Goal: Task Accomplishment & Management: Manage account settings

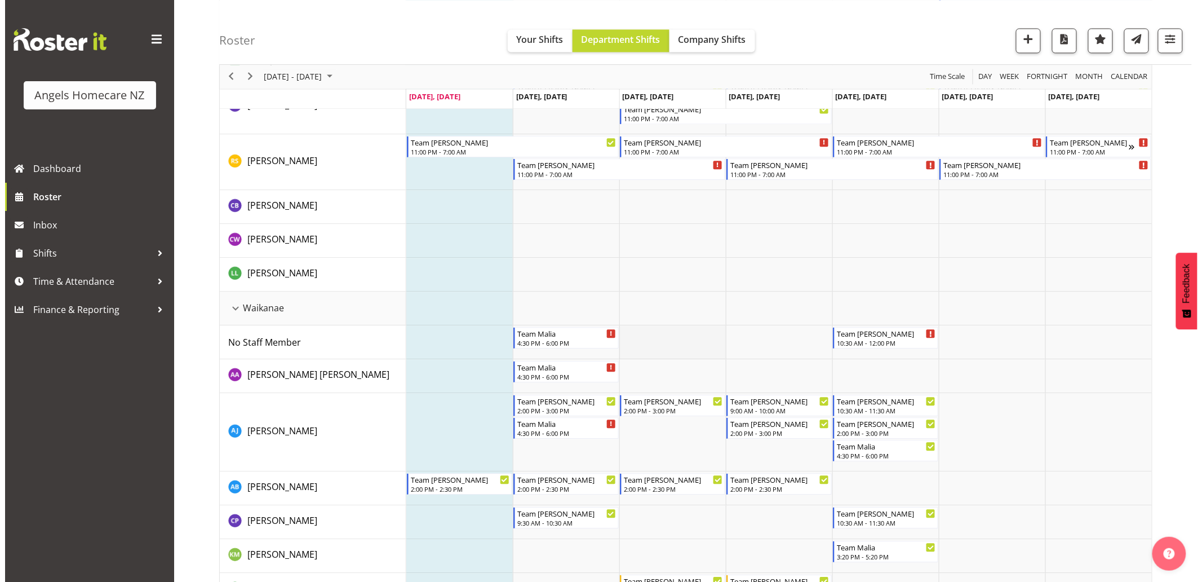
scroll to position [918, 0]
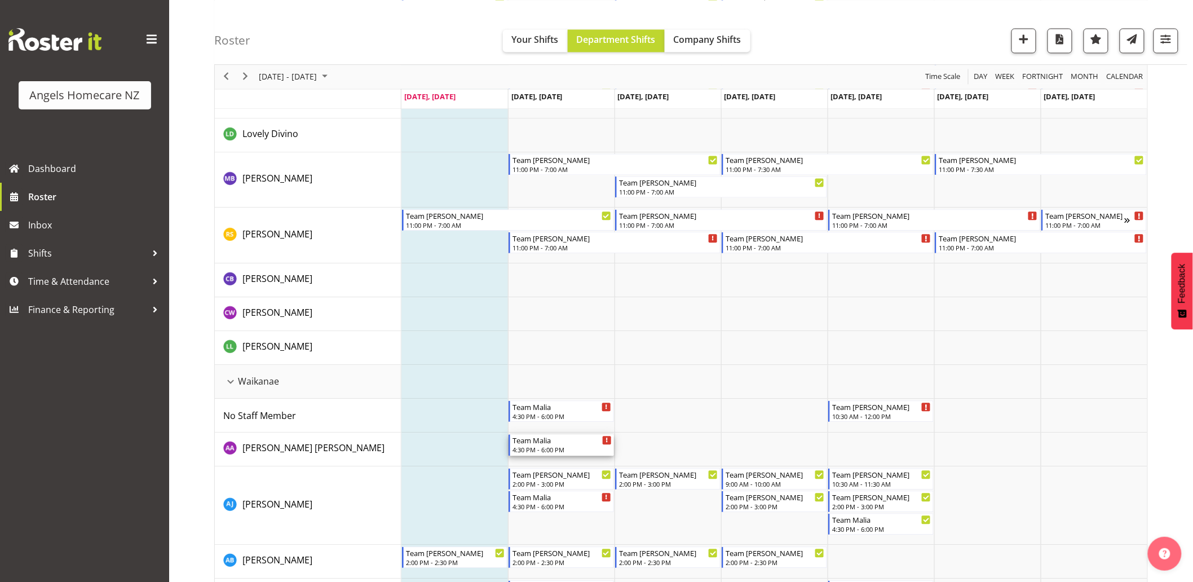
click at [568, 445] on div "4:30 PM - 6:00 PM" at bounding box center [561, 449] width 99 height 9
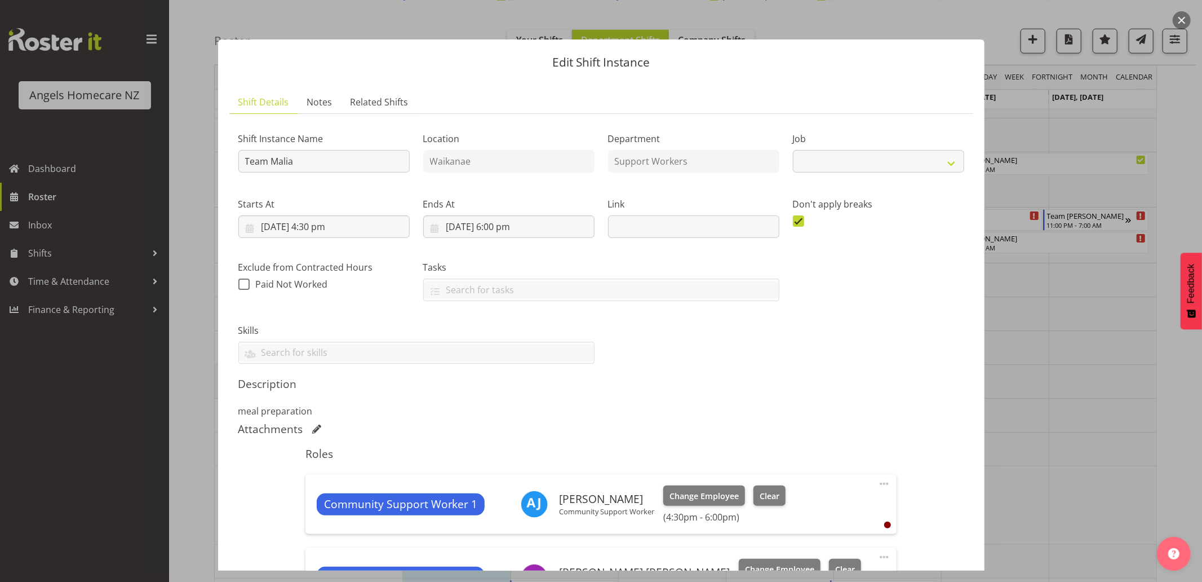
select select "10686"
click at [347, 228] on input "7/10/2025, 4:30 pm" at bounding box center [323, 226] width 171 height 23
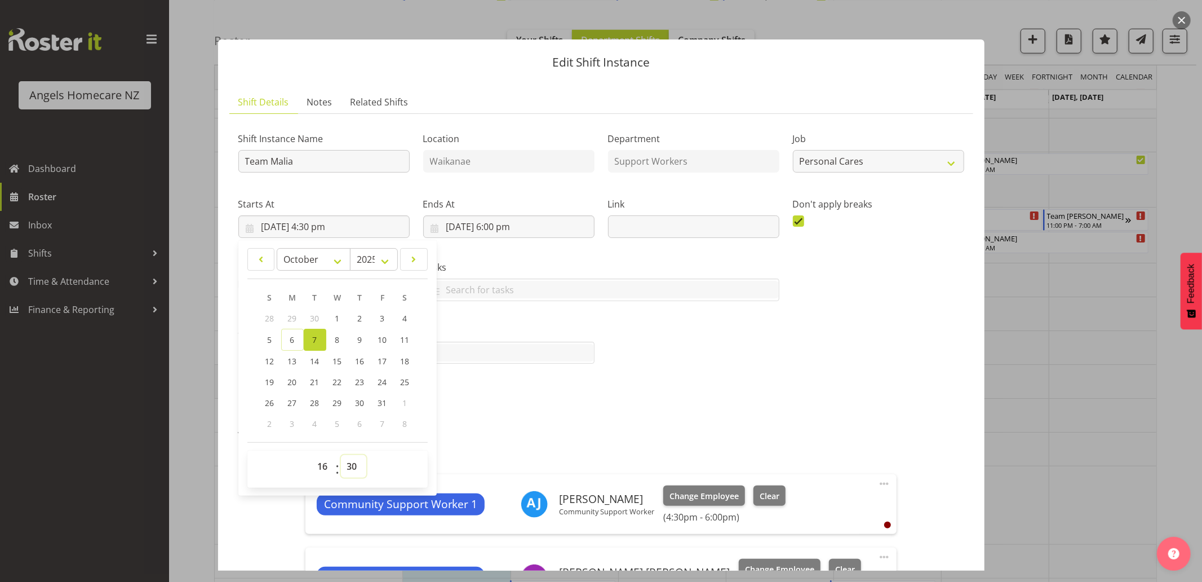
click at [351, 465] on select "00 01 02 03 04 05 06 07 08 09 10 11 12 13 14 15 16 17 18 19 20 21 22 23 24 25 2…" at bounding box center [353, 466] width 25 height 23
select select "15"
click at [341, 455] on select "00 01 02 03 04 05 06 07 08 09 10 11 12 13 14 15 16 17 18 19 20 21 22 23 24 25 2…" at bounding box center [353, 466] width 25 height 23
type input "7/10/2025, 4:15 pm"
click at [515, 406] on p "meal preparation" at bounding box center [601, 411] width 726 height 14
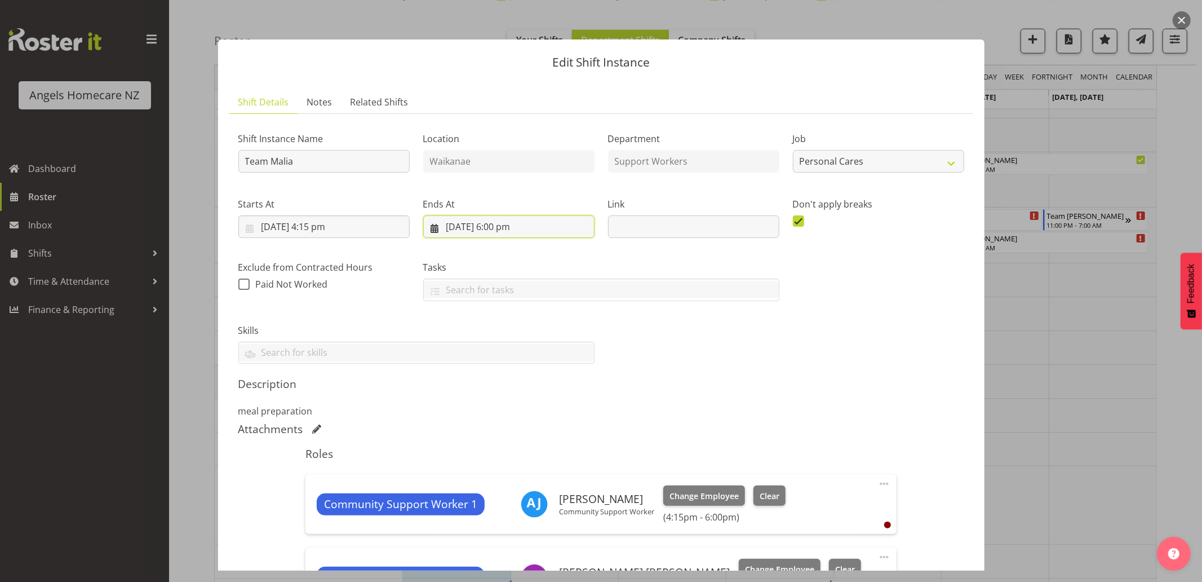
click at [519, 224] on input "7/10/2025, 6:00 pm" at bounding box center [508, 226] width 171 height 23
click at [504, 468] on select "00 01 02 03 04 05 06 07 08 09 10 11 12 13 14 15 16 17 18 19 20 21 22 23" at bounding box center [509, 466] width 25 height 23
select select "17"
click at [497, 455] on select "00 01 02 03 04 05 06 07 08 09 10 11 12 13 14 15 16 17 18 19 20 21 22 23" at bounding box center [509, 466] width 25 height 23
type input "7/10/2025, 5:00 pm"
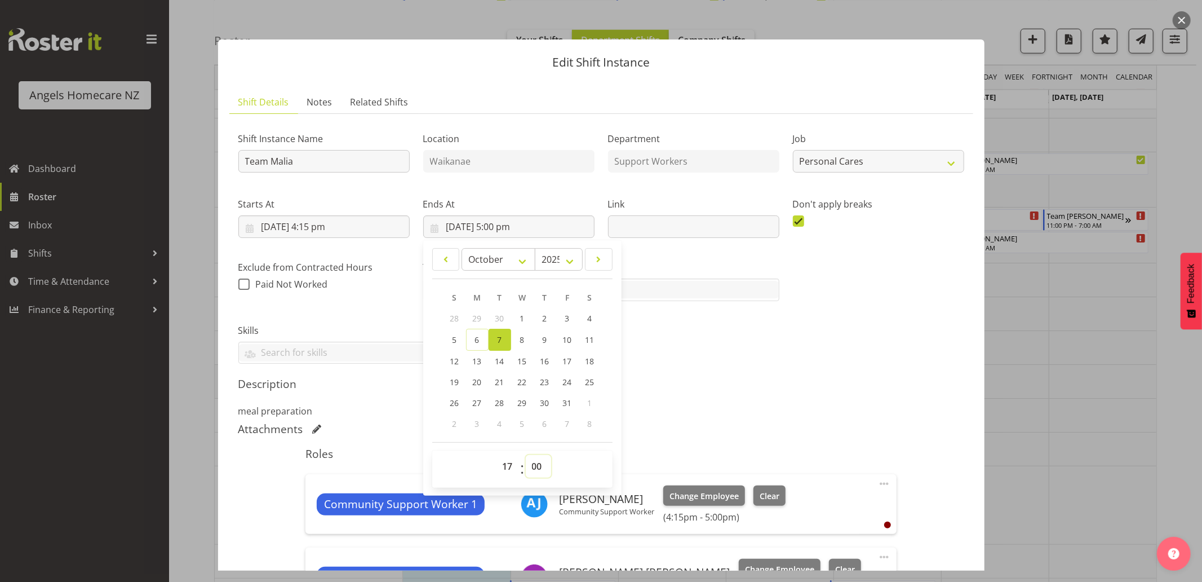
click at [536, 465] on select "00 01 02 03 04 05 06 07 08 09 10 11 12 13 14 15 16 17 18 19 20 21 22 23 24 25 2…" at bounding box center [538, 466] width 25 height 23
click at [545, 452] on div "00 01 02 03 04 05 06 07 08 09 10 11 12 13 14 15 16 17 18 19 20 21 22 23 : 00 01…" at bounding box center [522, 468] width 180 height 37
click at [538, 466] on select "00 01 02 03 04 05 06 07 08 09 10 11 12 13 14 15 16 17 18 19 20 21 22 23 24 25 2…" at bounding box center [538, 466] width 25 height 23
select select "45"
click at [526, 455] on select "00 01 02 03 04 05 06 07 08 09 10 11 12 13 14 15 16 17 18 19 20 21 22 23 24 25 2…" at bounding box center [538, 466] width 25 height 23
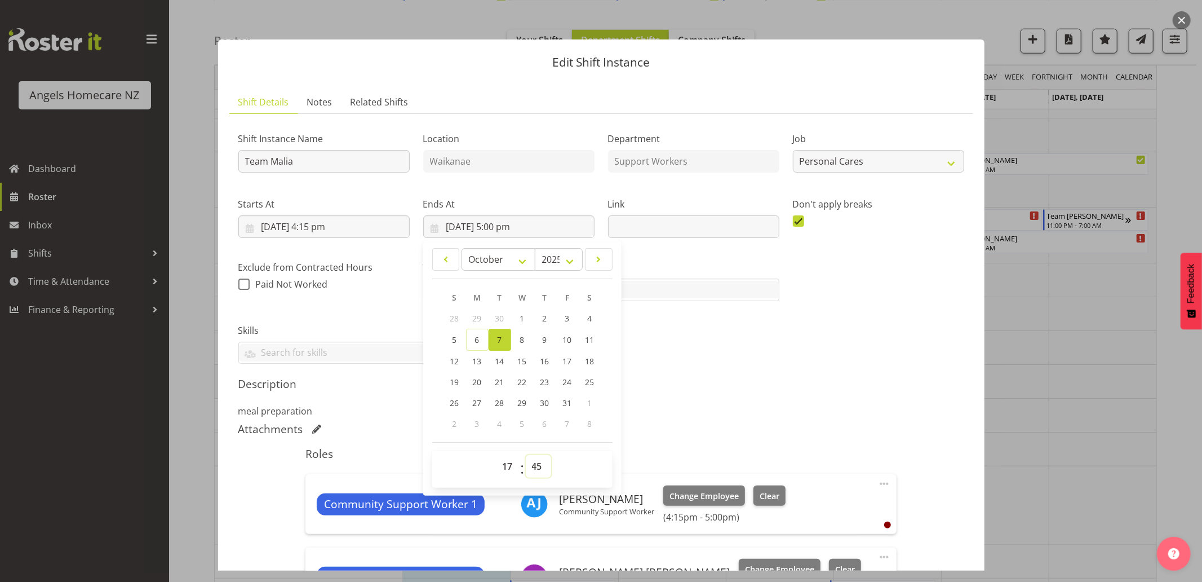
type input "7/10/2025, 5:45 pm"
click at [702, 432] on div "Attachments" at bounding box center [601, 429] width 726 height 14
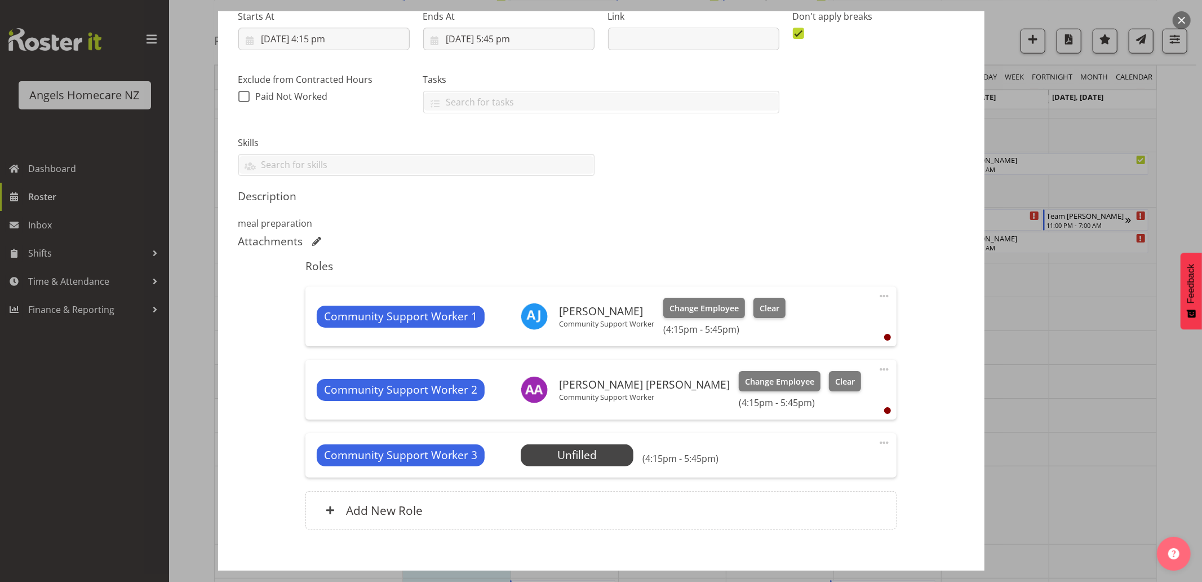
click at [878, 295] on span at bounding box center [885, 296] width 14 height 14
click at [831, 364] on link "Delete" at bounding box center [837, 361] width 108 height 20
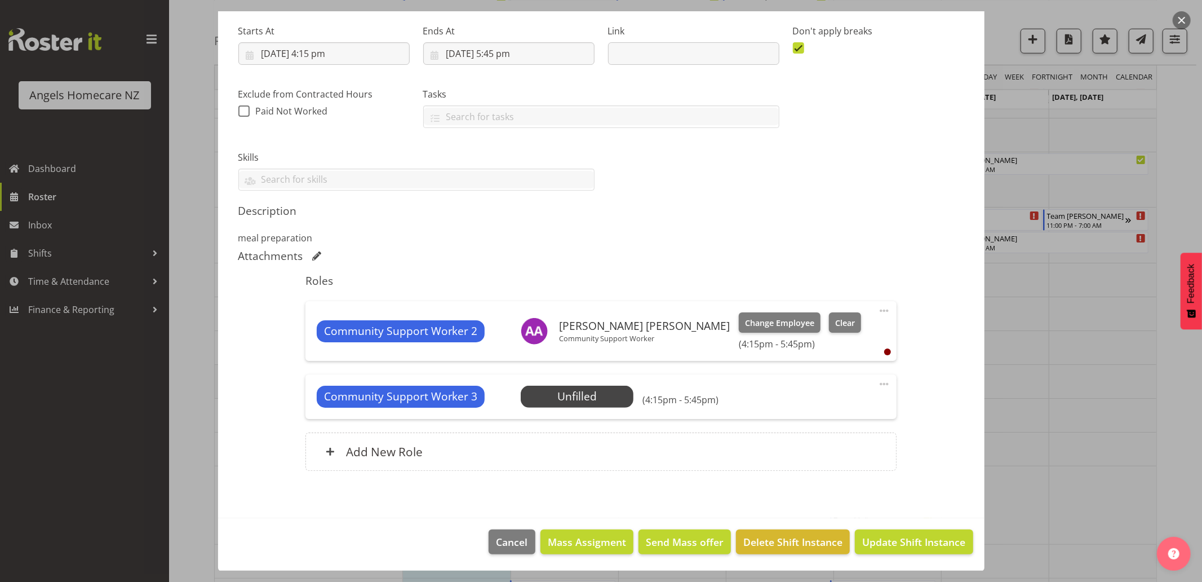
click at [878, 311] on span at bounding box center [885, 311] width 14 height 14
click at [848, 377] on link "Delete" at bounding box center [837, 376] width 108 height 20
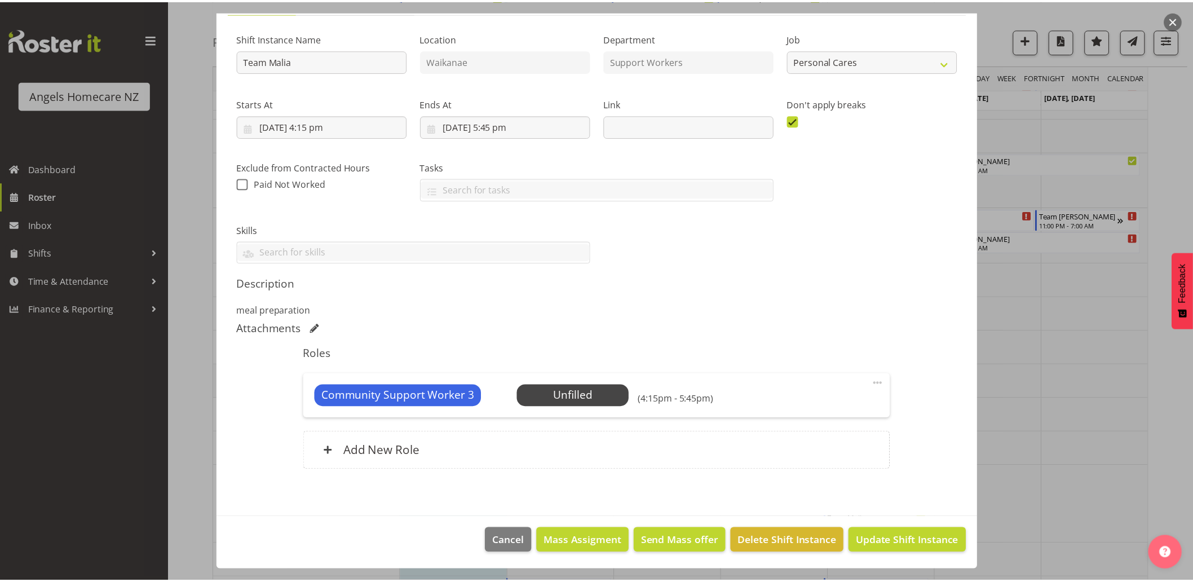
scroll to position [100, 0]
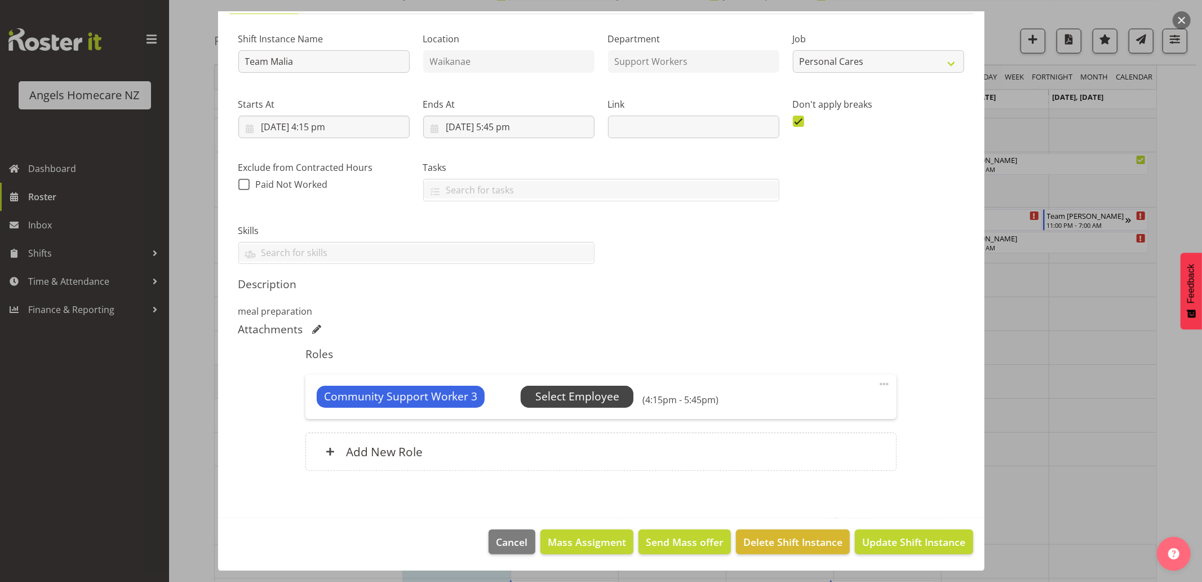
click at [609, 401] on span "Select Employee" at bounding box center [578, 396] width 84 height 16
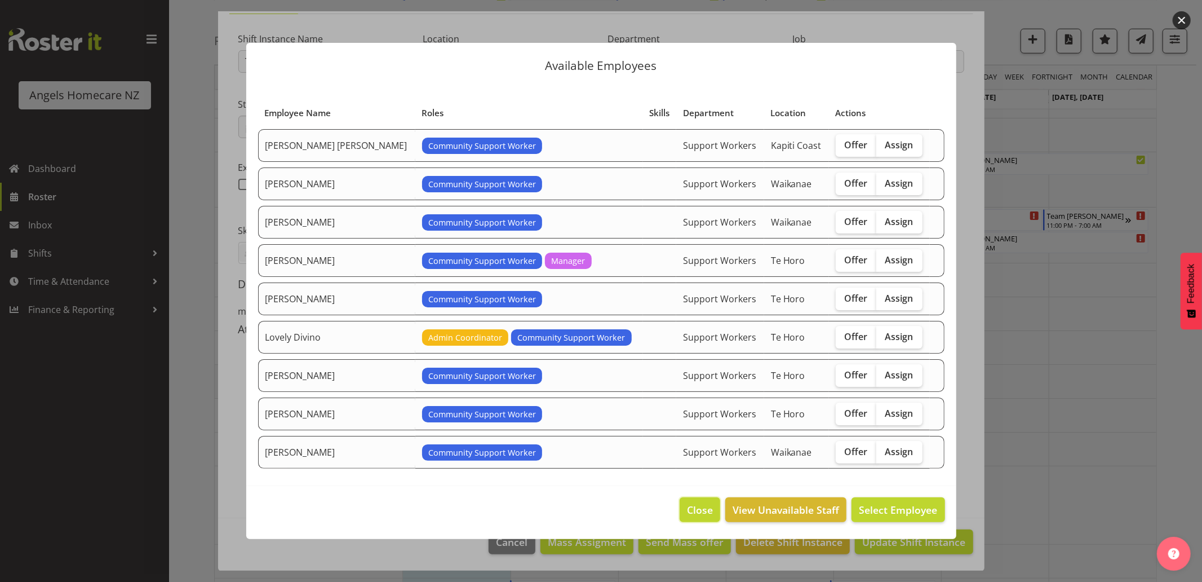
click at [691, 514] on span "Close" at bounding box center [700, 509] width 26 height 15
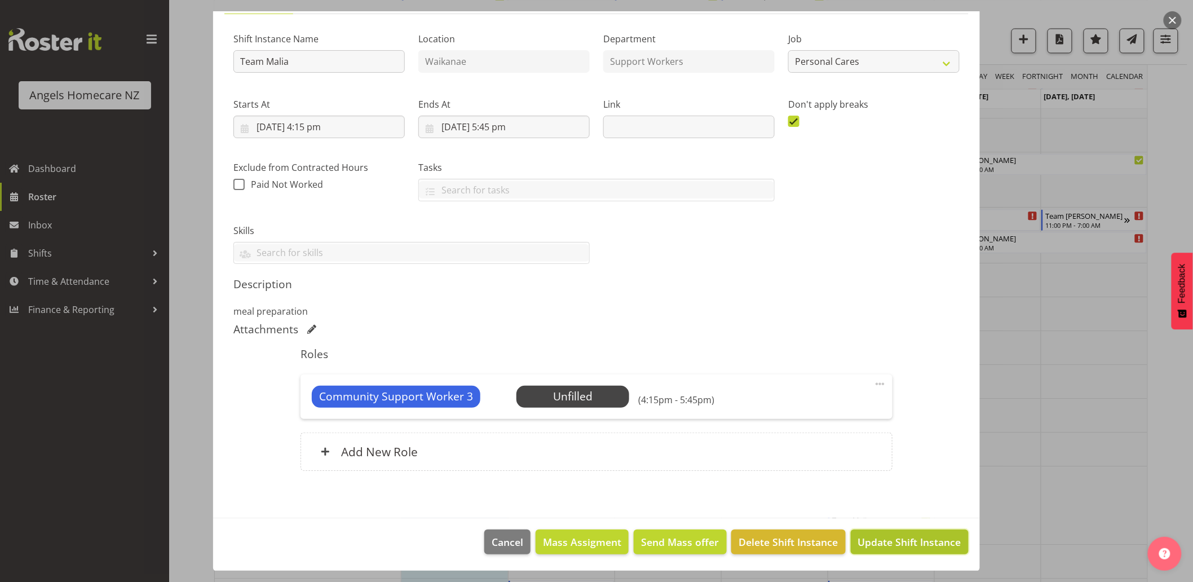
click at [868, 541] on span "Update Shift Instance" at bounding box center [909, 541] width 103 height 15
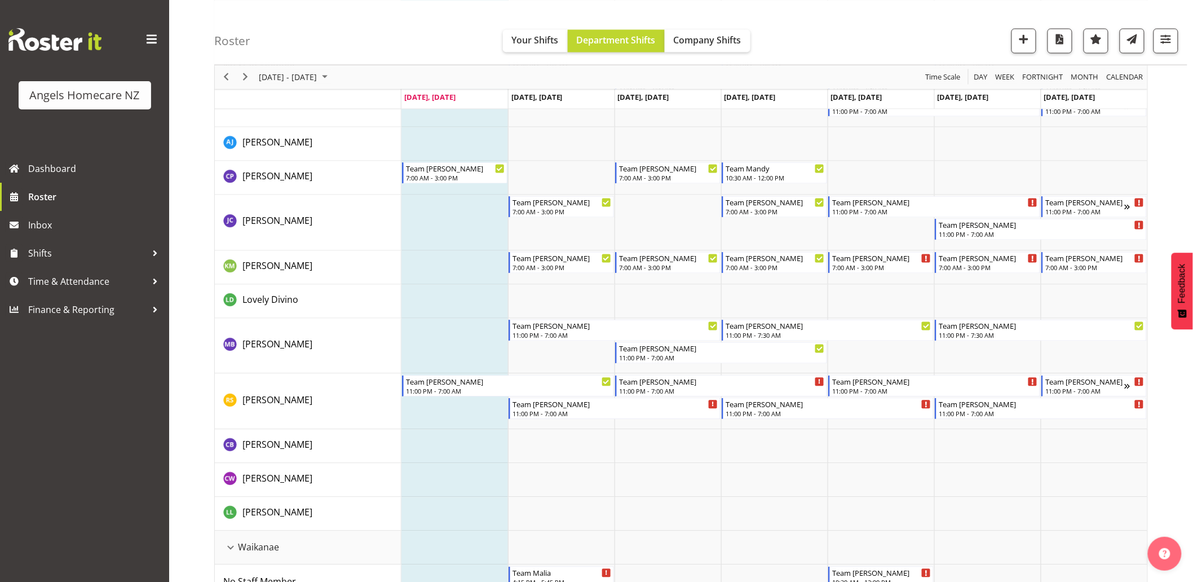
scroll to position [1002, 0]
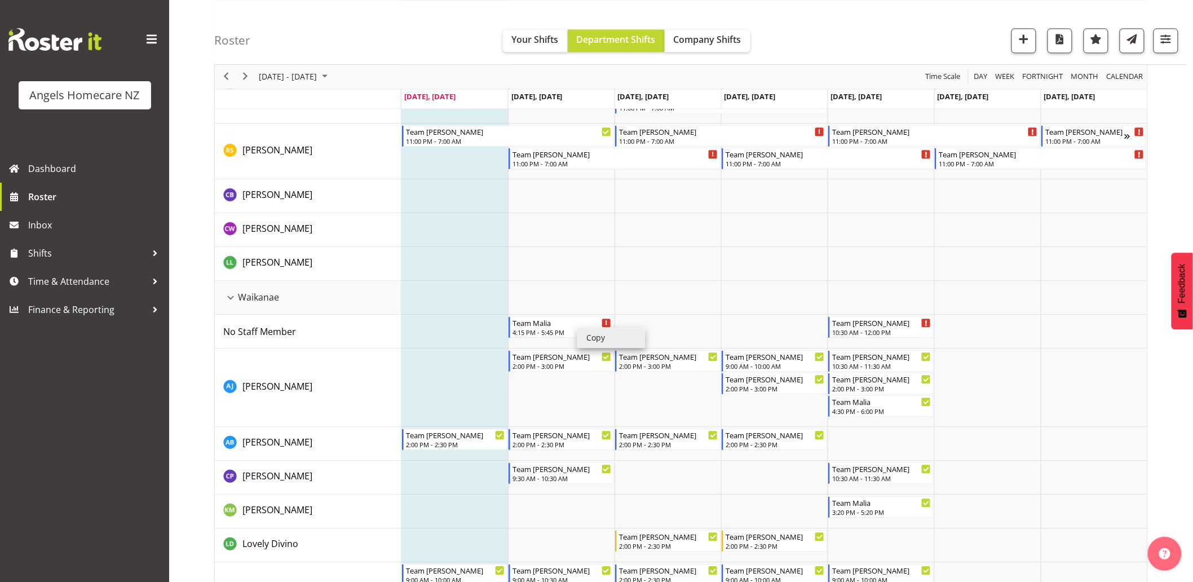
click at [599, 343] on li "Copy" at bounding box center [611, 338] width 68 height 20
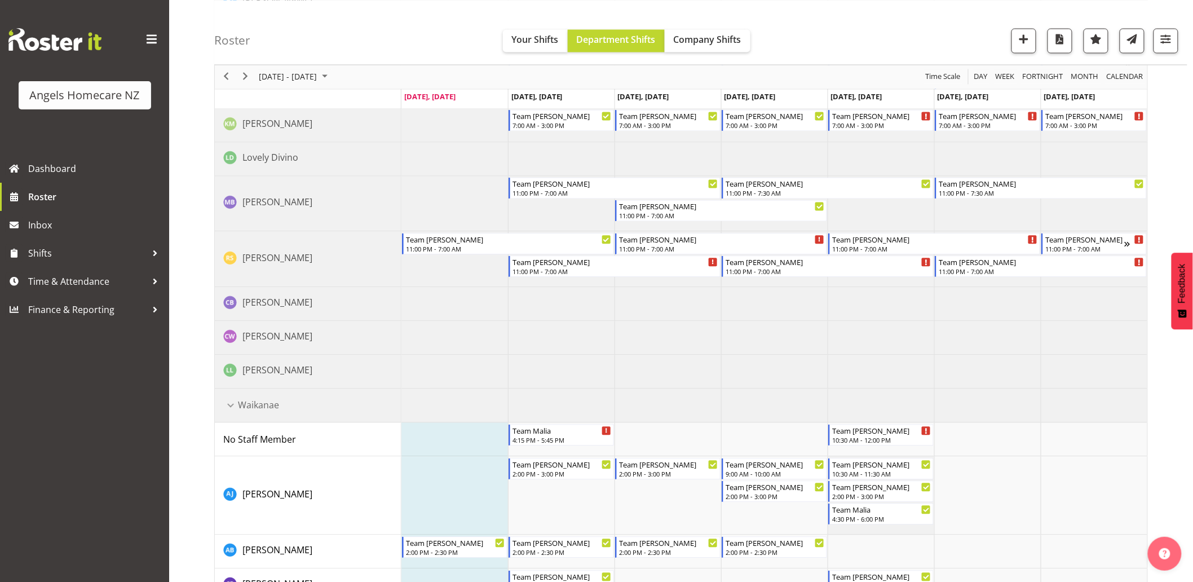
scroll to position [855, 0]
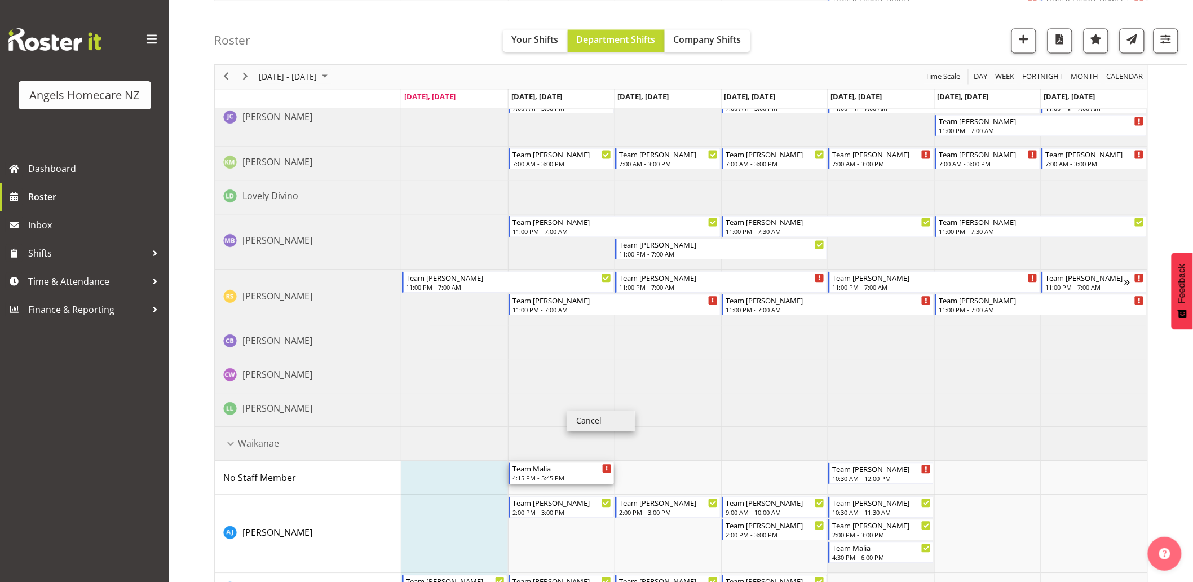
click at [567, 463] on div "Team Malia 4:15 PM - 5:45 PM" at bounding box center [561, 473] width 105 height 21
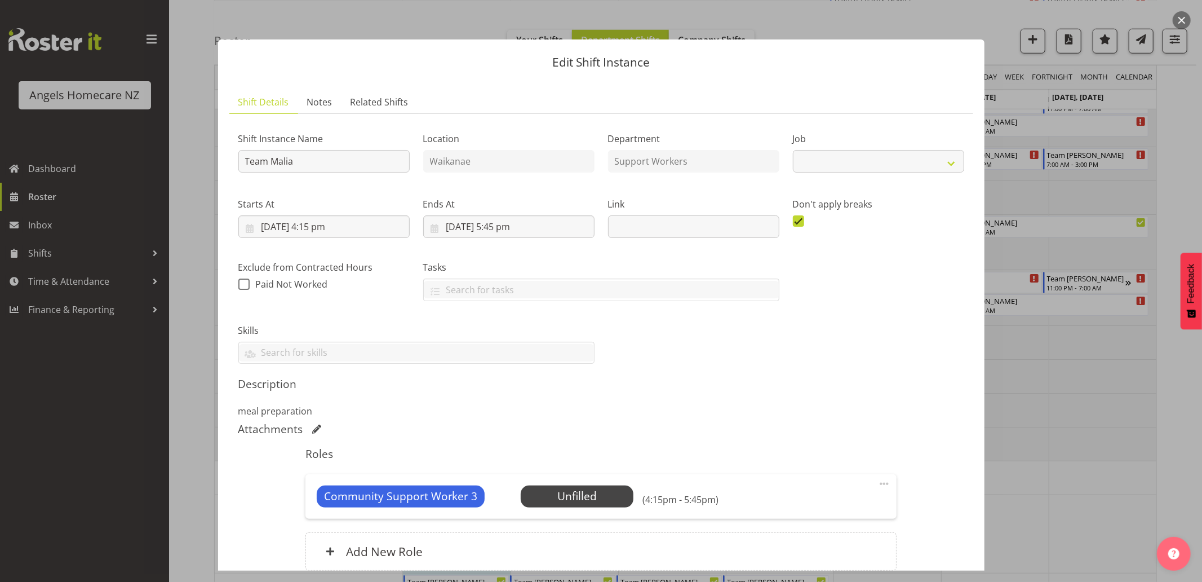
select select "10686"
click at [42, 249] on div at bounding box center [601, 291] width 1202 height 582
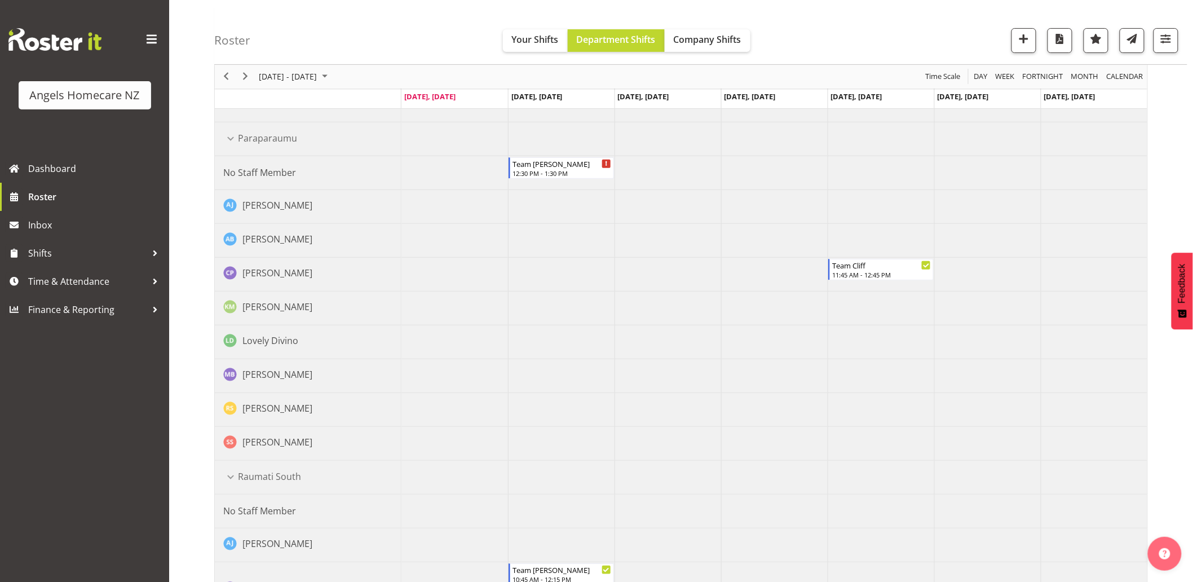
scroll to position [0, 0]
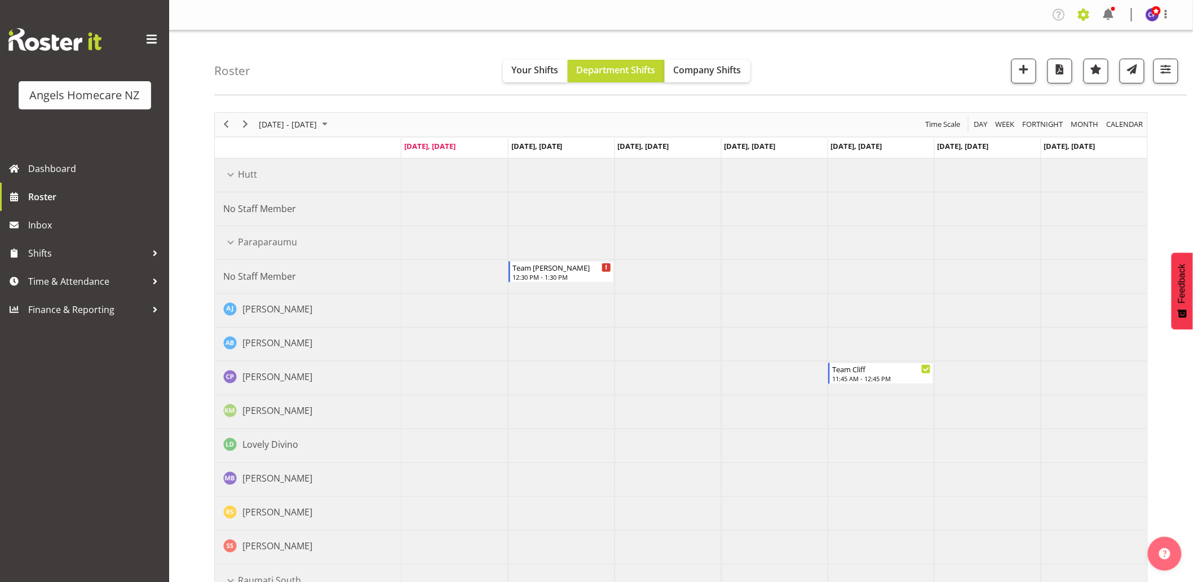
click at [1080, 16] on span at bounding box center [1084, 15] width 18 height 18
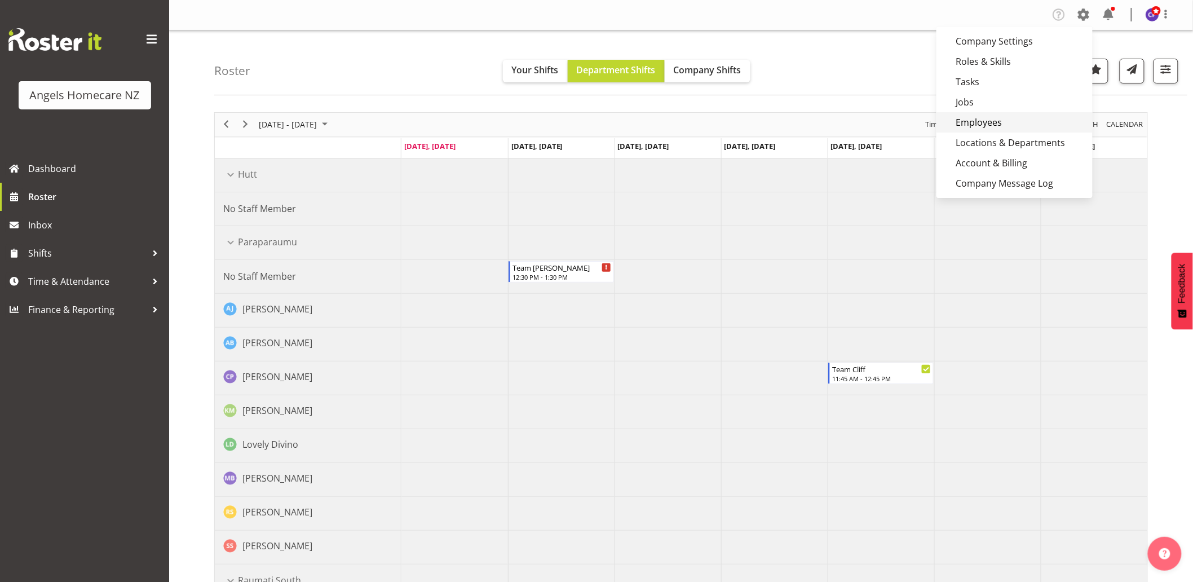
click at [989, 124] on link "Employees" at bounding box center [1014, 122] width 156 height 20
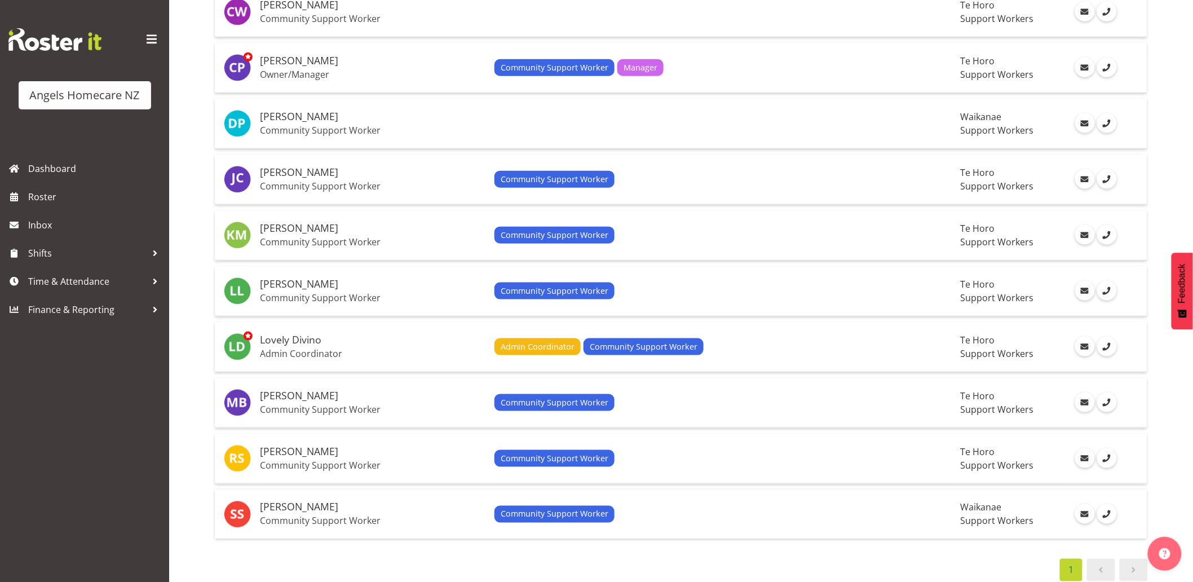
scroll to position [423, 0]
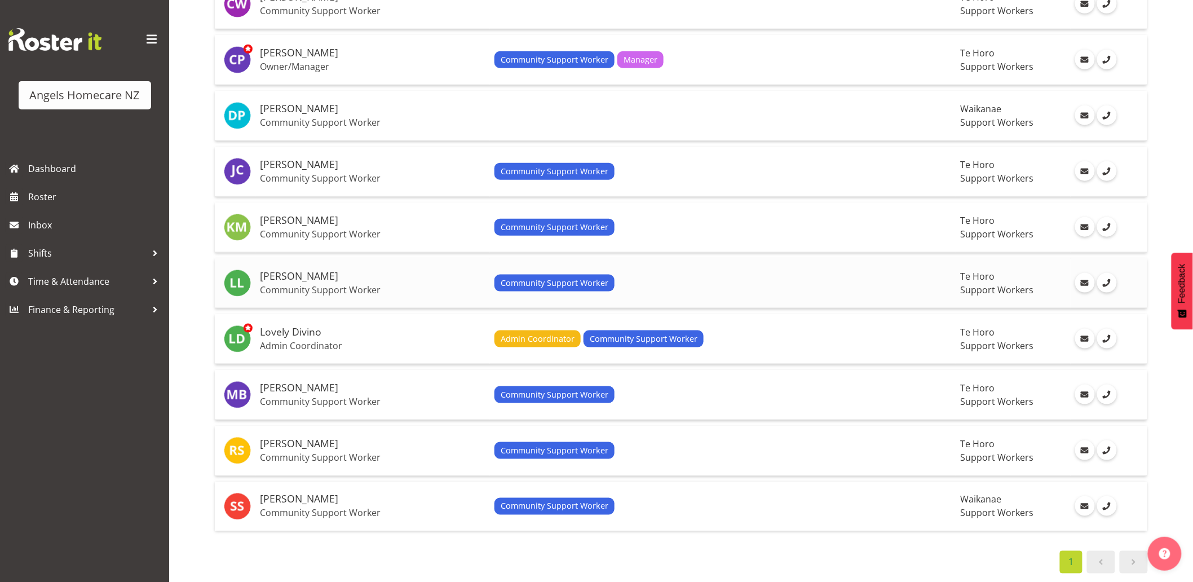
click at [708, 275] on div "Community Support Worker" at bounding box center [722, 283] width 457 height 17
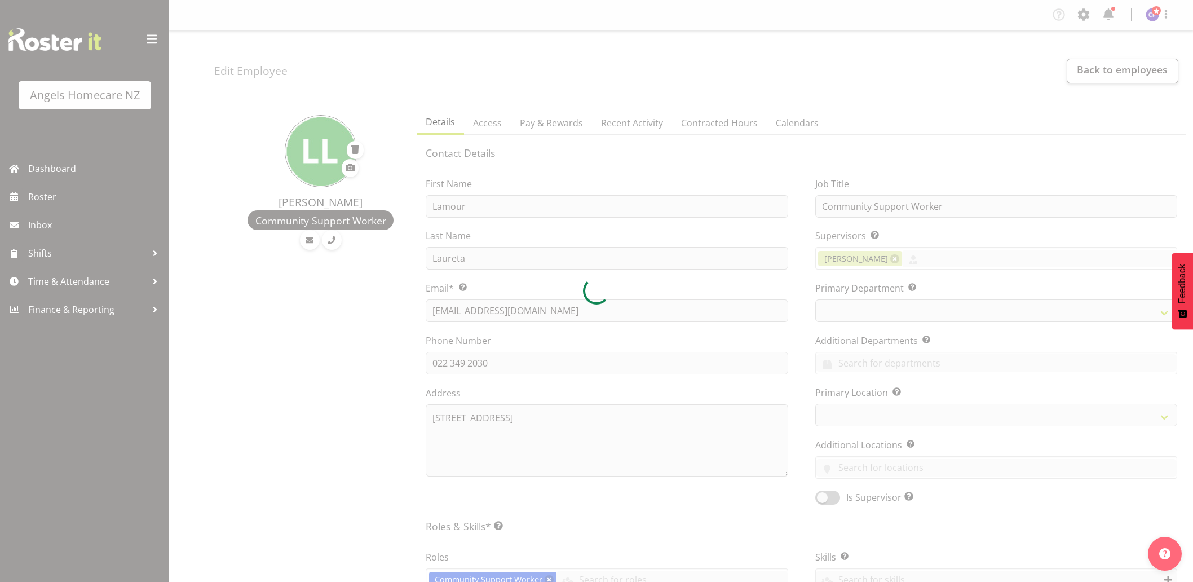
select select "TimelineWeek"
select select
select select "928"
select select "1290"
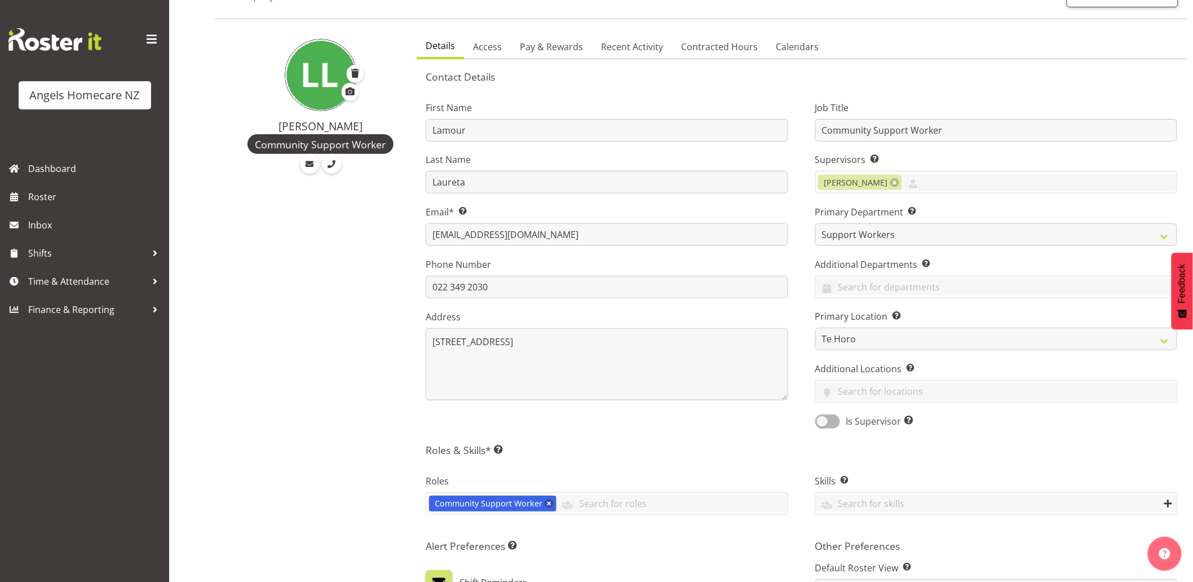
scroll to position [188, 0]
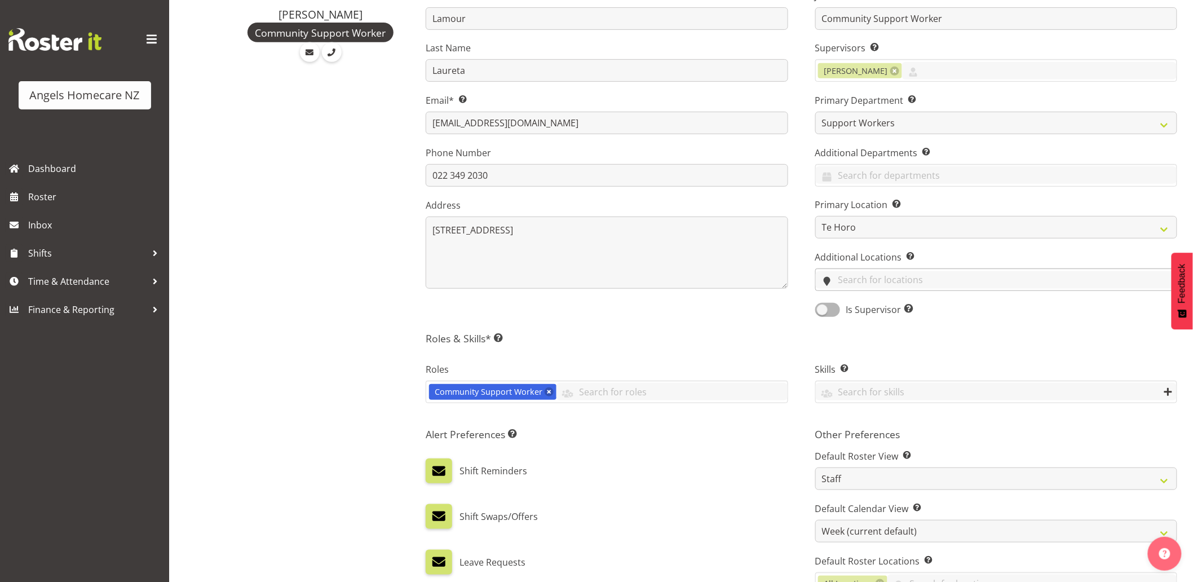
click at [850, 273] on input "text" at bounding box center [996, 279] width 361 height 17
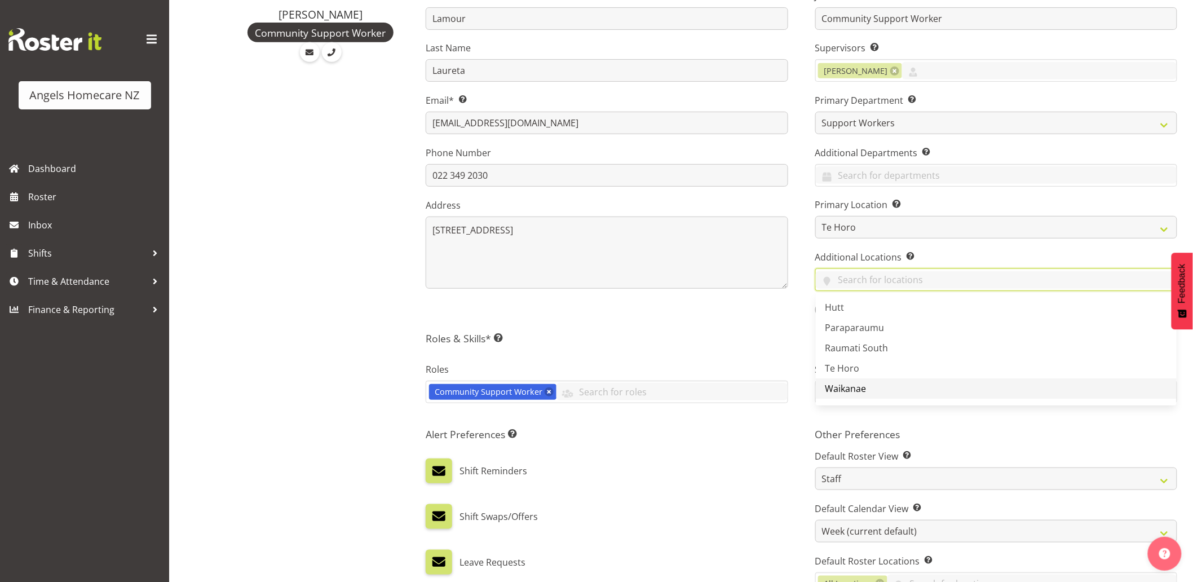
click at [846, 391] on span "Waikanae" at bounding box center [845, 388] width 41 height 12
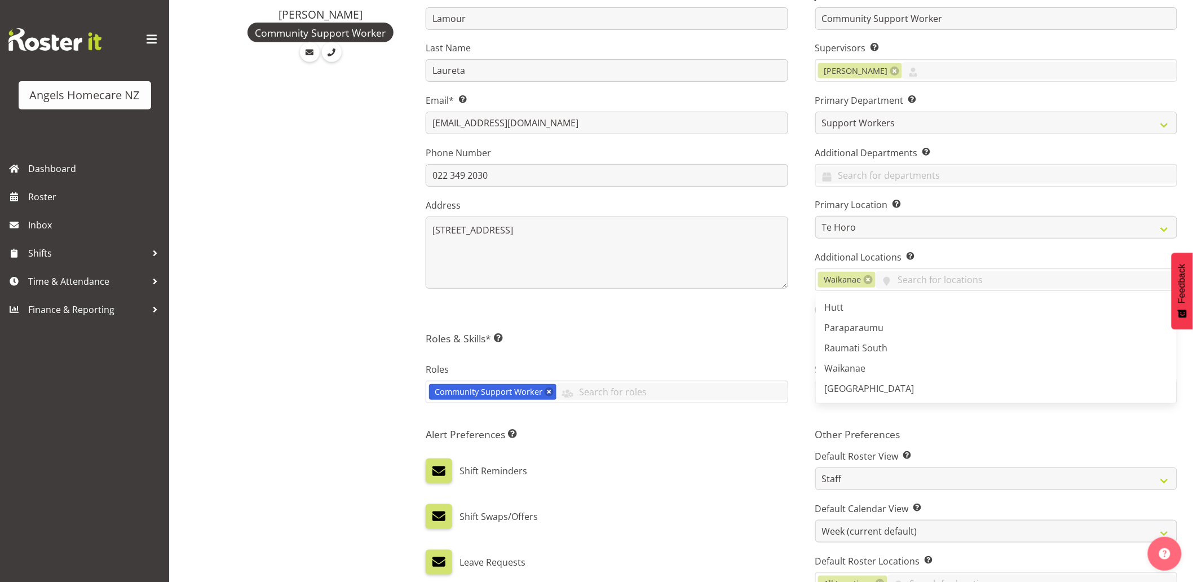
click at [769, 321] on div "First Name Lamour Last Name Laureta Email* This is a required field. Lamourlaur…" at bounding box center [606, 150] width 389 height 352
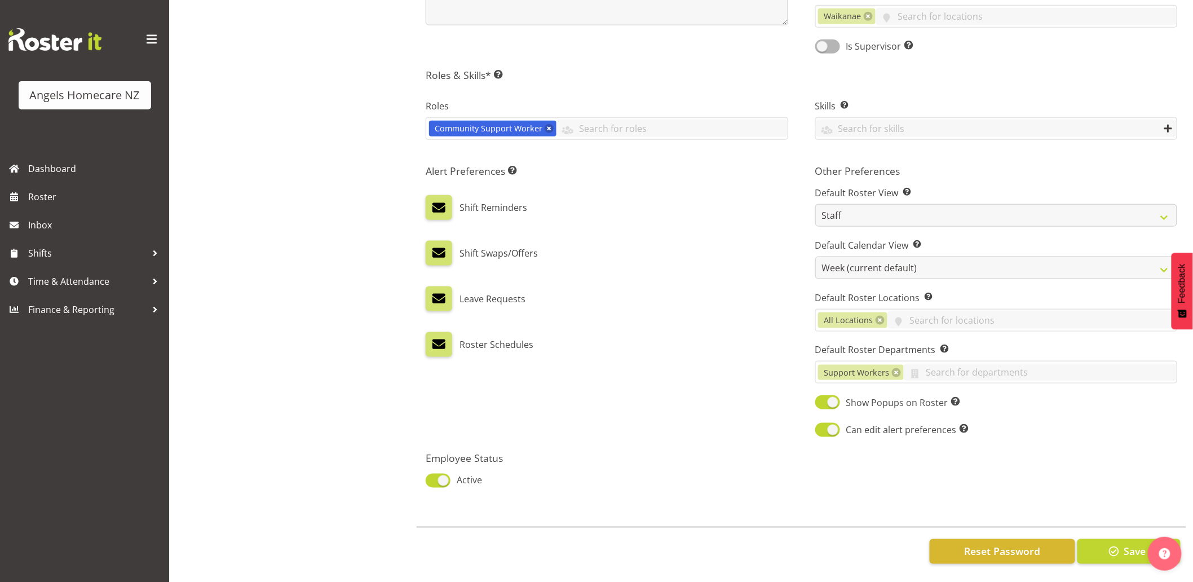
scroll to position [460, 0]
click at [1095, 545] on button "Save" at bounding box center [1128, 551] width 103 height 25
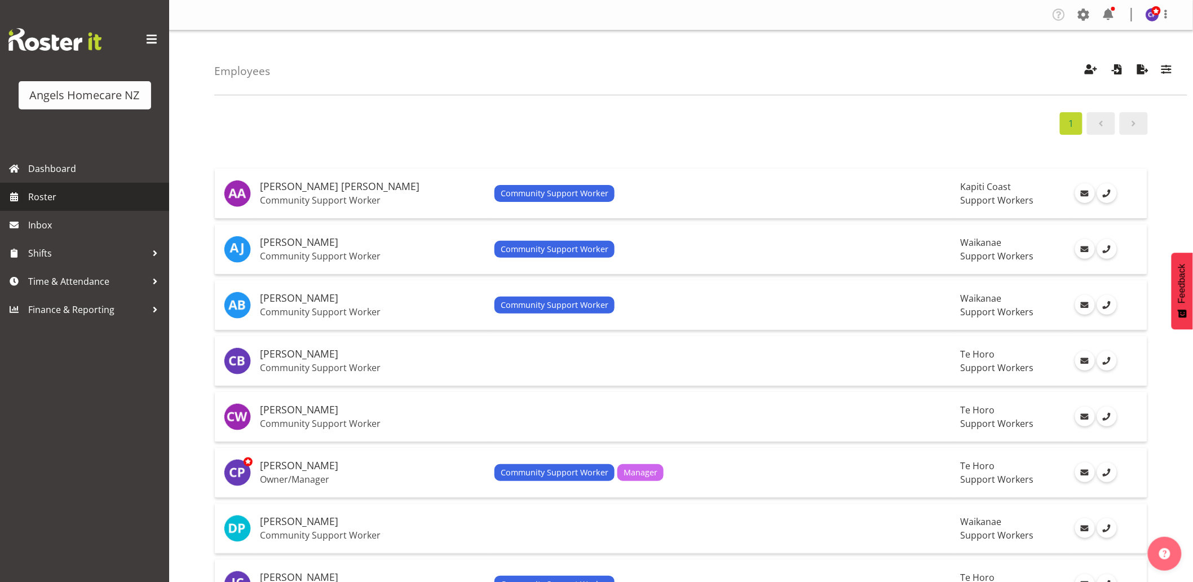
click at [87, 200] on span "Roster" at bounding box center [95, 196] width 135 height 17
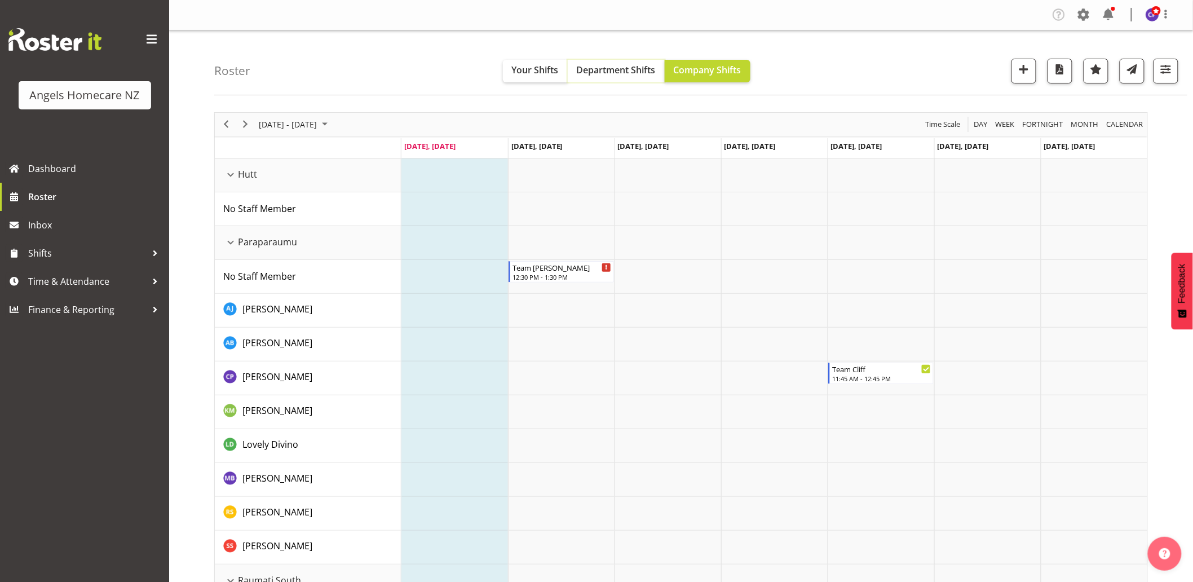
click at [622, 66] on span "Department Shifts" at bounding box center [616, 70] width 79 height 12
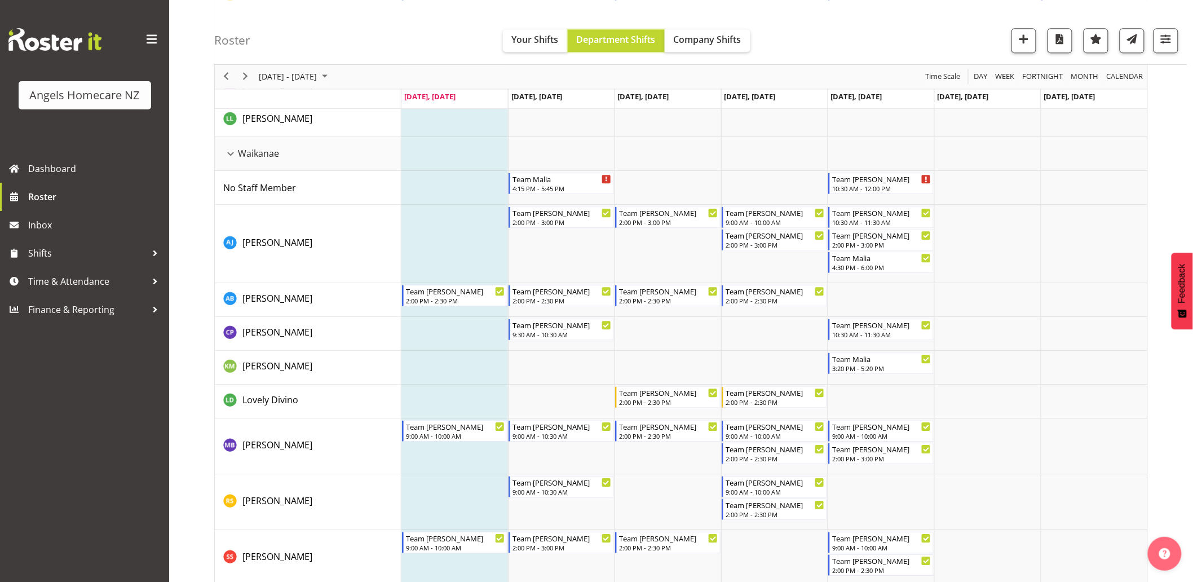
scroll to position [1140, 0]
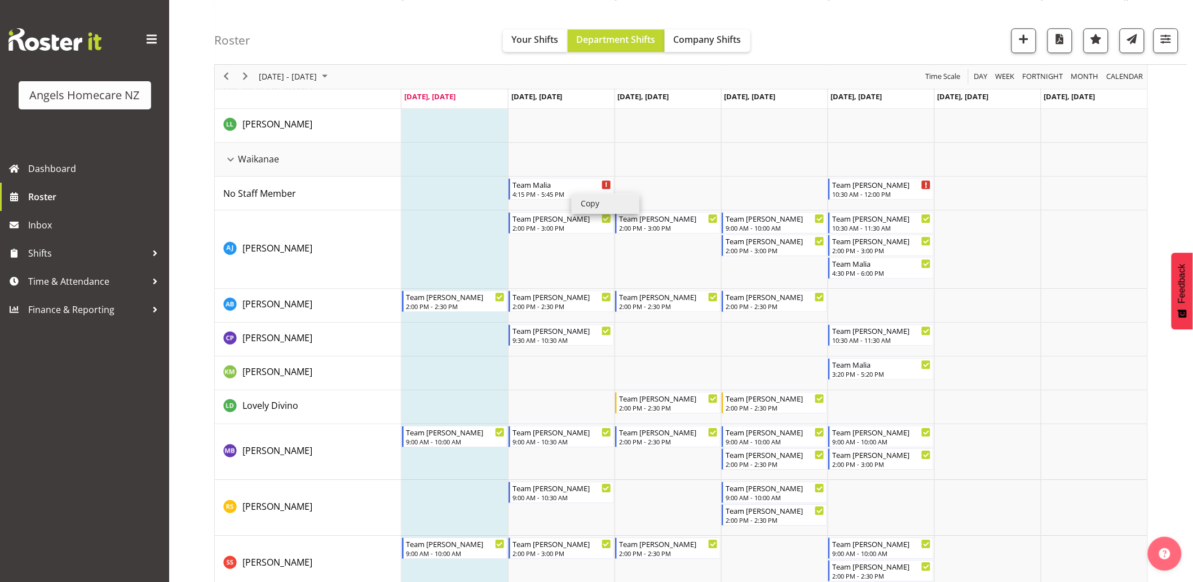
click at [592, 201] on li "Copy" at bounding box center [606, 203] width 68 height 20
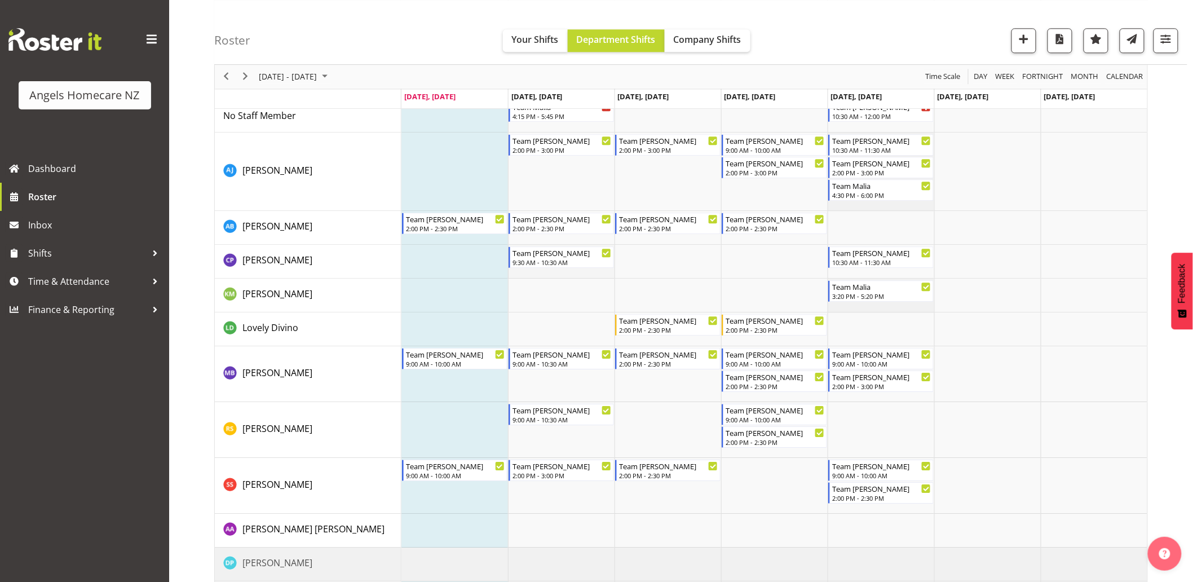
scroll to position [1328, 0]
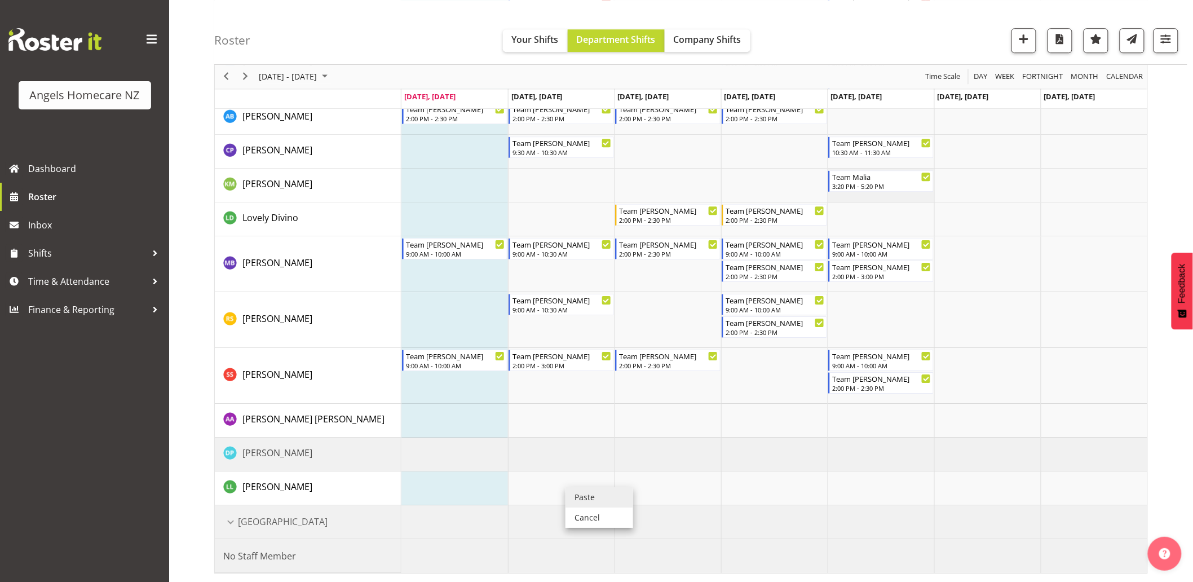
click at [592, 498] on li "Paste" at bounding box center [599, 497] width 68 height 20
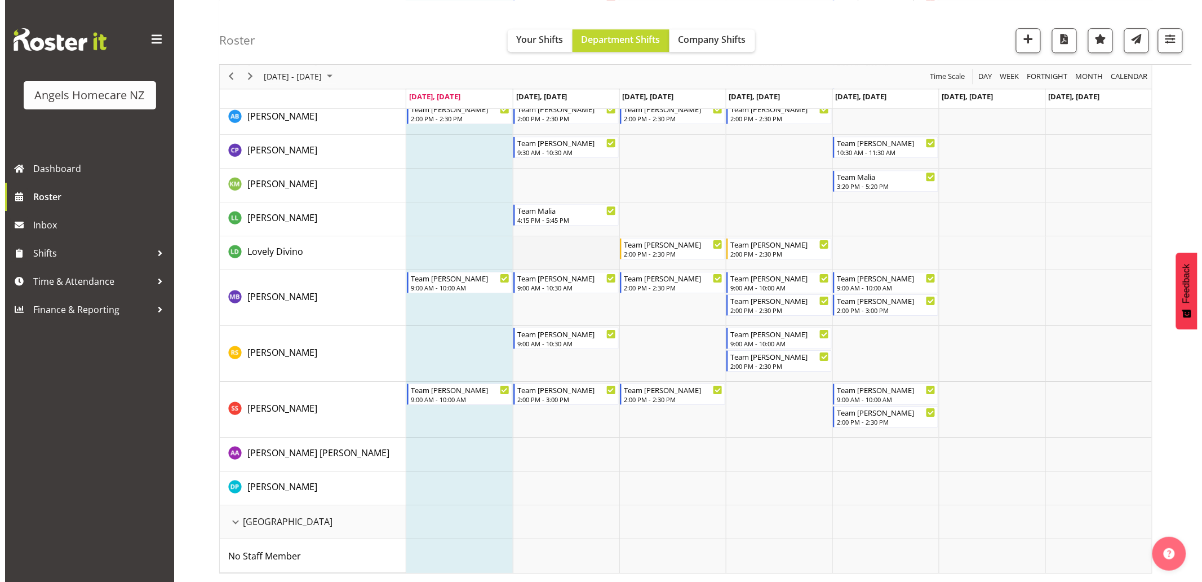
scroll to position [1265, 0]
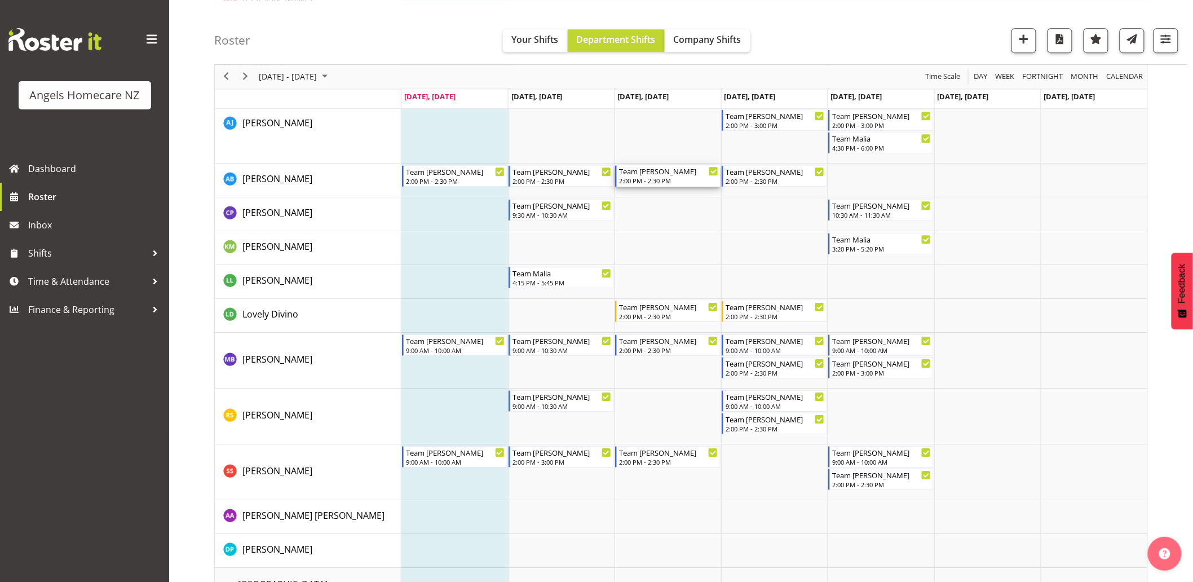
click at [666, 175] on div "Team [PERSON_NAME]" at bounding box center [668, 170] width 99 height 11
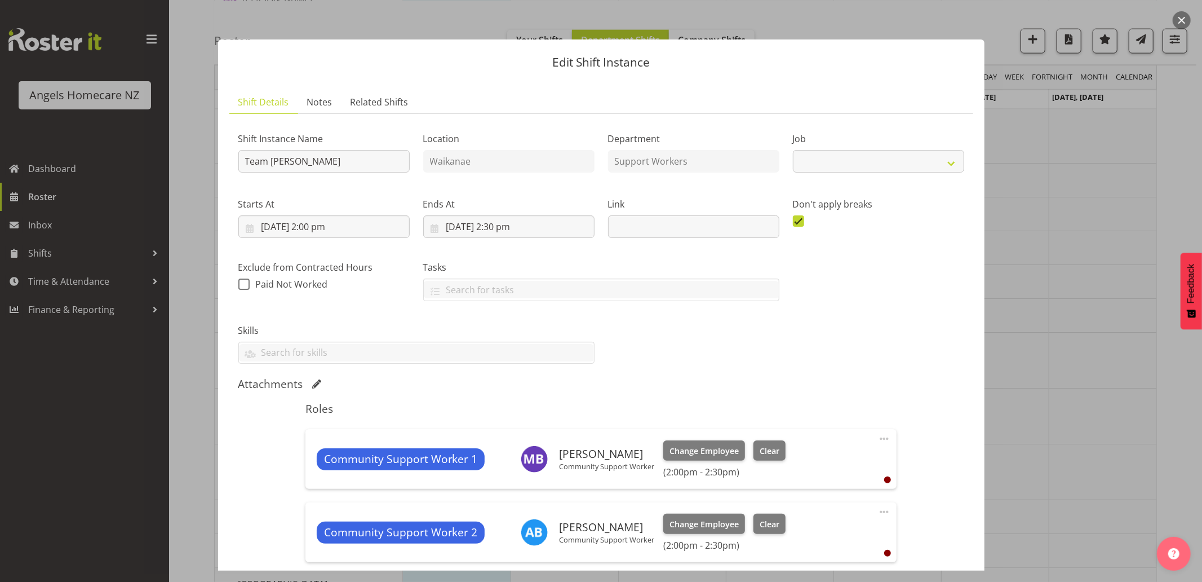
select select "10686"
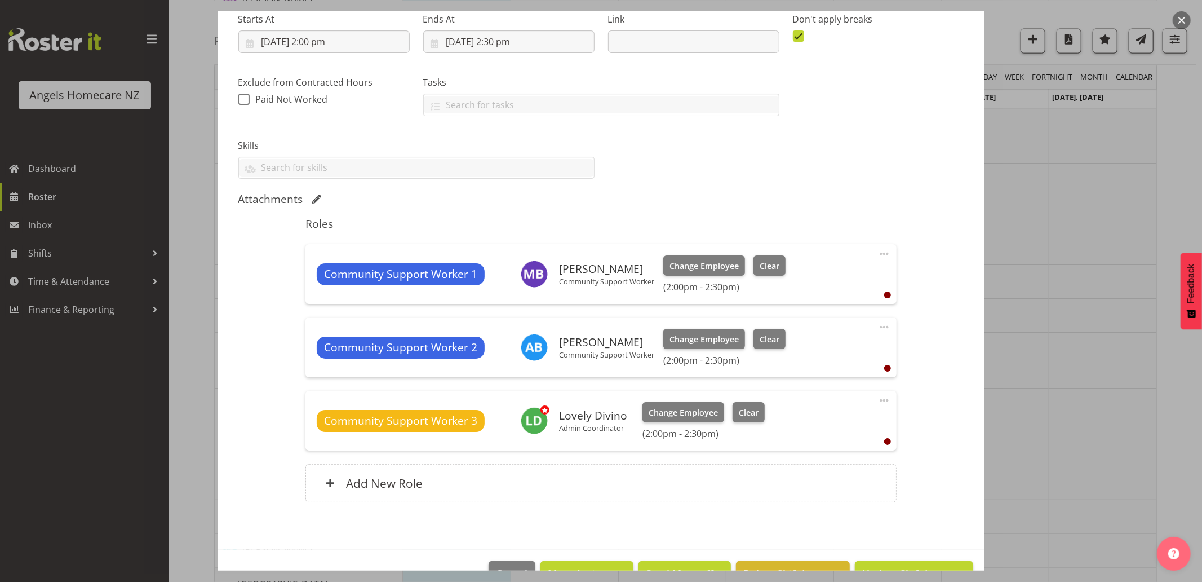
scroll to position [188, 0]
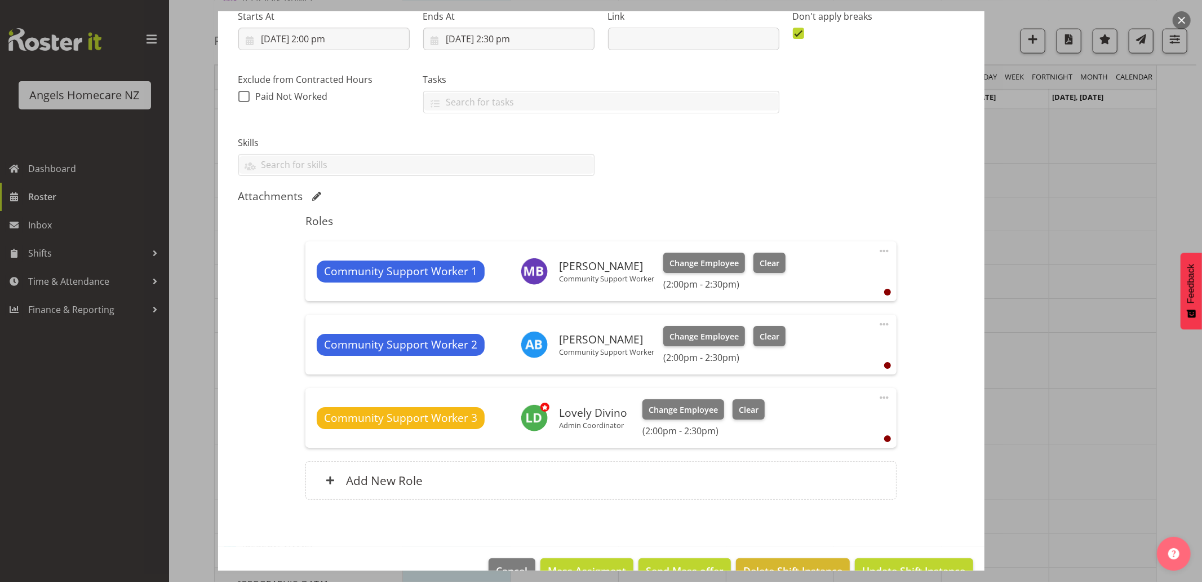
click at [878, 322] on span at bounding box center [885, 324] width 14 height 14
click at [843, 389] on link "Delete" at bounding box center [837, 389] width 108 height 20
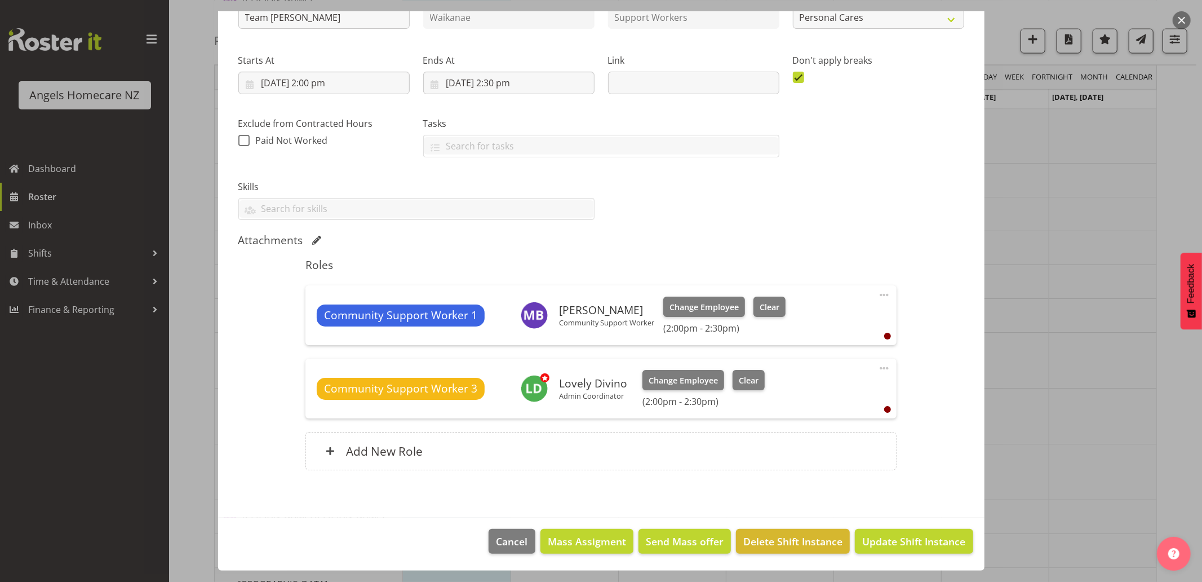
scroll to position [144, 0]
click at [878, 366] on span at bounding box center [885, 368] width 14 height 14
click at [853, 436] on link "Delete" at bounding box center [837, 433] width 108 height 20
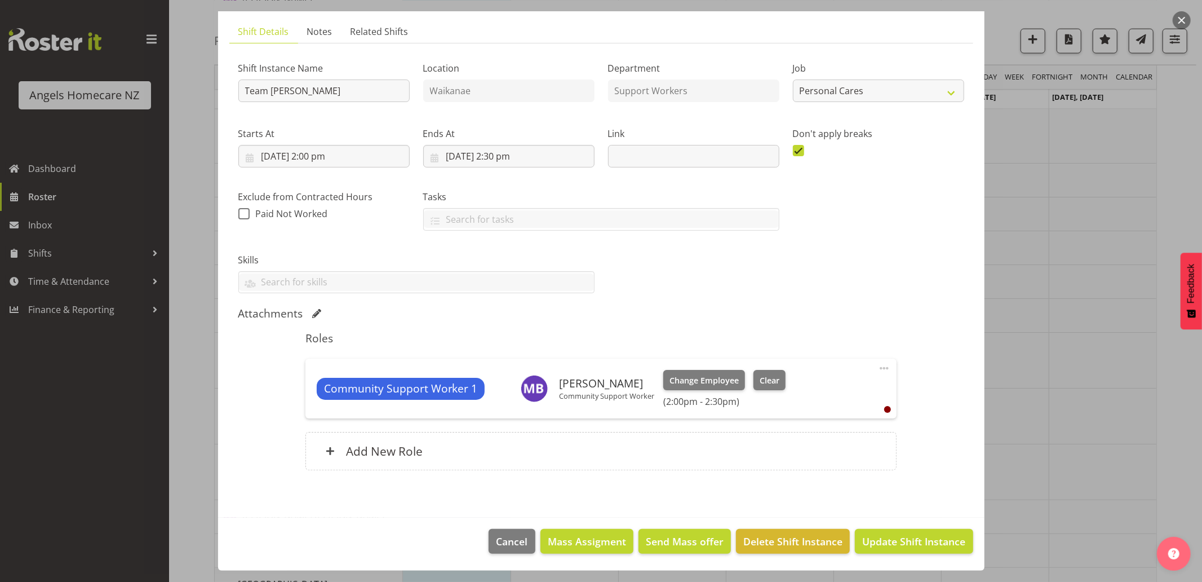
scroll to position [70, 0]
click at [516, 153] on input "8/10/2025, 2:30 pm" at bounding box center [508, 156] width 171 height 23
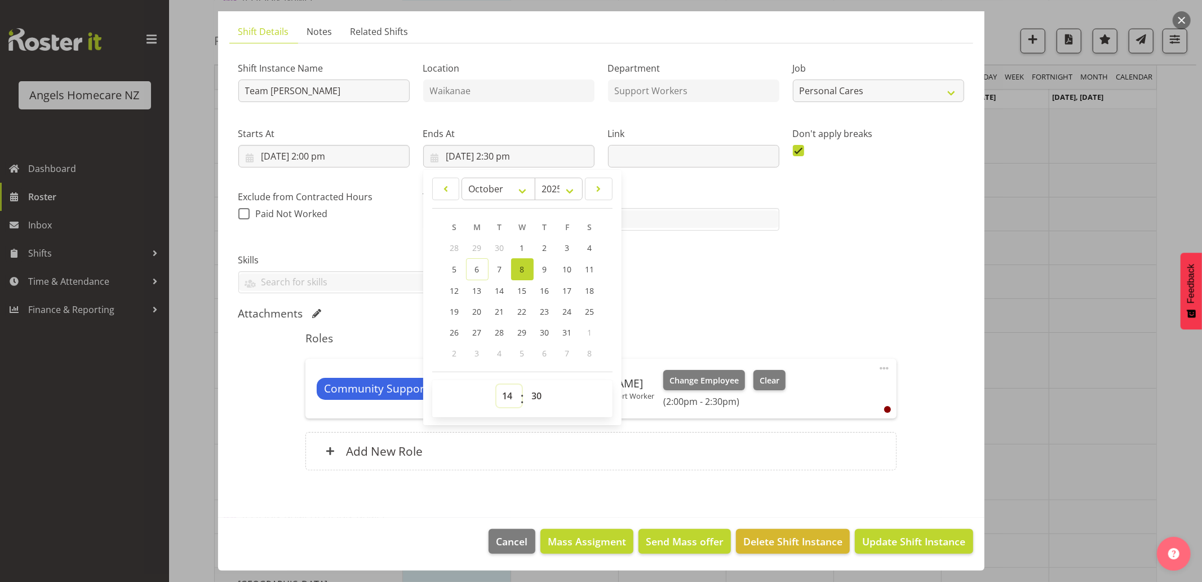
click at [509, 397] on select "00 01 02 03 04 05 06 07 08 09 10 11 12 13 14 15 16 17 18 19 20 21 22 23" at bounding box center [509, 395] width 25 height 23
select select "15"
click at [497, 384] on select "00 01 02 03 04 05 06 07 08 09 10 11 12 13 14 15 16 17 18 19 20 21 22 23" at bounding box center [509, 395] width 25 height 23
type input "8/10/2025, 3:30 pm"
click at [533, 396] on select "00 01 02 03 04 05 06 07 08 09 10 11 12 13 14 15 16 17 18 19 20 21 22 23 24 25 2…" at bounding box center [538, 395] width 25 height 23
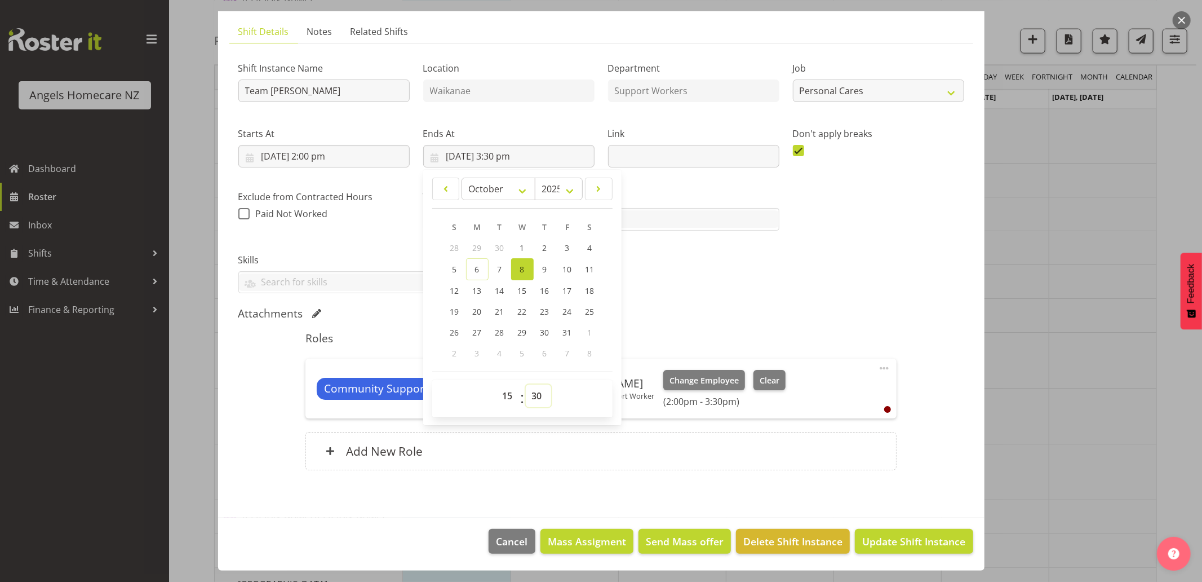
select select "0"
click at [526, 384] on select "00 01 02 03 04 05 06 07 08 09 10 11 12 13 14 15 16 17 18 19 20 21 22 23 24 25 2…" at bounding box center [538, 395] width 25 height 23
type input "8/10/2025, 3:00 pm"
click at [821, 244] on div "Shift Instance Name Team Celia Location Waikanae Department Support Workers Job…" at bounding box center [602, 173] width 740 height 255
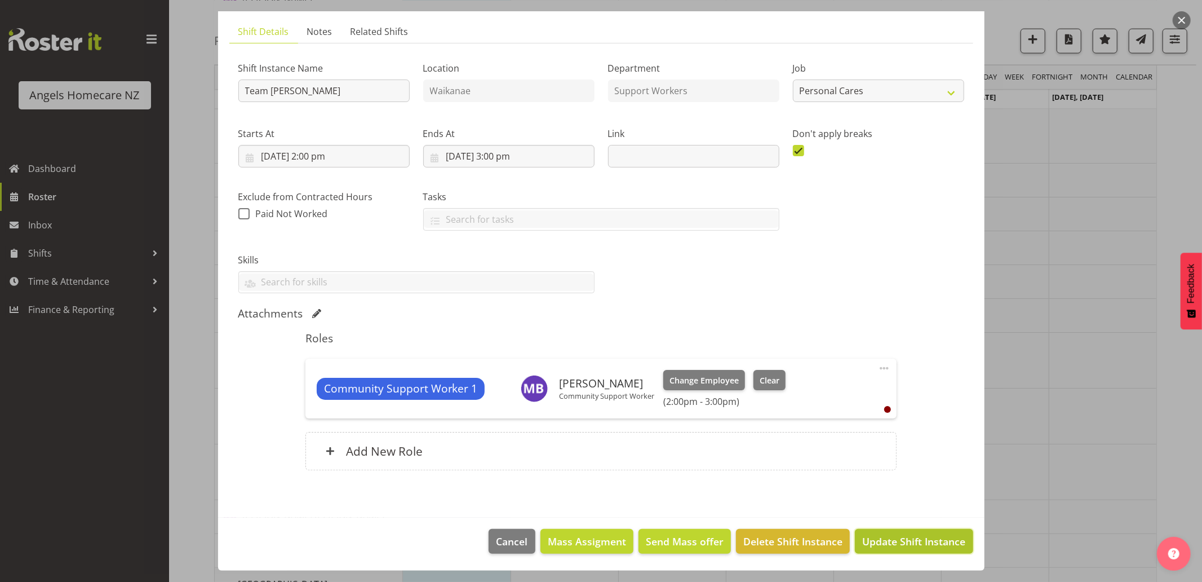
click at [926, 547] on span "Update Shift Instance" at bounding box center [914, 541] width 103 height 15
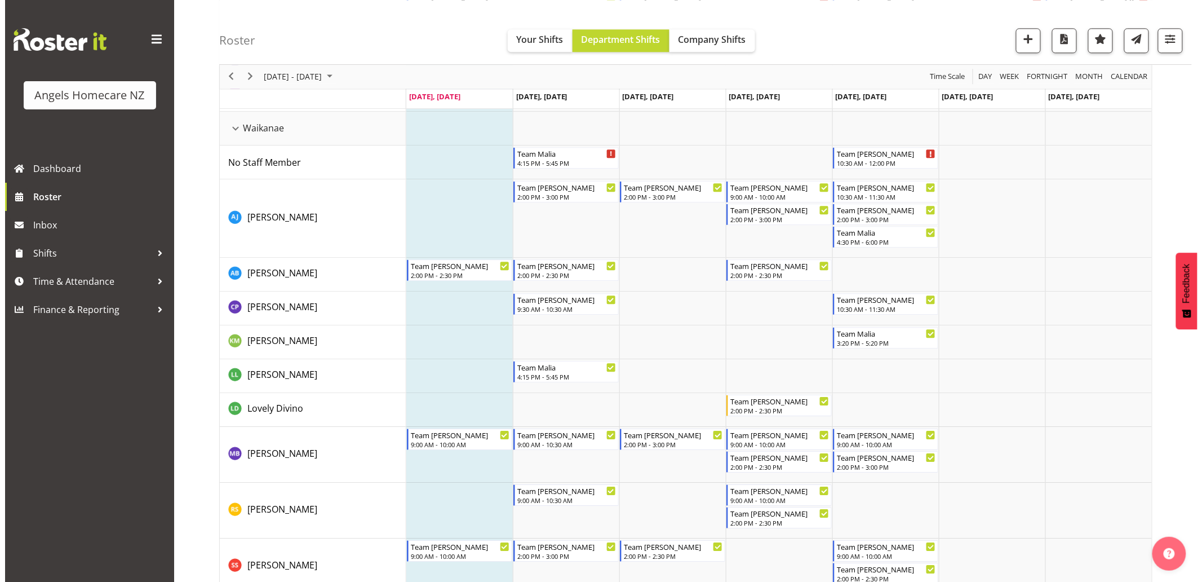
scroll to position [1128, 0]
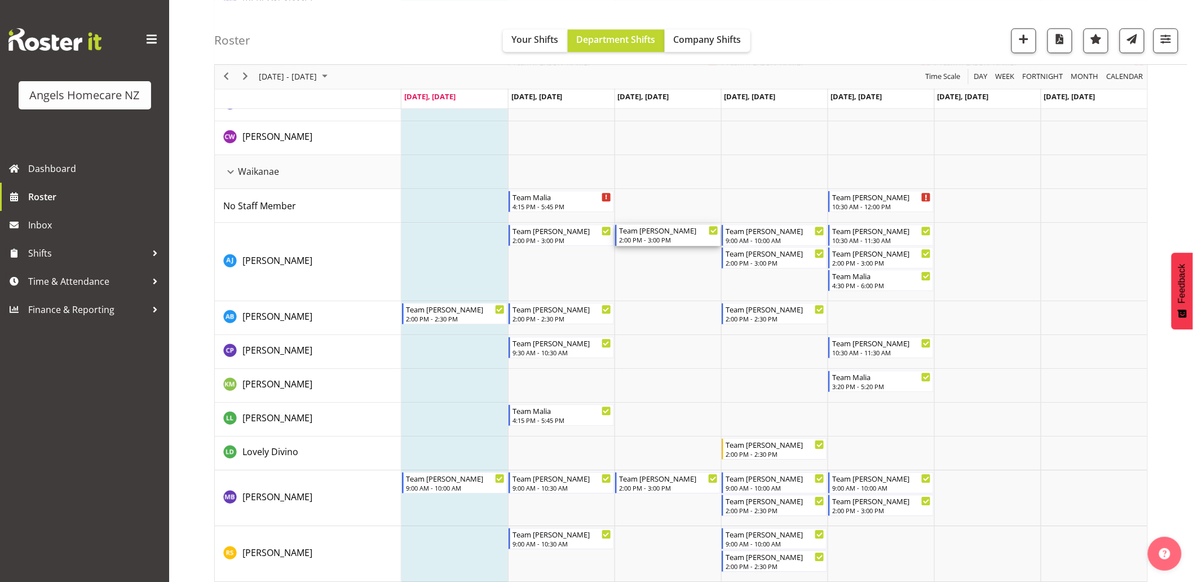
click at [672, 237] on div "2:00 PM - 3:00 PM" at bounding box center [668, 239] width 99 height 9
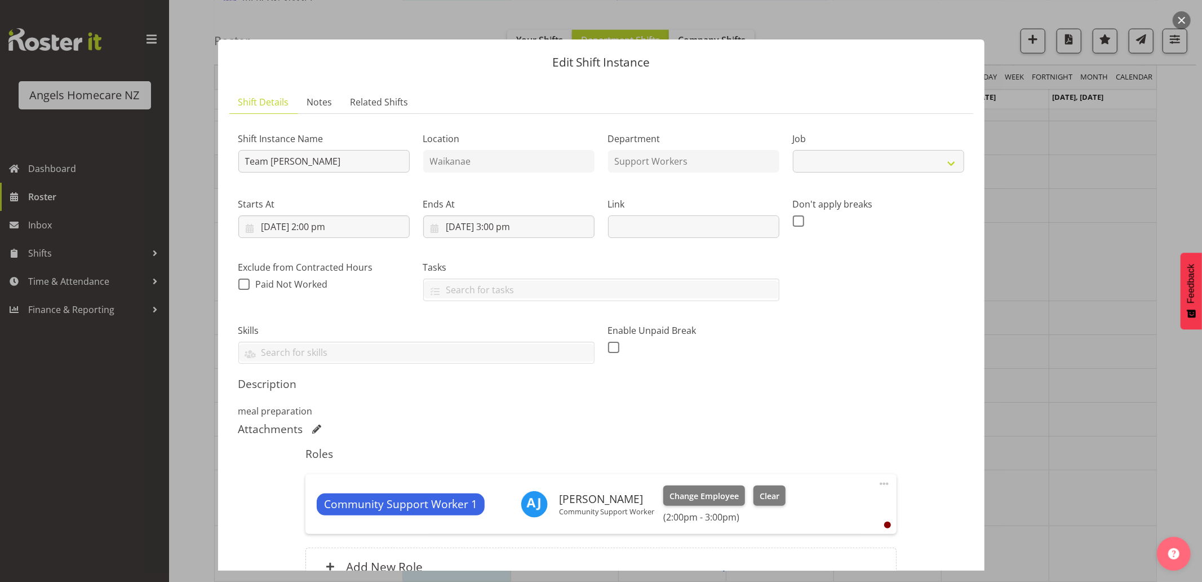
select select "10686"
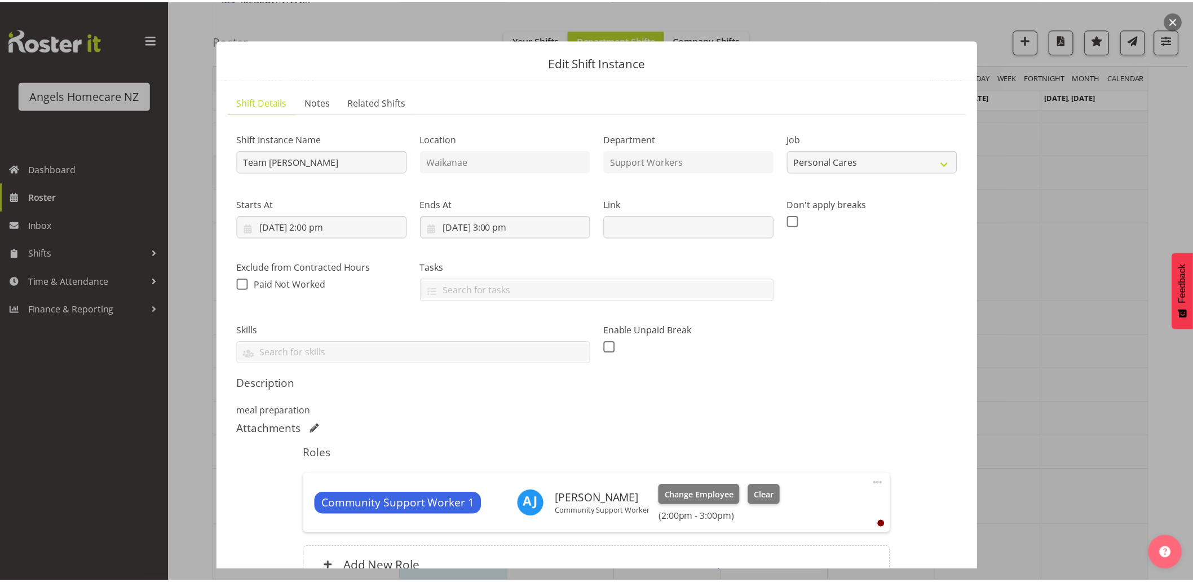
scroll to position [116, 0]
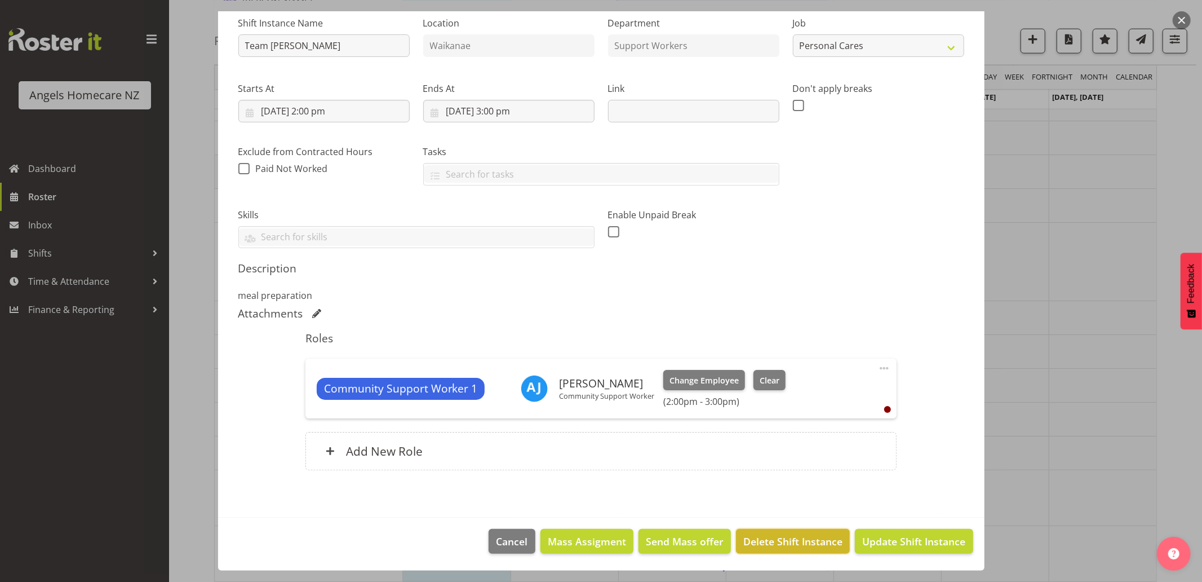
click at [792, 540] on span "Delete Shift Instance" at bounding box center [793, 541] width 99 height 15
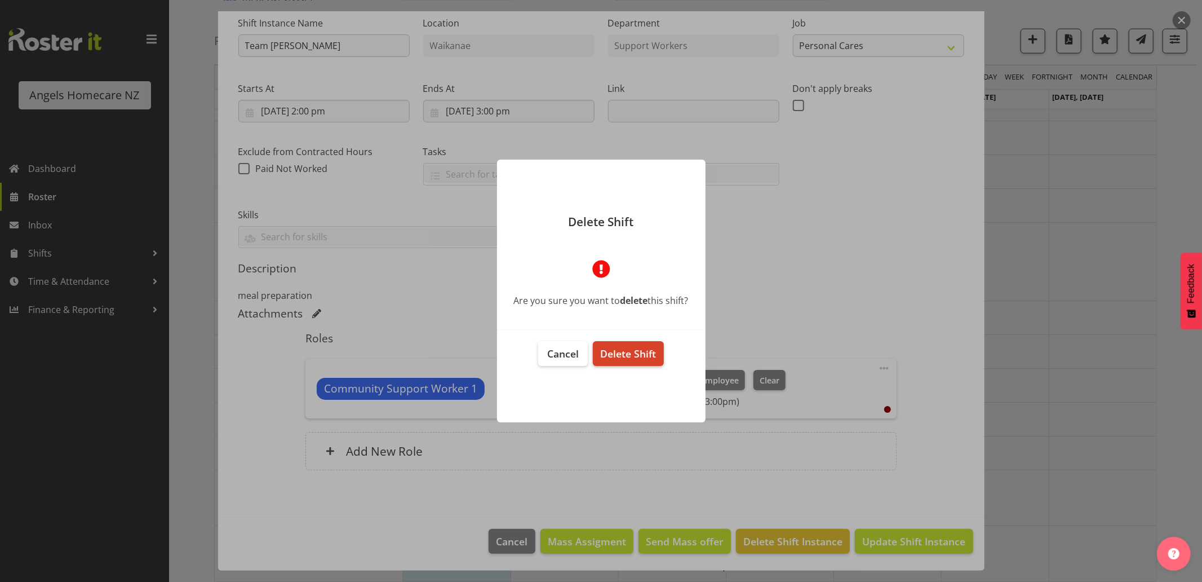
click at [645, 356] on span "Delete Shift" at bounding box center [628, 354] width 56 height 14
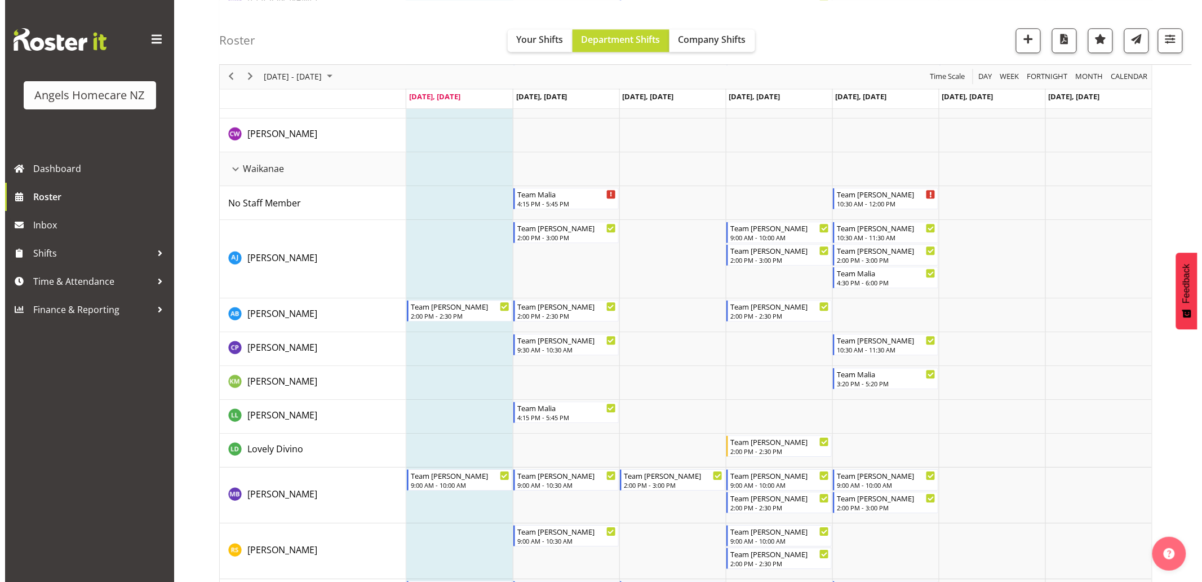
scroll to position [1128, 0]
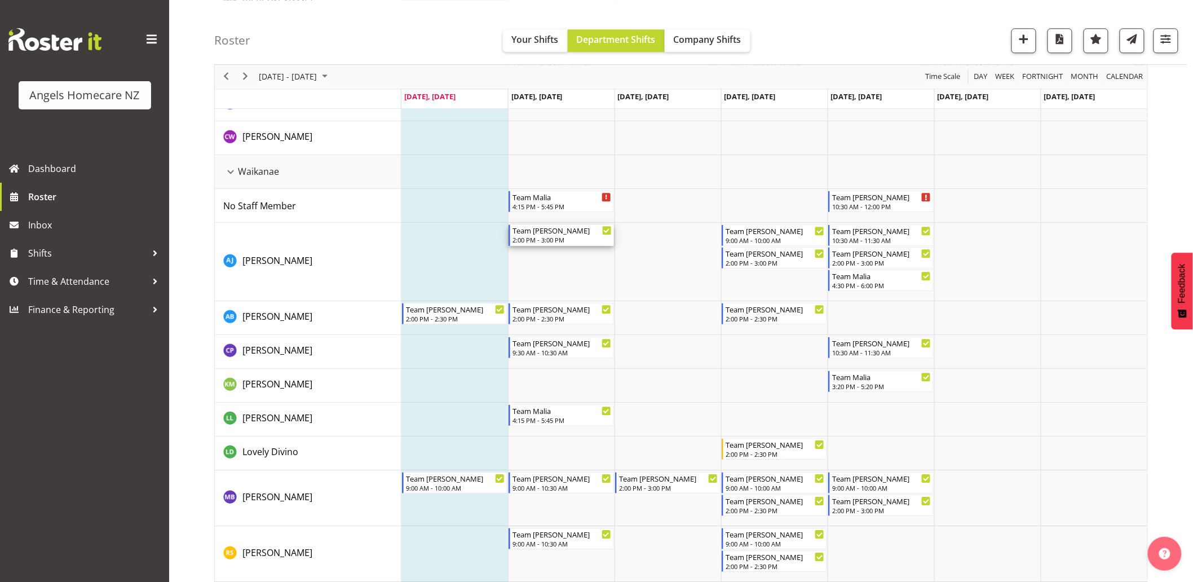
click at [570, 238] on div "2:00 PM - 3:00 PM" at bounding box center [561, 239] width 99 height 9
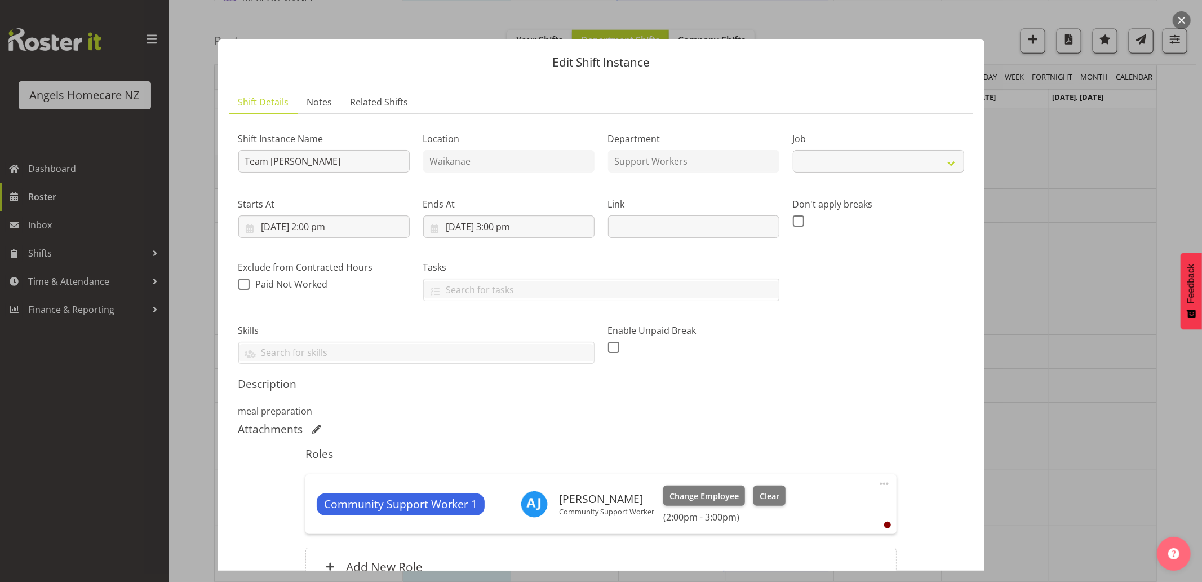
select select "10686"
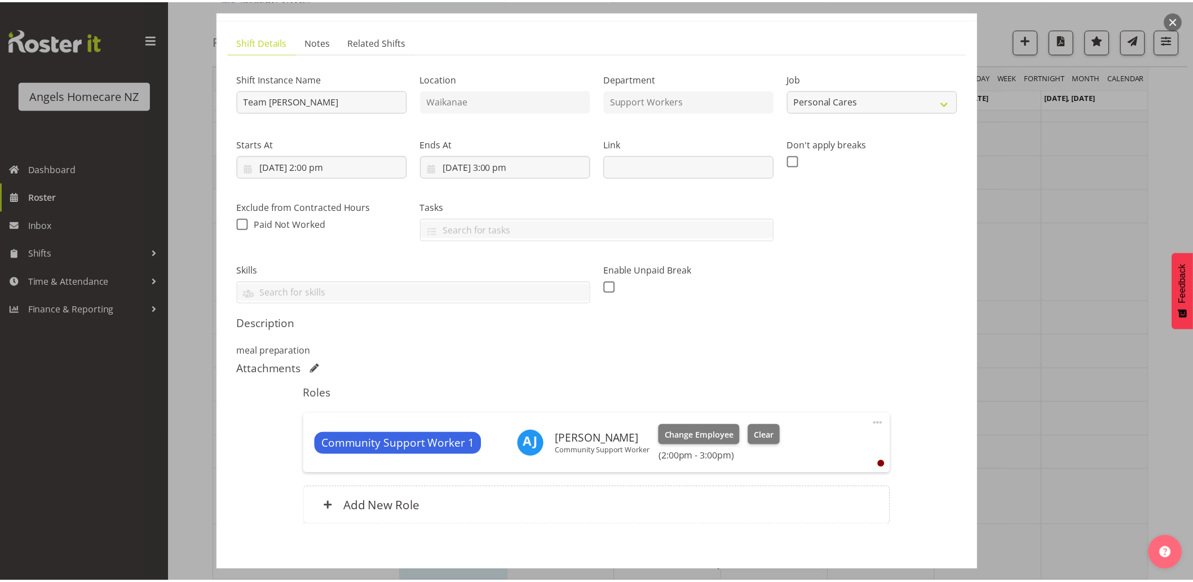
scroll to position [116, 0]
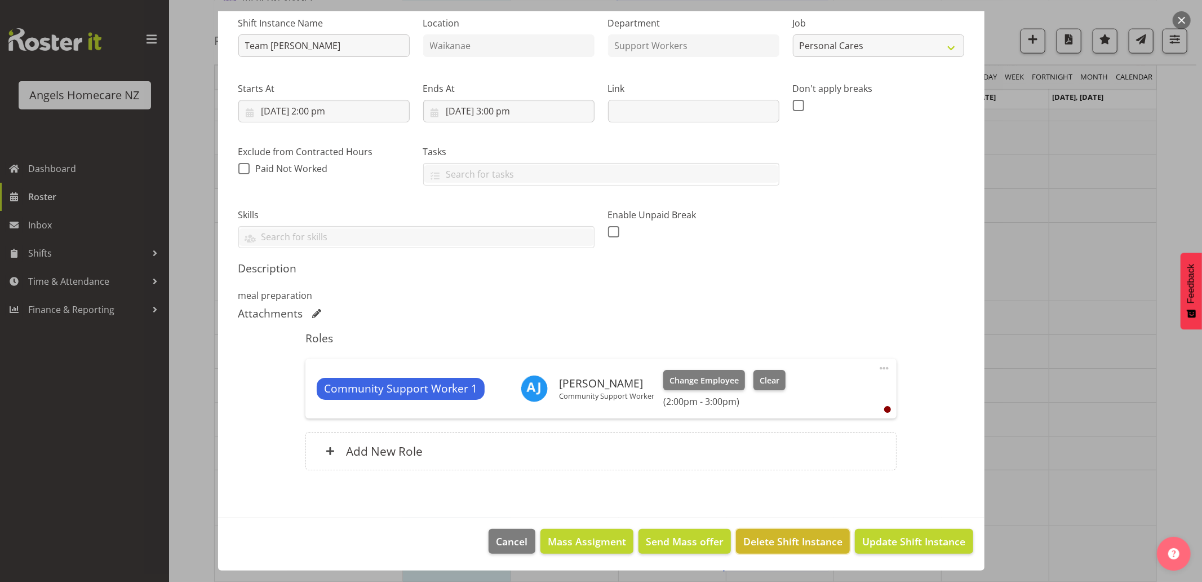
click at [784, 538] on span "Delete Shift Instance" at bounding box center [793, 541] width 99 height 15
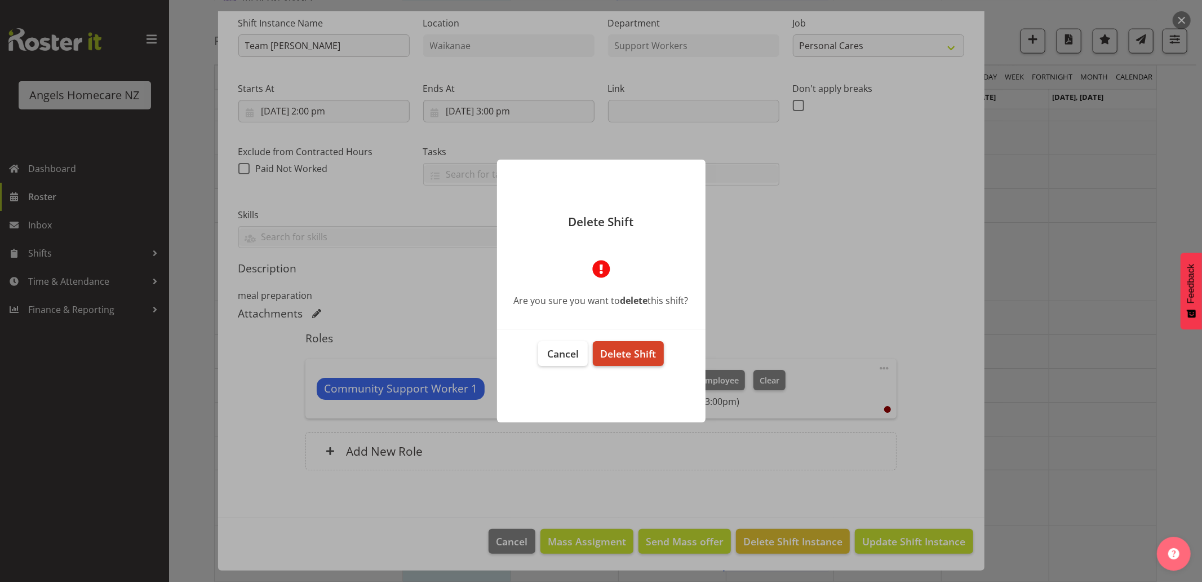
click at [643, 348] on span "Delete Shift" at bounding box center [628, 354] width 56 height 14
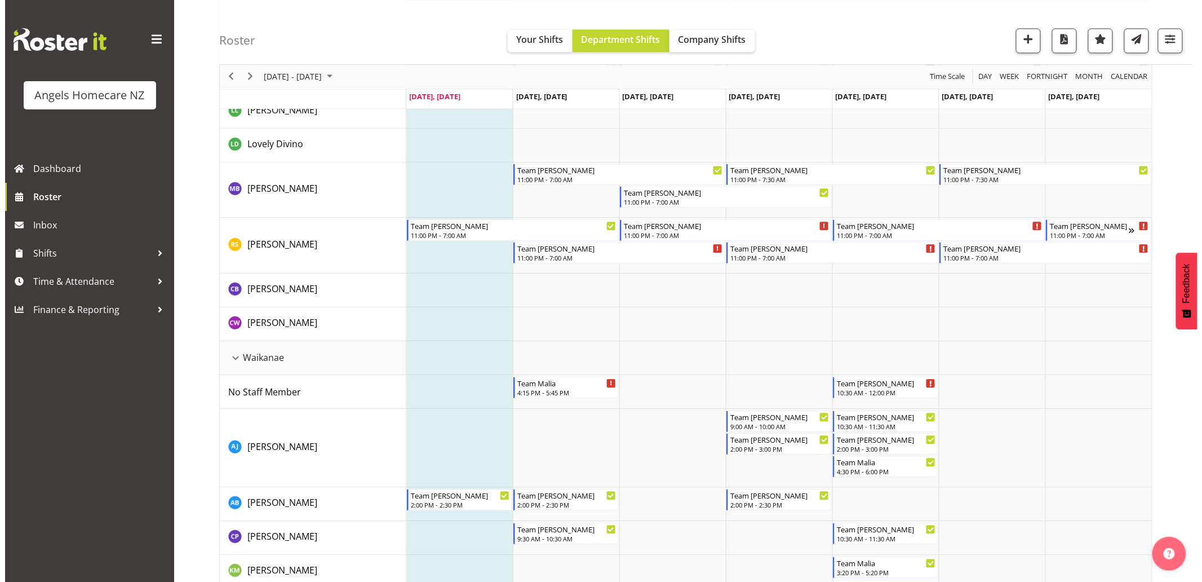
scroll to position [1064, 0]
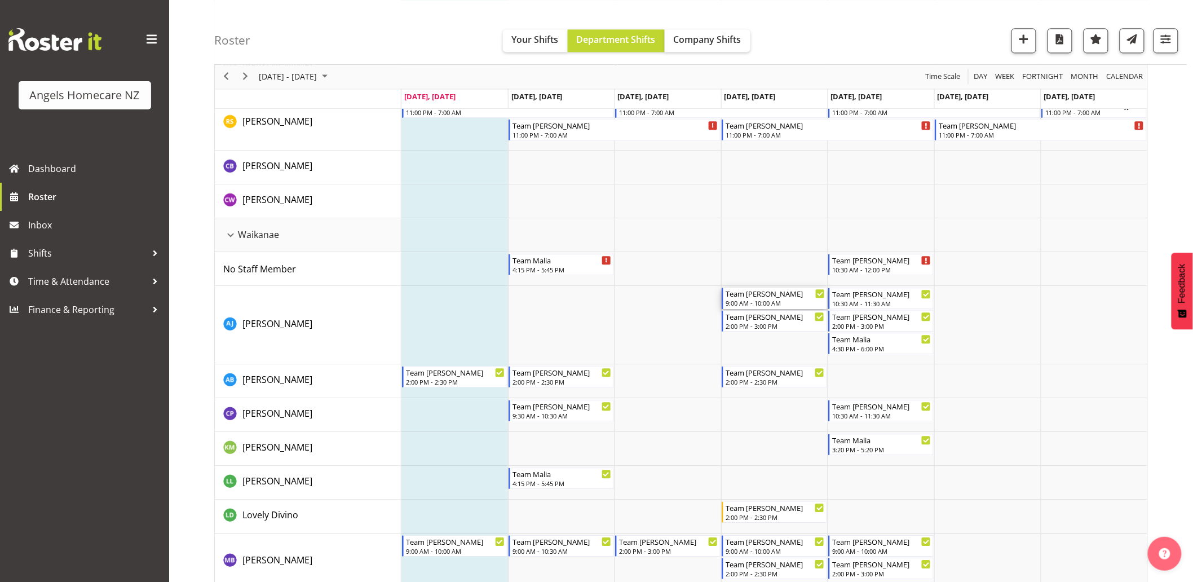
click at [788, 296] on div "Team Celia" at bounding box center [775, 293] width 99 height 11
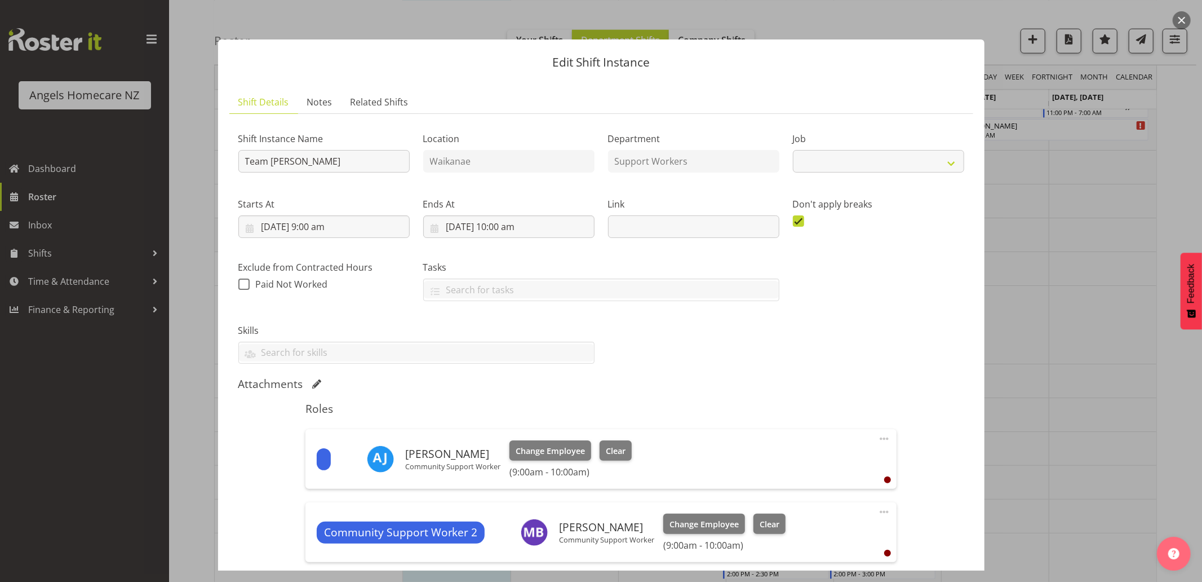
select select "10686"
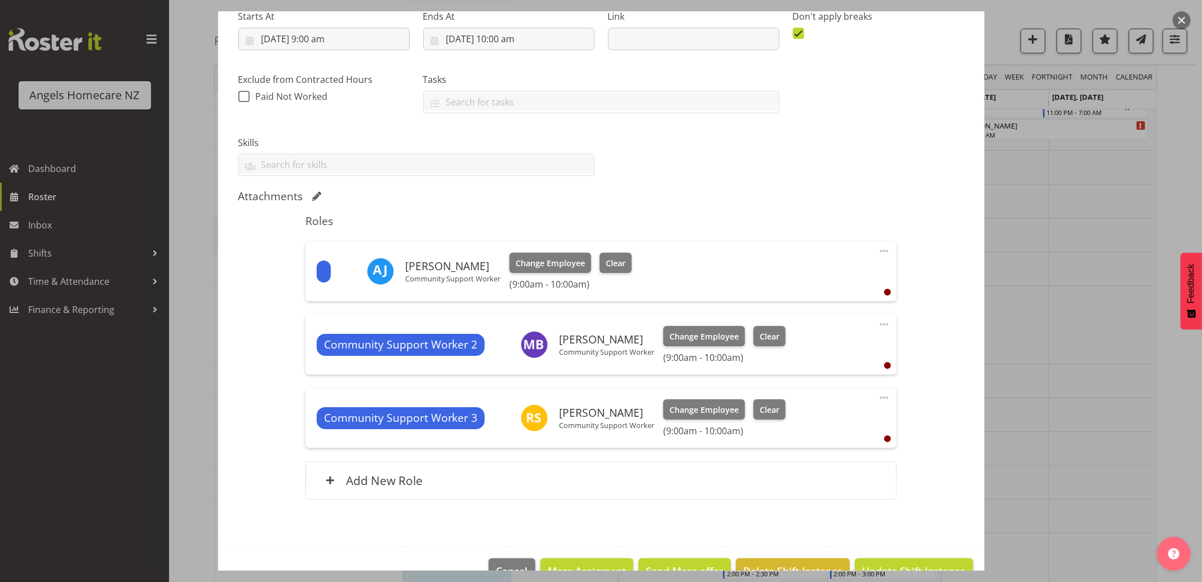
scroll to position [0, 0]
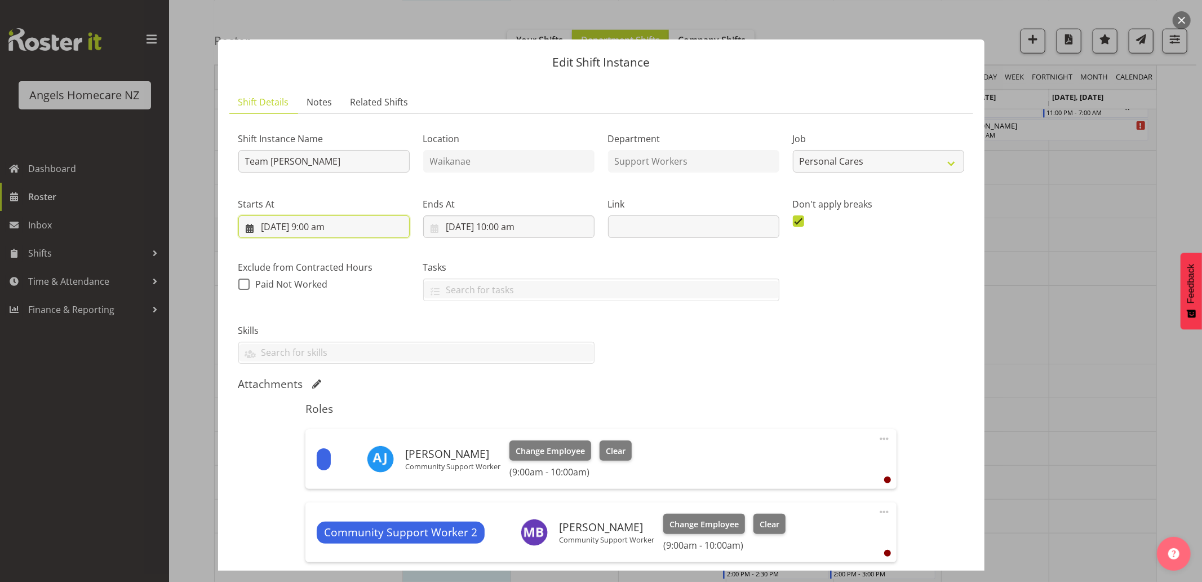
click at [246, 223] on input "9/10/2025, 9:00 am" at bounding box center [323, 226] width 171 height 23
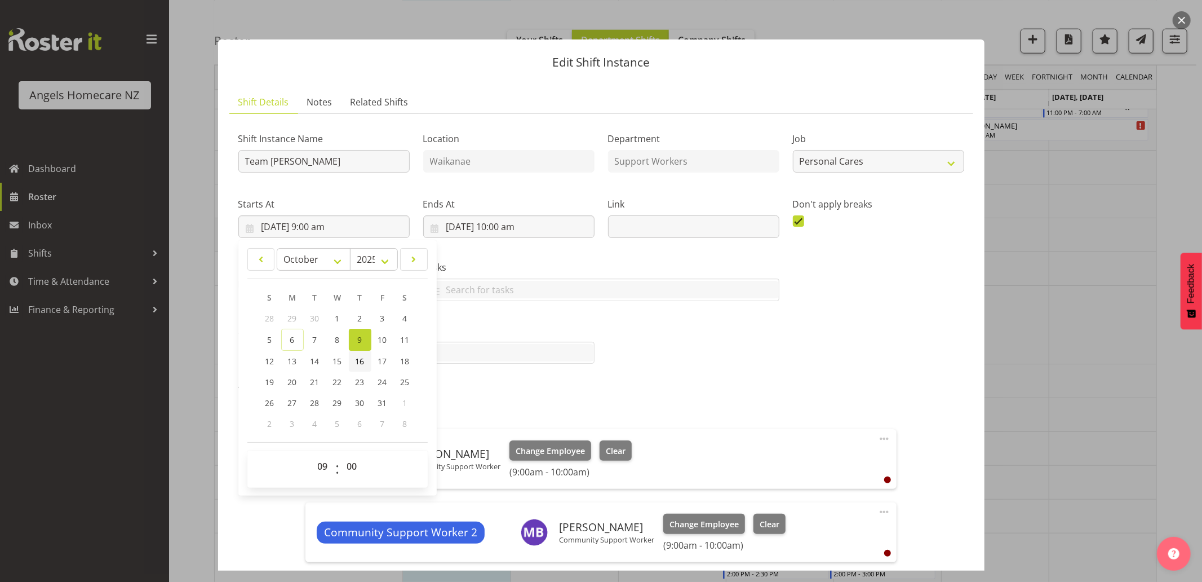
click at [362, 360] on span "16" at bounding box center [360, 361] width 9 height 11
type input "16/10/2025, 9:00 am"
click at [711, 362] on div "Shift Instance Name Team Celia Location Waikanae Department Support Workers Job…" at bounding box center [602, 243] width 740 height 255
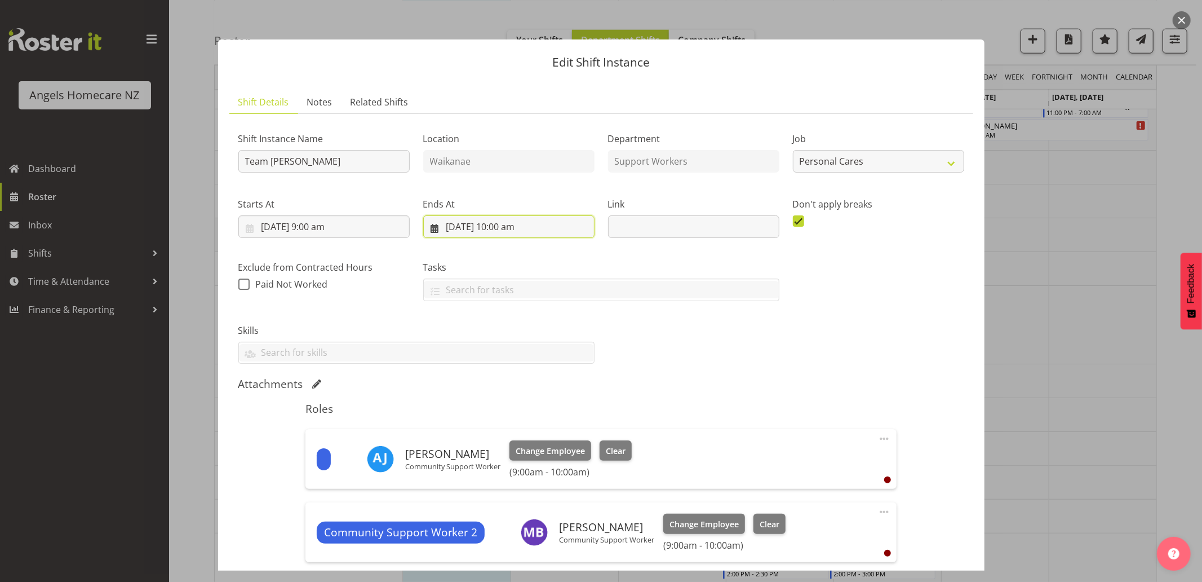
click at [448, 228] on input "9/10/2025, 10:00 am" at bounding box center [508, 226] width 171 height 23
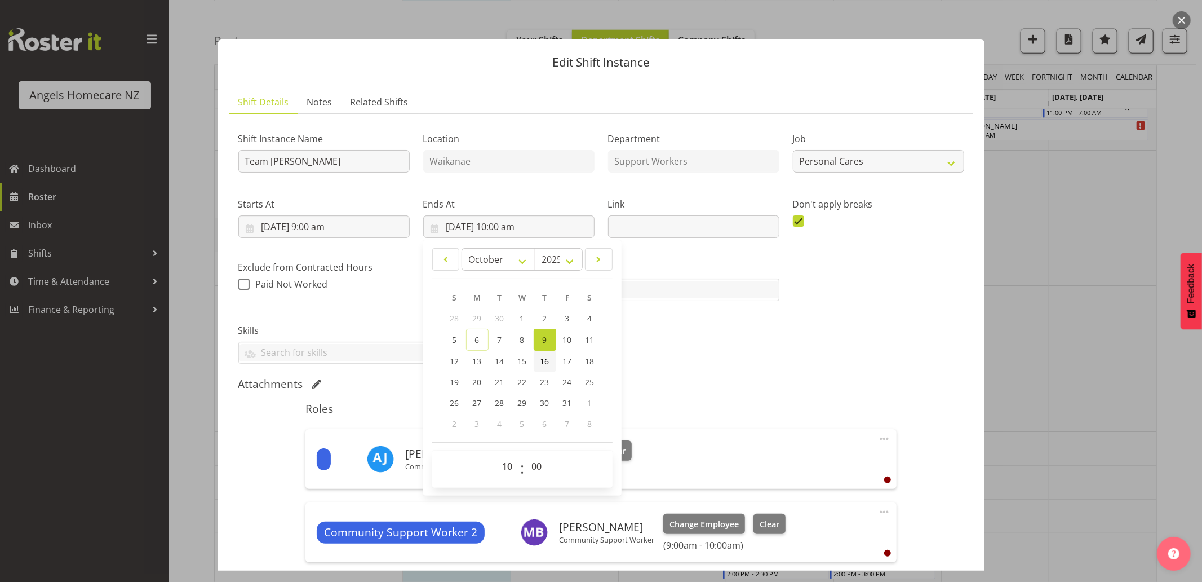
click at [543, 362] on span "16" at bounding box center [545, 361] width 9 height 11
type input "16/10/2025, 10:00 am"
click at [691, 375] on div "Shift Instance Name Team Celia Location Waikanae Department Support Workers Job…" at bounding box center [601, 412] width 726 height 578
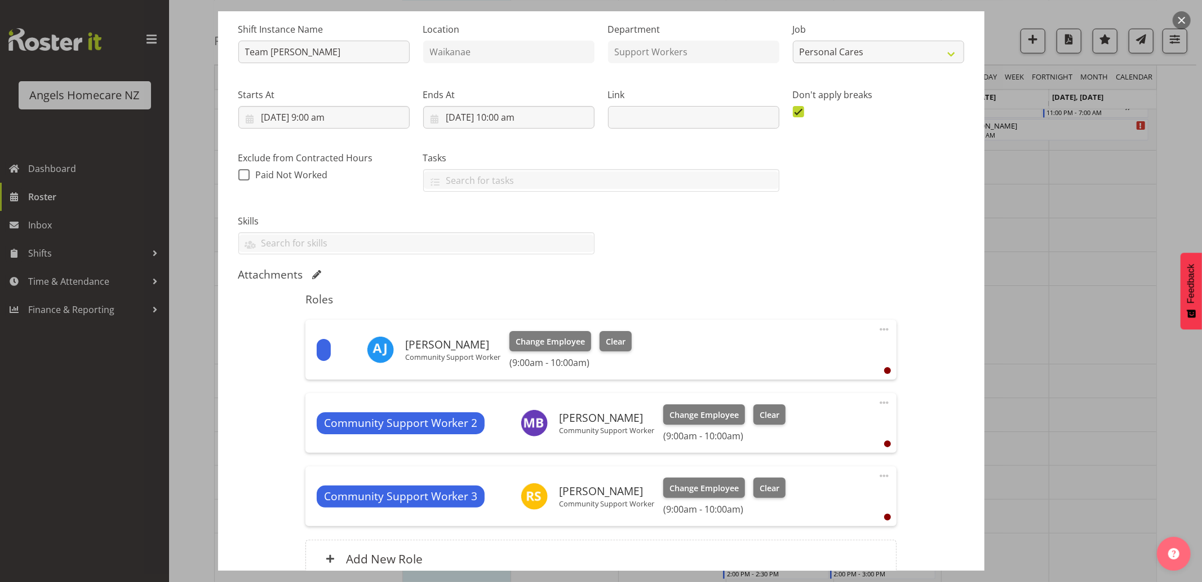
scroll to position [217, 0]
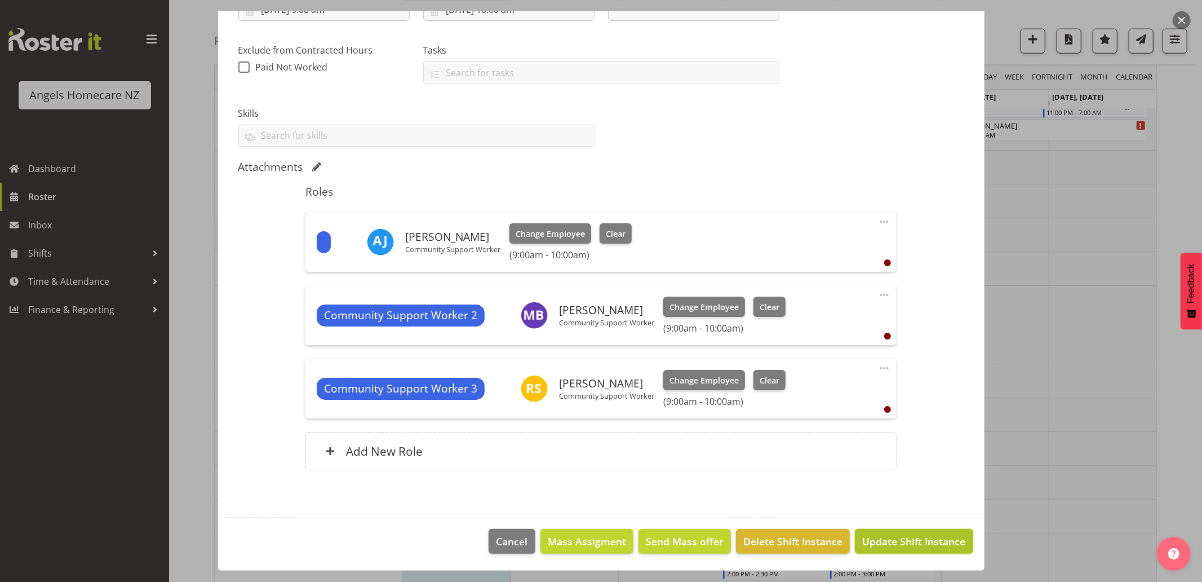
click at [871, 538] on span "Update Shift Instance" at bounding box center [914, 541] width 103 height 15
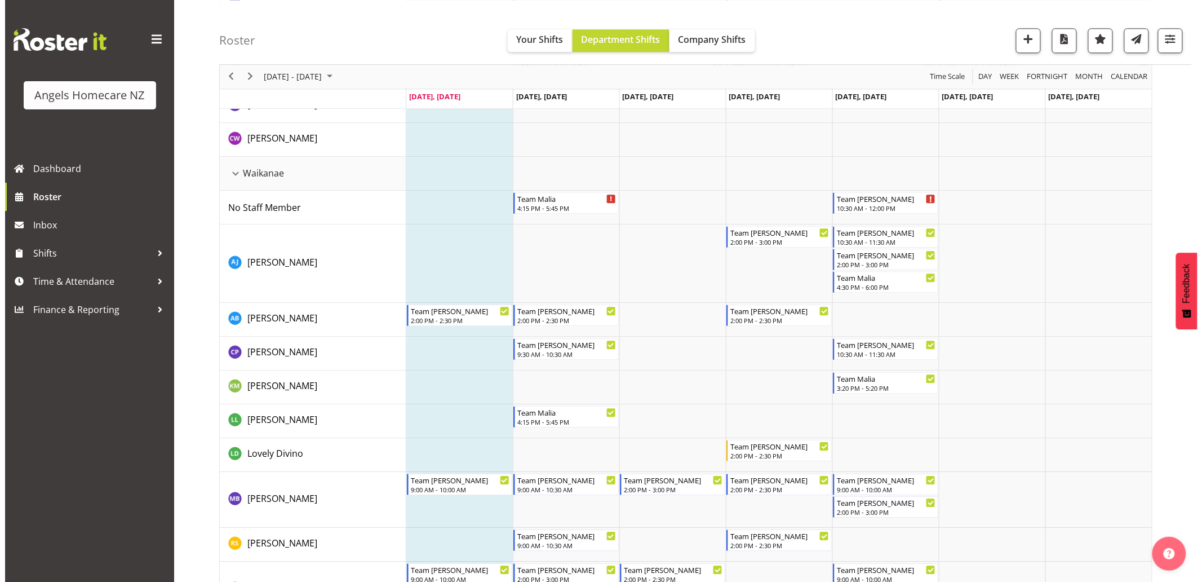
scroll to position [1128, 0]
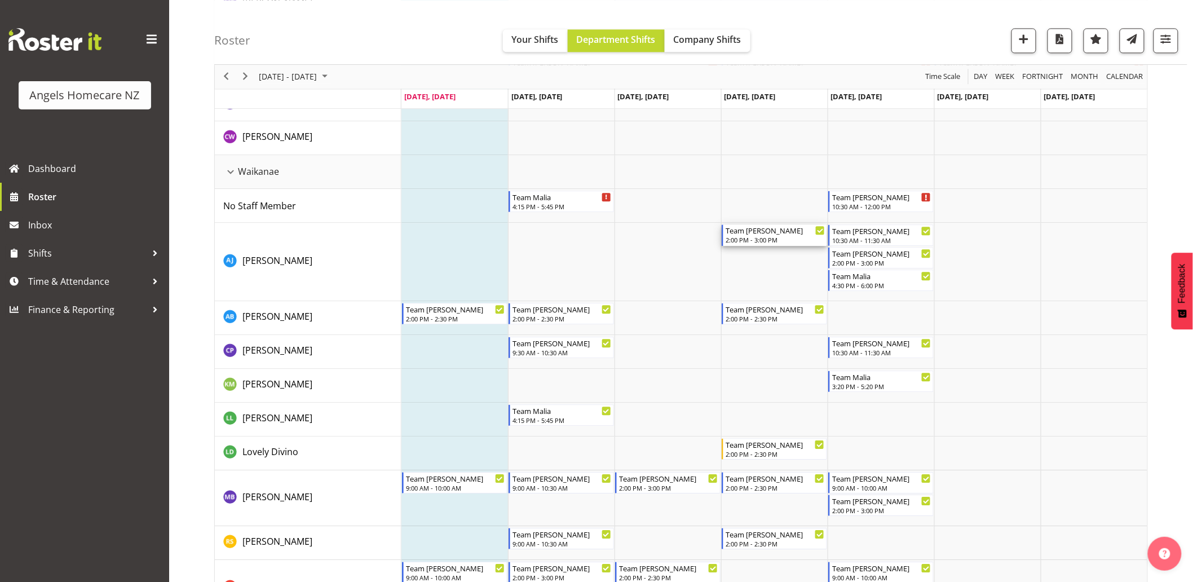
click at [751, 240] on div "2:00 PM - 3:00 PM" at bounding box center [775, 239] width 99 height 9
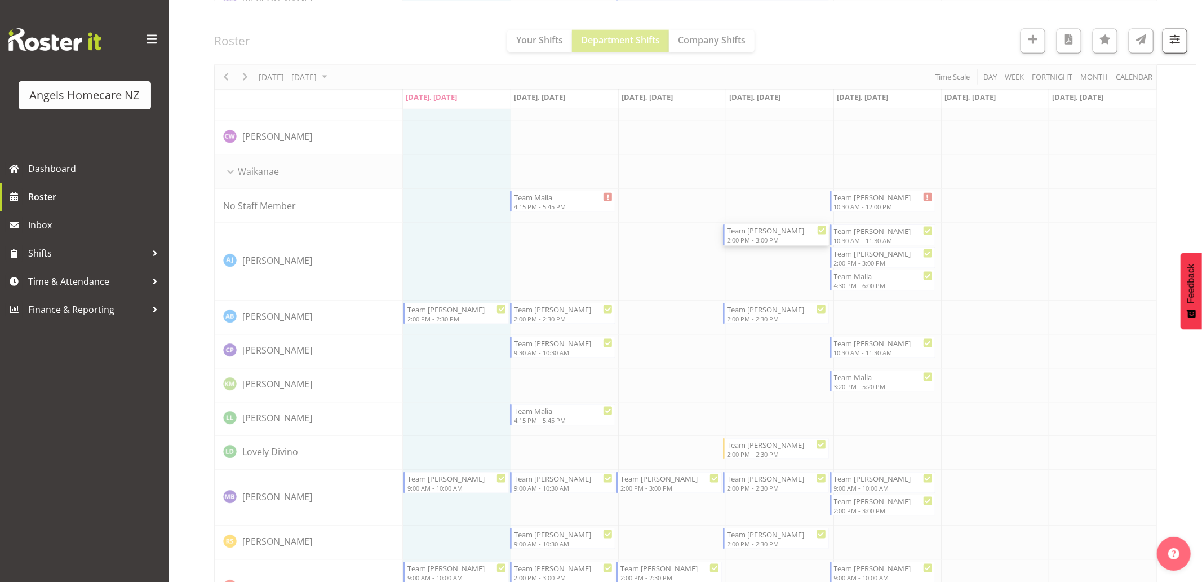
select select
select select "9"
select select "2025"
select select "14"
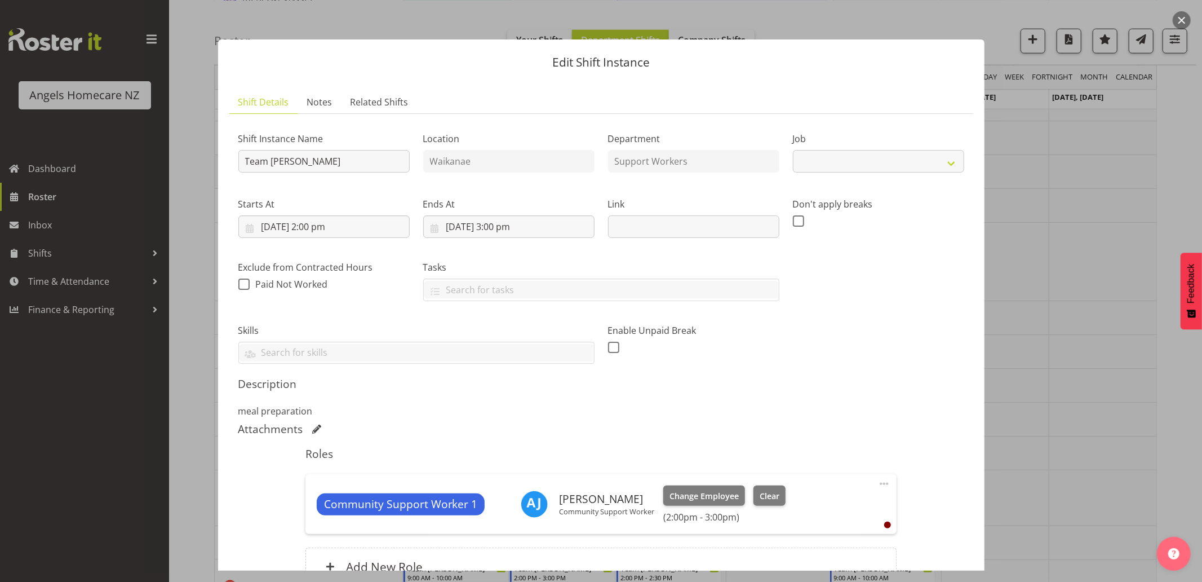
select select "10686"
click at [272, 227] on input "9/10/2025, 2:00 pm" at bounding box center [323, 226] width 171 height 23
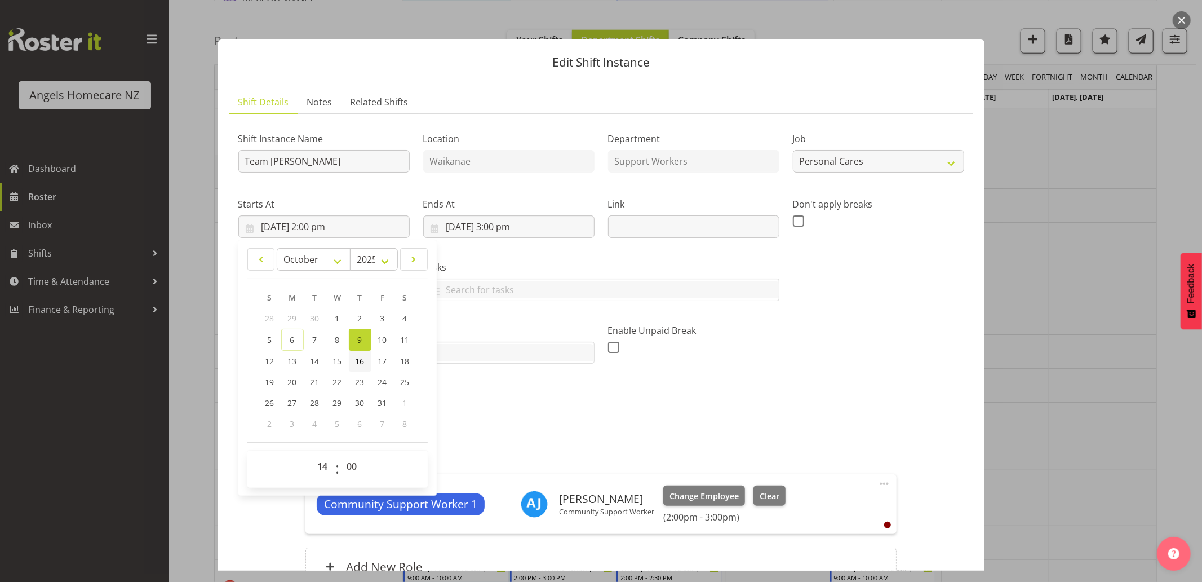
click at [361, 360] on span "16" at bounding box center [360, 361] width 9 height 11
type input "16/10/2025, 2:00 pm"
click at [566, 417] on p "meal preparation" at bounding box center [601, 411] width 726 height 14
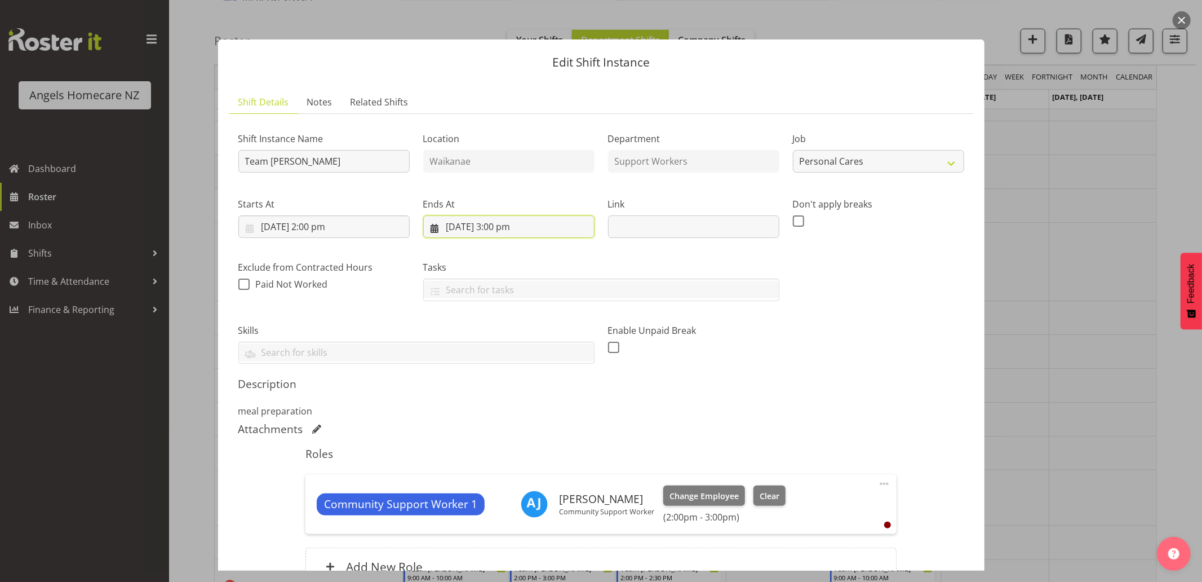
click at [499, 229] on input "9/10/2025, 3:00 pm" at bounding box center [508, 226] width 171 height 23
click at [543, 359] on span "16" at bounding box center [545, 361] width 9 height 11
type input "16/10/2025, 3:00 pm"
click at [697, 390] on h5 "Description" at bounding box center [601, 384] width 726 height 14
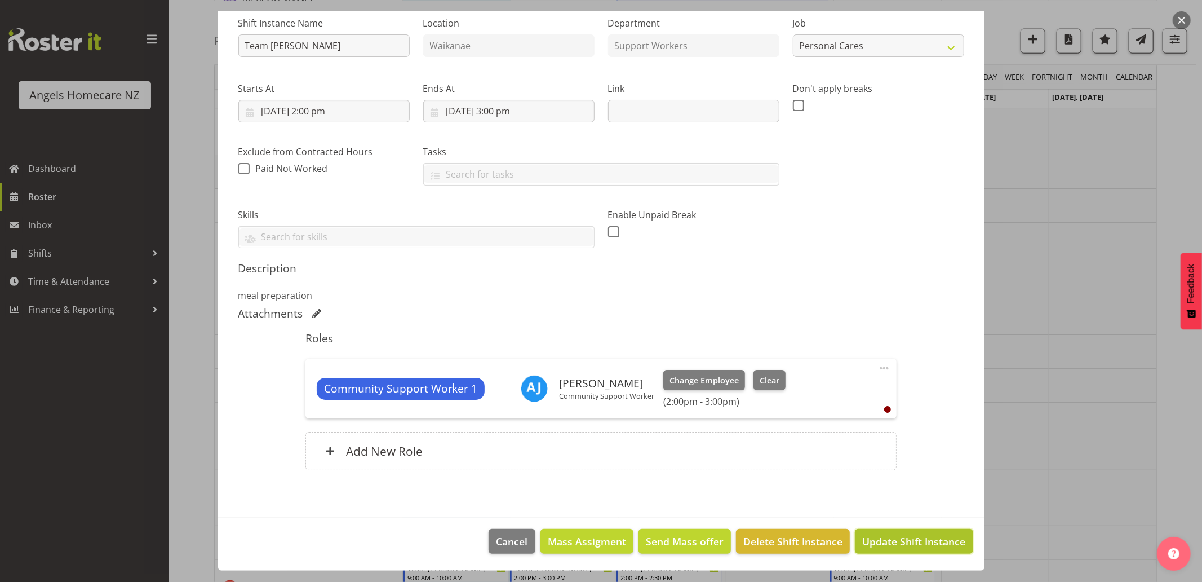
click at [874, 538] on span "Update Shift Instance" at bounding box center [914, 541] width 103 height 15
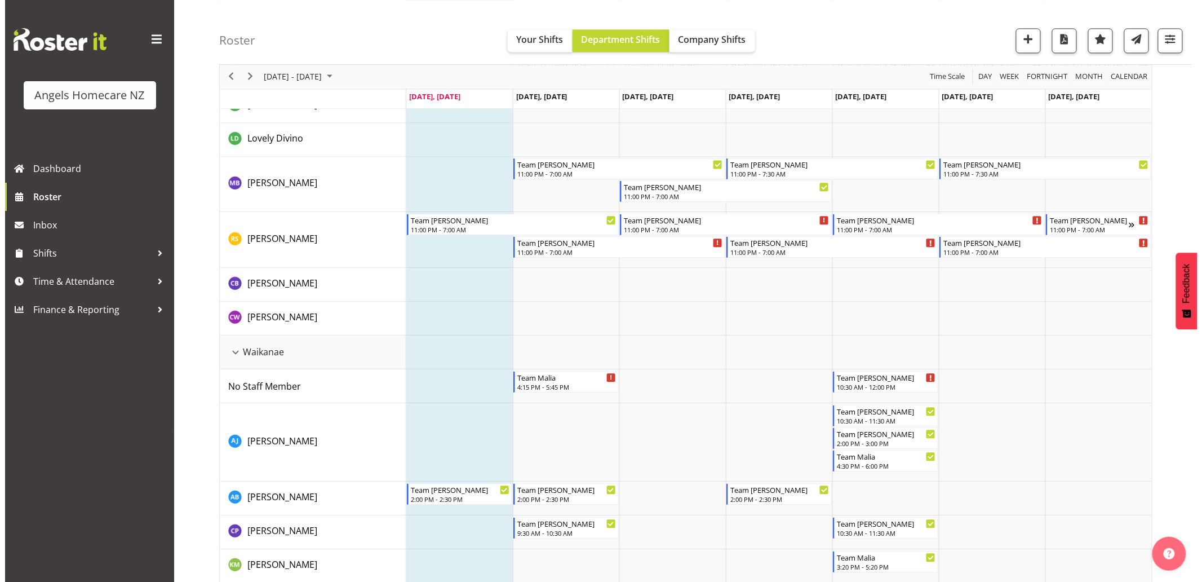
scroll to position [1064, 0]
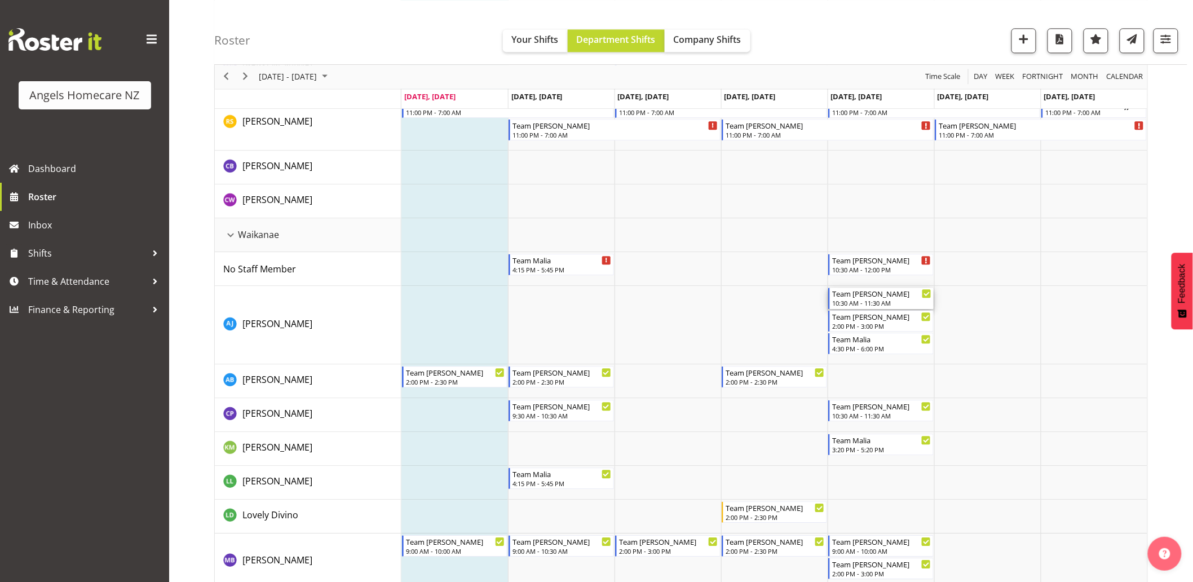
click at [859, 297] on div "Team [PERSON_NAME]" at bounding box center [881, 293] width 99 height 11
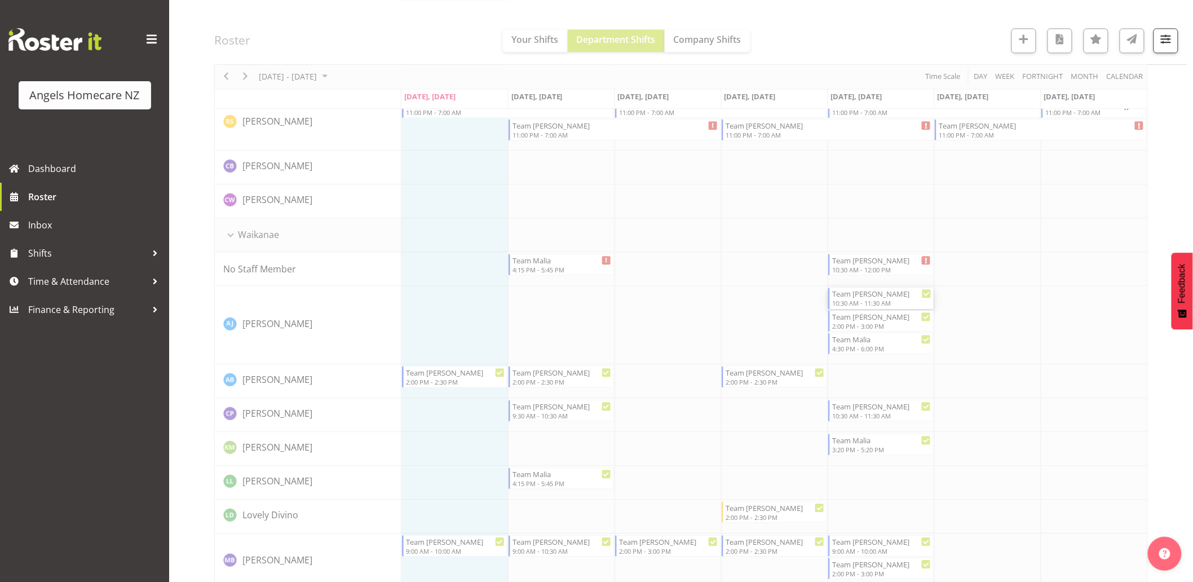
select select
select select "9"
select select "2025"
select select "10"
select select "30"
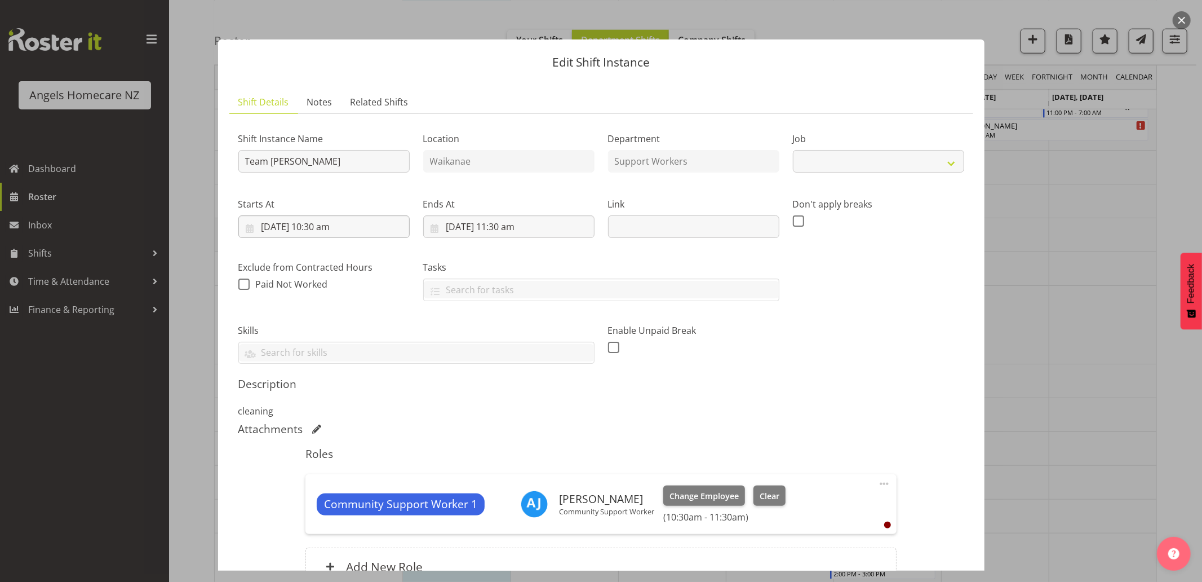
select select "10696"
click at [290, 227] on input "10/10/2025, 10:30 am" at bounding box center [323, 226] width 171 height 23
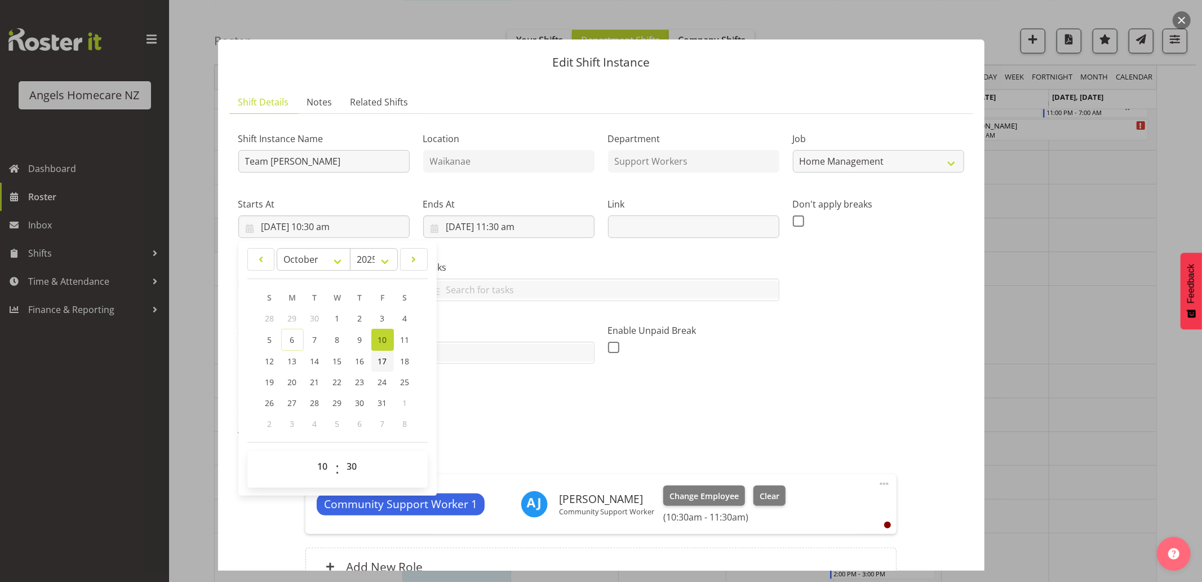
click at [384, 362] on span "17" at bounding box center [382, 361] width 9 height 11
type input "17/10/2025, 10:30 am"
click at [504, 426] on div "Attachments" at bounding box center [601, 429] width 726 height 14
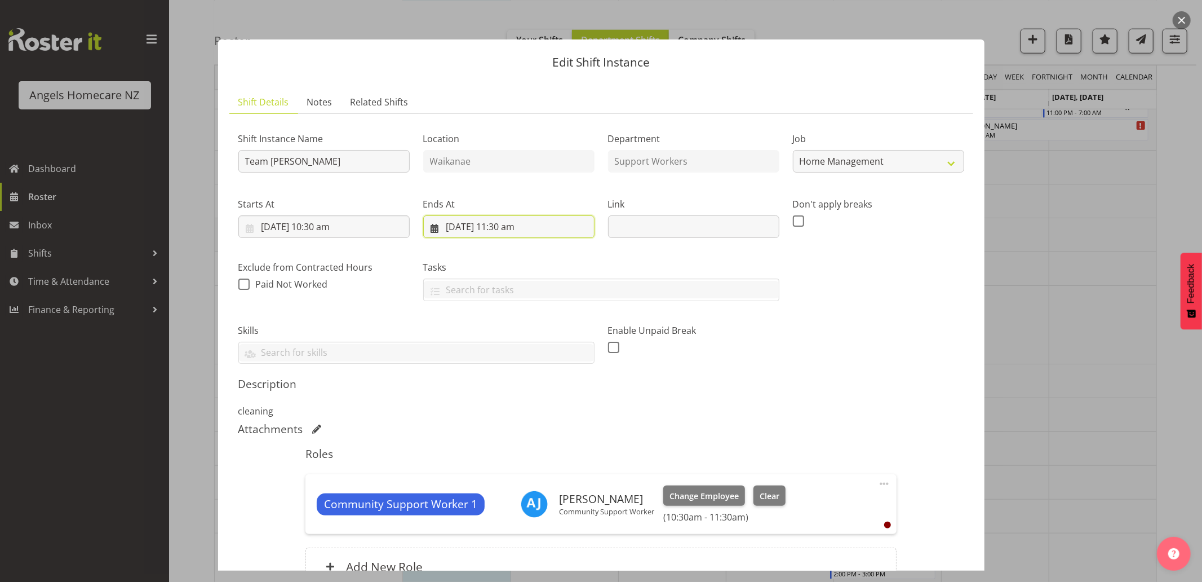
click at [511, 230] on input "10/10/2025, 11:30 am" at bounding box center [508, 226] width 171 height 23
click at [564, 362] on span "17" at bounding box center [567, 361] width 9 height 11
type input "17/10/2025, 11:30 am"
click at [718, 403] on div "Description cleaning" at bounding box center [601, 397] width 726 height 41
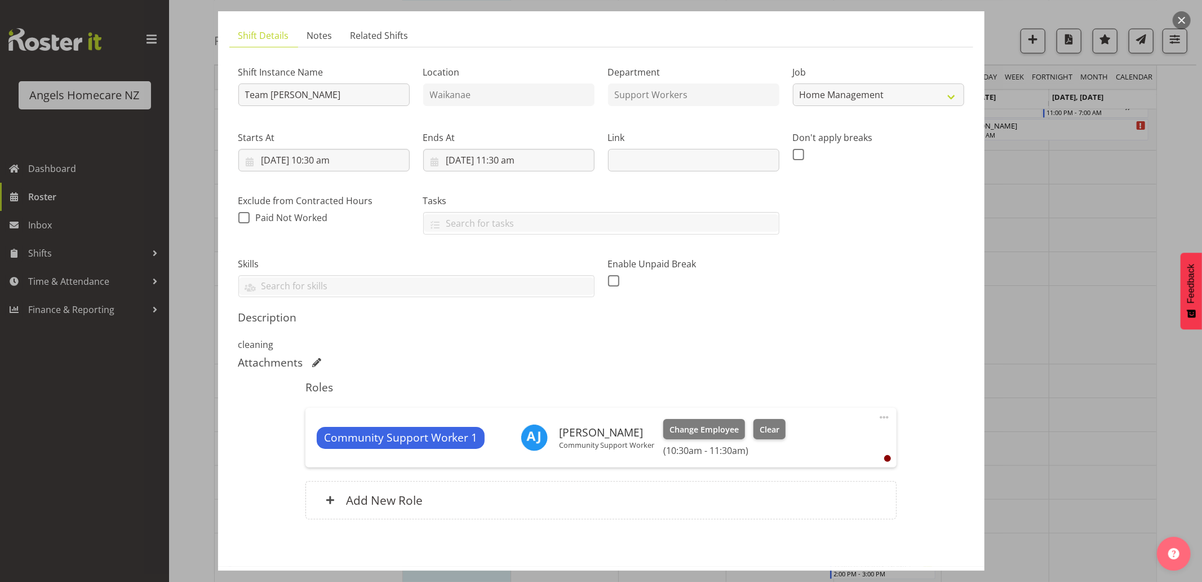
scroll to position [116, 0]
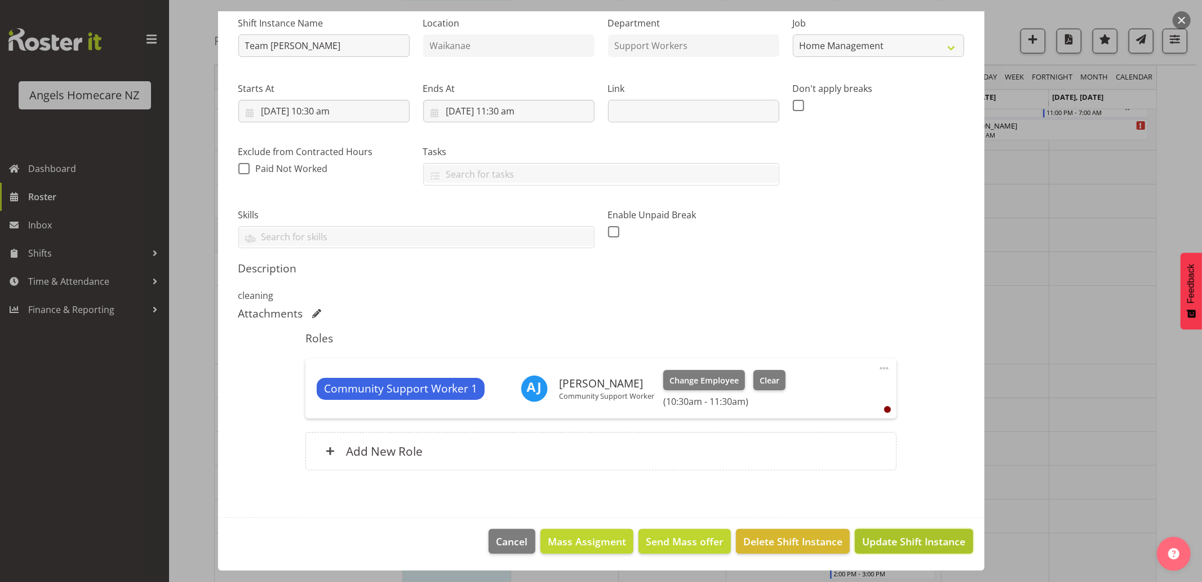
click at [896, 540] on span "Update Shift Instance" at bounding box center [914, 541] width 103 height 15
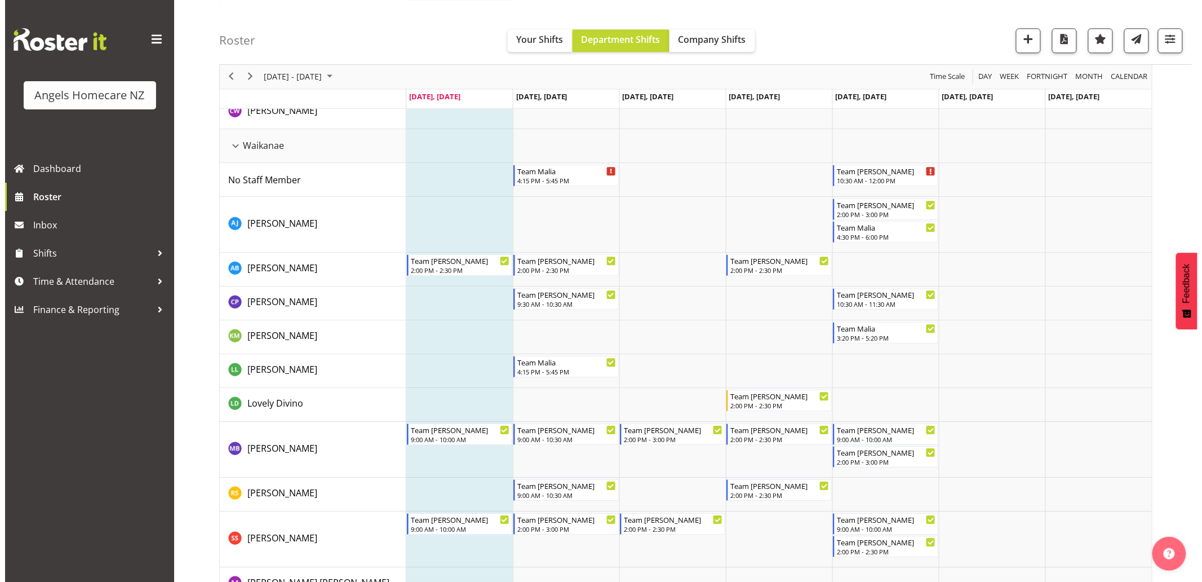
scroll to position [1128, 0]
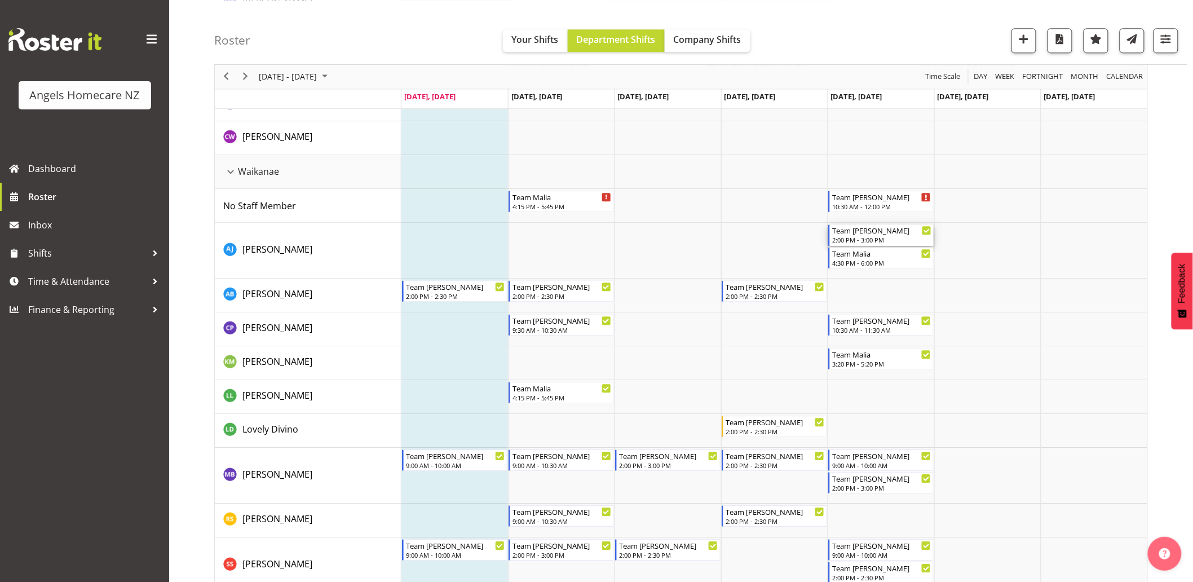
click at [877, 236] on div "2:00 PM - 3:00 PM" at bounding box center [881, 239] width 99 height 9
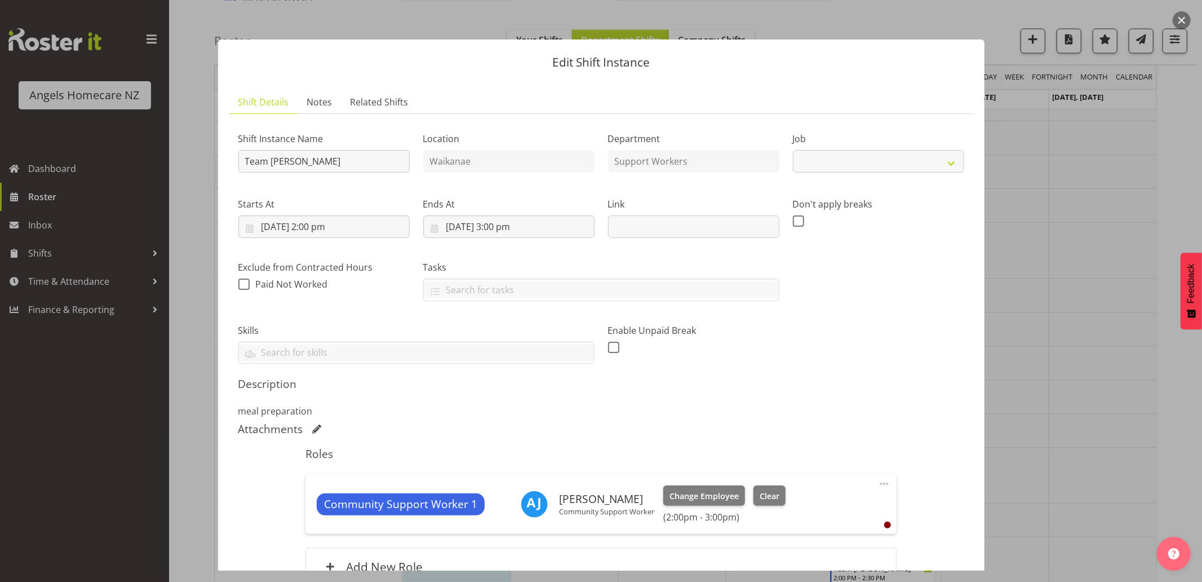
select select "10686"
click at [341, 223] on input "10/10/2025, 2:00 pm" at bounding box center [323, 226] width 171 height 23
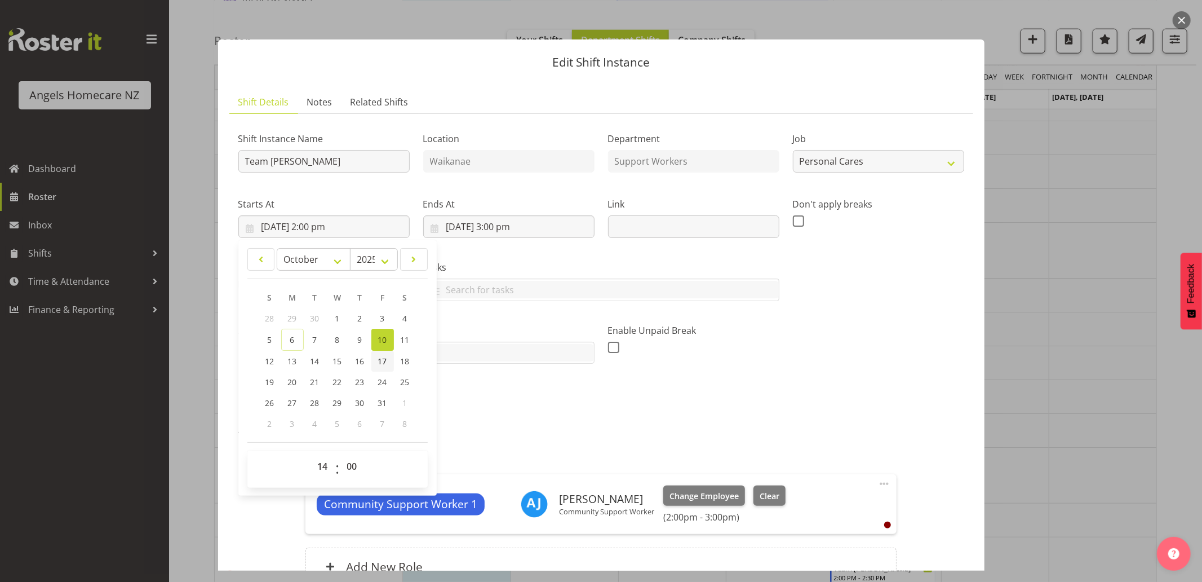
click at [381, 360] on span "17" at bounding box center [382, 361] width 9 height 11
type input "17/10/2025, 2:00 pm"
click at [506, 418] on div "Shift Instance Name Team Celia Location Waikanae Department Support Workers Job…" at bounding box center [601, 361] width 726 height 477
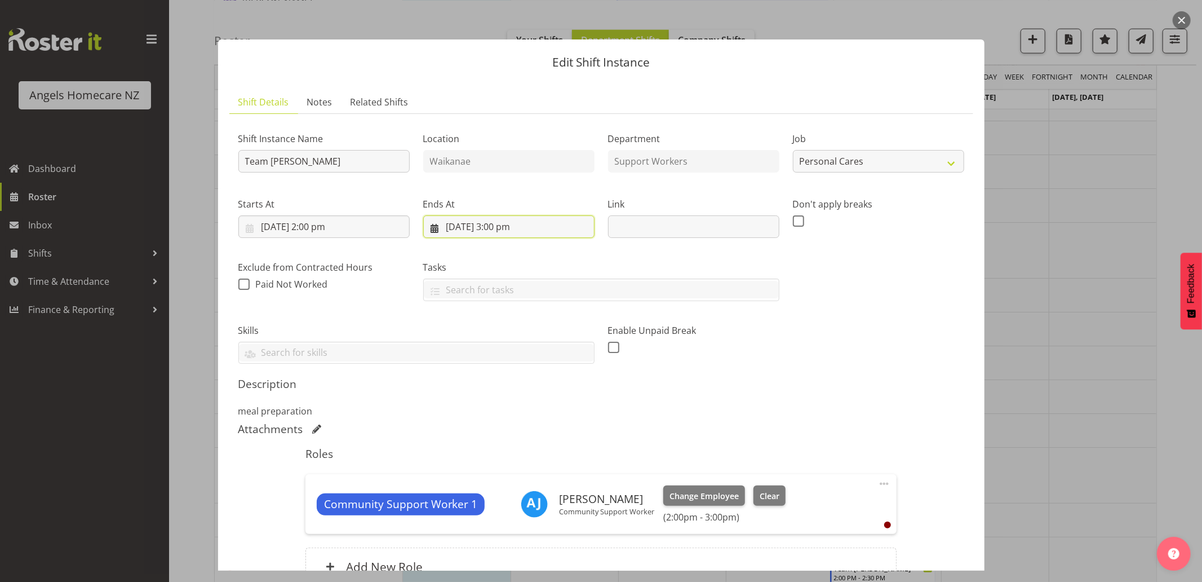
click at [518, 228] on input "10/10/2025, 3:00 pm" at bounding box center [508, 226] width 171 height 23
click at [564, 360] on span "17" at bounding box center [567, 361] width 9 height 11
type input "17/10/2025, 3:00 pm"
click at [641, 391] on h5 "Description" at bounding box center [601, 384] width 726 height 14
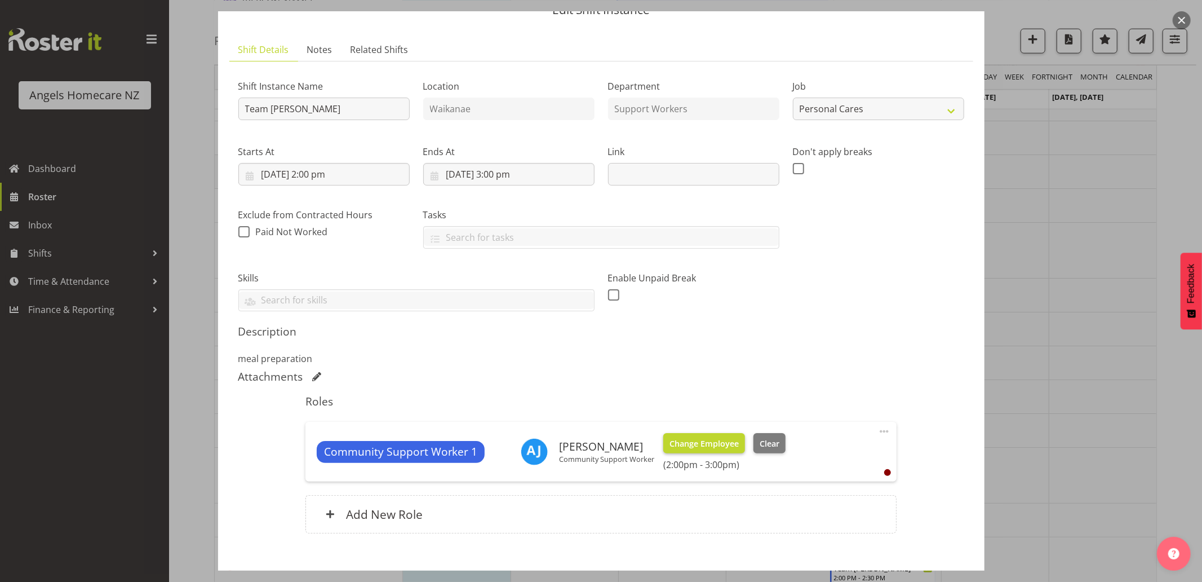
scroll to position [116, 0]
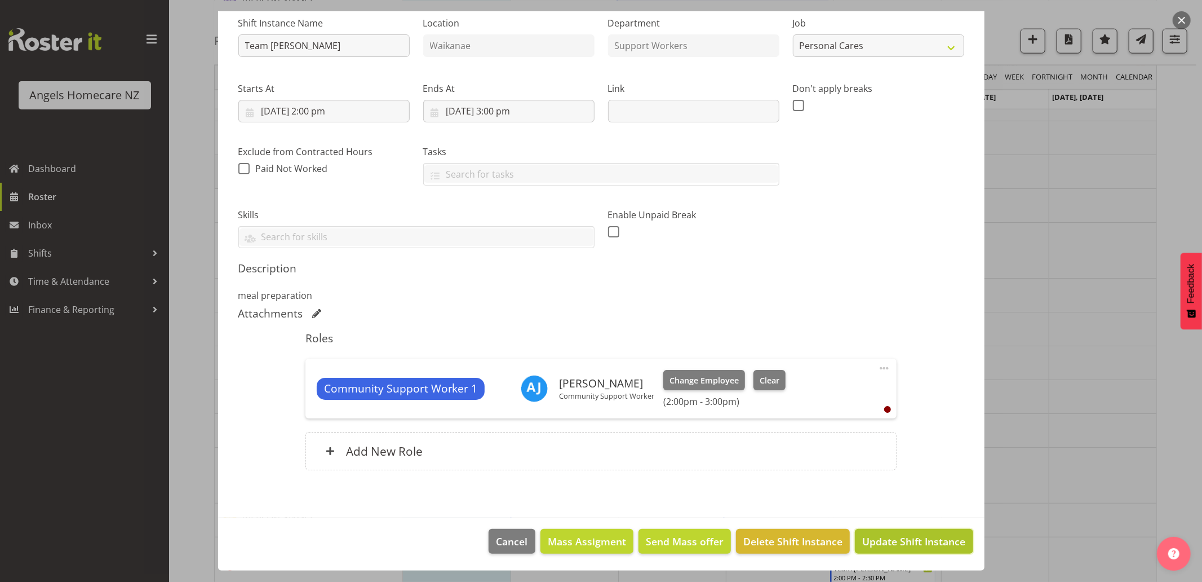
click at [874, 544] on span "Update Shift Instance" at bounding box center [914, 541] width 103 height 15
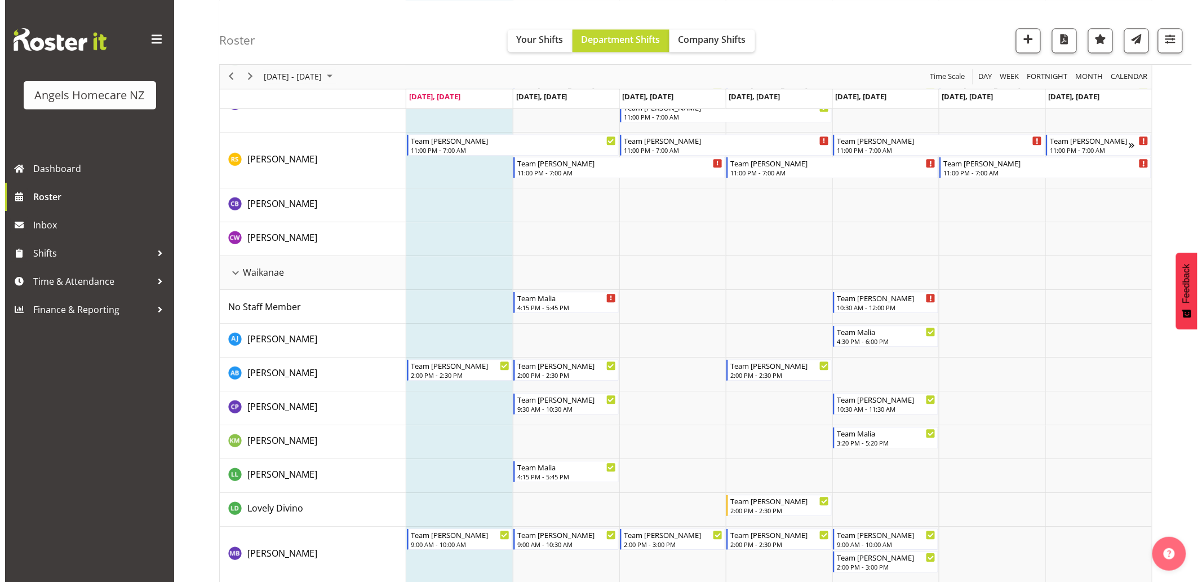
scroll to position [1128, 0]
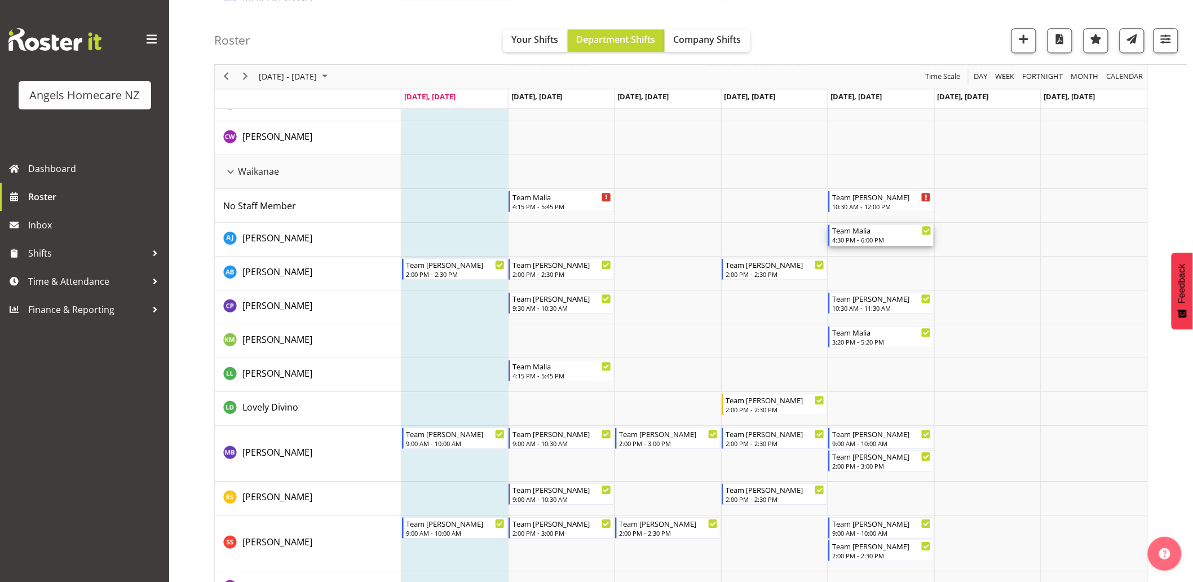
click at [897, 240] on div "4:30 PM - 6:00 PM" at bounding box center [881, 239] width 99 height 9
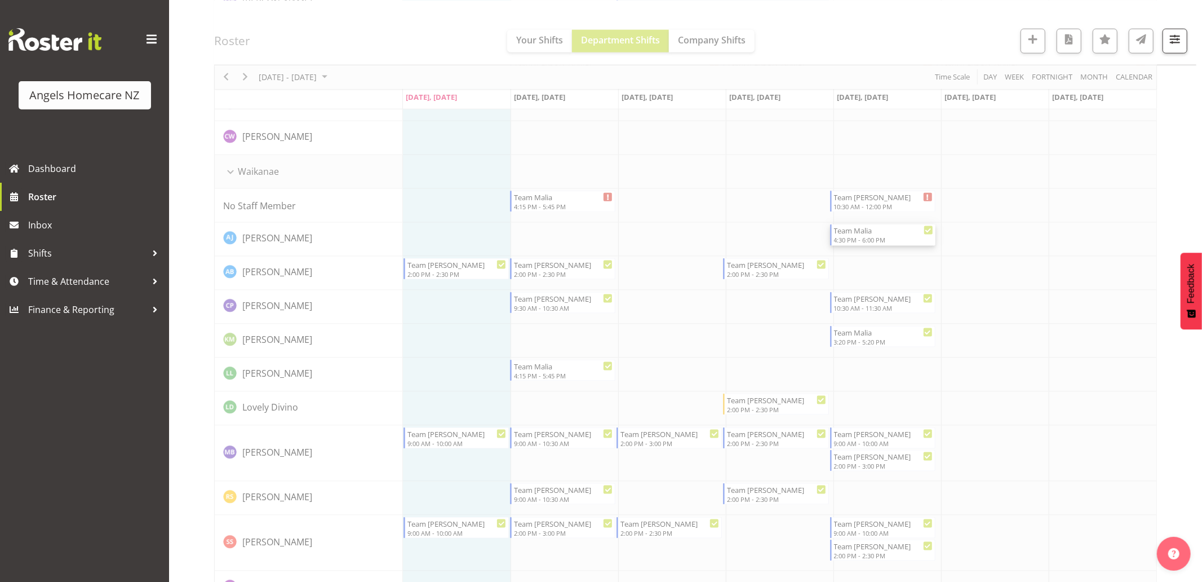
select select
select select "9"
select select "2025"
select select "16"
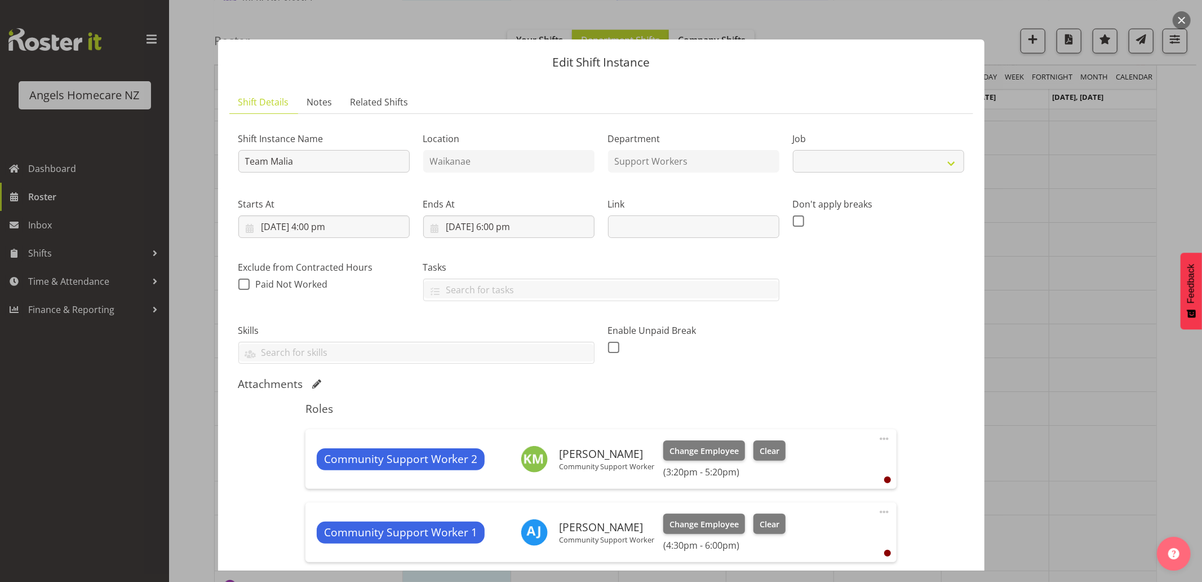
select select "10686"
click at [327, 227] on input "10/10/2025, 4:00 pm" at bounding box center [323, 226] width 171 height 23
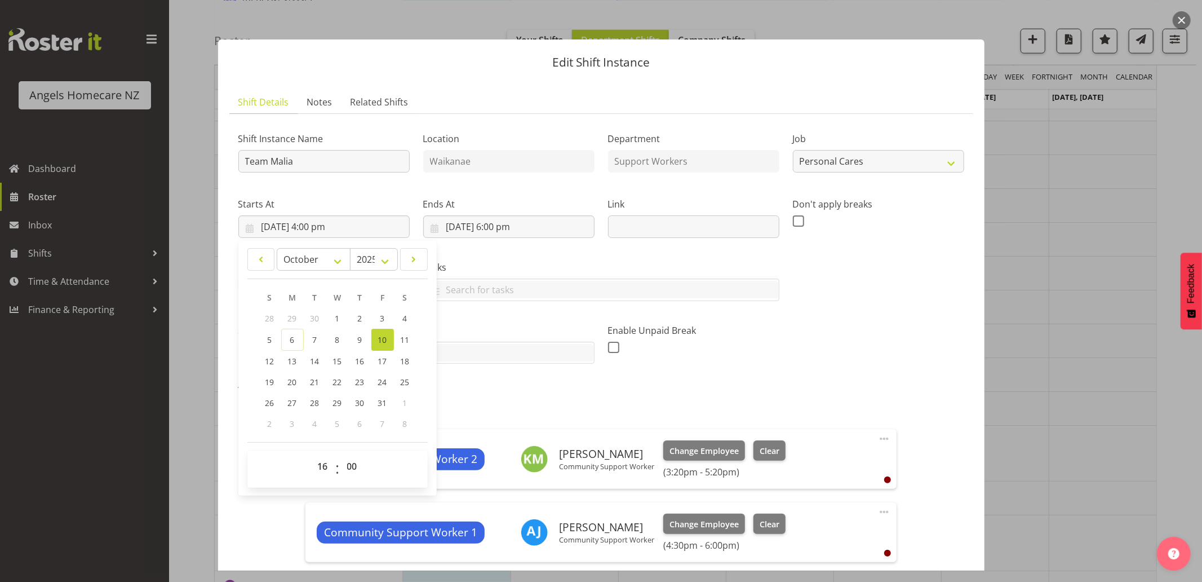
click at [769, 375] on div "Shift Instance Name Team Malia Location Waikanae Department Support Workers Job…" at bounding box center [601, 375] width 726 height 505
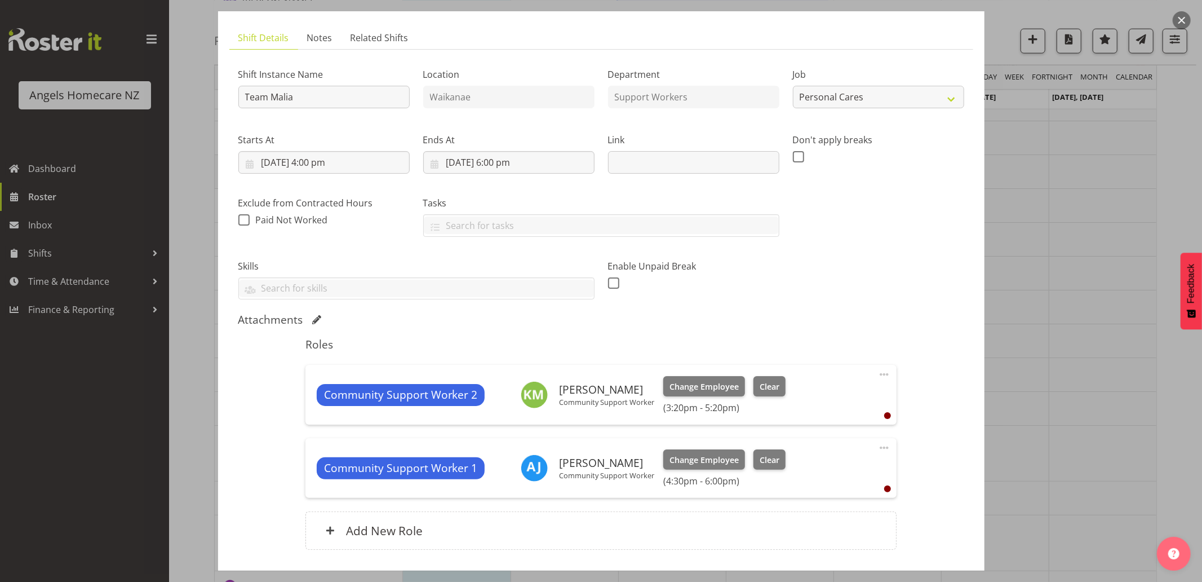
scroll to position [125, 0]
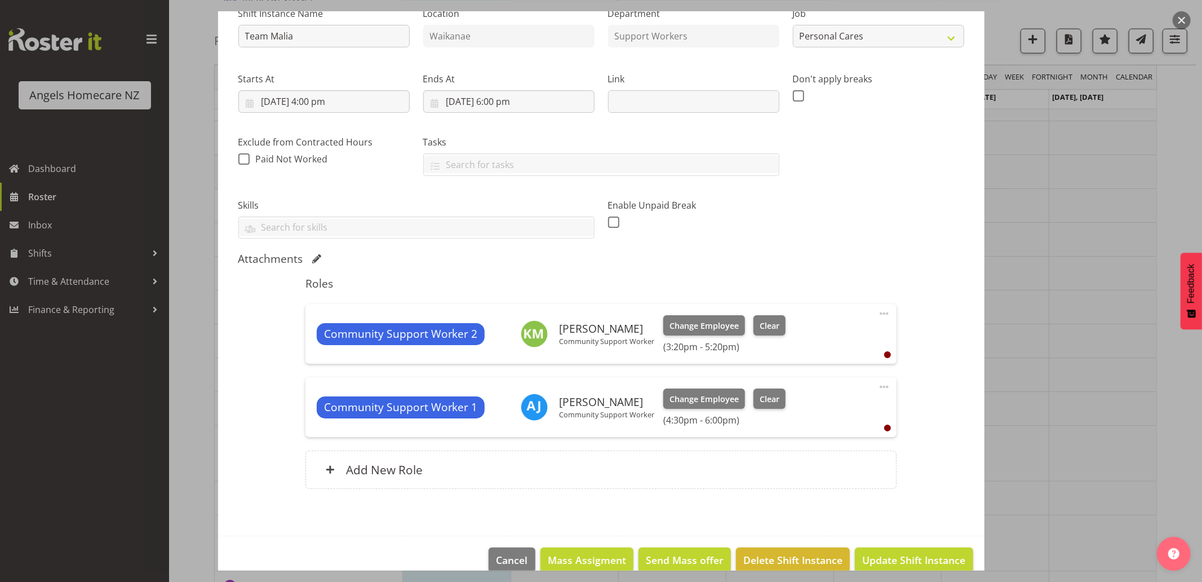
click at [878, 388] on span at bounding box center [885, 387] width 14 height 14
click at [829, 453] on link "Delete" at bounding box center [837, 452] width 108 height 20
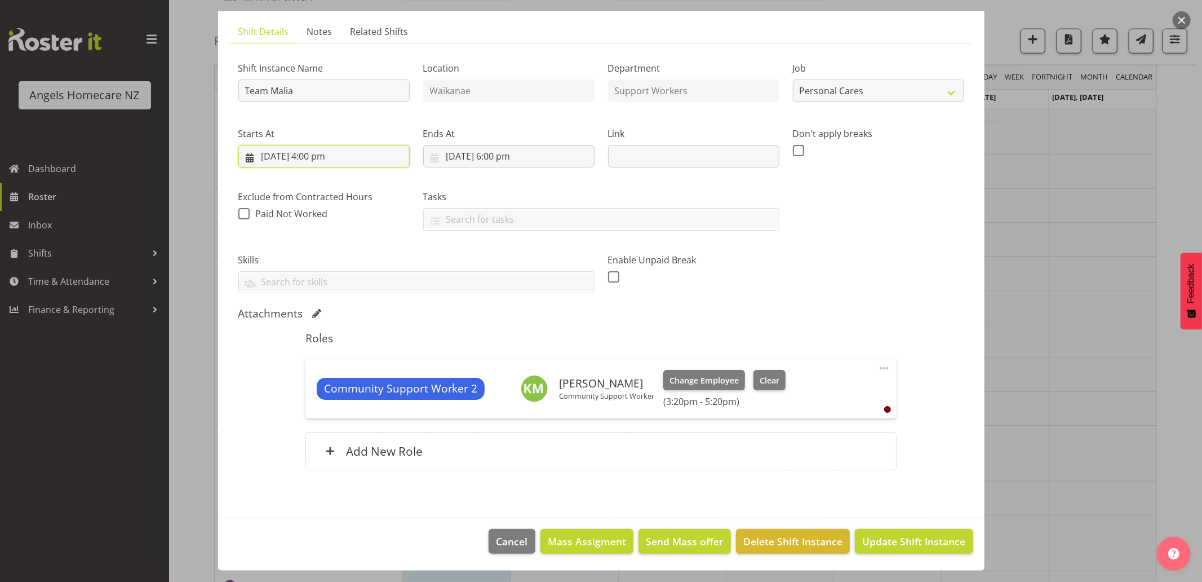
click at [339, 158] on input "10/10/2025, 4:00 pm" at bounding box center [323, 156] width 171 height 23
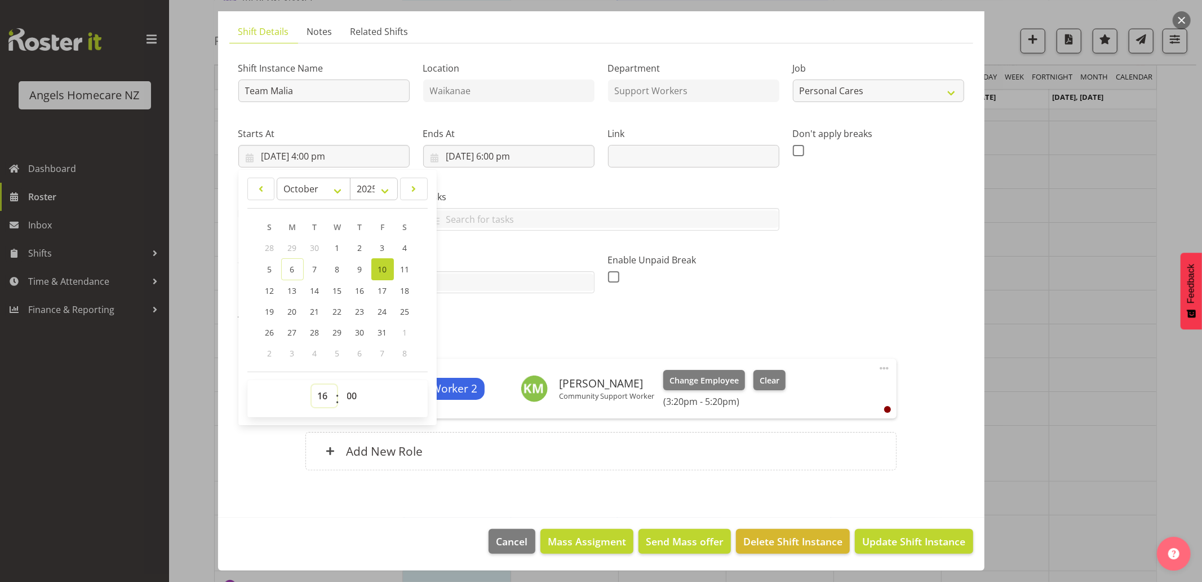
click at [322, 396] on select "00 01 02 03 04 05 06 07 08 09 10 11 12 13 14 15 16 17 18 19 20 21 22 23" at bounding box center [324, 395] width 25 height 23
select select "15"
click at [312, 384] on select "00 01 02 03 04 05 06 07 08 09 10 11 12 13 14 15 16 17 18 19 20 21 22 23" at bounding box center [324, 395] width 25 height 23
type input "10/10/2025, 3:00 pm"
click at [344, 396] on select "00 01 02 03 04 05 06 07 08 09 10 11 12 13 14 15 16 17 18 19 20 21 22 23 24 25 2…" at bounding box center [353, 395] width 25 height 23
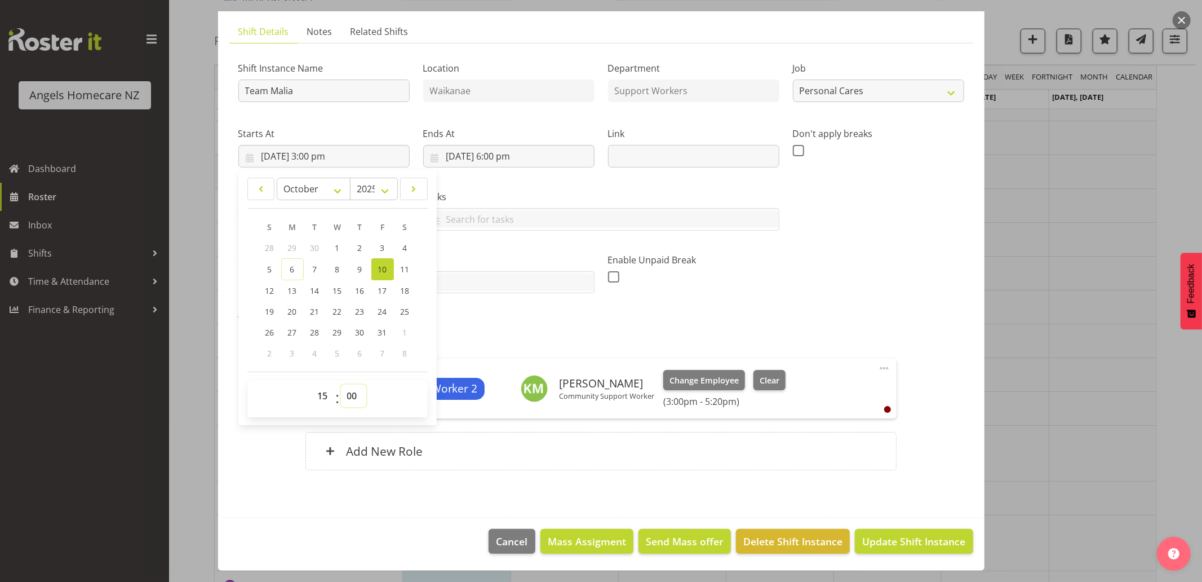
select select "20"
click at [341, 384] on select "00 01 02 03 04 05 06 07 08 09 10 11 12 13 14 15 16 17 18 19 20 21 22 23 24 25 2…" at bounding box center [353, 395] width 25 height 23
type input "10/10/2025, 3:20 pm"
click at [480, 344] on h5 "Roles" at bounding box center [601, 338] width 591 height 14
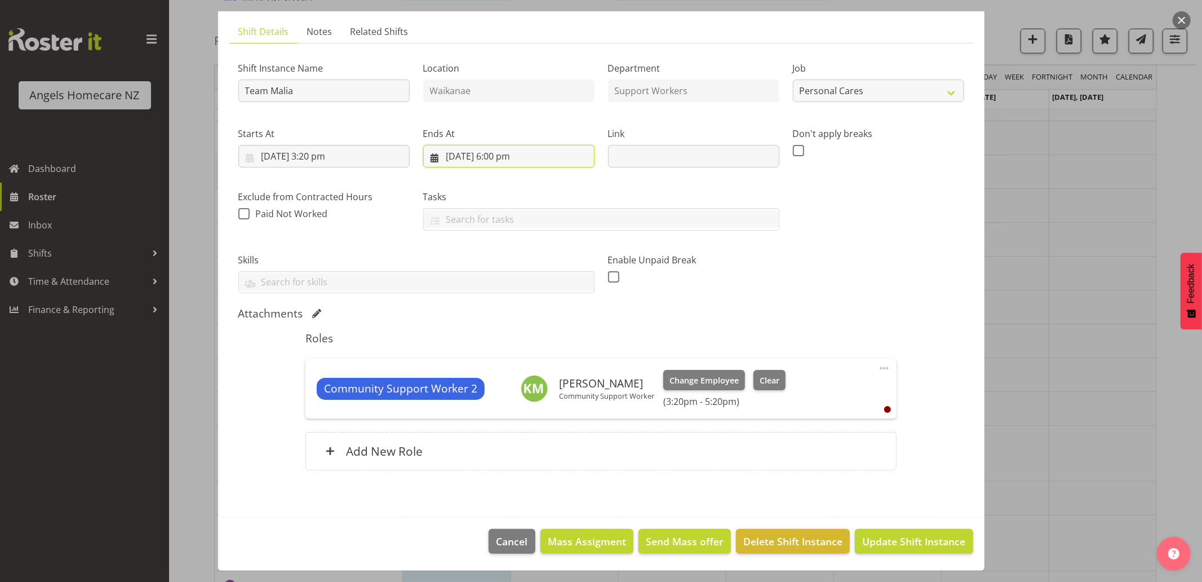
click at [497, 153] on input "10/10/2025, 6:00 pm" at bounding box center [508, 156] width 171 height 23
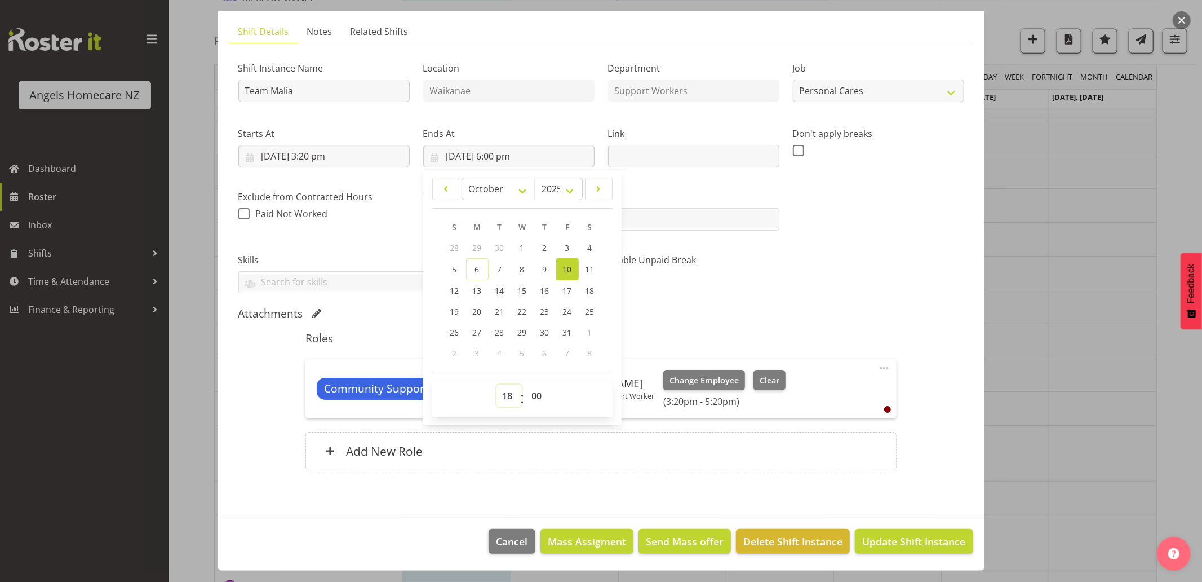
click at [504, 398] on select "00 01 02 03 04 05 06 07 08 09 10 11 12 13 14 15 16 17 18 19 20 21 22 23" at bounding box center [509, 395] width 25 height 23
select select "17"
click at [497, 384] on select "00 01 02 03 04 05 06 07 08 09 10 11 12 13 14 15 16 17 18 19 20 21 22 23" at bounding box center [509, 395] width 25 height 23
type input "10/10/2025, 5:00 pm"
click at [533, 397] on select "00 01 02 03 04 05 06 07 08 09 10 11 12 13 14 15 16 17 18 19 20 21 22 23 24 25 2…" at bounding box center [538, 395] width 25 height 23
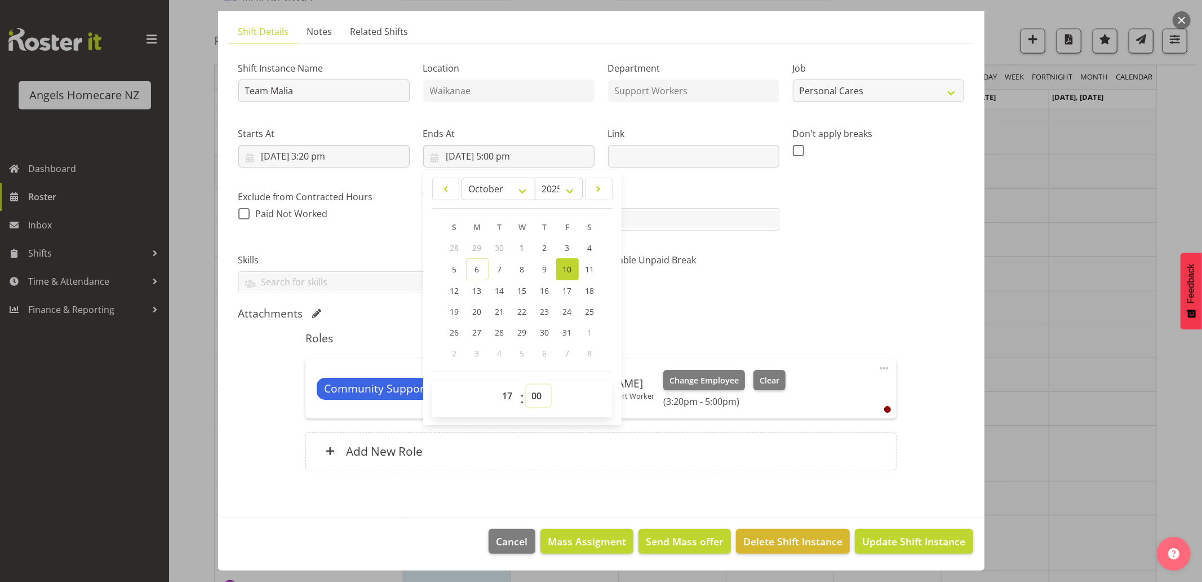
select select "20"
click at [526, 384] on select "00 01 02 03 04 05 06 07 08 09 10 11 12 13 14 15 16 17 18 19 20 21 22 23 24 25 2…" at bounding box center [538, 395] width 25 height 23
type input "10/10/2025, 5:20 pm"
click at [722, 317] on div "Attachments" at bounding box center [601, 314] width 726 height 14
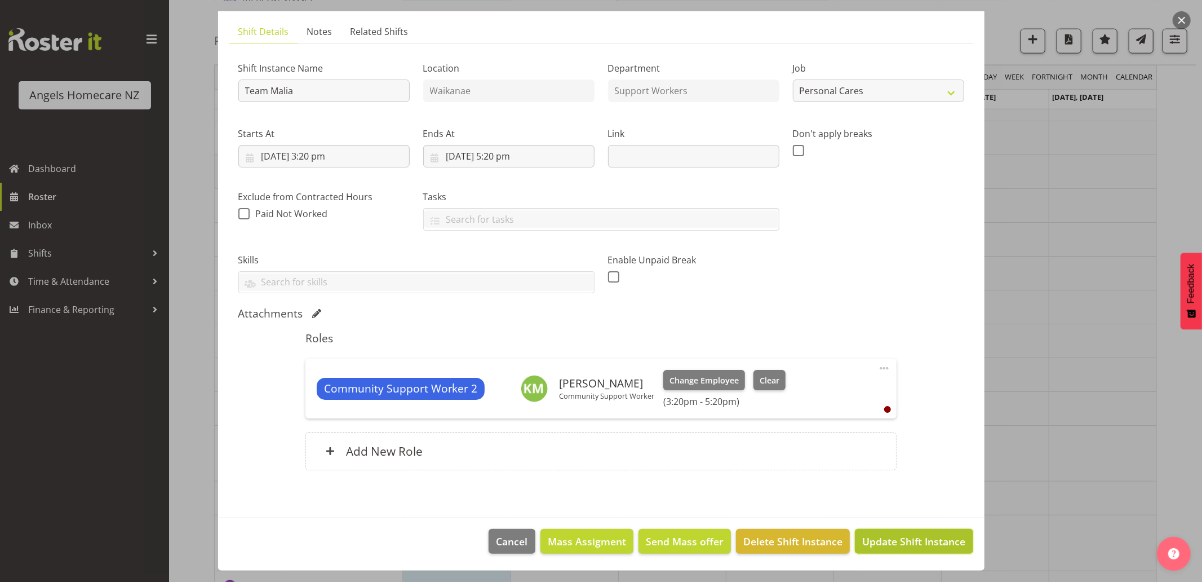
click at [878, 542] on span "Update Shift Instance" at bounding box center [914, 541] width 103 height 15
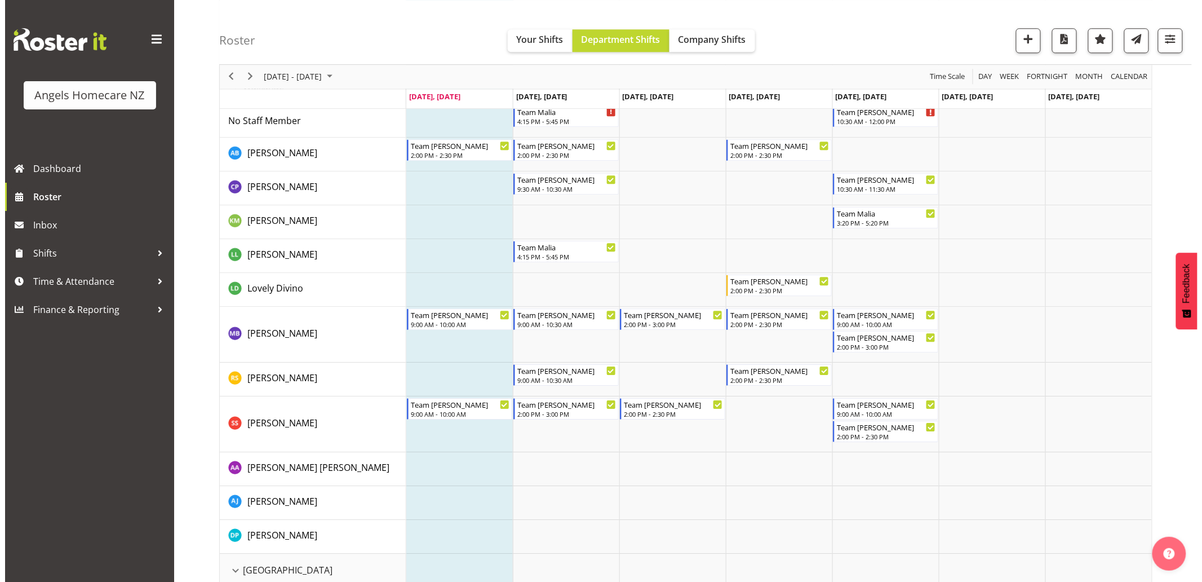
scroll to position [1190, 0]
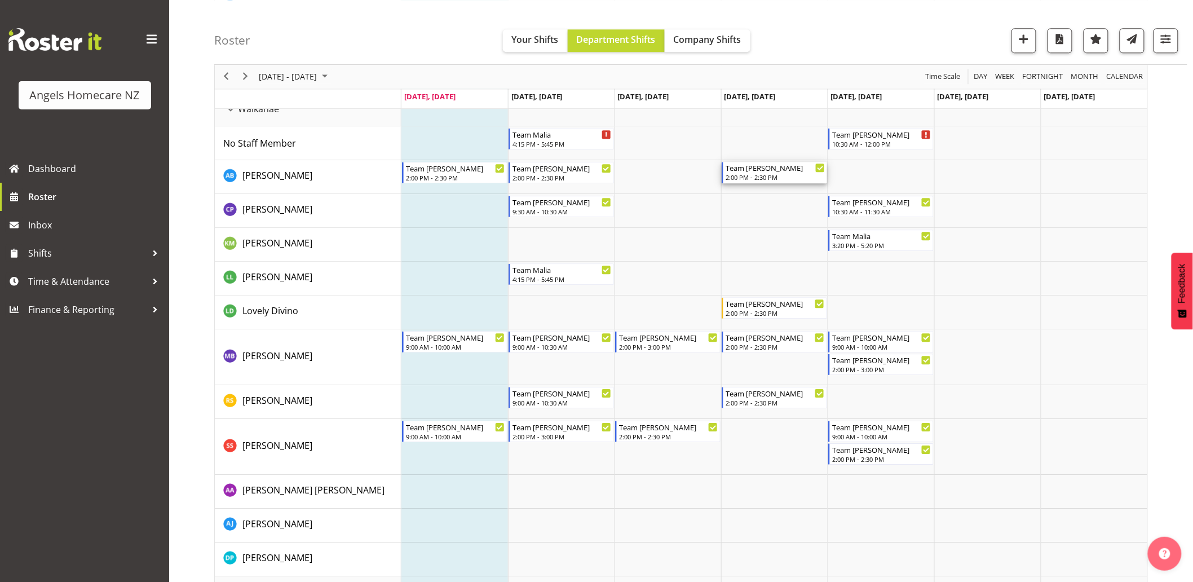
click at [763, 172] on div "Team Celia 2:00 PM - 2:30 PM" at bounding box center [775, 172] width 99 height 21
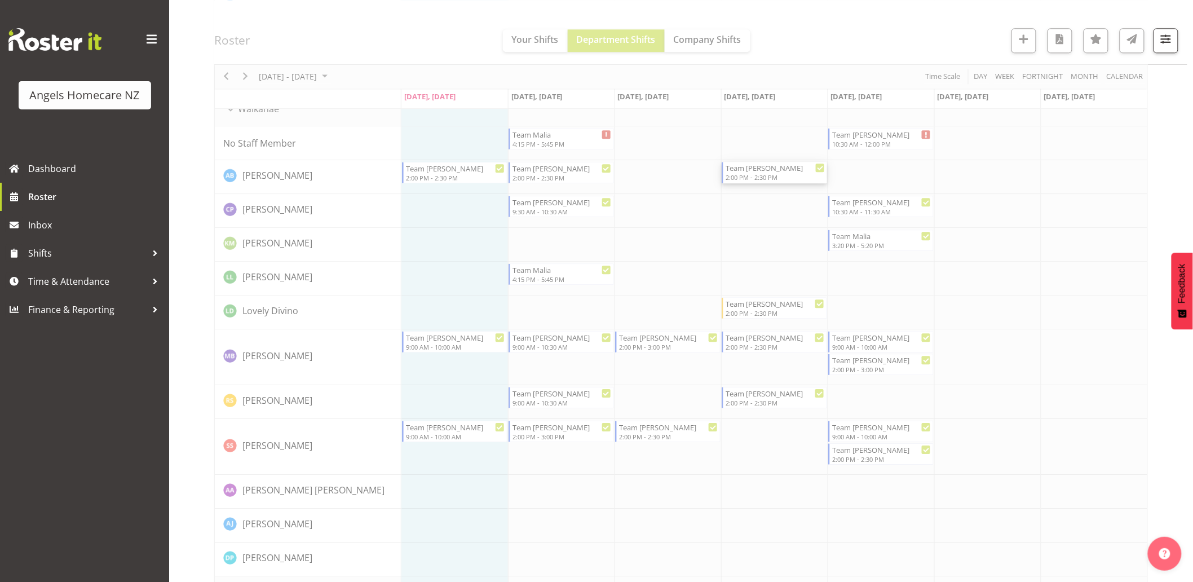
select select
select select "9"
select select "2025"
select select "14"
select select "30"
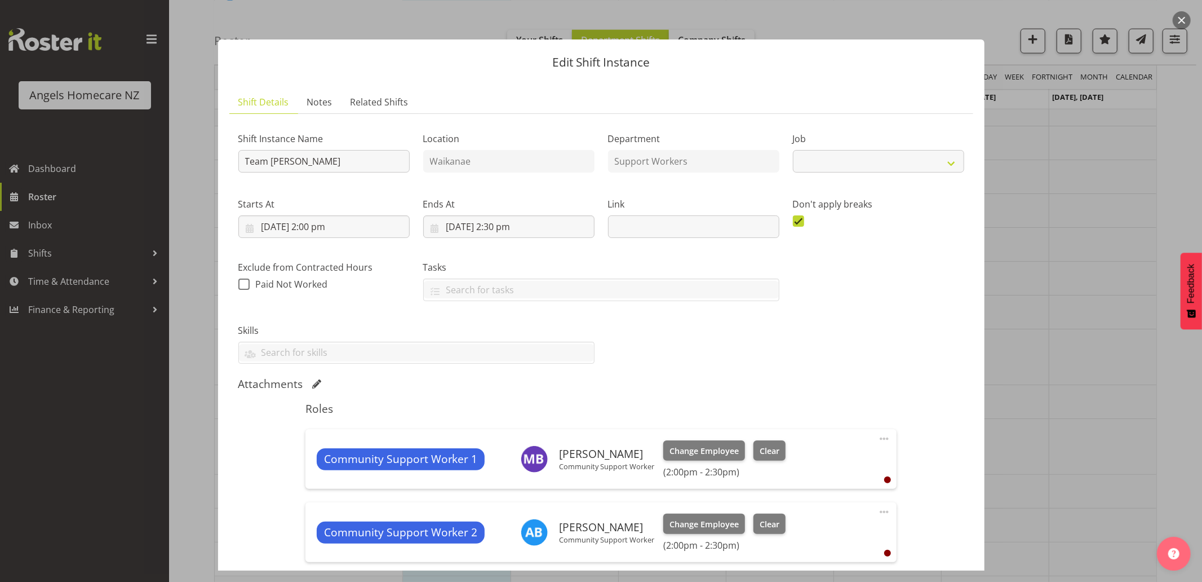
select select "10686"
click at [495, 224] on input "9/10/2025, 2:30 pm" at bounding box center [508, 226] width 171 height 23
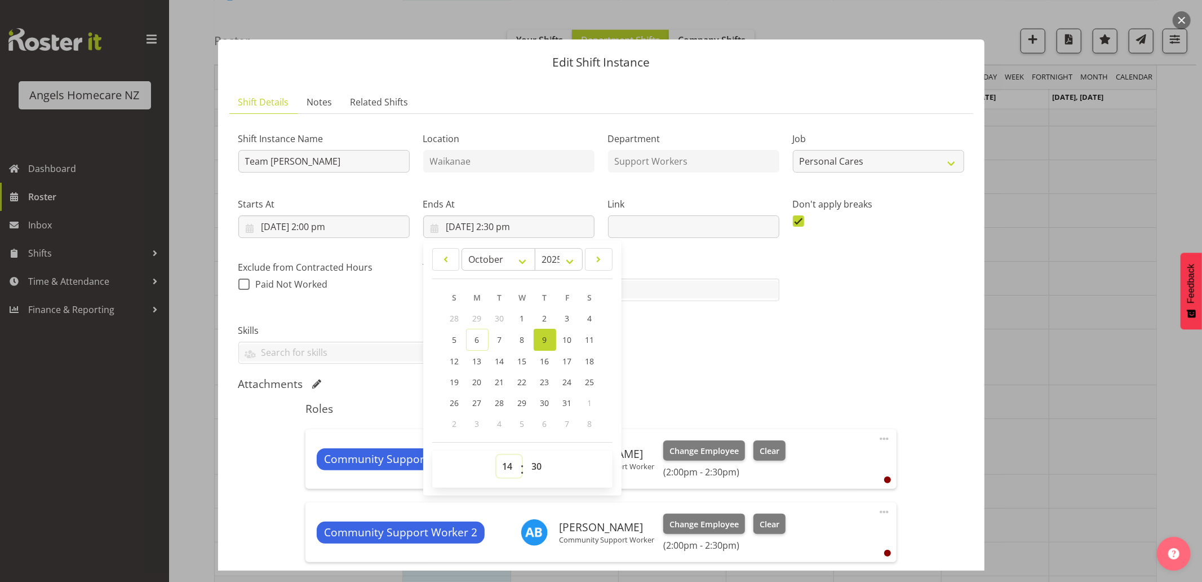
click at [504, 465] on select "00 01 02 03 04 05 06 07 08 09 10 11 12 13 14 15 16 17 18 19 20 21 22 23" at bounding box center [509, 466] width 25 height 23
select select "15"
click at [497, 455] on select "00 01 02 03 04 05 06 07 08 09 10 11 12 13 14 15 16 17 18 19 20 21 22 23" at bounding box center [509, 466] width 25 height 23
type input "9/10/2025, 3:30 pm"
click at [529, 466] on select "00 01 02 03 04 05 06 07 08 09 10 11 12 13 14 15 16 17 18 19 20 21 22 23 24 25 2…" at bounding box center [538, 466] width 25 height 23
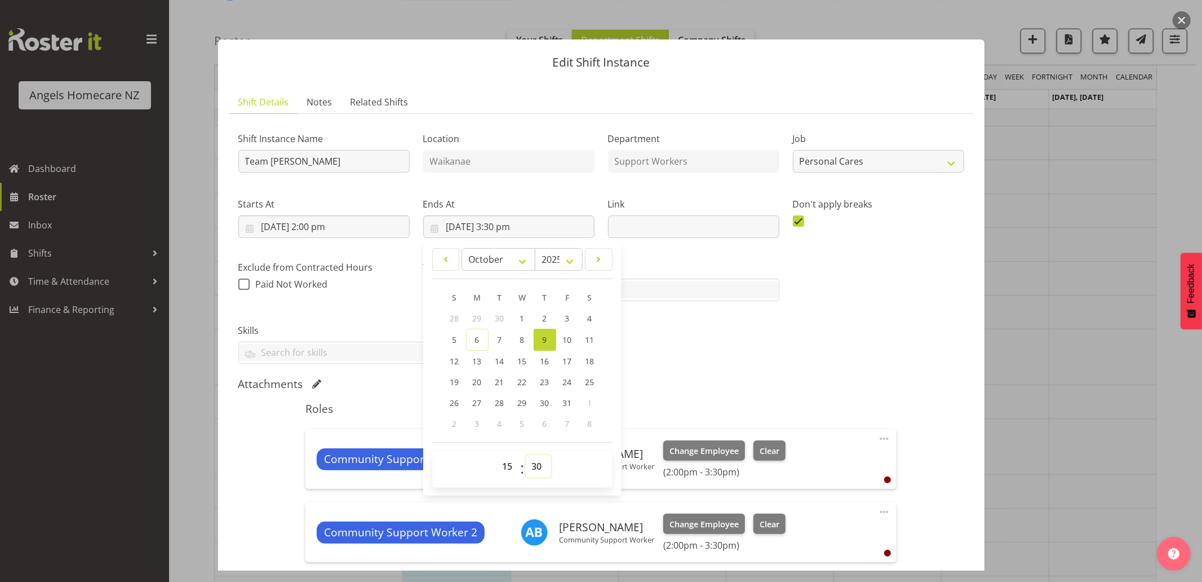
select select "0"
click at [526, 455] on select "00 01 02 03 04 05 06 07 08 09 10 11 12 13 14 15 16 17 18 19 20 21 22 23 24 25 2…" at bounding box center [538, 466] width 25 height 23
type input "9/10/2025, 3:00 pm"
click at [786, 311] on div "Shift Instance Name Team Celia Location Waikanae Department Support Workers Job…" at bounding box center [602, 243] width 740 height 255
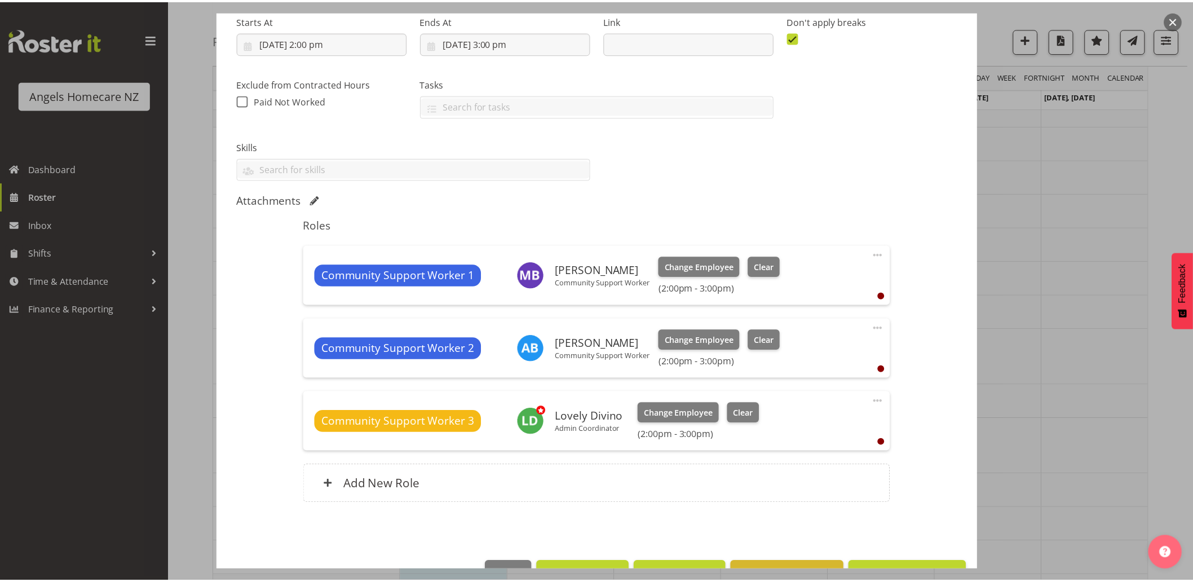
scroll to position [188, 0]
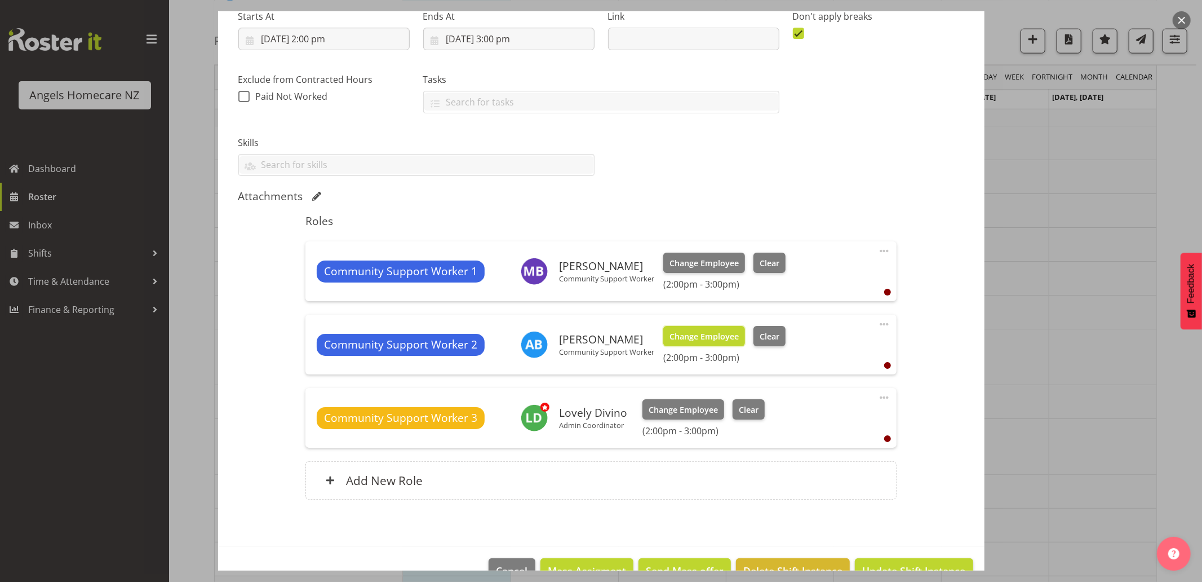
click at [698, 334] on span "Change Employee" at bounding box center [704, 336] width 69 height 12
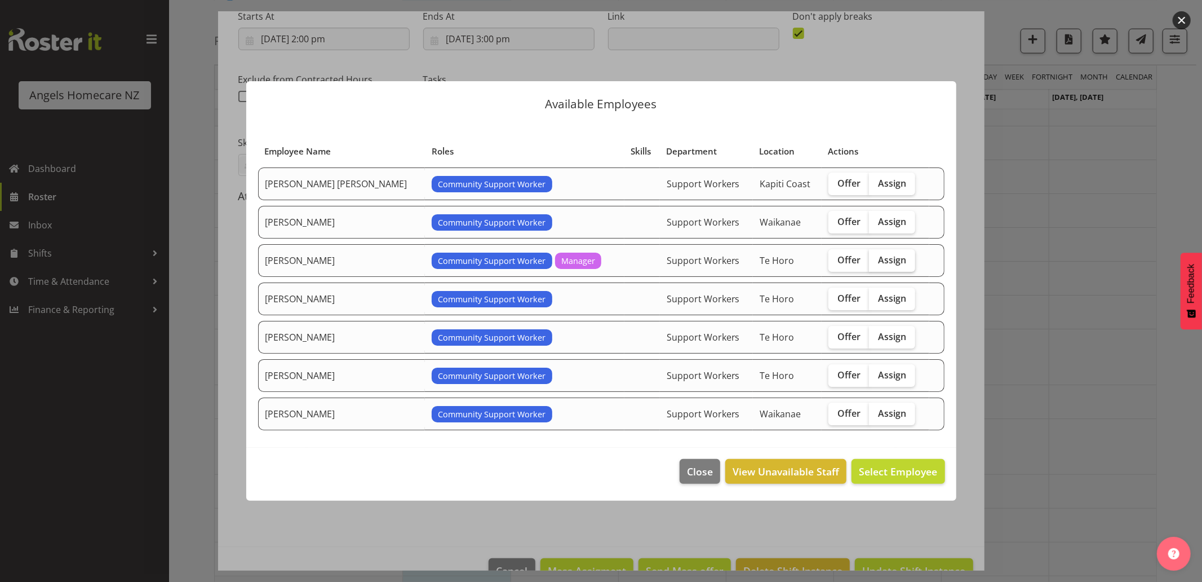
click at [881, 260] on span "Assign" at bounding box center [892, 259] width 28 height 11
click at [877, 260] on input "Assign" at bounding box center [872, 259] width 7 height 7
checkbox input "true"
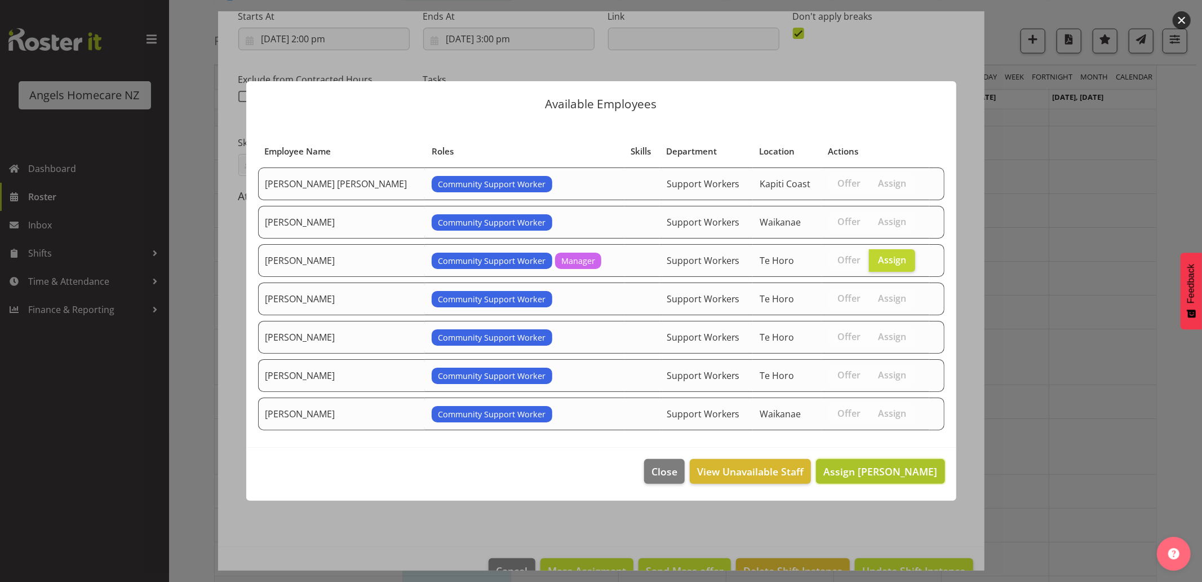
click at [901, 468] on span "Assign Connie Paul" at bounding box center [881, 472] width 114 height 14
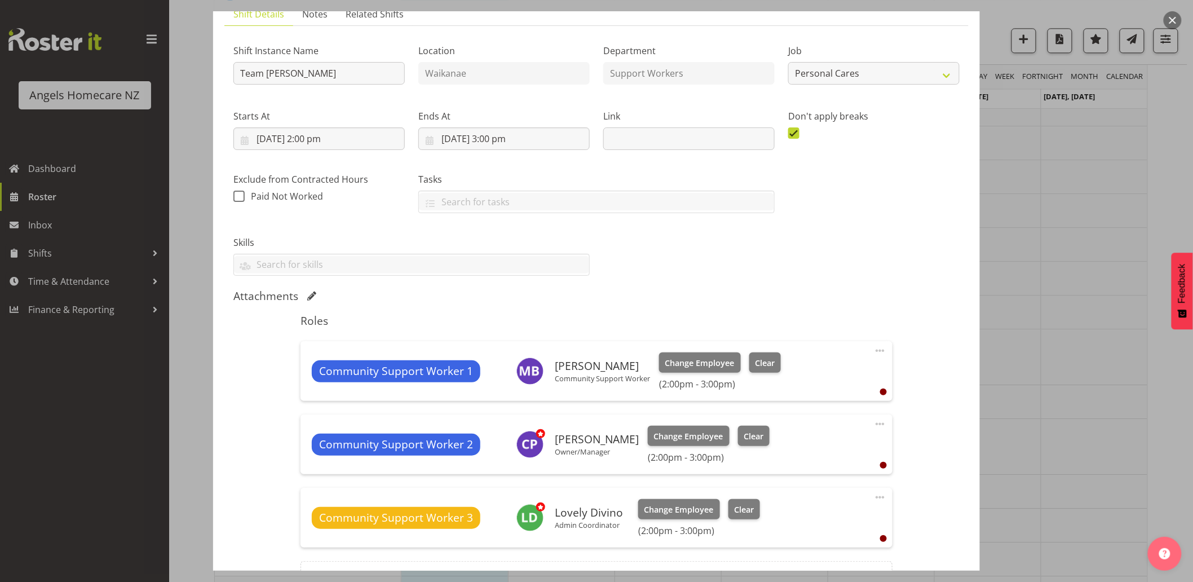
scroll to position [217, 0]
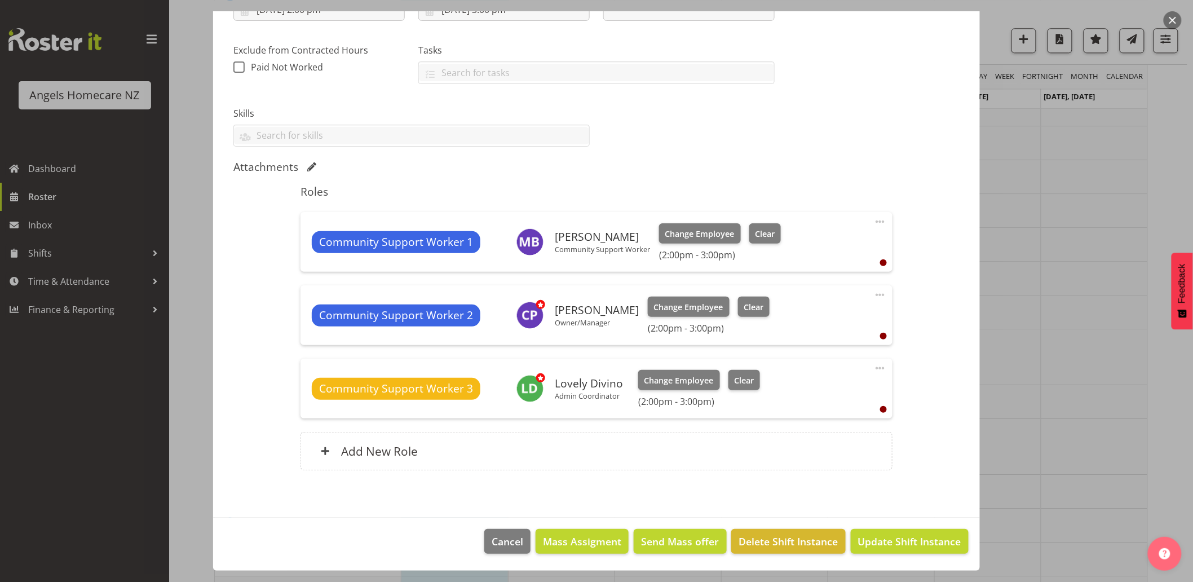
click at [874, 222] on span at bounding box center [880, 222] width 14 height 14
click at [832, 289] on link "Delete" at bounding box center [833, 287] width 108 height 20
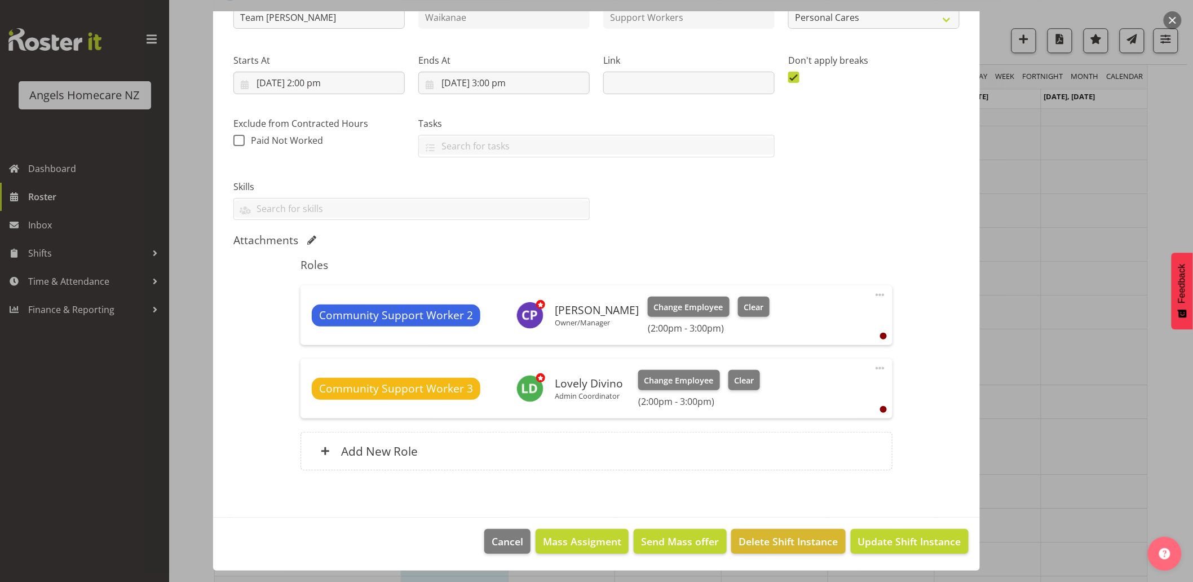
scroll to position [144, 0]
click at [873, 369] on span at bounding box center [880, 368] width 14 height 14
click at [841, 433] on link "Delete" at bounding box center [833, 433] width 108 height 20
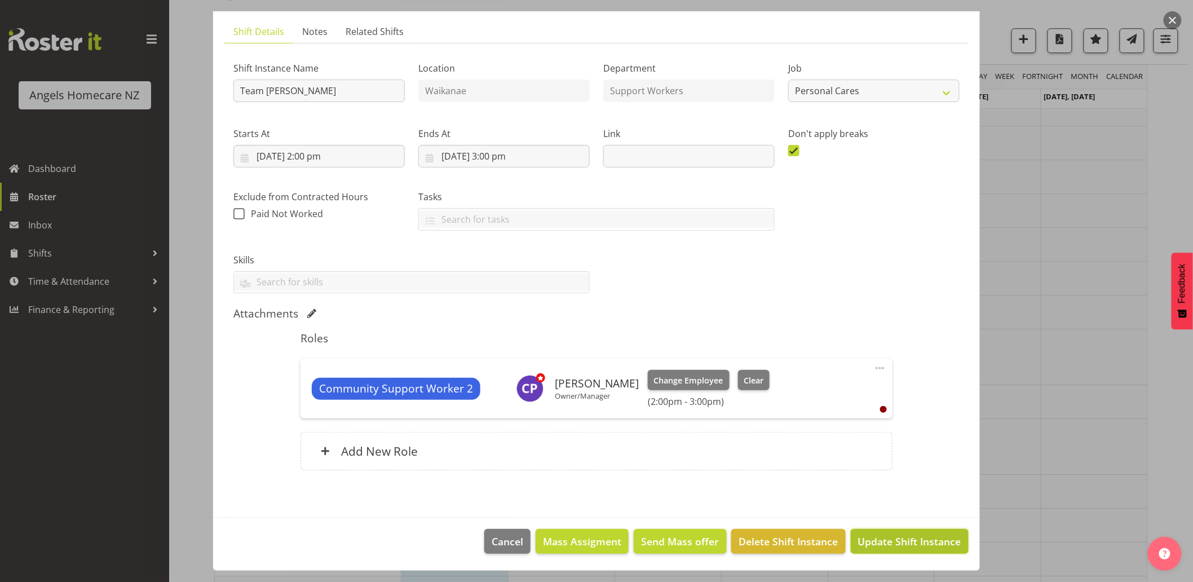
click at [919, 541] on span "Update Shift Instance" at bounding box center [909, 541] width 103 height 15
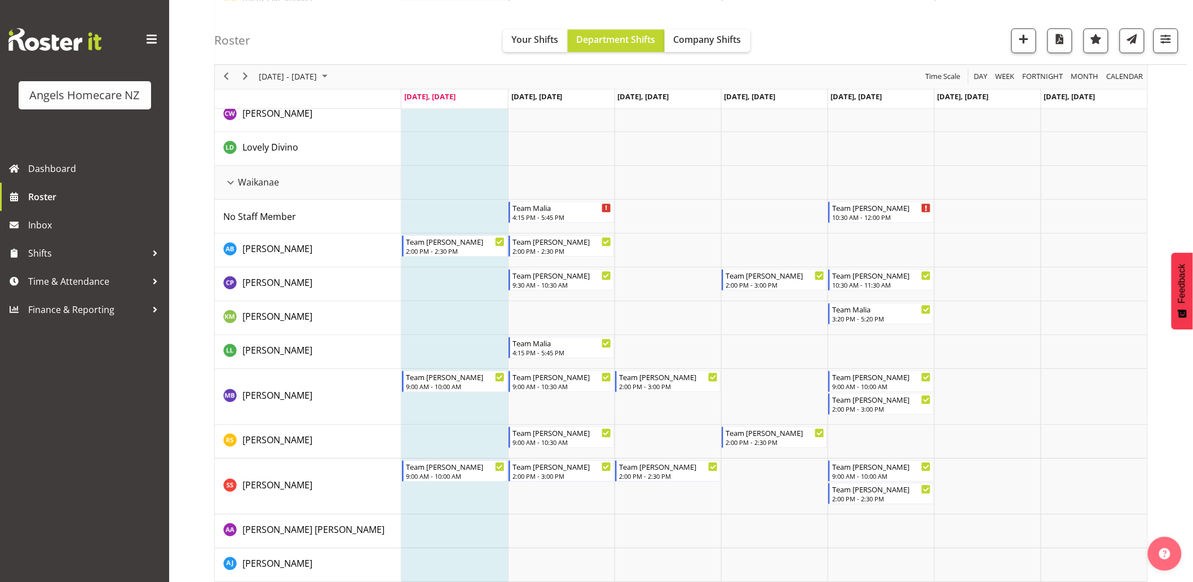
scroll to position [1190, 0]
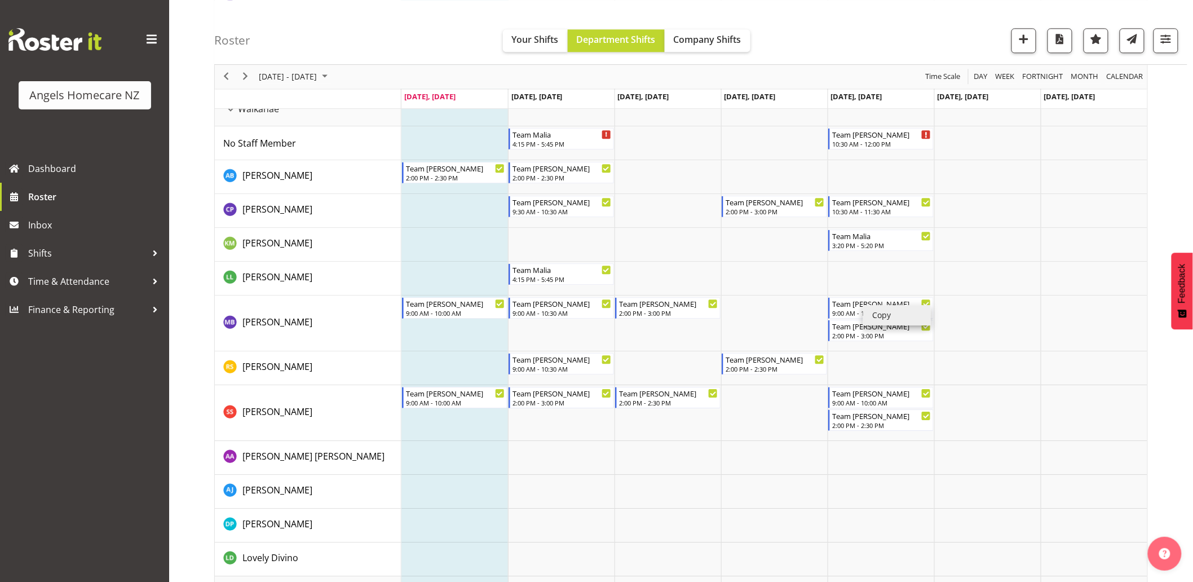
click at [874, 313] on li "Copy" at bounding box center [897, 315] width 68 height 20
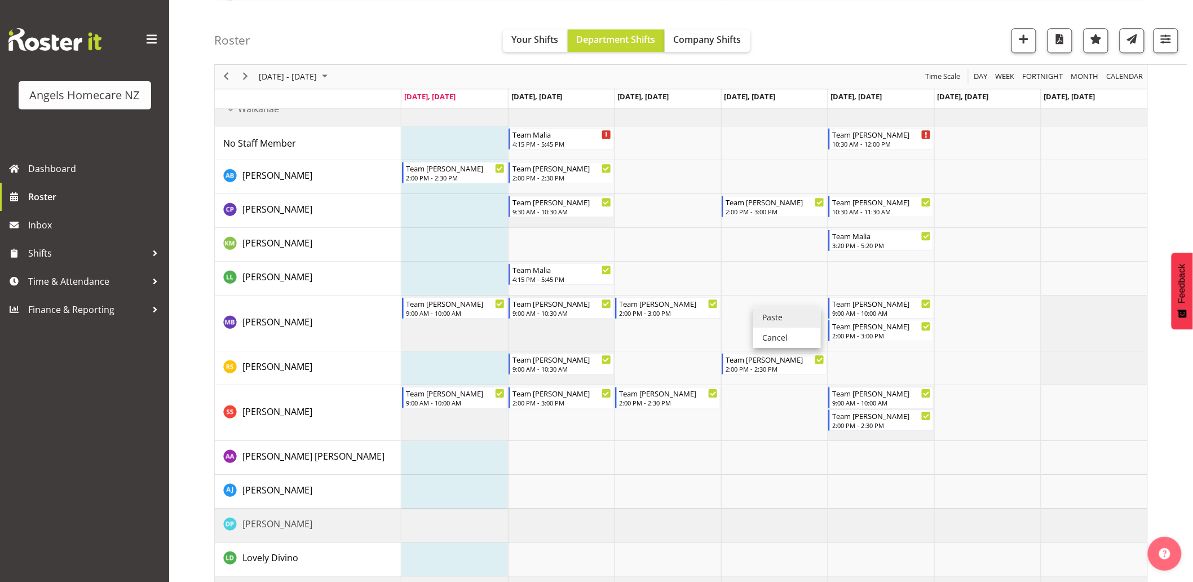
click at [756, 316] on li "Paste" at bounding box center [787, 317] width 68 height 20
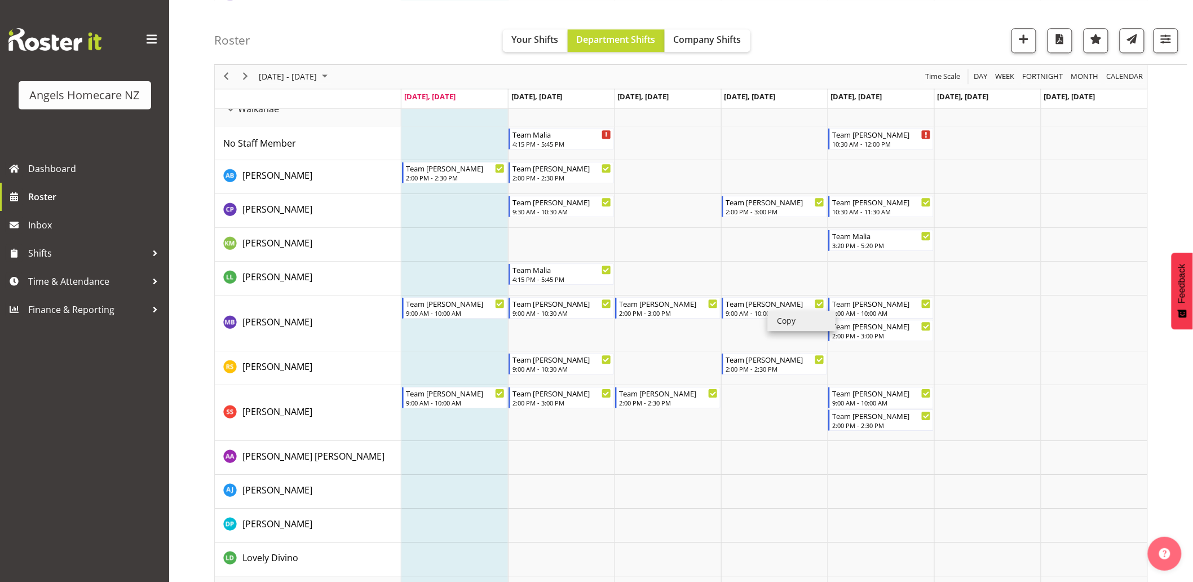
click at [776, 321] on li "Copy" at bounding box center [802, 321] width 68 height 20
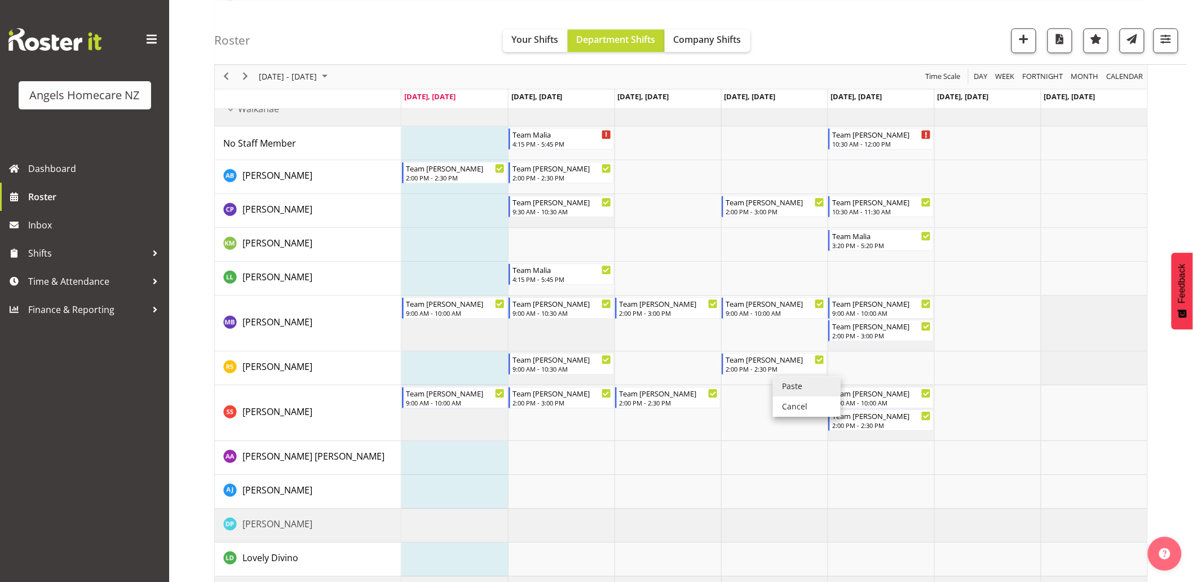
click at [779, 382] on li "Paste" at bounding box center [807, 386] width 68 height 20
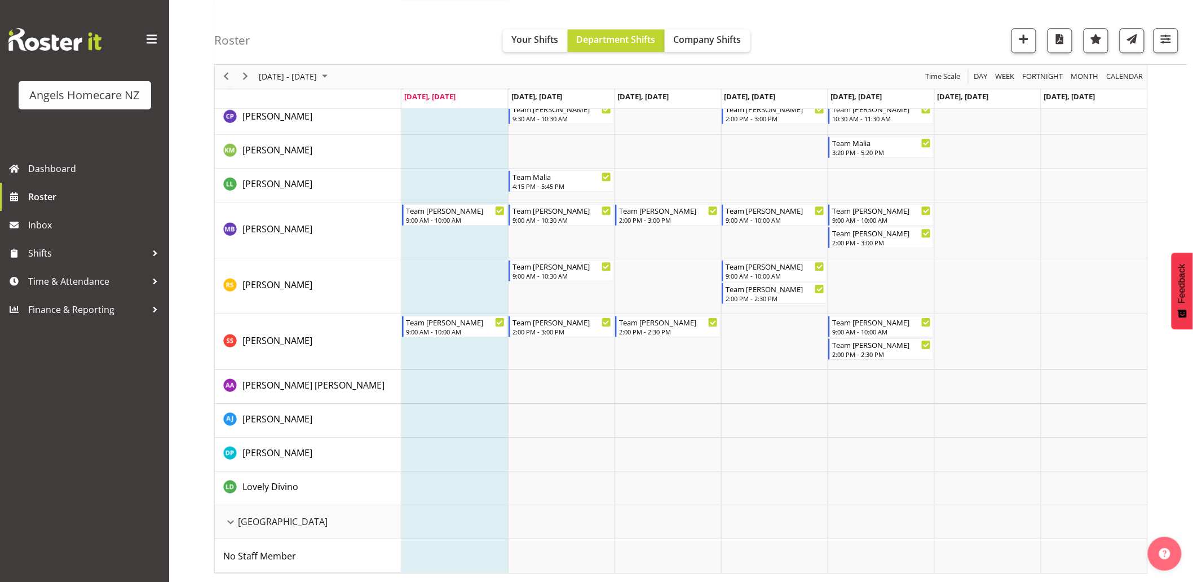
scroll to position [1221, 0]
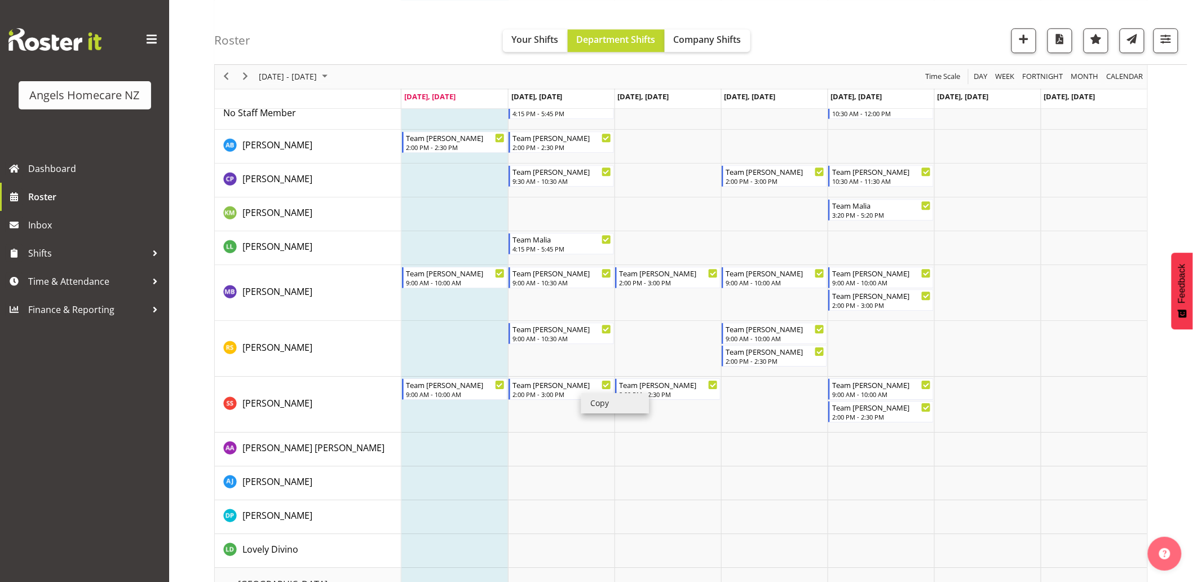
click at [596, 403] on li "Copy" at bounding box center [615, 403] width 68 height 20
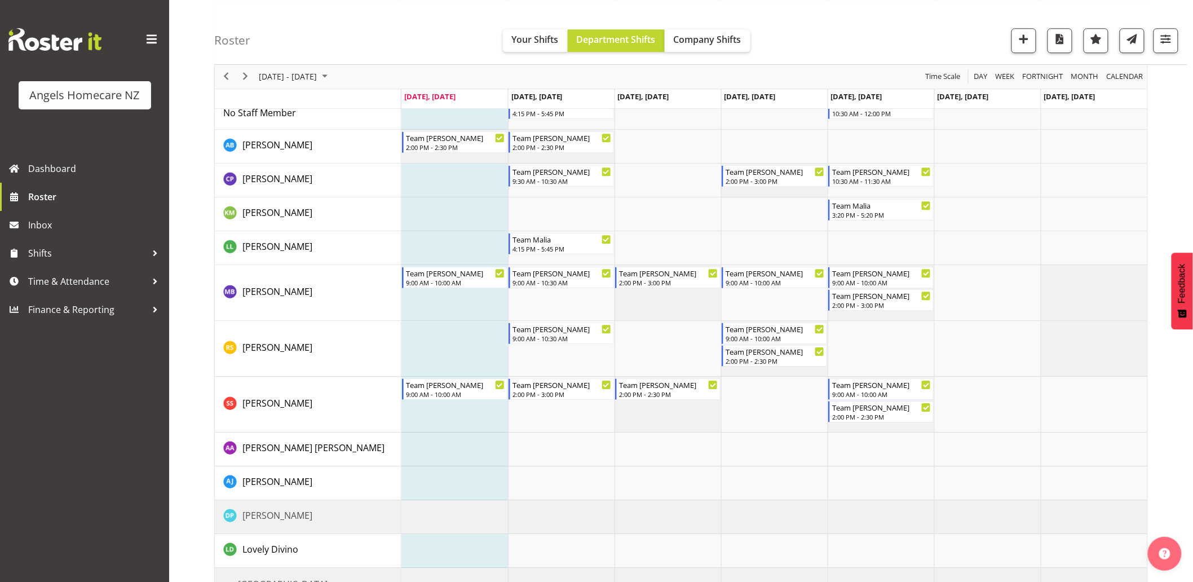
click at [452, 418] on td "Timeline Week of October 6, 2025" at bounding box center [454, 405] width 107 height 56
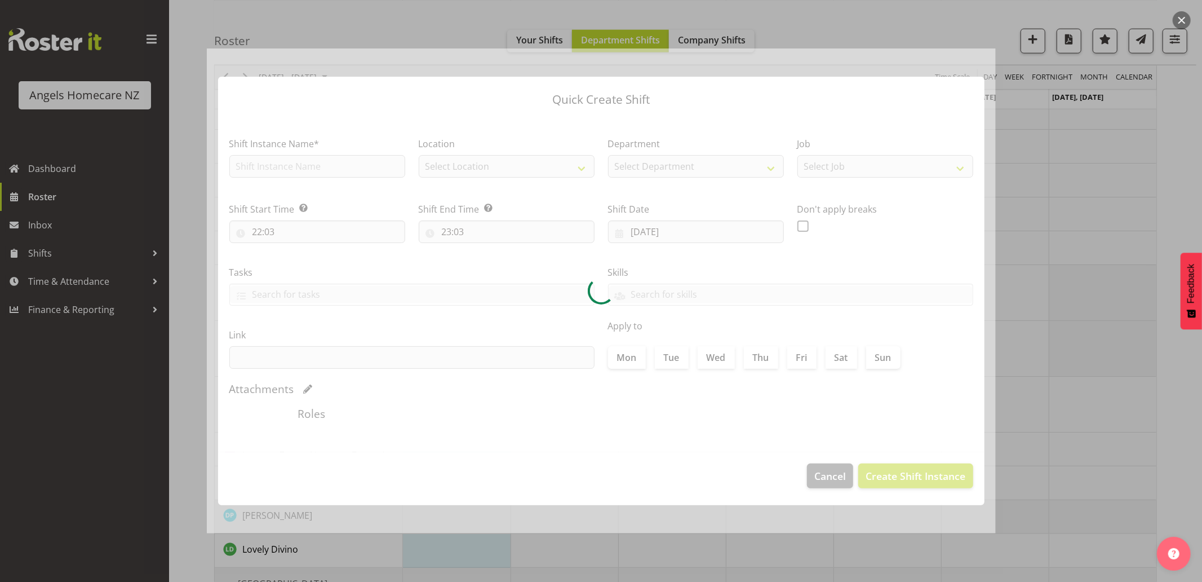
checkbox input "true"
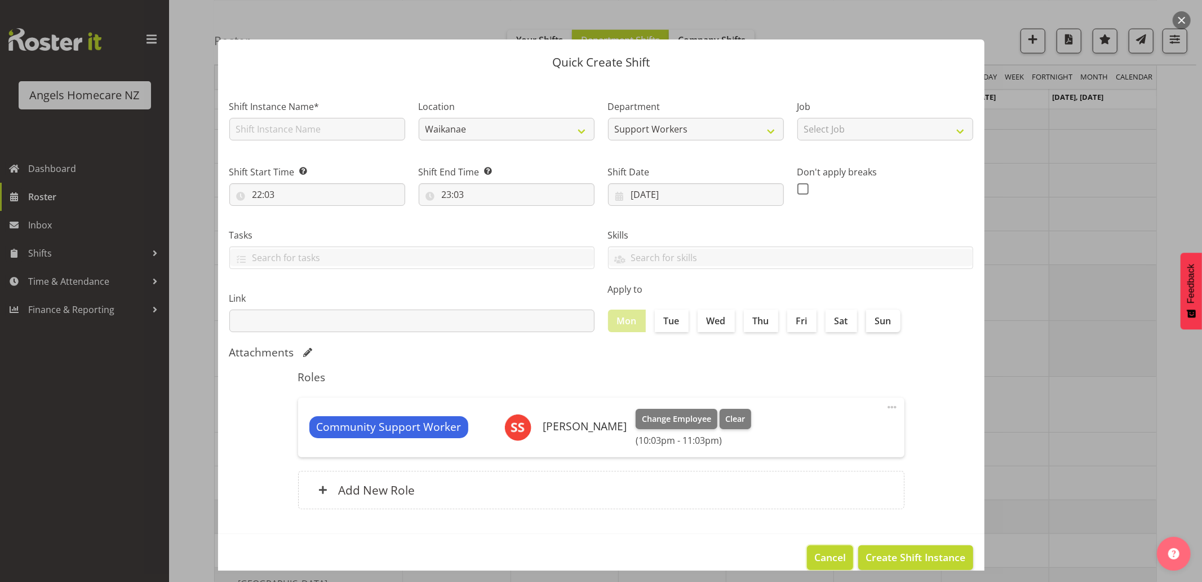
click at [825, 554] on span "Cancel" at bounding box center [831, 557] width 32 height 15
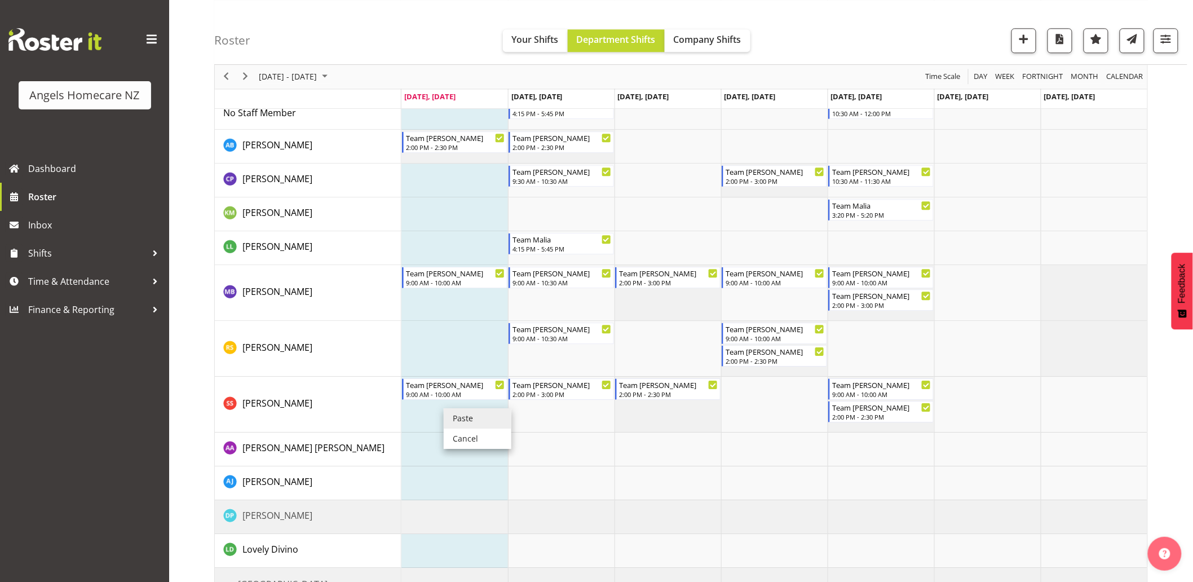
click at [454, 413] on li "Paste" at bounding box center [478, 418] width 68 height 20
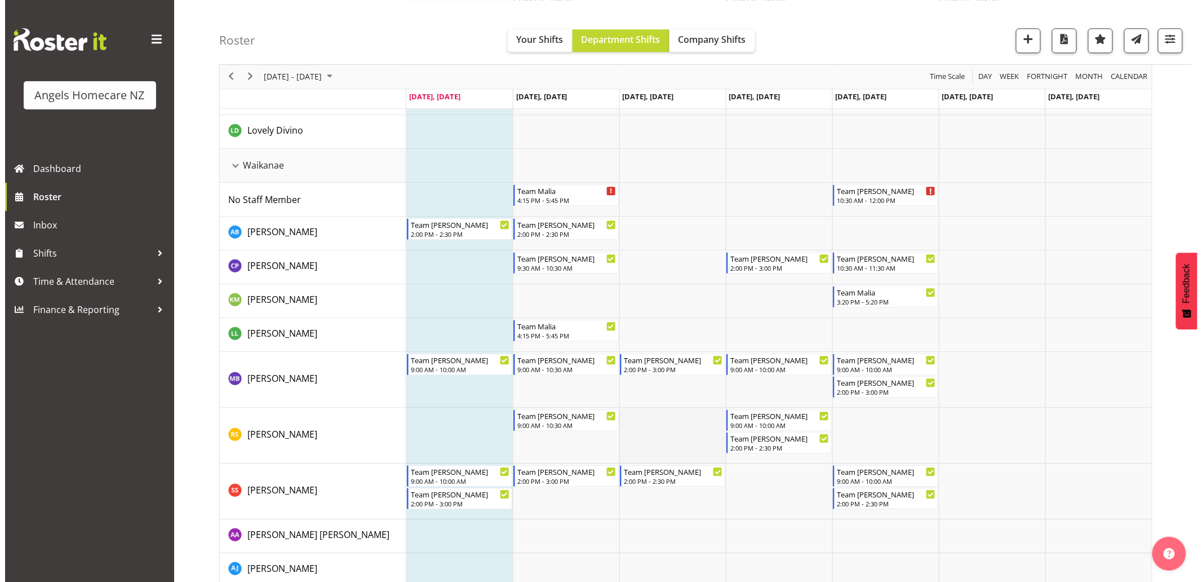
scroll to position [1128, 0]
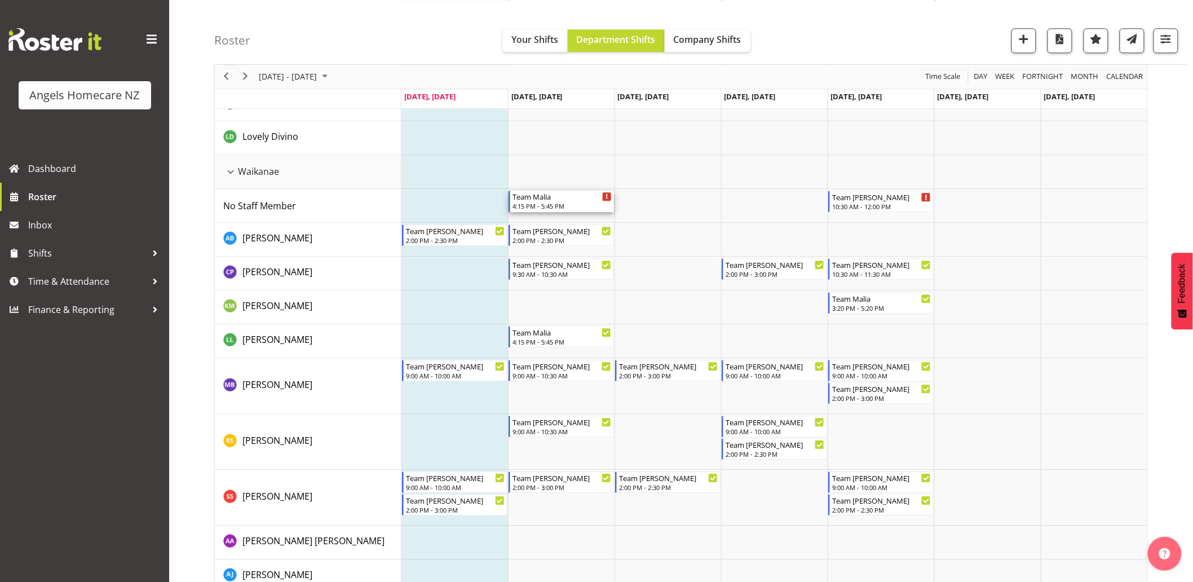
click at [522, 196] on div "Team Malia" at bounding box center [561, 196] width 99 height 11
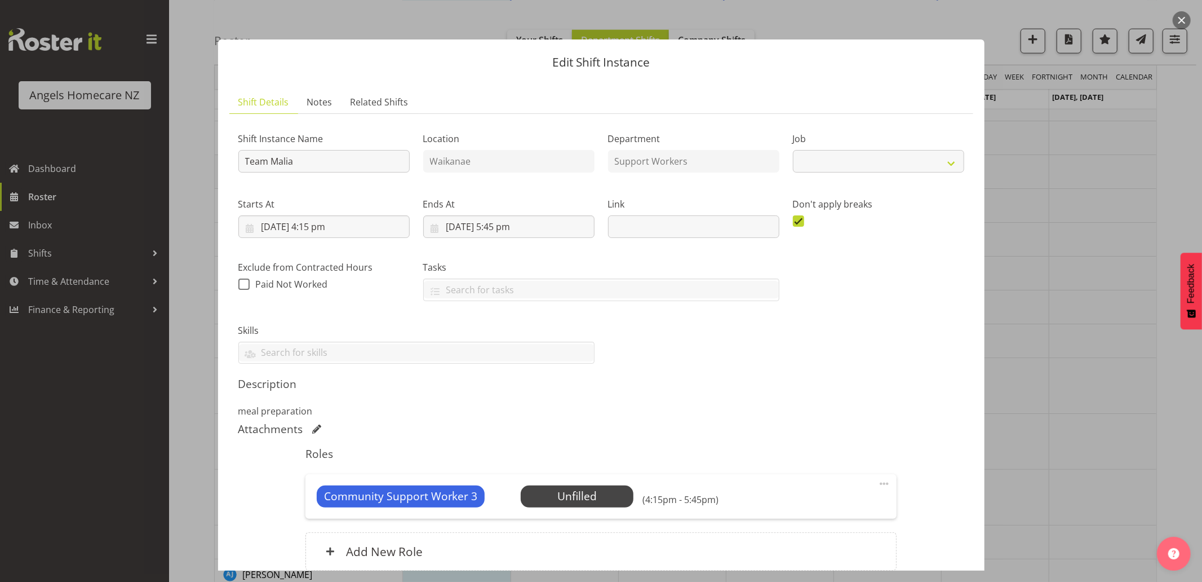
select select "10686"
click at [322, 229] on input "7/10/2025, 4:15 pm" at bounding box center [323, 226] width 171 height 23
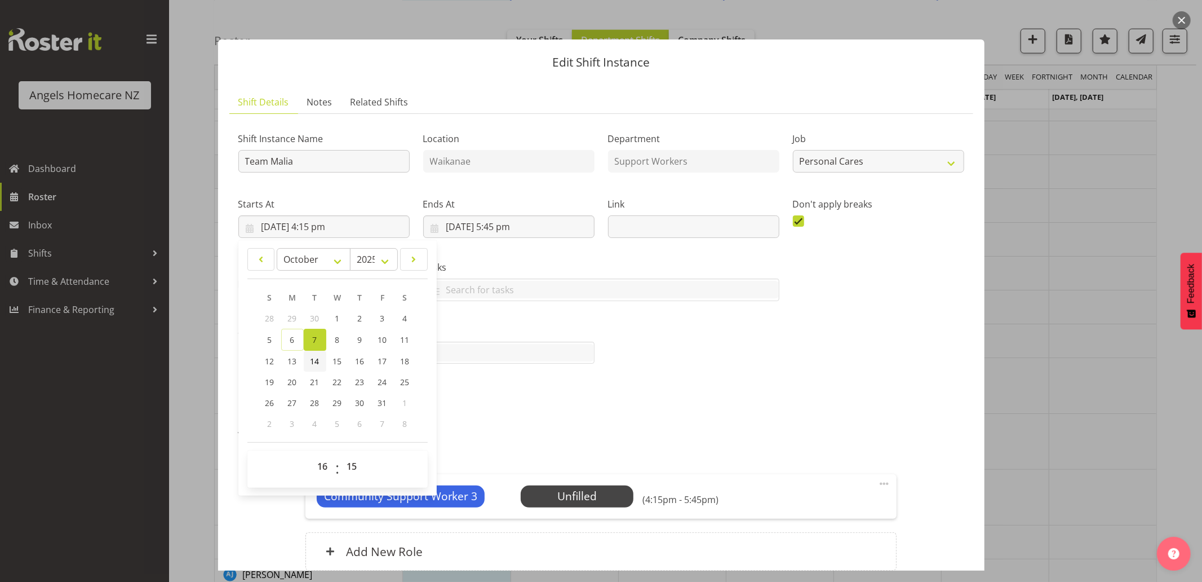
click at [312, 356] on span "14" at bounding box center [315, 361] width 9 height 11
type input "14/10/2025, 4:15 pm"
click at [323, 464] on select "00 01 02 03 04 05 06 07 08 09 10 11 12 13 14 15 16 17 18 19 20 21 22 23" at bounding box center [324, 466] width 25 height 23
click at [312, 455] on select "00 01 02 03 04 05 06 07 08 09 10 11 12 13 14 15 16 17 18 19 20 21 22 23" at bounding box center [324, 466] width 25 height 23
click at [356, 468] on select "00 01 02 03 04 05 06 07 08 09 10 11 12 13 14 15 16 17 18 19 20 21 22 23 24 25 2…" at bounding box center [353, 466] width 25 height 23
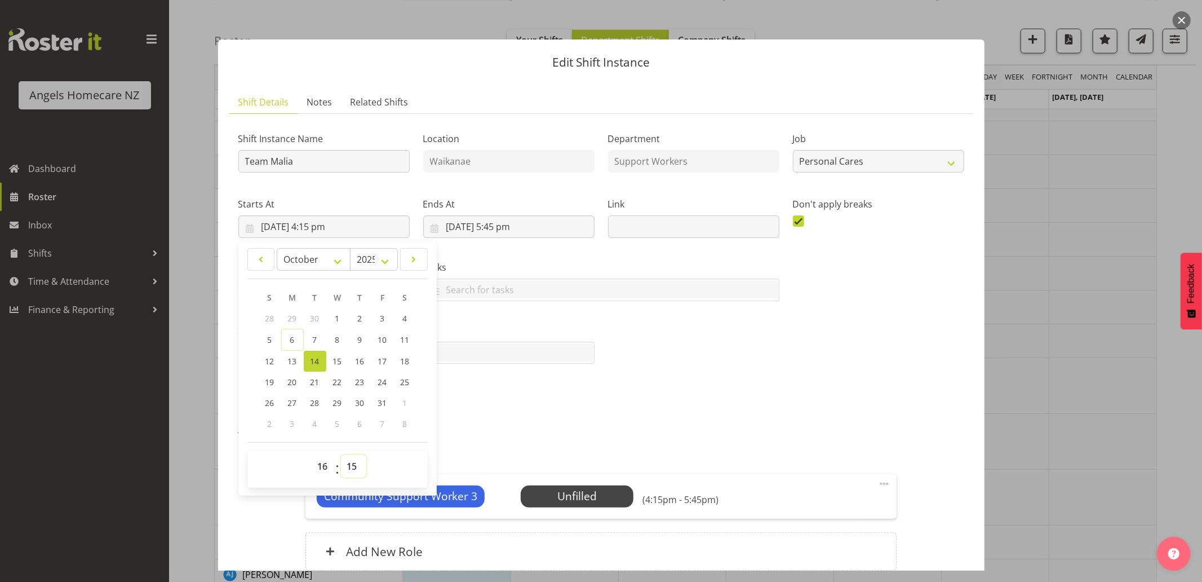
select select "30"
click at [341, 455] on select "00 01 02 03 04 05 06 07 08 09 10 11 12 13 14 15 16 17 18 19 20 21 22 23 24 25 2…" at bounding box center [353, 466] width 25 height 23
type input "14/10/2025, 4:30 pm"
click at [488, 420] on div "Shift Instance Name Team Malia Location Waikanae Department Support Workers Job…" at bounding box center [601, 353] width 726 height 461
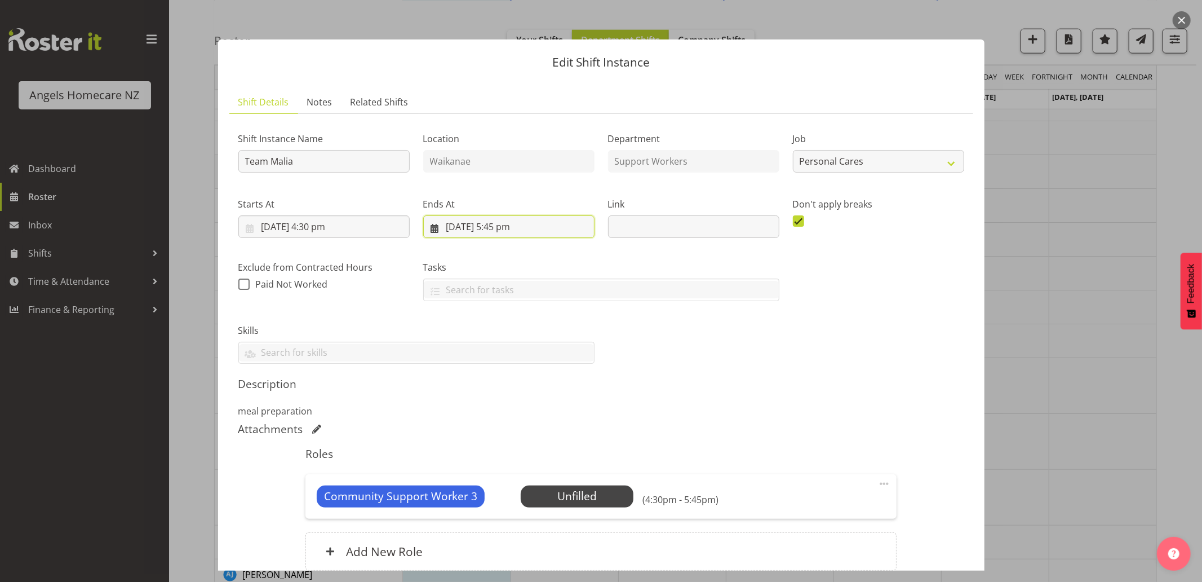
click at [502, 223] on input "7/10/2025, 5:45 pm" at bounding box center [508, 226] width 171 height 23
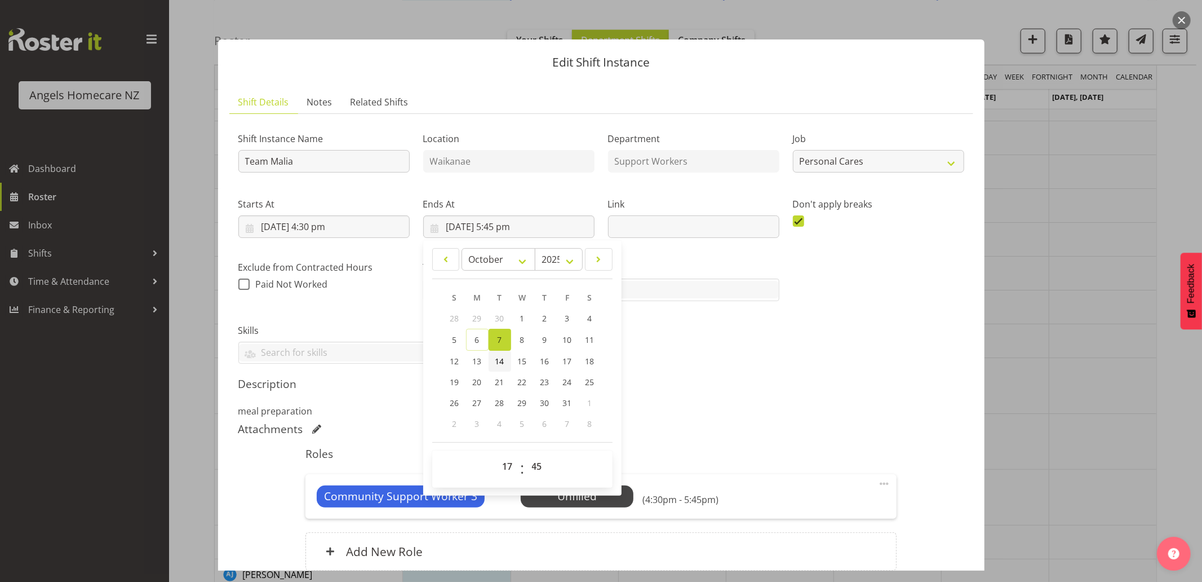
click at [497, 356] on span "14" at bounding box center [500, 361] width 9 height 11
type input "14/10/2025, 5:45 pm"
click at [502, 471] on select "00 01 02 03 04 05 06 07 08 09 10 11 12 13 14 15 16 17 18 19 20 21 22 23" at bounding box center [509, 466] width 25 height 23
select select "18"
click at [497, 455] on select "00 01 02 03 04 05 06 07 08 09 10 11 12 13 14 15 16 17 18 19 20 21 22 23" at bounding box center [509, 466] width 25 height 23
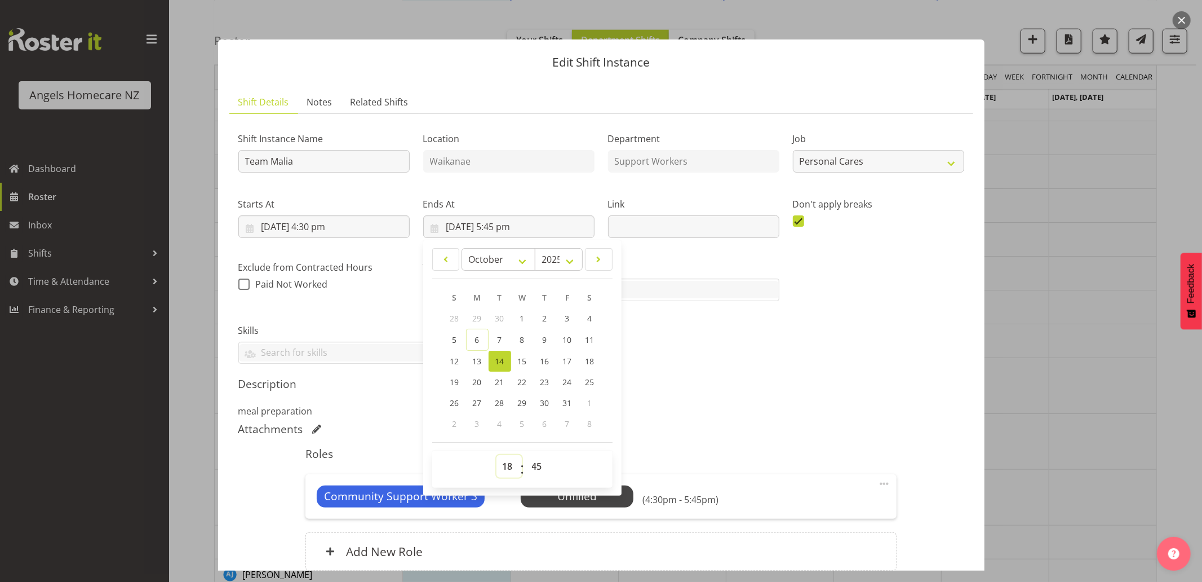
type input "14/10/2025, 6:45 pm"
click at [537, 468] on select "00 01 02 03 04 05 06 07 08 09 10 11 12 13 14 15 16 17 18 19 20 21 22 23 24 25 2…" at bounding box center [538, 466] width 25 height 23
select select "0"
click at [526, 455] on select "00 01 02 03 04 05 06 07 08 09 10 11 12 13 14 15 16 17 18 19 20 21 22 23 24 25 2…" at bounding box center [538, 466] width 25 height 23
type input "14/10/2025, 6:00 pm"
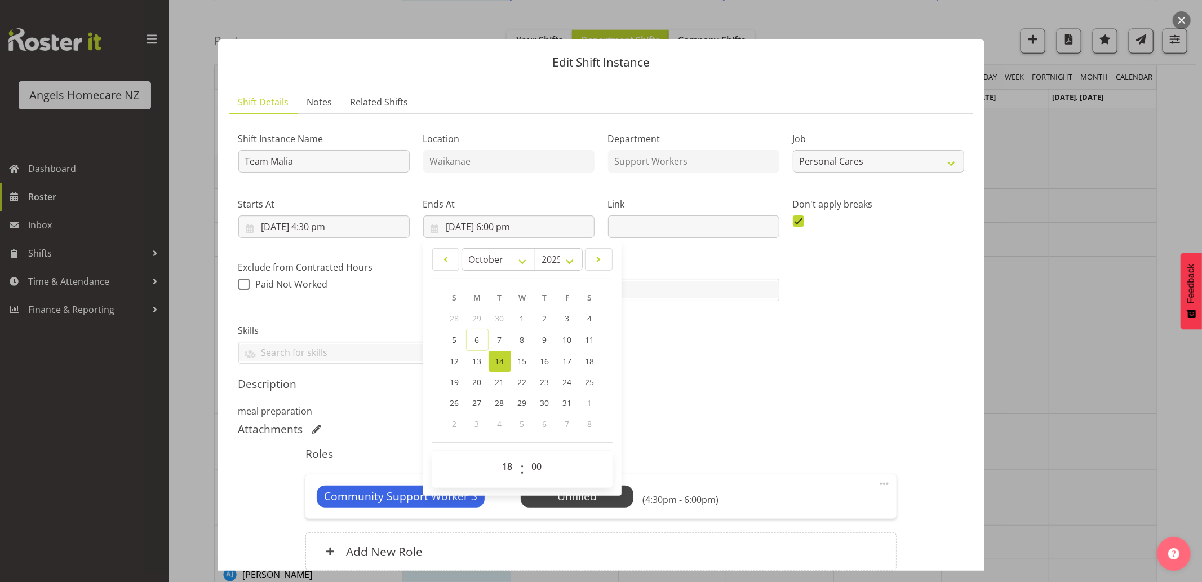
click at [697, 418] on div "Shift Instance Name Team Malia Location Waikanae Department Support Workers Job…" at bounding box center [601, 353] width 726 height 461
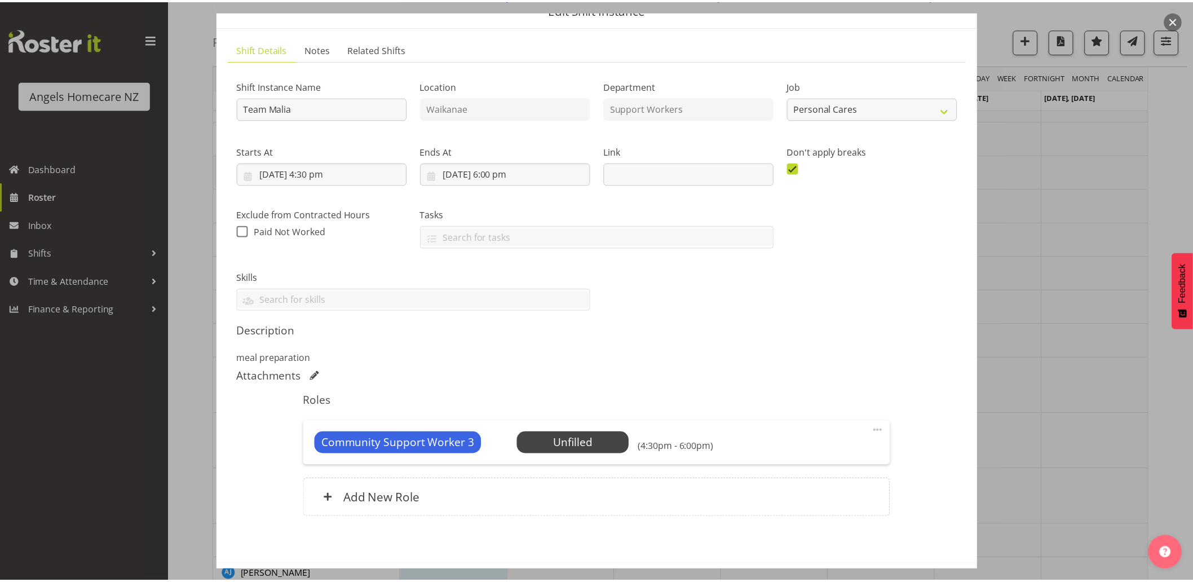
scroll to position [100, 0]
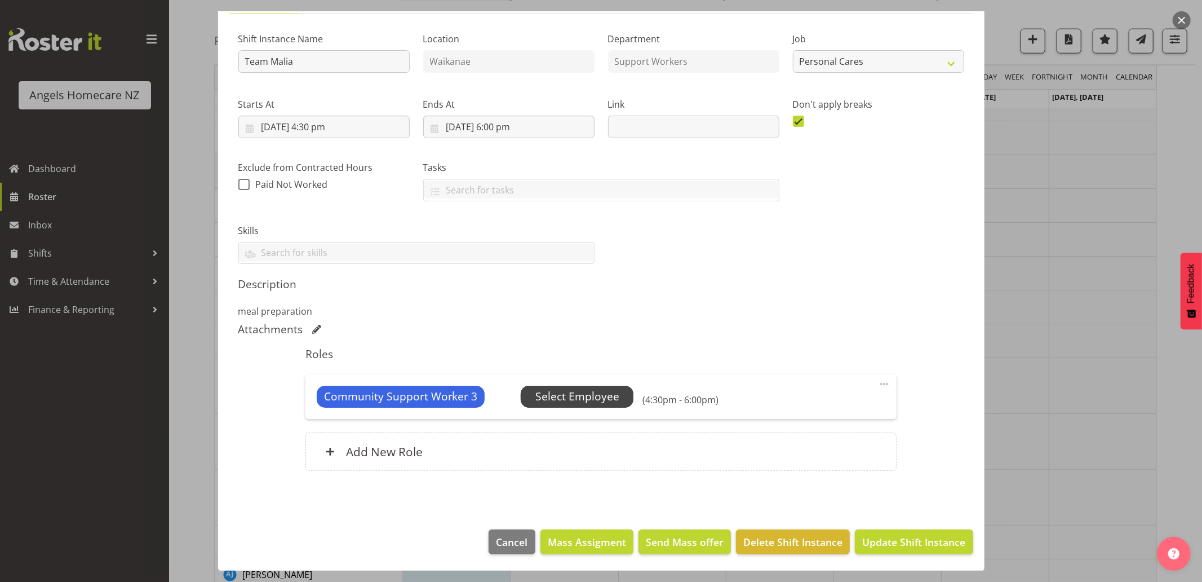
click at [602, 396] on span "Select Employee" at bounding box center [578, 396] width 84 height 16
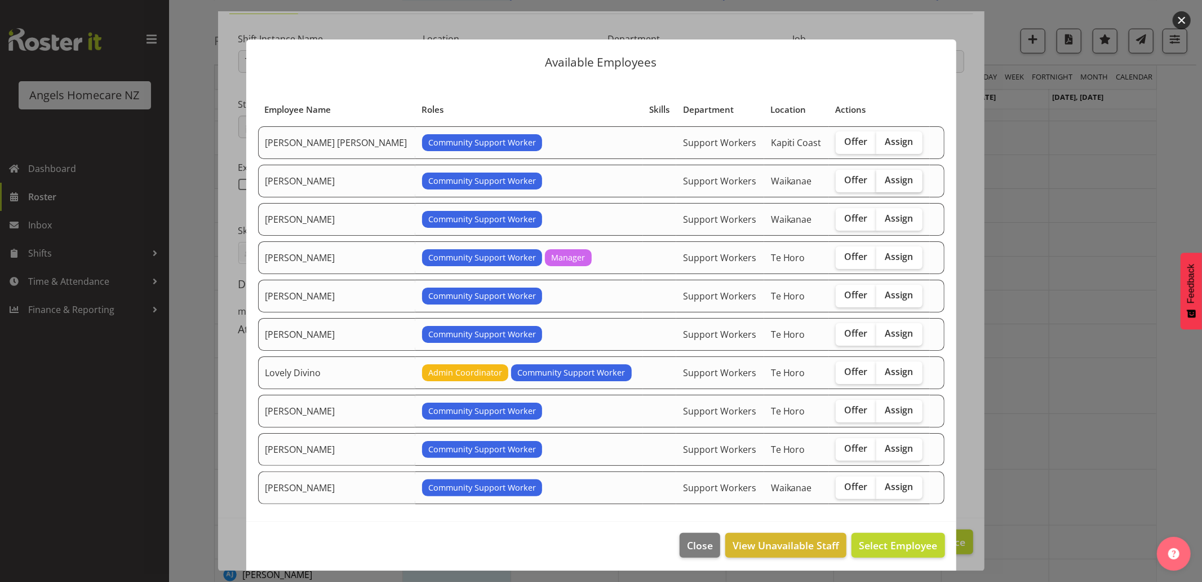
click at [886, 179] on span "Assign" at bounding box center [900, 179] width 28 height 11
click at [878, 179] on input "Assign" at bounding box center [880, 179] width 7 height 7
checkbox input "true"
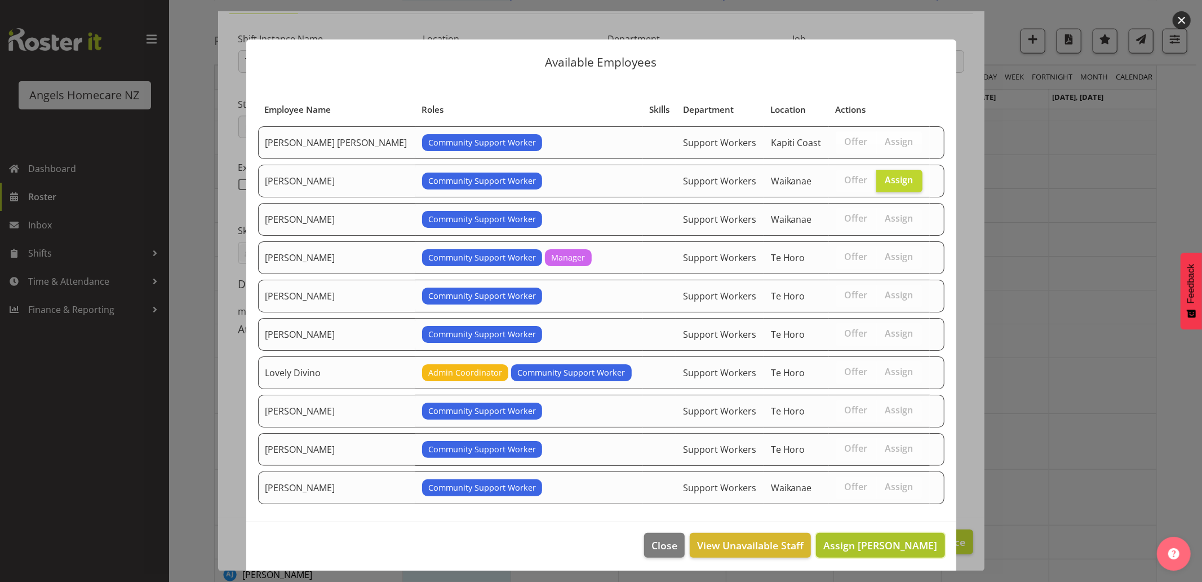
click at [909, 547] on span "Assign Amanda Jane Lavington" at bounding box center [881, 545] width 114 height 14
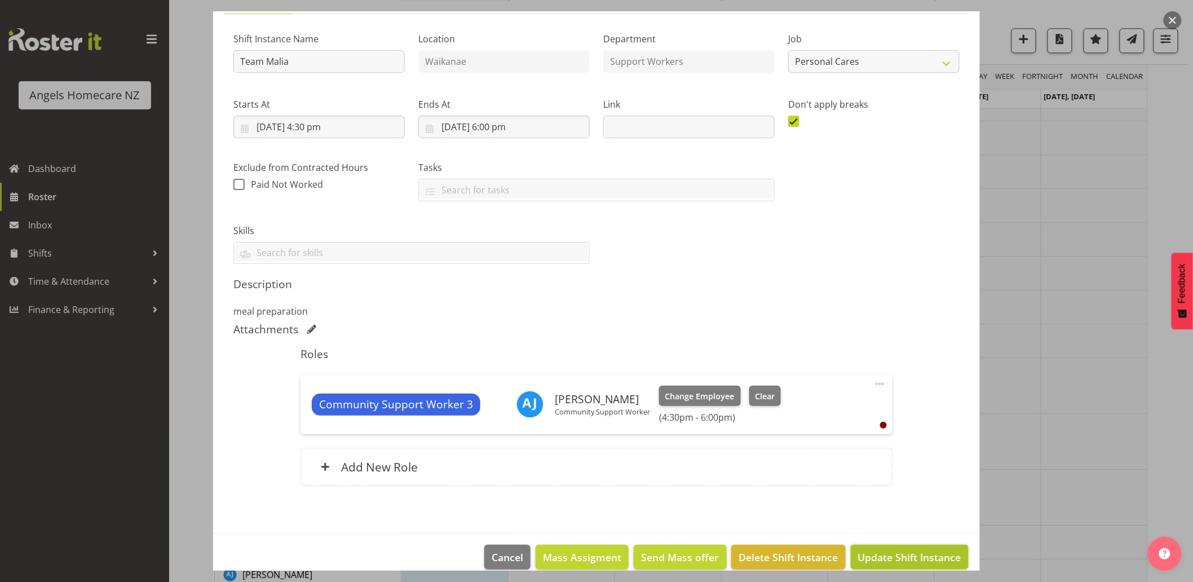
click at [919, 551] on span "Update Shift Instance" at bounding box center [909, 557] width 103 height 15
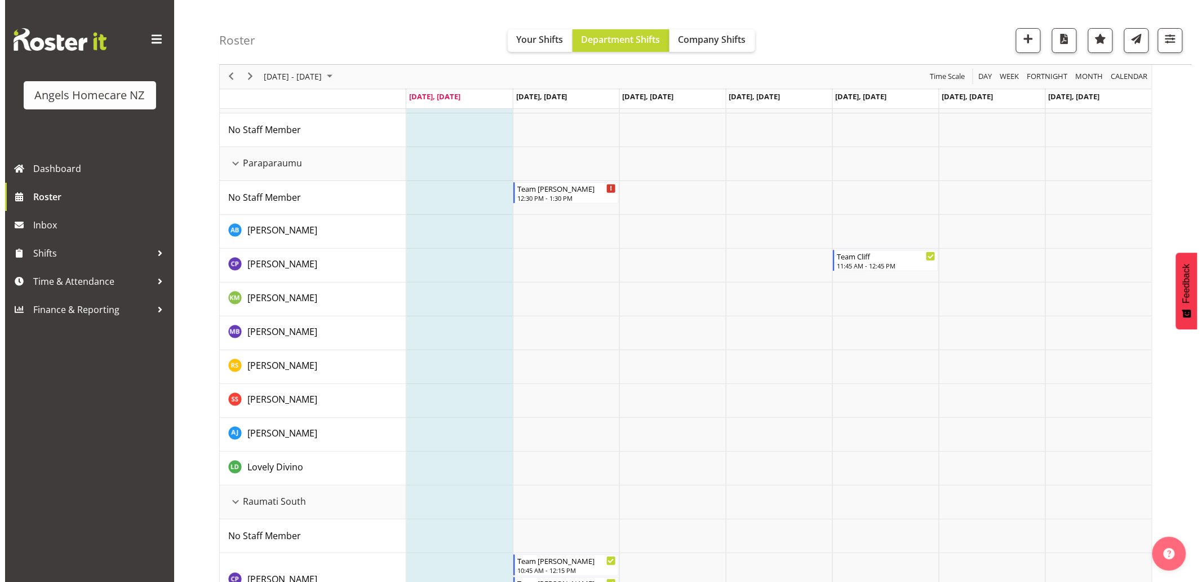
scroll to position [0, 0]
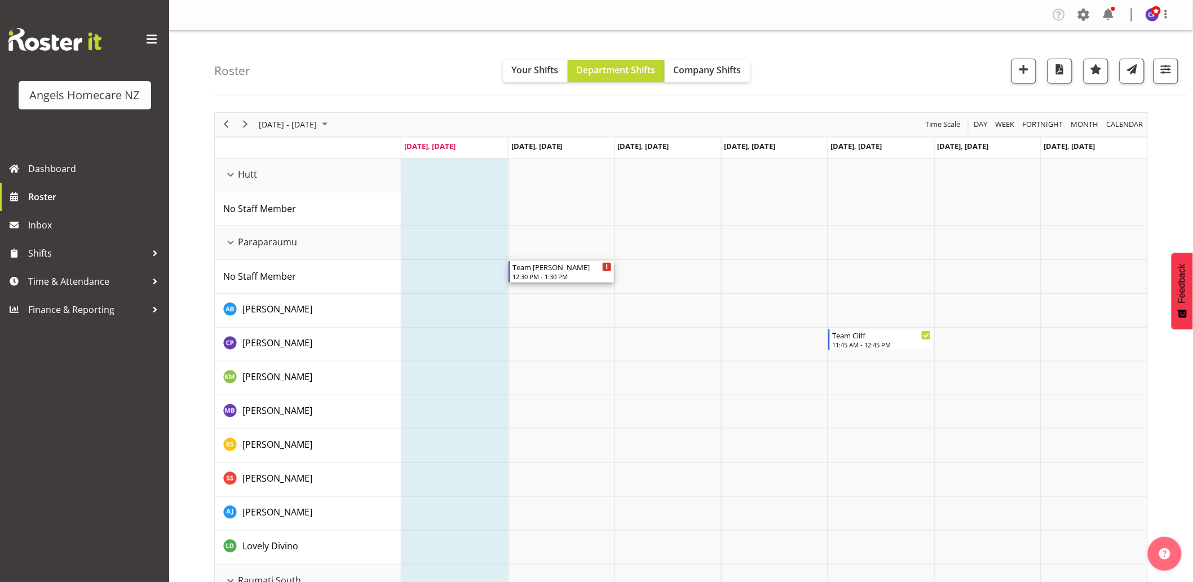
click at [559, 275] on div "12:30 PM - 1:30 PM" at bounding box center [561, 276] width 99 height 9
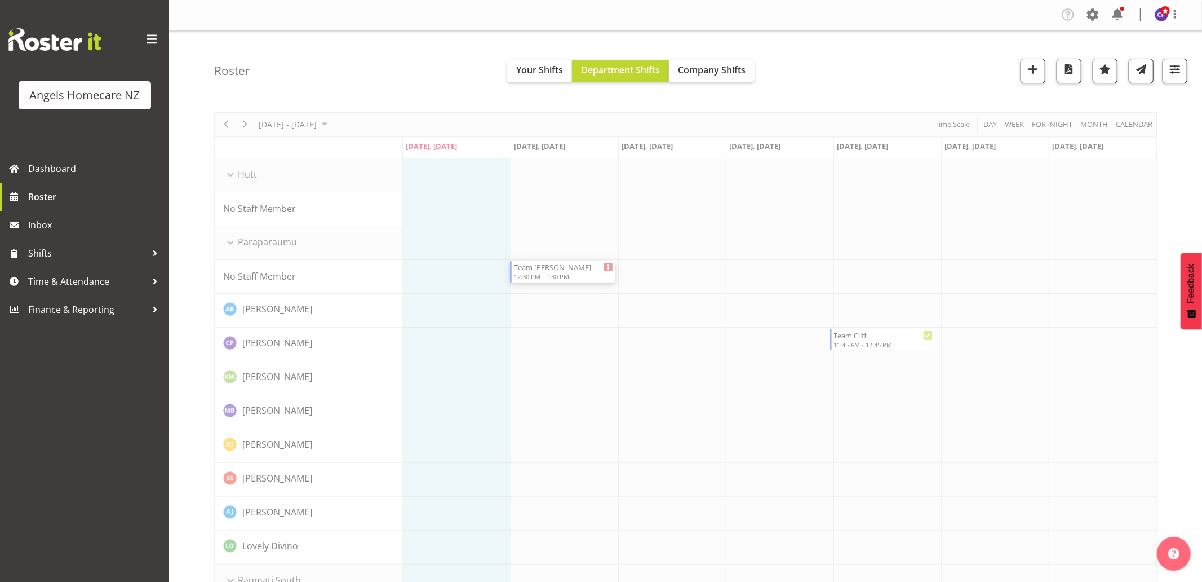
select select
select select "9"
select select "2025"
select select "12"
select select "30"
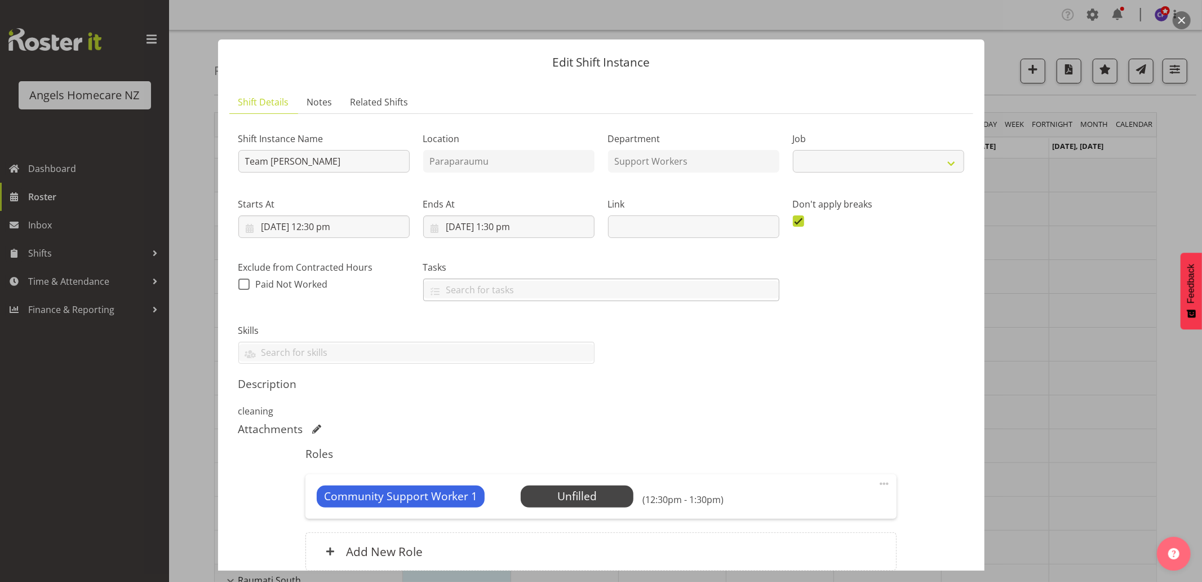
select select "10696"
click at [277, 227] on input "7/10/2025, 12:30 pm" at bounding box center [323, 226] width 171 height 23
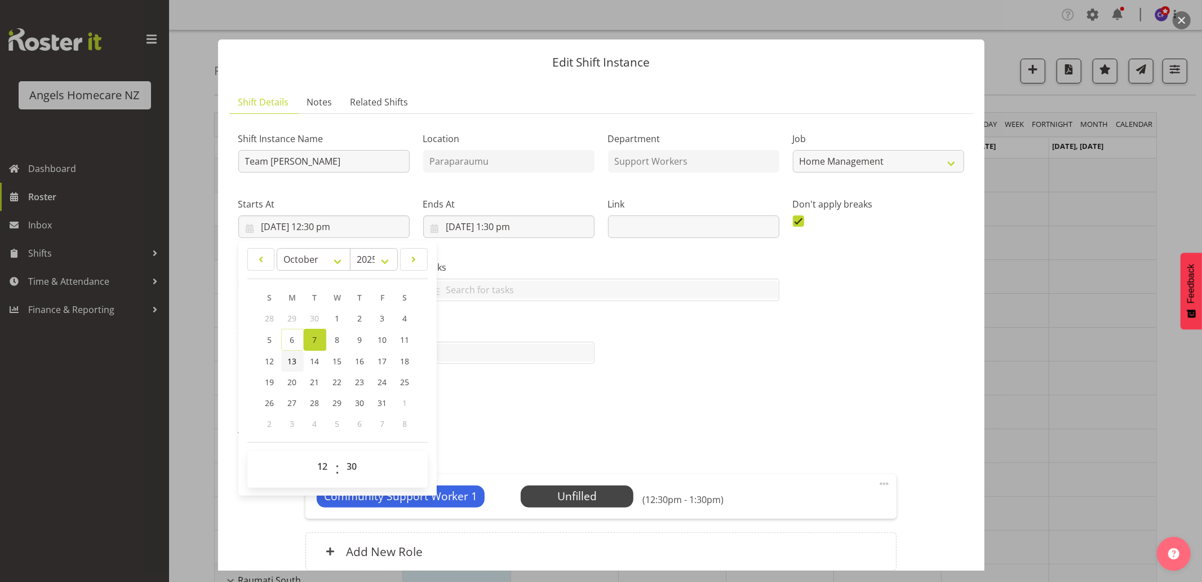
click at [291, 361] on span "13" at bounding box center [292, 361] width 9 height 11
type input "13/10/2025, 12:30 pm"
click at [525, 404] on div "Description cleaning" at bounding box center [601, 397] width 726 height 41
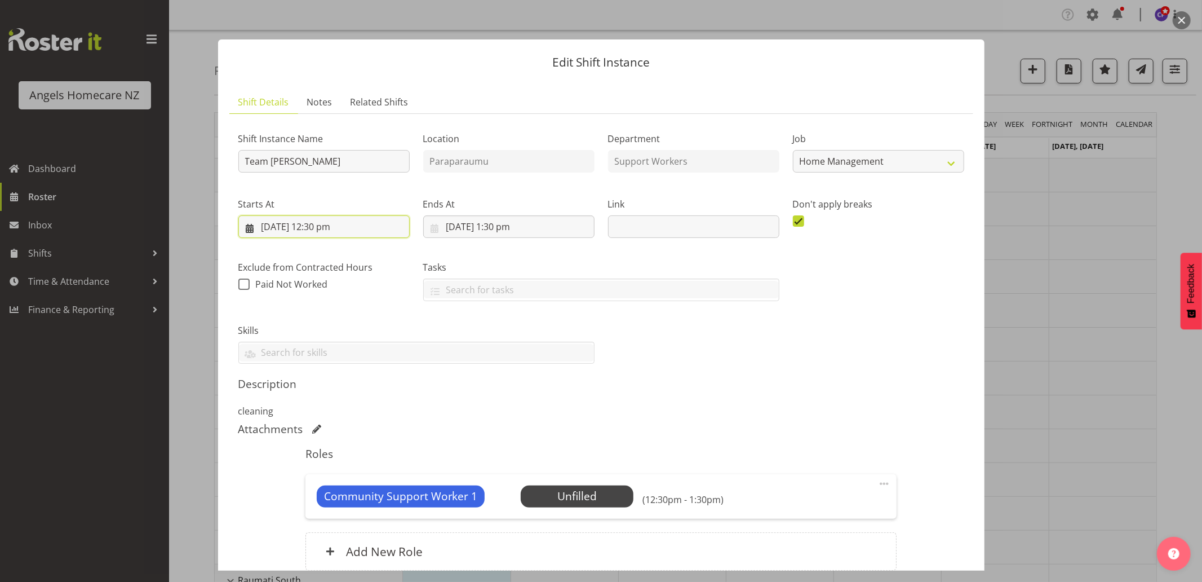
click at [328, 228] on input "13/10/2025, 12:30 pm" at bounding box center [323, 226] width 171 height 23
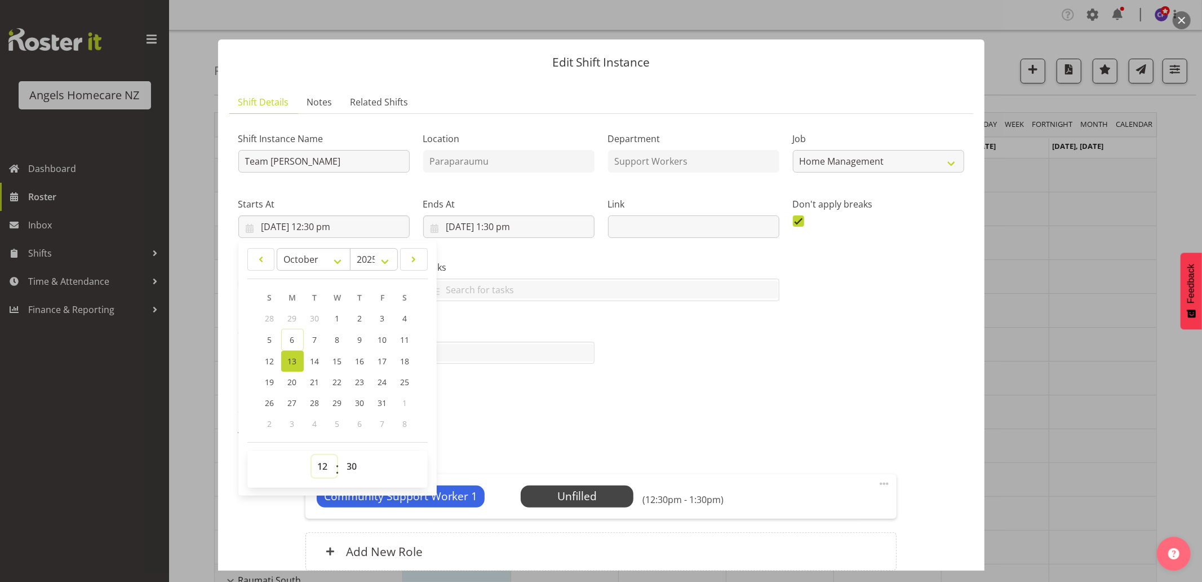
click at [325, 466] on select "00 01 02 03 04 05 06 07 08 09 10 11 12 13 14 15 16 17 18 19 20 21 22 23" at bounding box center [324, 466] width 25 height 23
select select "10"
click at [312, 455] on select "00 01 02 03 04 05 06 07 08 09 10 11 12 13 14 15 16 17 18 19 20 21 22 23" at bounding box center [324, 466] width 25 height 23
type input "13/10/2025, 10:30 am"
click at [324, 467] on select "00 01 02 03 04 05 06 07 08 09 10 11 12 13 14 15 16 17 18 19 20 21 22 23" at bounding box center [324, 466] width 25 height 23
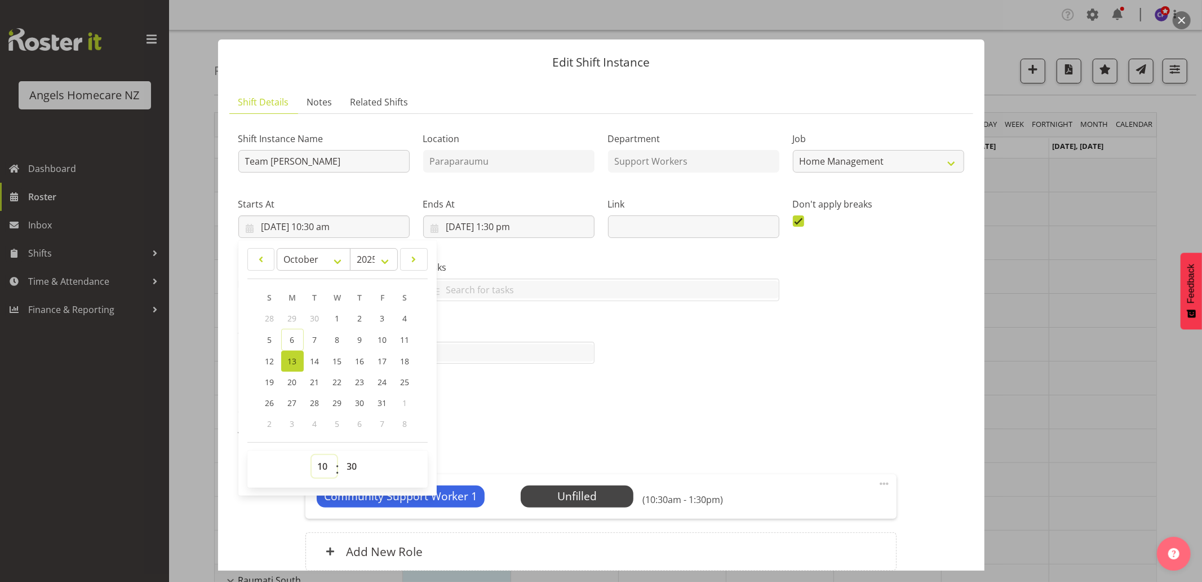
select select "11"
click at [312, 455] on select "00 01 02 03 04 05 06 07 08 09 10 11 12 13 14 15 16 17 18 19 20 21 22 23" at bounding box center [324, 466] width 25 height 23
type input "13/10/2025, 11:30 am"
click at [350, 466] on select "00 01 02 03 04 05 06 07 08 09 10 11 12 13 14 15 16 17 18 19 20 21 22 23 24 25 2…" at bounding box center [353, 466] width 25 height 23
select select "45"
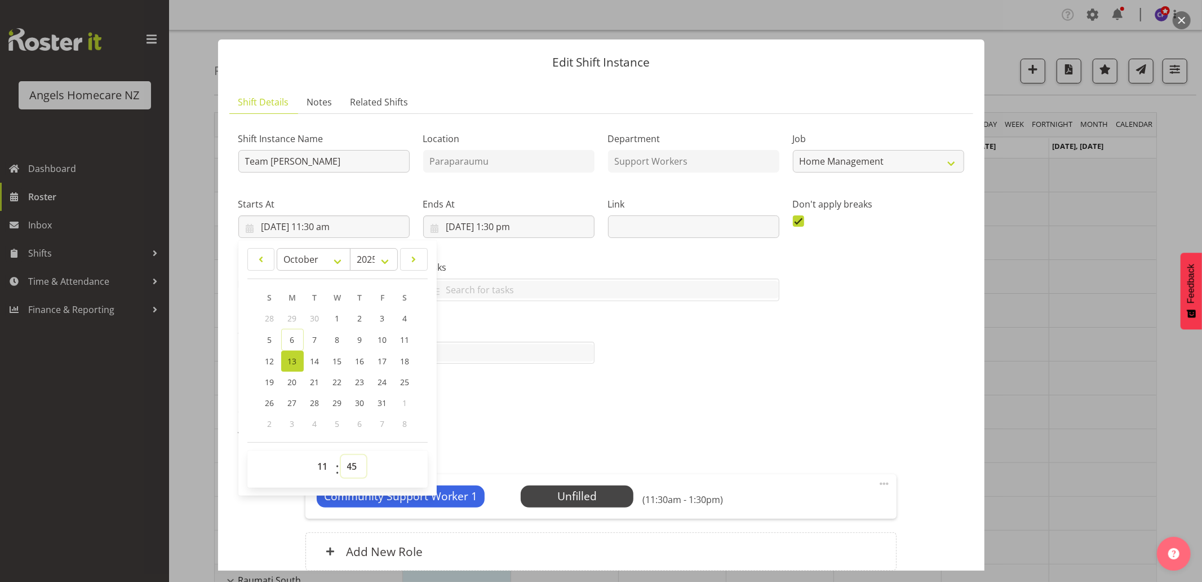
click at [341, 455] on select "00 01 02 03 04 05 06 07 08 09 10 11 12 13 14 15 16 17 18 19 20 21 22 23 24 25 2…" at bounding box center [353, 466] width 25 height 23
type input "13/10/2025, 11:45 am"
click at [530, 428] on div "Attachments" at bounding box center [601, 429] width 726 height 14
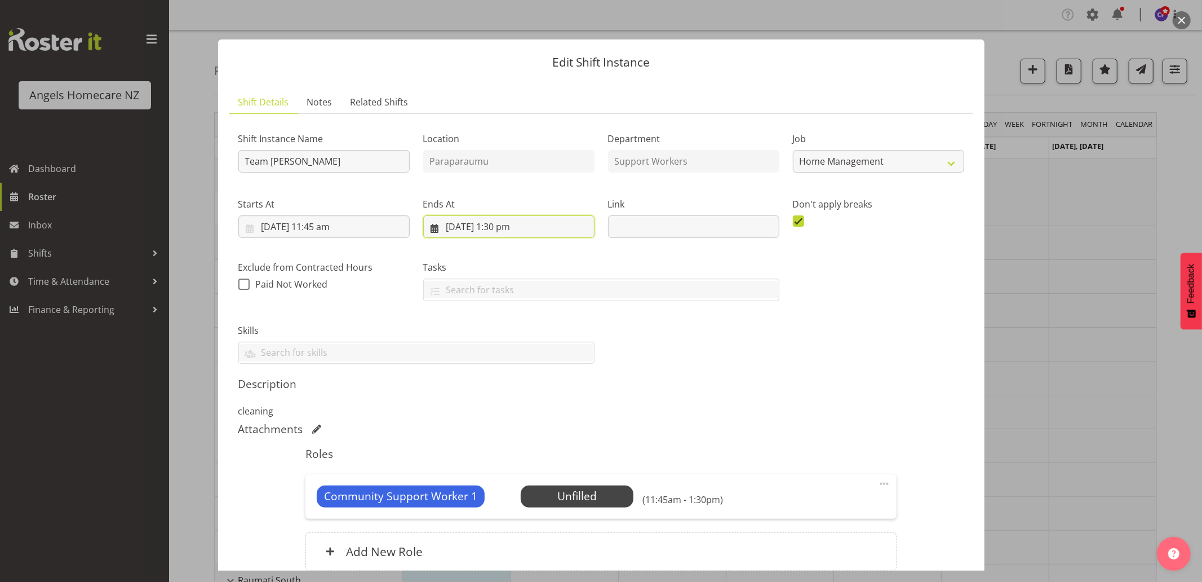
click at [537, 233] on input "7/10/2025, 1:30 pm" at bounding box center [508, 226] width 171 height 23
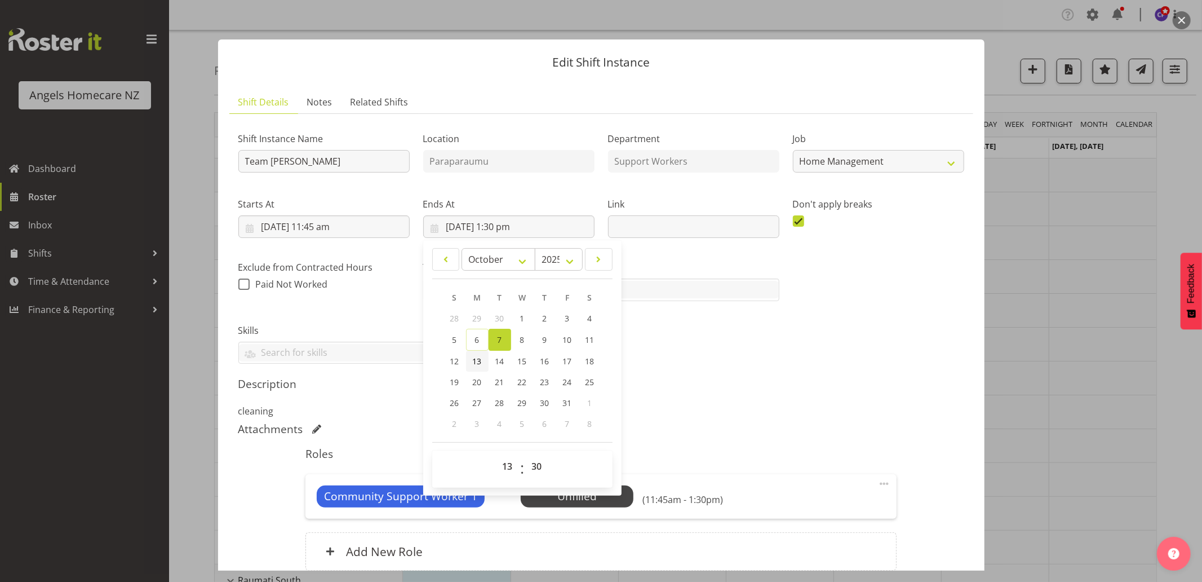
click at [474, 362] on span "13" at bounding box center [477, 361] width 9 height 11
type input "13/10/2025, 1:30 pm"
click at [507, 466] on select "00 01 02 03 04 05 06 07 08 09 10 11 12 13 14 15 16 17 18 19 20 21 22 23" at bounding box center [509, 466] width 25 height 23
select select "12"
click at [497, 455] on select "00 01 02 03 04 05 06 07 08 09 10 11 12 13 14 15 16 17 18 19 20 21 22 23" at bounding box center [509, 466] width 25 height 23
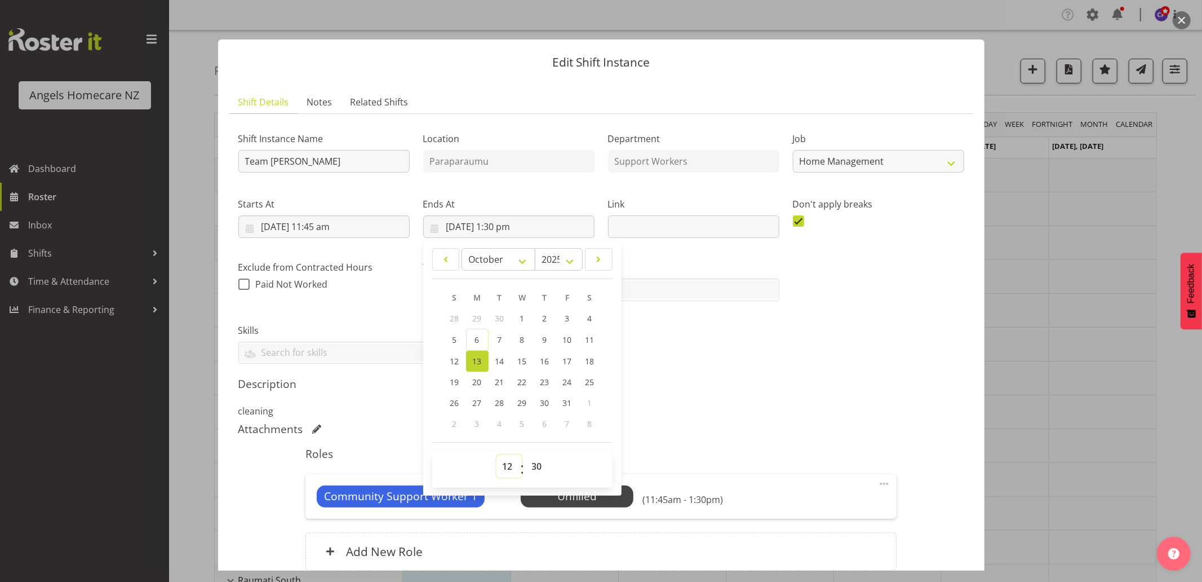
type input "13/10/2025, 12:30 pm"
click at [530, 463] on select "00 01 02 03 04 05 06 07 08 09 10 11 12 13 14 15 16 17 18 19 20 21 22 23 24 25 2…" at bounding box center [538, 466] width 25 height 23
select select "45"
click at [526, 455] on select "00 01 02 03 04 05 06 07 08 09 10 11 12 13 14 15 16 17 18 19 20 21 22 23 24 25 2…" at bounding box center [538, 466] width 25 height 23
type input "13/10/2025, 12:45 pm"
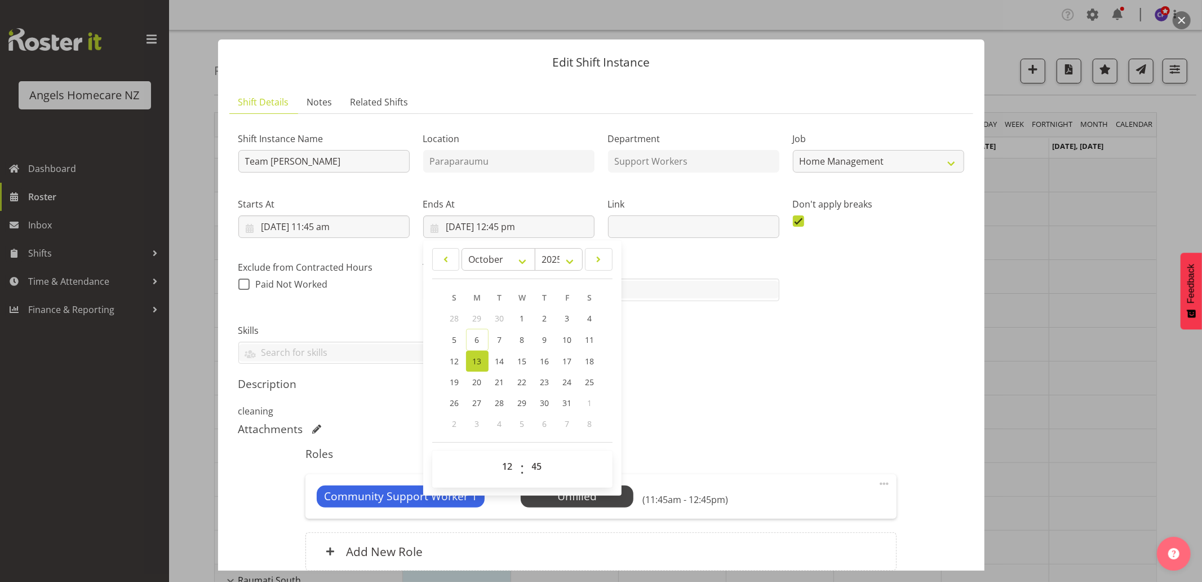
click at [715, 384] on h5 "Description" at bounding box center [601, 384] width 726 height 14
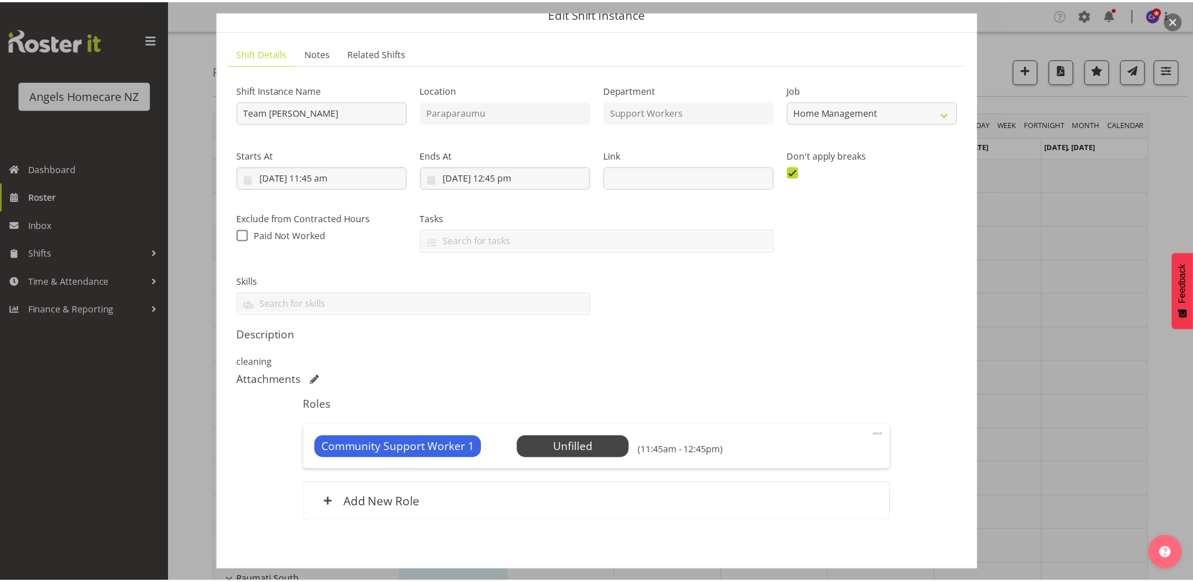
scroll to position [100, 0]
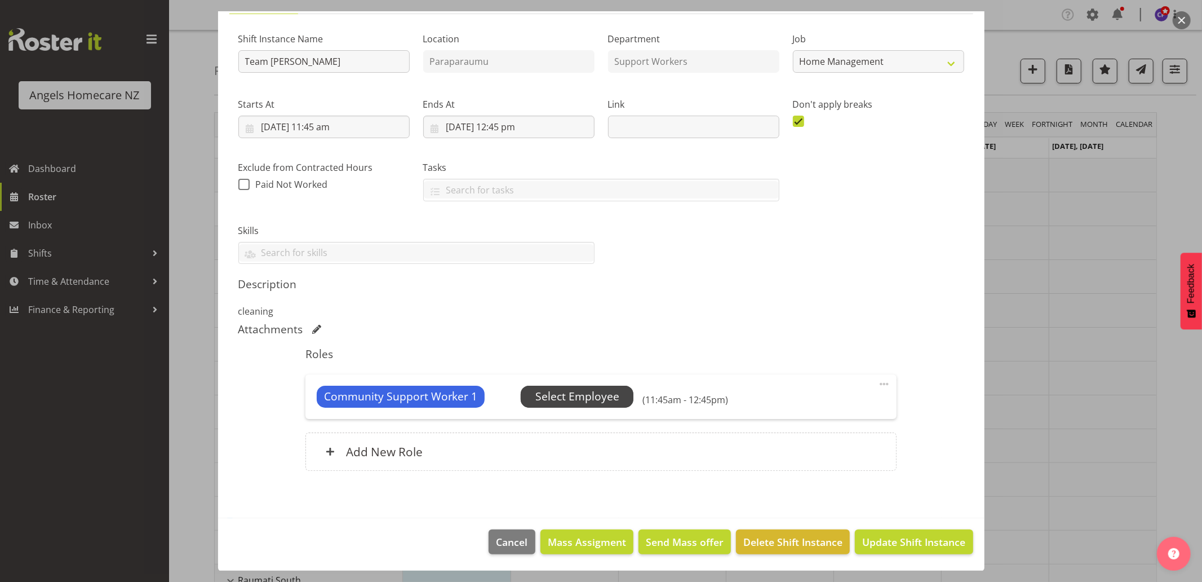
click at [573, 399] on span "Select Employee" at bounding box center [578, 396] width 84 height 16
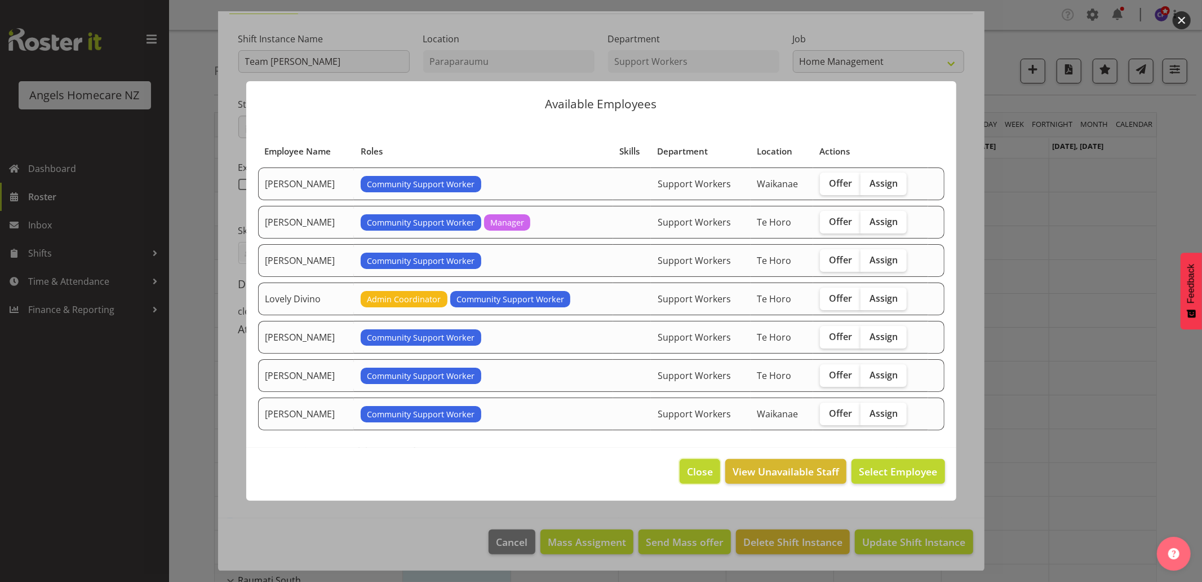
click at [698, 476] on span "Close" at bounding box center [700, 471] width 26 height 15
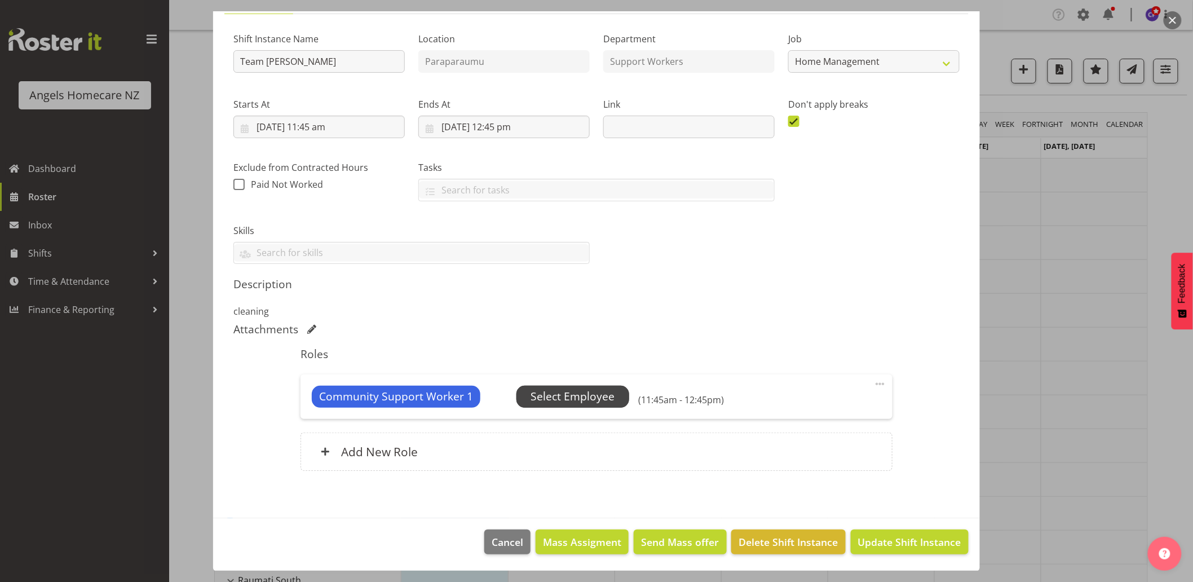
click at [586, 399] on span "Select Employee" at bounding box center [572, 396] width 84 height 16
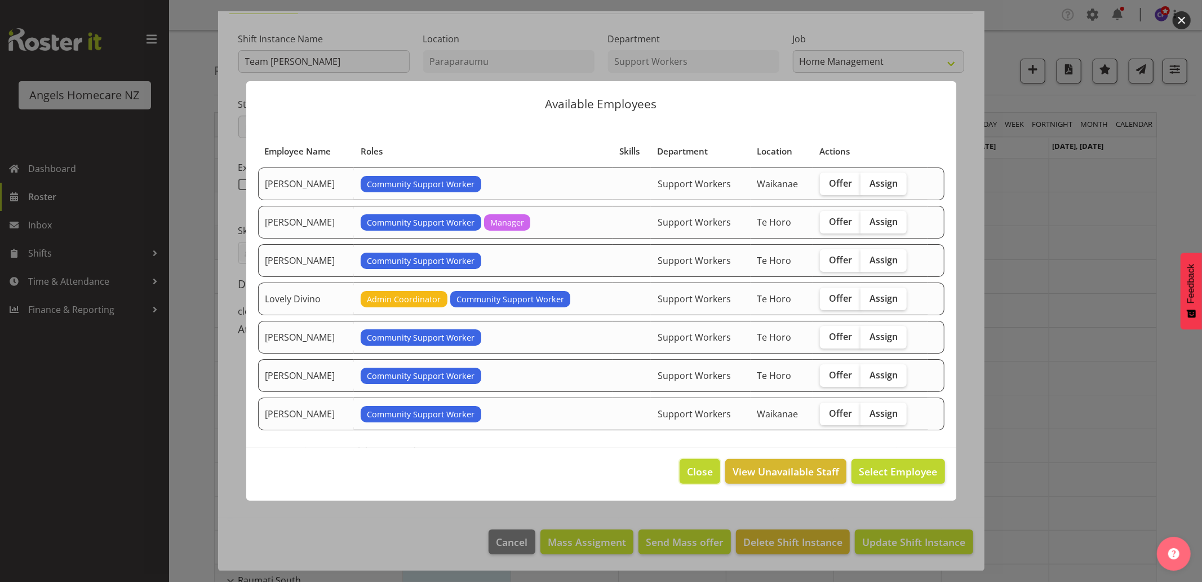
click at [694, 470] on span "Close" at bounding box center [700, 471] width 26 height 15
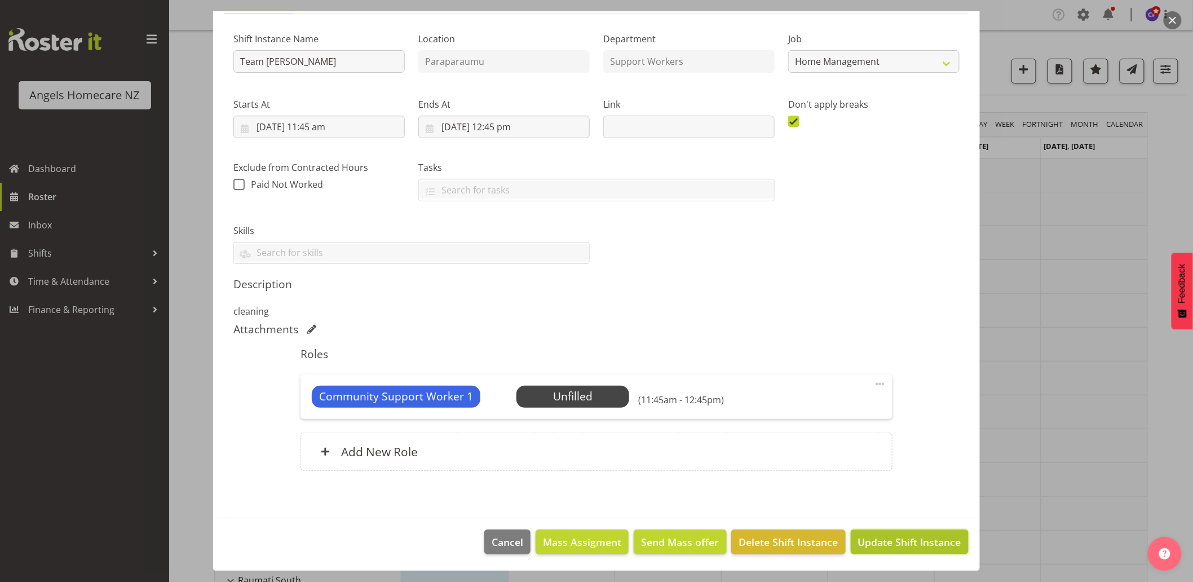
click at [890, 545] on span "Update Shift Instance" at bounding box center [909, 541] width 103 height 15
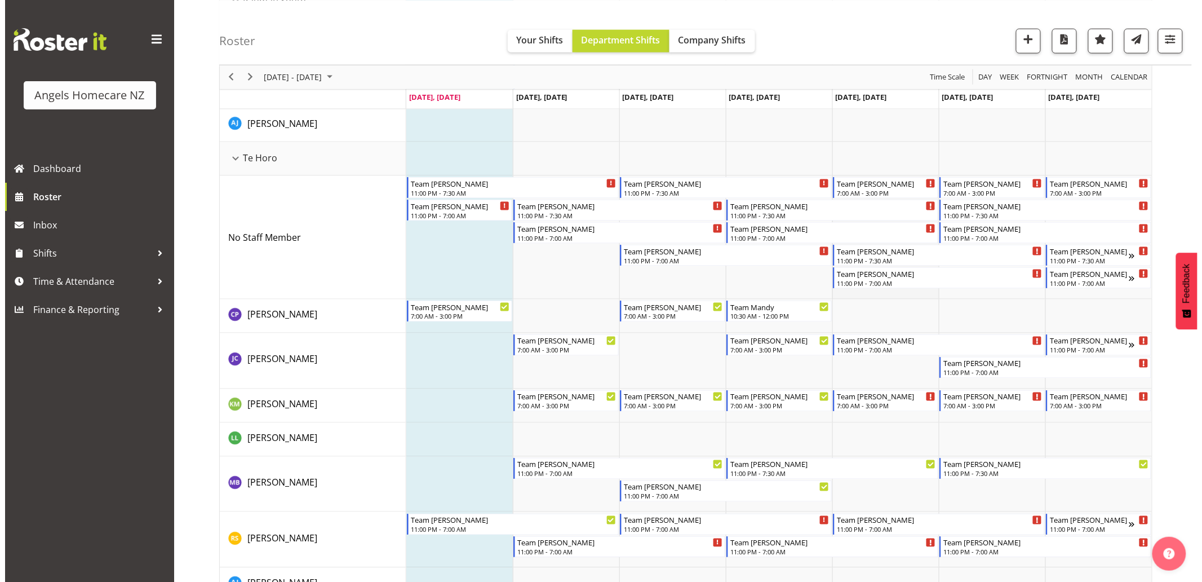
scroll to position [594, 0]
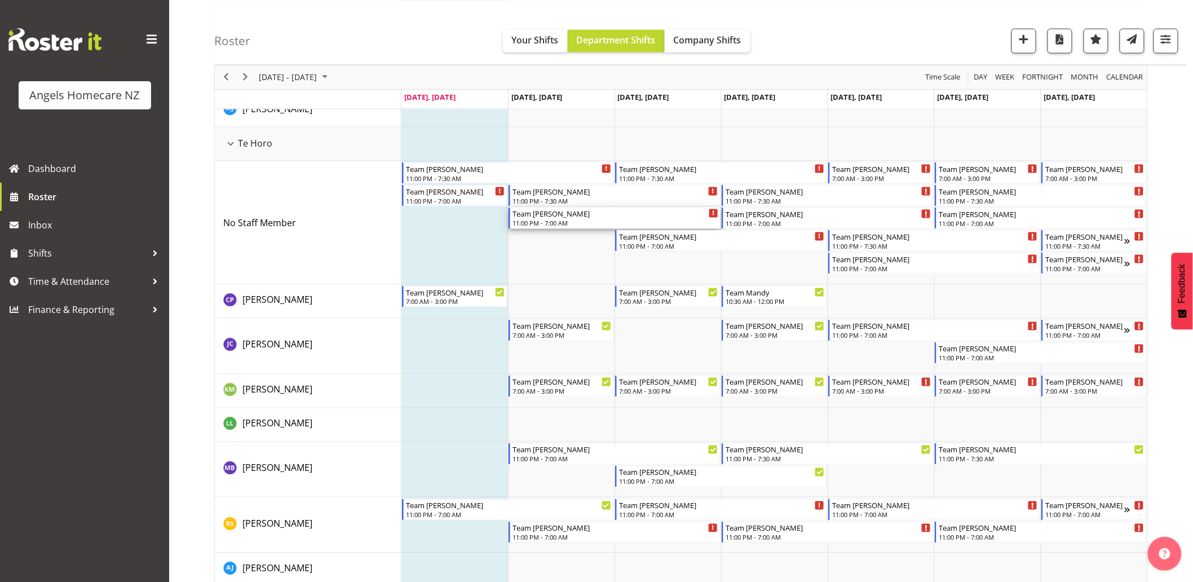
click at [560, 221] on div "11:00 PM - 7:00 AM" at bounding box center [615, 222] width 206 height 9
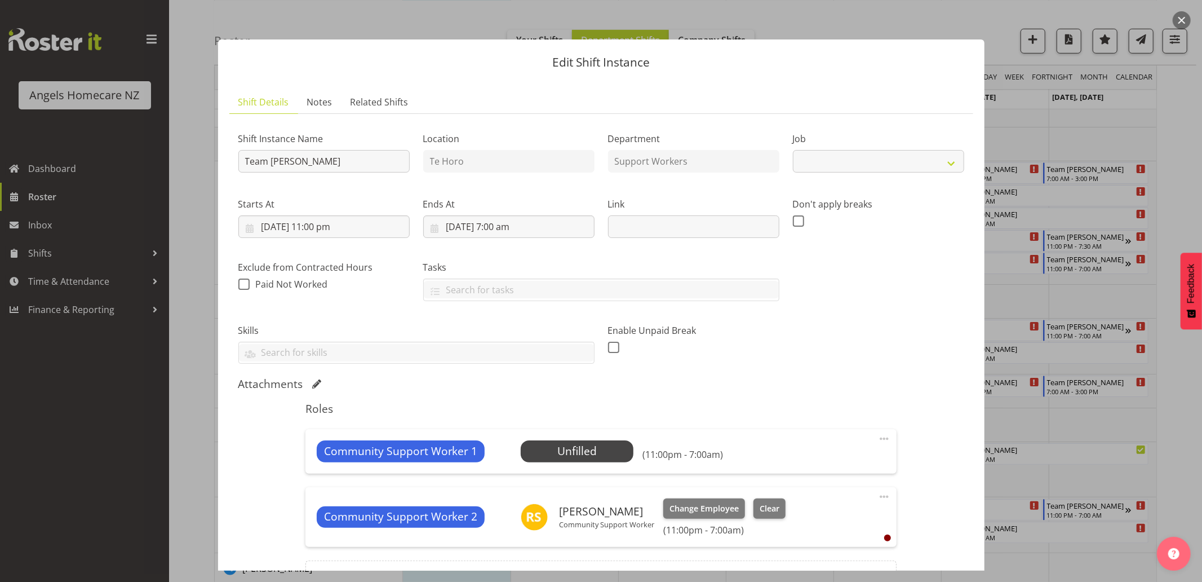
select select "10686"
click at [320, 227] on input "7/10/2025, 11:00 pm" at bounding box center [323, 226] width 171 height 23
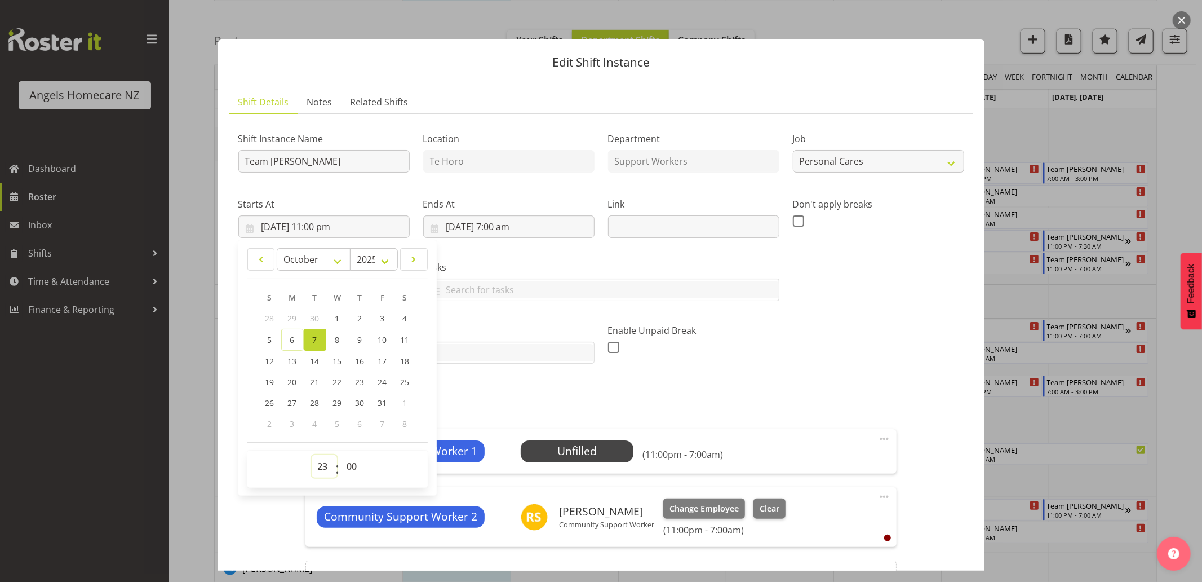
click at [322, 465] on select "00 01 02 03 04 05 06 07 08 09 10 11 12 13 14 15 16 17 18 19 20 21 22 23" at bounding box center [324, 466] width 25 height 23
select select "15"
click at [312, 455] on select "00 01 02 03 04 05 06 07 08 09 10 11 12 13 14 15 16 17 18 19 20 21 22 23" at bounding box center [324, 466] width 25 height 23
type input "7/10/2025, 3:00 pm"
click at [541, 387] on div "Attachments" at bounding box center [601, 384] width 726 height 14
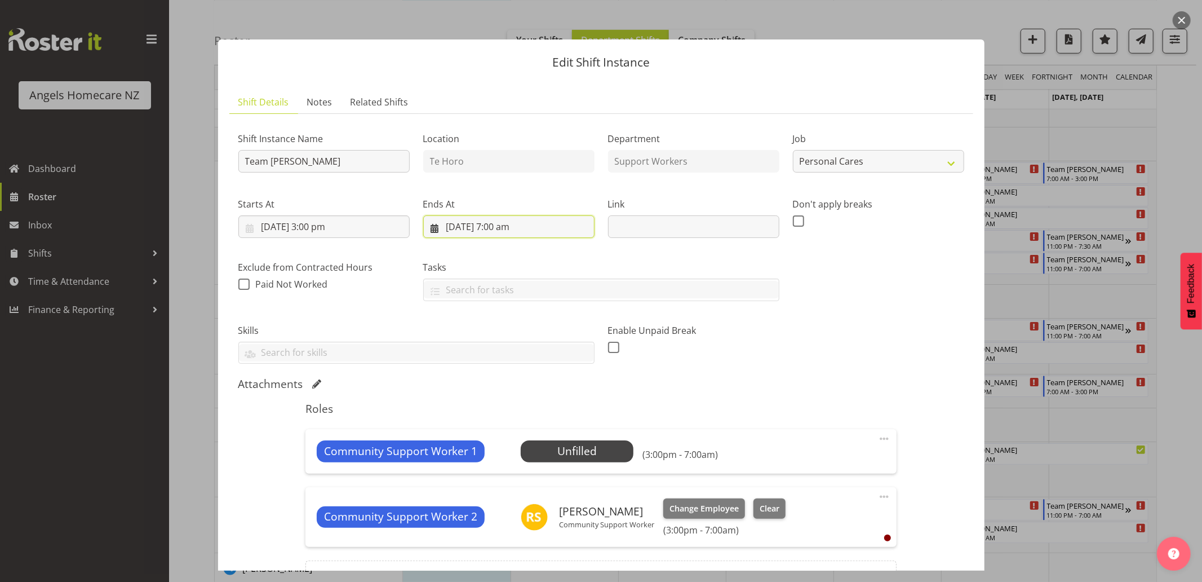
click at [520, 227] on input "8/10/2025, 7:00 am" at bounding box center [508, 226] width 171 height 23
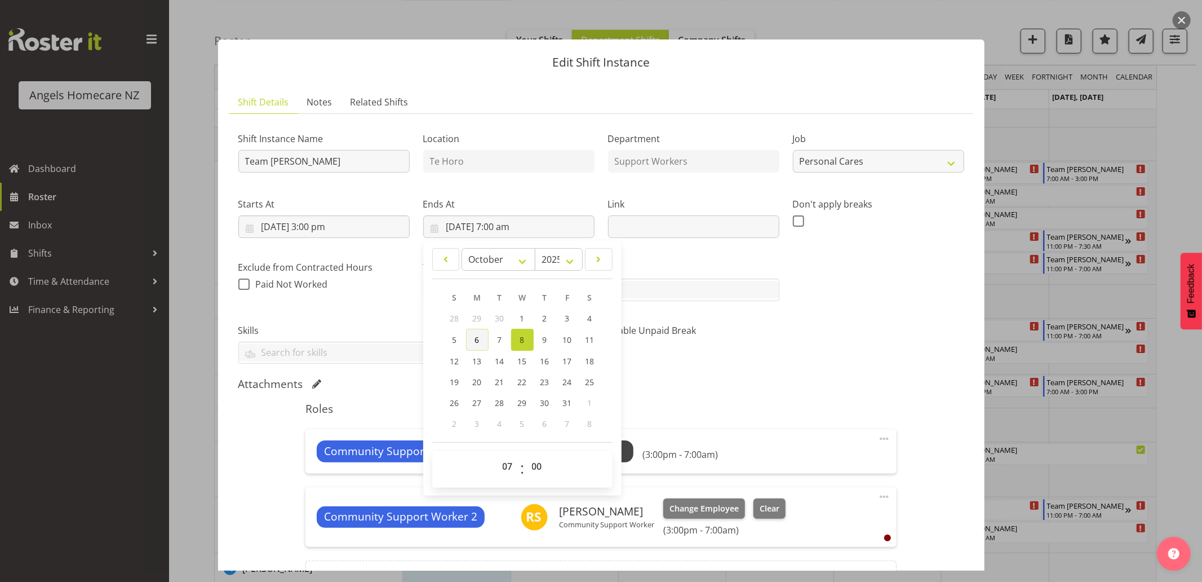
click at [476, 340] on span "6" at bounding box center [477, 339] width 5 height 11
type input "6/10/2025, 7:00 am"
click at [509, 467] on select "00 01 02 03 04 05 06 07 08 09 10 11 12 13 14 15 16 17 18 19 20 21 22 23" at bounding box center [509, 466] width 25 height 23
select select "23"
click at [497, 455] on select "00 01 02 03 04 05 06 07 08 09 10 11 12 13 14 15 16 17 18 19 20 21 22 23" at bounding box center [509, 466] width 25 height 23
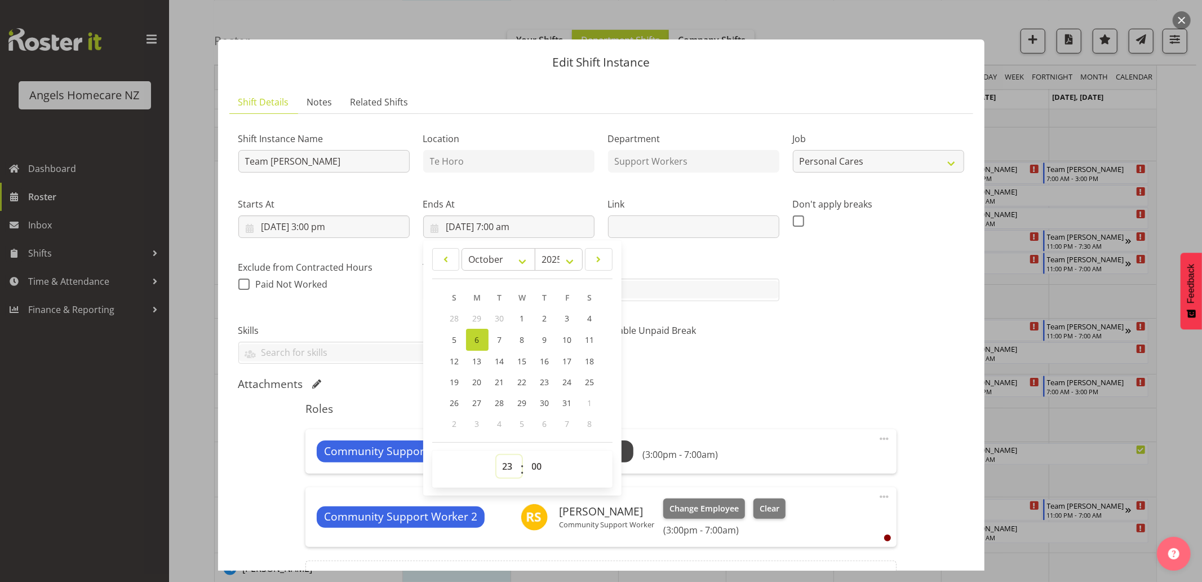
type input "6/10/2025, 11:00 pm"
click at [667, 386] on div "Attachments" at bounding box center [601, 384] width 726 height 14
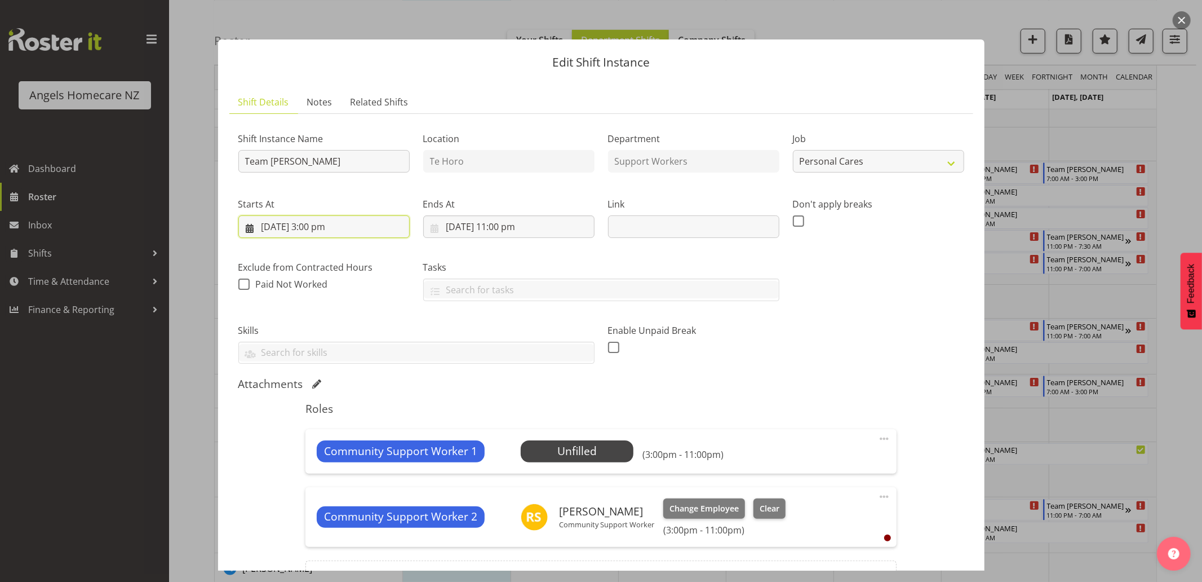
click at [320, 227] on input "7/10/2025, 3:00 pm" at bounding box center [323, 226] width 171 height 23
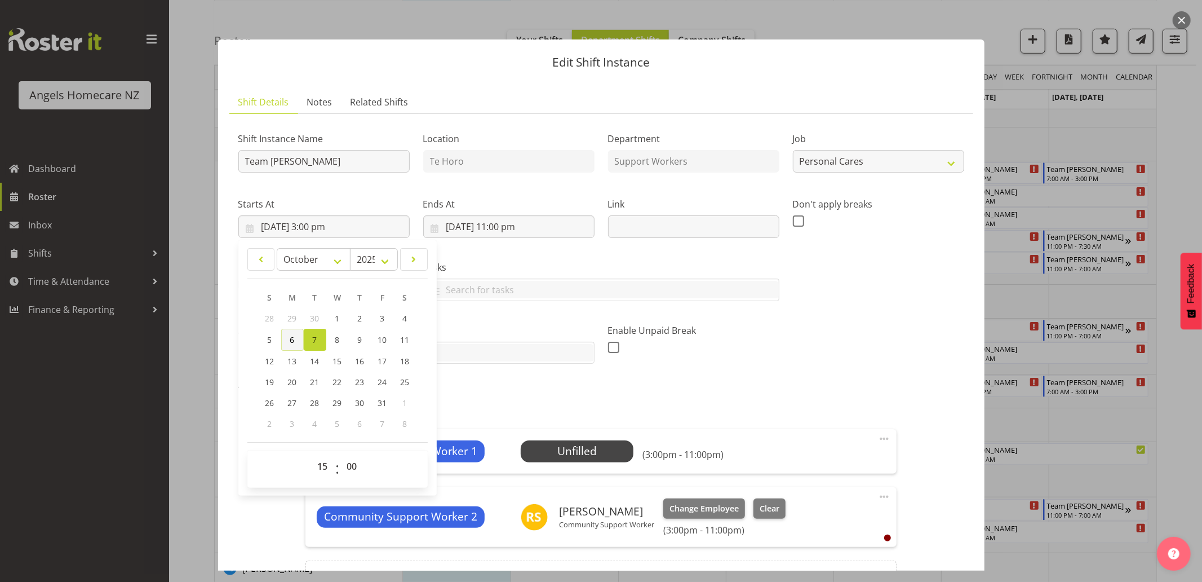
click at [288, 344] on link "6" at bounding box center [292, 340] width 23 height 22
type input "6/10/2025, 3:00 pm"
click at [841, 415] on h5 "Roles" at bounding box center [601, 409] width 591 height 14
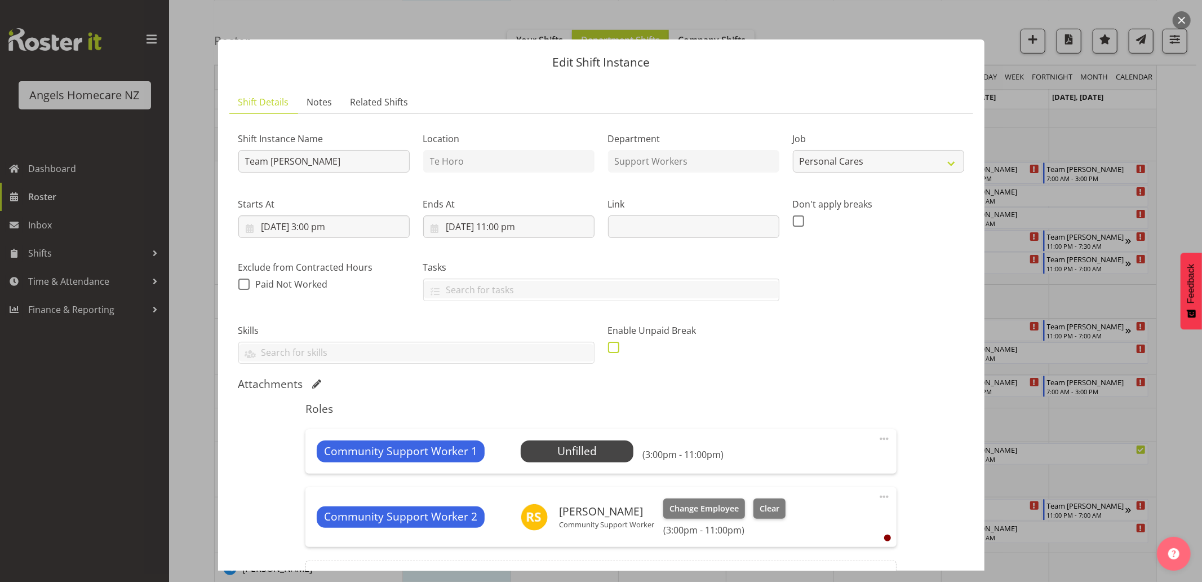
click at [608, 347] on span at bounding box center [613, 347] width 11 height 11
click at [608, 347] on input "checkbox" at bounding box center [611, 346] width 7 height 7
checkbox input "true"
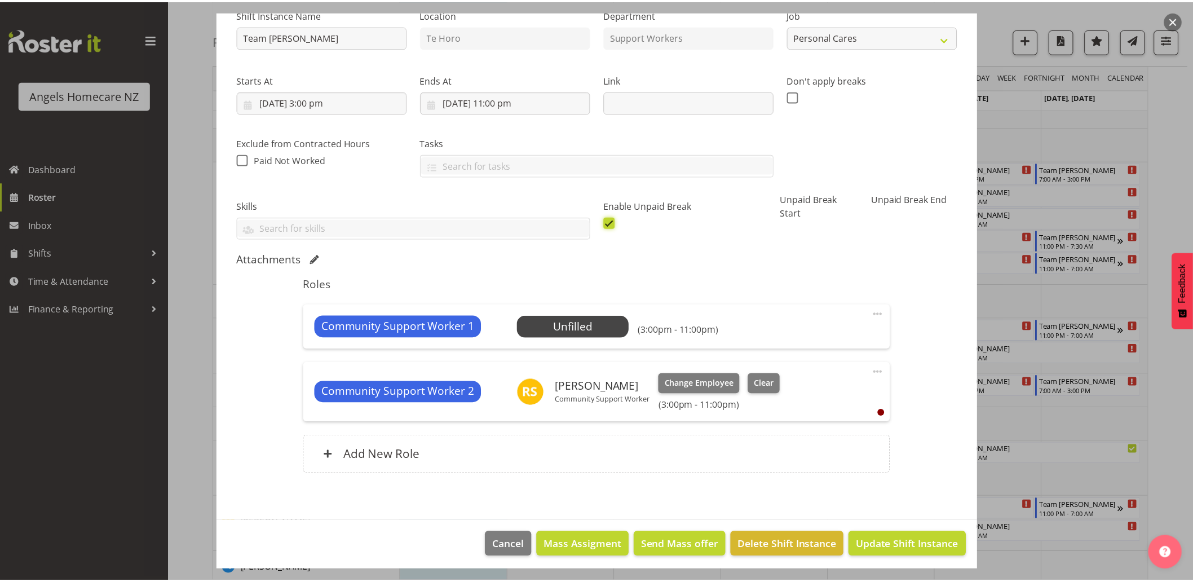
scroll to position [125, 0]
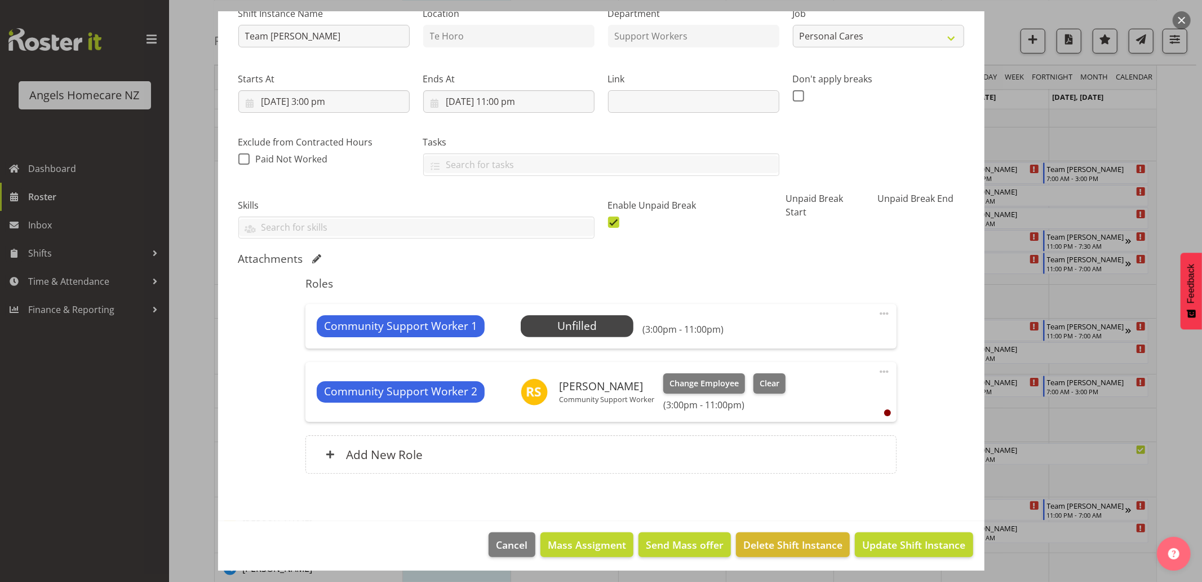
click at [824, 201] on label "Unpaid Break Start" at bounding box center [825, 205] width 78 height 27
click at [794, 211] on label "Unpaid Break Start" at bounding box center [825, 205] width 78 height 27
click at [878, 370] on span at bounding box center [885, 372] width 14 height 14
click at [923, 392] on div "Shift Instance Name Team Kerry Location Te Horo Department Support Workers Job …" at bounding box center [601, 242] width 726 height 489
click at [722, 380] on span "Change Employee" at bounding box center [704, 383] width 69 height 12
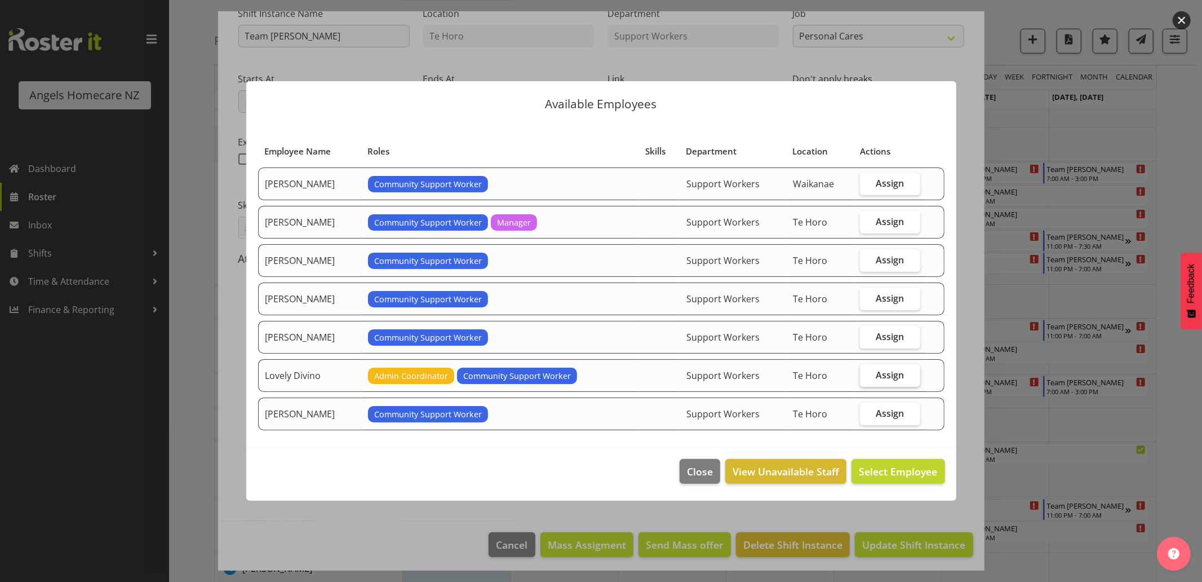
click at [913, 371] on label "Assign" at bounding box center [890, 375] width 60 height 23
click at [868, 371] on input "Assign" at bounding box center [863, 374] width 7 height 7
checkbox input "true"
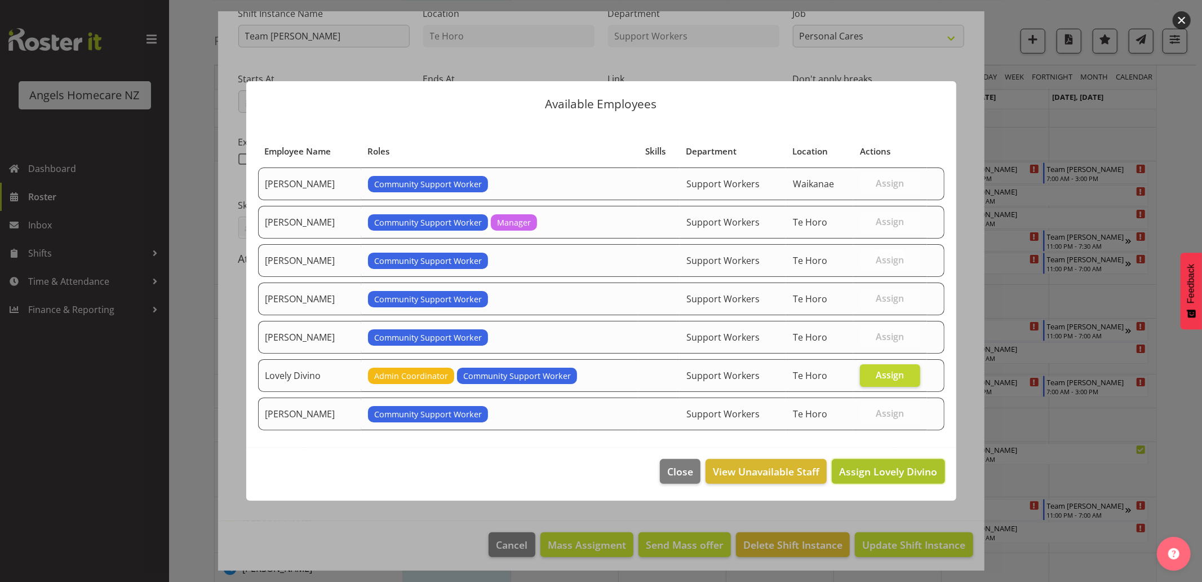
drag, startPoint x: 910, startPoint y: 477, endPoint x: 909, endPoint y: 471, distance: 6.2
click at [910, 476] on span "Assign Lovely Divino" at bounding box center [888, 472] width 98 height 14
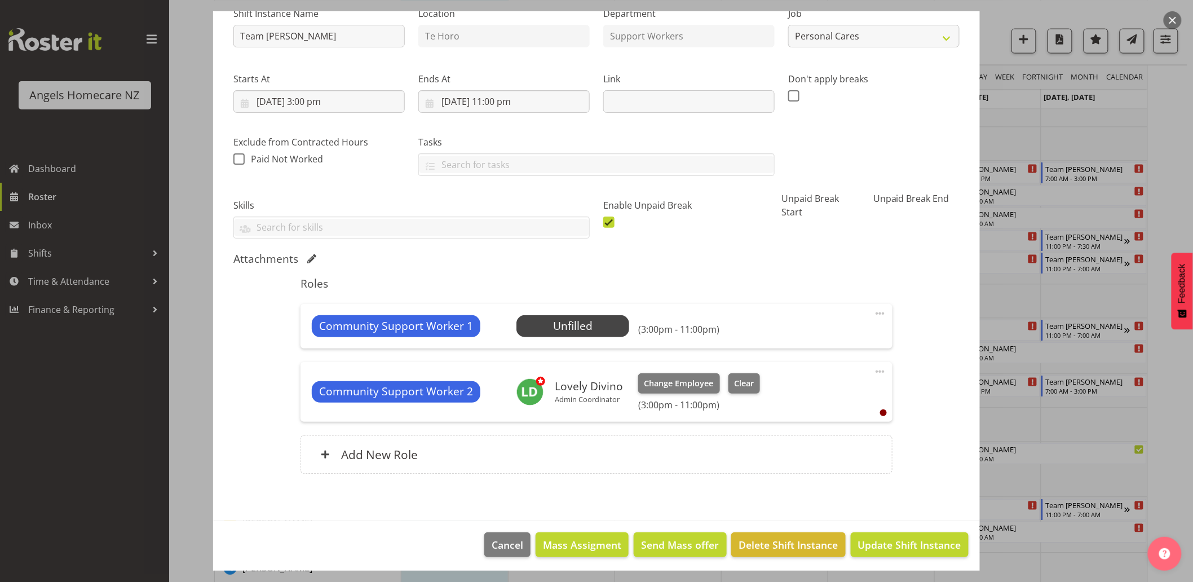
click at [873, 314] on span at bounding box center [880, 314] width 14 height 14
click at [929, 301] on div "Shift Instance Name Team Kerry Location Te Horo Department Support Workers Job …" at bounding box center [596, 242] width 726 height 489
click at [873, 314] on span at bounding box center [880, 314] width 14 height 14
click at [840, 386] on link "Delete" at bounding box center [833, 379] width 108 height 20
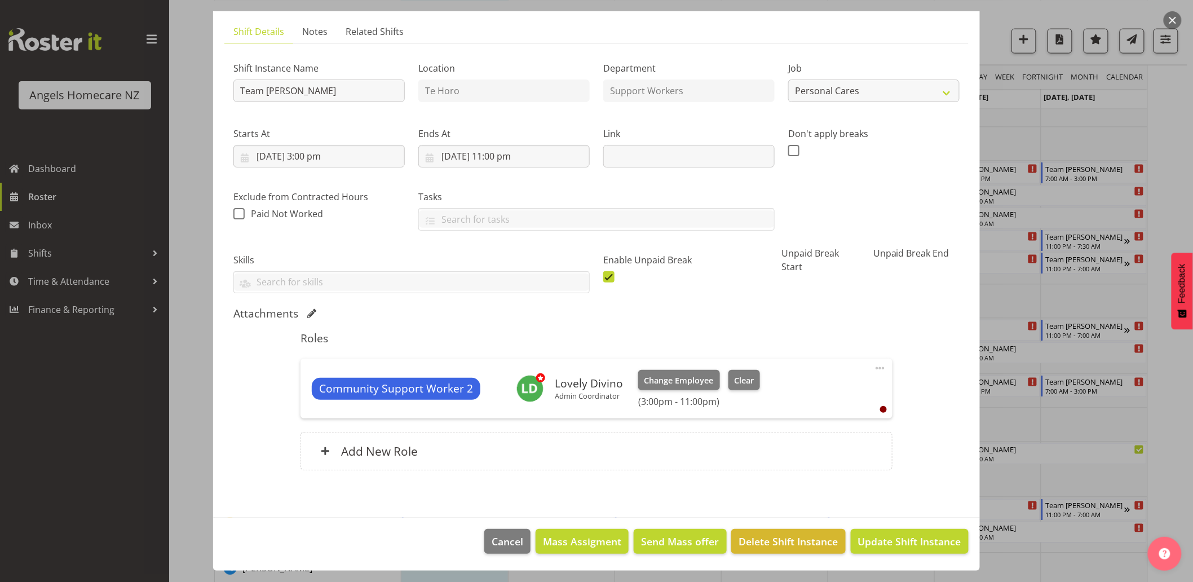
scroll to position [70, 0]
click at [897, 543] on span "Update Shift Instance" at bounding box center [909, 541] width 103 height 15
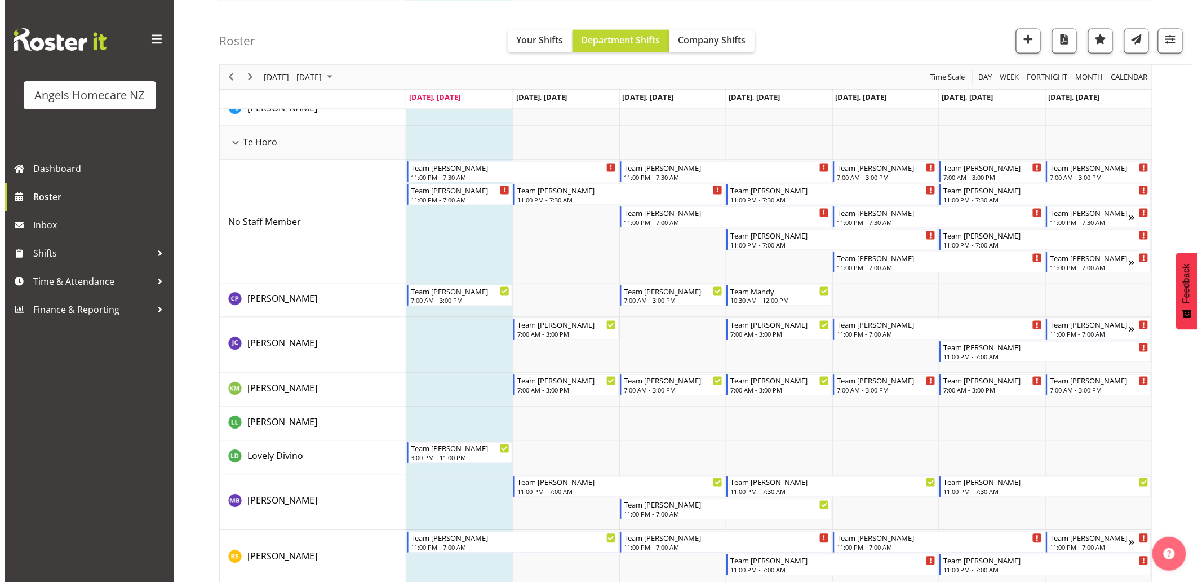
scroll to position [626, 0]
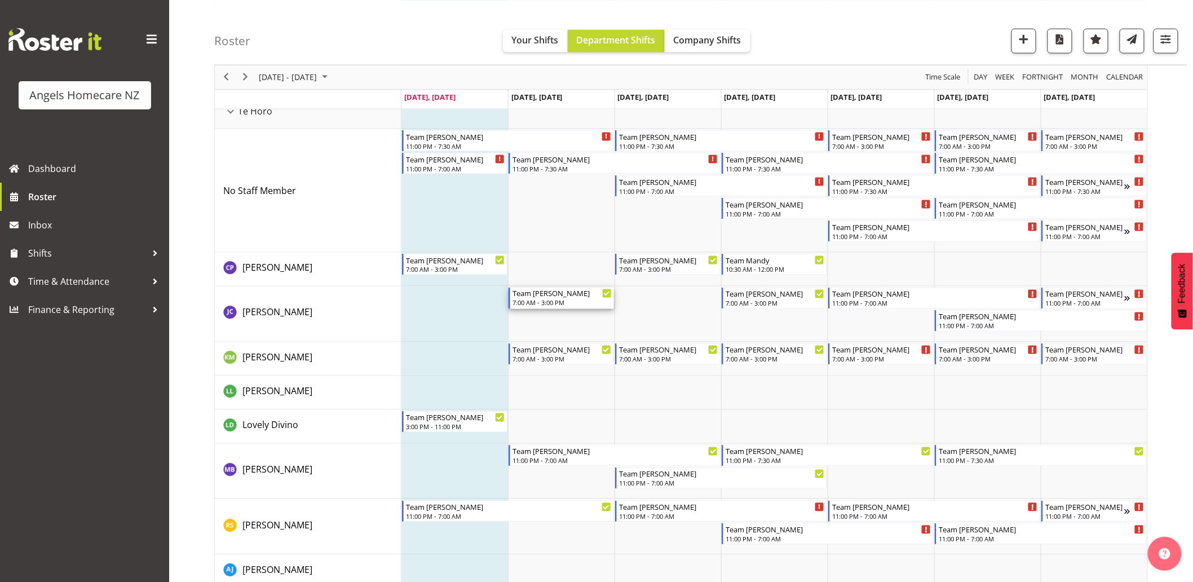
click at [551, 298] on div "Team Kerry 7:00 AM - 3:00 PM" at bounding box center [561, 298] width 99 height 21
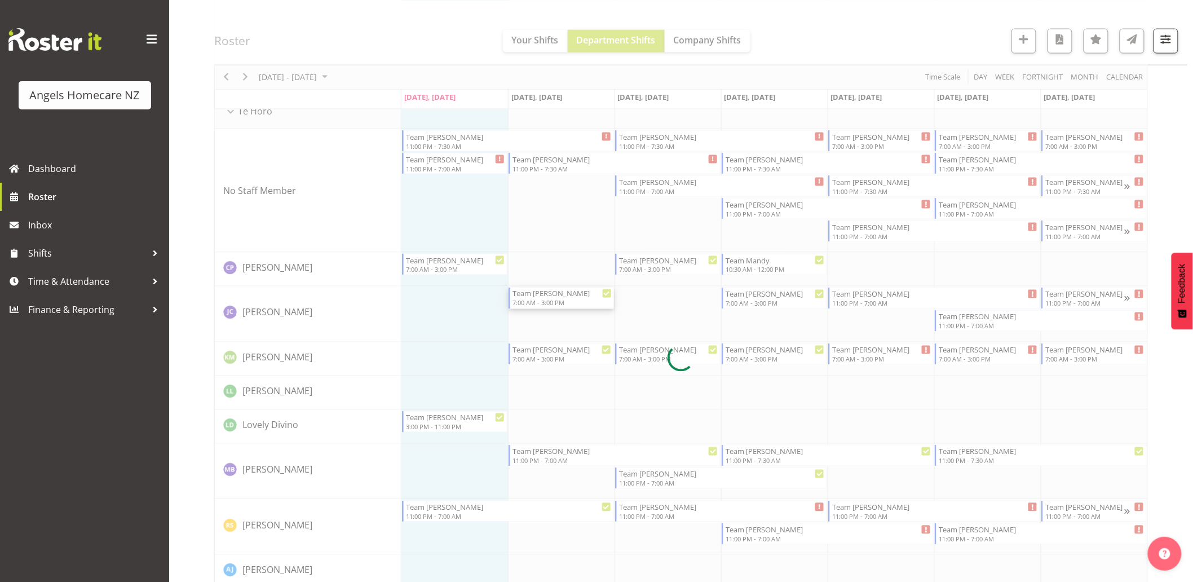
select select
select select "9"
select select "2025"
select select "15"
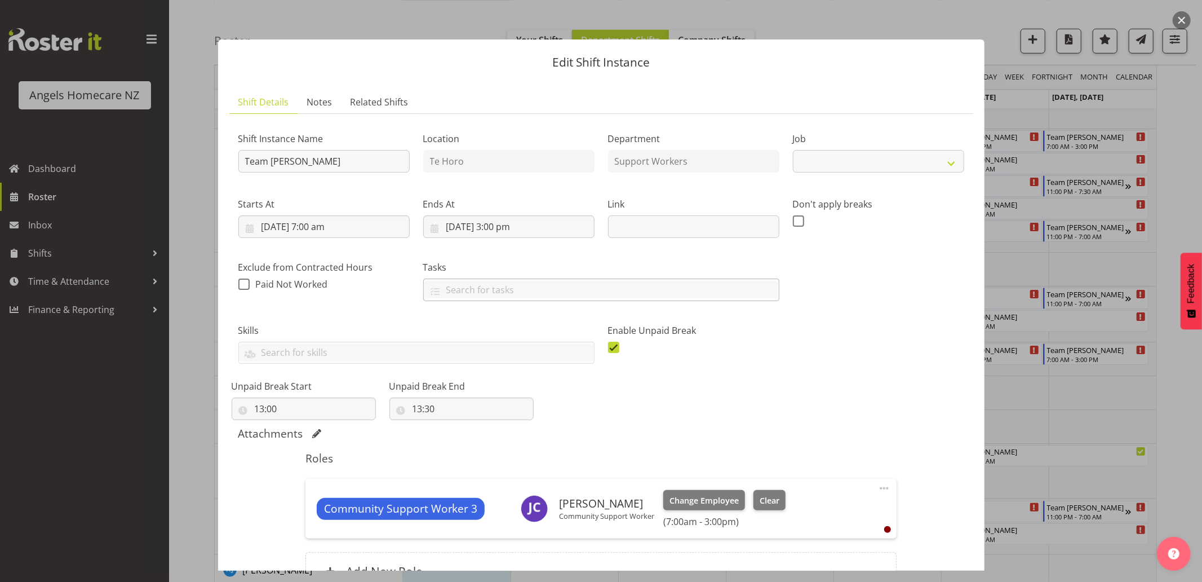
select select "10686"
click at [512, 228] on input "7/10/2025, 3:00 pm" at bounding box center [508, 226] width 171 height 23
click at [538, 464] on select "00 01 02 03 04 05 06 07 08 09 10 11 12 13 14 15 16 17 18 19 20 21 22 23 24 25 2…" at bounding box center [538, 466] width 25 height 23
select select "30"
click at [526, 455] on select "00 01 02 03 04 05 06 07 08 09 10 11 12 13 14 15 16 17 18 19 20 21 22 23 24 25 2…" at bounding box center [538, 466] width 25 height 23
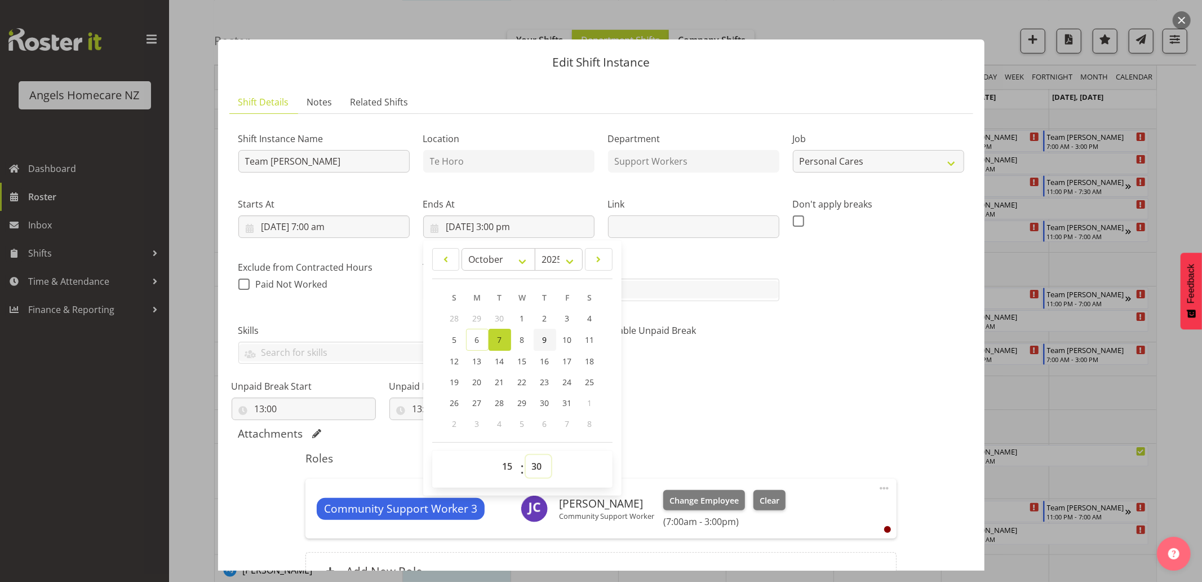
type input "7/10/2025, 3:30 pm"
click at [773, 403] on div "Shift Instance Name Team Kerry Location Te Horo Department Support Workers Job …" at bounding box center [602, 268] width 740 height 304
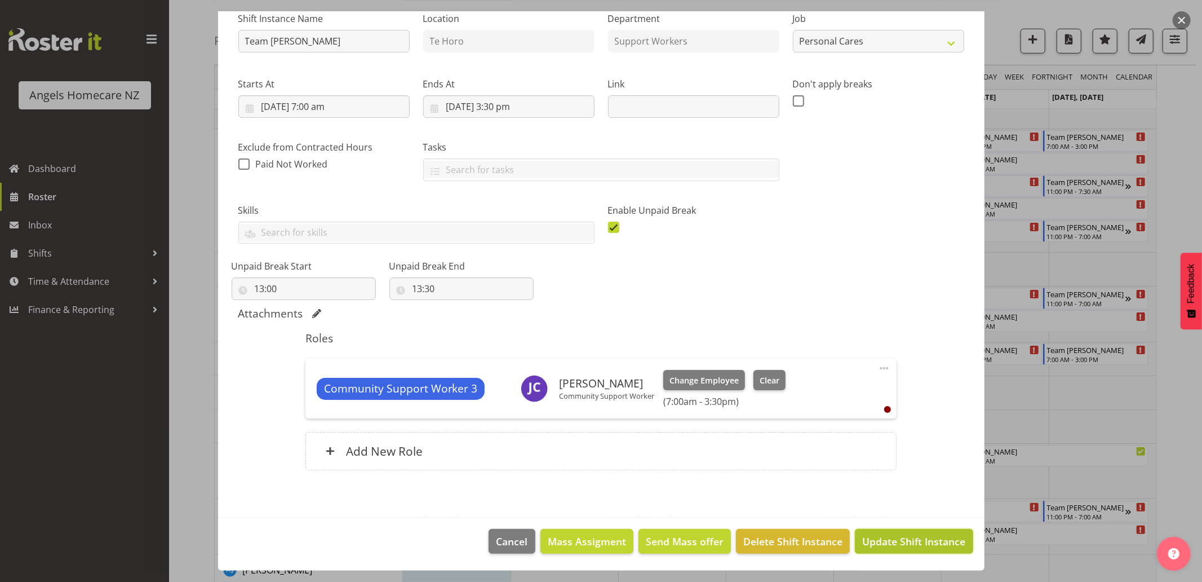
click at [879, 542] on span "Update Shift Instance" at bounding box center [914, 541] width 103 height 15
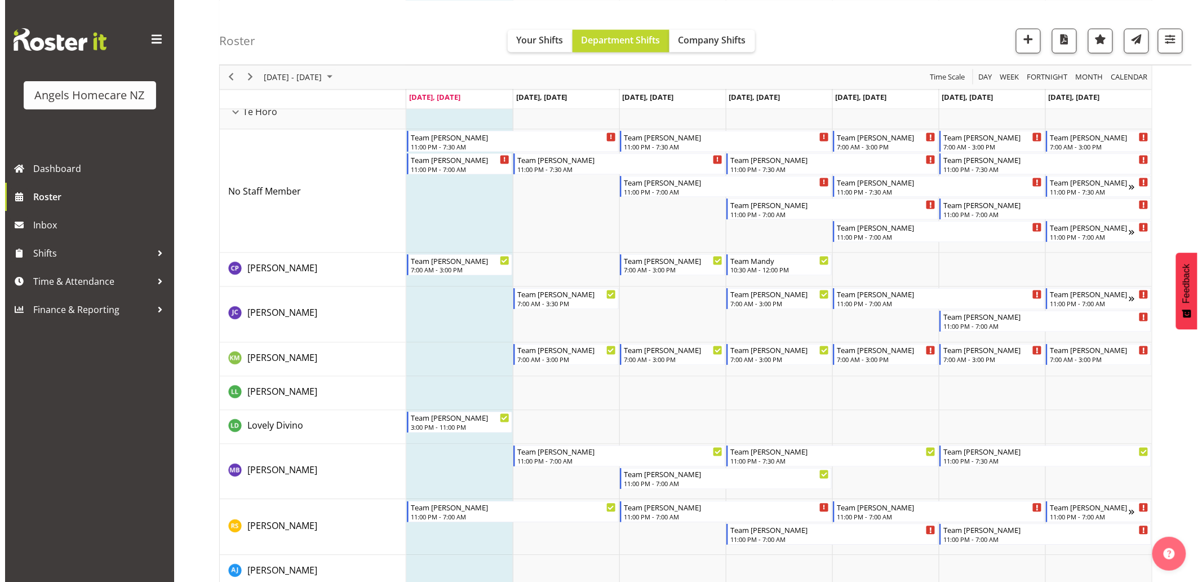
scroll to position [626, 0]
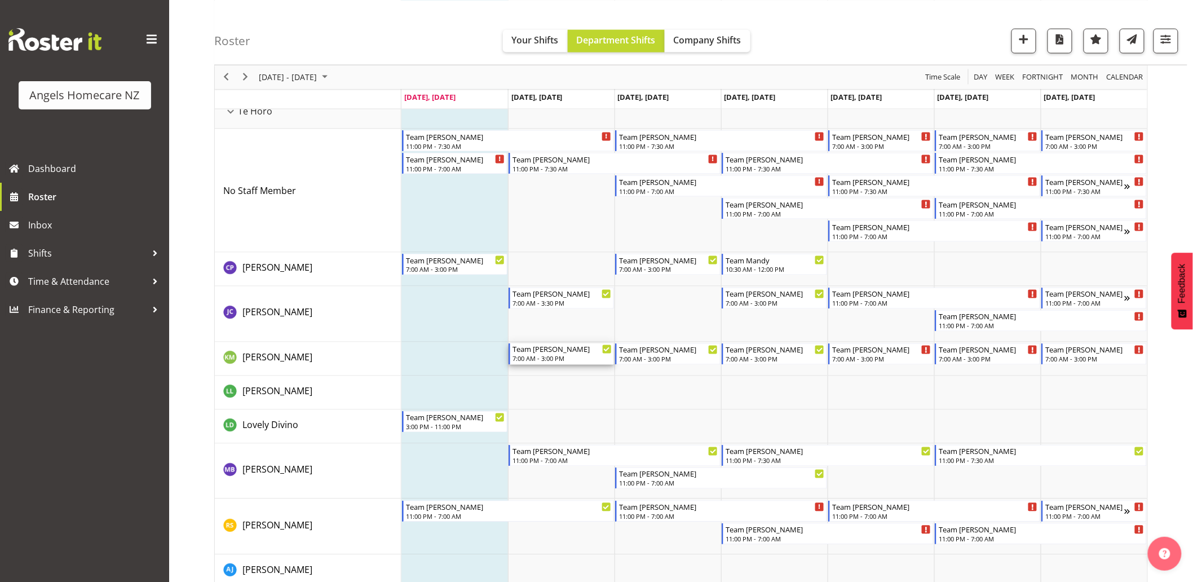
click at [554, 358] on div "7:00 AM - 3:00 PM" at bounding box center [561, 358] width 99 height 9
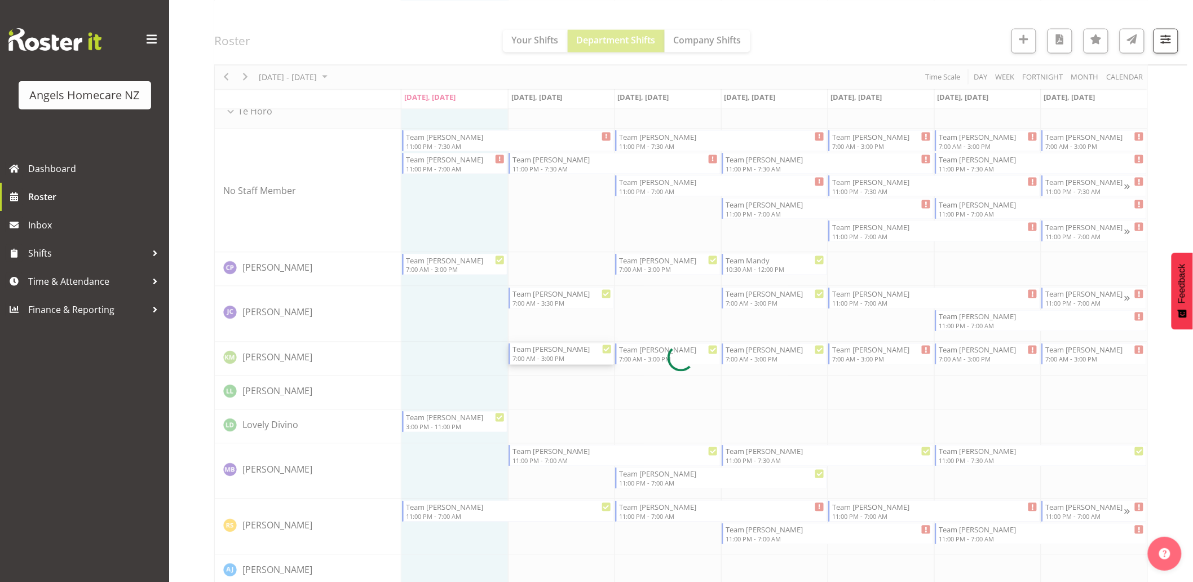
select select
select select "9"
select select "2025"
select select "7"
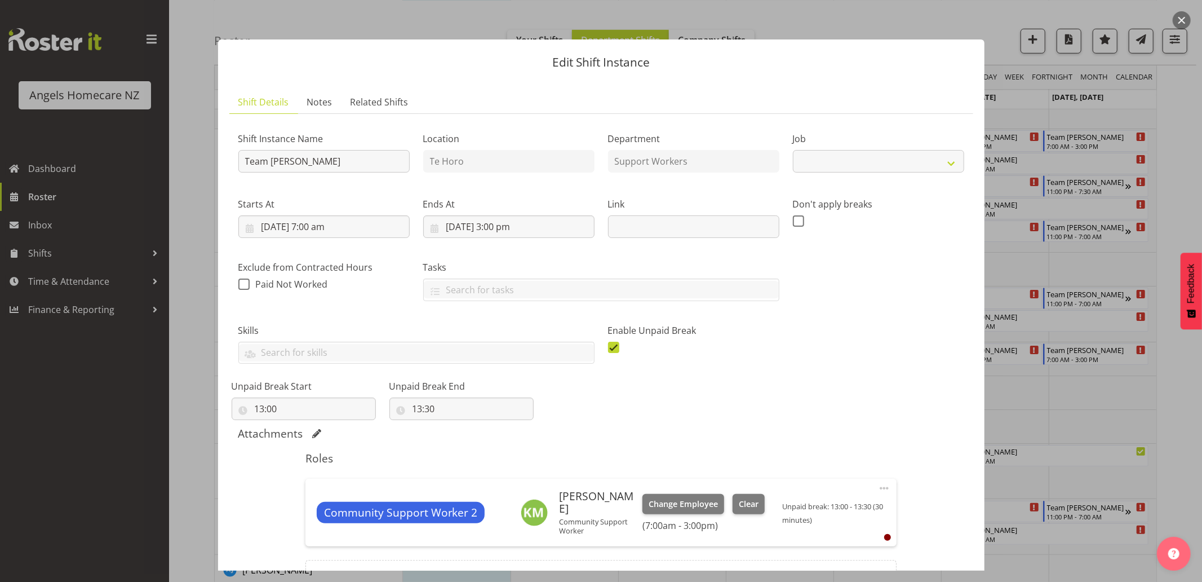
select select "10686"
click at [328, 223] on input "7/10/2025, 7:00 am" at bounding box center [323, 226] width 171 height 23
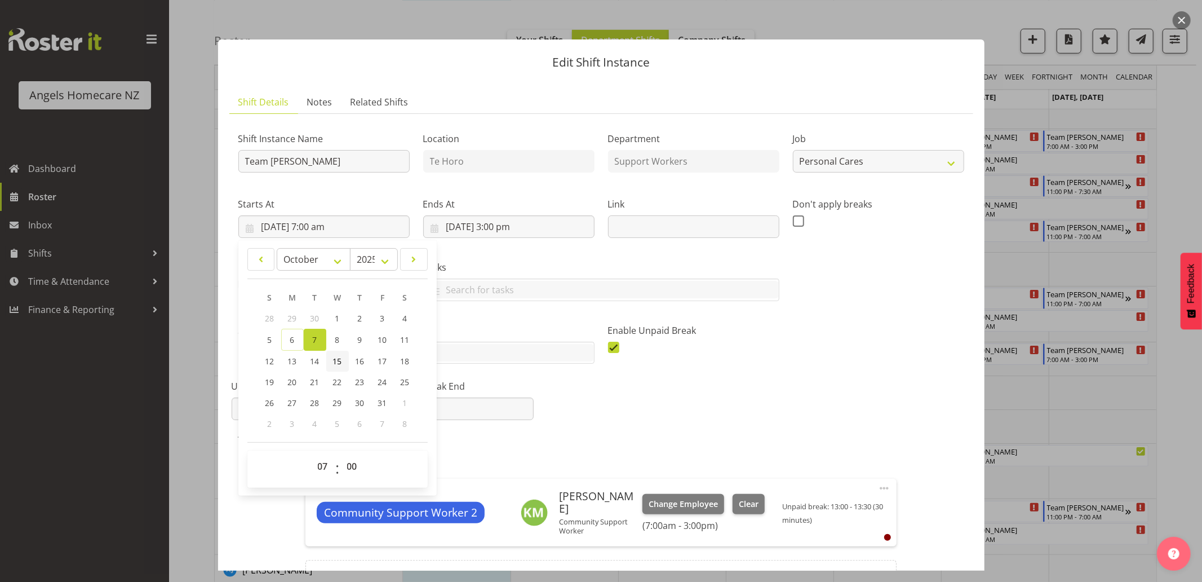
click at [342, 360] on link "15" at bounding box center [337, 361] width 23 height 21
click at [316, 335] on span "7" at bounding box center [315, 339] width 5 height 11
type input "7/10/2025, 7:00 am"
click at [327, 469] on select "00 01 02 03 04 05 06 07 08 09 10 11 12 13 14 15 16 17 18 19 20 21 22 23" at bounding box center [324, 466] width 25 height 23
select select "15"
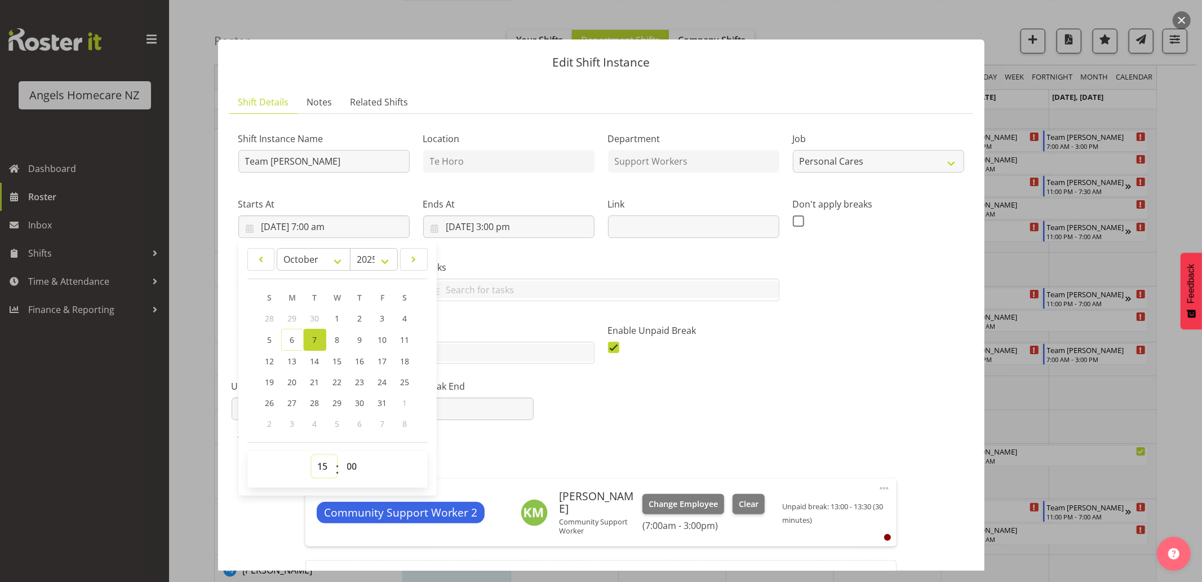
click at [312, 455] on select "00 01 02 03 04 05 06 07 08 09 10 11 12 13 14 15 16 17 18 19 20 21 22 23" at bounding box center [324, 466] width 25 height 23
type input "7/10/2025, 3:00 pm"
click at [350, 465] on select "00 01 02 03 04 05 06 07 08 09 10 11 12 13 14 15 16 17 18 19 20 21 22 23 24 25 2…" at bounding box center [353, 466] width 25 height 23
select select "30"
click at [341, 455] on select "00 01 02 03 04 05 06 07 08 09 10 11 12 13 14 15 16 17 18 19 20 21 22 23 24 25 2…" at bounding box center [353, 466] width 25 height 23
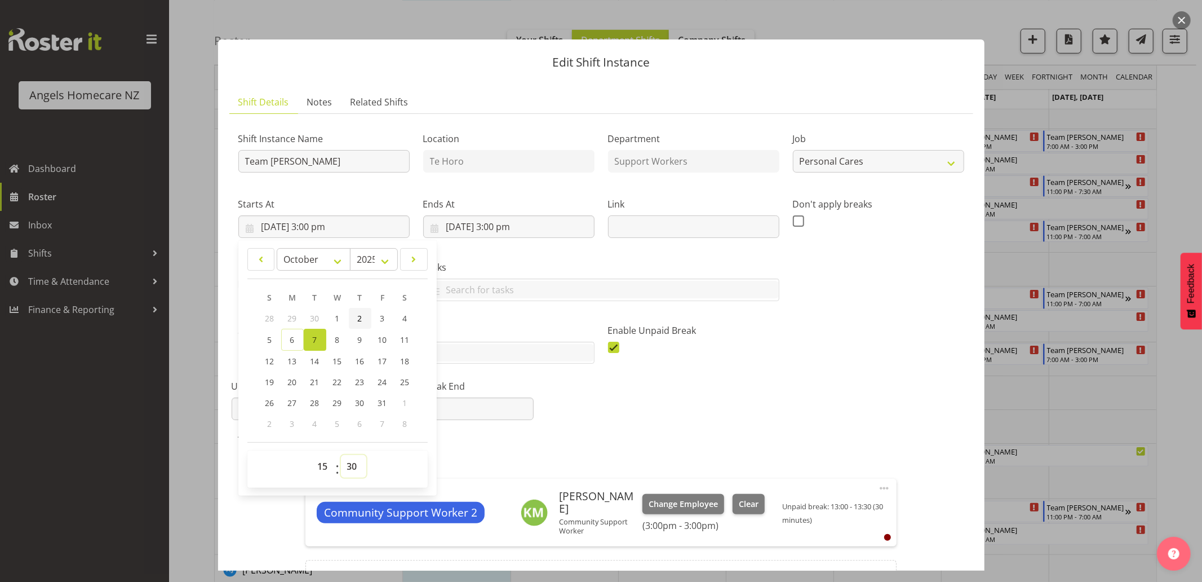
type input "7/10/2025, 3:30 pm"
click at [617, 425] on div "Shift Instance Name Team Kerry Location Te Horo Department Support Workers Job …" at bounding box center [601, 367] width 726 height 489
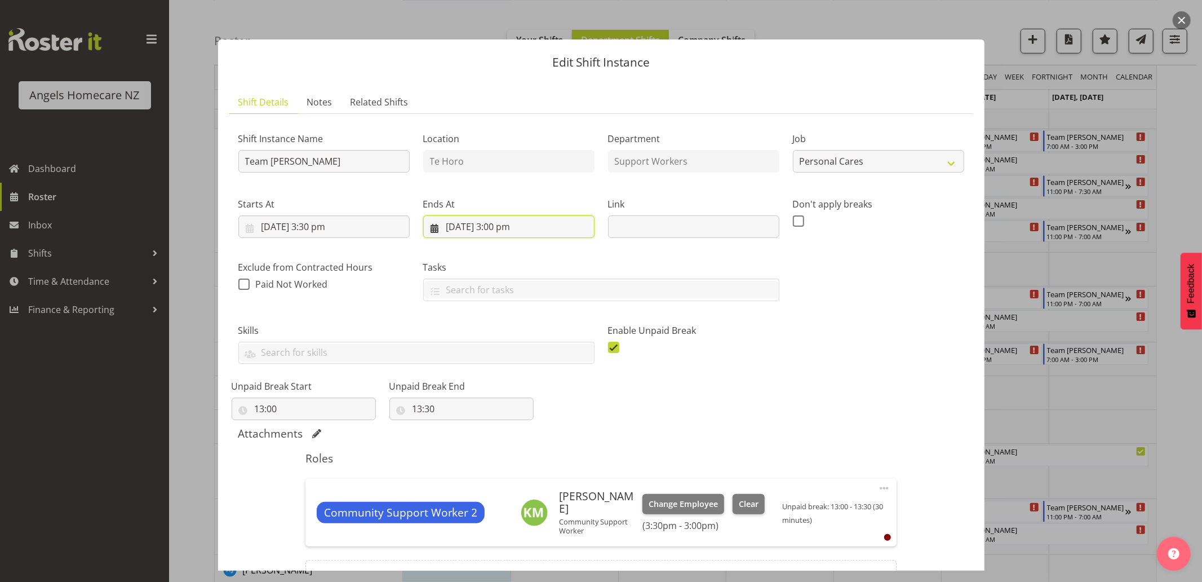
click at [505, 227] on input "7/10/2025, 3:00 pm" at bounding box center [508, 226] width 171 height 23
click at [506, 463] on select "00 01 02 03 04 05 06 07 08 09 10 11 12 13 14 15 16 17 18 19 20 21 22 23" at bounding box center [509, 466] width 25 height 23
select select "23"
click at [497, 455] on select "00 01 02 03 04 05 06 07 08 09 10 11 12 13 14 15 16 17 18 19 20 21 22 23" at bounding box center [509, 466] width 25 height 23
type input "7/10/2025, 11:00 pm"
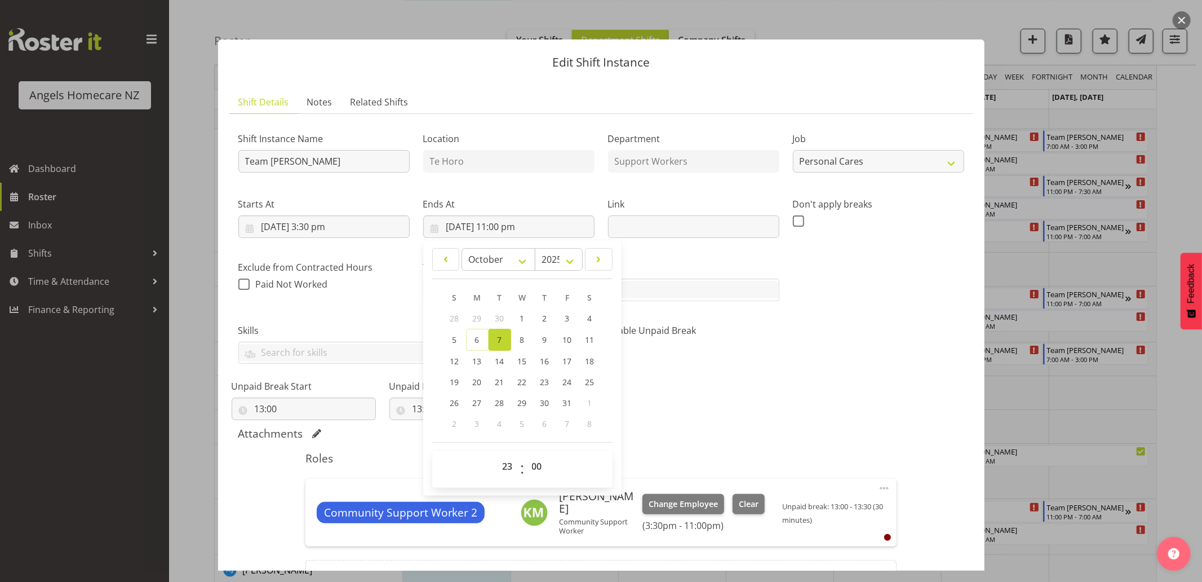
click at [717, 409] on div "Shift Instance Name Team Kerry Location Te Horo Department Support Workers Job …" at bounding box center [602, 268] width 740 height 304
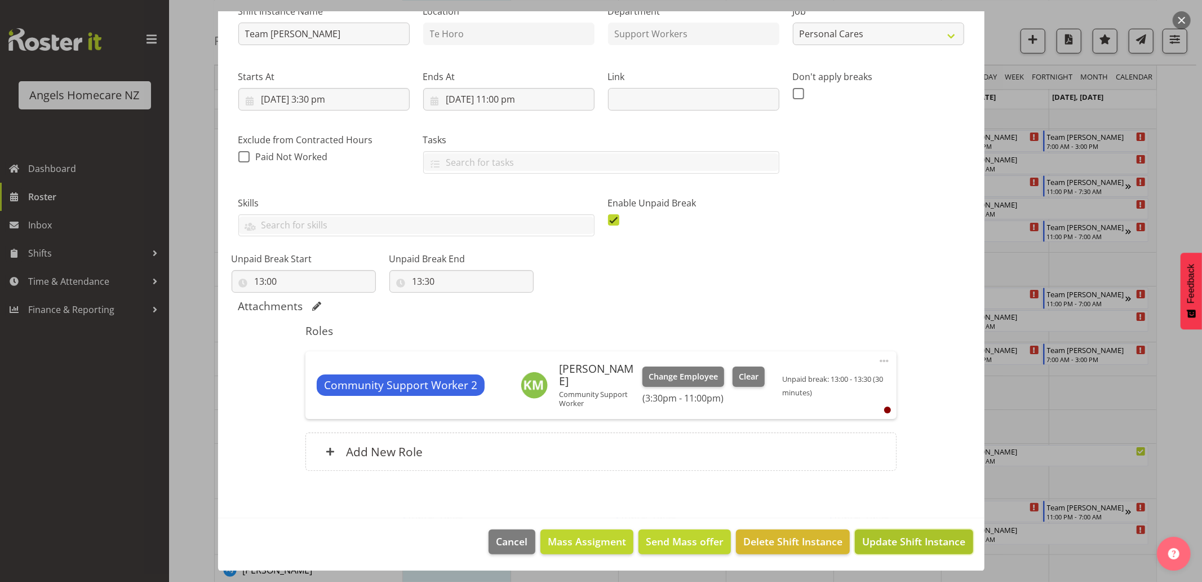
click at [890, 538] on span "Update Shift Instance" at bounding box center [914, 541] width 103 height 15
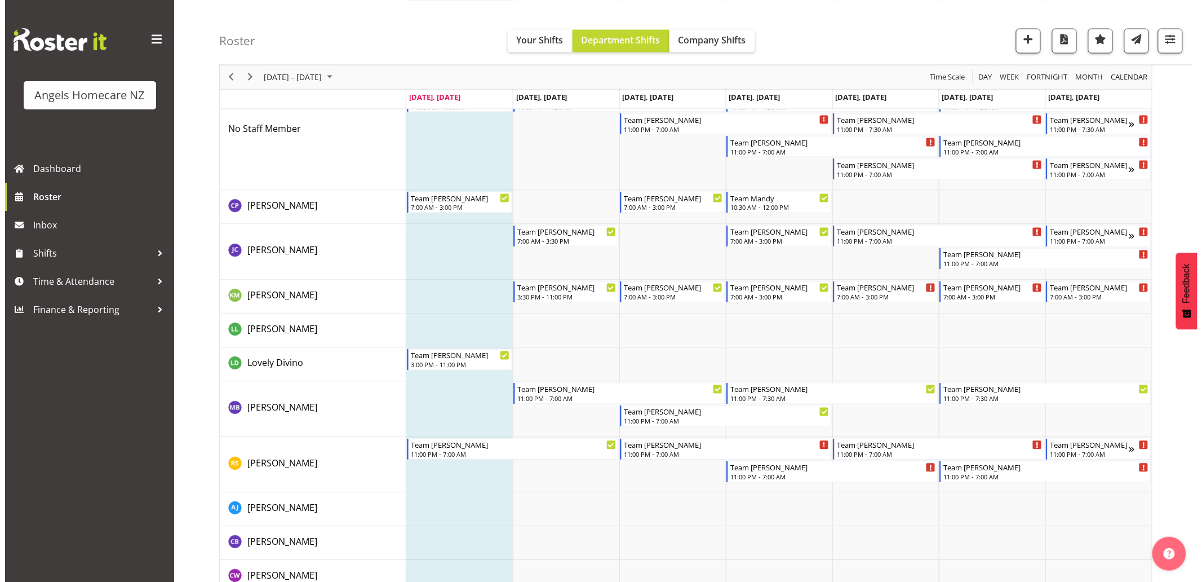
scroll to position [626, 0]
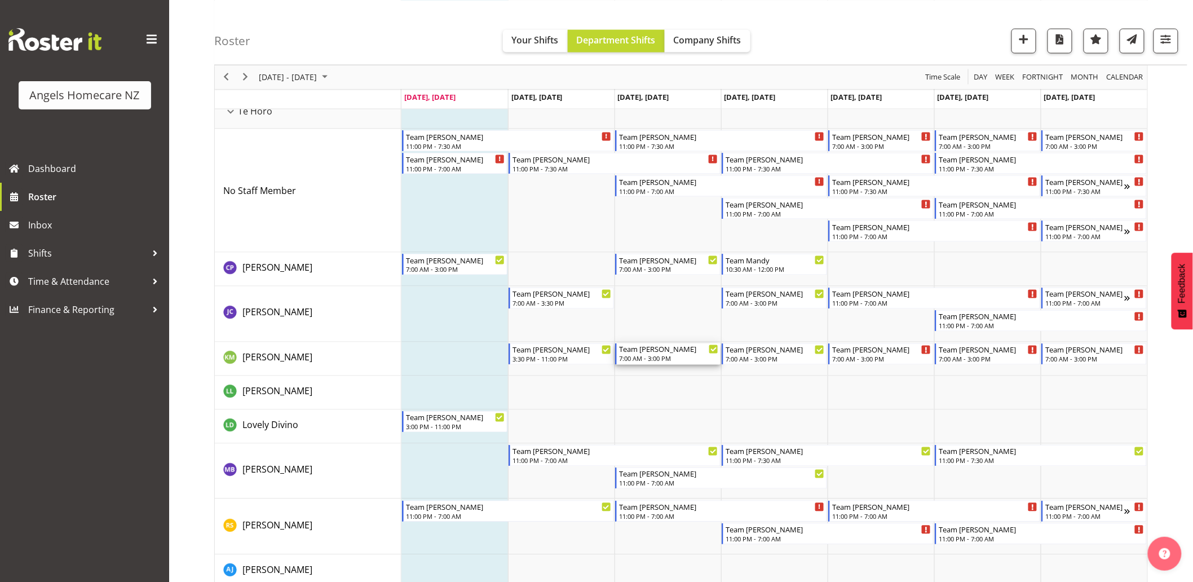
click at [664, 353] on div "Team Kerry 7:00 AM - 3:00 PM" at bounding box center [668, 353] width 99 height 21
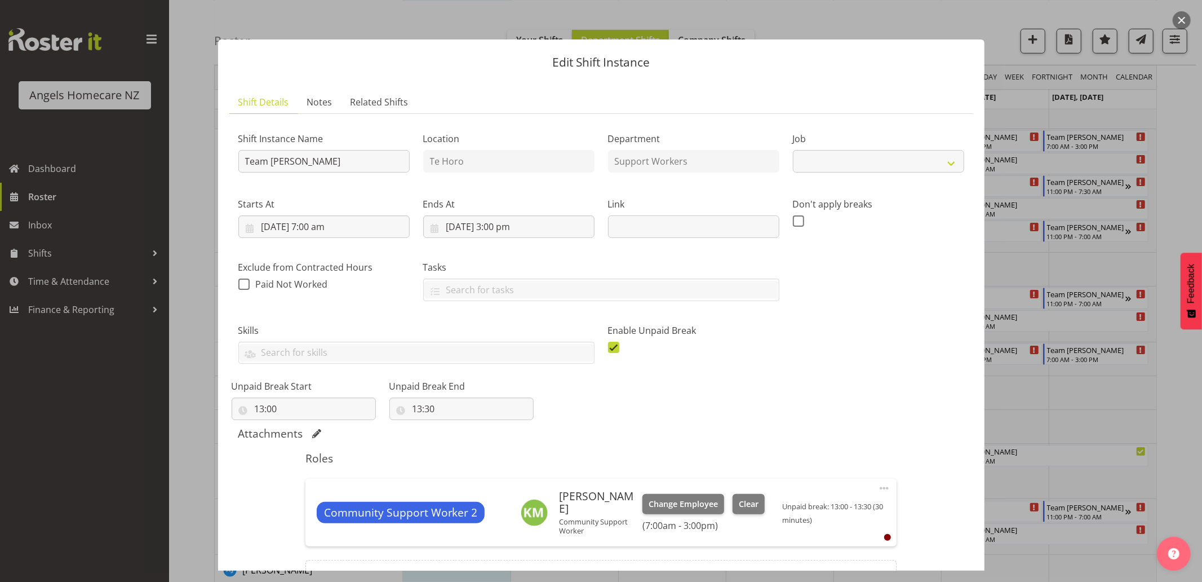
select select "10686"
click at [337, 227] on input "8/10/2025, 7:00 am" at bounding box center [323, 226] width 171 height 23
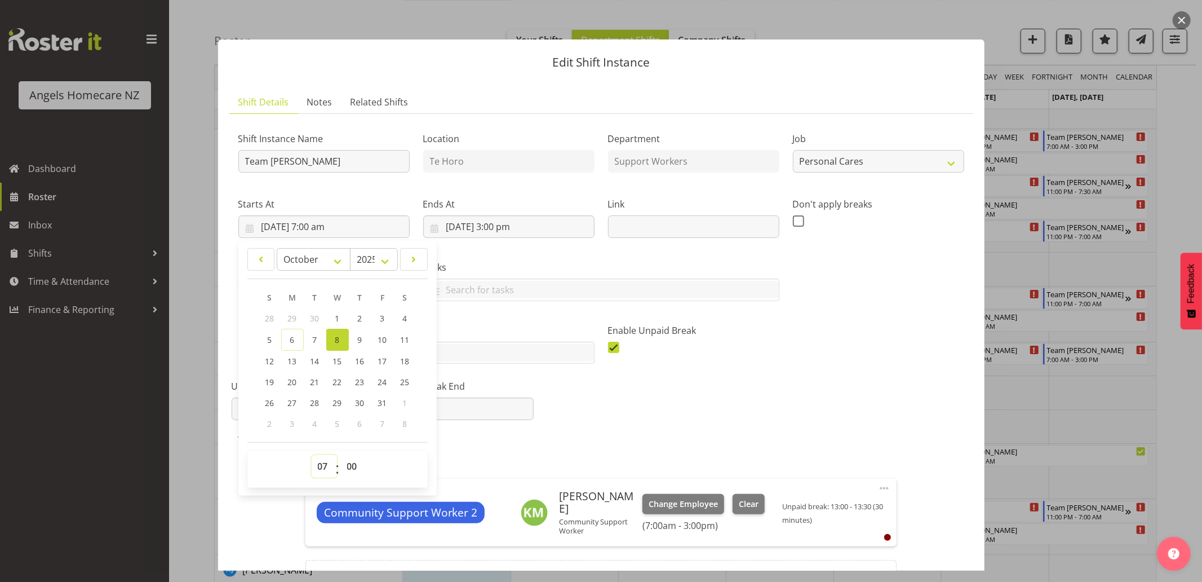
click at [324, 469] on select "00 01 02 03 04 05 06 07 08 09 10 11 12 13 14 15 16 17 18 19 20 21 22 23" at bounding box center [324, 466] width 25 height 23
select select "15"
click at [312, 455] on select "00 01 02 03 04 05 06 07 08 09 10 11 12 13 14 15 16 17 18 19 20 21 22 23" at bounding box center [324, 466] width 25 height 23
type input "8/10/2025, 3:00 pm"
click at [658, 417] on div "Shift Instance Name Team Kerry Location Te Horo Department Support Workers Job …" at bounding box center [602, 268] width 740 height 304
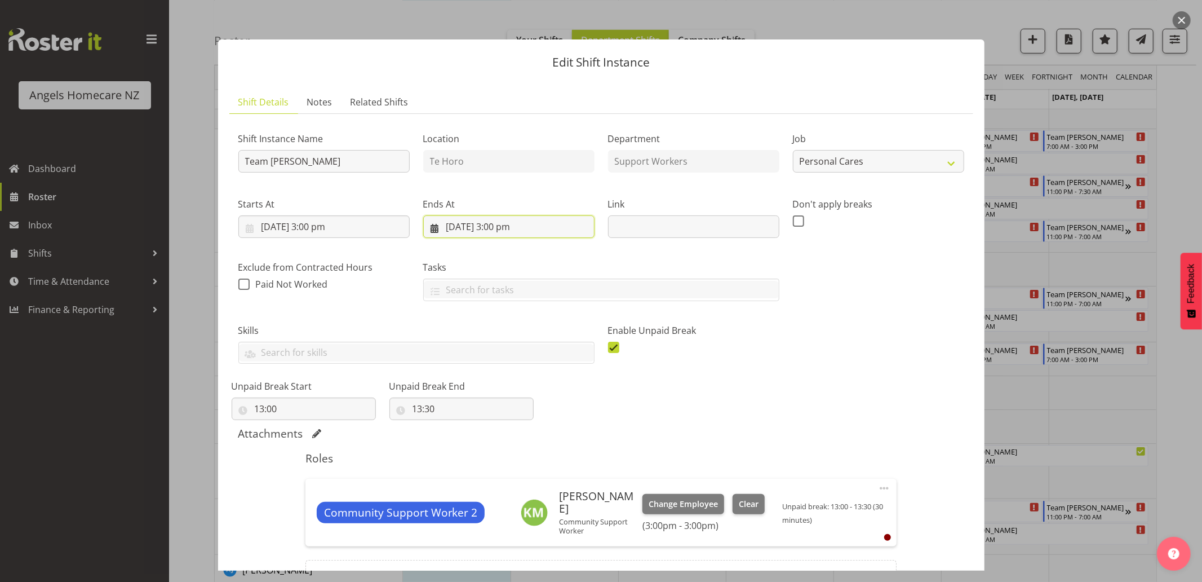
click at [532, 232] on input "8/10/2025, 3:00 pm" at bounding box center [508, 226] width 171 height 23
click at [507, 470] on select "00 01 02 03 04 05 06 07 08 09 10 11 12 13 14 15 16 17 18 19 20 21 22 23" at bounding box center [509, 466] width 25 height 23
select select "23"
click at [497, 455] on select "00 01 02 03 04 05 06 07 08 09 10 11 12 13 14 15 16 17 18 19 20 21 22 23" at bounding box center [509, 466] width 25 height 23
type input "8/10/2025, 11:00 pm"
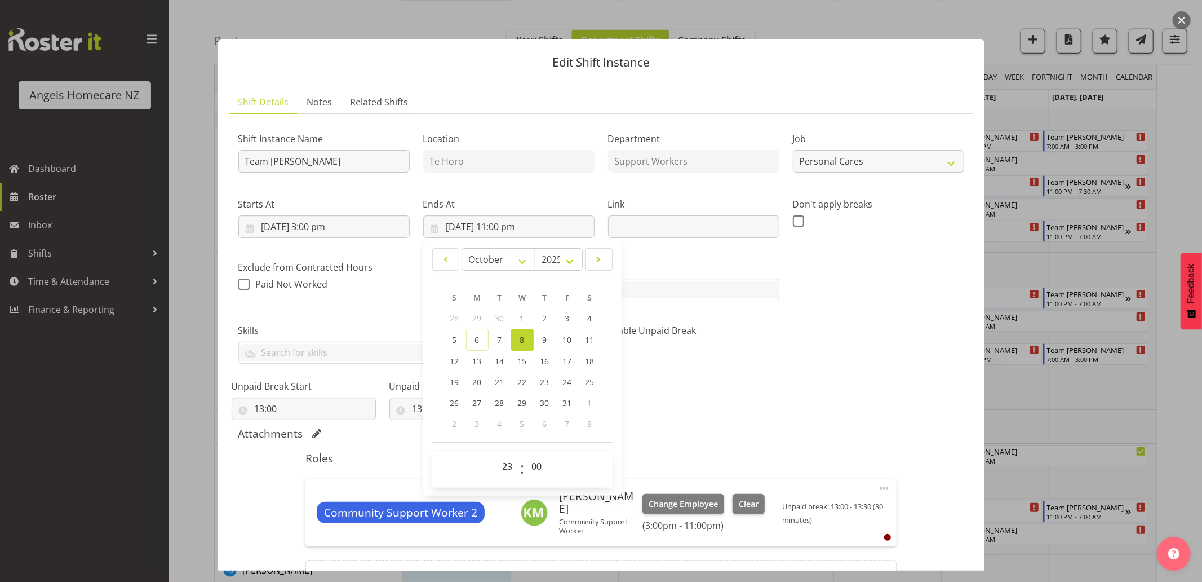
click at [743, 401] on div "Shift Instance Name Team Kerry Location Te Horo Department Support Workers Job …" at bounding box center [602, 268] width 740 height 304
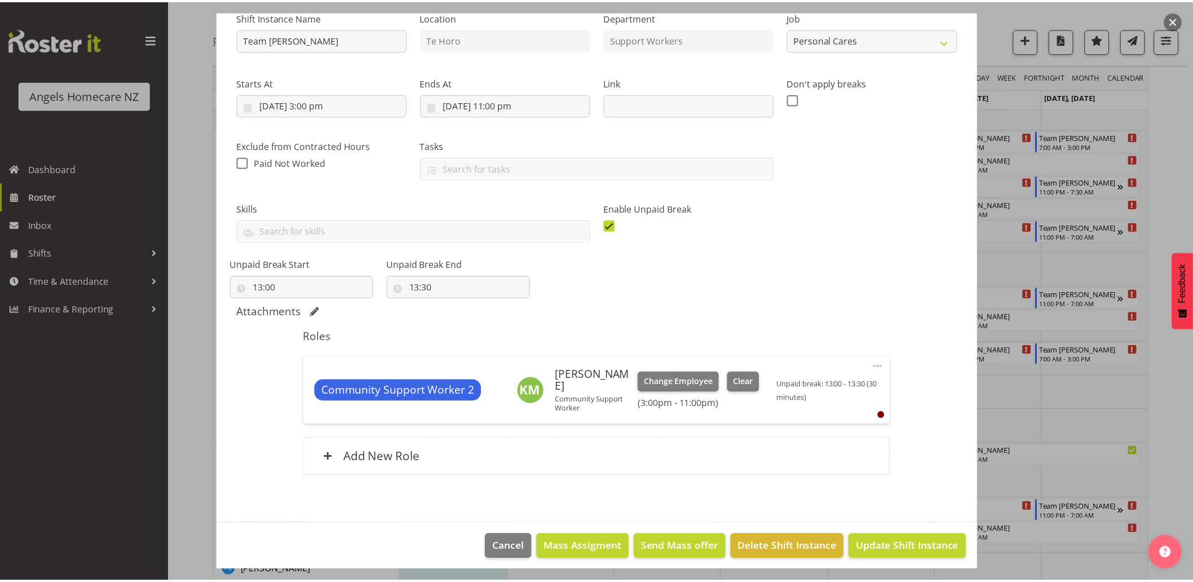
scroll to position [125, 0]
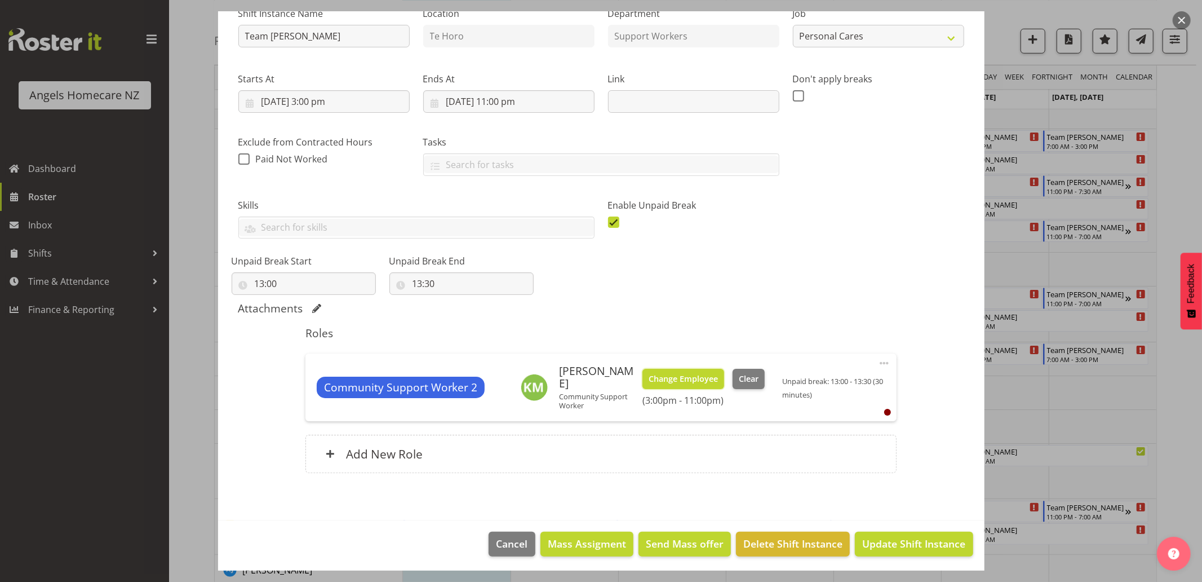
click at [695, 374] on span "Change Employee" at bounding box center [683, 379] width 69 height 12
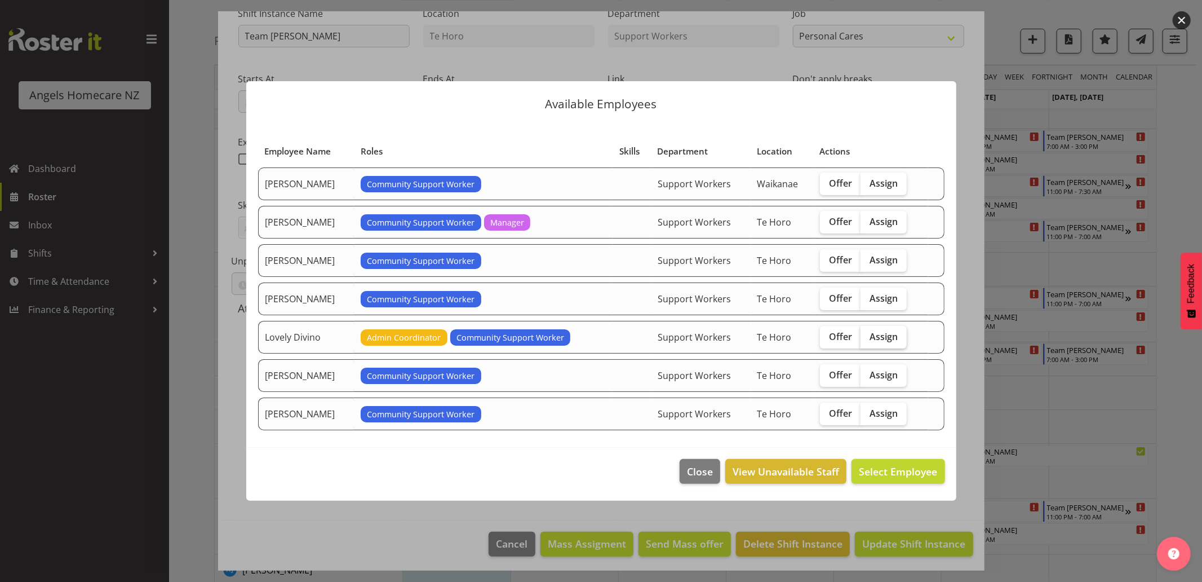
click at [892, 338] on span "Assign" at bounding box center [884, 336] width 28 height 11
click at [868, 338] on input "Assign" at bounding box center [864, 336] width 7 height 7
checkbox input "true"
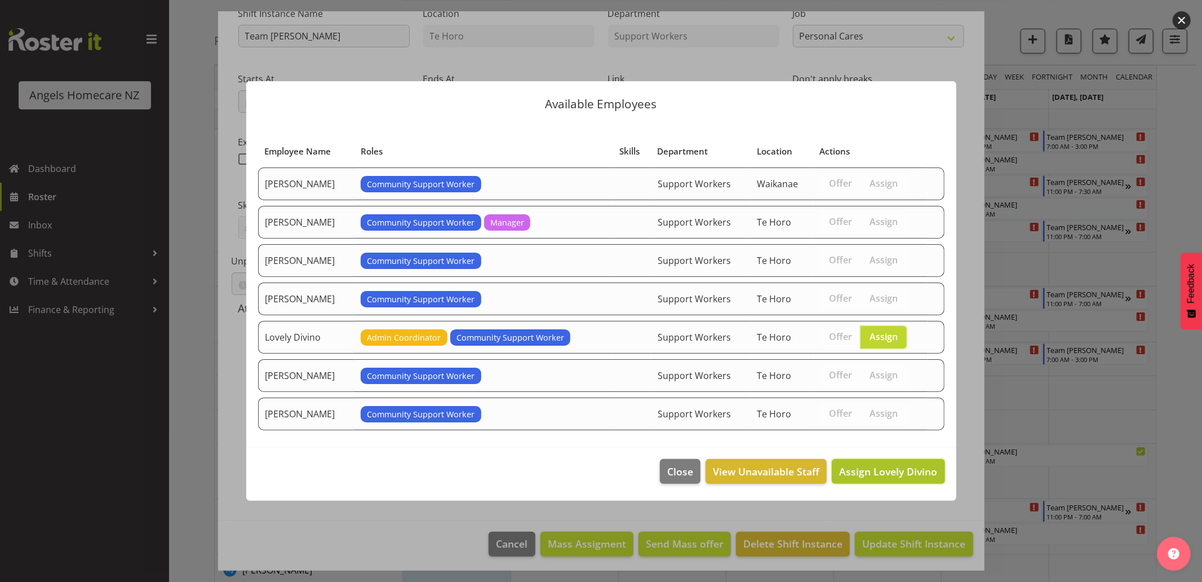
click at [888, 467] on span "Assign Lovely Divino" at bounding box center [888, 472] width 98 height 14
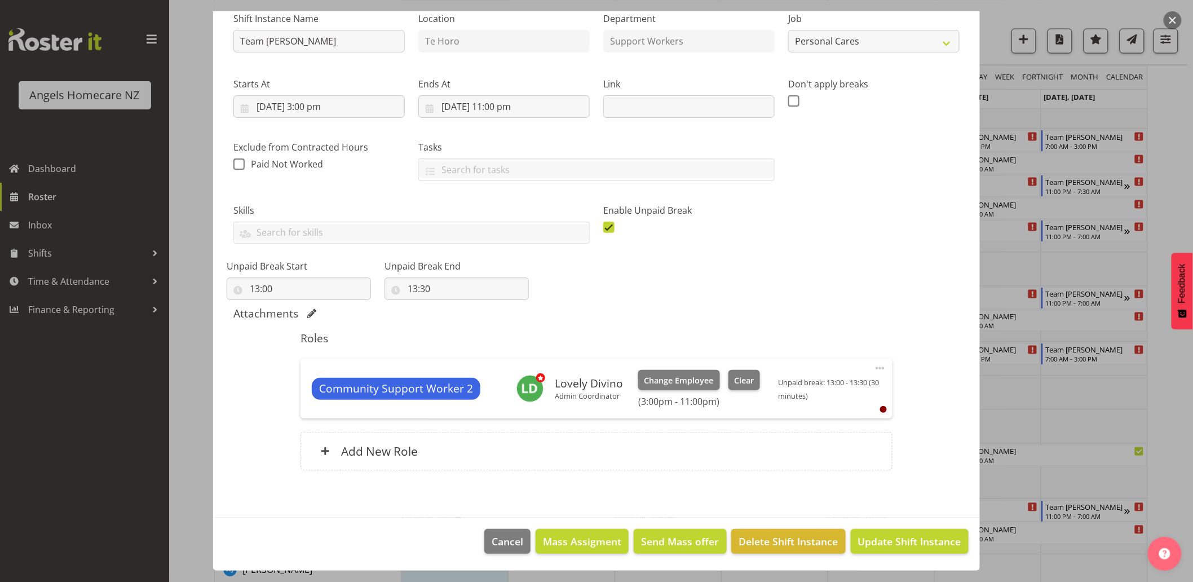
scroll to position [120, 0]
click at [902, 545] on span "Update Shift Instance" at bounding box center [909, 541] width 103 height 15
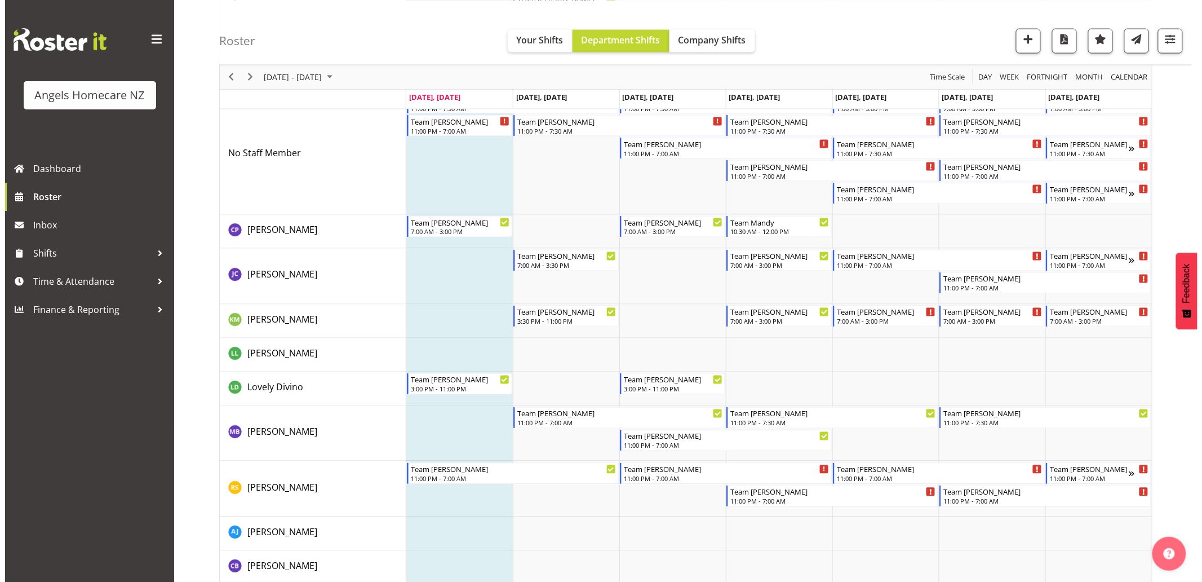
scroll to position [665, 0]
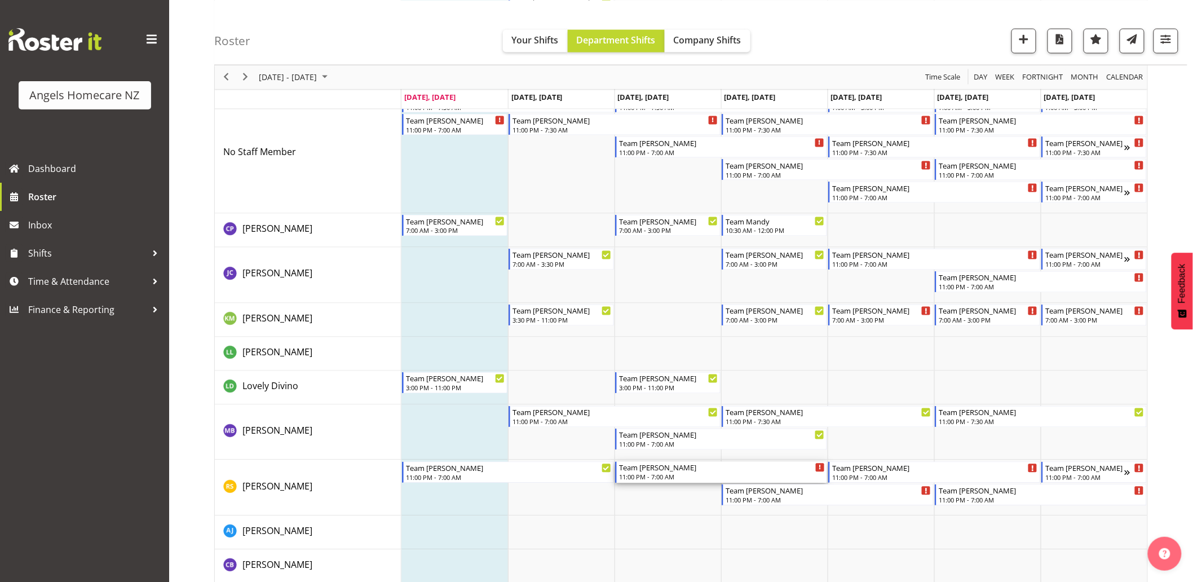
click at [672, 471] on div "Team [PERSON_NAME]" at bounding box center [722, 467] width 206 height 11
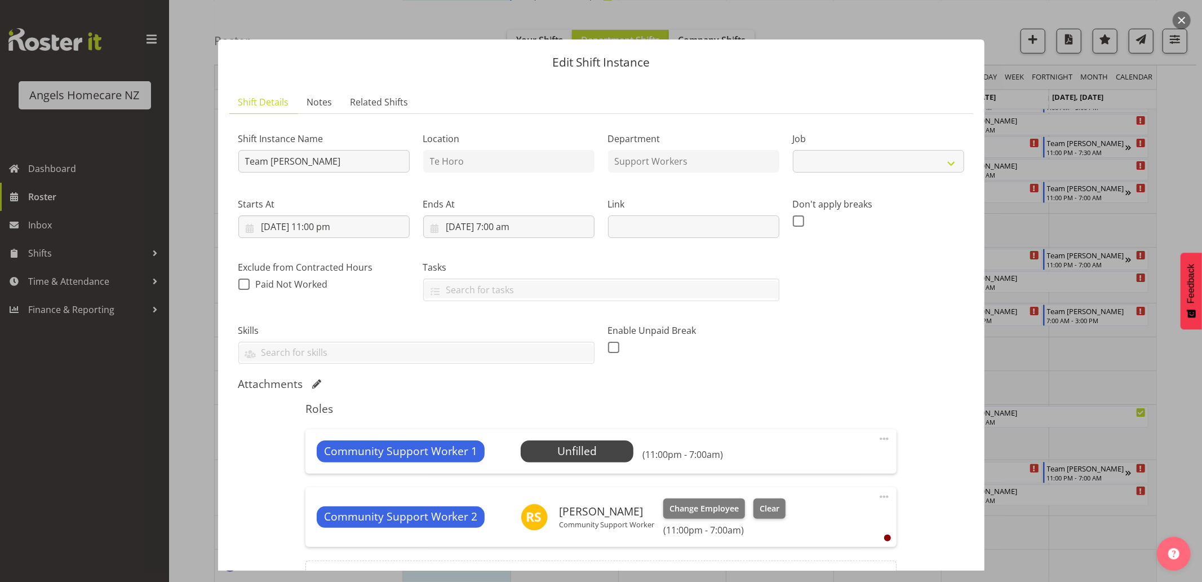
select select "10686"
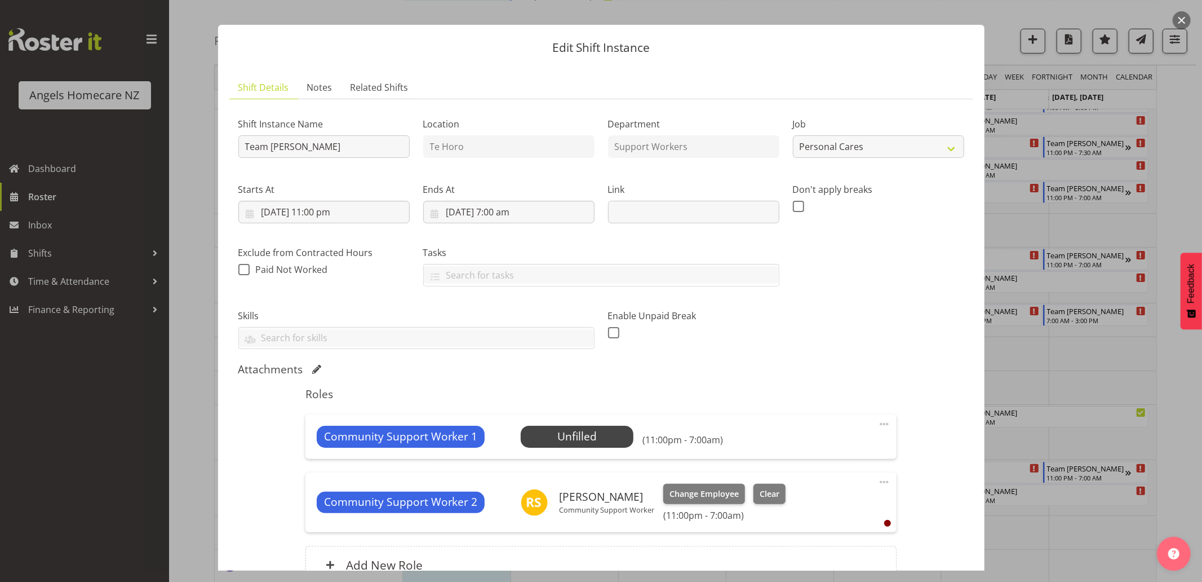
scroll to position [0, 0]
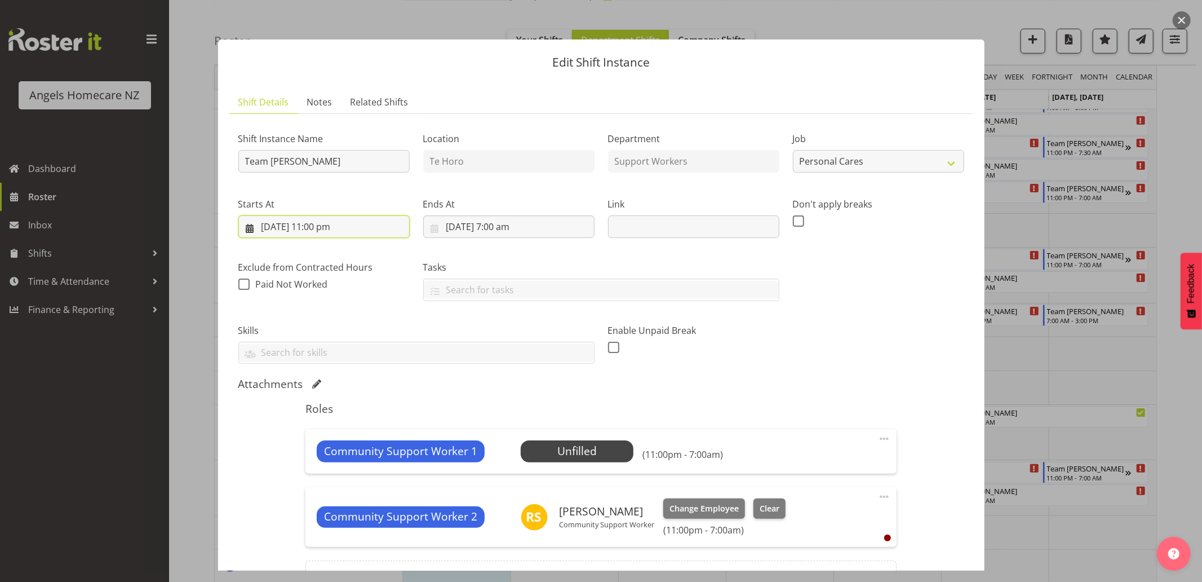
click at [247, 228] on input "8/10/2025, 11:00 pm" at bounding box center [323, 226] width 171 height 23
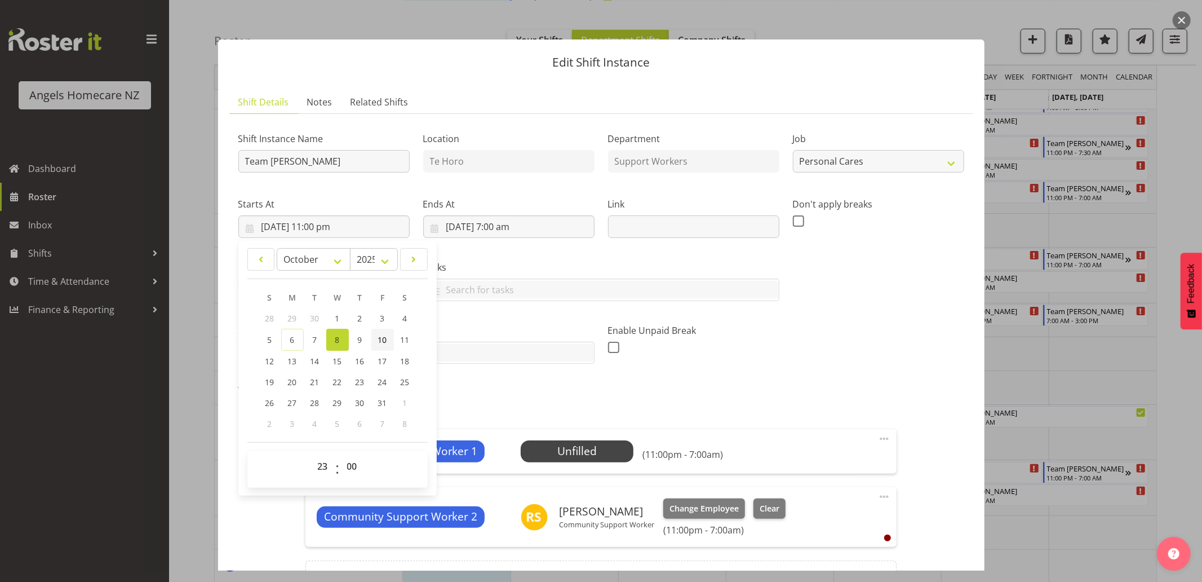
click at [384, 342] on span "10" at bounding box center [382, 339] width 9 height 11
type input "10/10/2025, 11:00 pm"
click at [746, 381] on div "Attachments" at bounding box center [601, 384] width 726 height 14
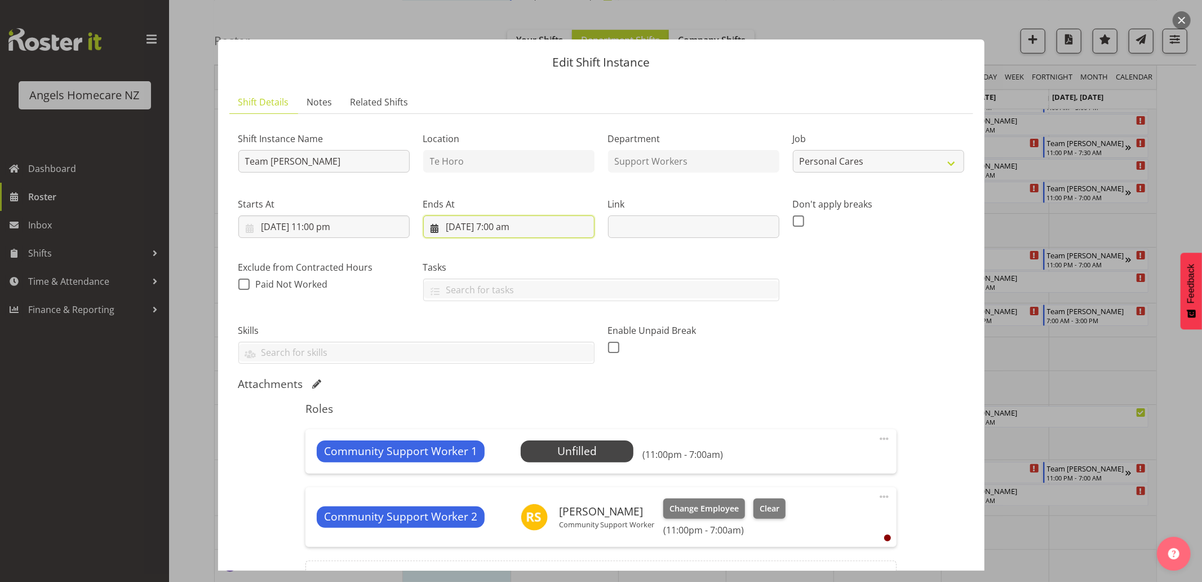
click at [515, 231] on input "9/10/2025, 7:00 am" at bounding box center [508, 226] width 171 height 23
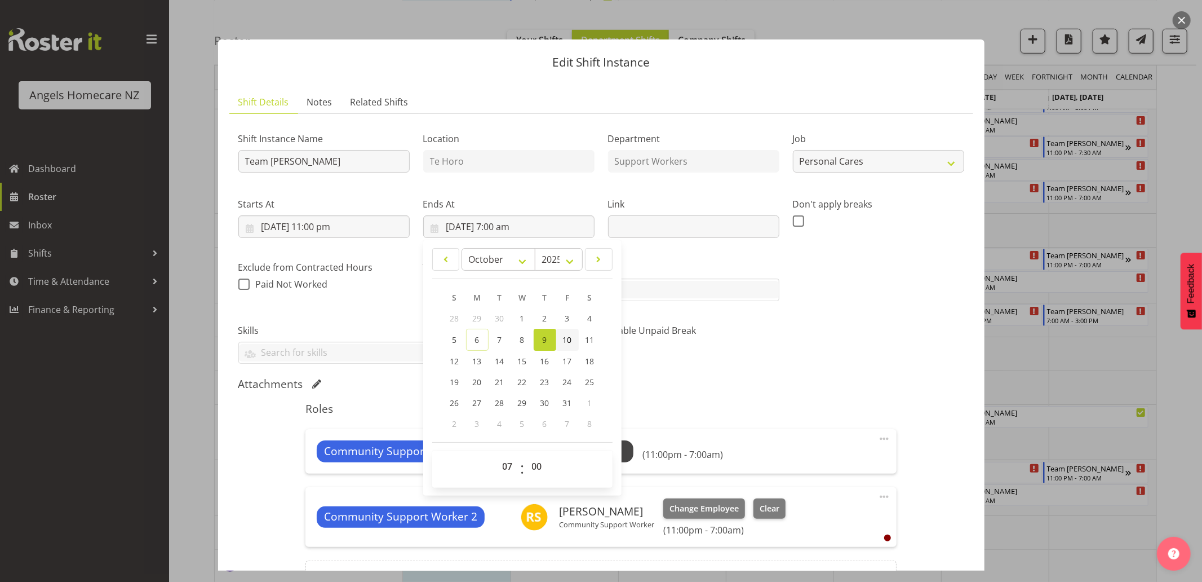
click at [563, 340] on span "10" at bounding box center [567, 339] width 9 height 11
type input "10/10/2025, 7:00 am"
click at [536, 469] on select "00 01 02 03 04 05 06 07 08 09 10 11 12 13 14 15 16 17 18 19 20 21 22 23 24 25 2…" at bounding box center [538, 466] width 25 height 23
select select "30"
click at [526, 455] on select "00 01 02 03 04 05 06 07 08 09 10 11 12 13 14 15 16 17 18 19 20 21 22 23 24 25 2…" at bounding box center [538, 466] width 25 height 23
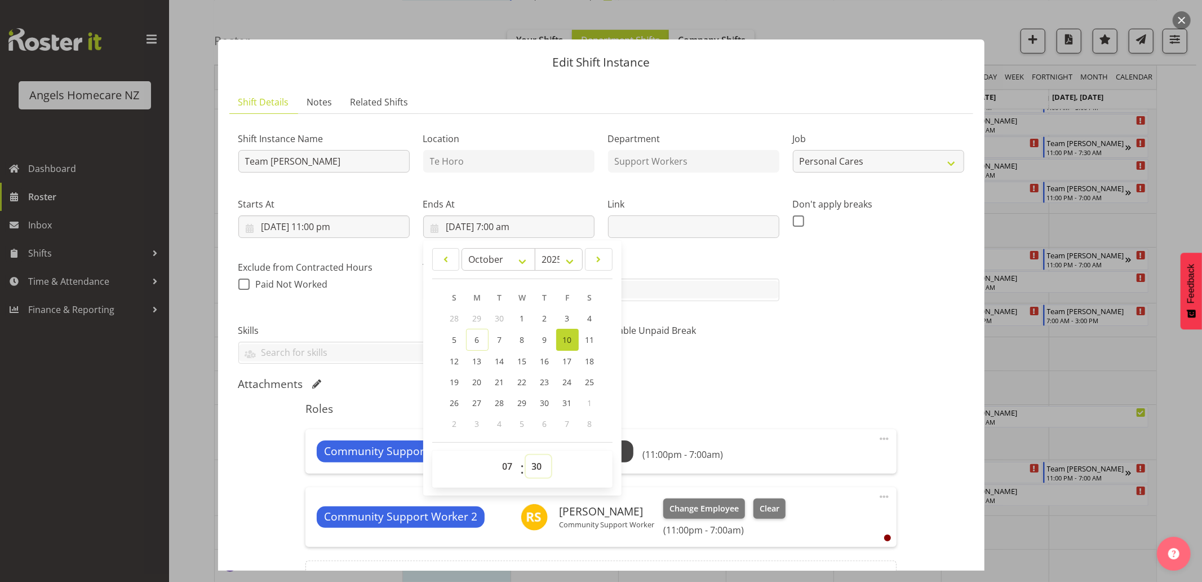
type input "10/10/2025, 7:30 am"
click at [784, 376] on div "Shift Instance Name Team Kerry Location Te Horo Department Support Workers Job …" at bounding box center [601, 367] width 726 height 489
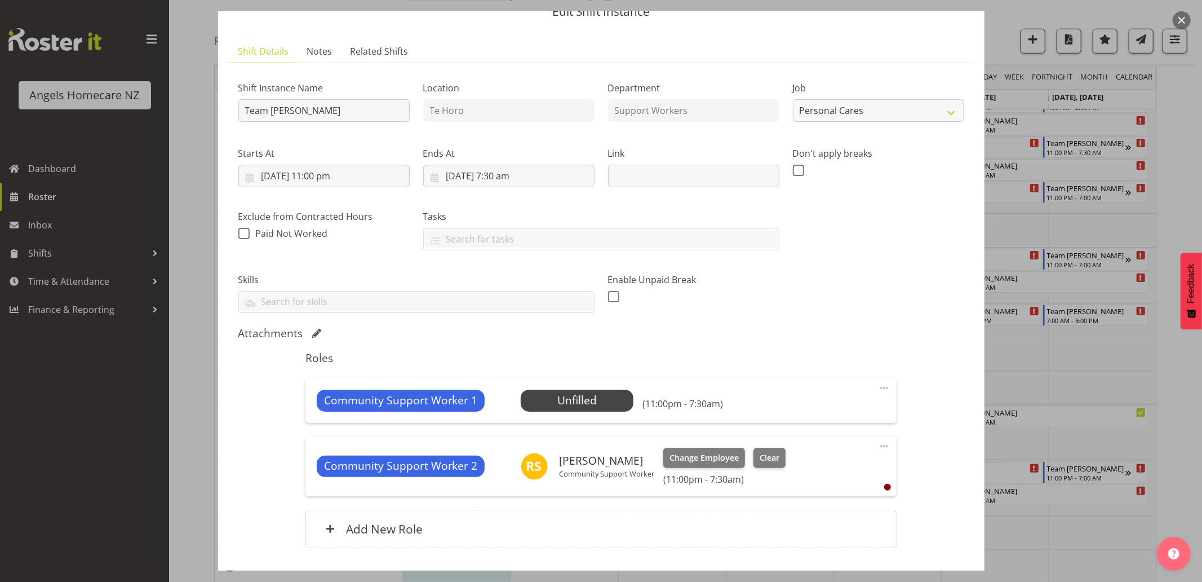
scroll to position [128, 0]
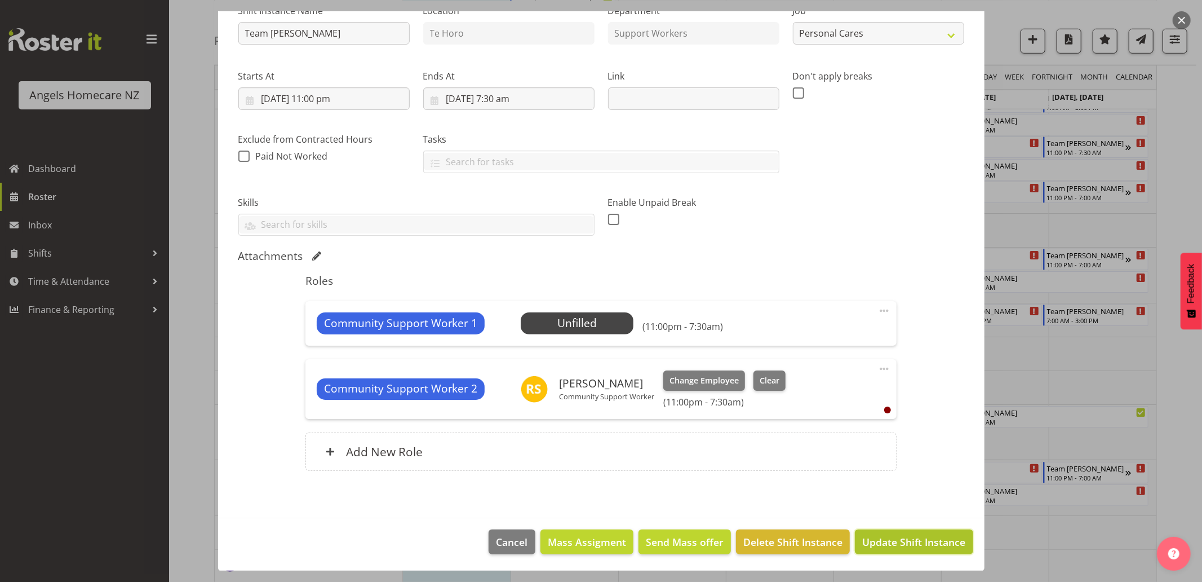
click at [868, 534] on span "Update Shift Instance" at bounding box center [914, 541] width 103 height 15
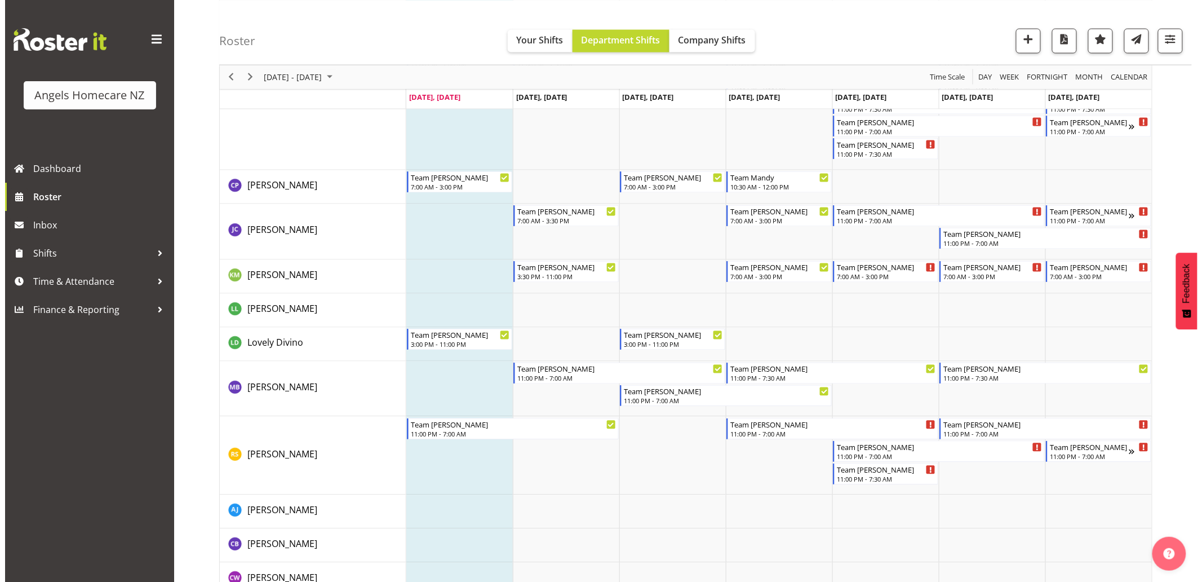
scroll to position [751, 0]
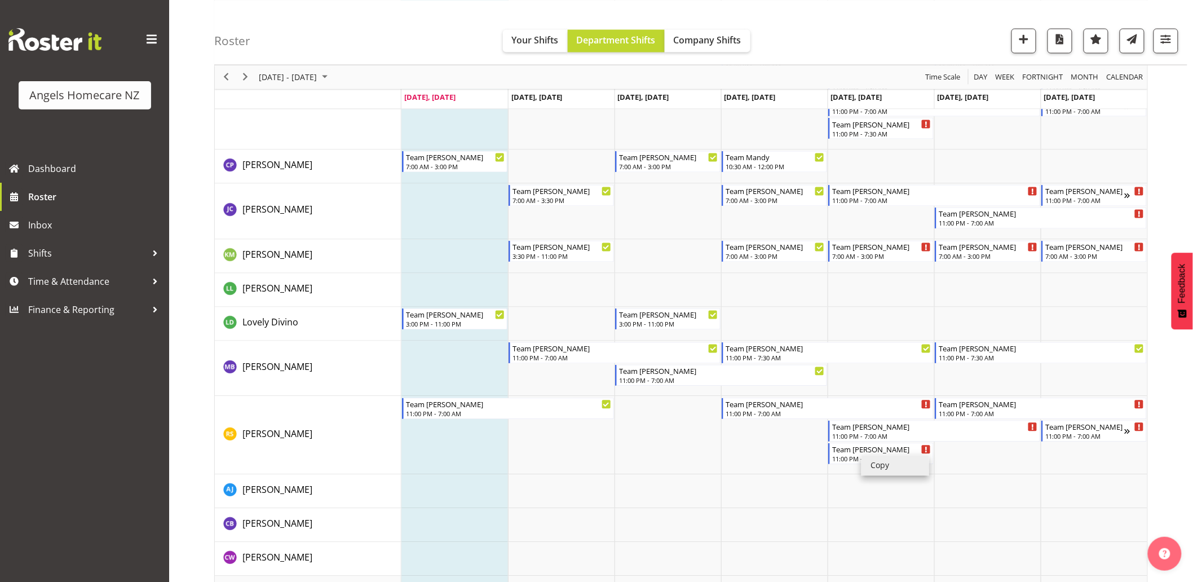
click at [864, 465] on li "Copy" at bounding box center [895, 466] width 68 height 20
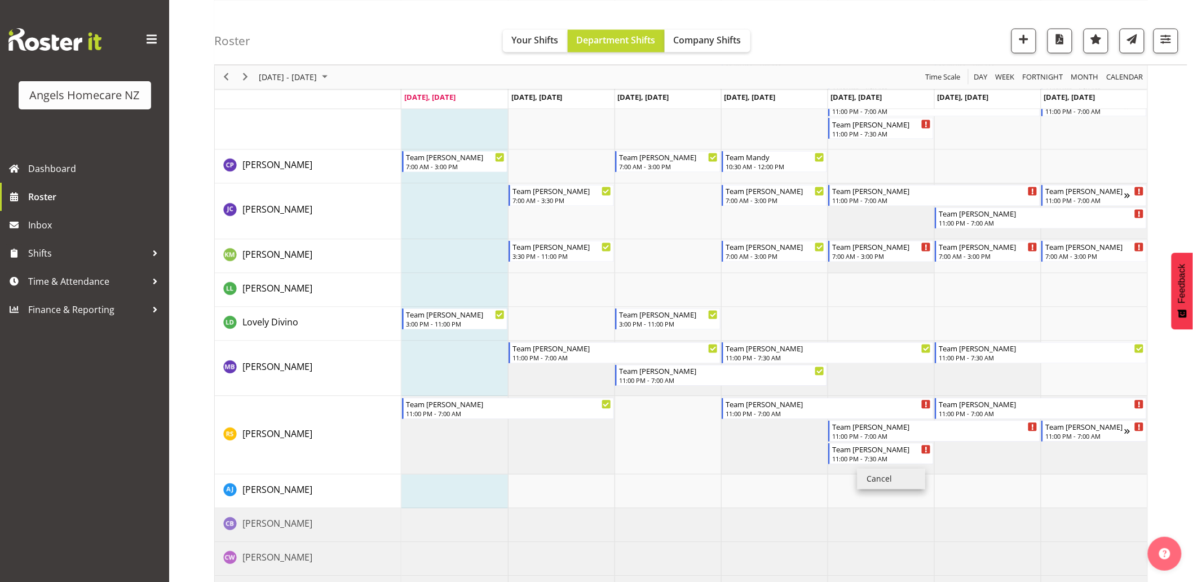
click at [852, 468] on td "Timeline Week of October 6, 2025" at bounding box center [881, 435] width 107 height 78
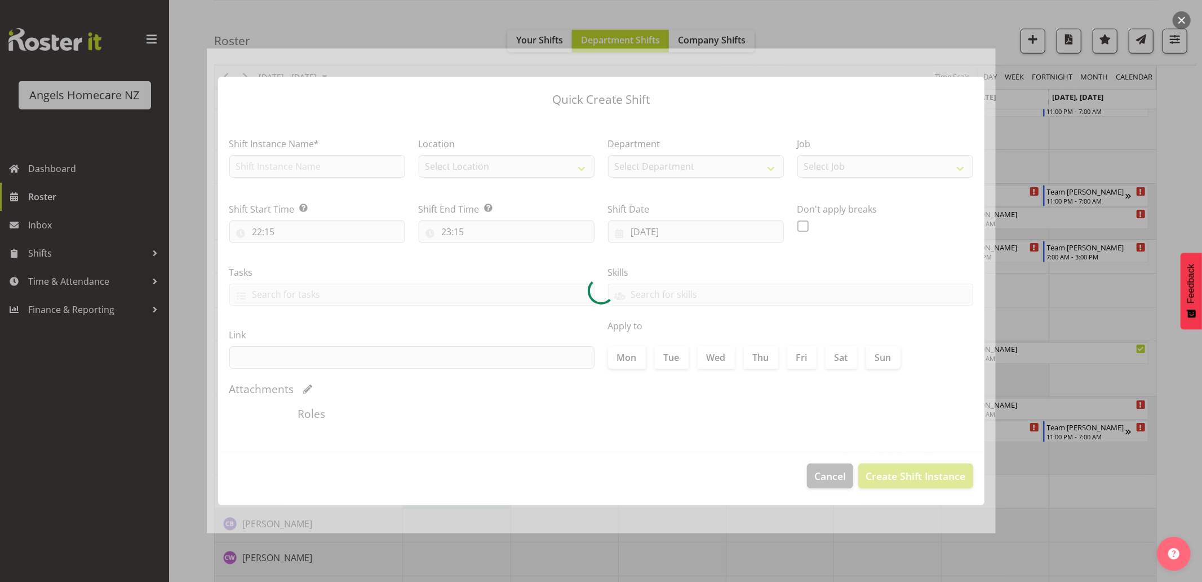
type input "10/10/2025"
checkbox input "true"
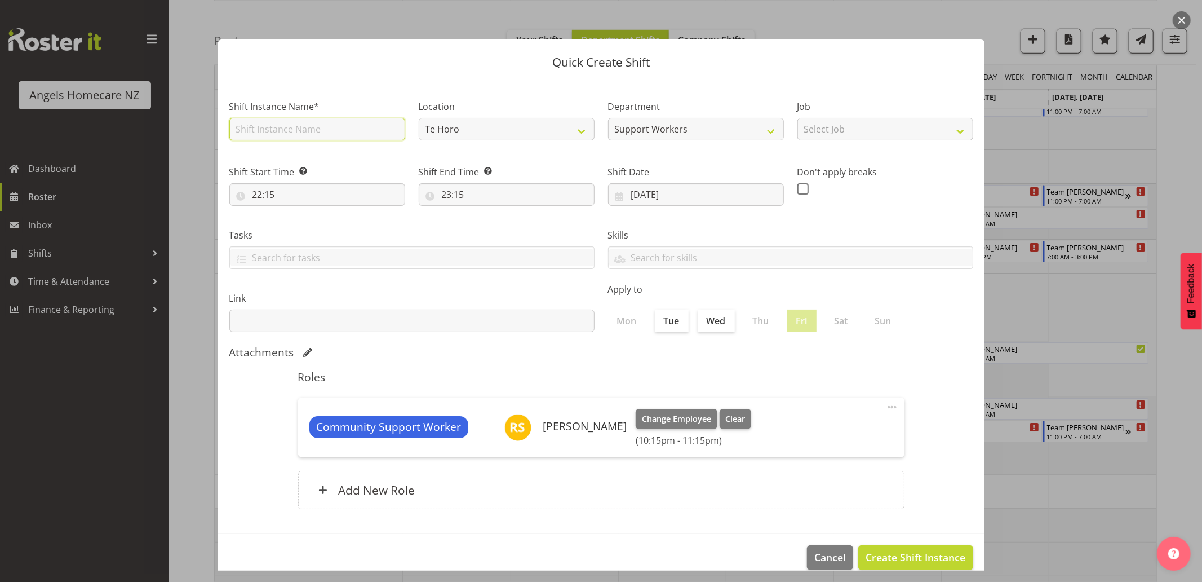
click at [320, 129] on input "text" at bounding box center [317, 129] width 176 height 23
type input "Team [PERSON_NAME]"
click at [313, 197] on input "22:15" at bounding box center [317, 194] width 176 height 23
click at [307, 226] on select "00 01 02 03 04 05 06 07 08 09 10 11 12 13 14 15 16 17 18 19 20 21 22 23" at bounding box center [306, 224] width 25 height 23
select select "23"
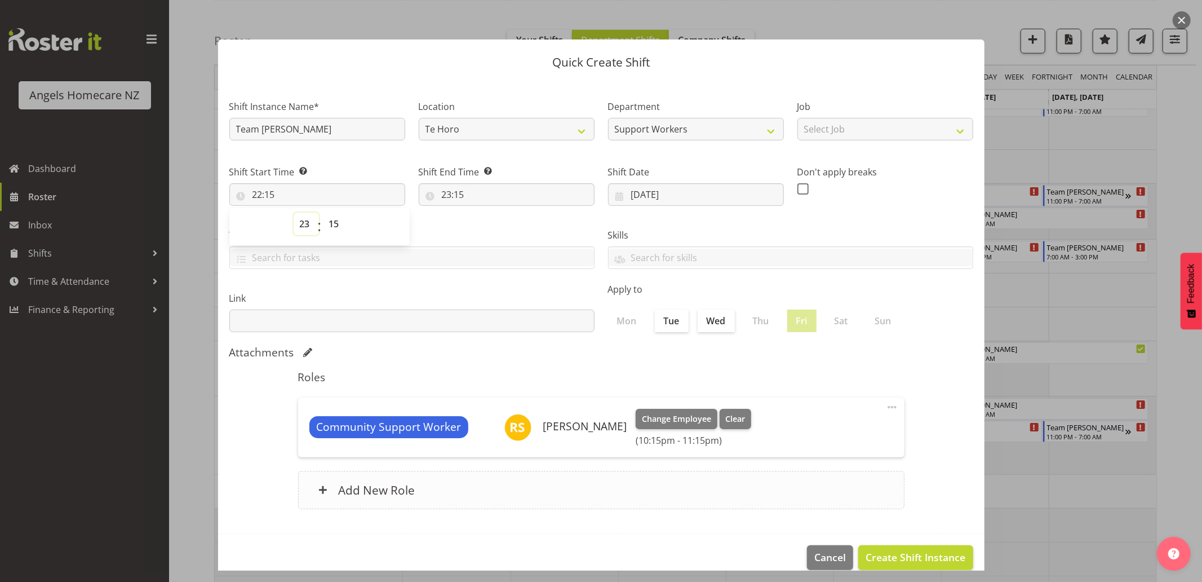
click at [294, 213] on select "00 01 02 03 04 05 06 07 08 09 10 11 12 13 14 15 16 17 18 19 20 21 22 23" at bounding box center [306, 224] width 25 height 23
type input "23:15"
click at [339, 223] on select "00 01 02 03 04 05 06 07 08 09 10 11 12 13 14 15 16 17 18 19 20 21 22 23 24 25 2…" at bounding box center [335, 224] width 25 height 23
select select "0"
click at [323, 213] on select "00 01 02 03 04 05 06 07 08 09 10 11 12 13 14 15 16 17 18 19 20 21 22 23 24 25 2…" at bounding box center [335, 224] width 25 height 23
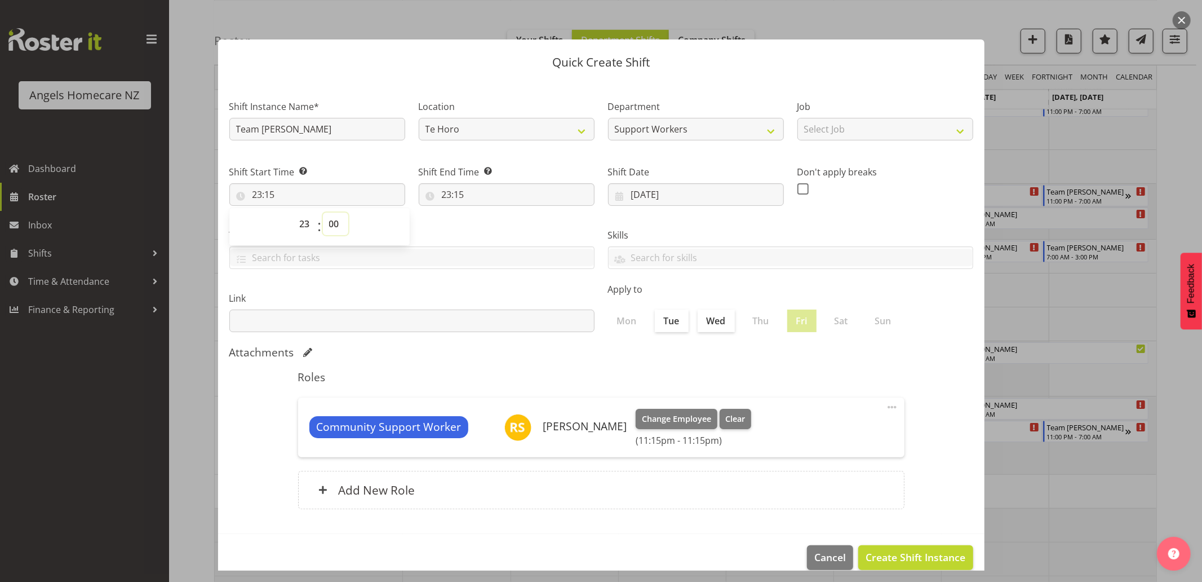
type input "23:00"
click at [445, 214] on div "Tasks" at bounding box center [412, 244] width 379 height 63
click at [453, 193] on input "23:15" at bounding box center [507, 194] width 176 height 23
click at [489, 224] on select "00 01 02 03 04 05 06 07 08 09 10 11 12 13 14 15 16 17 18 19 20 21 22 23" at bounding box center [495, 224] width 25 height 23
select select "7"
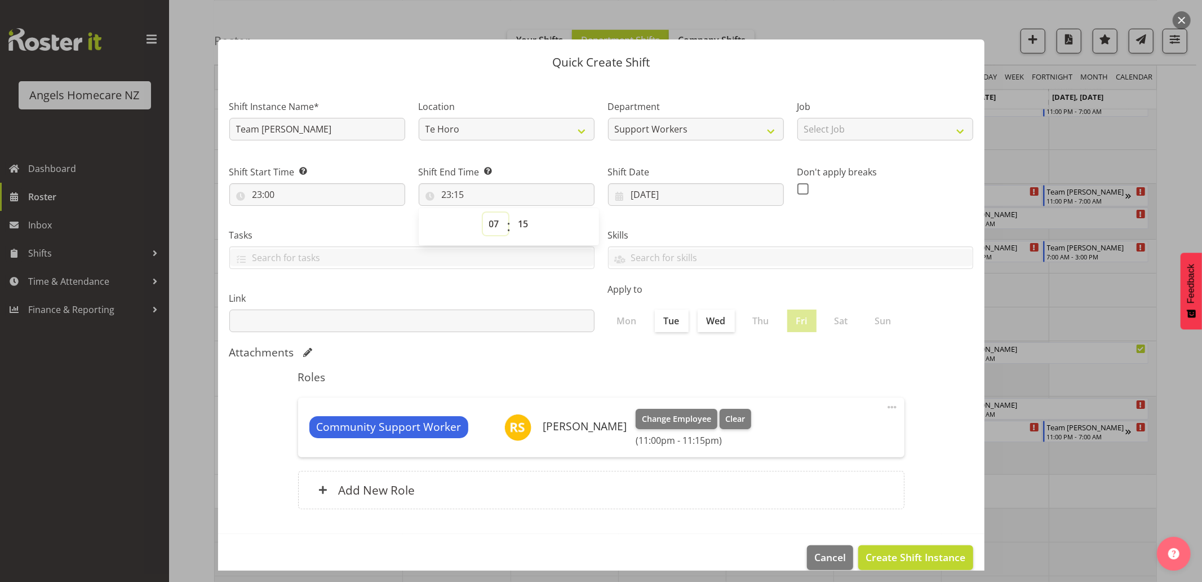
click at [483, 213] on select "00 01 02 03 04 05 06 07 08 09 10 11 12 13 14 15 16 17 18 19 20 21 22 23" at bounding box center [495, 224] width 25 height 23
type input "07:15"
click at [521, 222] on select "00 01 02 03 04 05 06 07 08 09 10 11 12 13 14 15 16 17 18 19 20 21 22 23 24 25 2…" at bounding box center [524, 224] width 25 height 23
select select "30"
click at [512, 213] on select "00 01 02 03 04 05 06 07 08 09 10 11 12 13 14 15 16 17 18 19 20 21 22 23 24 25 2…" at bounding box center [524, 224] width 25 height 23
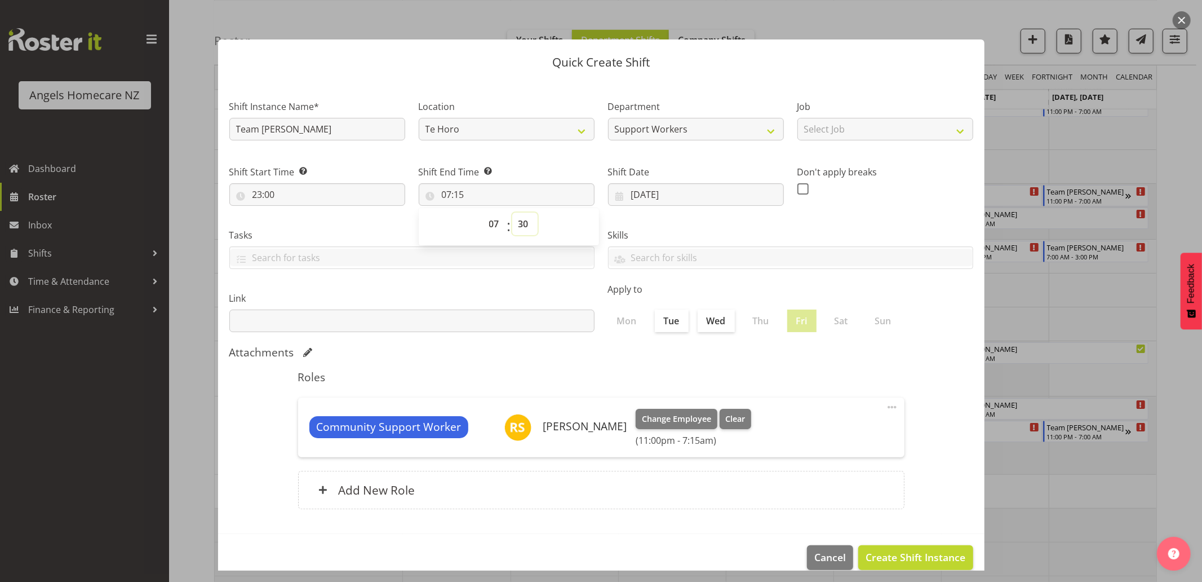
type input "07:30"
click at [779, 379] on h5 "Roles" at bounding box center [601, 377] width 607 height 14
click at [612, 193] on input "10/10/2025" at bounding box center [696, 194] width 176 height 23
click at [739, 309] on span "10" at bounding box center [743, 307] width 9 height 11
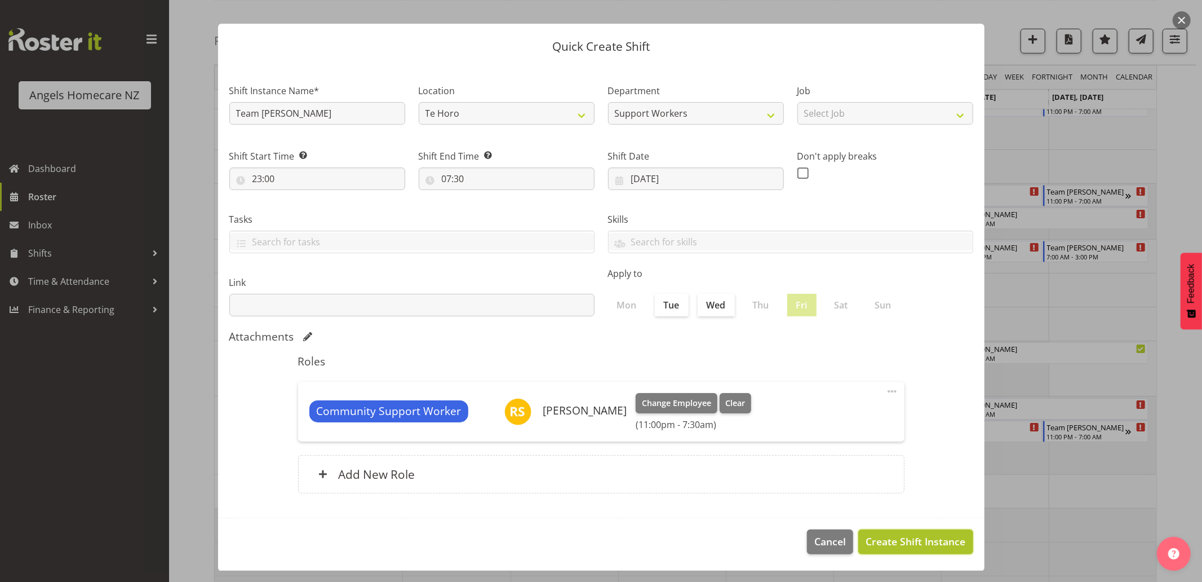
click at [925, 541] on span "Create Shift Instance" at bounding box center [916, 541] width 100 height 15
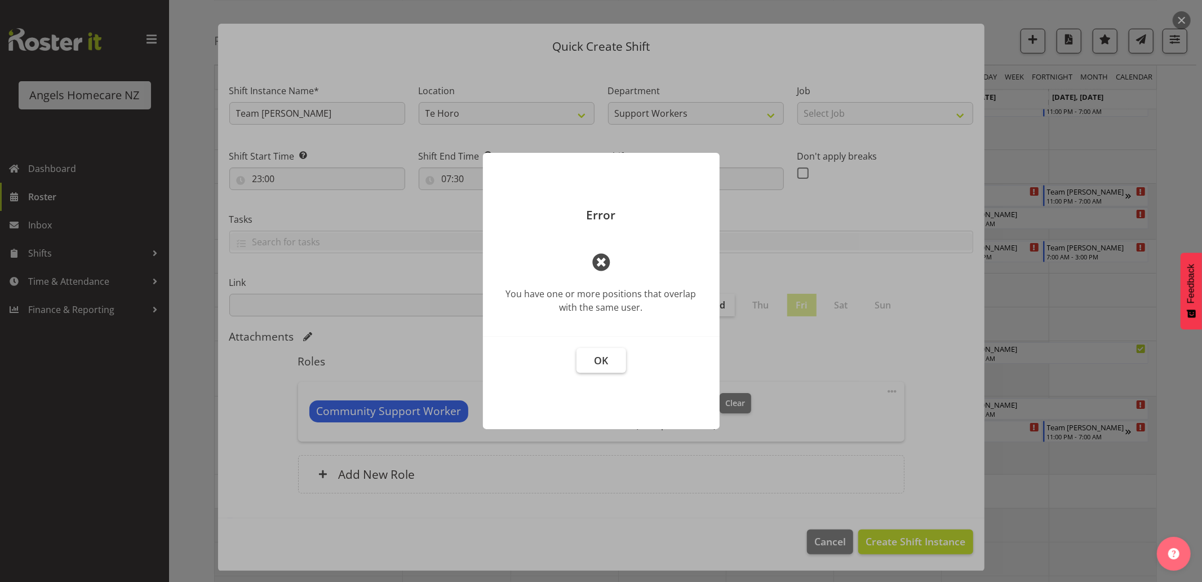
click at [593, 356] on button "OK" at bounding box center [602, 360] width 50 height 25
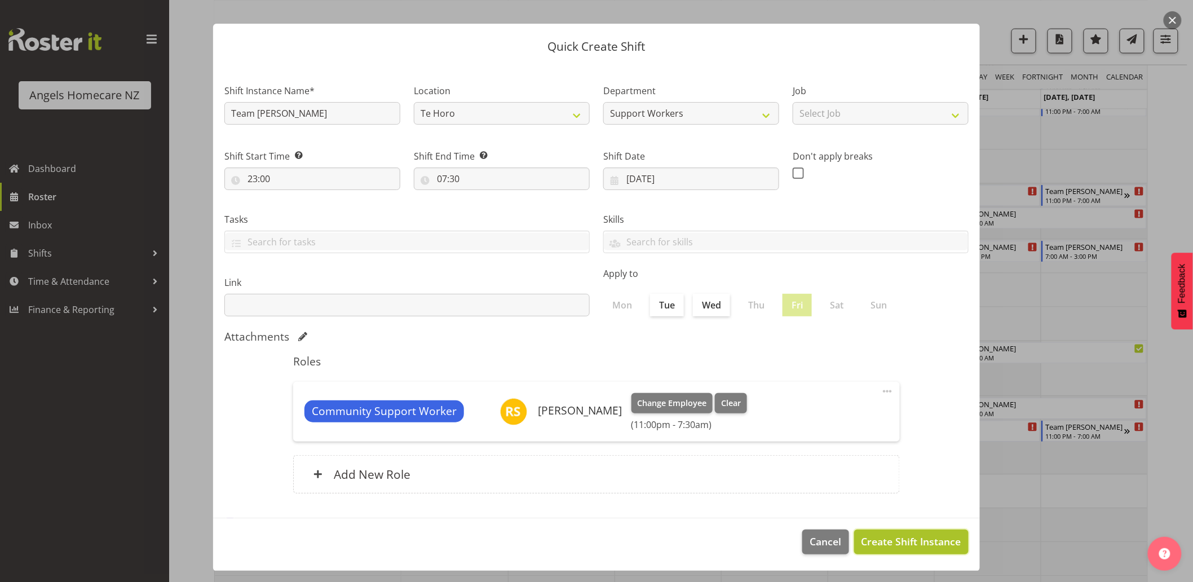
click at [939, 543] on span "Create Shift Instance" at bounding box center [911, 541] width 100 height 15
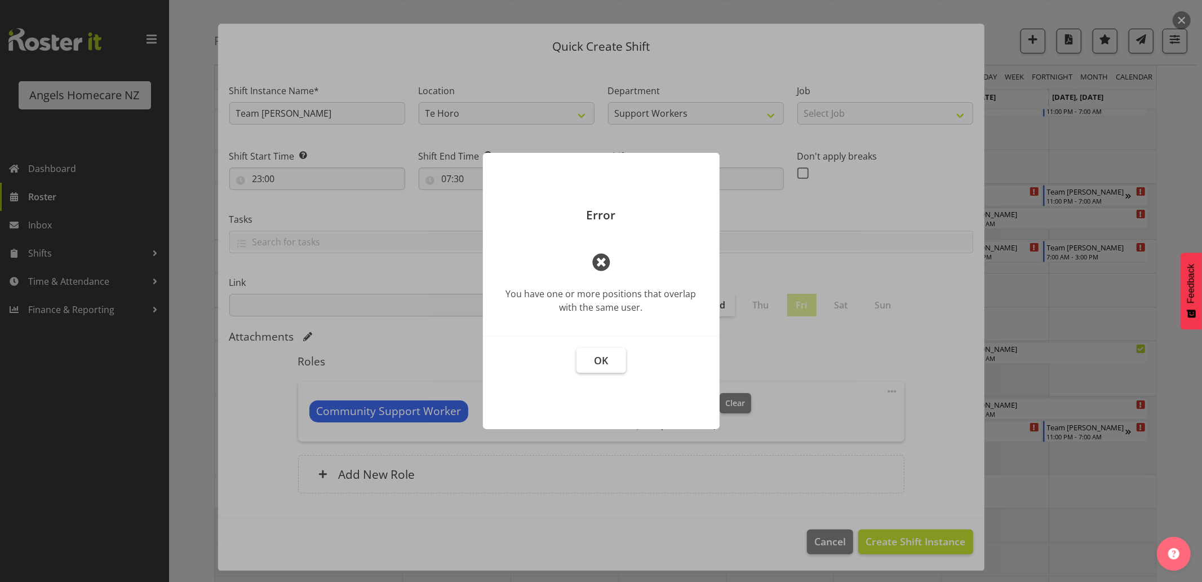
click at [608, 362] on span "OK" at bounding box center [601, 360] width 14 height 14
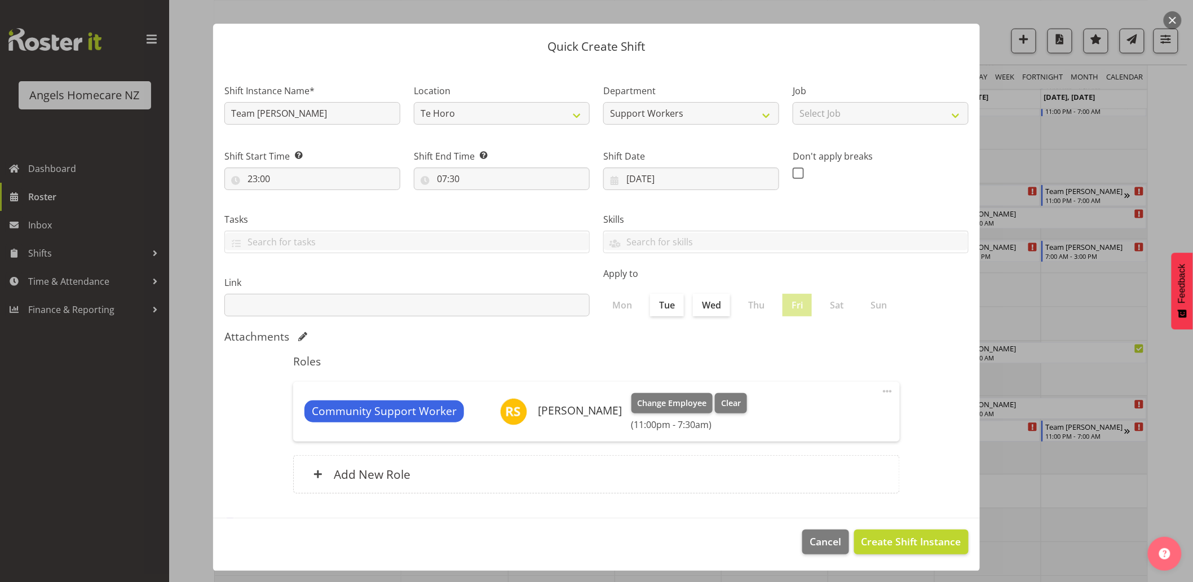
click at [1171, 455] on div at bounding box center [596, 291] width 1193 height 582
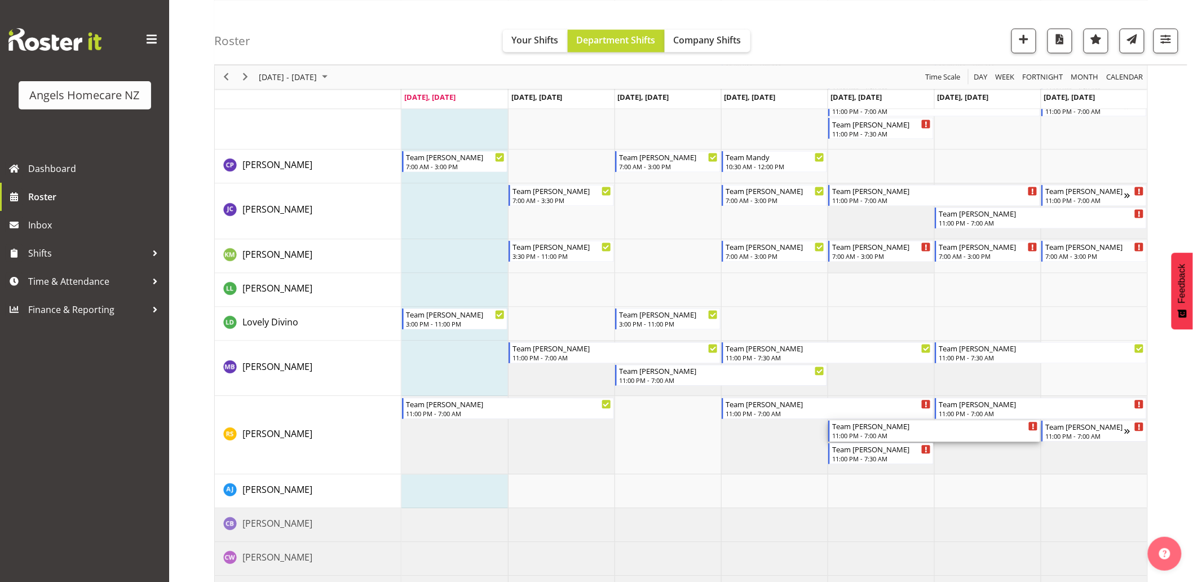
click at [908, 430] on div "Team [PERSON_NAME]" at bounding box center [935, 426] width 206 height 11
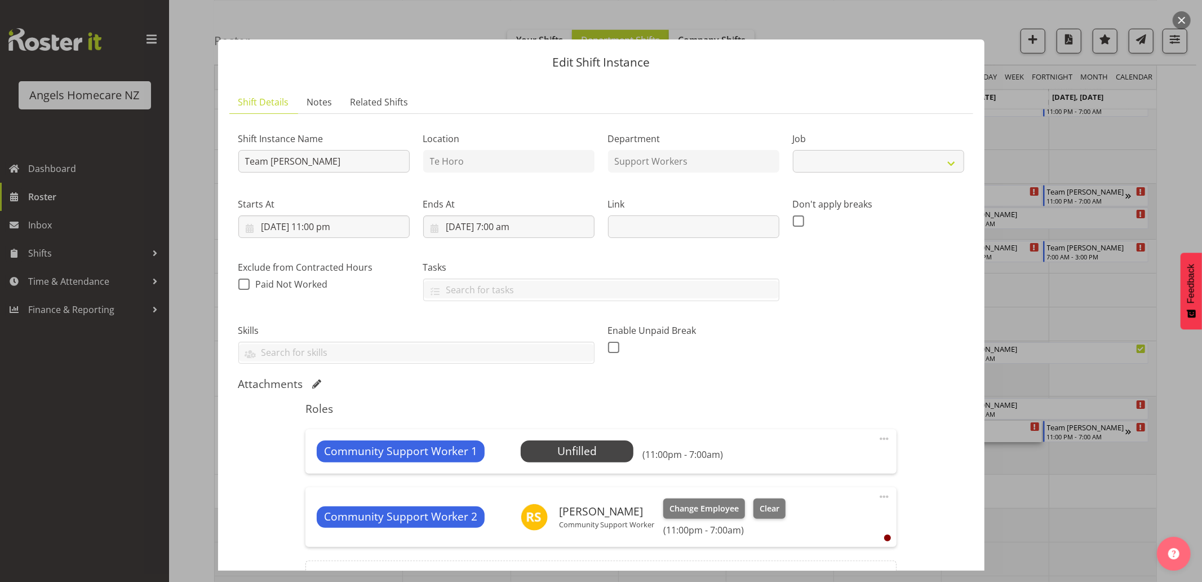
select select "10686"
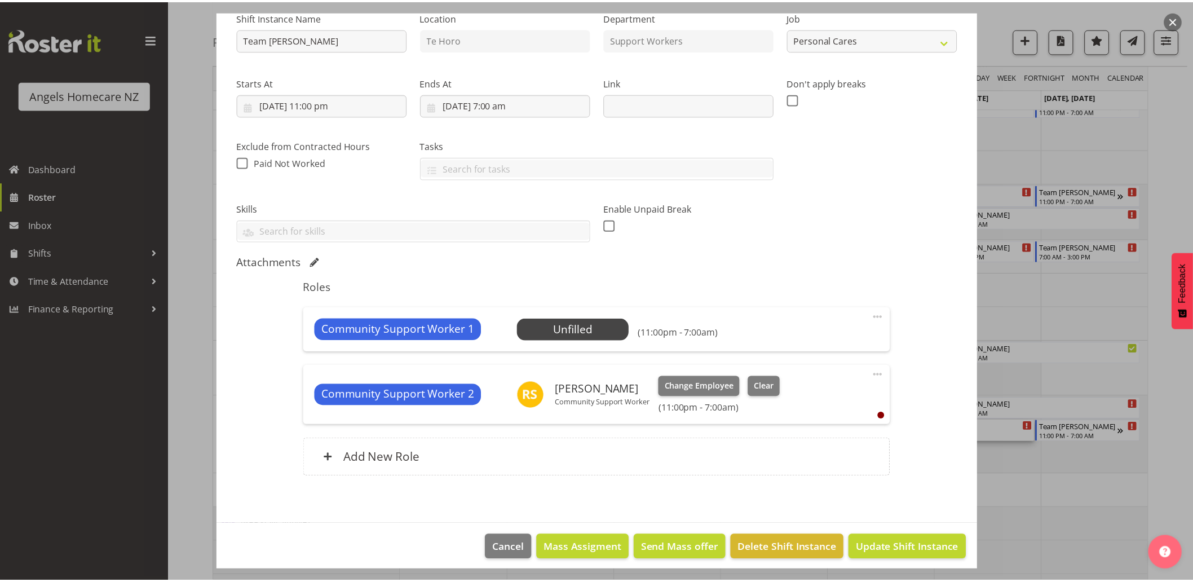
scroll to position [128, 0]
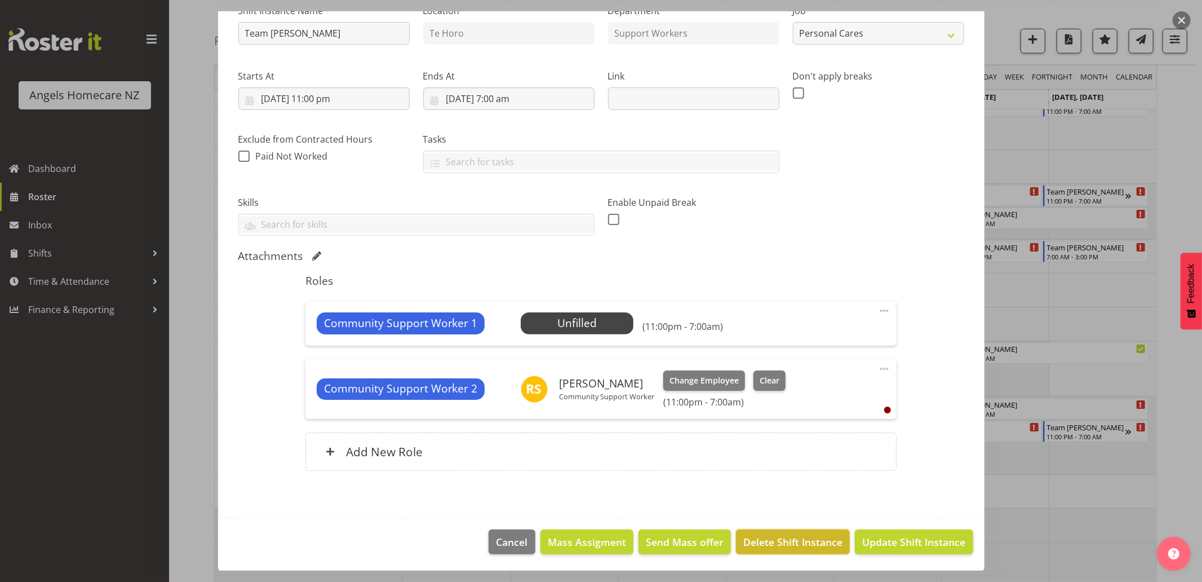
click at [804, 539] on span "Delete Shift Instance" at bounding box center [793, 541] width 99 height 15
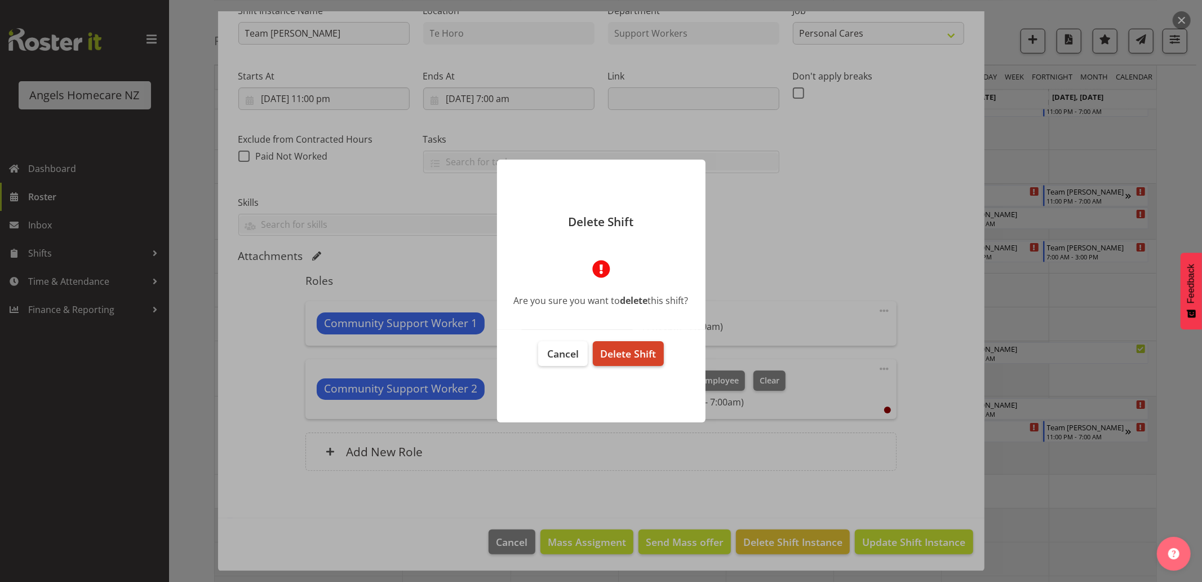
click at [608, 345] on button "Delete Shift" at bounding box center [628, 353] width 70 height 25
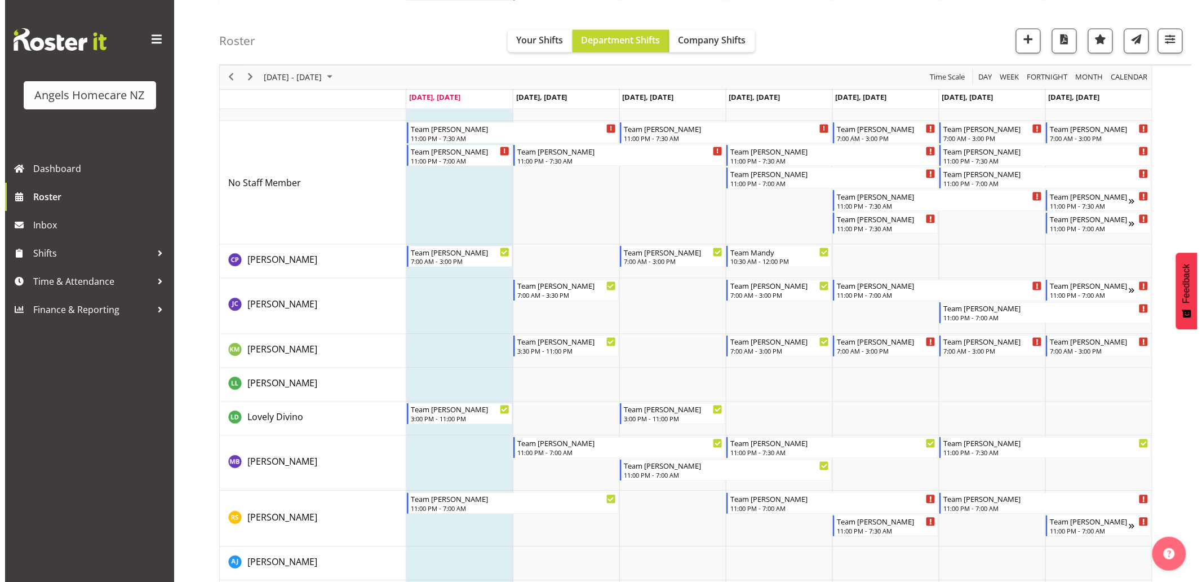
scroll to position [751, 0]
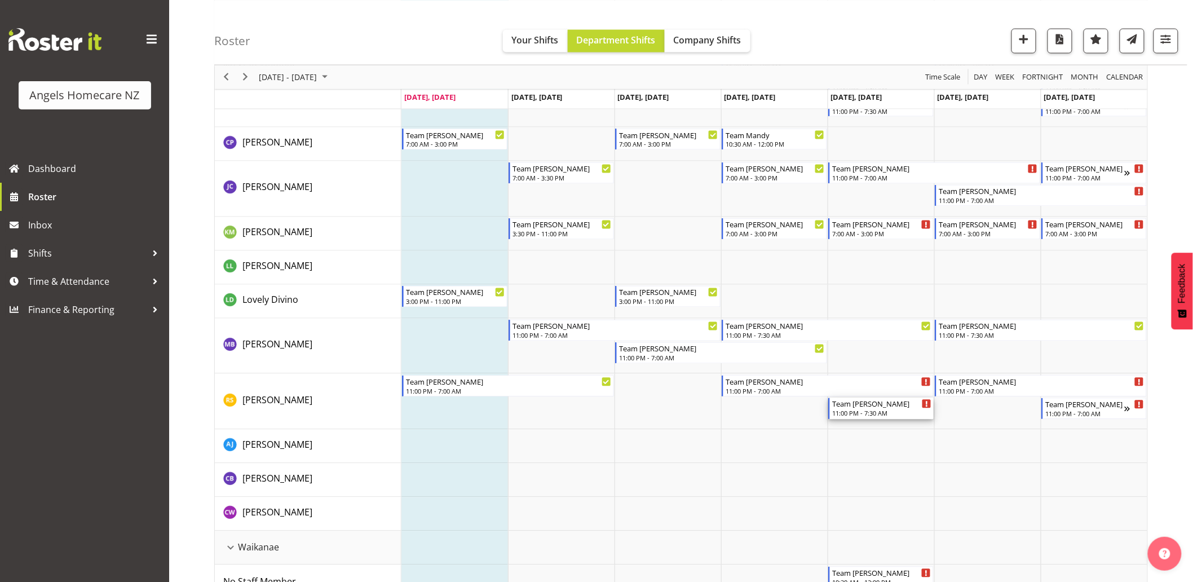
click at [861, 413] on div "11:00 PM - 7:30 AM" at bounding box center [881, 413] width 99 height 9
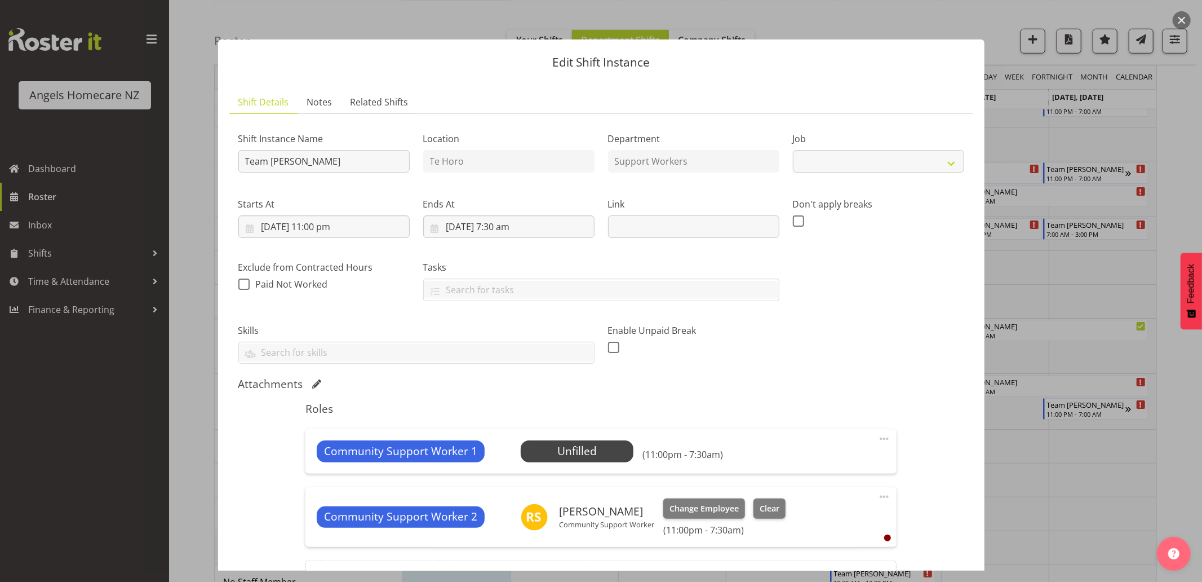
select select "10686"
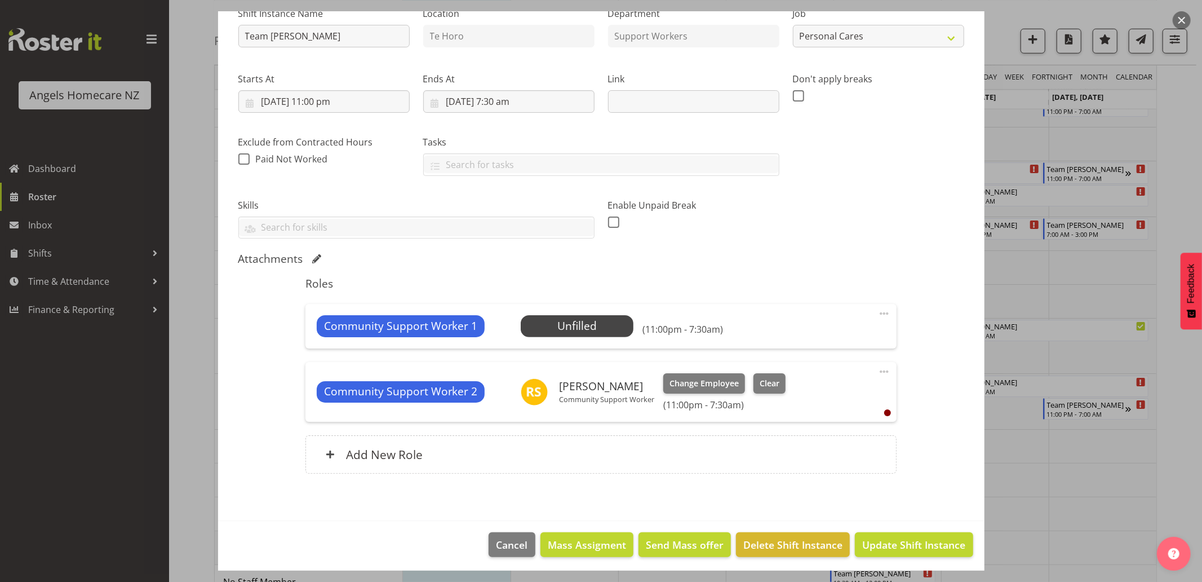
scroll to position [128, 0]
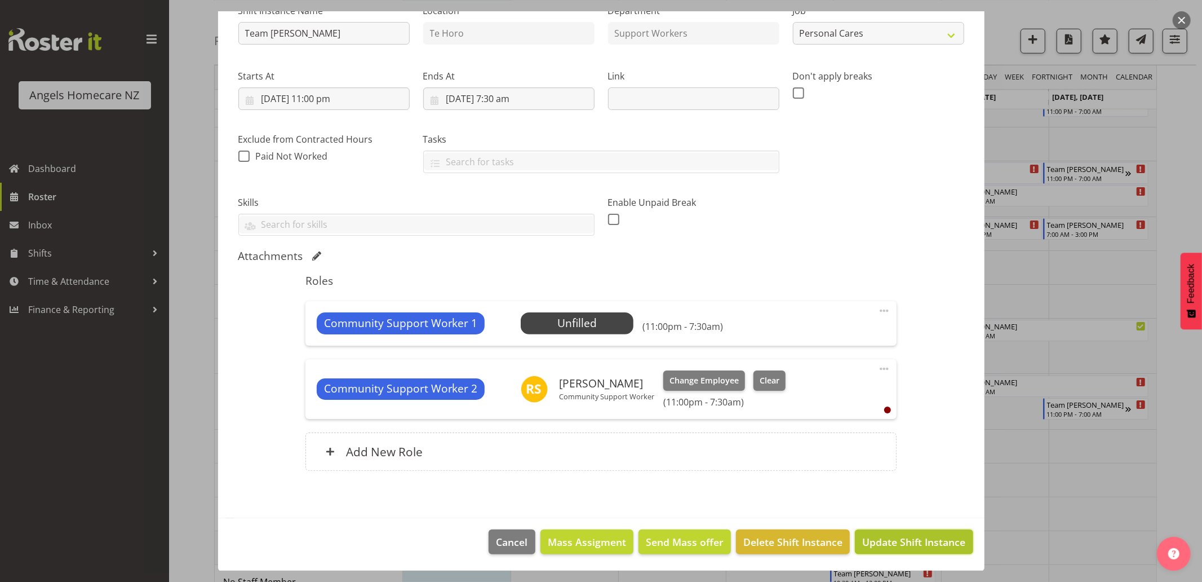
click at [888, 540] on span "Update Shift Instance" at bounding box center [914, 541] width 103 height 15
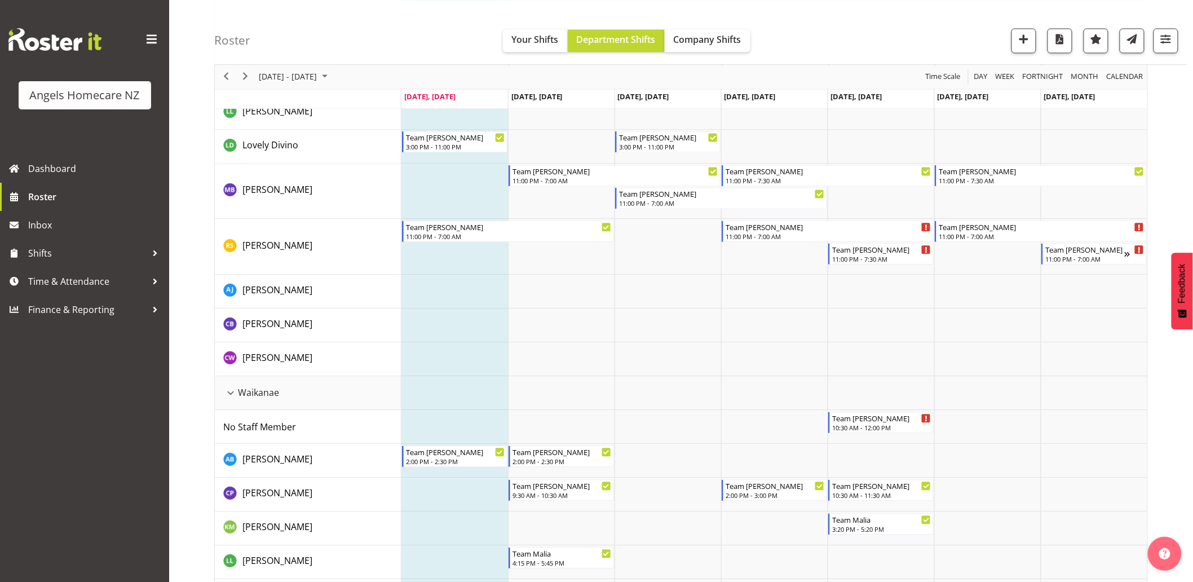
scroll to position [751, 0]
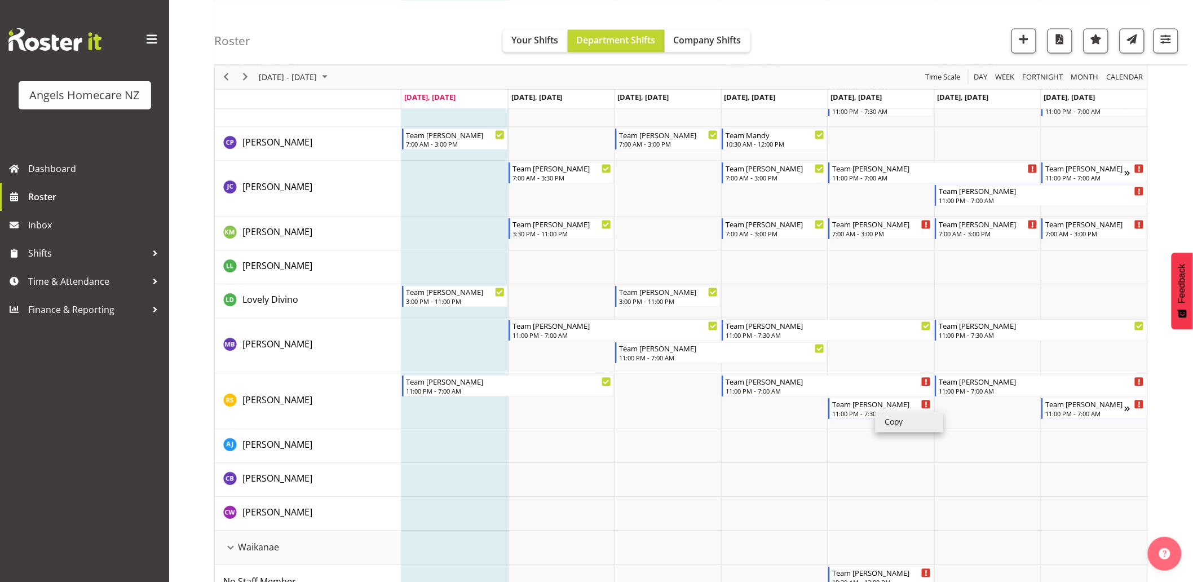
click at [897, 421] on li "Copy" at bounding box center [910, 422] width 68 height 20
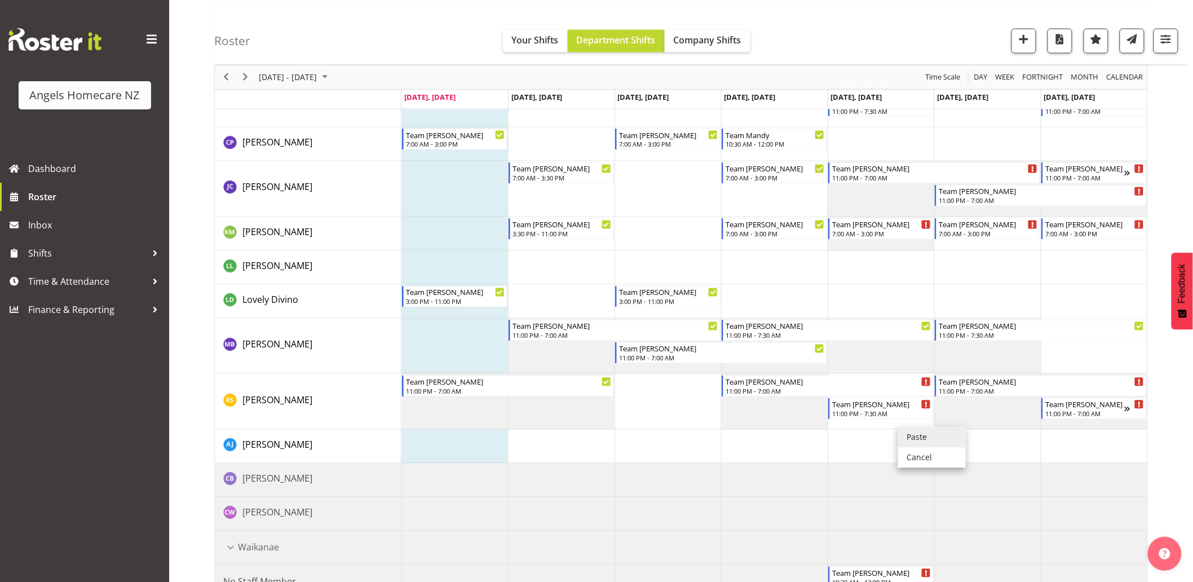
click at [901, 435] on li "Paste" at bounding box center [932, 437] width 68 height 20
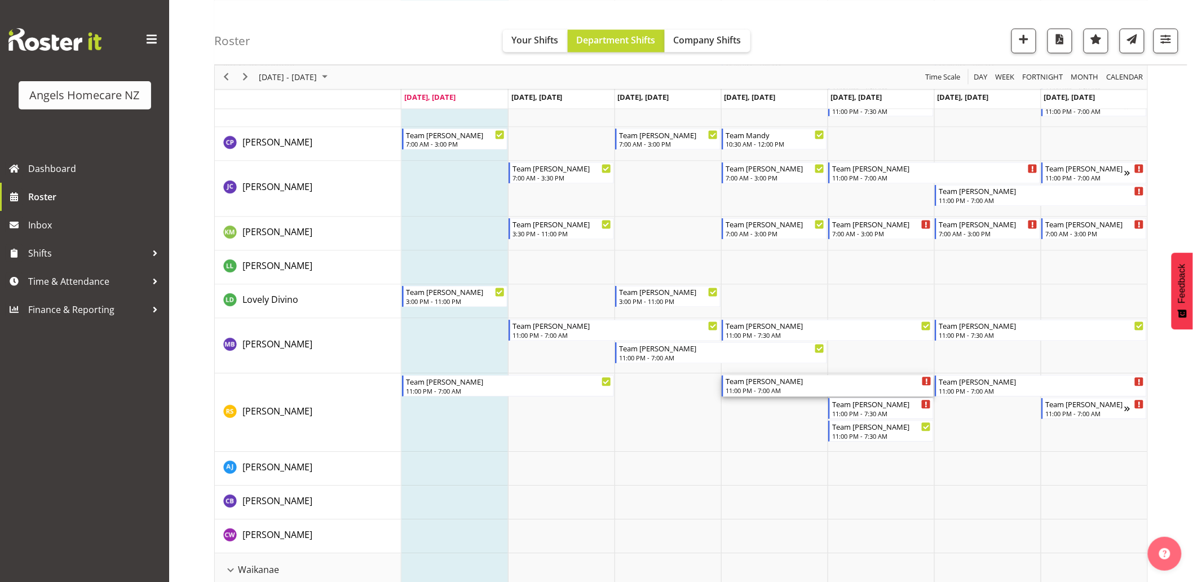
click at [755, 388] on div "11:00 PM - 7:00 AM" at bounding box center [829, 390] width 206 height 9
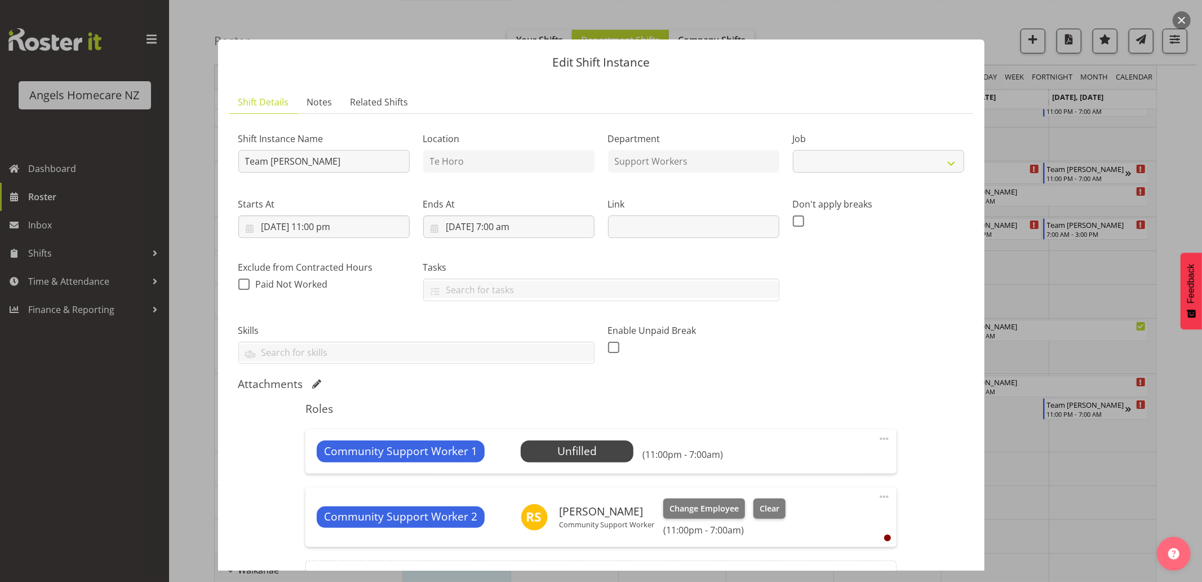
select select "10686"
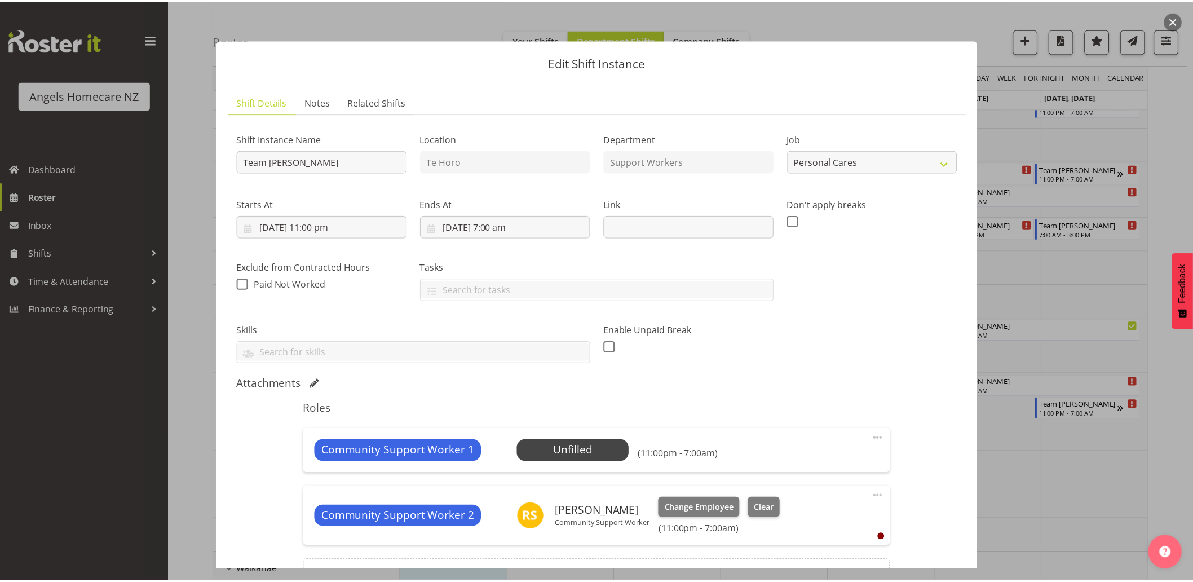
scroll to position [125, 0]
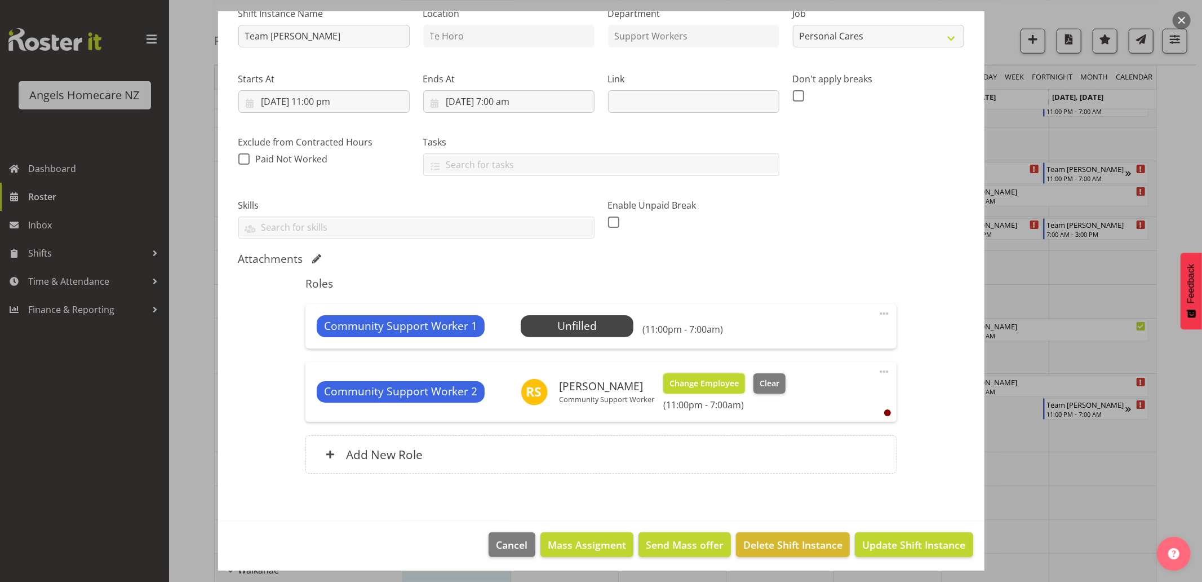
click at [722, 383] on span "Change Employee" at bounding box center [704, 383] width 69 height 12
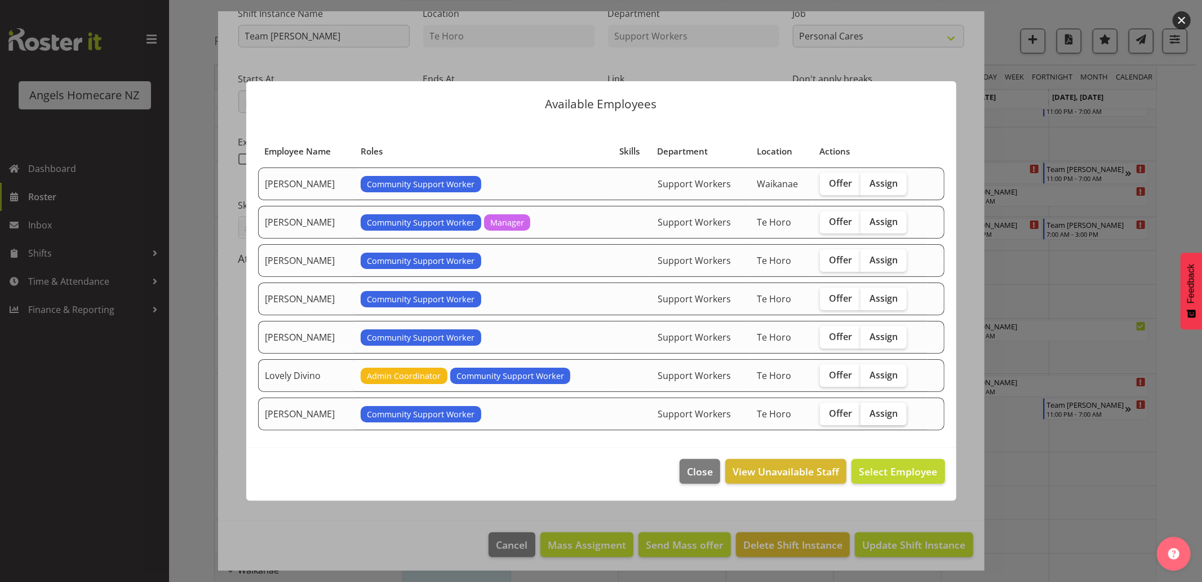
click at [893, 413] on span "Assign" at bounding box center [884, 413] width 28 height 11
click at [868, 413] on input "Assign" at bounding box center [864, 412] width 7 height 7
checkbox input "true"
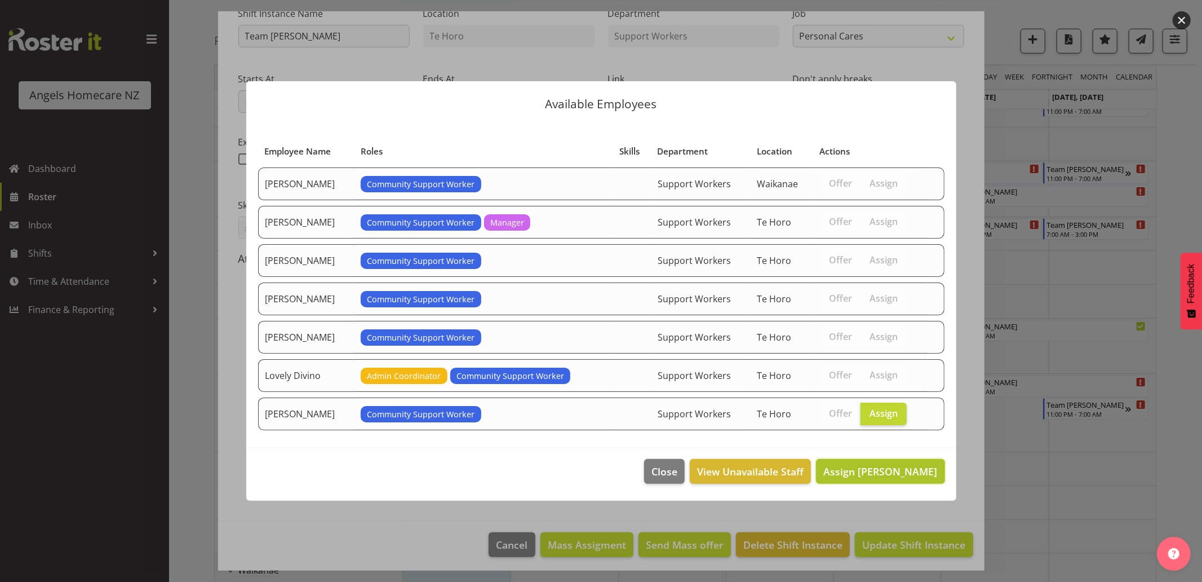
click at [901, 468] on span "Assign Michelle Bassett" at bounding box center [881, 472] width 114 height 14
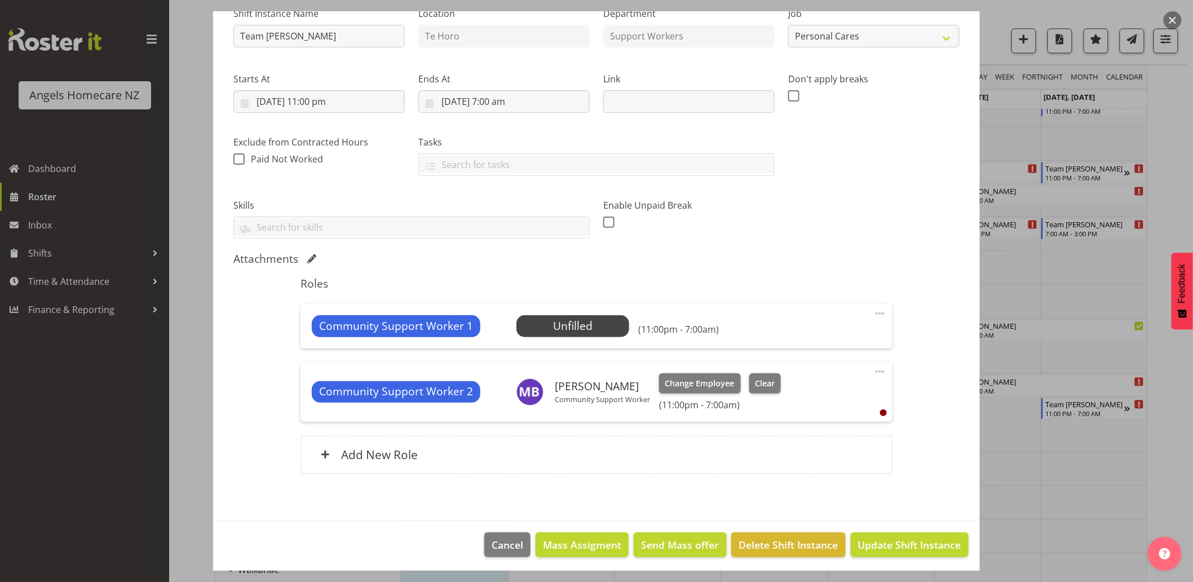
click at [874, 314] on span at bounding box center [880, 314] width 14 height 14
click at [819, 384] on link "Delete" at bounding box center [833, 379] width 108 height 20
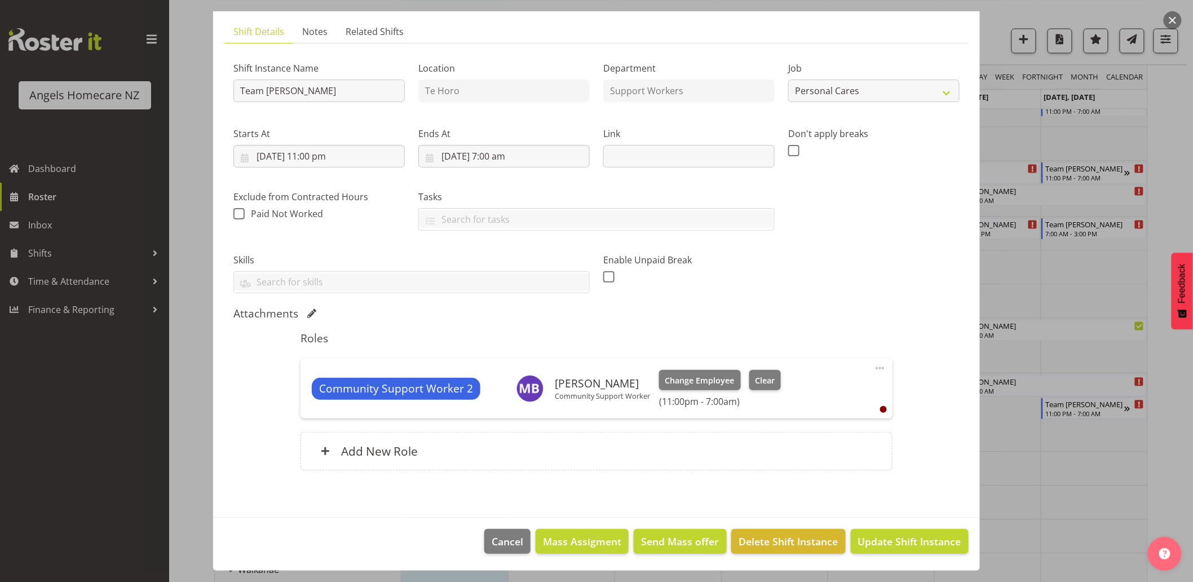
scroll to position [70, 0]
click at [911, 542] on span "Update Shift Instance" at bounding box center [909, 541] width 103 height 15
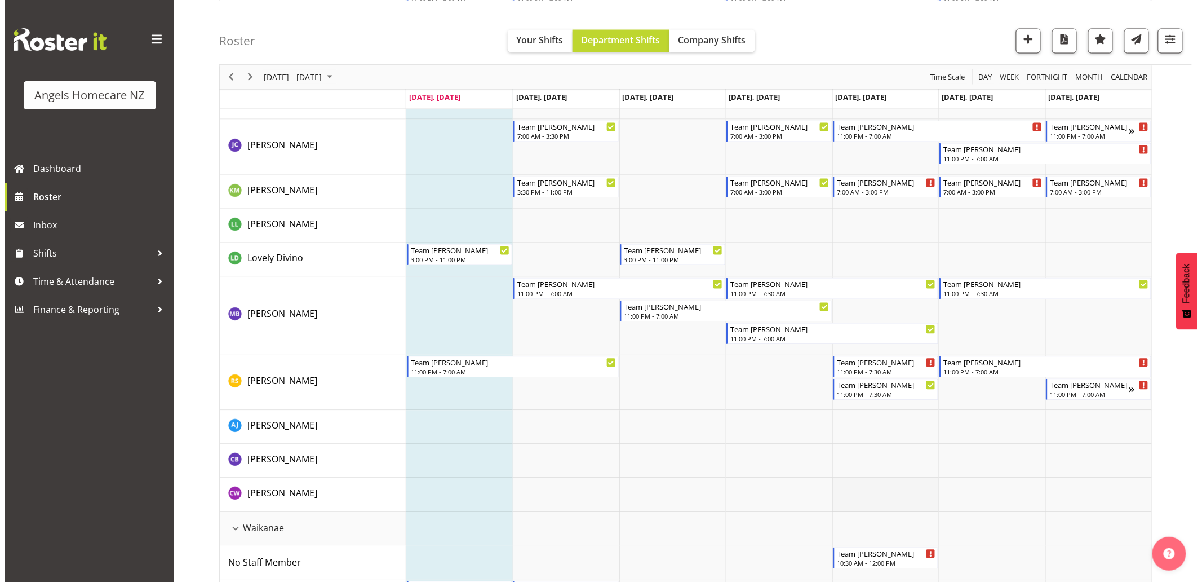
scroll to position [814, 0]
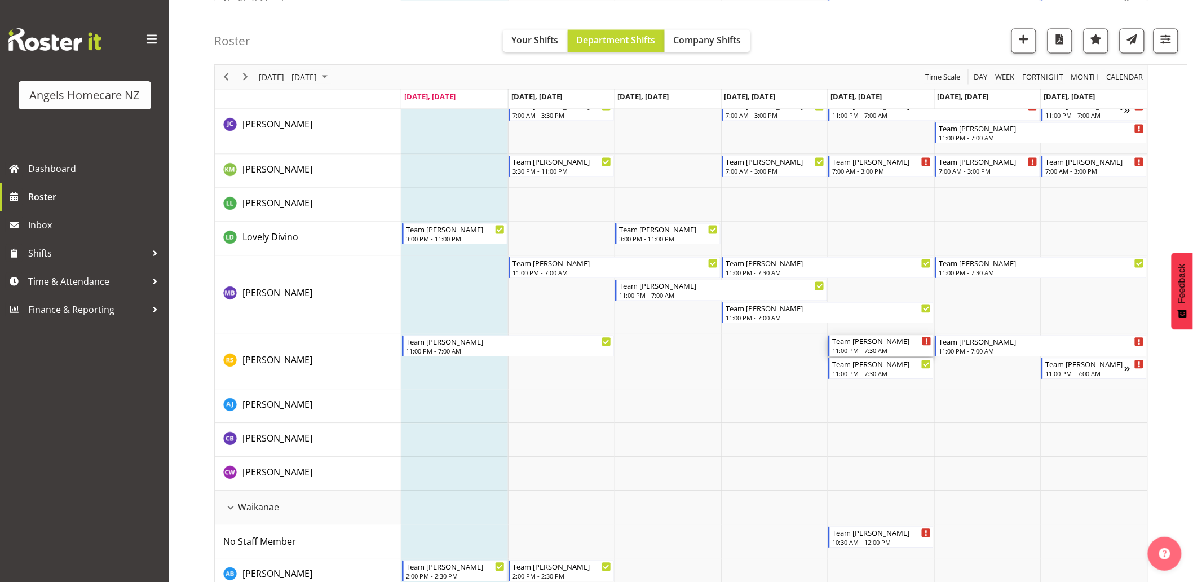
click at [881, 350] on div "11:00 PM - 7:30 AM" at bounding box center [881, 350] width 99 height 9
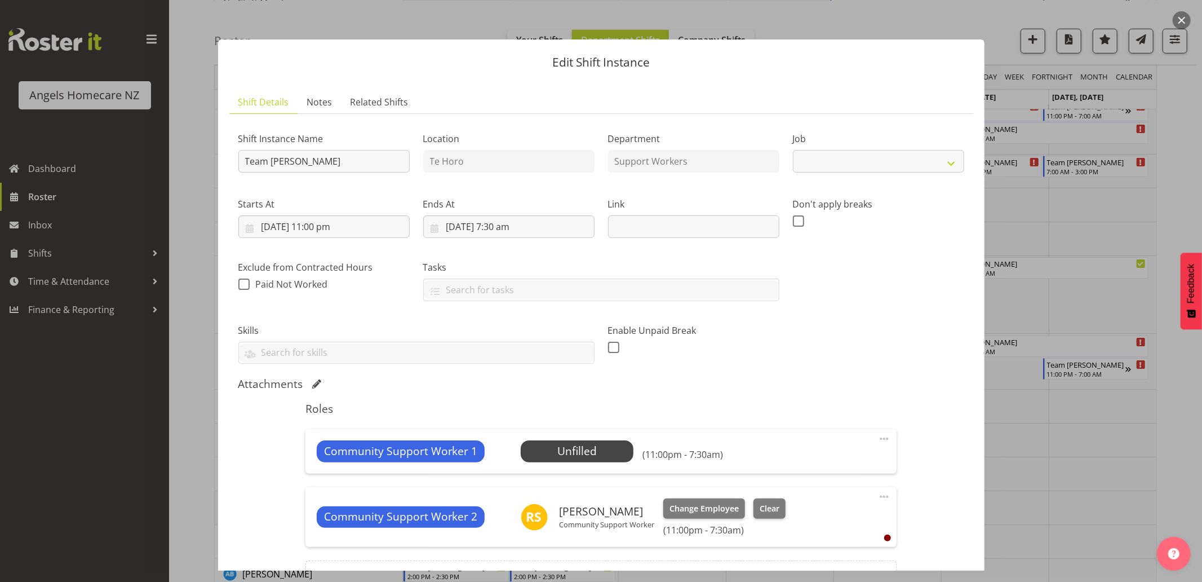
select select "10686"
click at [251, 230] on input "10/10/2025, 11:00 pm" at bounding box center [323, 226] width 171 height 23
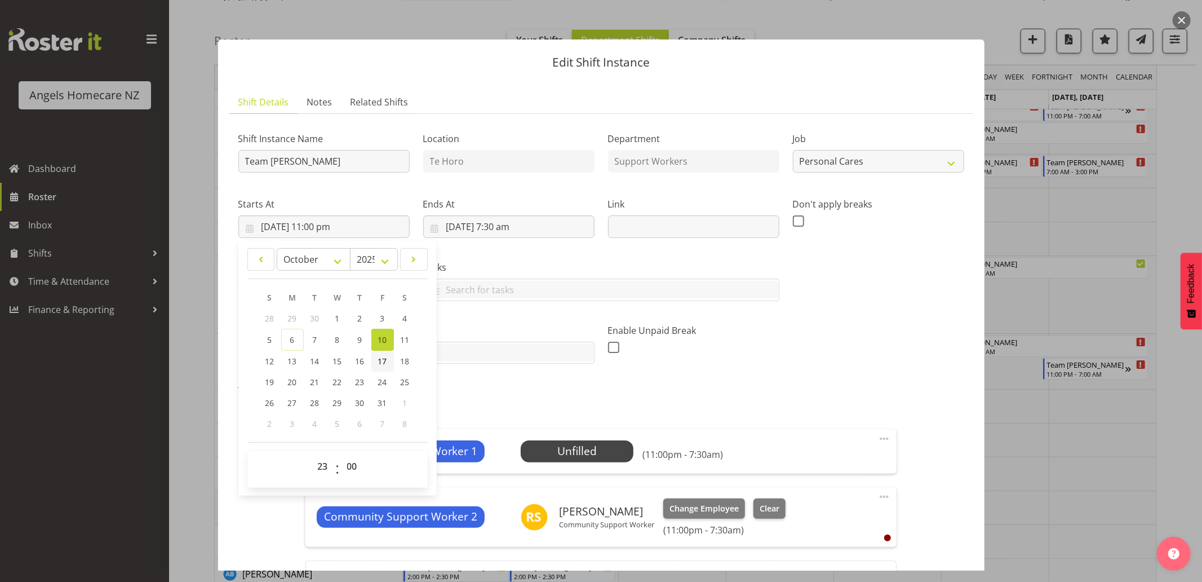
click at [386, 361] on span "17" at bounding box center [382, 361] width 9 height 11
type input "17/10/2025, 11:00 pm"
click at [502, 383] on div "Attachments" at bounding box center [601, 384] width 726 height 14
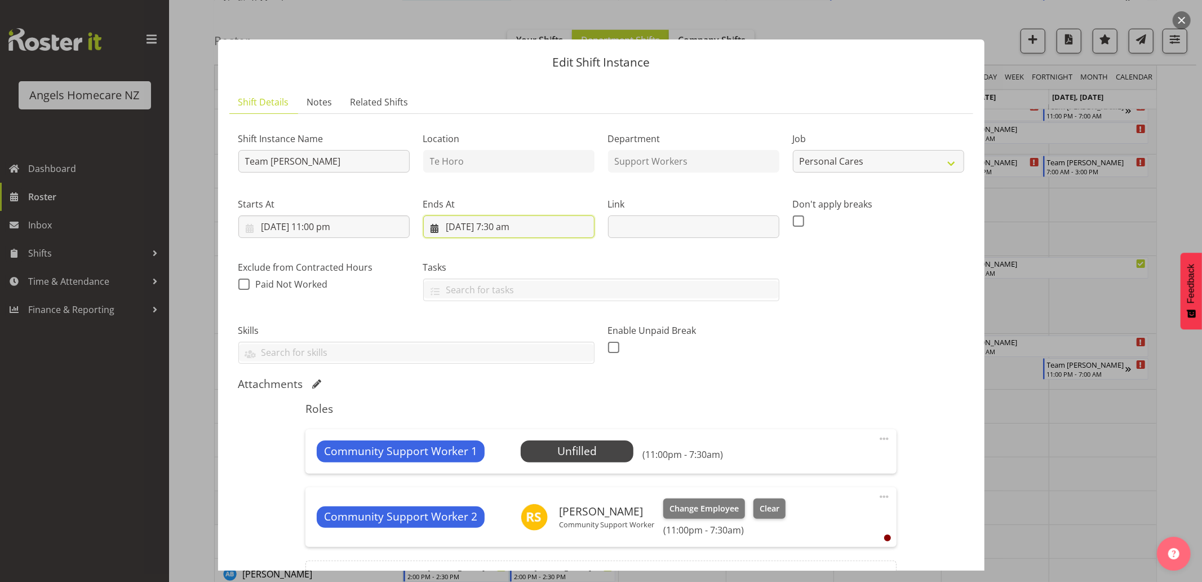
click at [509, 229] on input "10/10/2025, 7:30 am" at bounding box center [508, 226] width 171 height 23
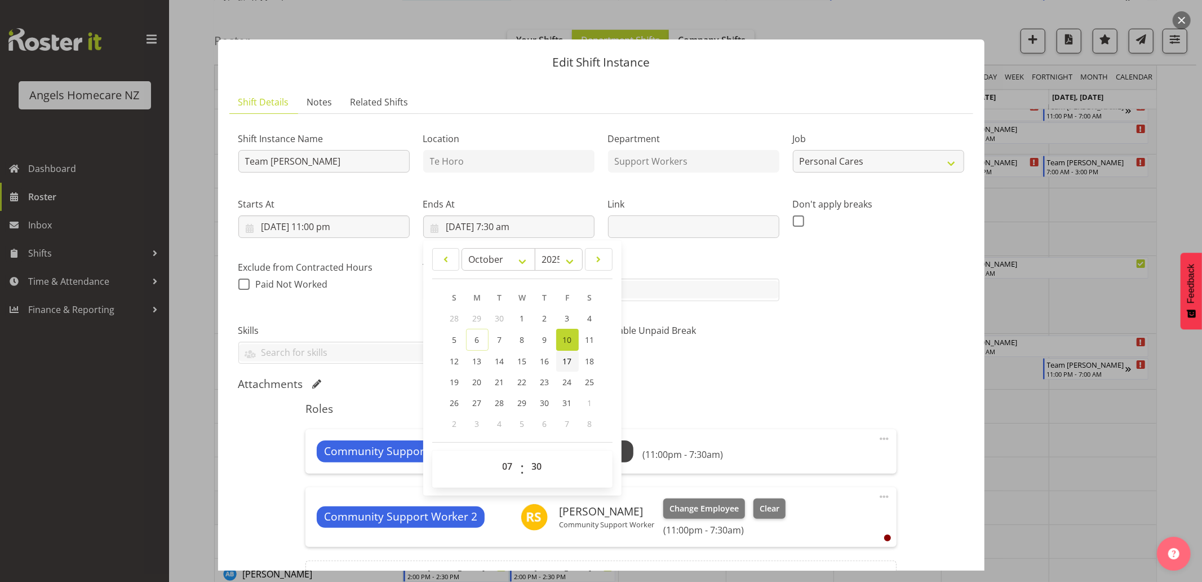
click at [564, 362] on span "17" at bounding box center [567, 361] width 9 height 11
type input "17/10/2025, 7:30 am"
click at [658, 390] on div "Attachments" at bounding box center [601, 384] width 726 height 14
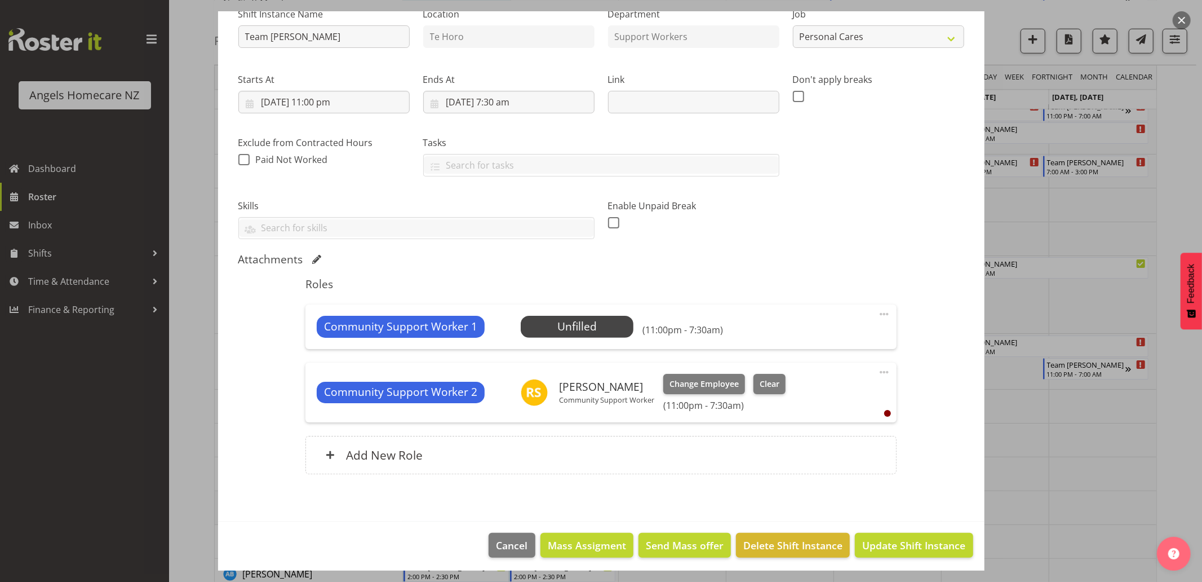
scroll to position [128, 0]
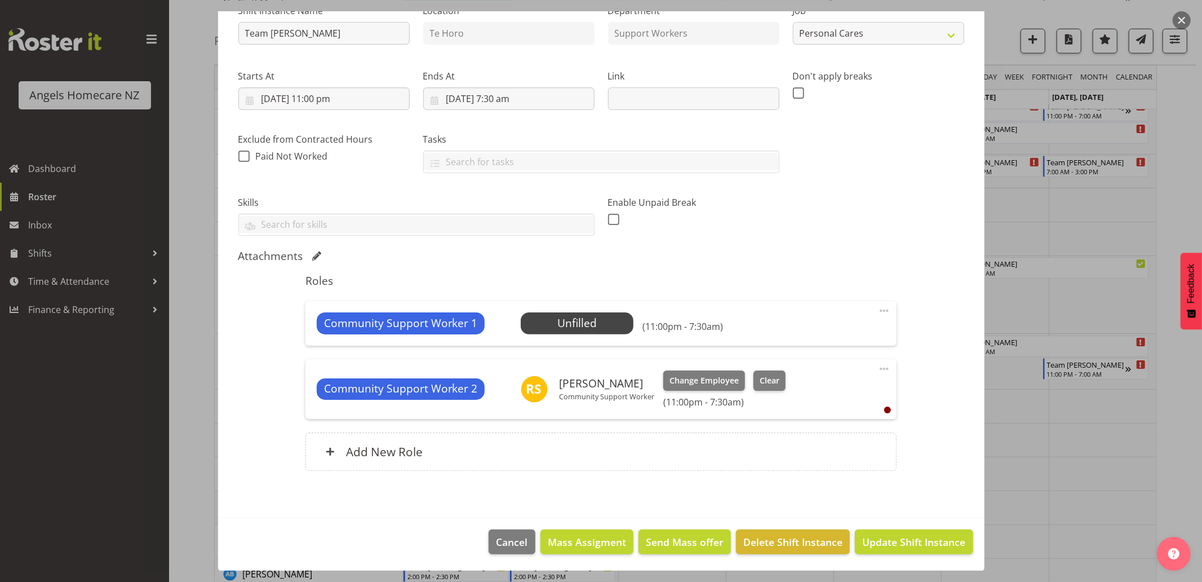
click at [878, 307] on span at bounding box center [885, 311] width 14 height 14
click at [832, 378] on link "Delete" at bounding box center [837, 376] width 108 height 20
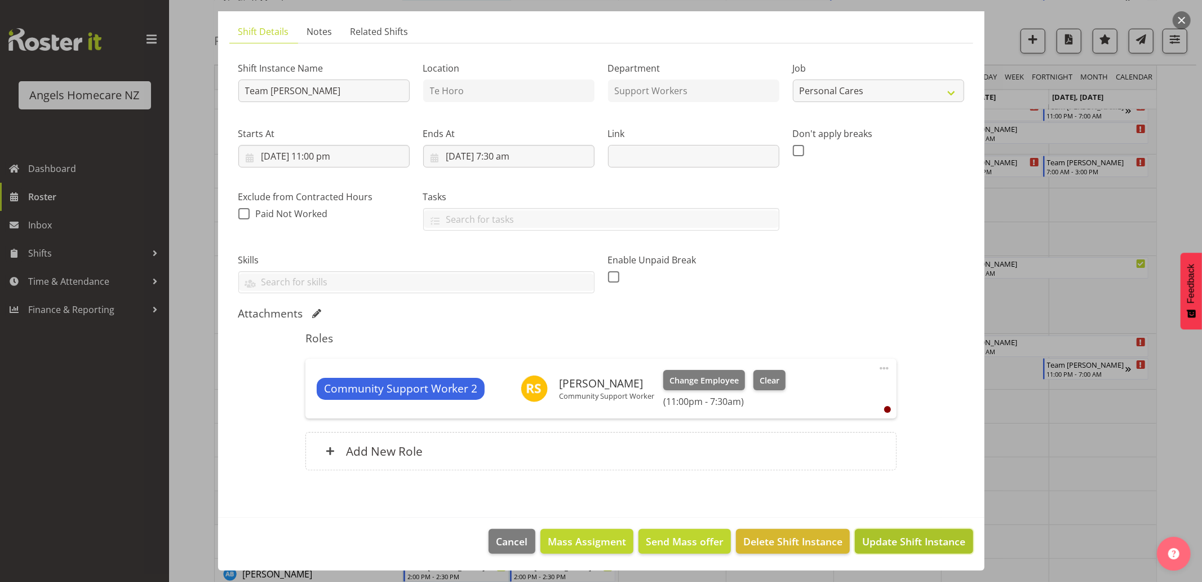
click at [875, 538] on span "Update Shift Instance" at bounding box center [914, 541] width 103 height 15
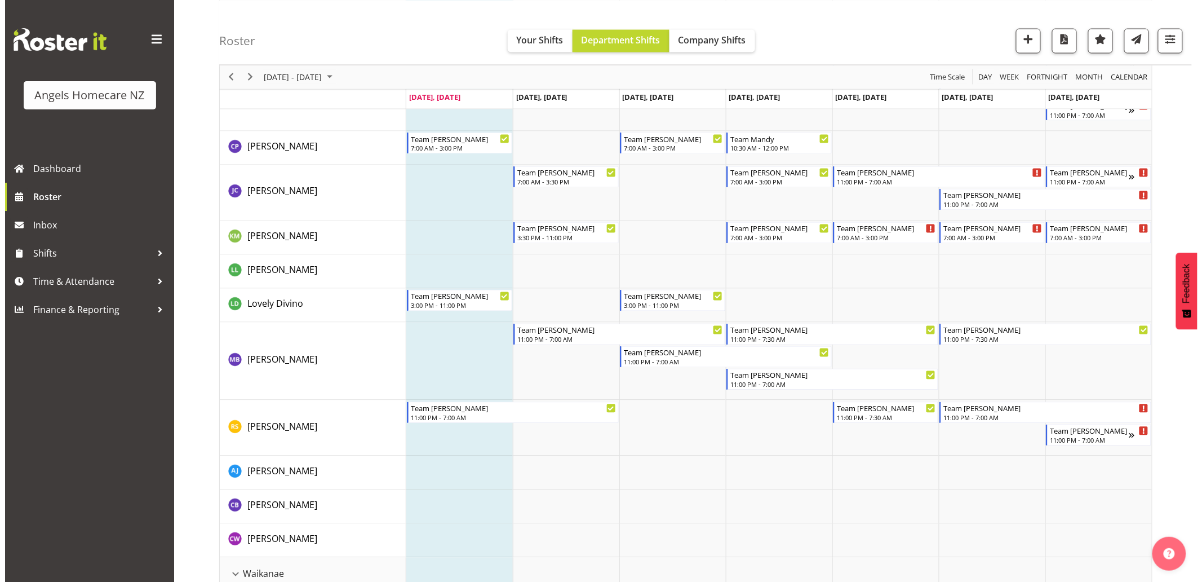
scroll to position [751, 0]
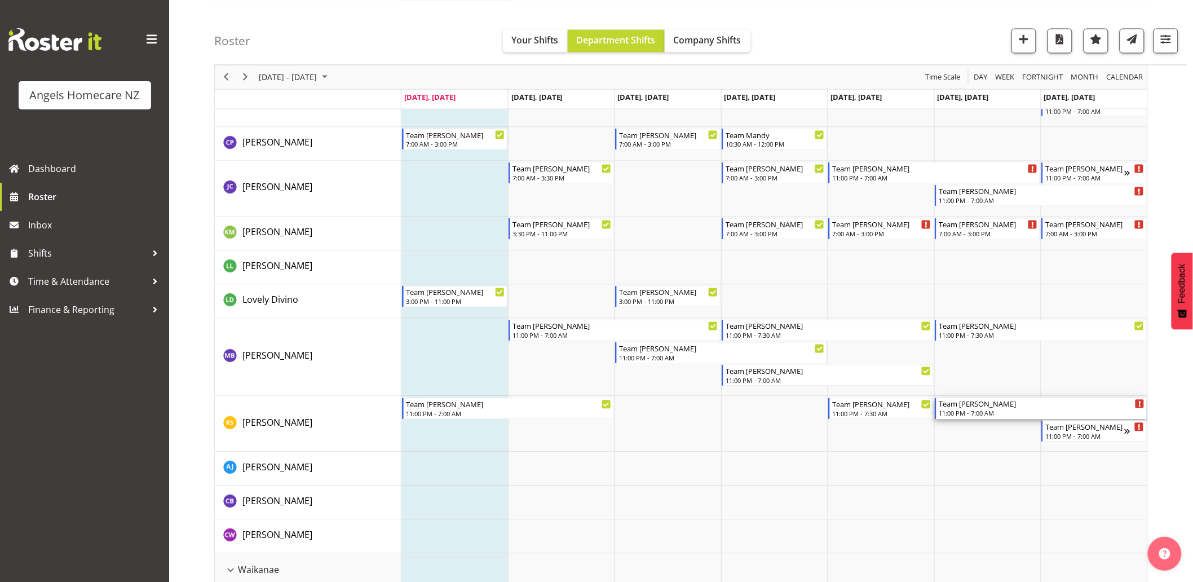
click at [985, 406] on div "Team [PERSON_NAME]" at bounding box center [1042, 403] width 206 height 11
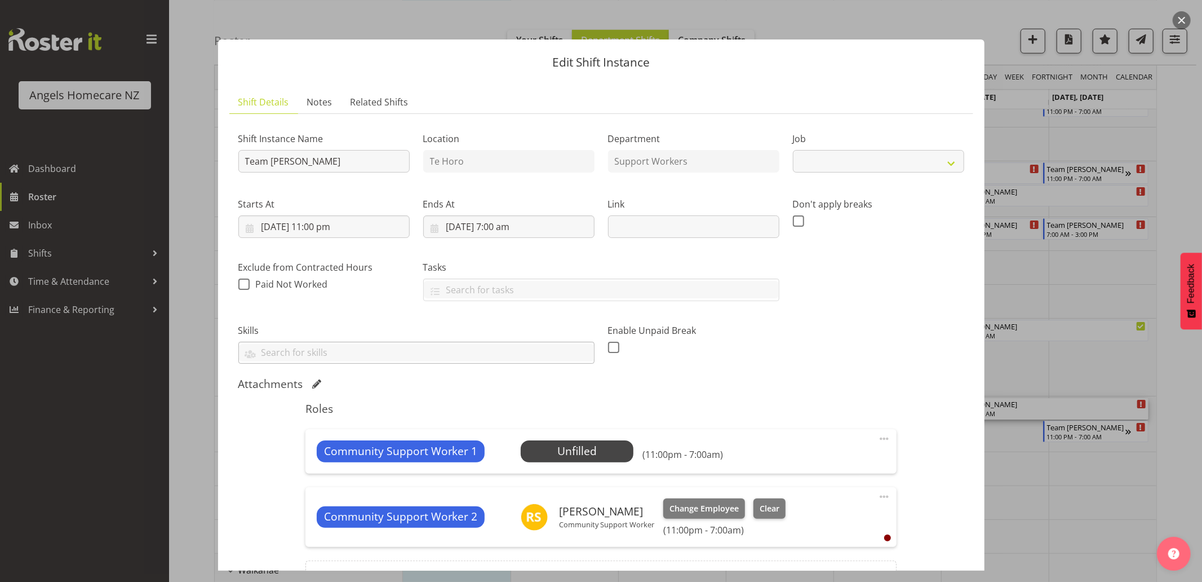
select select "10686"
click at [880, 437] on span at bounding box center [885, 439] width 14 height 14
click at [835, 504] on link "Delete" at bounding box center [837, 504] width 108 height 20
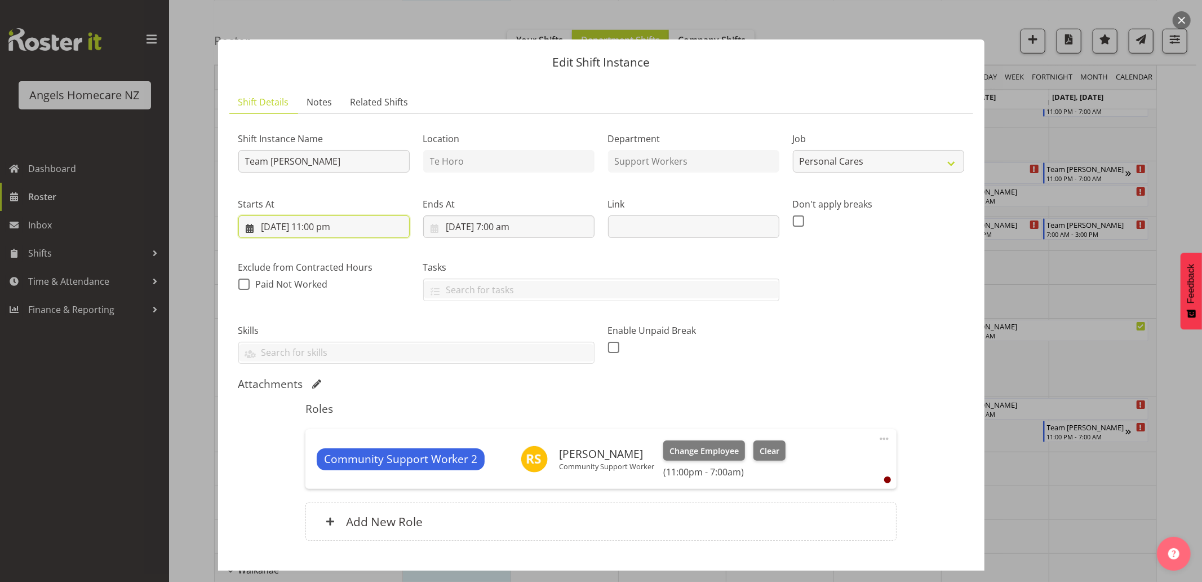
click at [334, 224] on input "11/10/2025, 11:00 pm" at bounding box center [323, 226] width 171 height 23
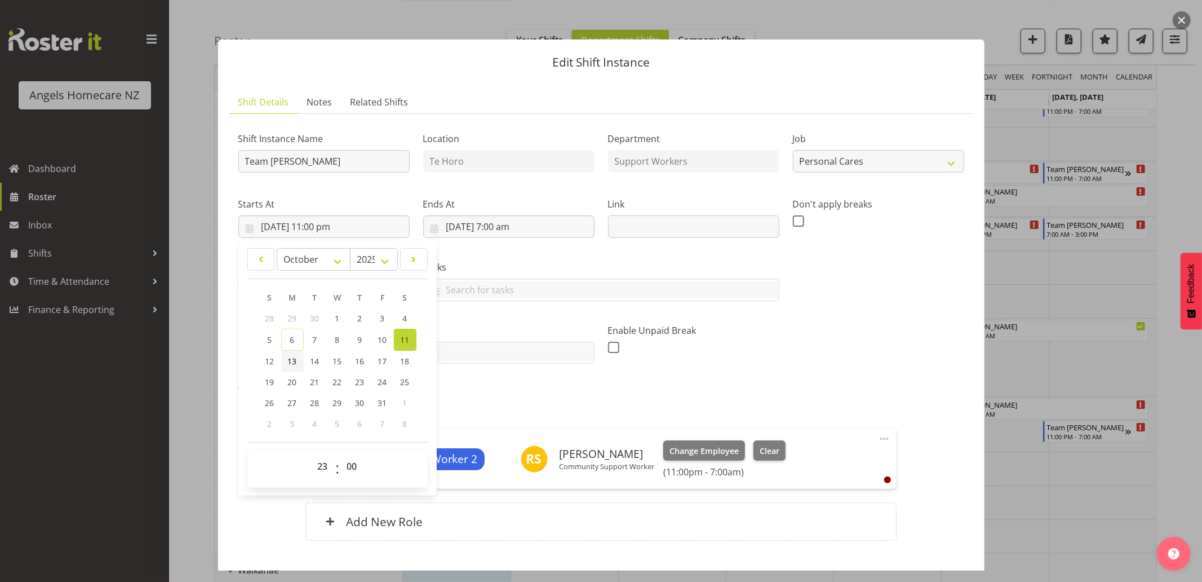
click at [289, 359] on span "13" at bounding box center [292, 361] width 9 height 11
type input "13/10/2025, 11:00 pm"
click at [487, 395] on div "Shift Instance Name Team Kerry Location Te Horo Department Support Workers Job …" at bounding box center [601, 339] width 726 height 432
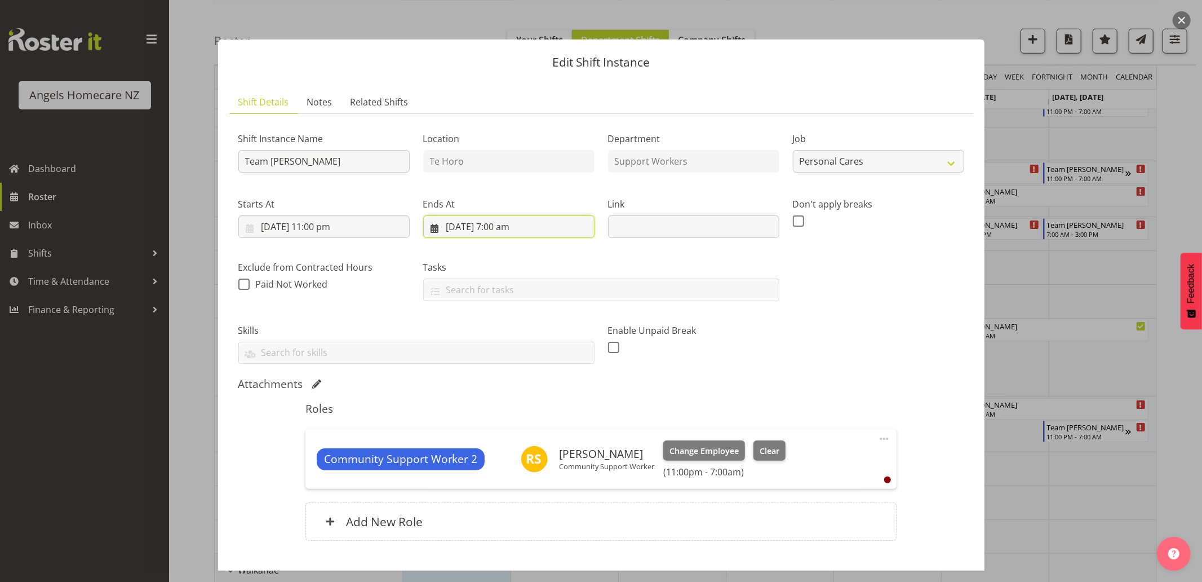
click at [490, 230] on input "12/10/2025, 7:00 am" at bounding box center [508, 226] width 171 height 23
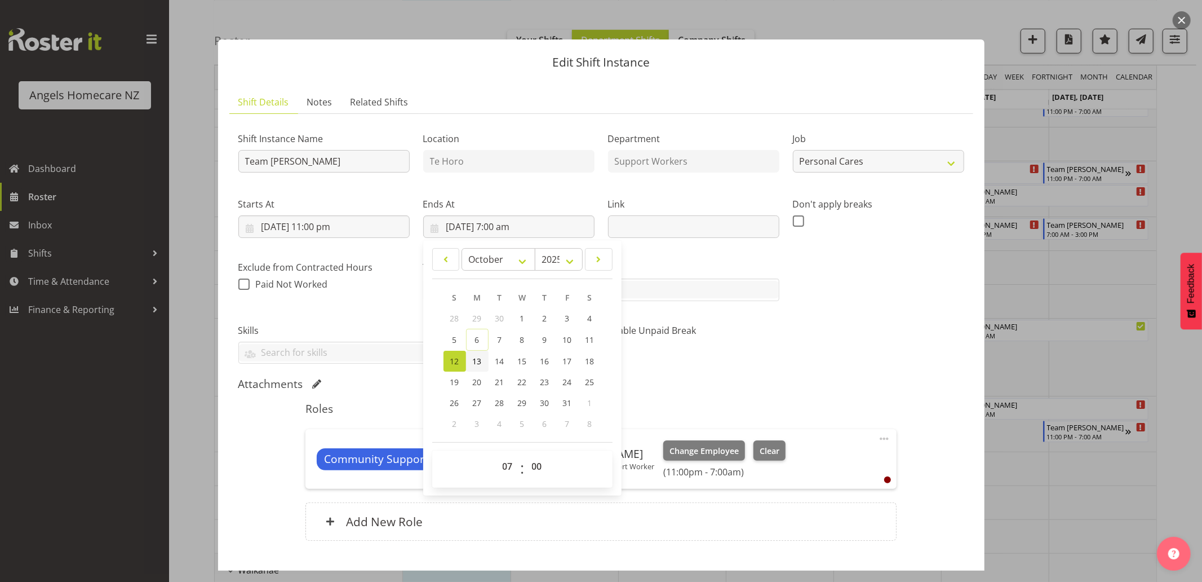
click at [474, 359] on span "13" at bounding box center [477, 361] width 9 height 11
type input "13/10/2025, 7:00 am"
click at [674, 400] on div "Roles Community Support Worker 2 Rachel Share Community Support Worker Change E…" at bounding box center [601, 474] width 605 height 159
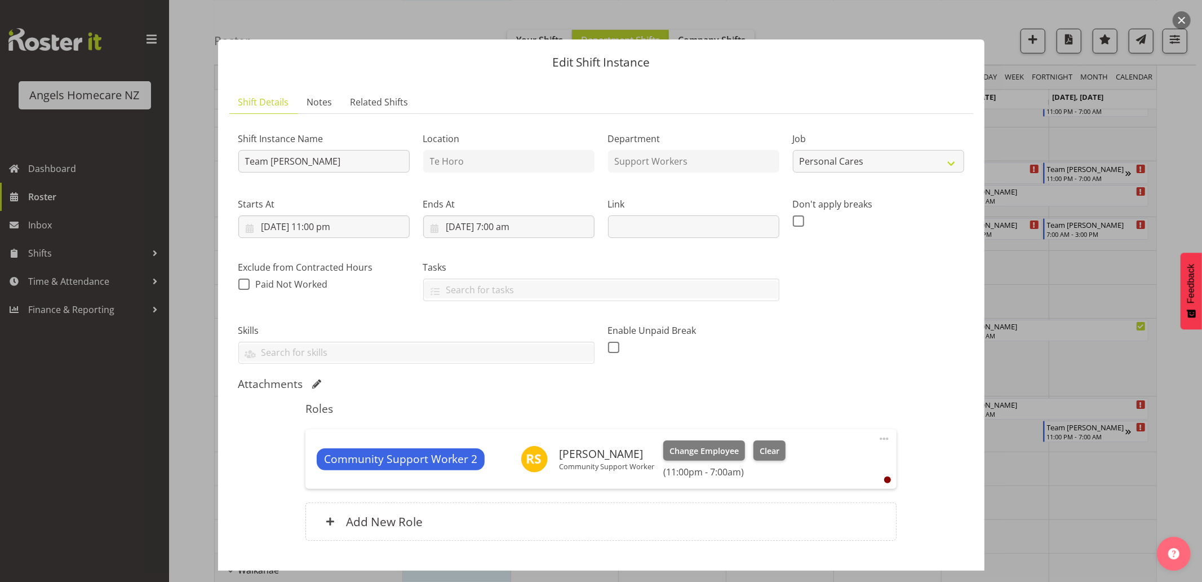
scroll to position [70, 0]
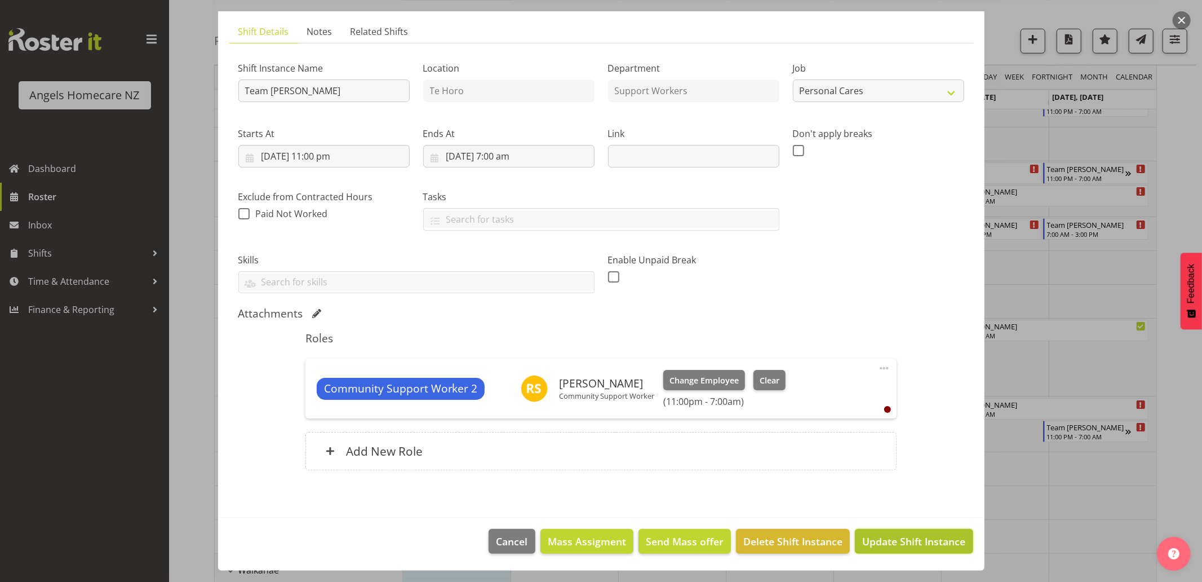
click at [863, 541] on span "Update Shift Instance" at bounding box center [914, 541] width 103 height 15
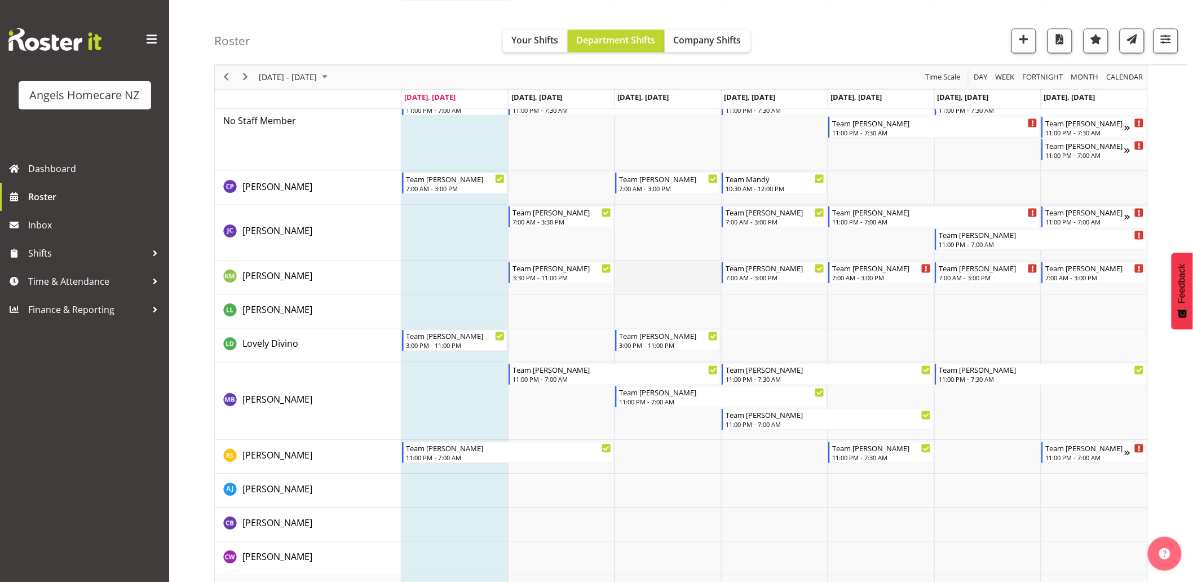
scroll to position [689, 0]
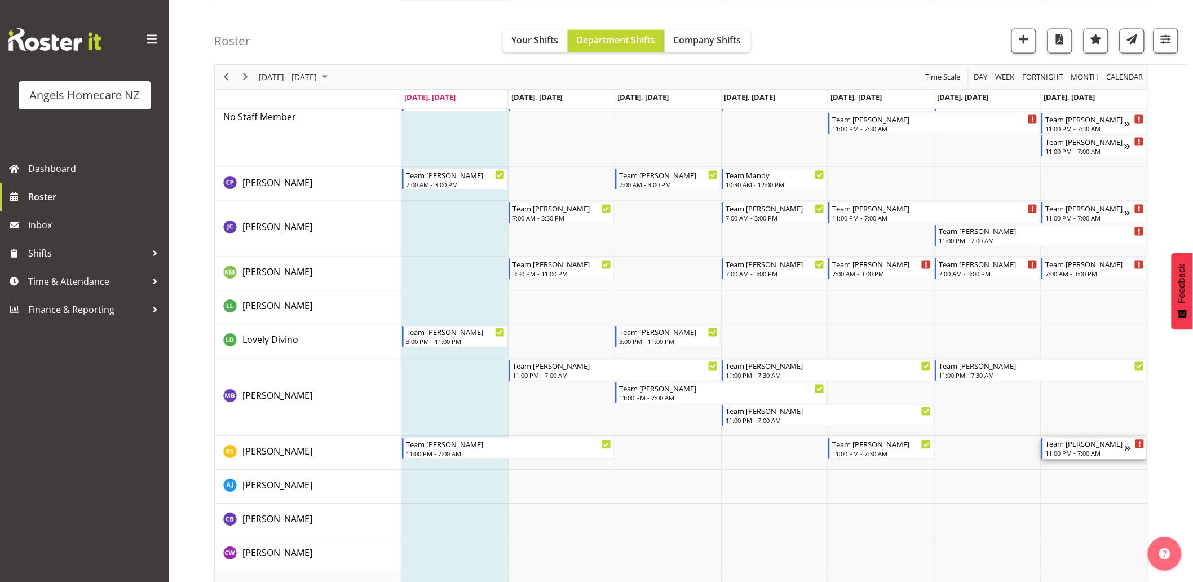
click at [1081, 453] on div "11:00 PM - 7:00 AM" at bounding box center [1084, 453] width 79 height 9
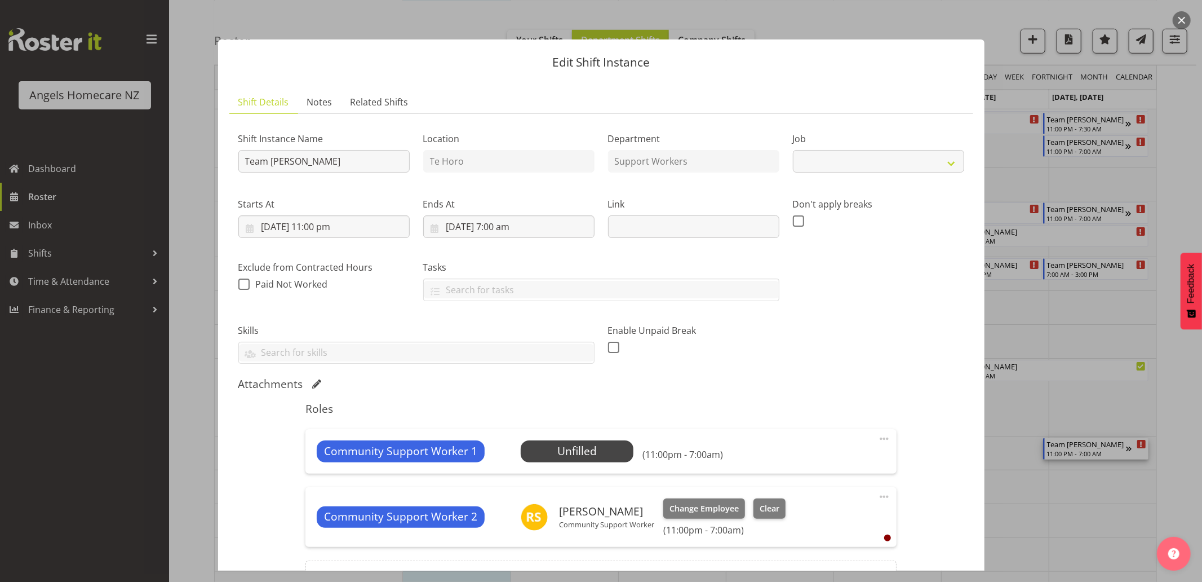
select select "10686"
click at [878, 497] on span at bounding box center [885, 497] width 14 height 14
click at [797, 562] on link "Delete" at bounding box center [837, 562] width 108 height 20
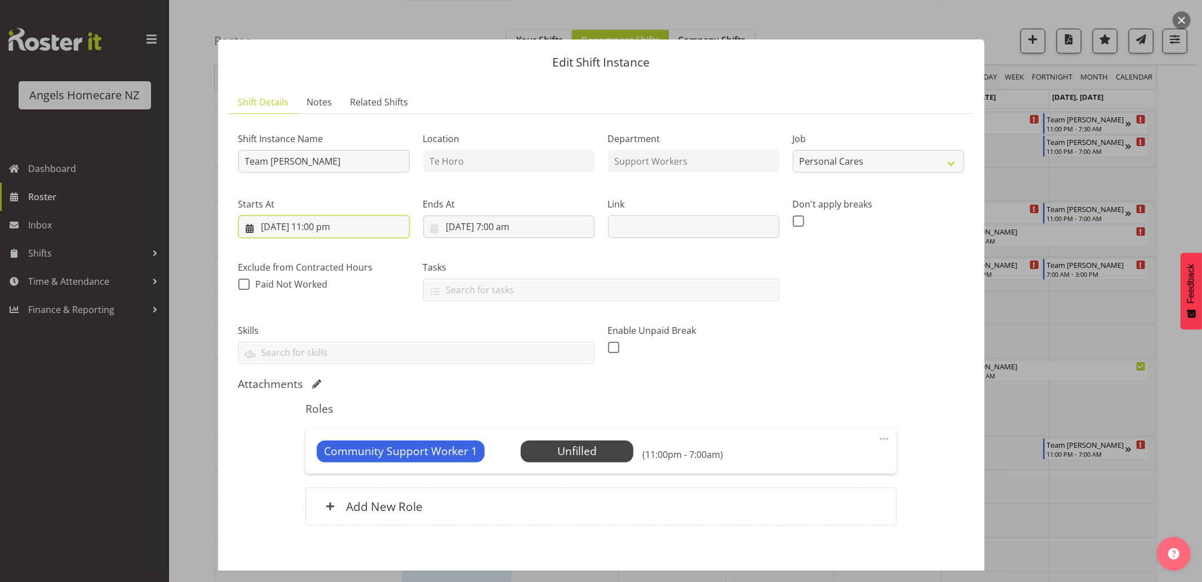
click at [356, 228] on input "12/10/2025, 11:00 pm" at bounding box center [323, 226] width 171 height 23
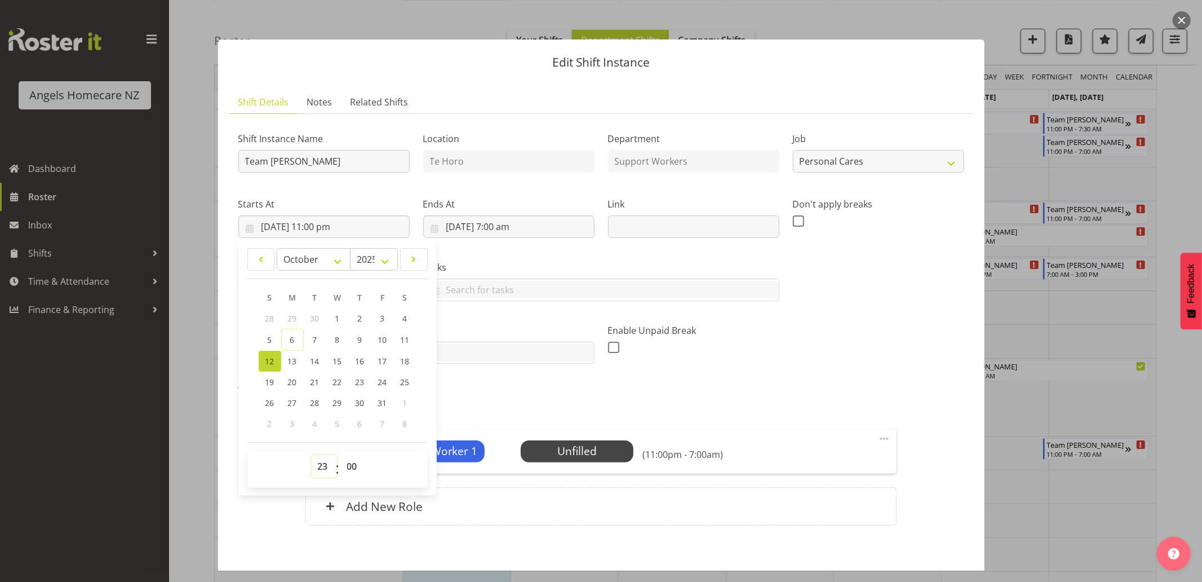
click at [324, 467] on select "00 01 02 03 04 05 06 07 08 09 10 11 12 13 14 15 16 17 18 19 20 21 22 23" at bounding box center [324, 466] width 25 height 23
select select "22"
click at [312, 455] on select "00 01 02 03 04 05 06 07 08 09 10 11 12 13 14 15 16 17 18 19 20 21 22 23" at bounding box center [324, 466] width 25 height 23
type input "12/10/2025, 10:00 pm"
click at [525, 385] on div "Attachments" at bounding box center [601, 384] width 726 height 14
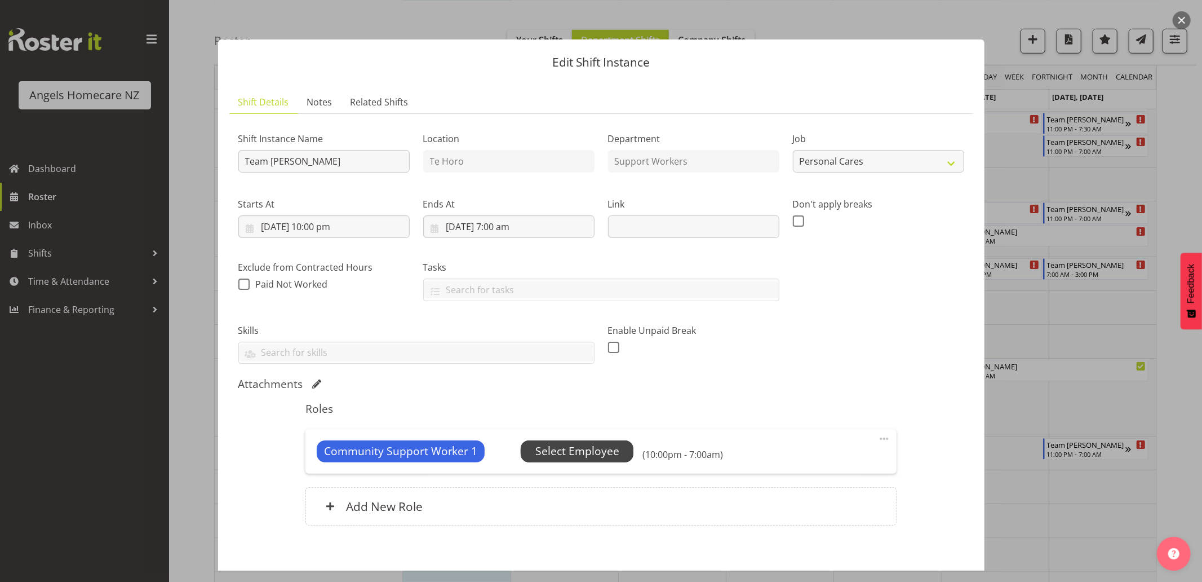
click at [604, 453] on span "Select Employee" at bounding box center [578, 451] width 84 height 16
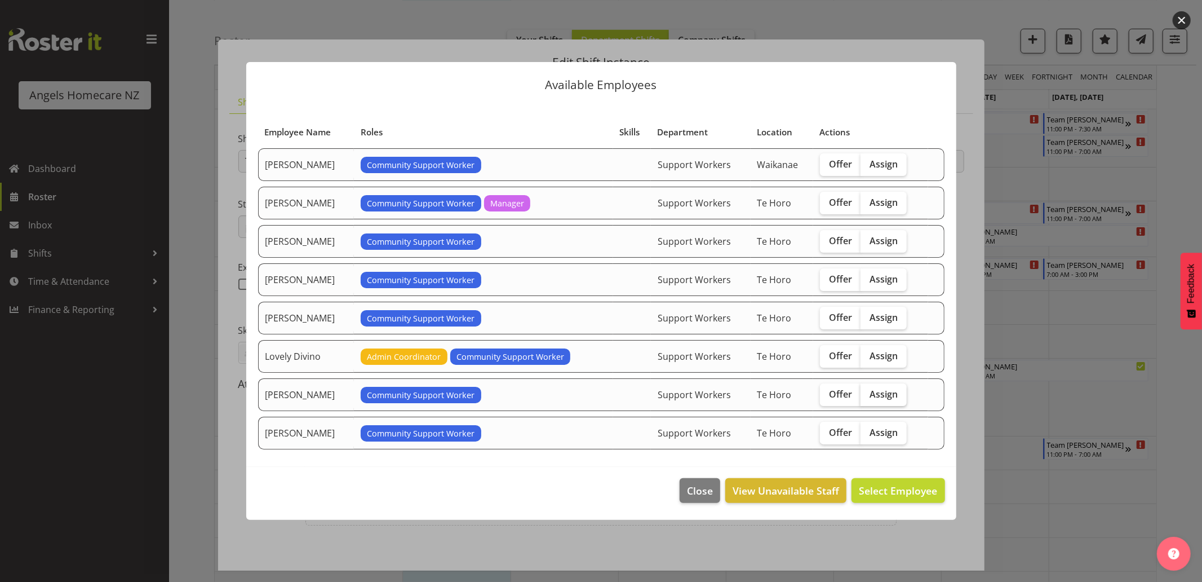
click at [898, 397] on span "Assign" at bounding box center [884, 393] width 28 height 11
click at [868, 397] on input "Assign" at bounding box center [864, 393] width 7 height 7
checkbox input "true"
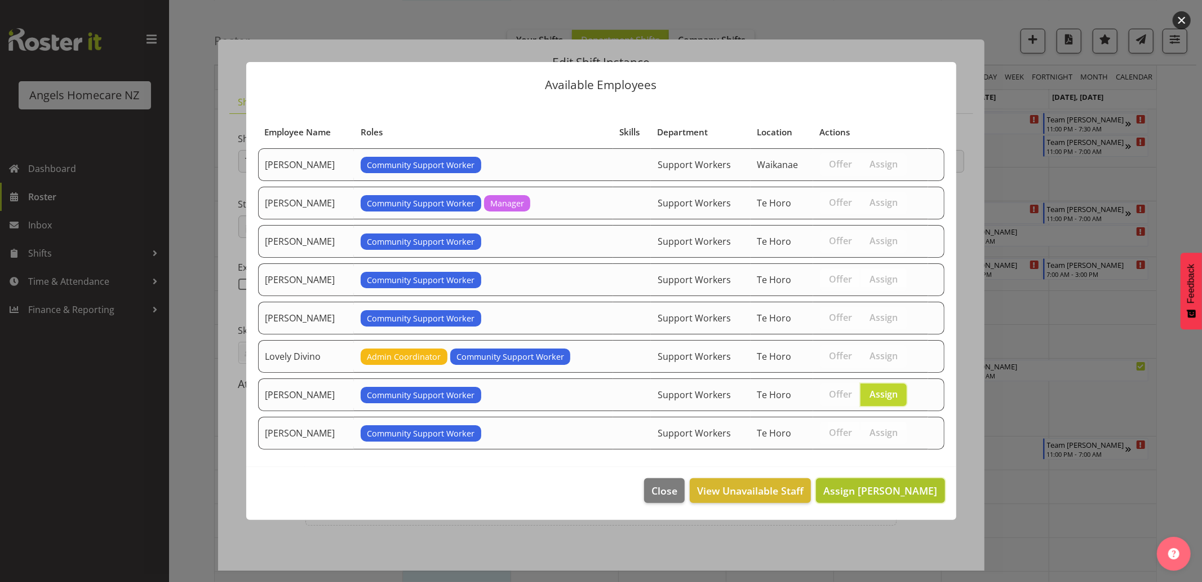
click at [886, 487] on span "Assign Michelle Bassett" at bounding box center [881, 491] width 114 height 14
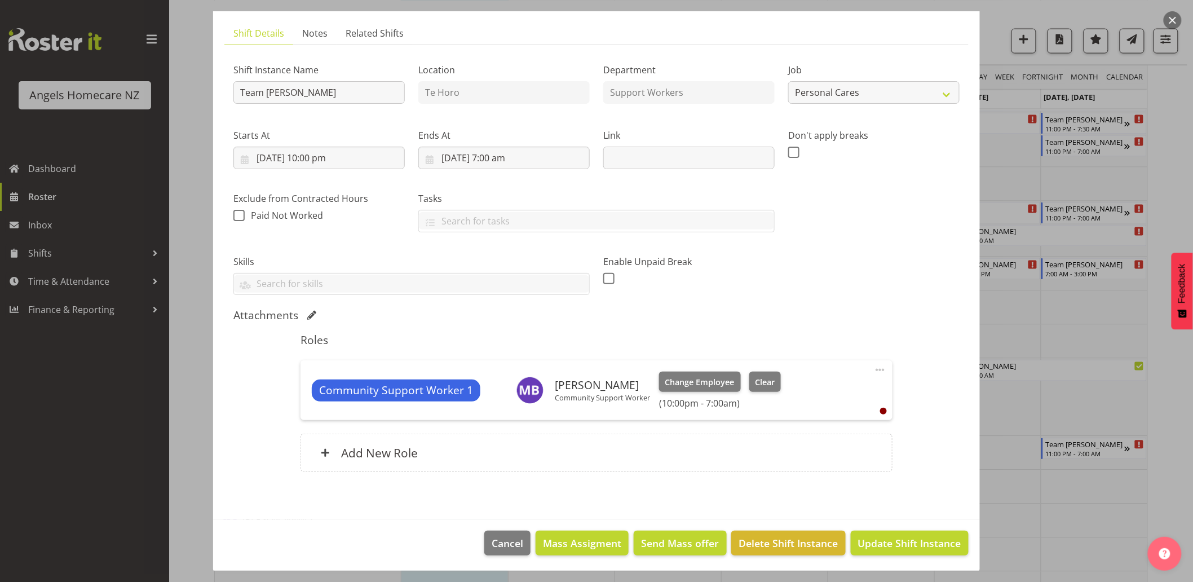
scroll to position [70, 0]
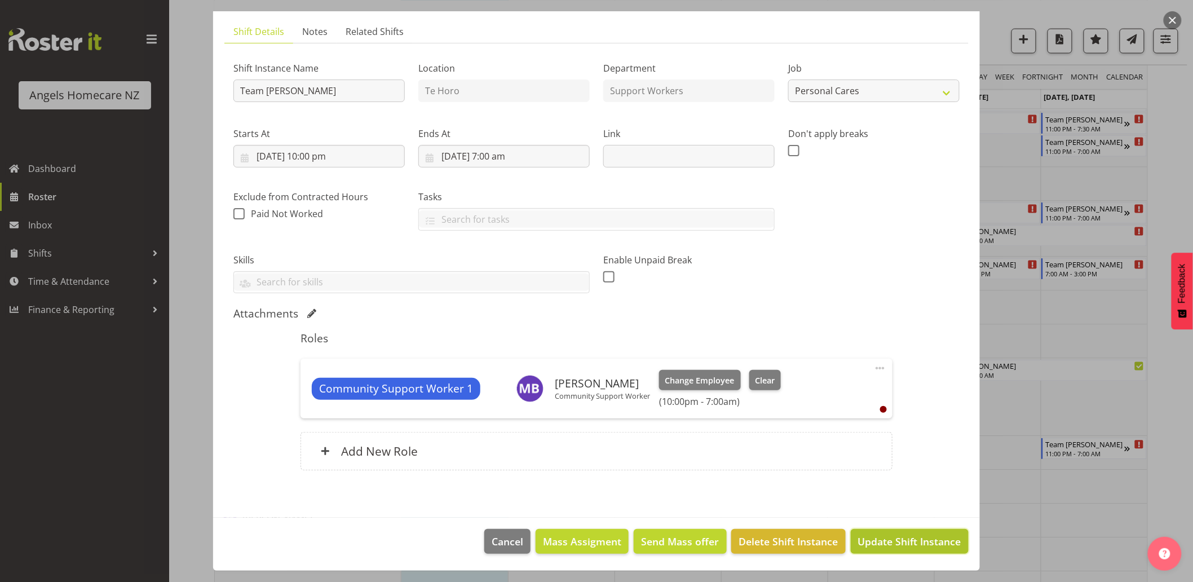
click at [879, 540] on span "Update Shift Instance" at bounding box center [909, 541] width 103 height 15
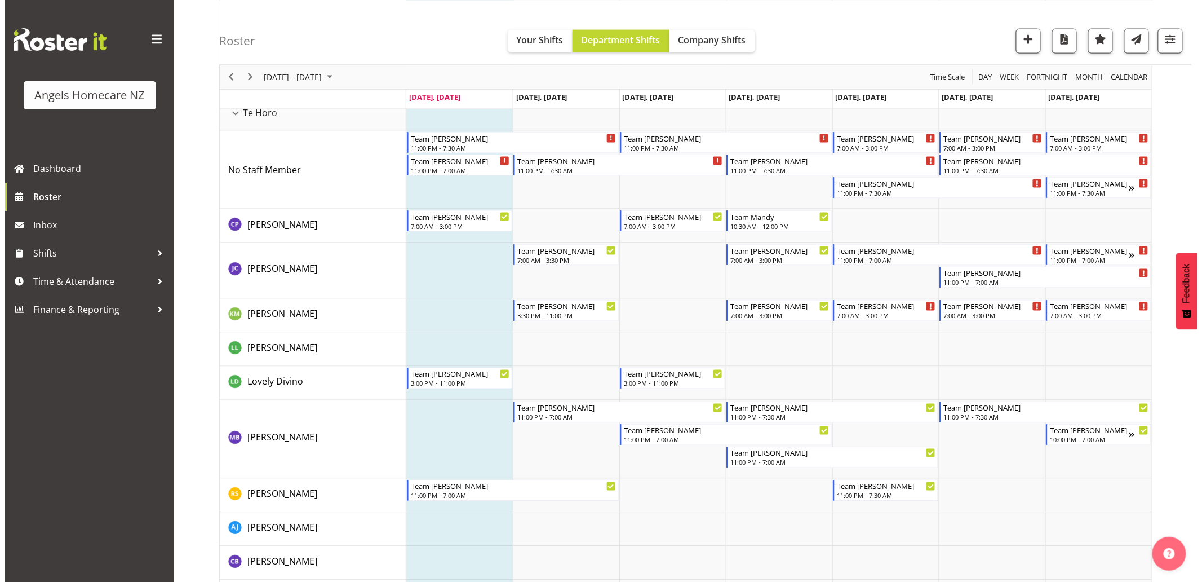
scroll to position [626, 0]
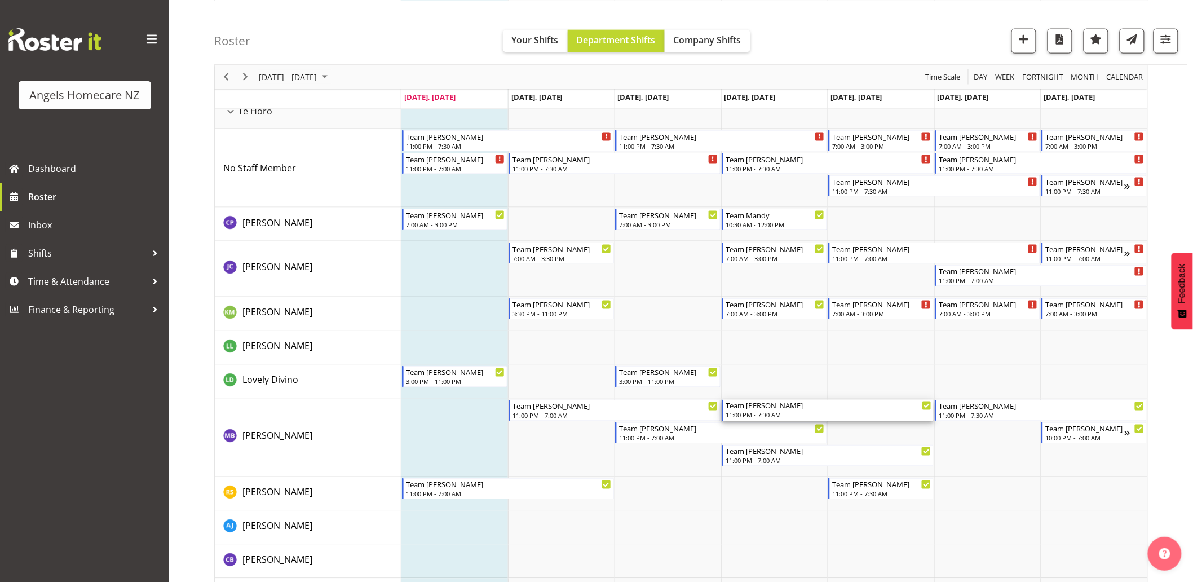
click at [755, 414] on div "11:00 PM - 7:30 AM" at bounding box center [829, 414] width 206 height 9
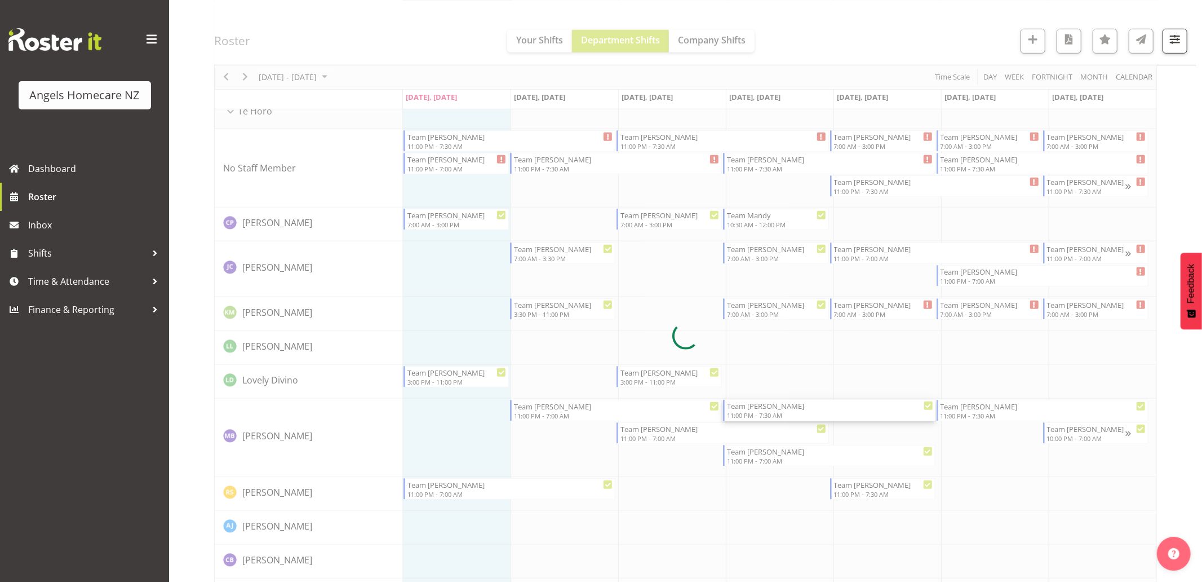
select select
select select "9"
select select "2025"
select select "23"
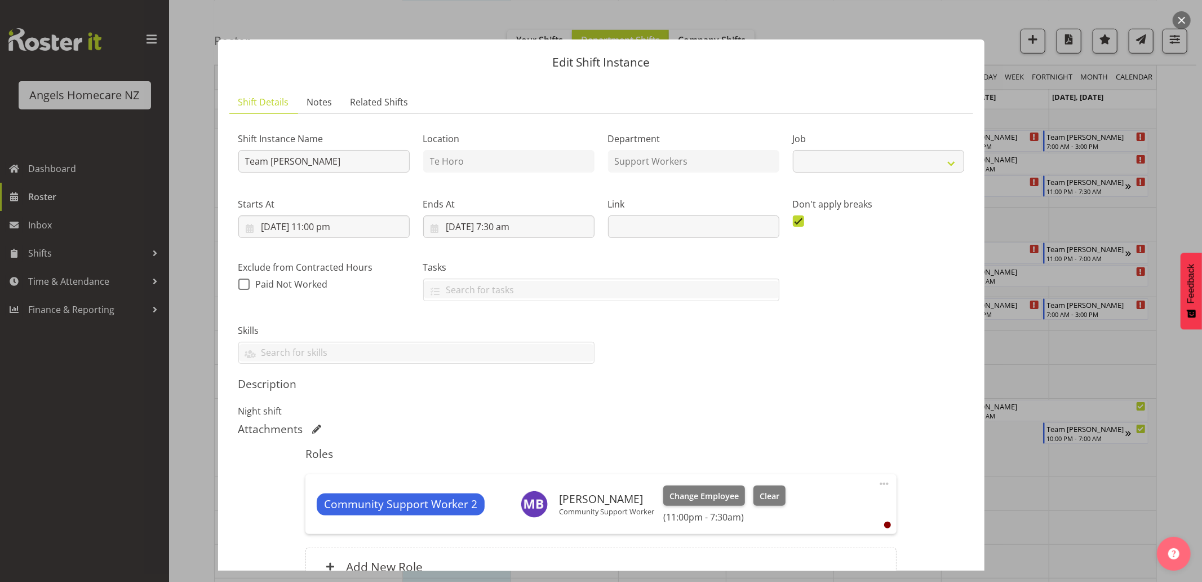
select select "10686"
click at [284, 228] on input "9/10/2025, 11:00 pm" at bounding box center [323, 226] width 171 height 23
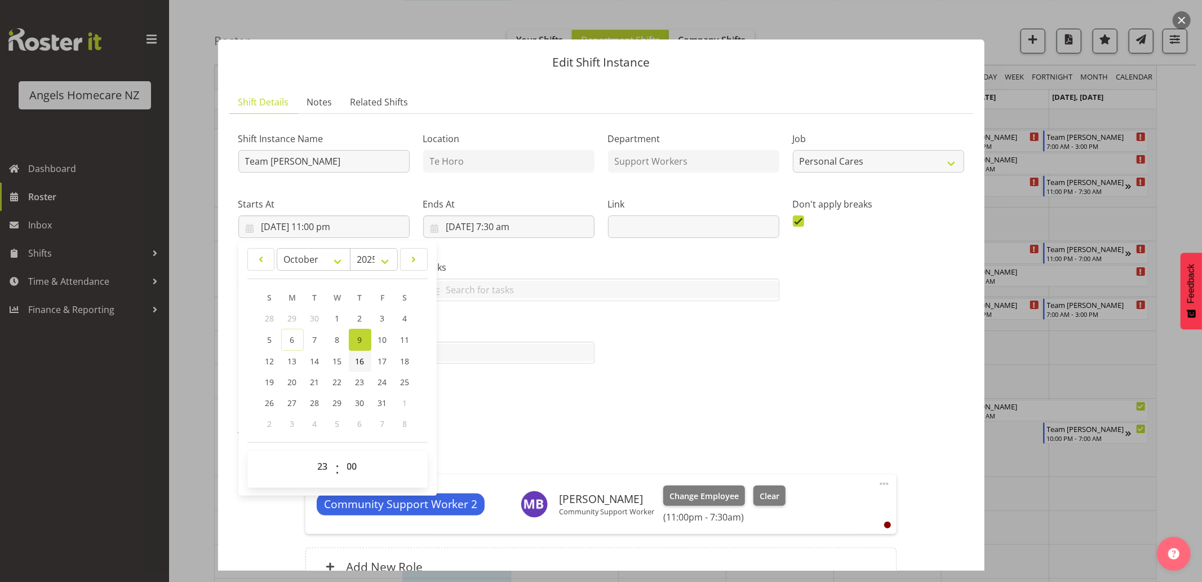
click at [357, 359] on span "16" at bounding box center [360, 361] width 9 height 11
type input "16/10/2025, 11:00 pm"
click at [661, 404] on div "Description Night shift" at bounding box center [601, 397] width 726 height 41
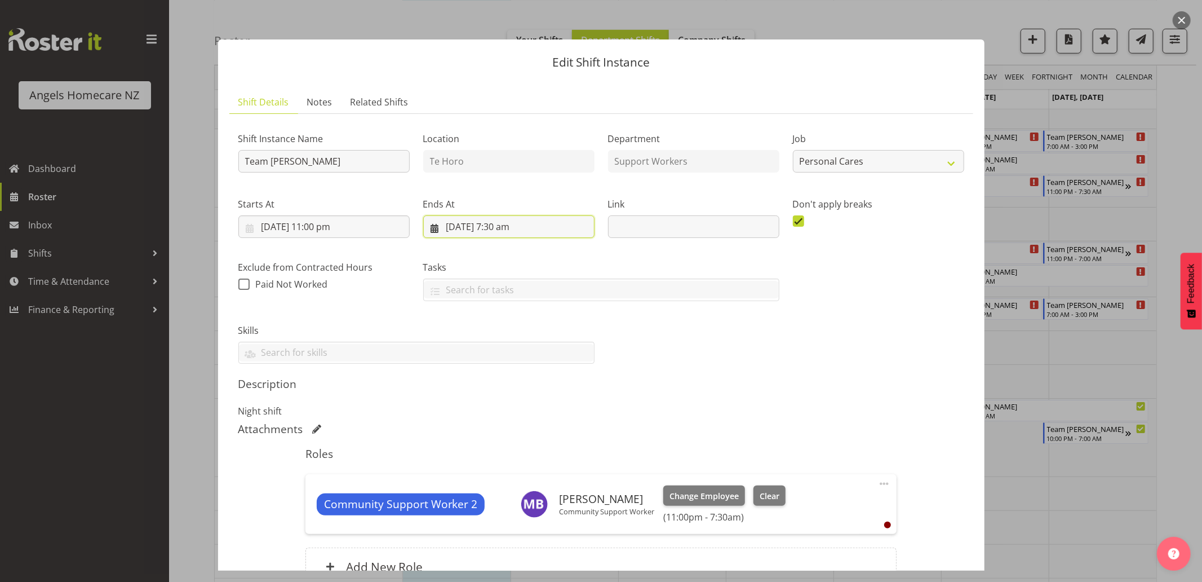
click at [527, 228] on input "10/10/2025, 7:30 am" at bounding box center [508, 226] width 171 height 23
click at [541, 358] on span "16" at bounding box center [545, 361] width 9 height 11
type input "16/10/2025, 7:30 am"
click at [724, 381] on h5 "Description" at bounding box center [601, 384] width 726 height 14
click at [523, 228] on input "16/10/2025, 7:30 am" at bounding box center [508, 226] width 171 height 23
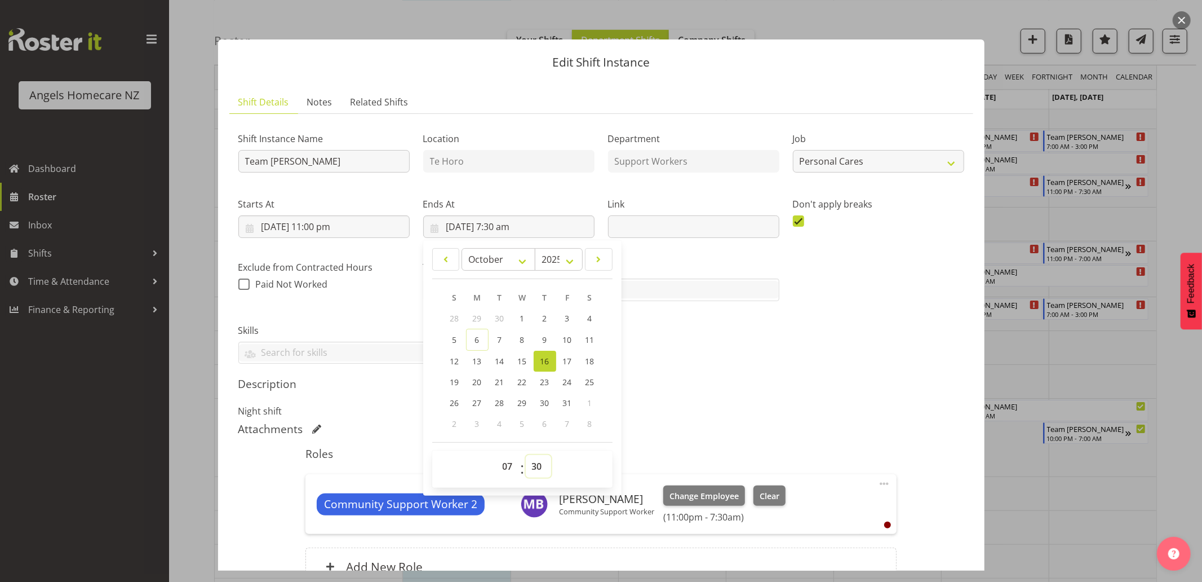
click at [532, 463] on select "00 01 02 03 04 05 06 07 08 09 10 11 12 13 14 15 16 17 18 19 20 21 22 23 24 25 2…" at bounding box center [538, 466] width 25 height 23
select select "0"
click at [526, 455] on select "00 01 02 03 04 05 06 07 08 09 10 11 12 13 14 15 16 17 18 19 20 21 22 23 24 25 2…" at bounding box center [538, 466] width 25 height 23
type input "16/10/2025, 7:00 am"
click at [769, 404] on p "Night shift" at bounding box center [601, 411] width 726 height 14
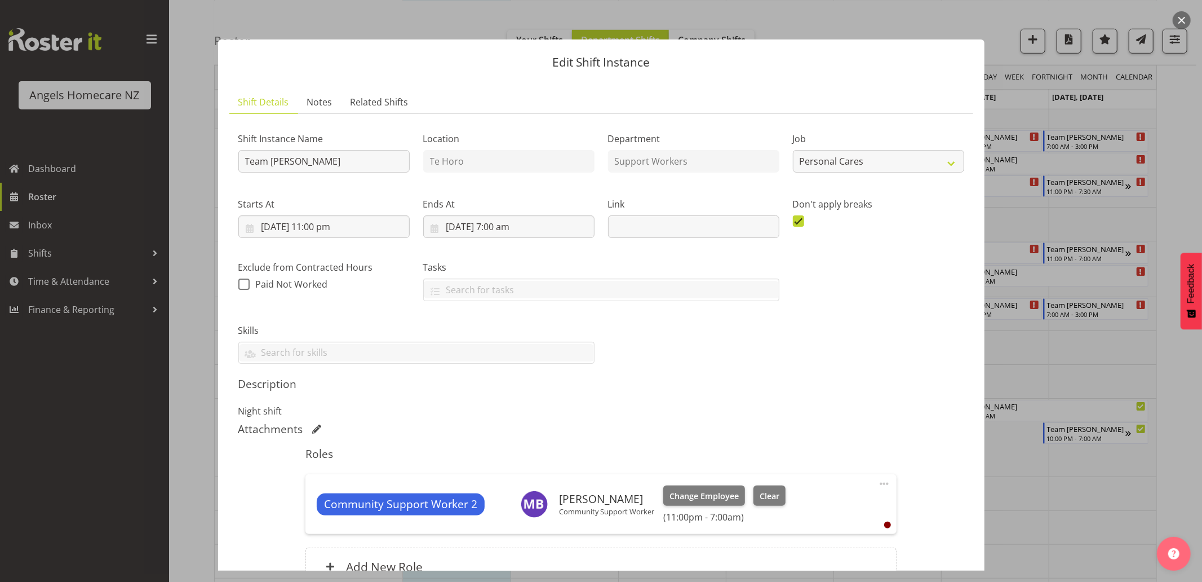
scroll to position [116, 0]
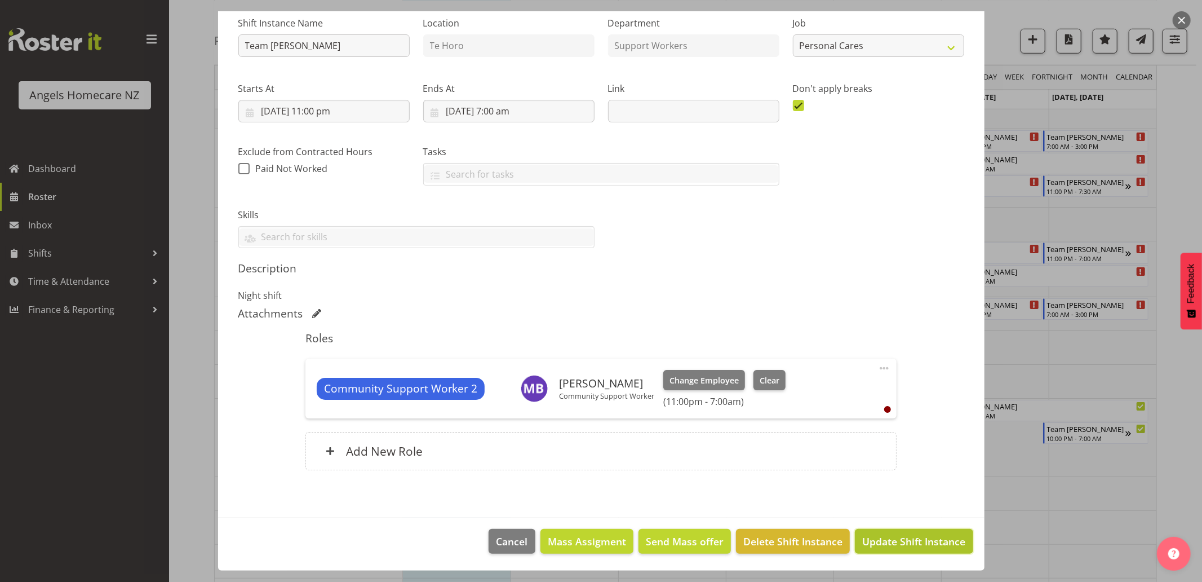
click at [876, 547] on span "Update Shift Instance" at bounding box center [914, 541] width 103 height 15
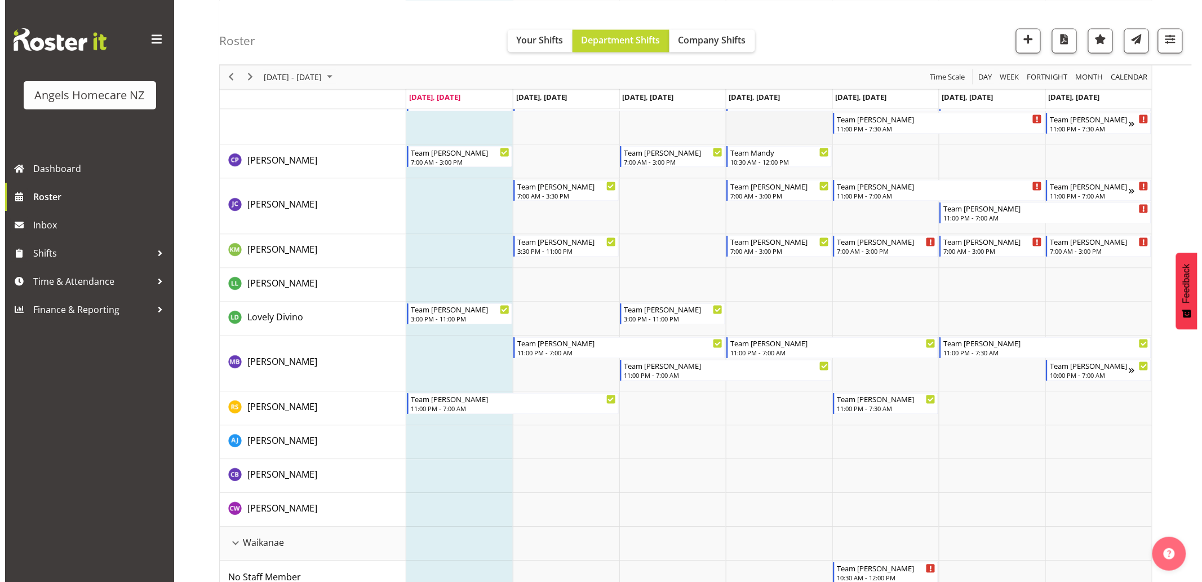
scroll to position [751, 0]
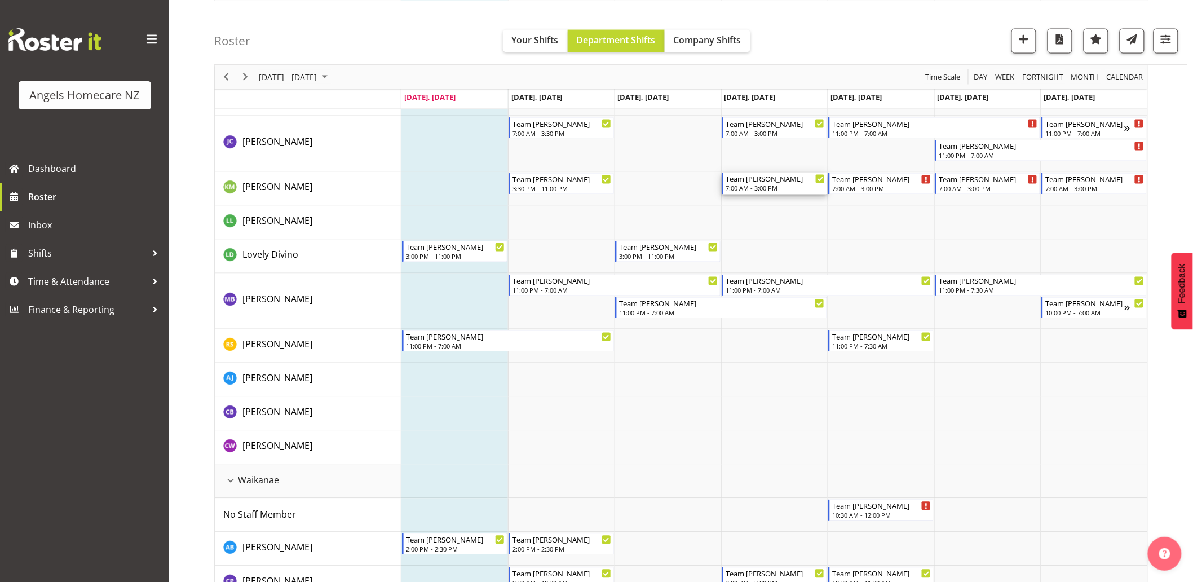
click at [766, 185] on div "7:00 AM - 3:00 PM" at bounding box center [775, 188] width 99 height 9
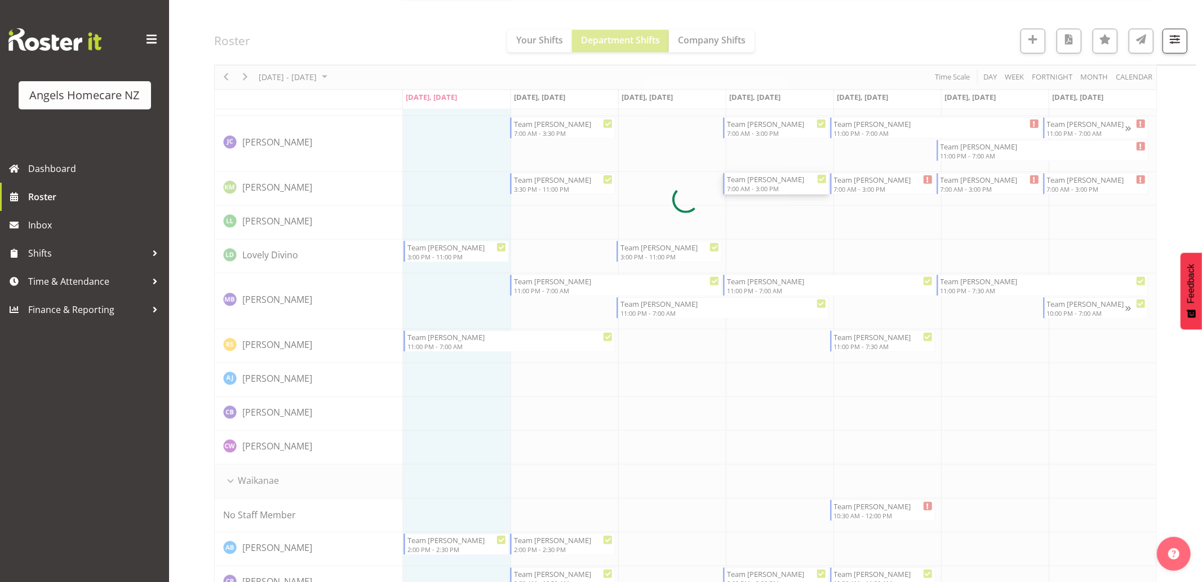
select select
select select "9"
select select "2025"
select select "7"
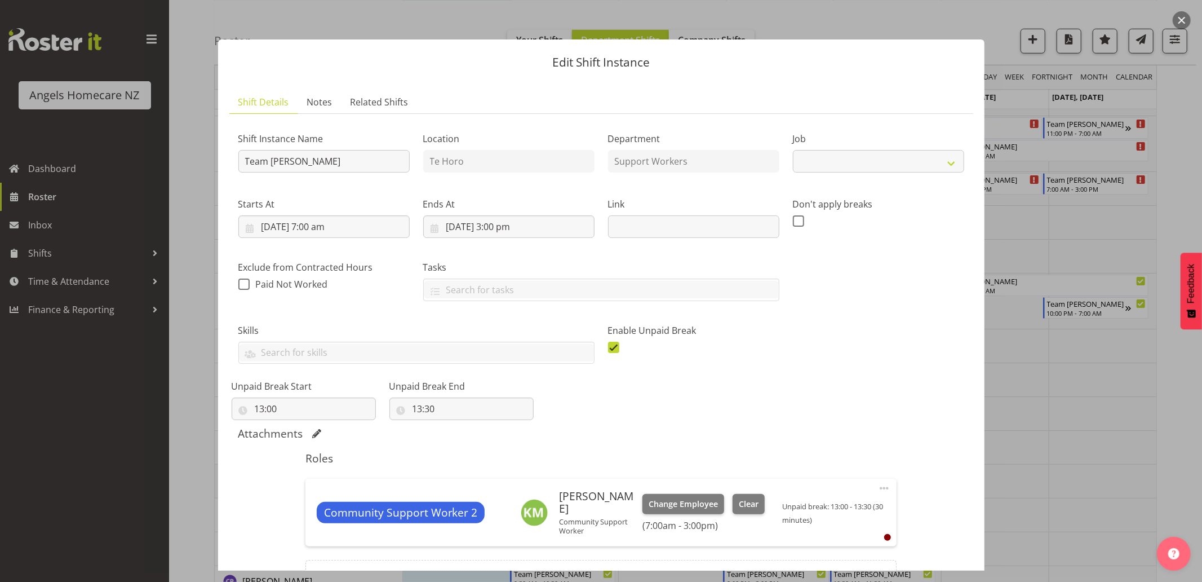
select select "10686"
click at [324, 224] on input "9/10/2025, 7:00 am" at bounding box center [323, 226] width 171 height 23
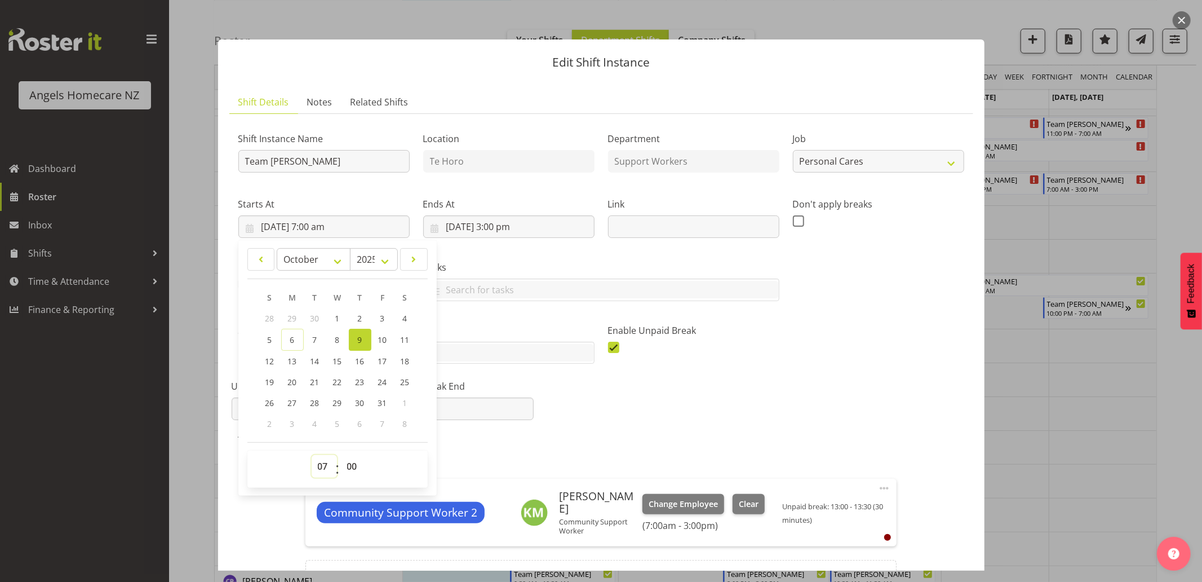
click at [320, 462] on select "00 01 02 03 04 05 06 07 08 09 10 11 12 13 14 15 16 17 18 19 20 21 22 23" at bounding box center [324, 466] width 25 height 23
select select "15"
click at [312, 455] on select "00 01 02 03 04 05 06 07 08 09 10 11 12 13 14 15 16 17 18 19 20 21 22 23" at bounding box center [324, 466] width 25 height 23
type input "9/10/2025, 3:00 pm"
click at [601, 399] on div "Shift Instance Name Team Kerry Location Te Horo Department Support Workers Job …" at bounding box center [602, 268] width 740 height 304
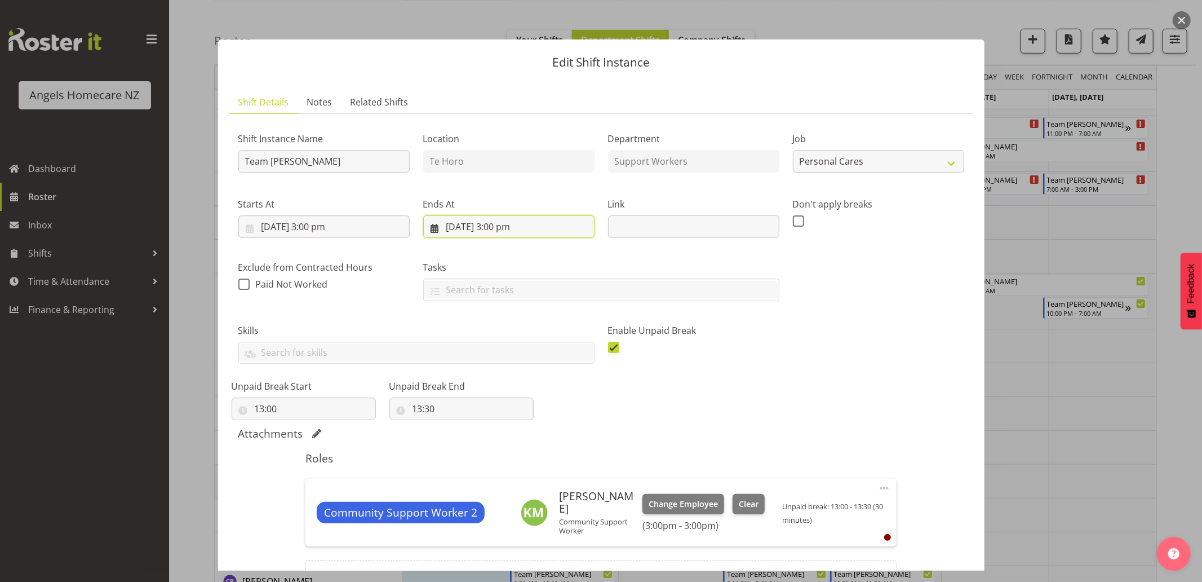
click at [525, 228] on input "9/10/2025, 3:00 pm" at bounding box center [508, 226] width 171 height 23
click at [507, 466] on select "00 01 02 03 04 05 06 07 08 09 10 11 12 13 14 15 16 17 18 19 20 21 22 23" at bounding box center [509, 466] width 25 height 23
select select "23"
click at [497, 455] on select "00 01 02 03 04 05 06 07 08 09 10 11 12 13 14 15 16 17 18 19 20 21 22 23" at bounding box center [509, 466] width 25 height 23
type input "9/10/2025, 11:00 pm"
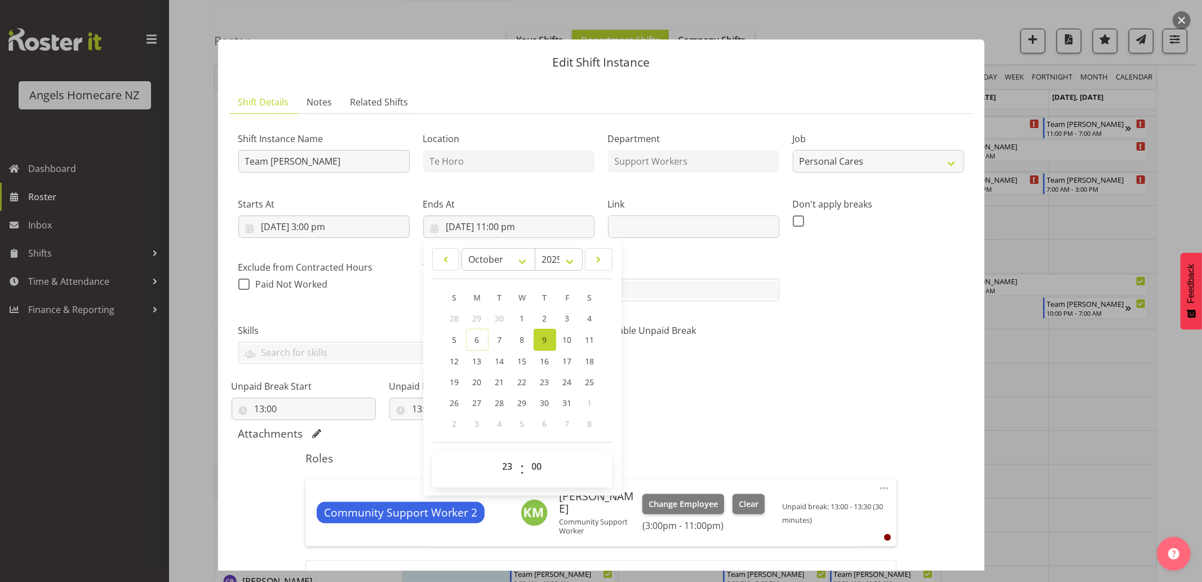
click at [762, 410] on div "Shift Instance Name Team Kerry Location Te Horo Department Support Workers Job …" at bounding box center [602, 268] width 740 height 304
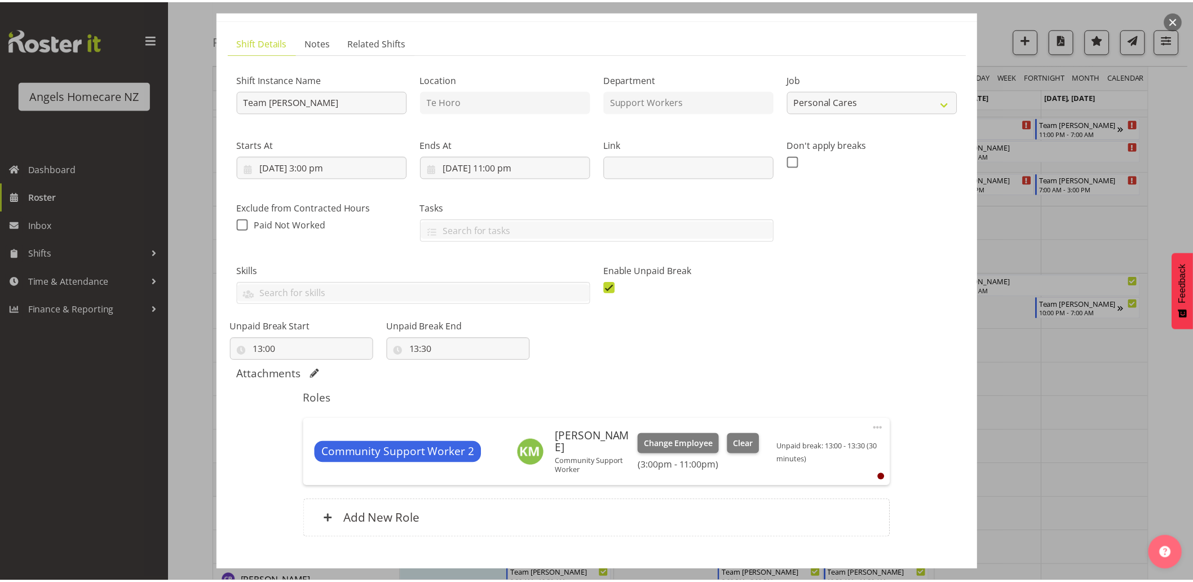
scroll to position [127, 0]
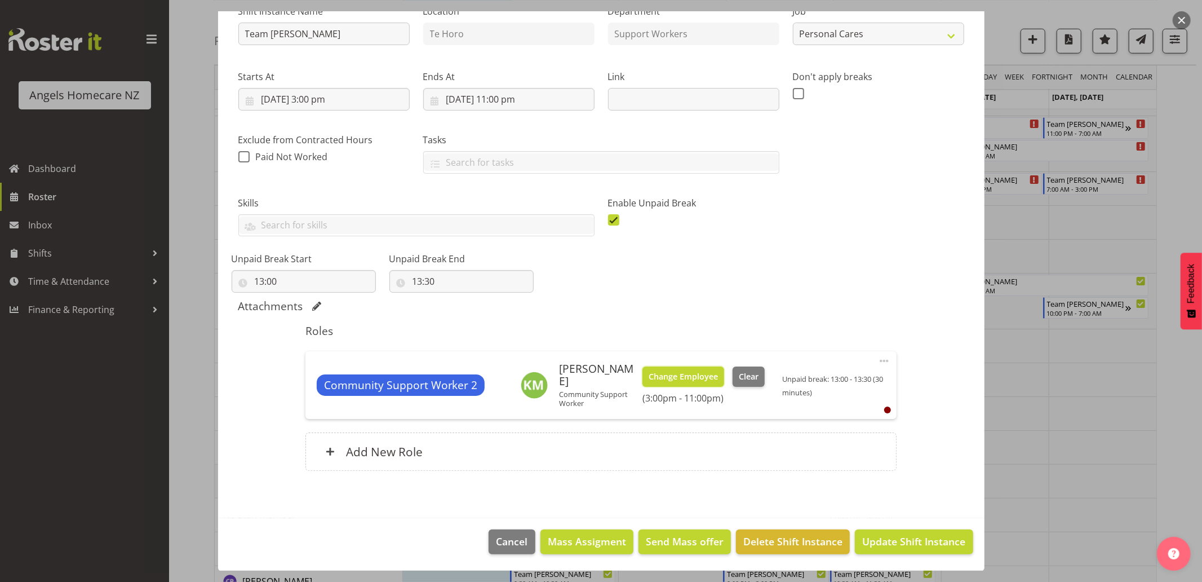
click at [685, 374] on span "Change Employee" at bounding box center [683, 376] width 69 height 12
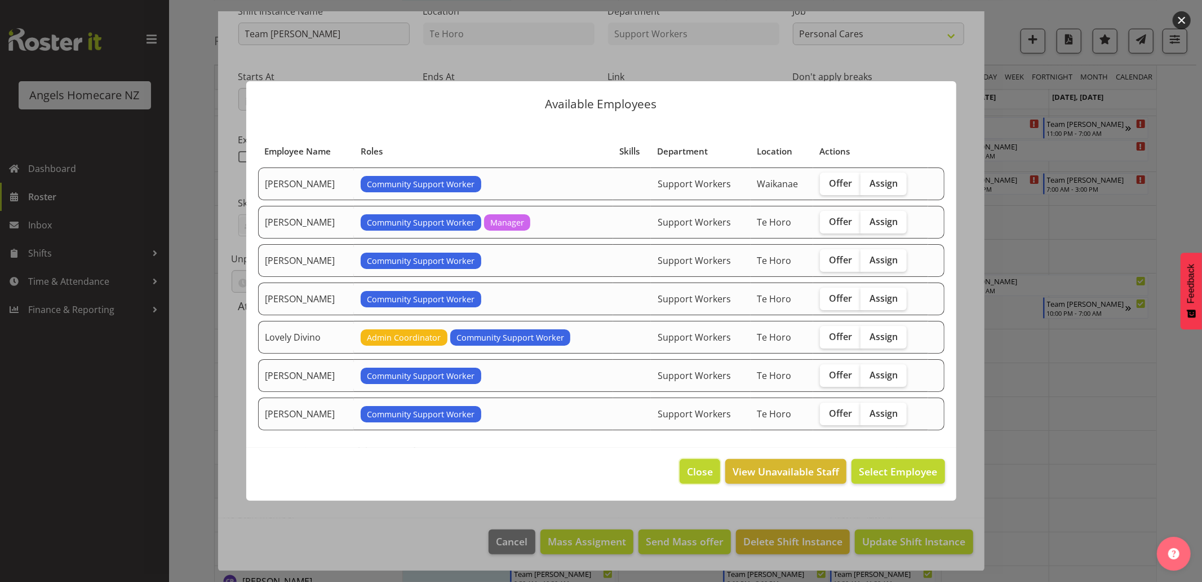
click at [697, 469] on span "Close" at bounding box center [700, 471] width 26 height 15
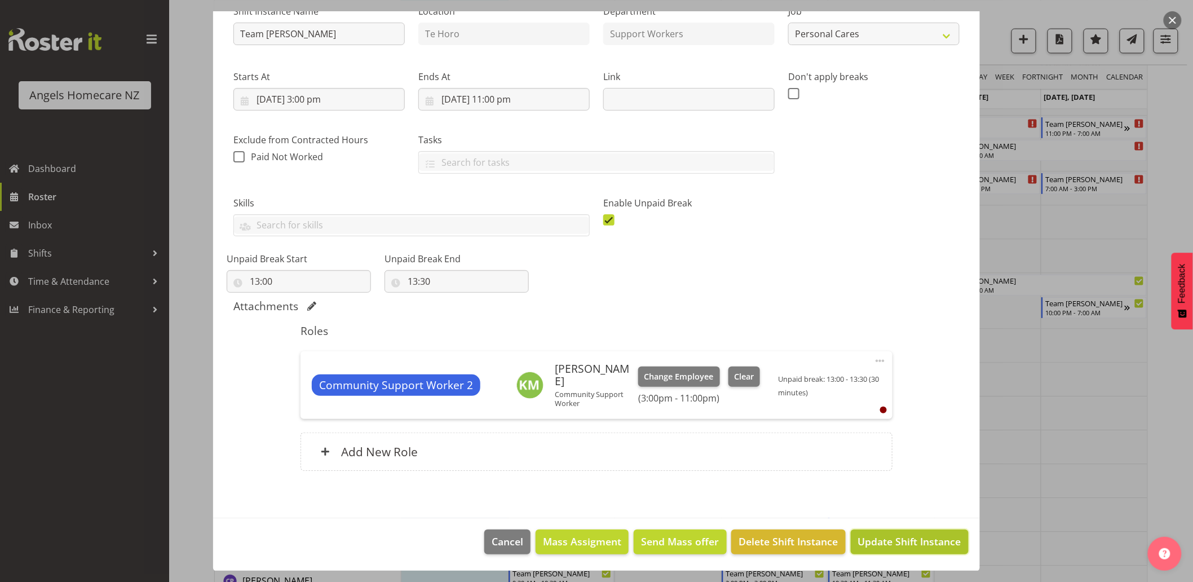
click at [905, 544] on span "Update Shift Instance" at bounding box center [909, 541] width 103 height 15
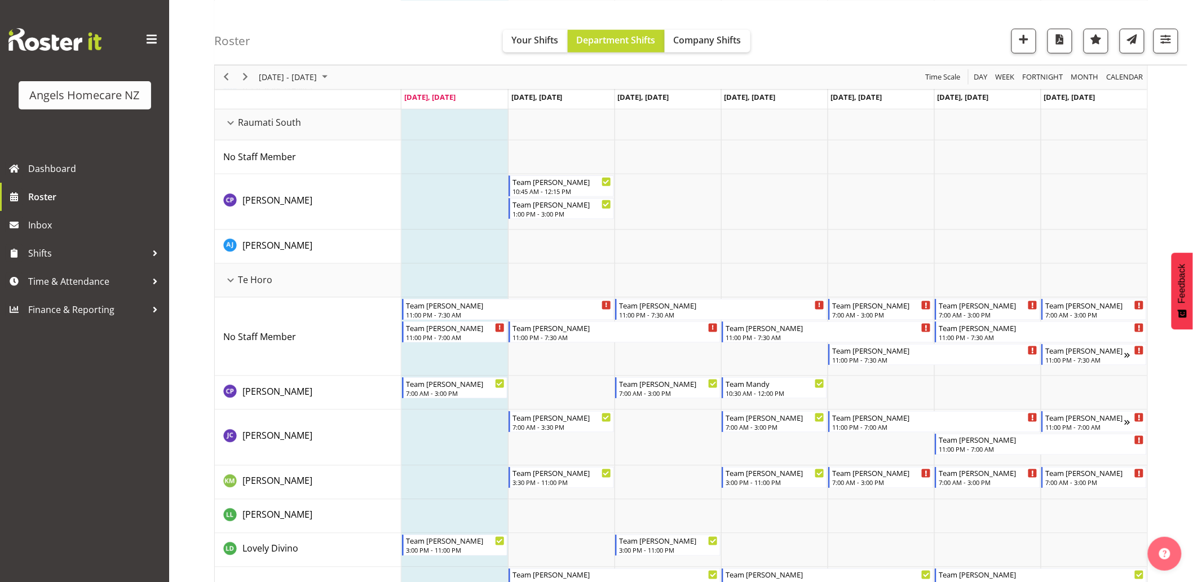
scroll to position [626, 0]
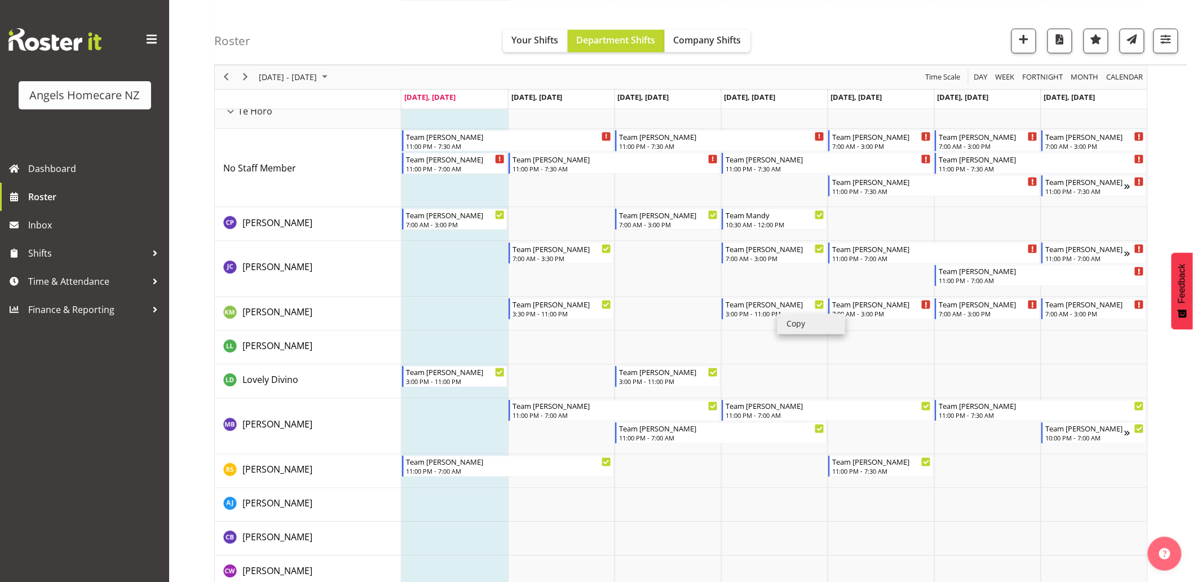
click at [782, 321] on li "Copy" at bounding box center [811, 324] width 68 height 20
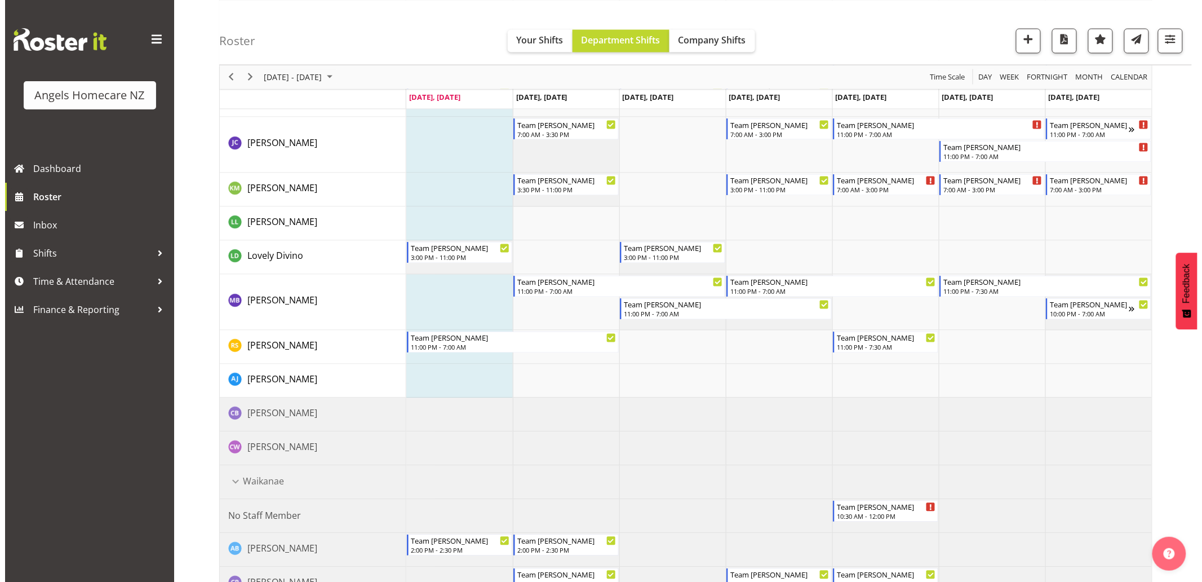
scroll to position [751, 0]
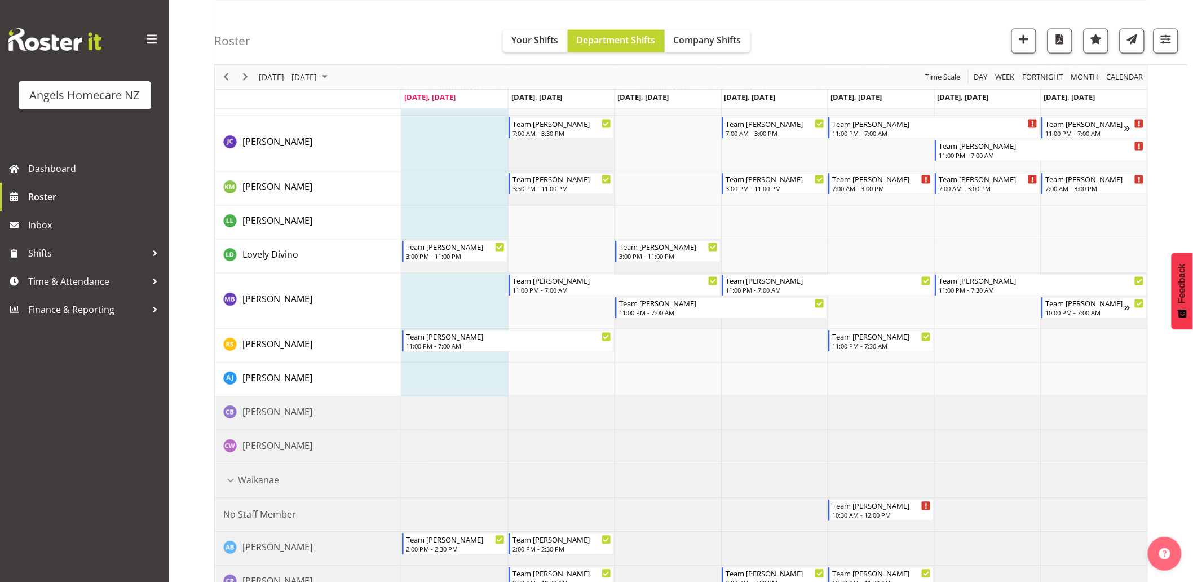
click at [782, 449] on td "Timeline Week of October 6, 2025" at bounding box center [774, 448] width 107 height 34
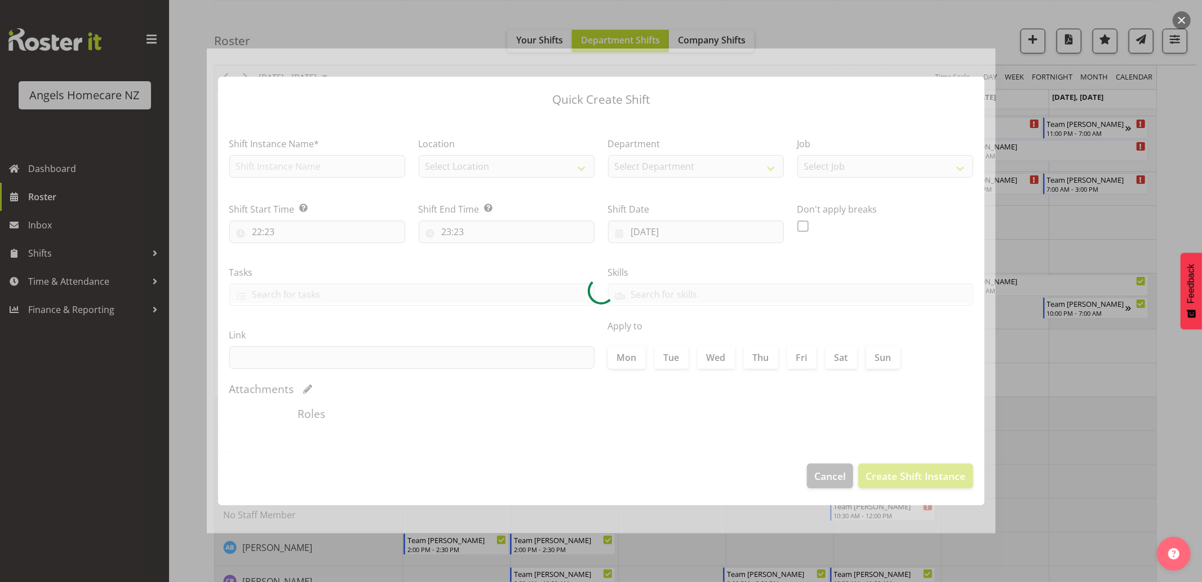
type input "[DATE]"
checkbox input "true"
click at [1179, 443] on div at bounding box center [601, 291] width 1202 height 582
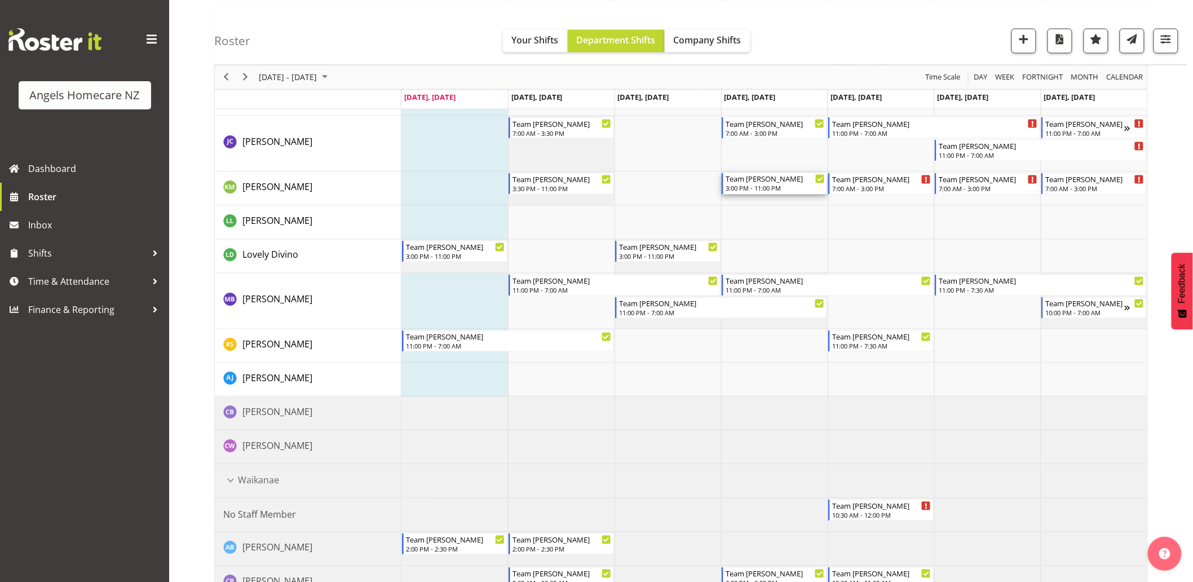
click at [777, 187] on div "3:00 PM - 11:00 PM" at bounding box center [775, 188] width 99 height 9
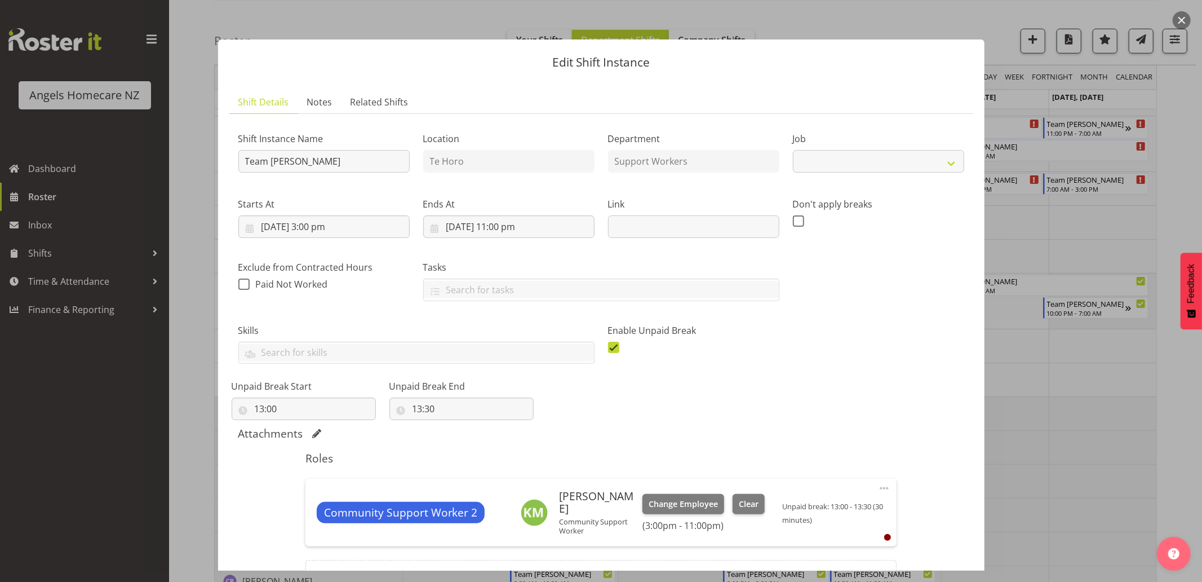
select select "10686"
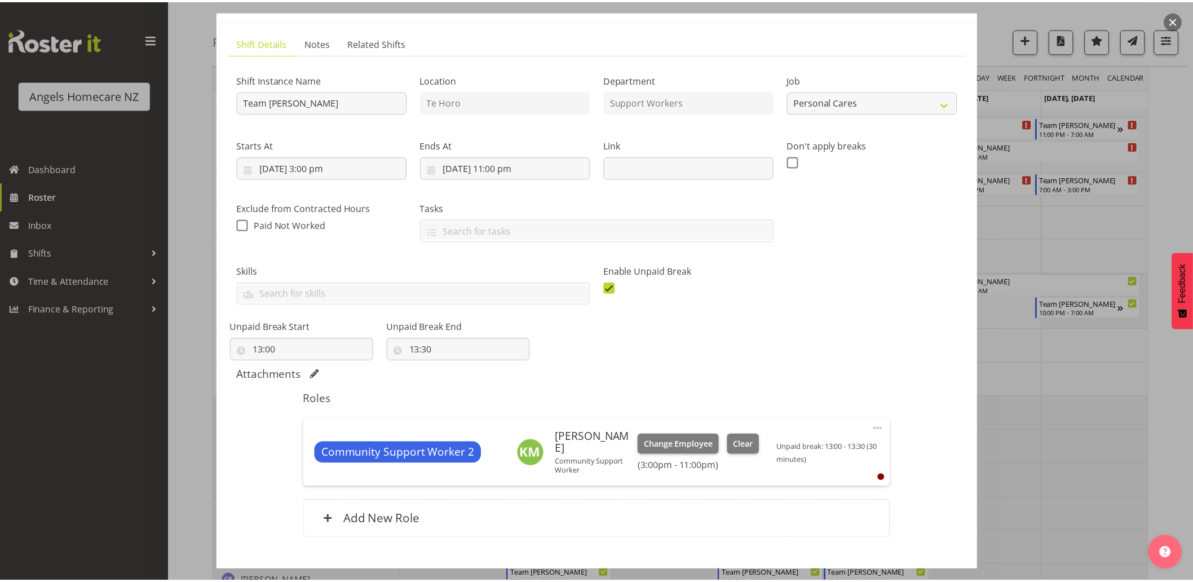
scroll to position [127, 0]
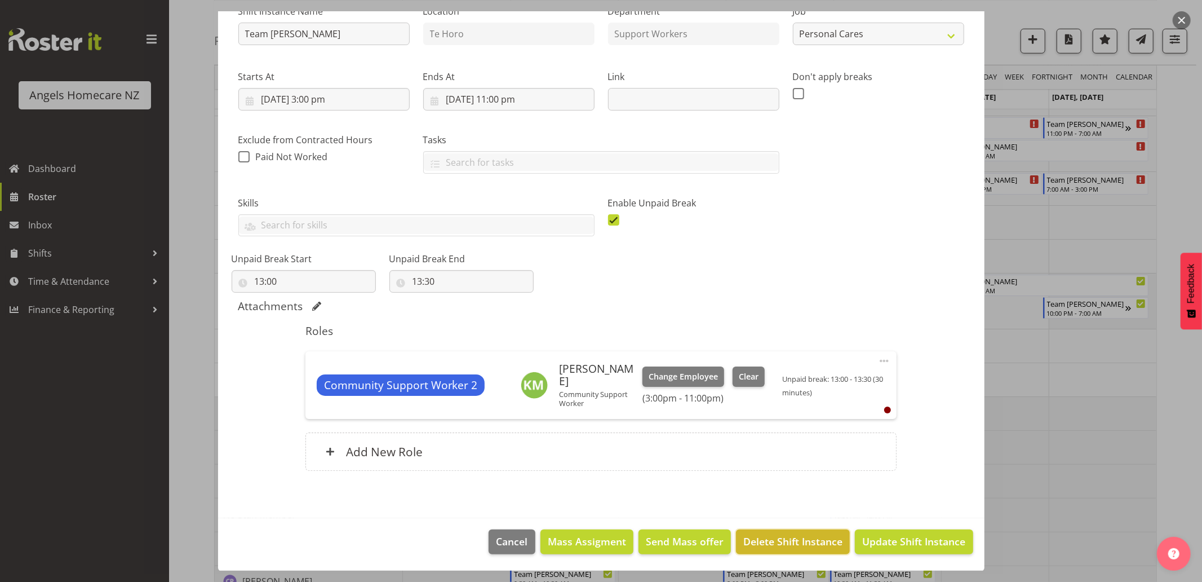
click at [812, 543] on span "Delete Shift Instance" at bounding box center [793, 541] width 99 height 15
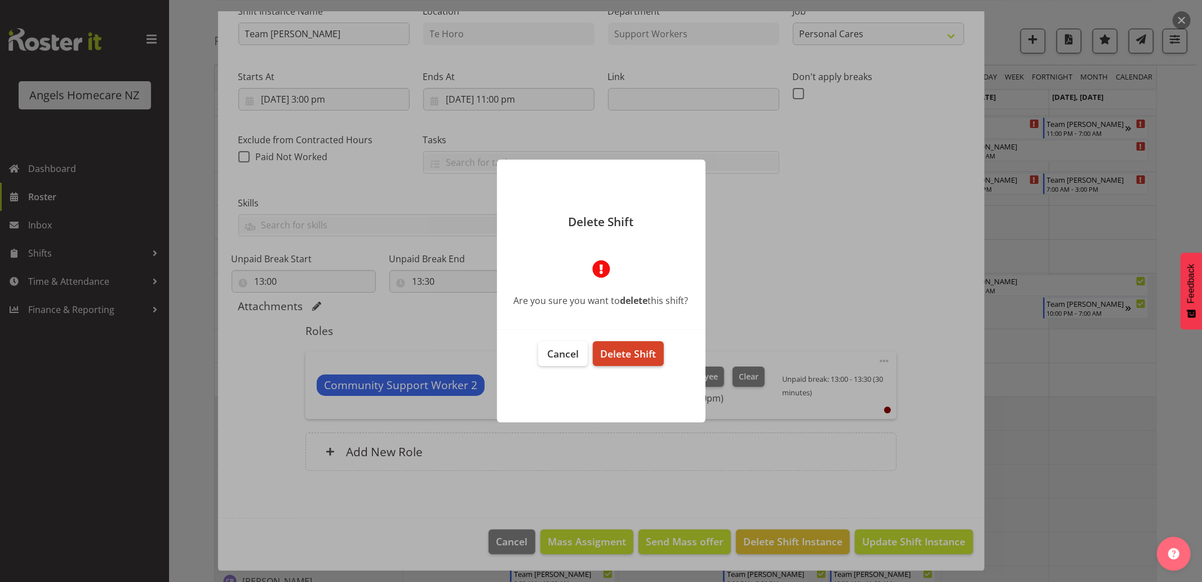
click at [648, 356] on span "Delete Shift" at bounding box center [628, 354] width 56 height 14
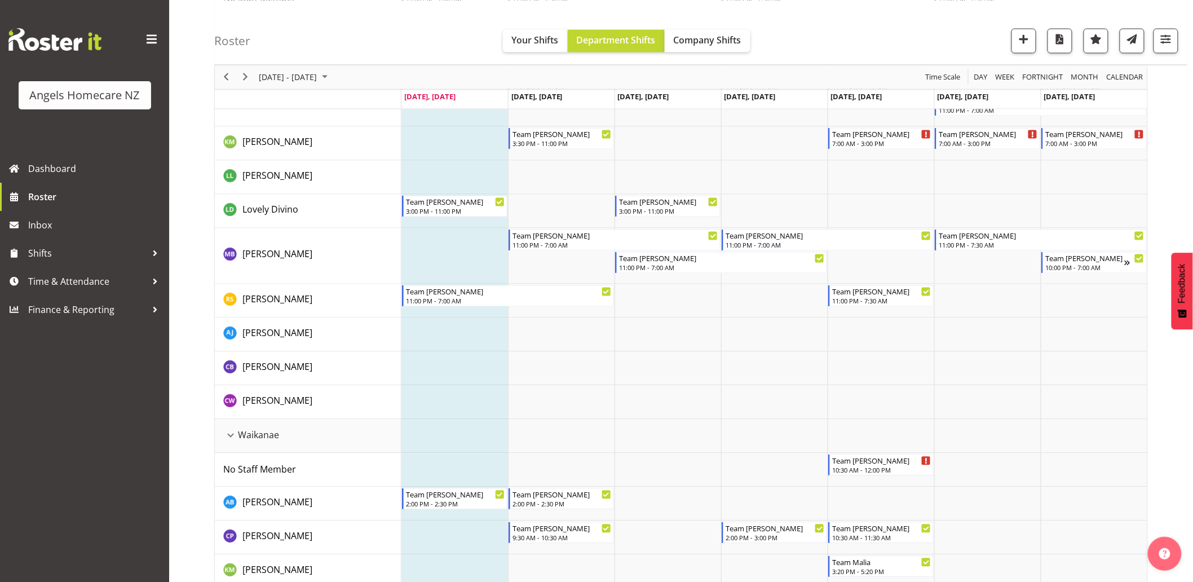
scroll to position [877, 0]
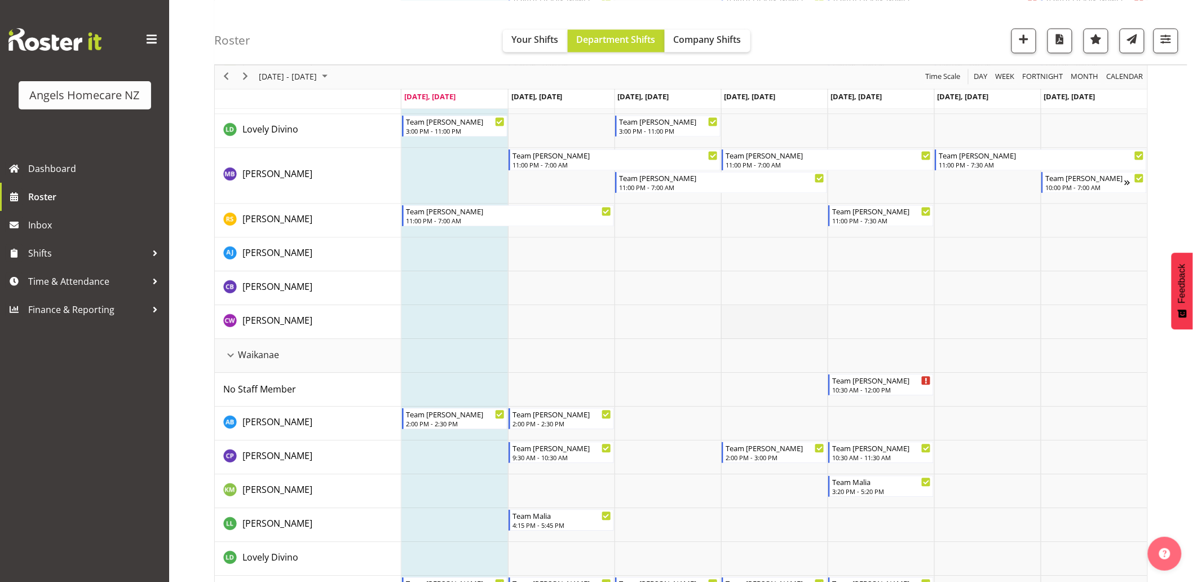
click at [754, 324] on td "Timeline Week of October 6, 2025" at bounding box center [774, 323] width 107 height 34
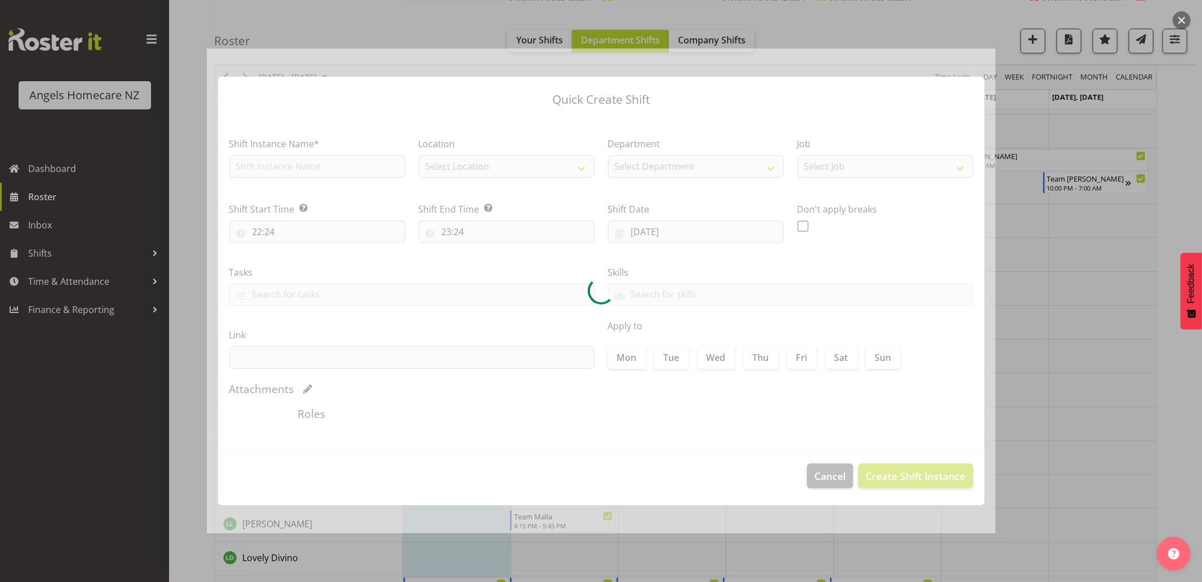
type input "[DATE]"
checkbox input "true"
click at [1170, 413] on div at bounding box center [601, 291] width 1202 height 582
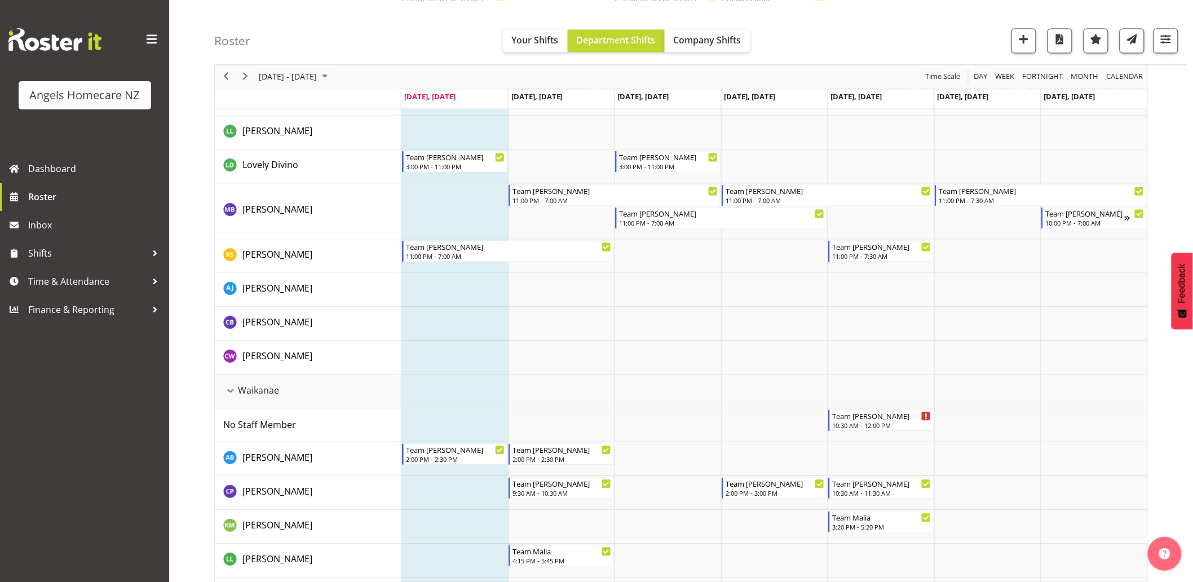
scroll to position [841, 0]
click at [664, 174] on li "Copy" at bounding box center [690, 180] width 68 height 20
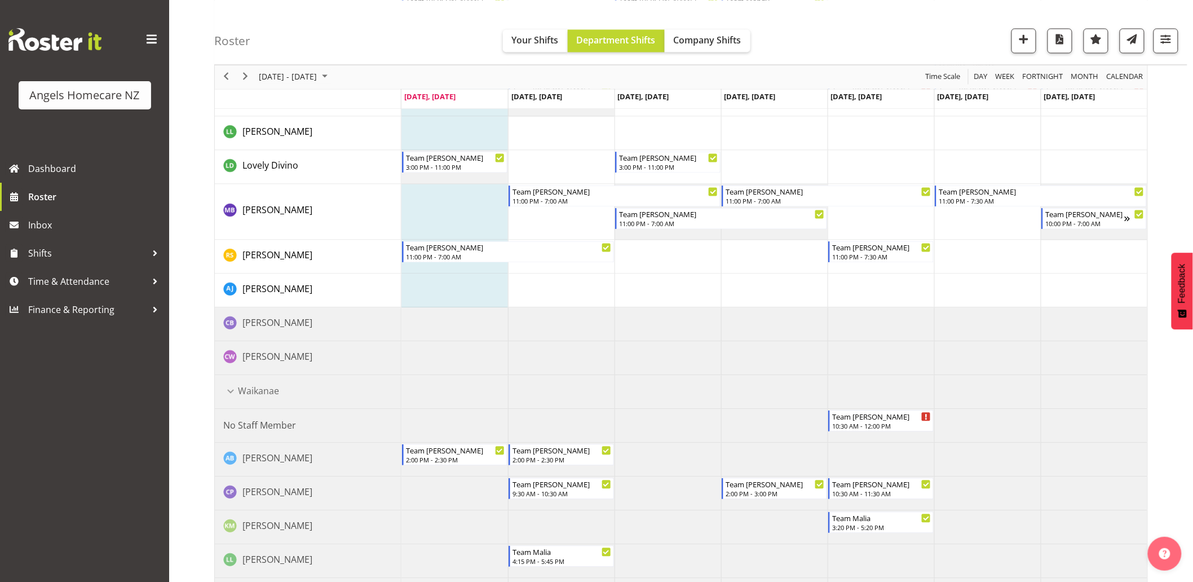
click at [754, 172] on td "Timeline Week of October 6, 2025" at bounding box center [774, 168] width 107 height 34
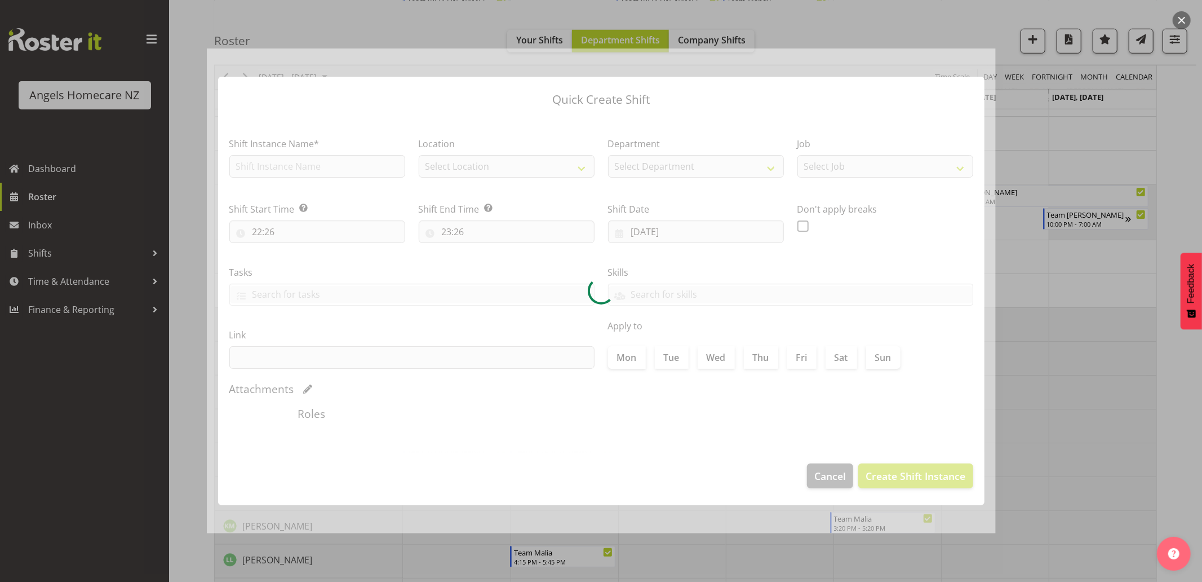
type input "[DATE]"
checkbox input "true"
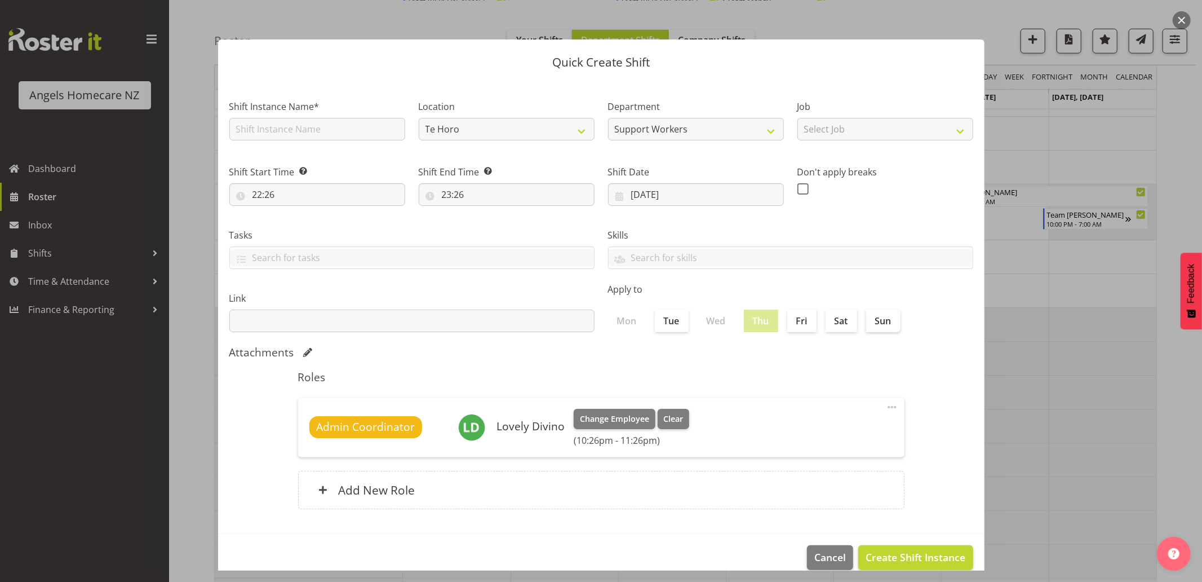
click at [1176, 448] on div at bounding box center [601, 291] width 1202 height 582
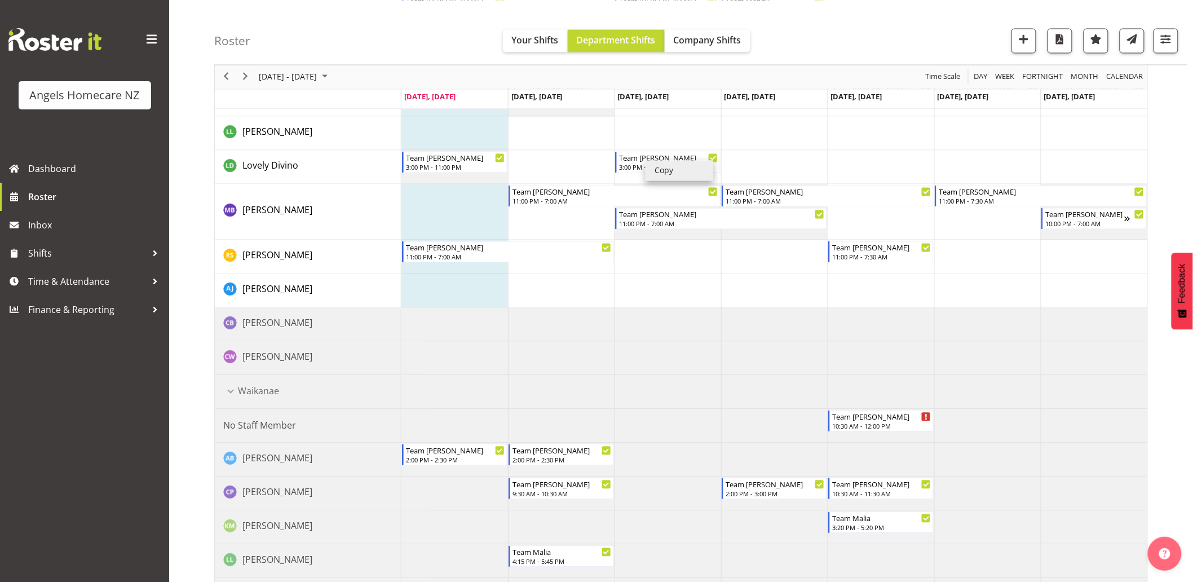
click at [655, 174] on li "Copy" at bounding box center [680, 171] width 68 height 20
click at [1171, 359] on div "October 06 - 12, 2025 Today Day Week Fortnight Month calendar Month Agenda Time…" at bounding box center [703, 110] width 979 height 1695
click at [773, 277] on td "Timeline Week of October 6, 2025" at bounding box center [774, 291] width 107 height 34
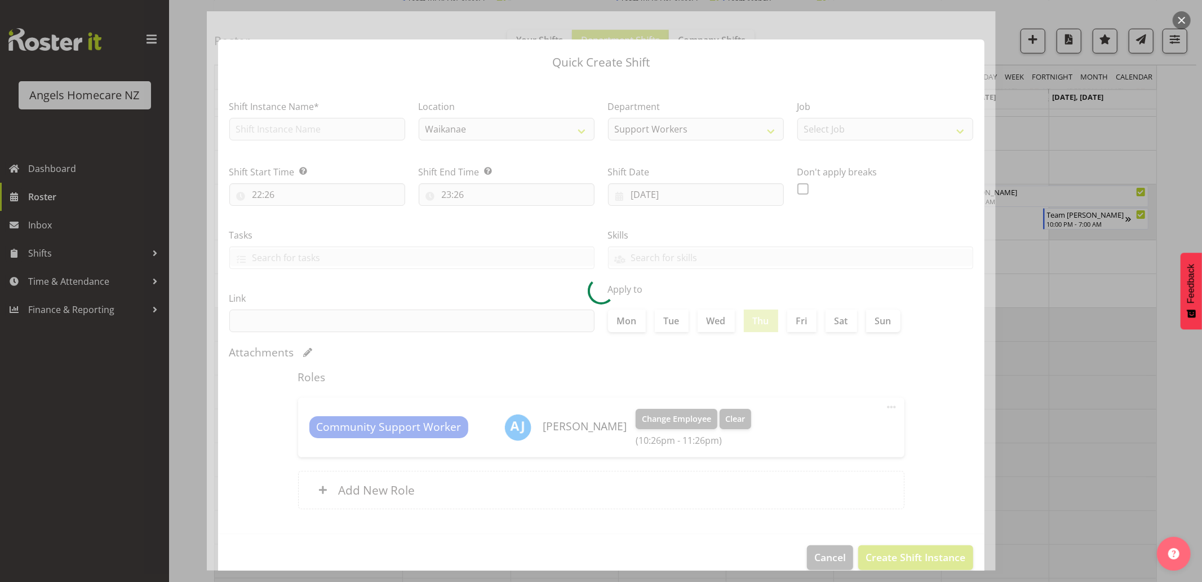
type input "[DATE]"
checkbox input "true"
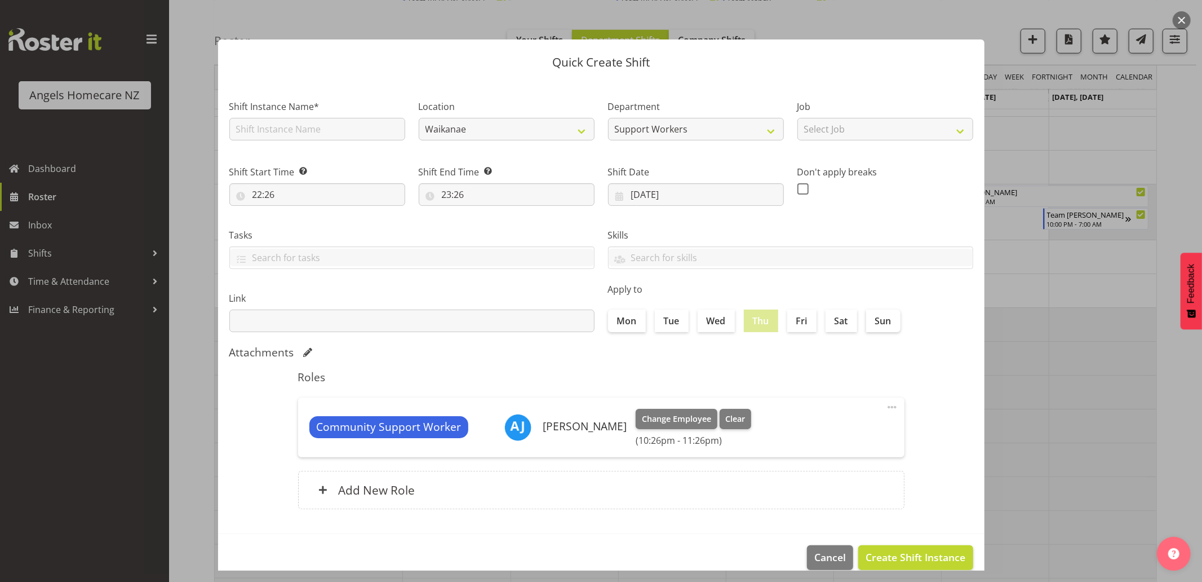
click at [1192, 466] on div at bounding box center [601, 291] width 1202 height 582
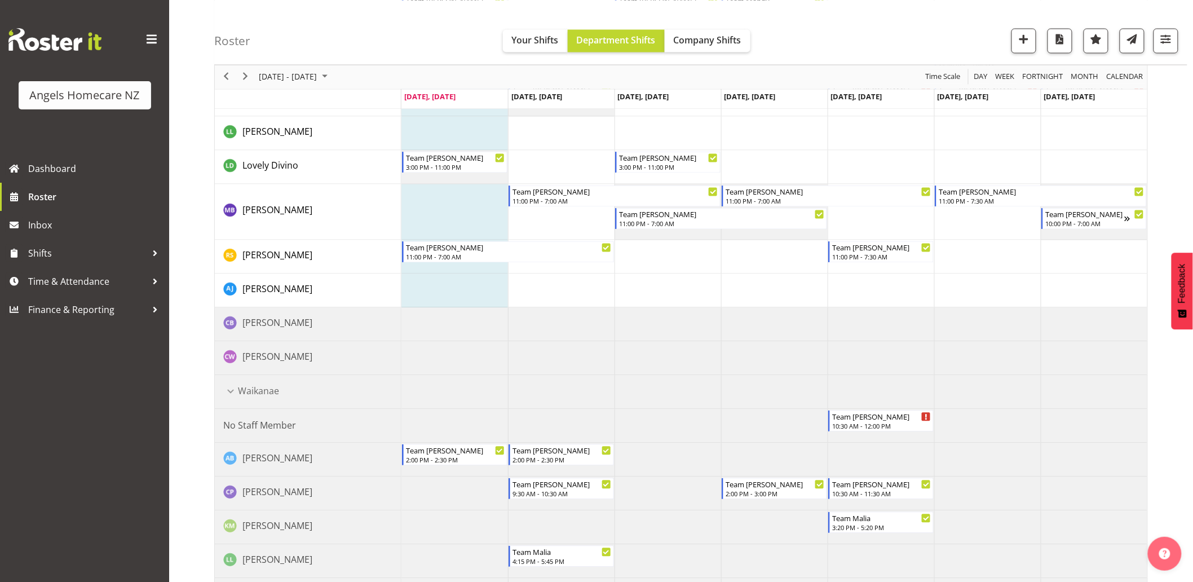
click at [785, 359] on td "Timeline Week of October 6, 2025" at bounding box center [774, 359] width 107 height 34
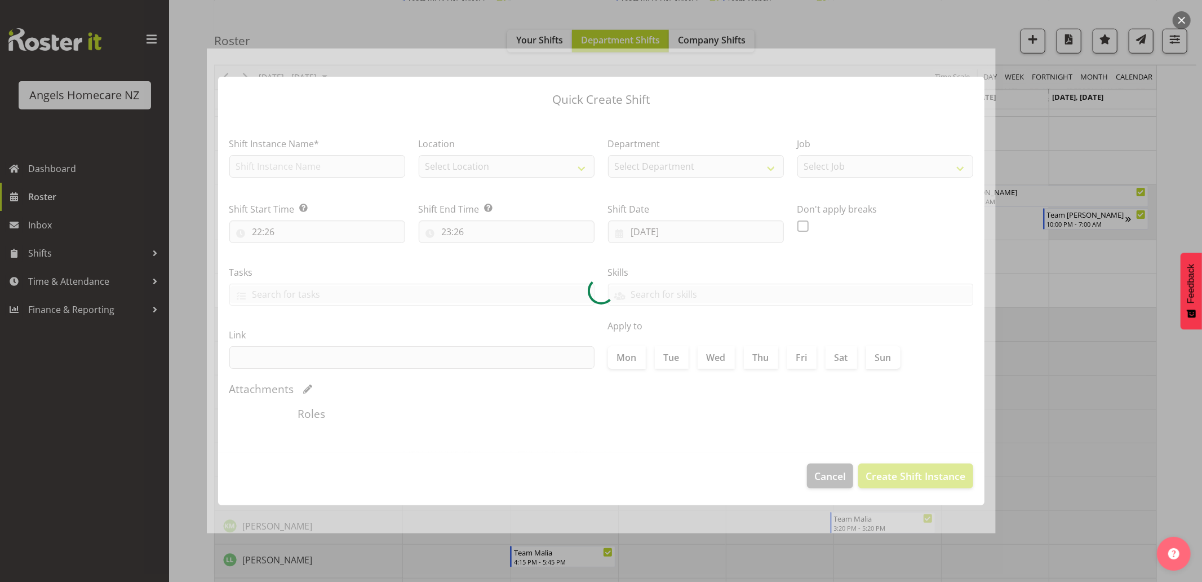
type input "[DATE]"
checkbox input "true"
click at [1190, 441] on div at bounding box center [601, 291] width 1202 height 582
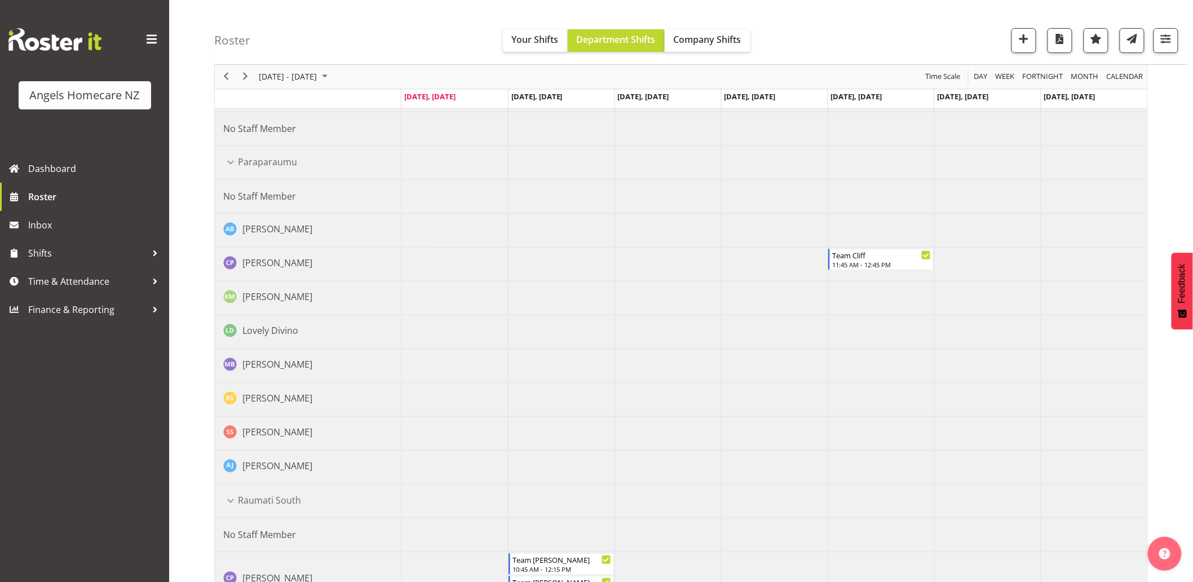
scroll to position [0, 0]
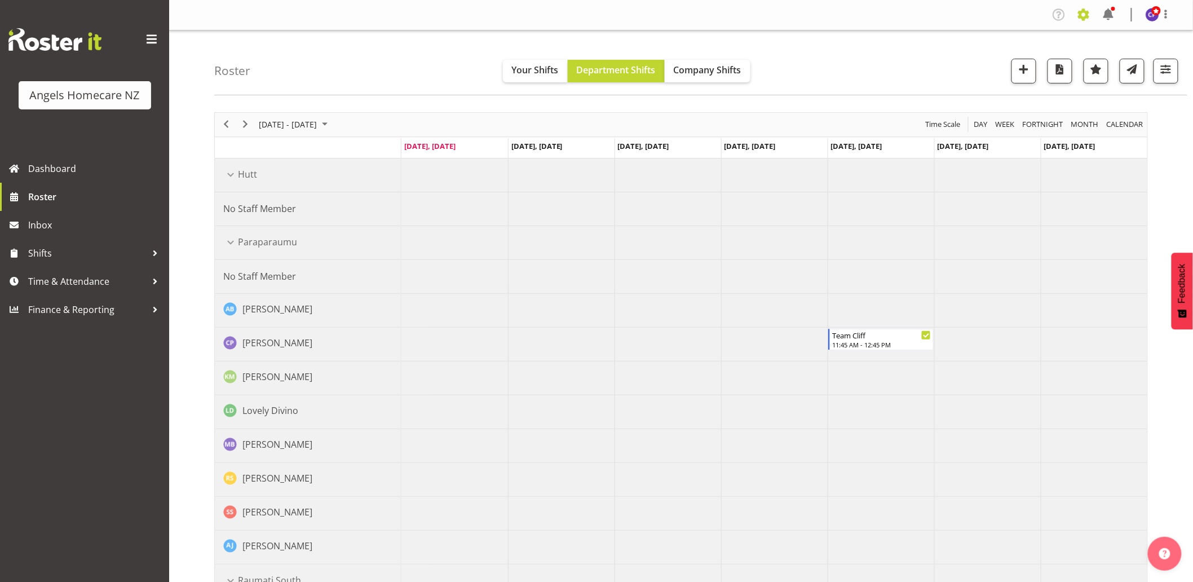
click at [1089, 15] on span at bounding box center [1084, 15] width 18 height 18
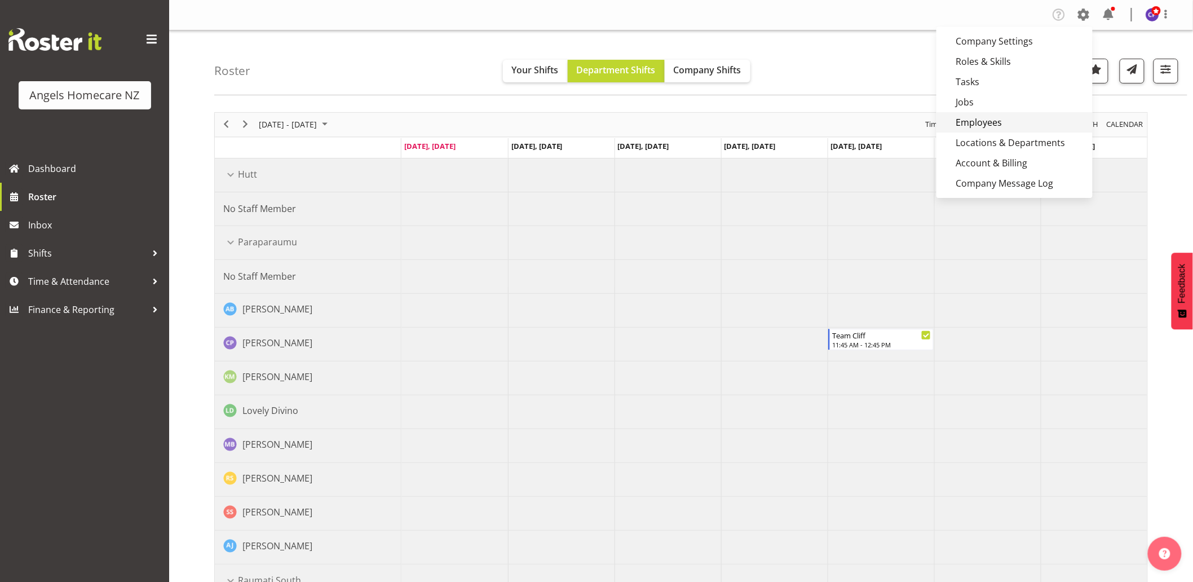
click at [997, 121] on link "Employees" at bounding box center [1014, 122] width 156 height 20
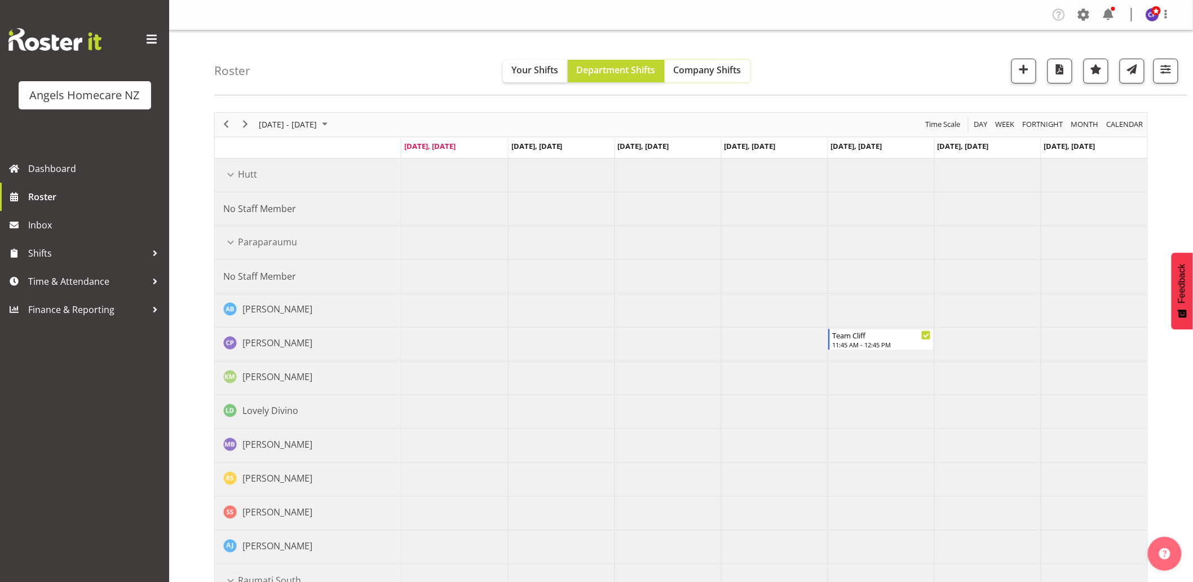
click at [697, 73] on span "Company Shifts" at bounding box center [708, 70] width 68 height 12
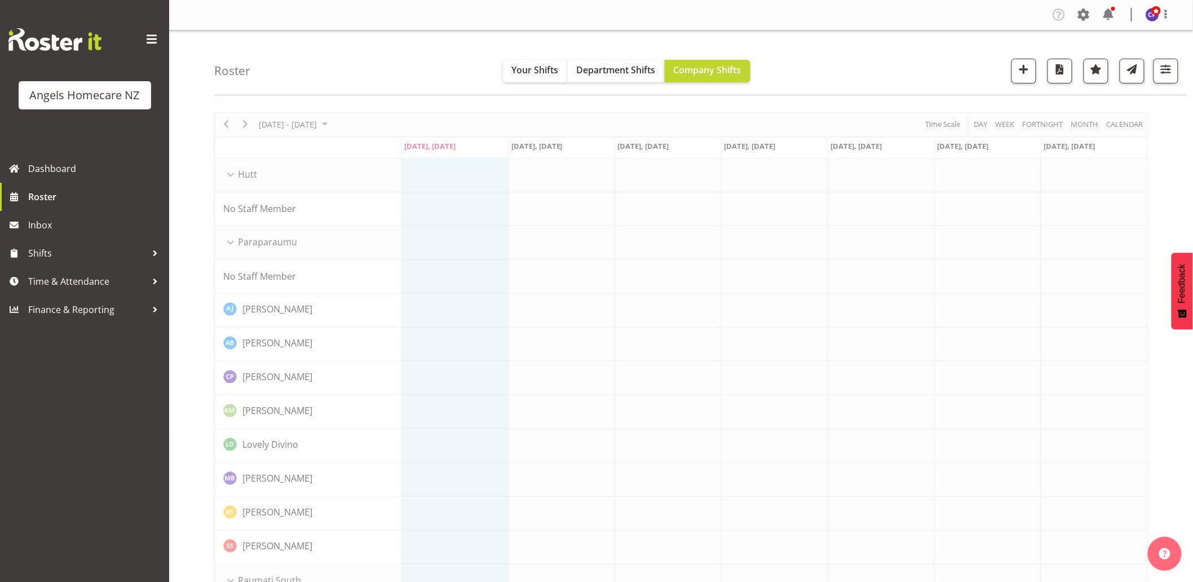
click at [819, 52] on div "Roster Your Shifts Department Shifts Company Shifts All Locations Clear Hutt Pa…" at bounding box center [700, 62] width 973 height 65
click at [627, 68] on span "Department Shifts" at bounding box center [616, 70] width 79 height 12
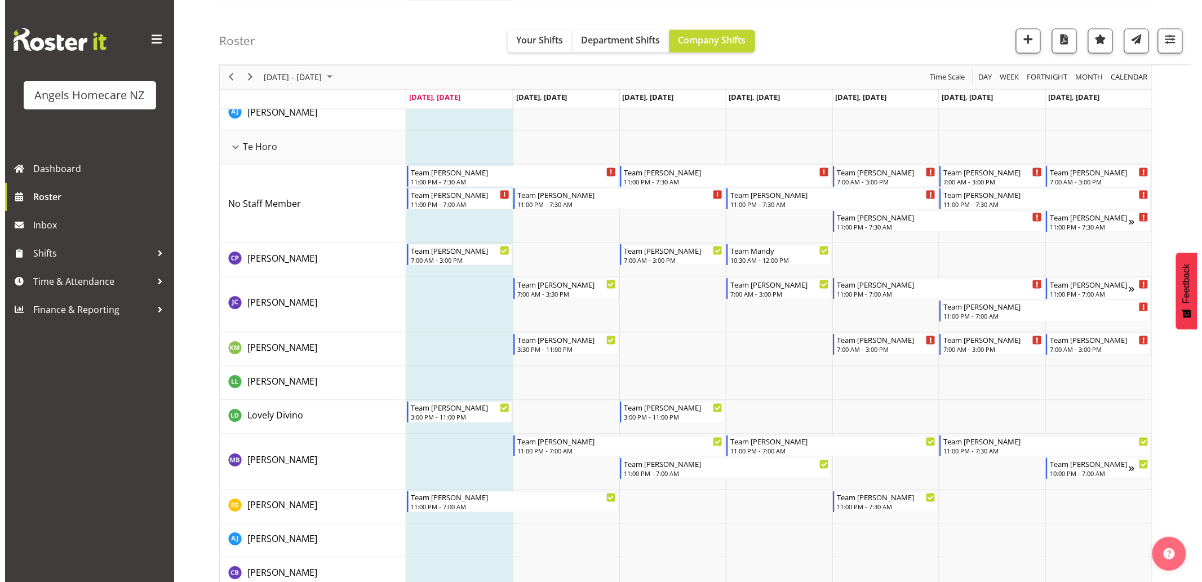
scroll to position [689, 0]
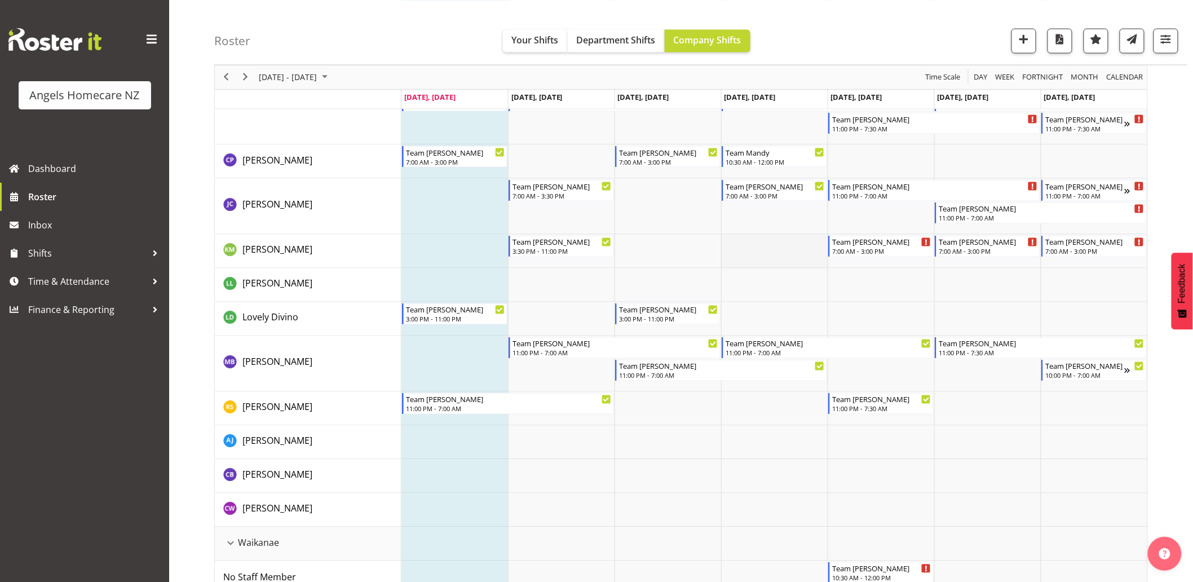
click at [768, 249] on td "Timeline Week of October 6, 2025" at bounding box center [774, 252] width 107 height 34
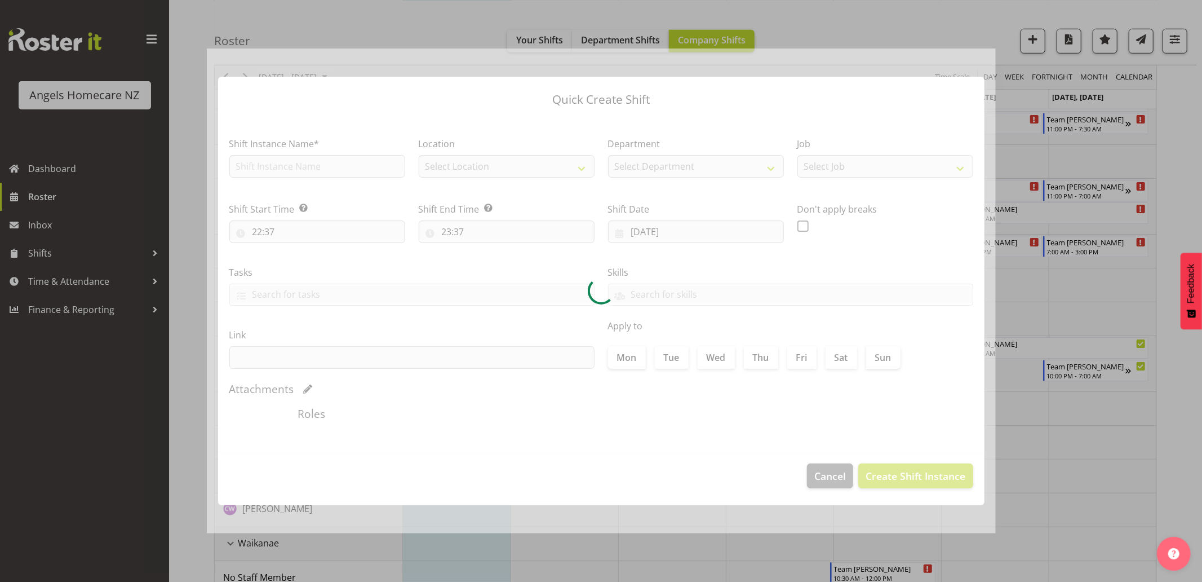
type input "09/10/2025"
checkbox input "true"
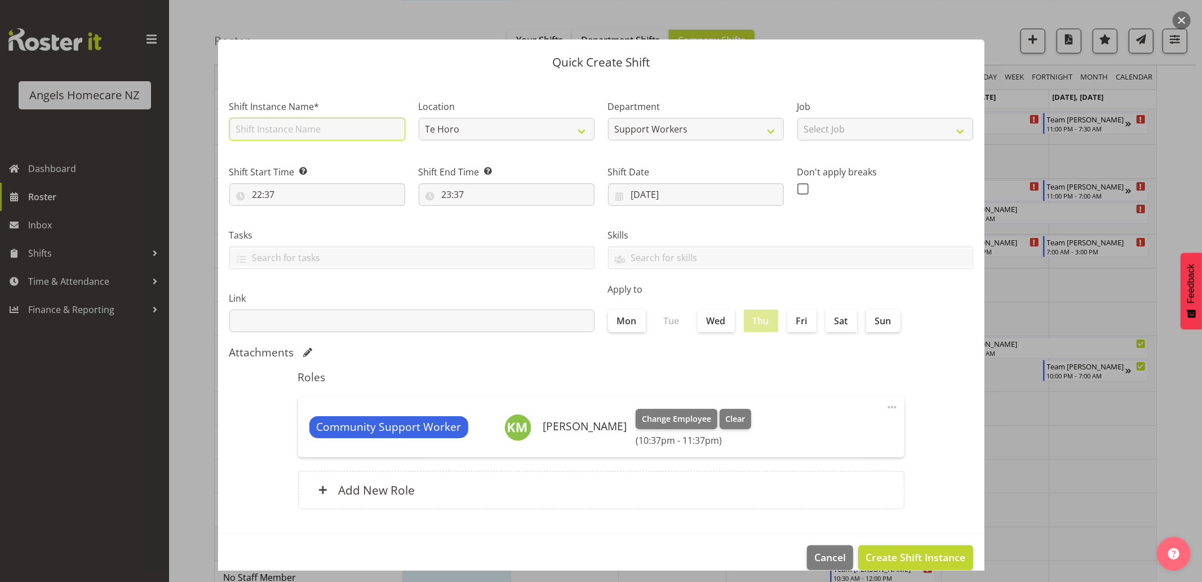
click at [323, 122] on input "text" at bounding box center [317, 129] width 176 height 23
type input "Team [PERSON_NAME]"
click at [303, 198] on input "22:37" at bounding box center [317, 194] width 176 height 23
click at [310, 223] on select "00 01 02 03 04 05 06 07 08 09 10 11 12 13 14 15 16 17 18 19 20 21 22 23" at bounding box center [306, 224] width 25 height 23
select select "15"
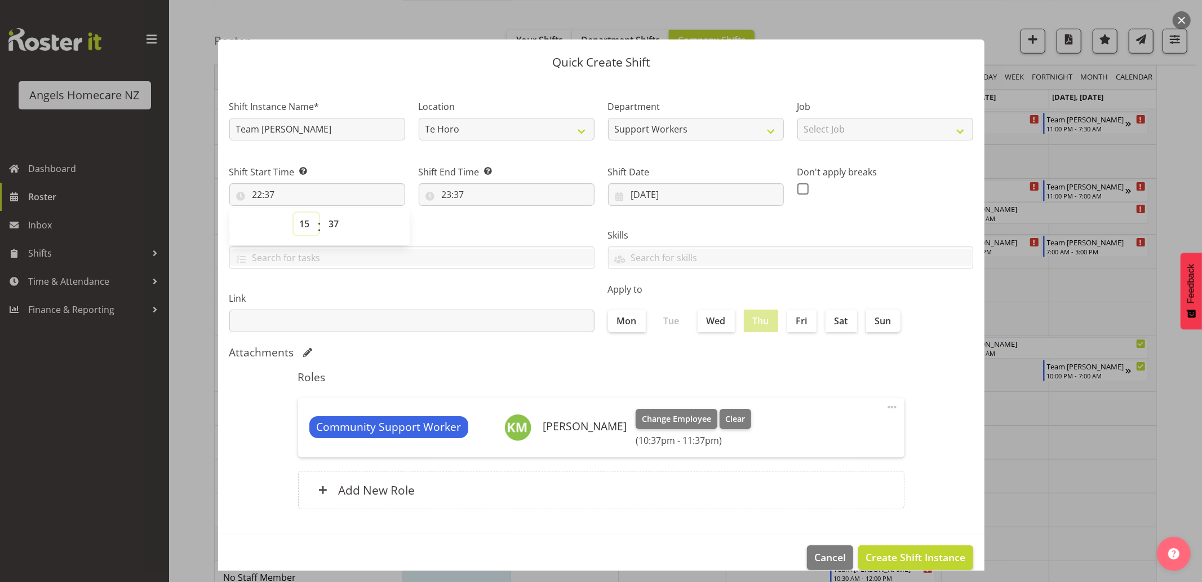
click at [294, 213] on select "00 01 02 03 04 05 06 07 08 09 10 11 12 13 14 15 16 17 18 19 20 21 22 23" at bounding box center [306, 224] width 25 height 23
type input "15:37"
click at [339, 223] on select "00 01 02 03 04 05 06 07 08 09 10 11 12 13 14 15 16 17 18 19 20 21 22 23 24 25 2…" at bounding box center [335, 224] width 25 height 23
select select "30"
click at [323, 213] on select "00 01 02 03 04 05 06 07 08 09 10 11 12 13 14 15 16 17 18 19 20 21 22 23 24 25 2…" at bounding box center [335, 224] width 25 height 23
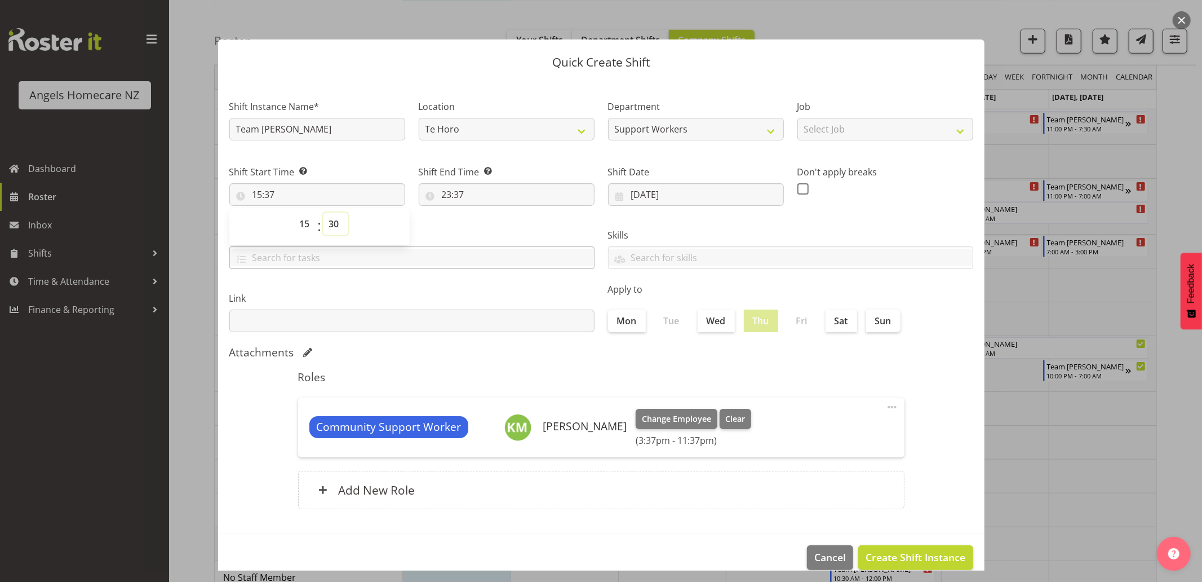
type input "15:30"
click at [455, 196] on input "23:37" at bounding box center [507, 194] width 176 height 23
click at [519, 223] on select "00 01 02 03 04 05 06 07 08 09 10 11 12 13 14 15 16 17 18 19 20 21 22 23 24 25 2…" at bounding box center [524, 224] width 25 height 23
select select "0"
click at [512, 213] on select "00 01 02 03 04 05 06 07 08 09 10 11 12 13 14 15 16 17 18 19 20 21 22 23 24 25 2…" at bounding box center [524, 224] width 25 height 23
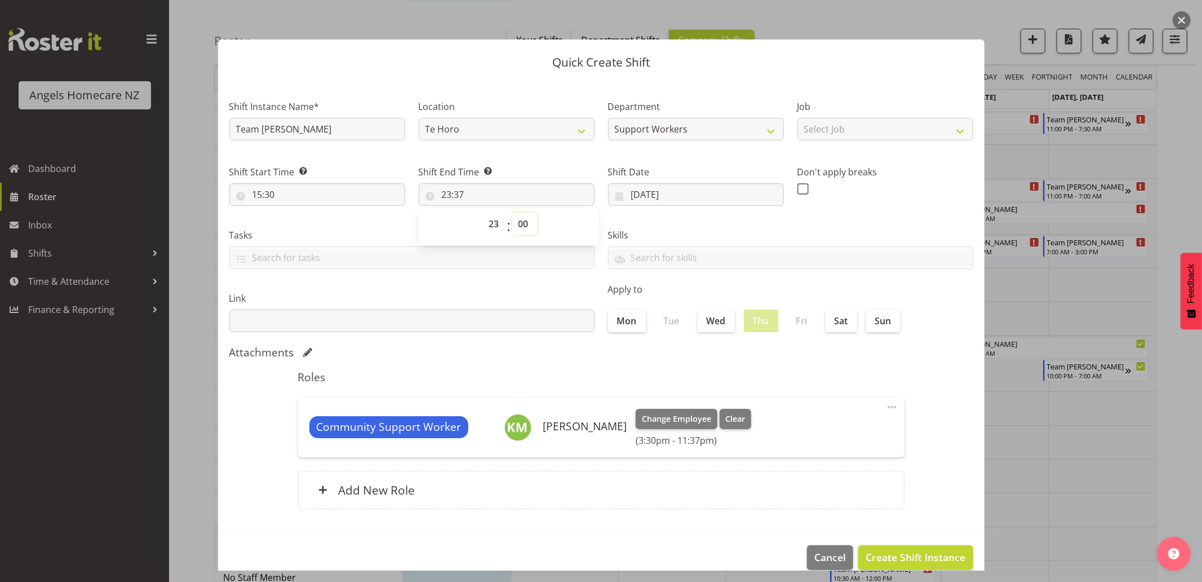
type input "23:00"
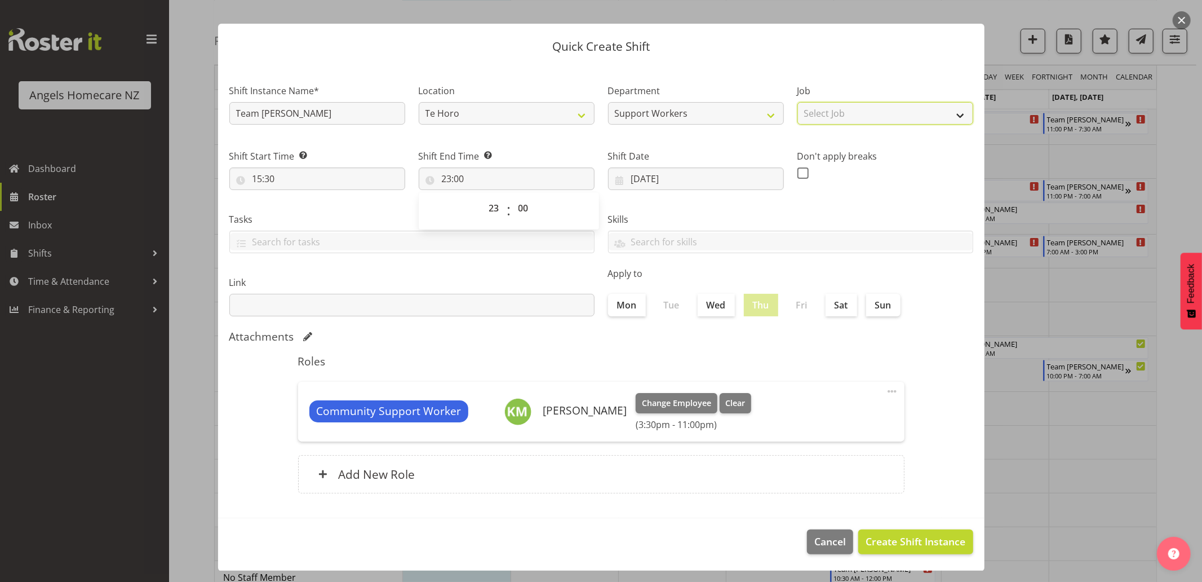
click at [944, 112] on select "Select Job Home Management Personal Cares" at bounding box center [886, 113] width 176 height 23
select select "10686"
click at [798, 102] on select "Select Job Home Management Personal Cares" at bounding box center [886, 113] width 176 height 23
click at [866, 537] on span "Create Shift Instance" at bounding box center [916, 541] width 100 height 15
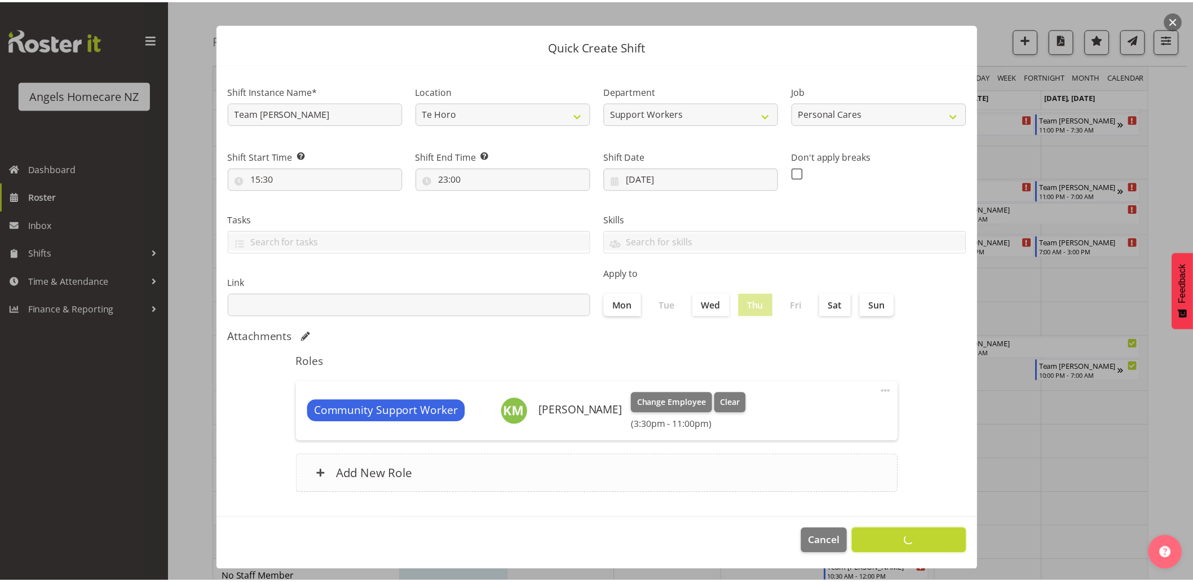
scroll to position [0, 0]
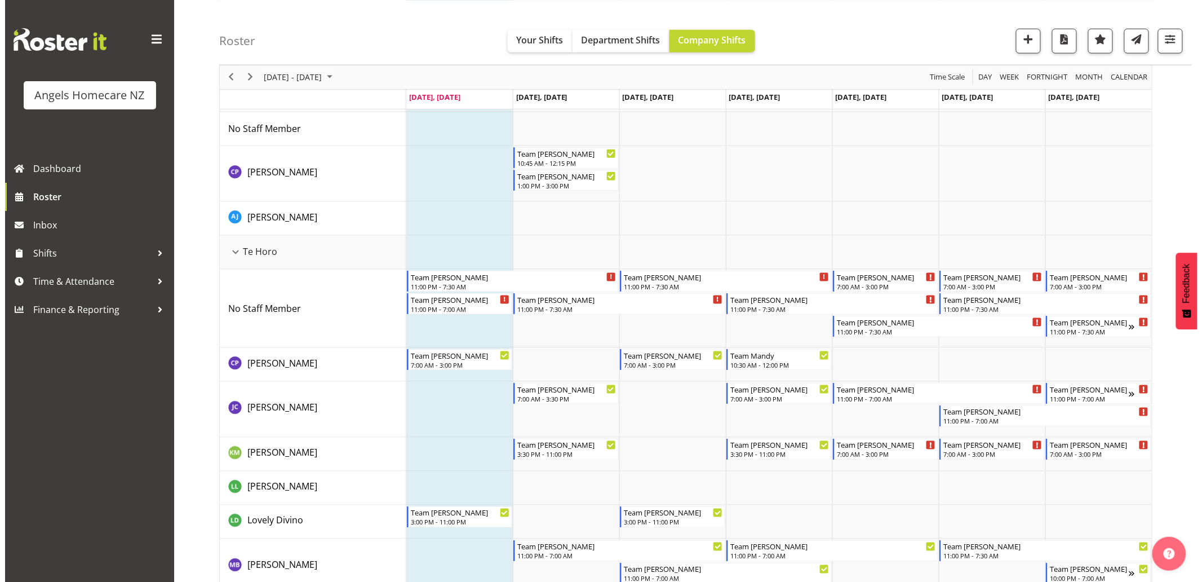
scroll to position [564, 0]
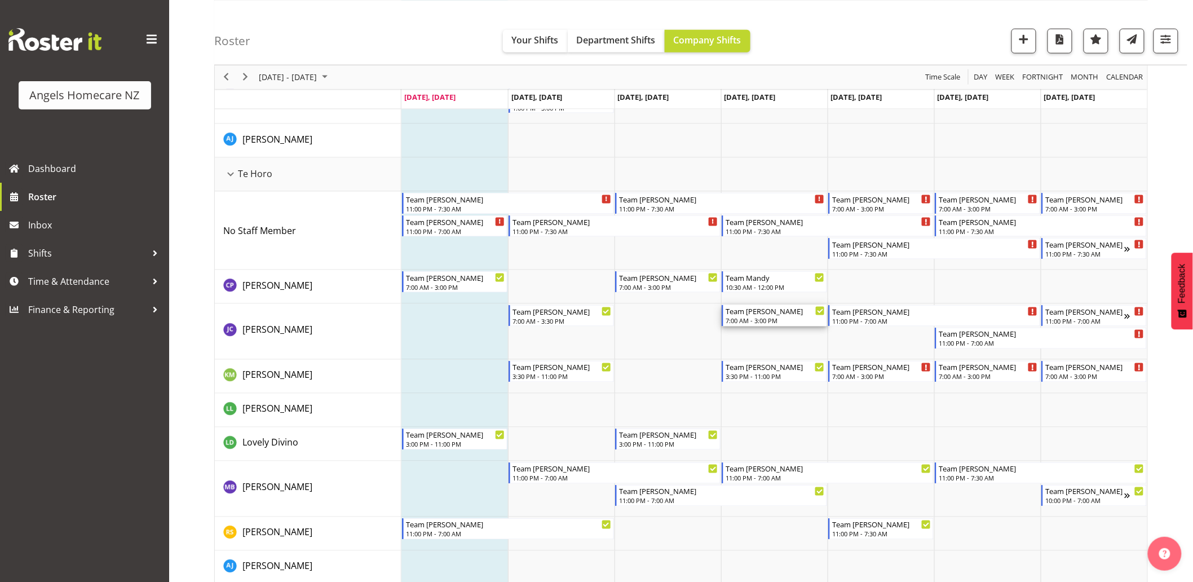
click at [764, 321] on div "7:00 AM - 3:00 PM" at bounding box center [775, 320] width 99 height 9
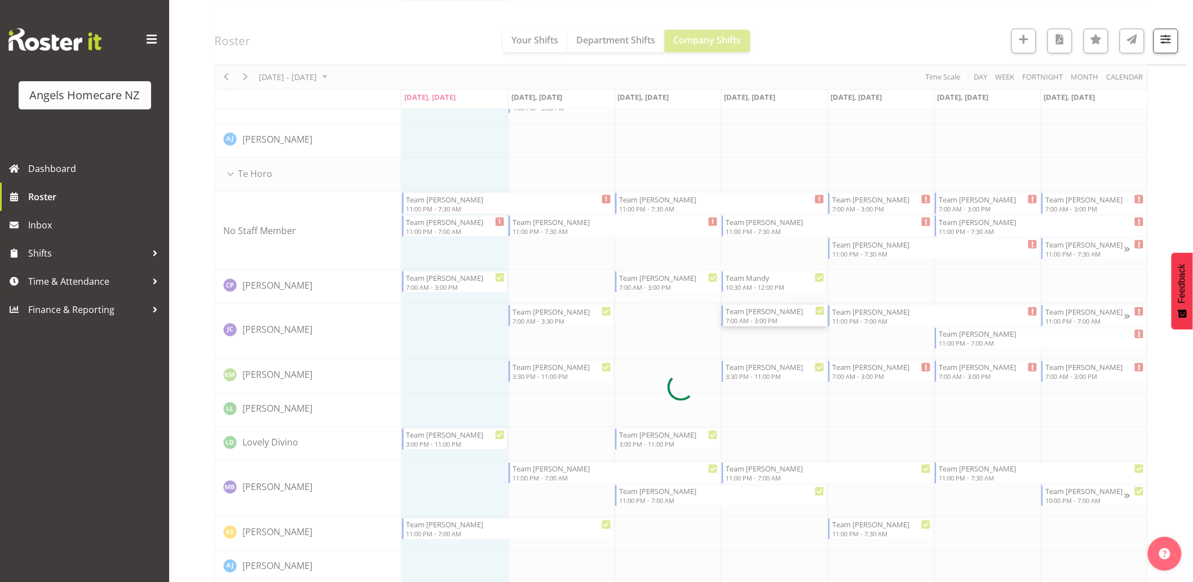
select select
select select "9"
select select "2025"
select select "15"
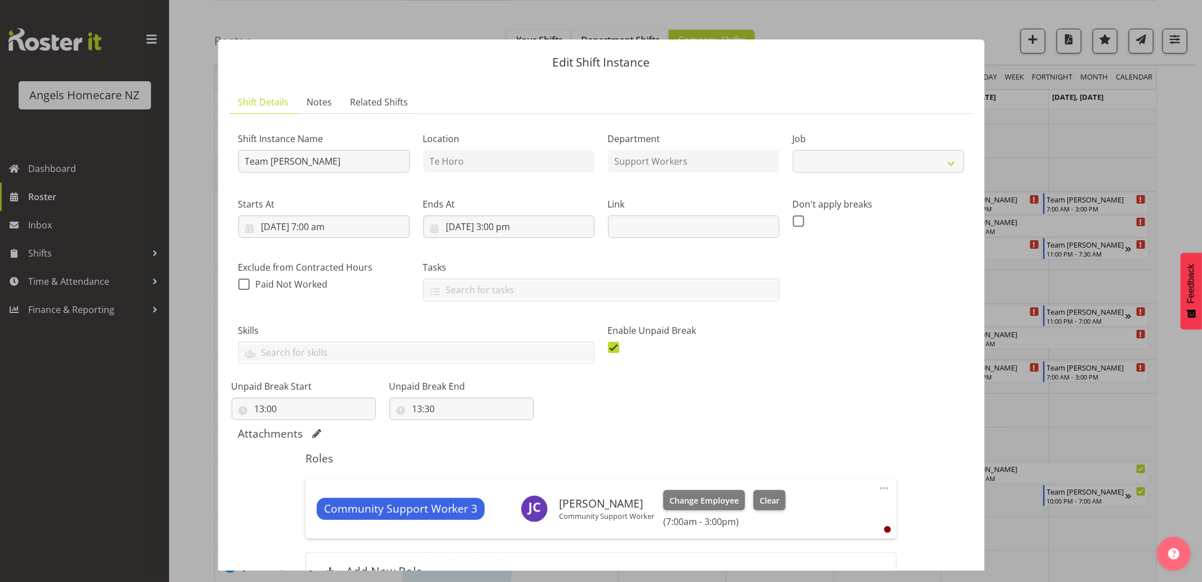
select select "10686"
click at [533, 232] on input "9/10/2025, 3:00 pm" at bounding box center [508, 226] width 171 height 23
click at [529, 469] on select "00 01 02 03 04 05 06 07 08 09 10 11 12 13 14 15 16 17 18 19 20 21 22 23 24 25 2…" at bounding box center [538, 466] width 25 height 23
select select "30"
click at [526, 455] on select "00 01 02 03 04 05 06 07 08 09 10 11 12 13 14 15 16 17 18 19 20 21 22 23 24 25 2…" at bounding box center [538, 466] width 25 height 23
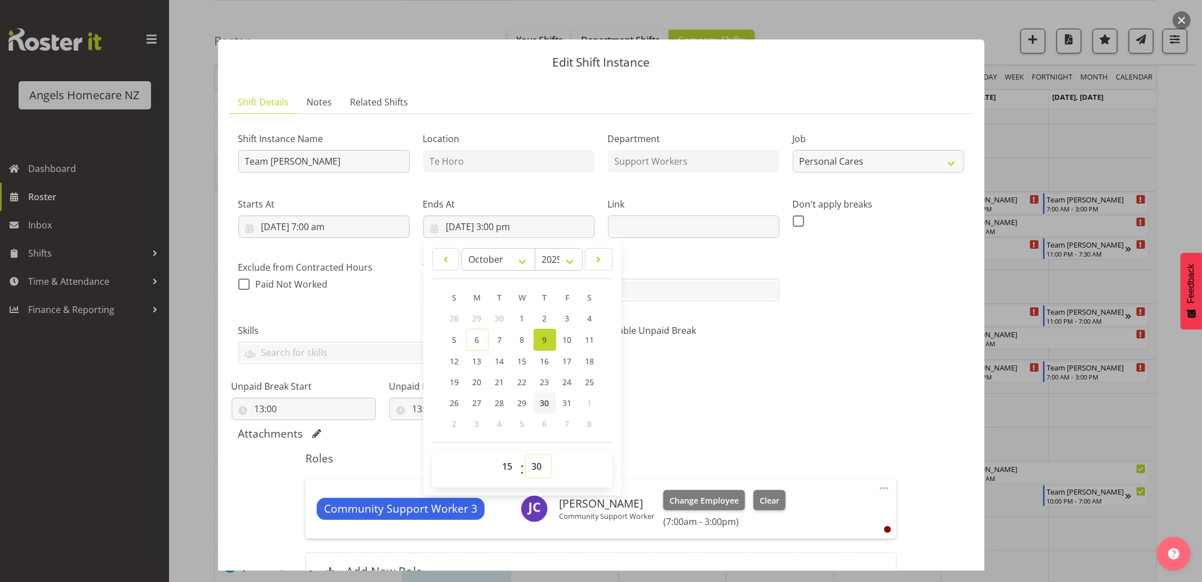
type input "9/10/2025, 3:30 pm"
click at [732, 397] on div "Shift Instance Name Team Kerry Location Te Horo Department Support Workers Job …" at bounding box center [602, 268] width 740 height 304
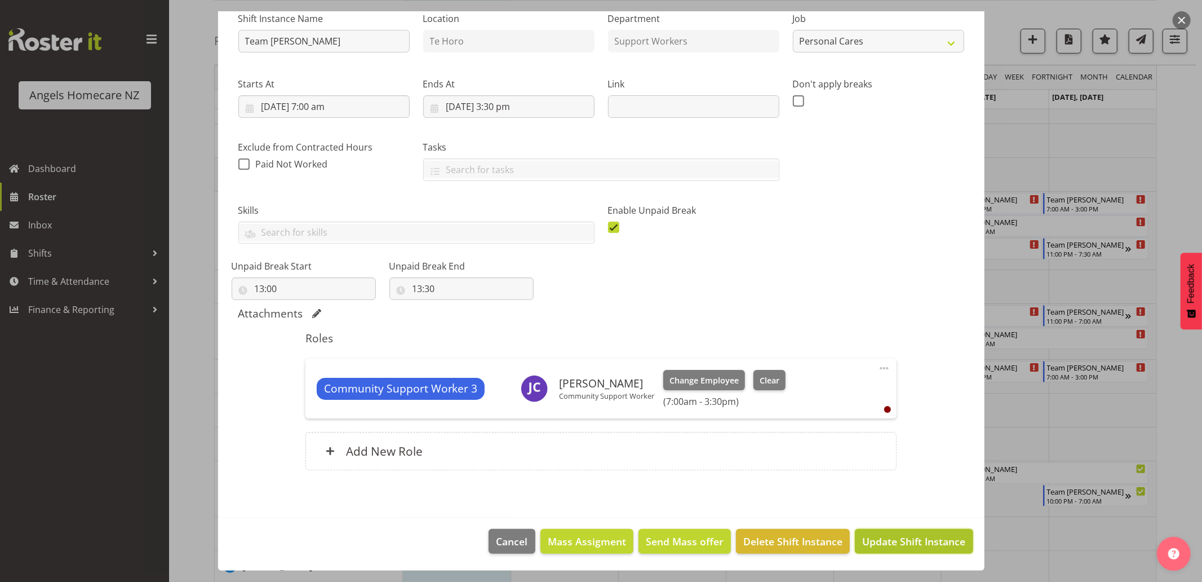
click at [878, 543] on span "Update Shift Instance" at bounding box center [914, 541] width 103 height 15
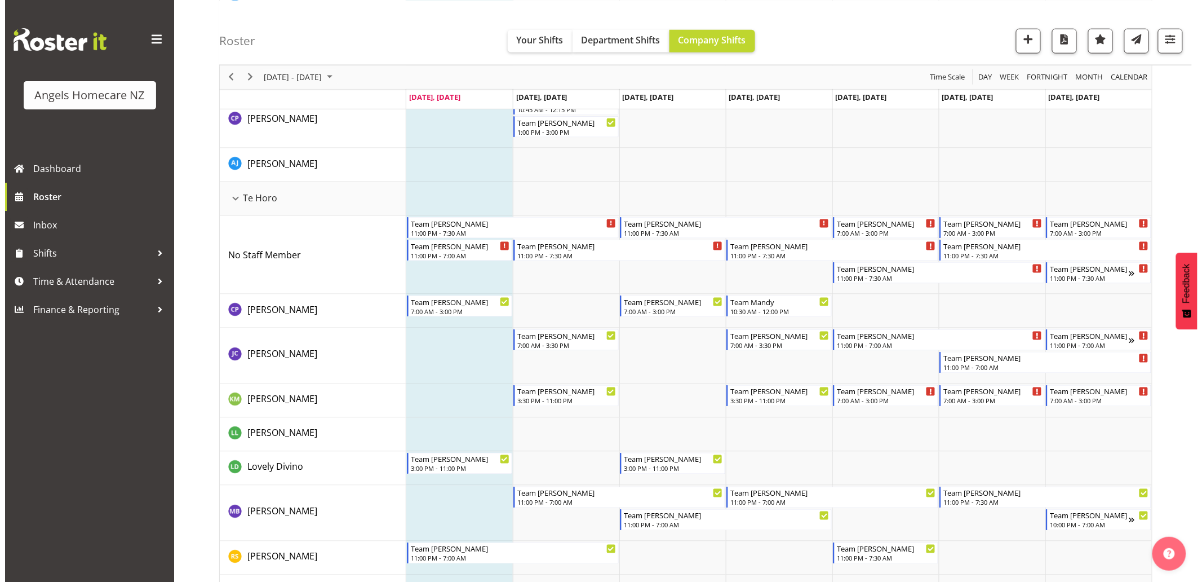
scroll to position [564, 0]
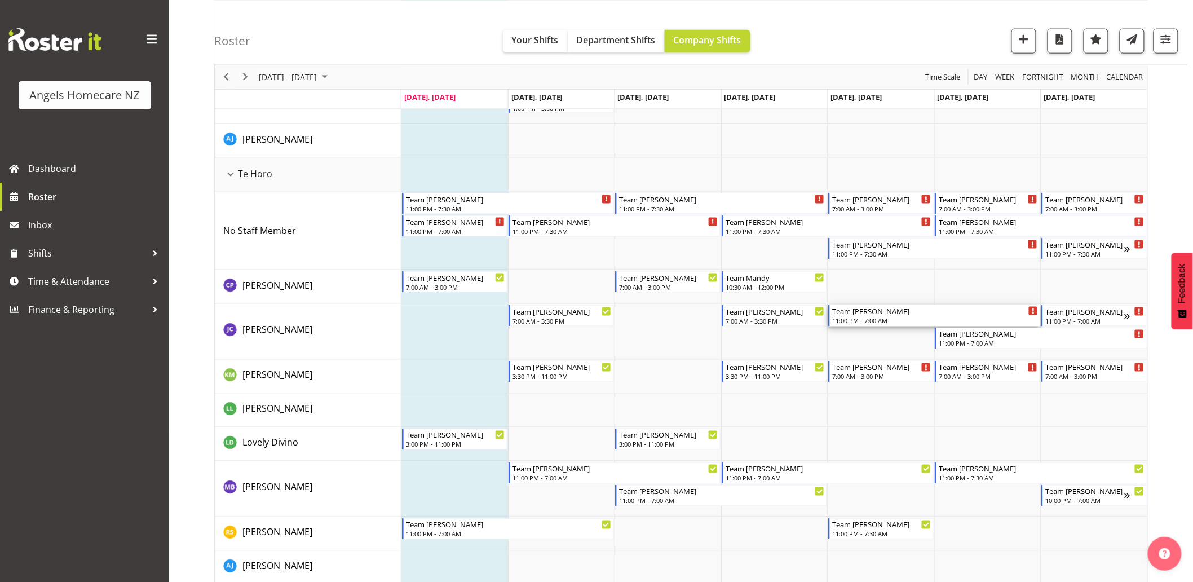
click at [863, 320] on div "11:00 PM - 7:00 AM" at bounding box center [935, 320] width 206 height 9
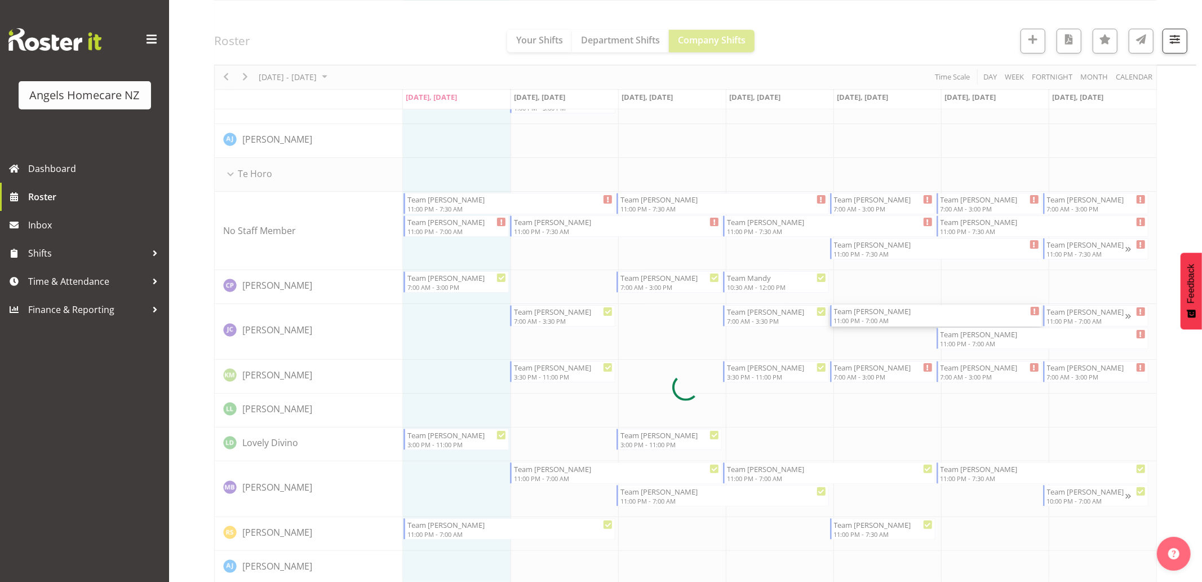
select select "10686"
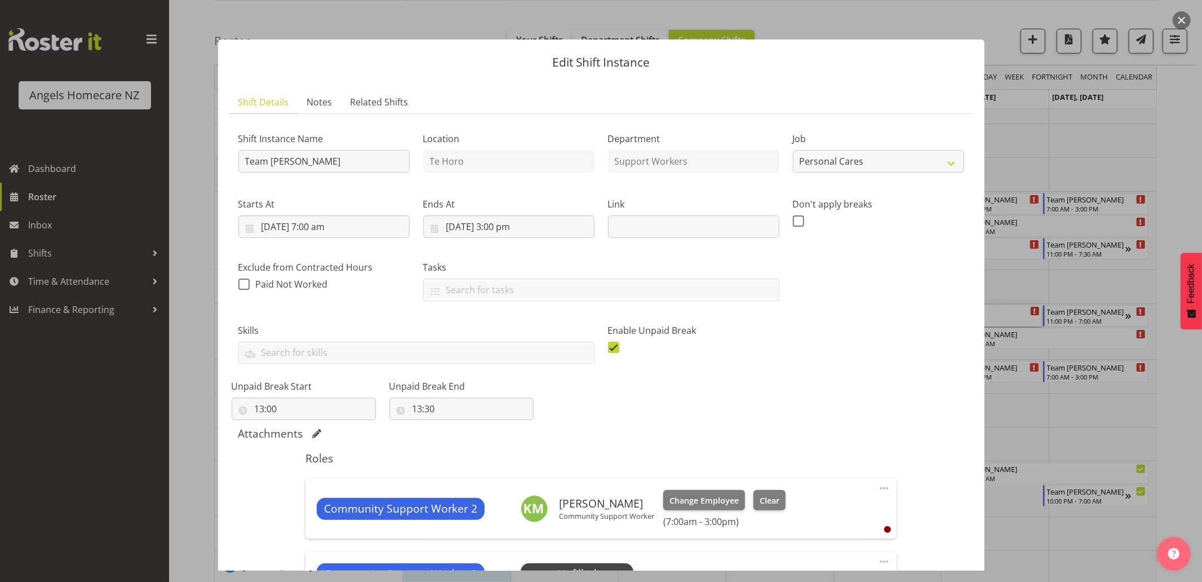
scroll to position [250, 0]
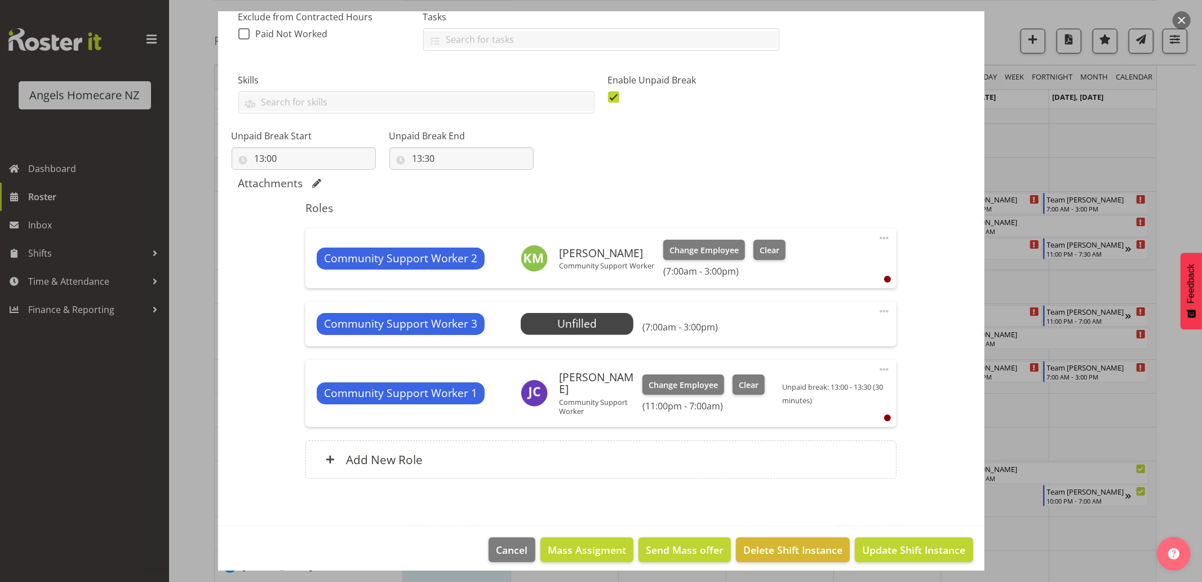
click at [878, 368] on span at bounding box center [885, 369] width 14 height 14
click at [819, 432] on link "Delete" at bounding box center [837, 435] width 108 height 20
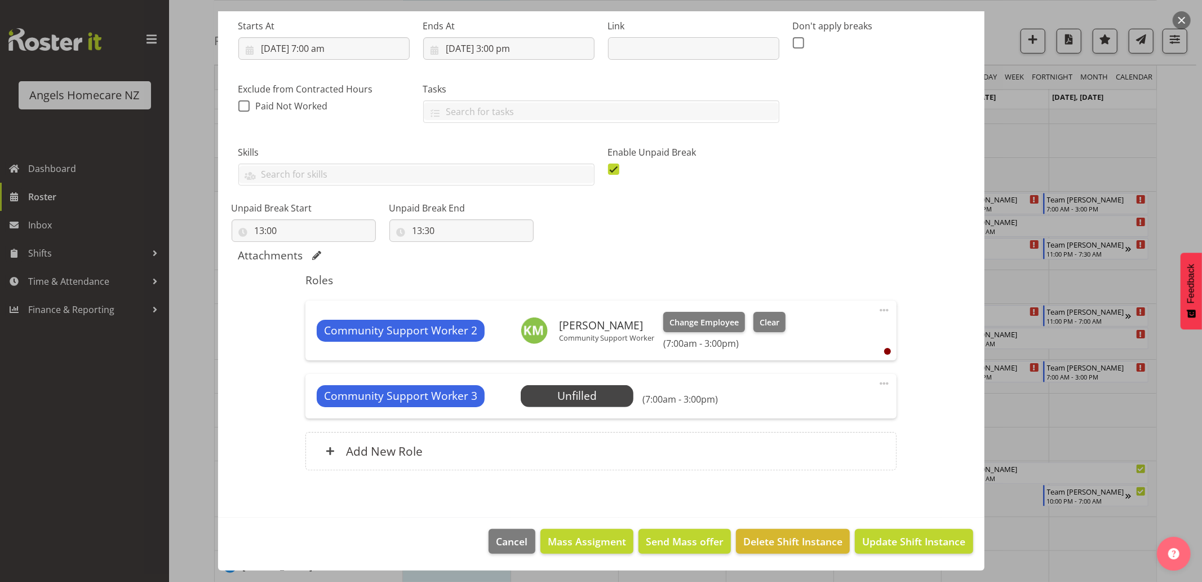
scroll to position [178, 0]
click at [878, 380] on span at bounding box center [885, 384] width 14 height 14
click at [821, 449] on link "Delete" at bounding box center [837, 449] width 108 height 20
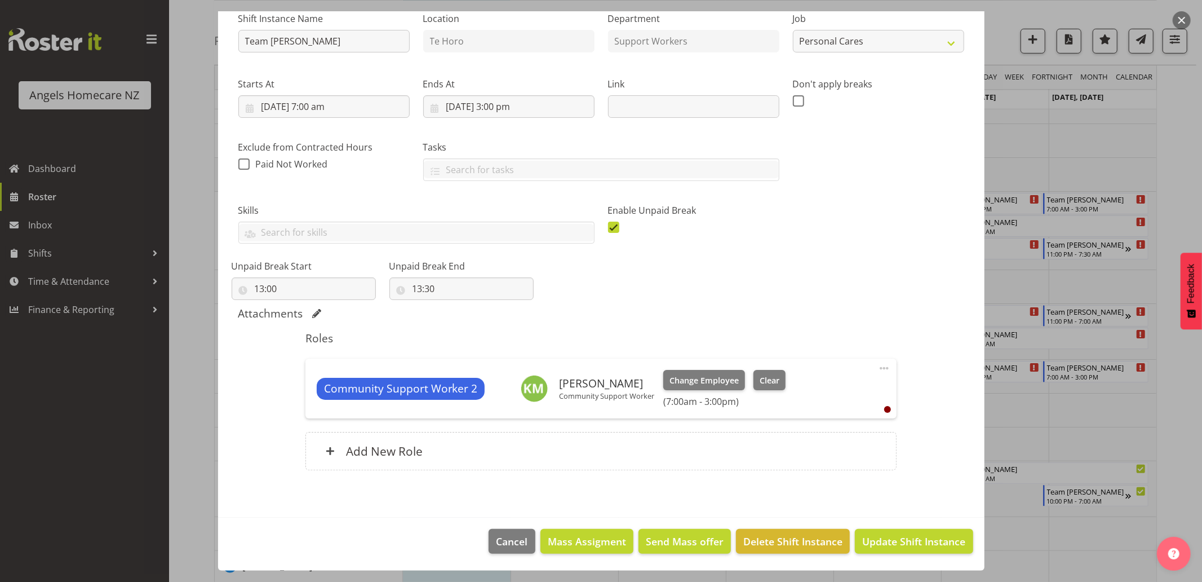
scroll to position [120, 0]
click at [246, 111] on input "10/10/2025, 7:00 am" at bounding box center [323, 106] width 171 height 23
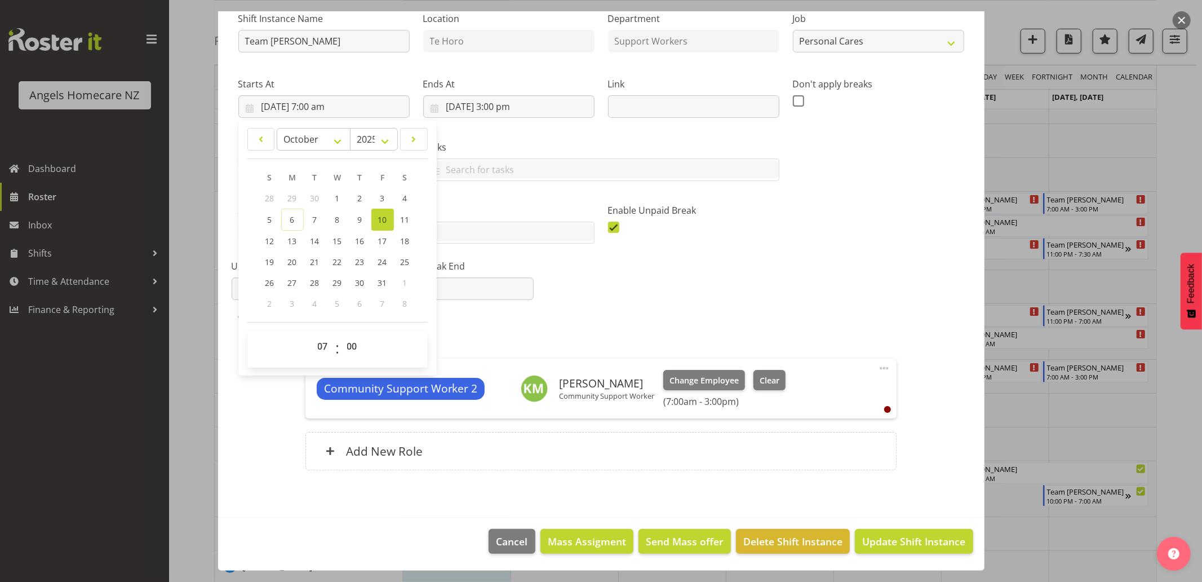
click at [799, 296] on div "Shift Instance Name Team Kerry Location Te Horo Department Support Workers Job …" at bounding box center [602, 148] width 740 height 304
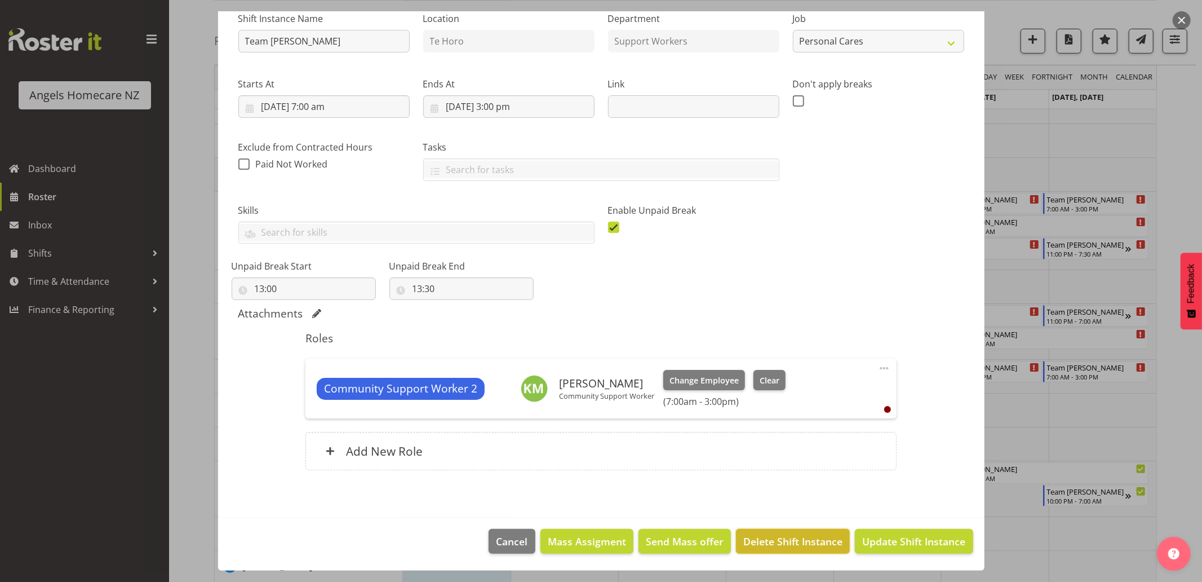
click at [808, 541] on span "Delete Shift Instance" at bounding box center [793, 541] width 99 height 15
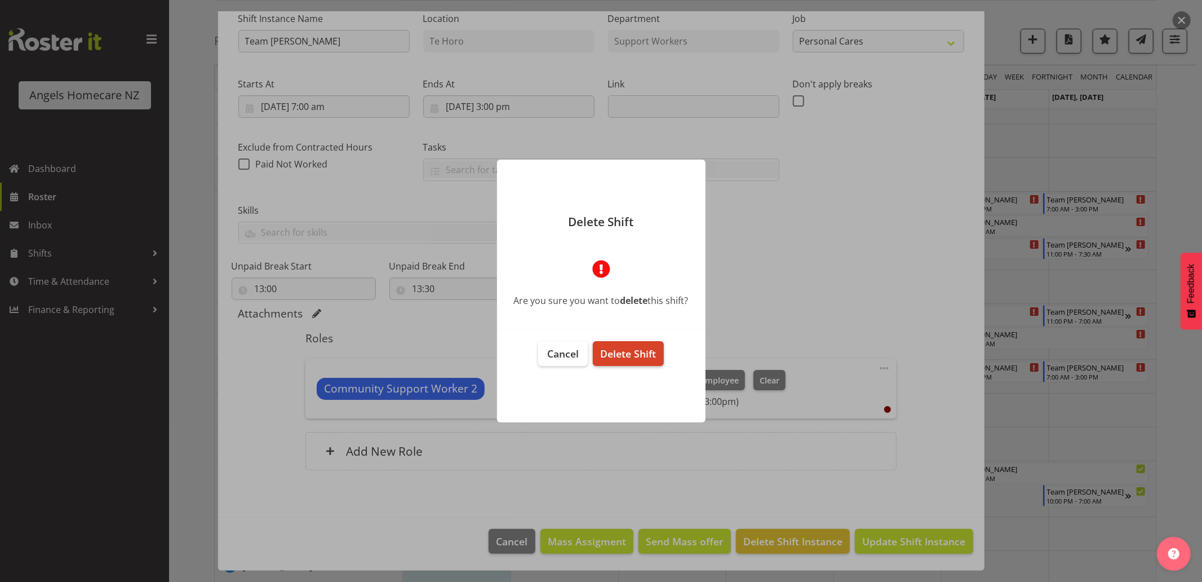
click at [613, 353] on span "Delete Shift" at bounding box center [628, 354] width 56 height 14
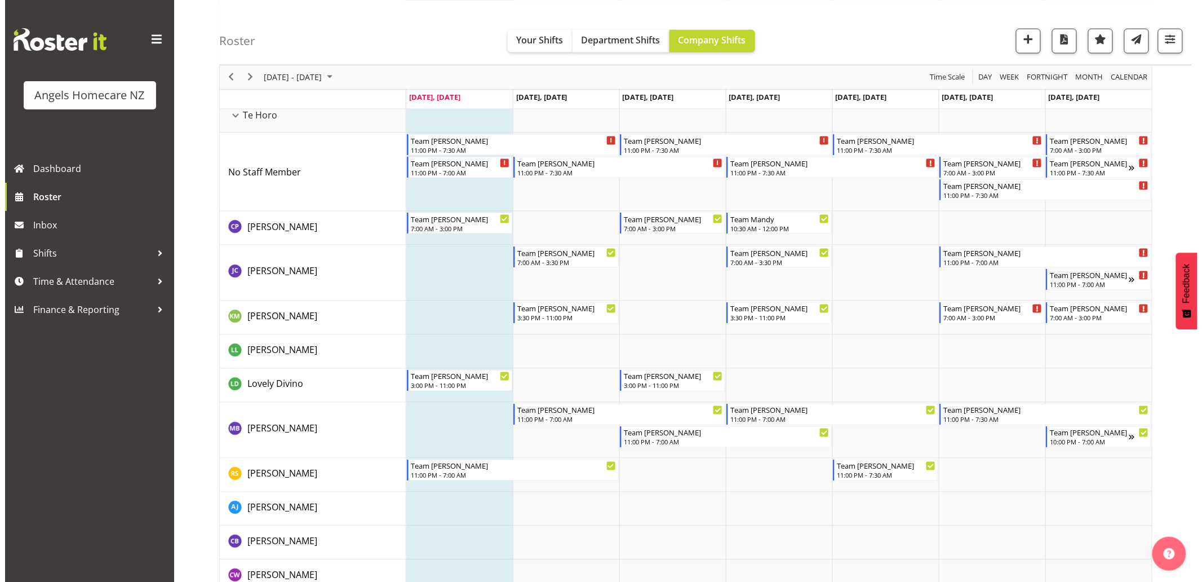
scroll to position [626, 0]
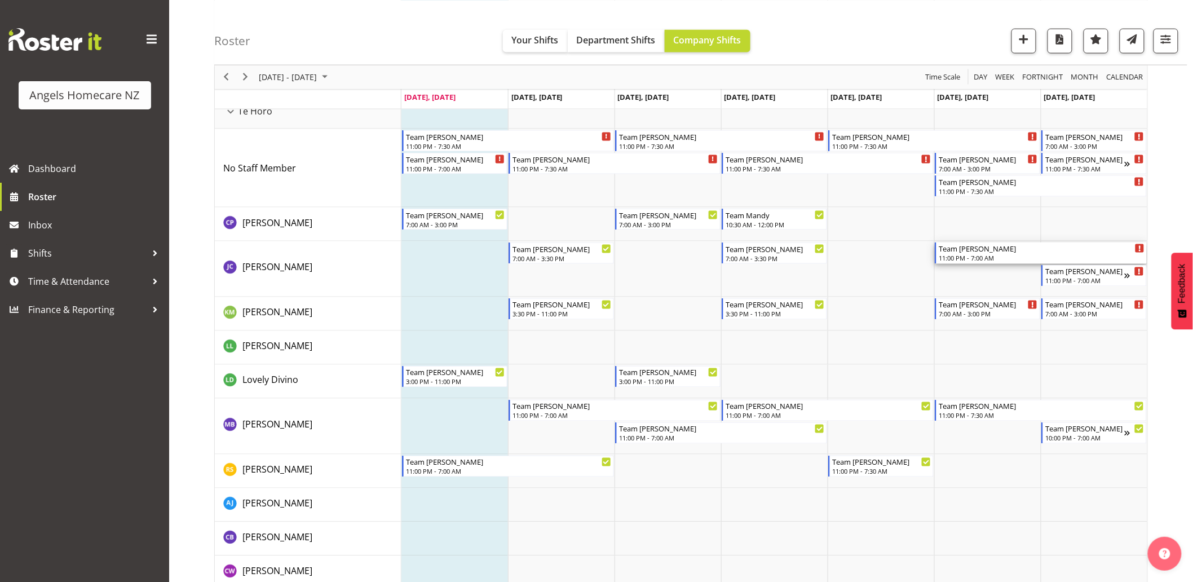
click at [975, 255] on div "11:00 PM - 7:00 AM" at bounding box center [1042, 257] width 206 height 9
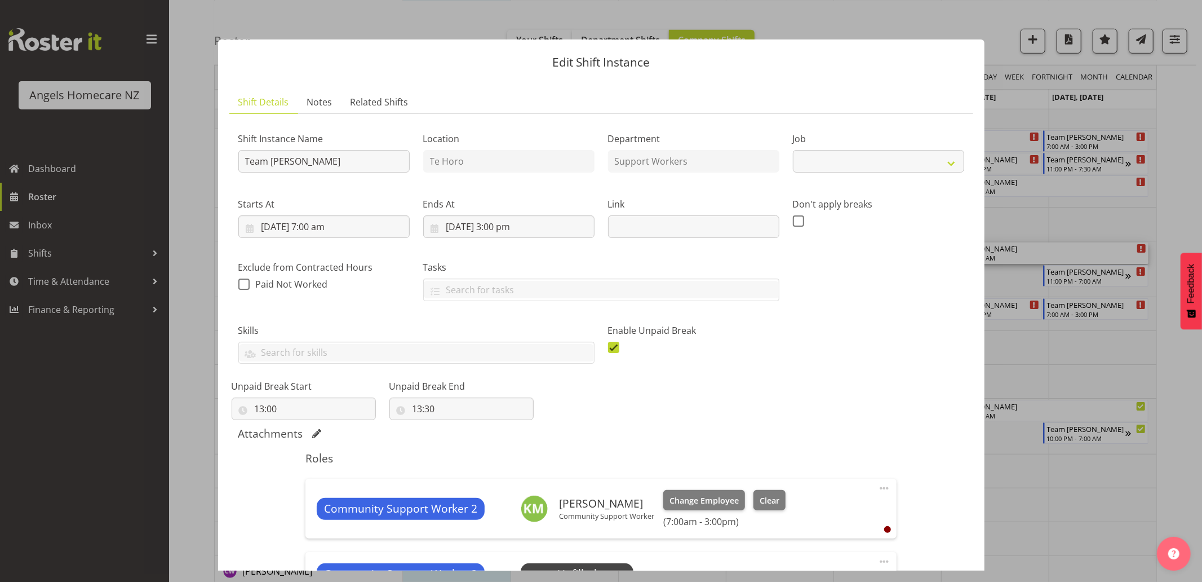
select select "10686"
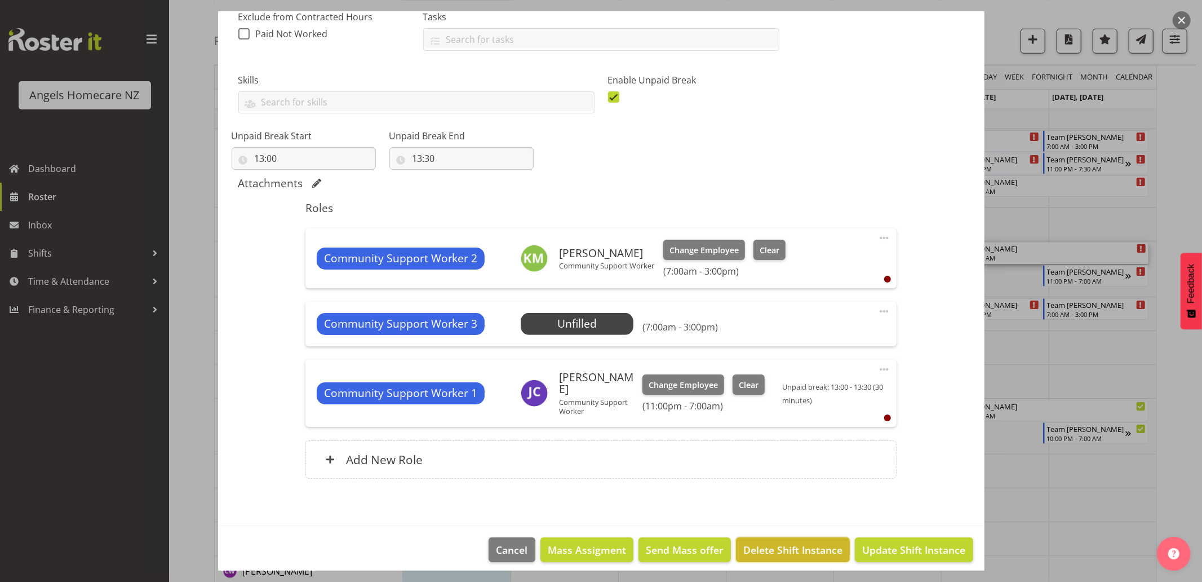
click at [795, 542] on span "Delete Shift Instance" at bounding box center [793, 549] width 99 height 15
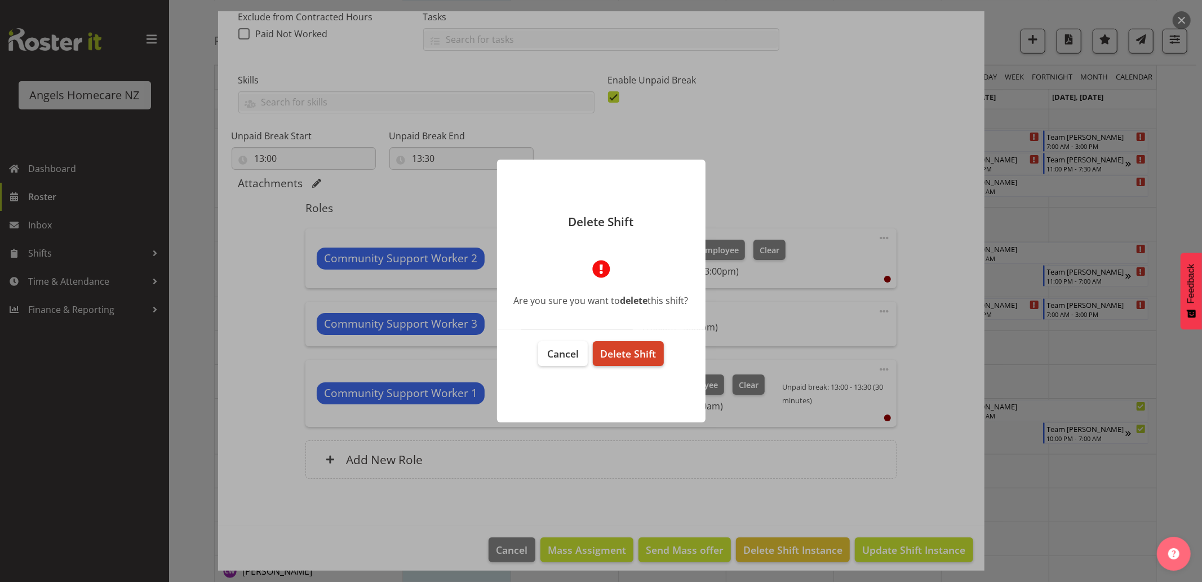
click at [647, 357] on span "Delete Shift" at bounding box center [628, 354] width 56 height 14
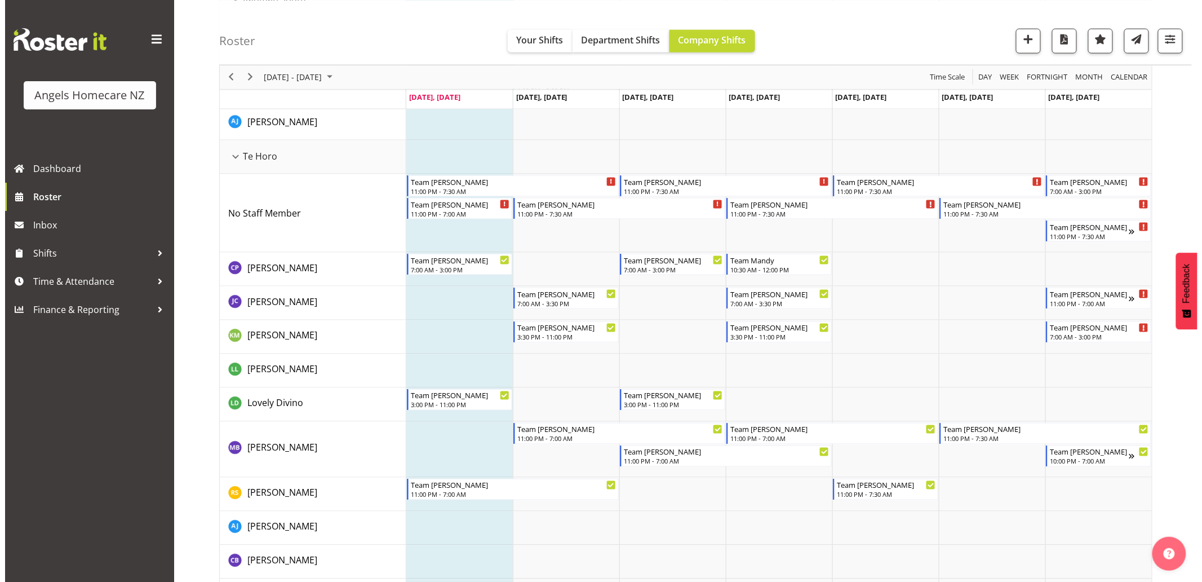
scroll to position [626, 0]
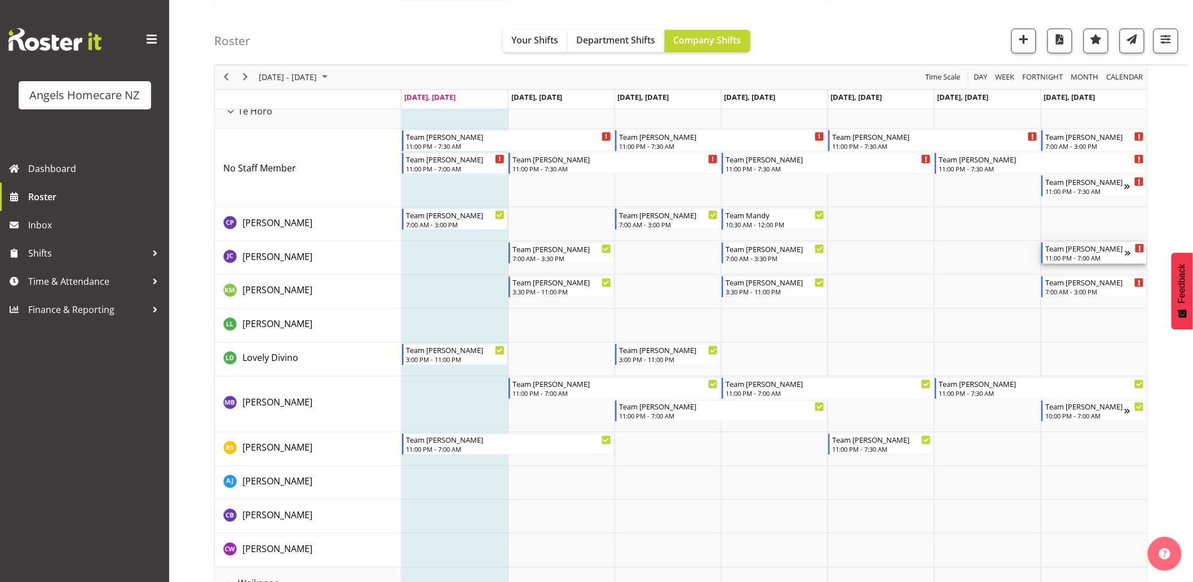
click at [1077, 260] on div "11:00 PM - 7:00 AM" at bounding box center [1084, 257] width 79 height 9
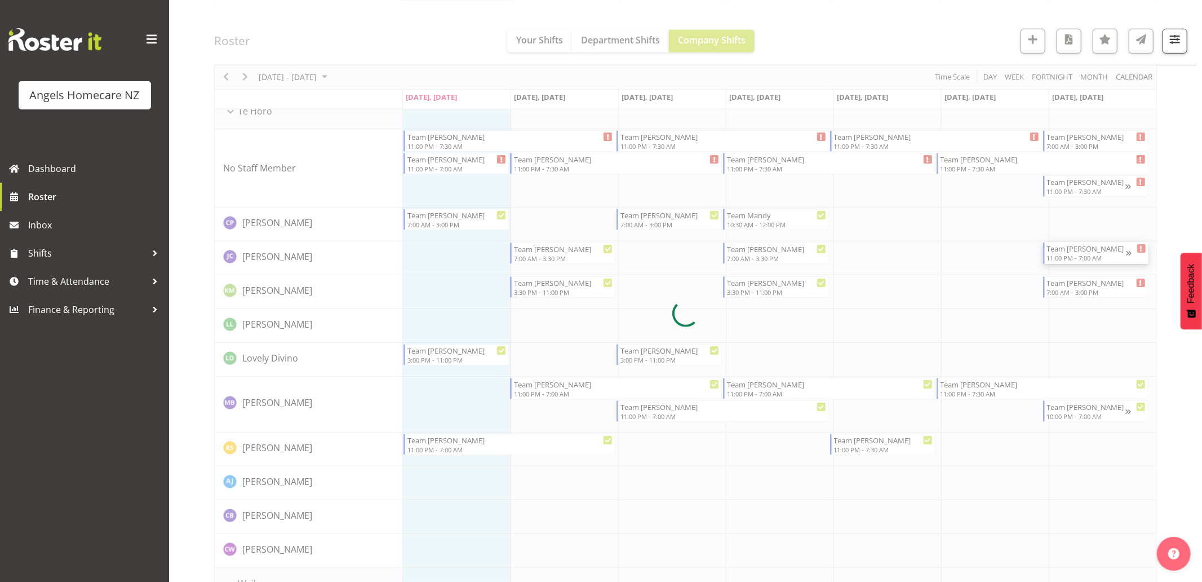
select select "10686"
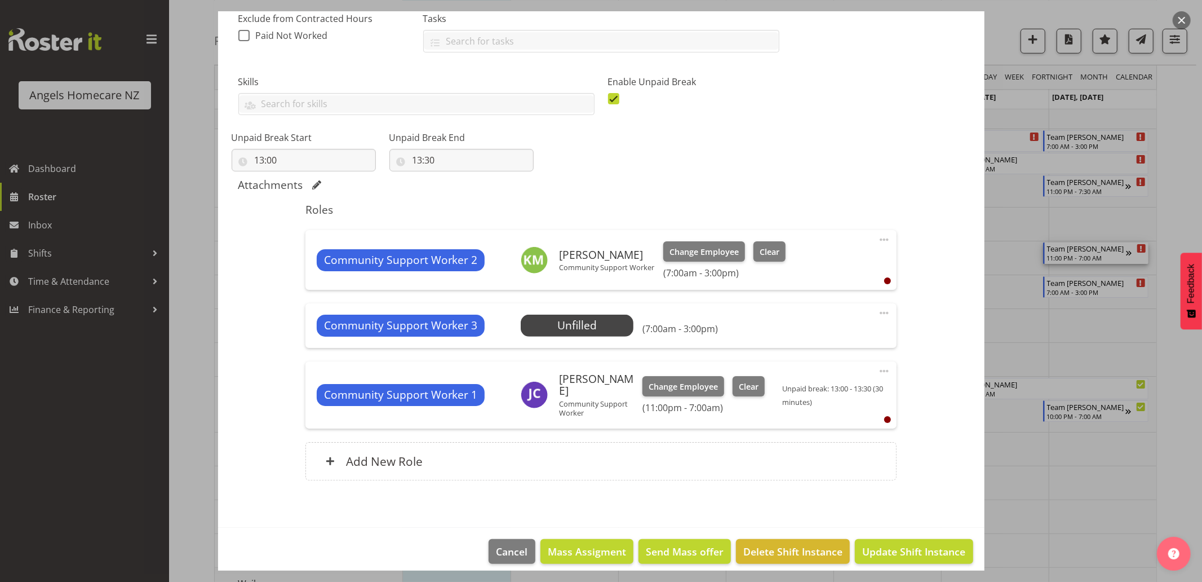
scroll to position [251, 0]
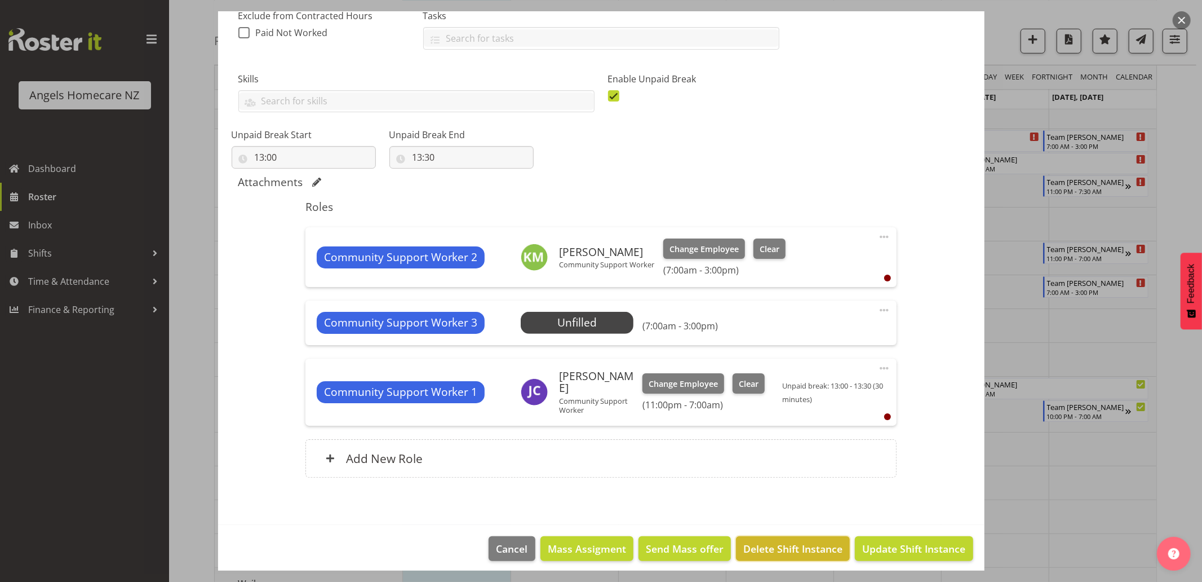
click at [794, 541] on span "Delete Shift Instance" at bounding box center [793, 548] width 99 height 15
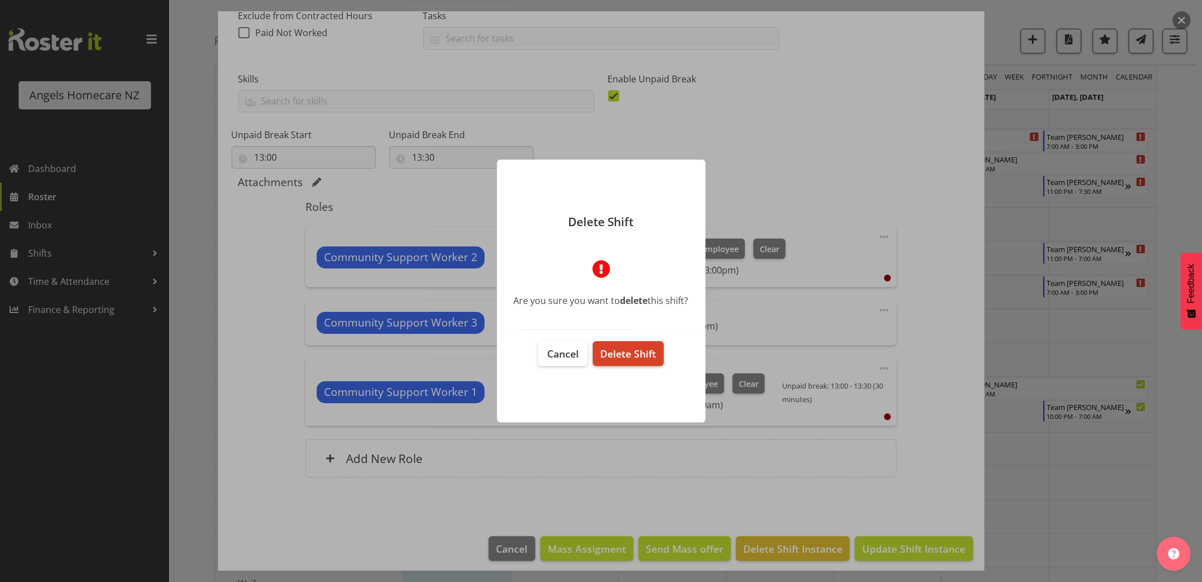
click at [652, 356] on span "Delete Shift" at bounding box center [628, 354] width 56 height 14
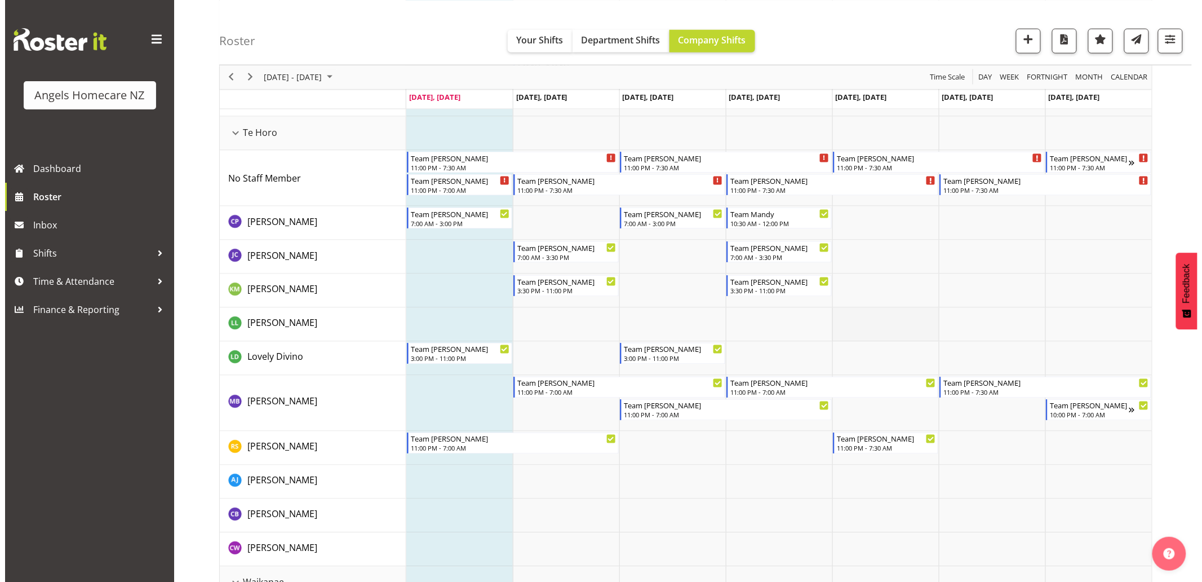
scroll to position [626, 0]
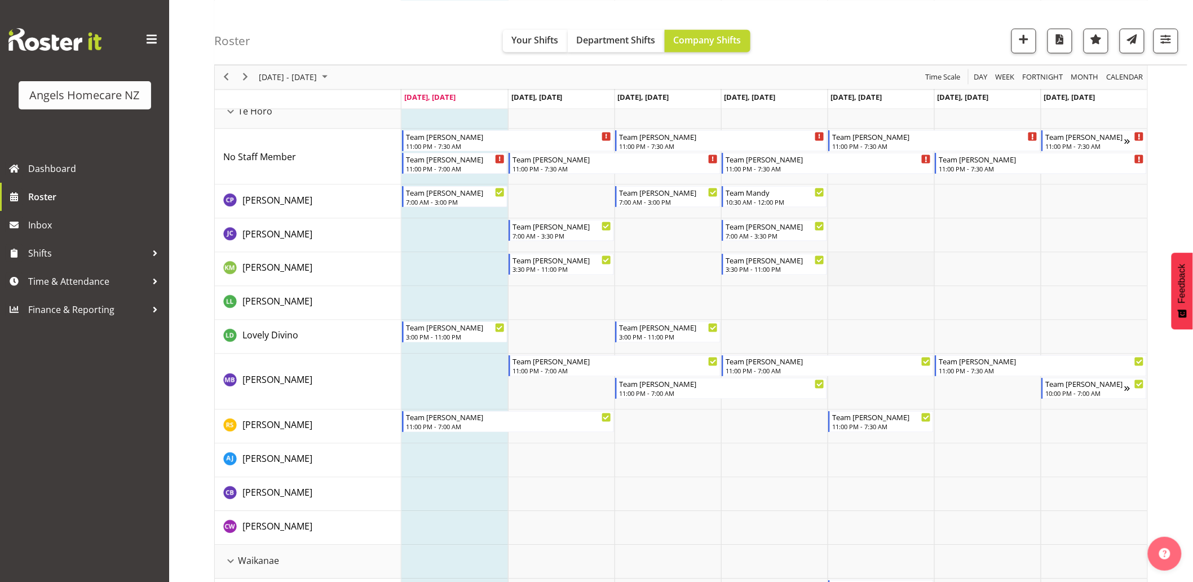
click at [874, 269] on td "Timeline Week of October 6, 2025" at bounding box center [881, 270] width 107 height 34
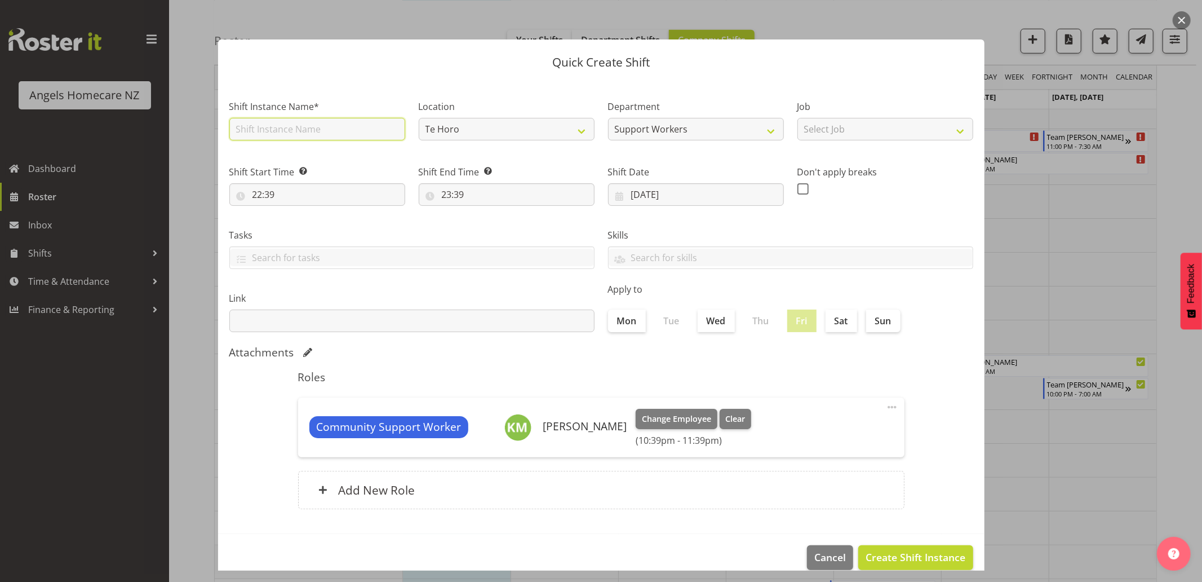
click at [348, 131] on input "text" at bounding box center [317, 129] width 176 height 23
type input "Team [PERSON_NAME]"
click at [262, 191] on input "22:39" at bounding box center [317, 194] width 176 height 23
click at [306, 219] on select "00 01 02 03 04 05 06 07 08 09 10 11 12 13 14 15 16 17 18 19 20 21 22 23" at bounding box center [306, 224] width 25 height 23
select select "7"
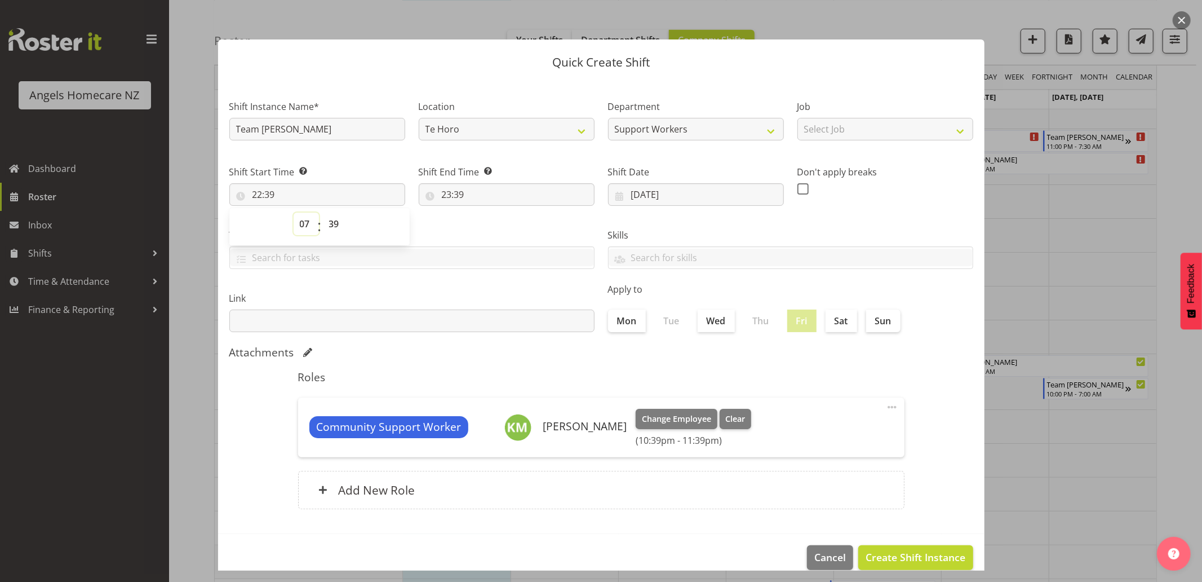
click at [294, 213] on select "00 01 02 03 04 05 06 07 08 09 10 11 12 13 14 15 16 17 18 19 20 21 22 23" at bounding box center [306, 224] width 25 height 23
type input "07:39"
click at [329, 224] on select "00 01 02 03 04 05 06 07 08 09 10 11 12 13 14 15 16 17 18 19 20 21 22 23 24 25 2…" at bounding box center [335, 224] width 25 height 23
select select "0"
click at [323, 213] on select "00 01 02 03 04 05 06 07 08 09 10 11 12 13 14 15 16 17 18 19 20 21 22 23 24 25 2…" at bounding box center [335, 224] width 25 height 23
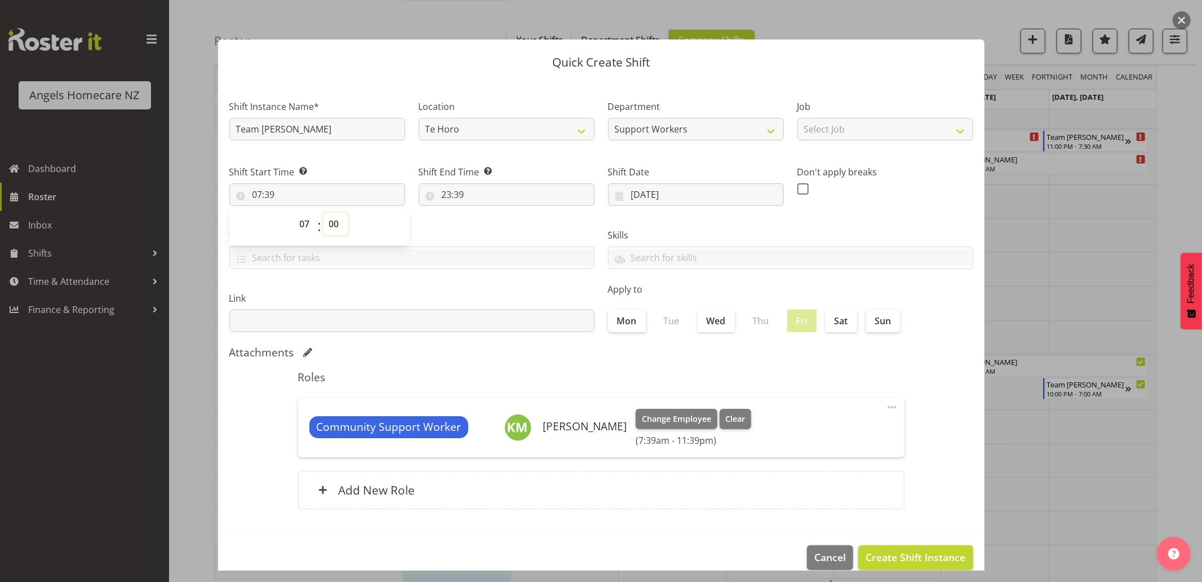
type input "07:00"
click at [457, 222] on div "Tasks" at bounding box center [412, 244] width 379 height 63
click at [458, 197] on input "23:39" at bounding box center [507, 194] width 176 height 23
click at [489, 226] on select "00 01 02 03 04 05 06 07 08 09 10 11 12 13 14 15 16 17 18 19 20 21 22 23" at bounding box center [495, 224] width 25 height 23
select select "15"
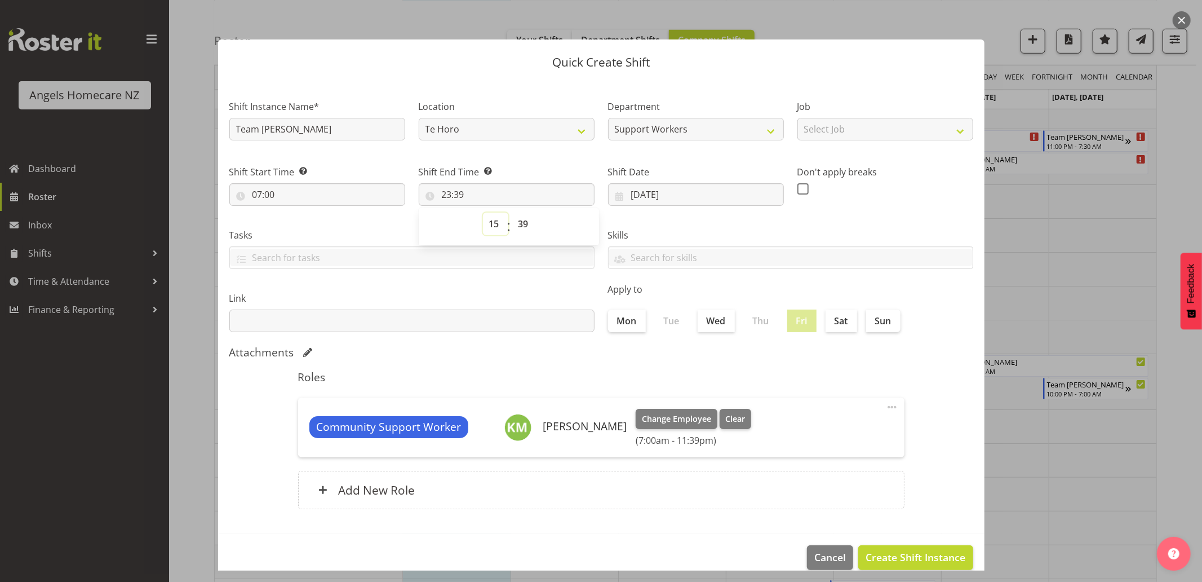
click at [483, 213] on select "00 01 02 03 04 05 06 07 08 09 10 11 12 13 14 15 16 17 18 19 20 21 22 23" at bounding box center [495, 224] width 25 height 23
type input "15:39"
click at [516, 223] on select "00 01 02 03 04 05 06 07 08 09 10 11 12 13 14 15 16 17 18 19 20 21 22 23 24 25 2…" at bounding box center [524, 224] width 25 height 23
select select "0"
click at [512, 213] on select "00 01 02 03 04 05 06 07 08 09 10 11 12 13 14 15 16 17 18 19 20 21 22 23 24 25 2…" at bounding box center [524, 224] width 25 height 23
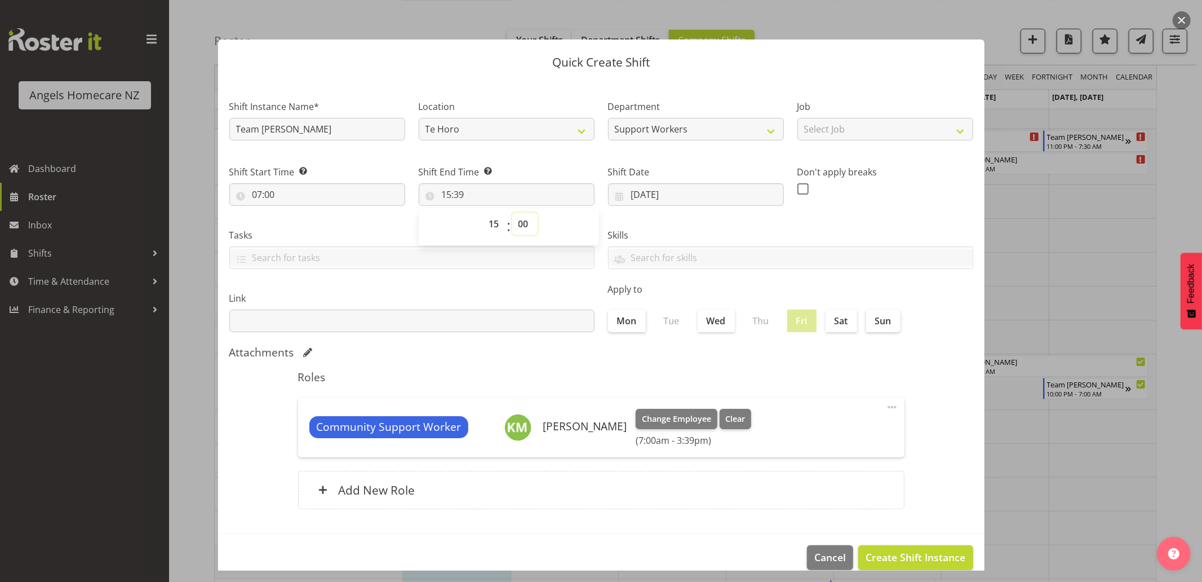
type input "15:00"
click at [823, 370] on h5 "Roles" at bounding box center [601, 377] width 607 height 14
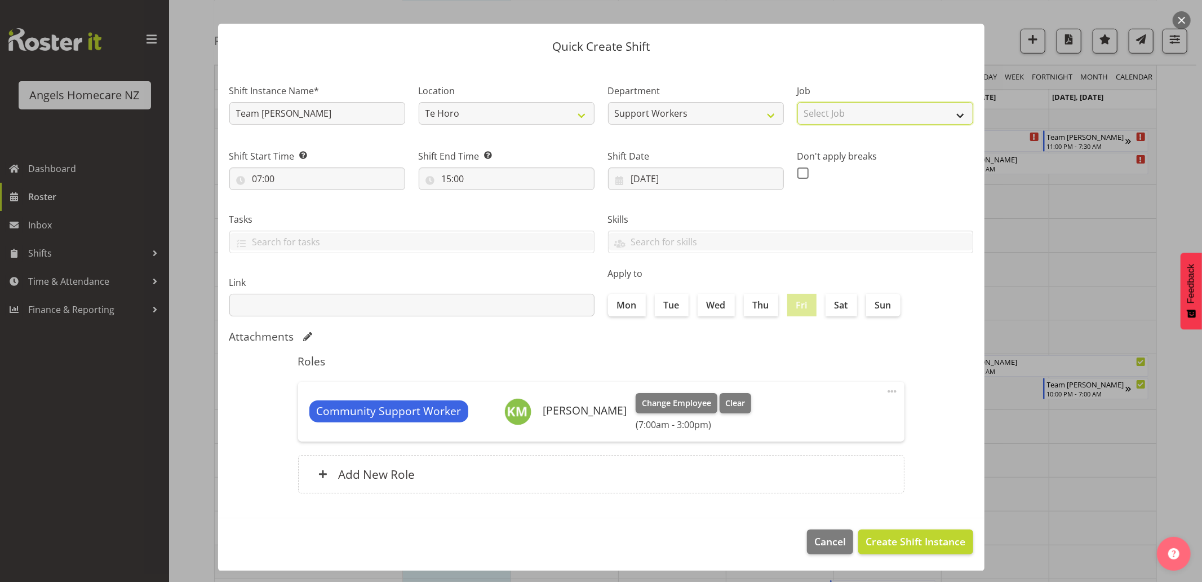
click at [847, 120] on select "Select Job Home Management Personal Cares" at bounding box center [886, 113] width 176 height 23
select select "10686"
click at [798, 102] on select "Select Job Home Management Personal Cares" at bounding box center [886, 113] width 176 height 23
click at [898, 541] on span "Create Shift Instance" at bounding box center [916, 541] width 100 height 15
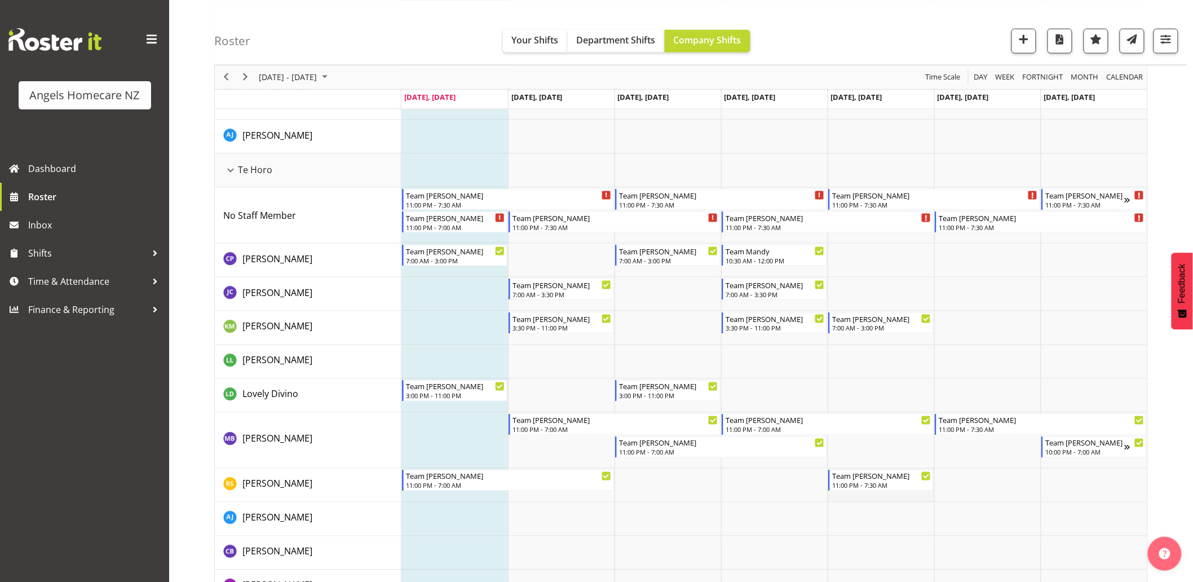
scroll to position [564, 0]
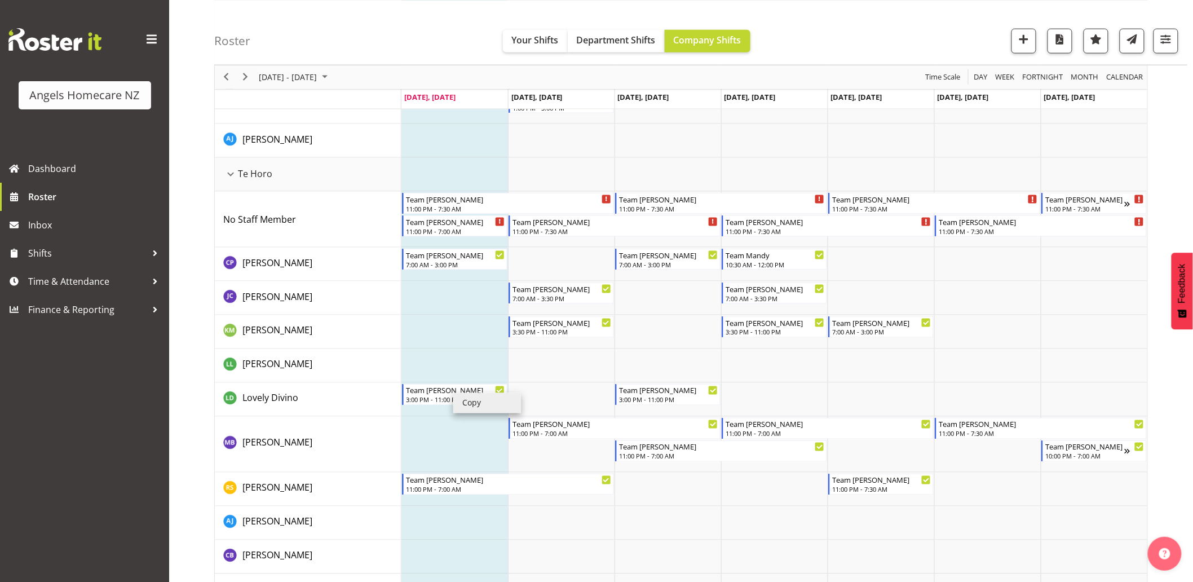
click at [461, 402] on li "Copy" at bounding box center [487, 403] width 68 height 20
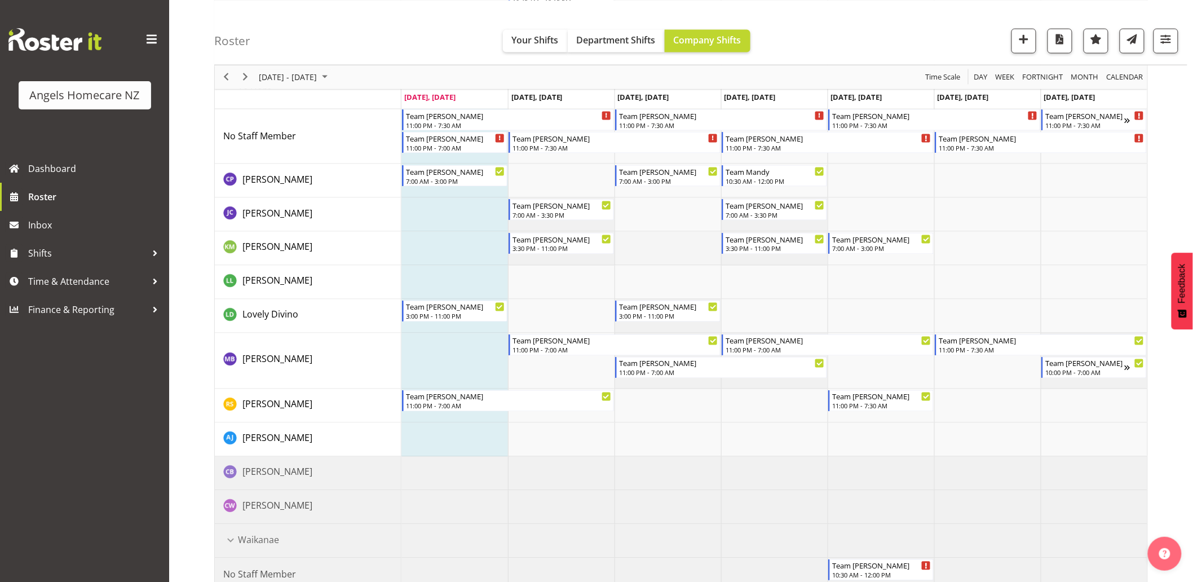
scroll to position [751, 0]
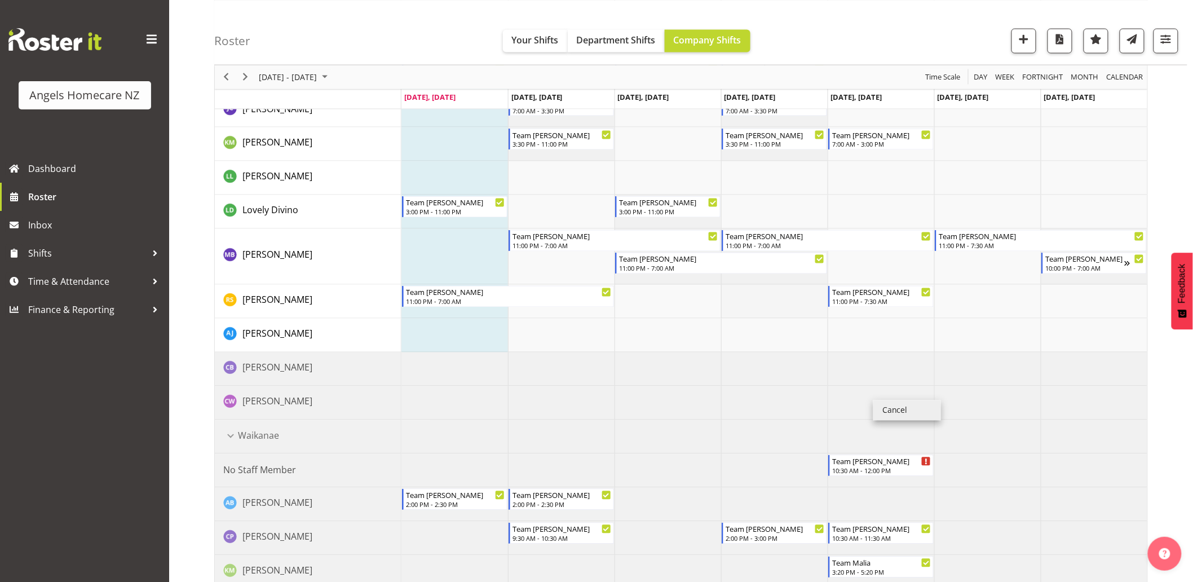
click at [797, 298] on td "Timeline Week of October 6, 2025" at bounding box center [774, 302] width 107 height 34
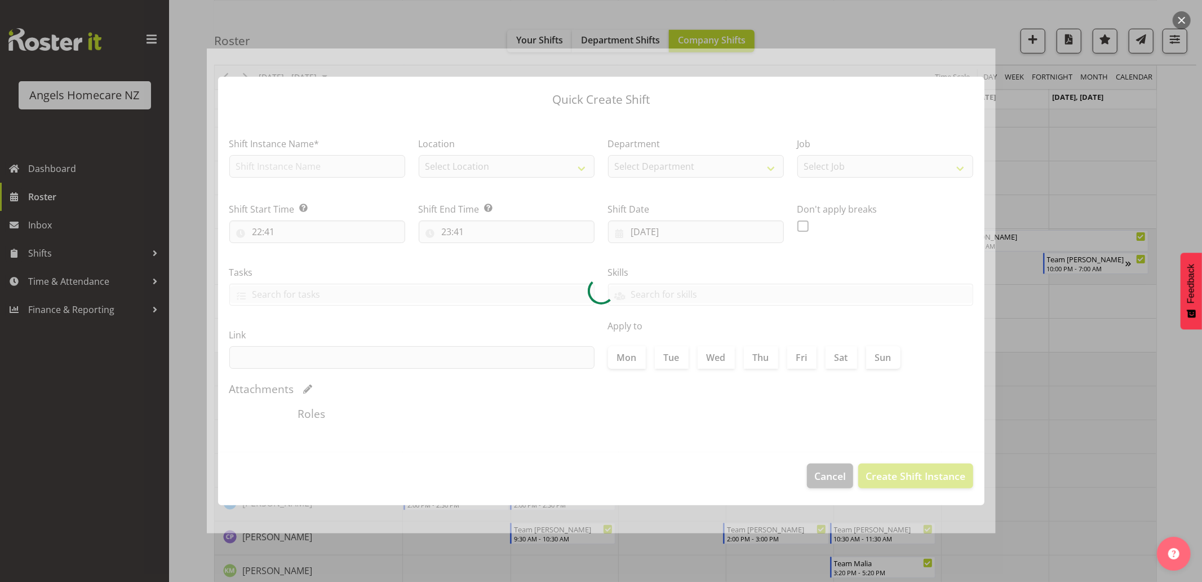
type input "[DATE]"
checkbox input "true"
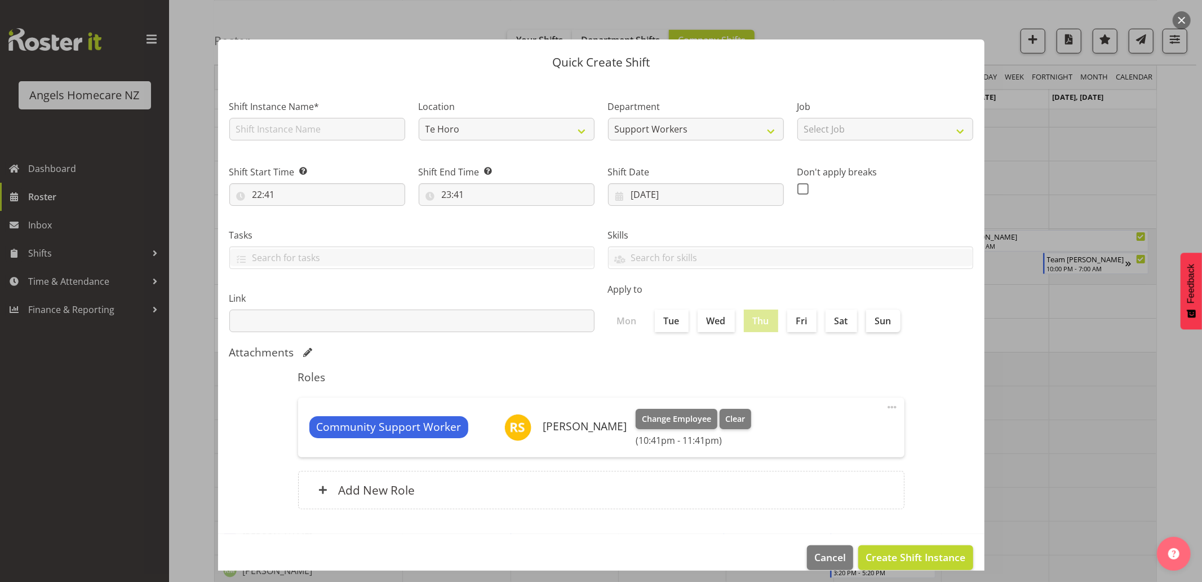
click at [1169, 382] on div at bounding box center [601, 291] width 1202 height 582
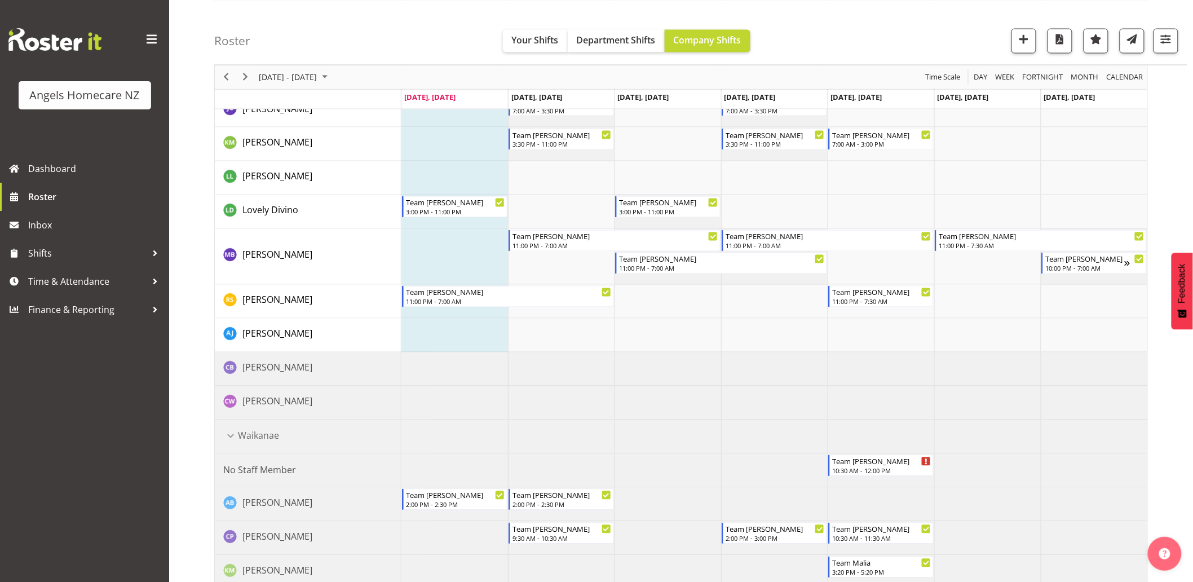
click at [890, 397] on td "Timeline Week of October 6, 2025" at bounding box center [881, 403] width 107 height 34
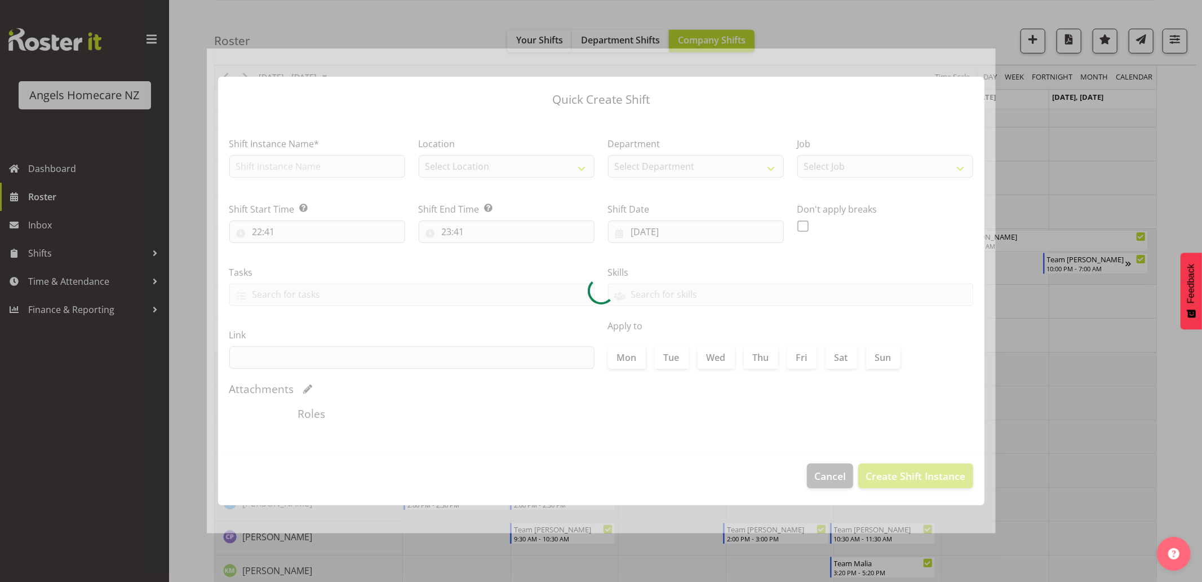
click at [890, 397] on div at bounding box center [601, 290] width 789 height 485
type input "10/10/2025"
checkbox input "true"
click at [1179, 430] on div at bounding box center [601, 291] width 1202 height 582
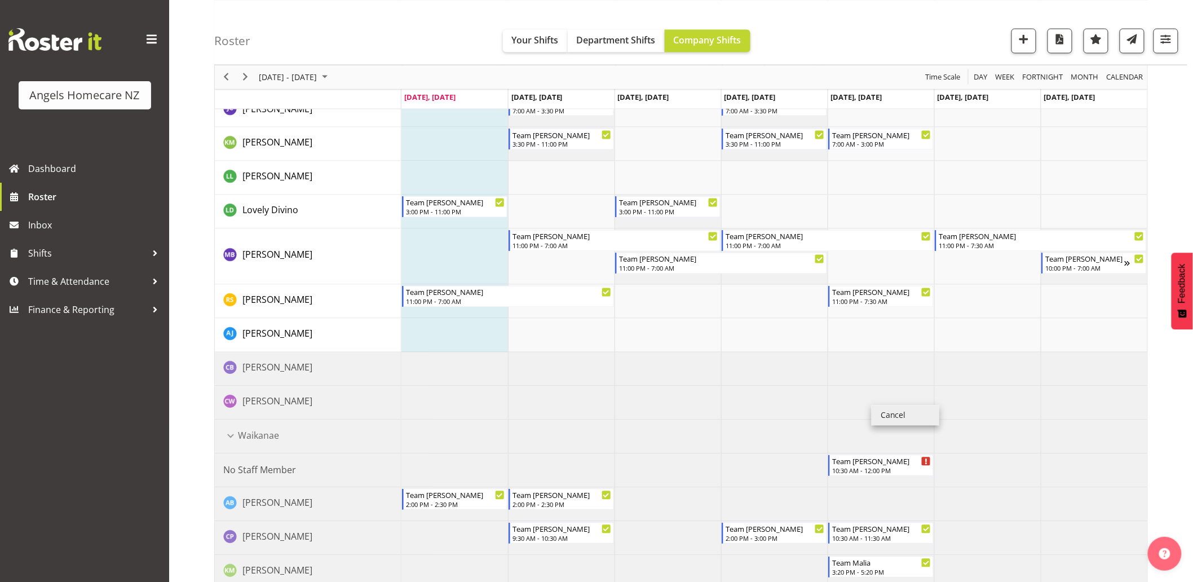
click at [1184, 433] on div "October 06 - 12, 2025 Today Day Week Fortnight Month calendar Month Agenda Time…" at bounding box center [703, 177] width 979 height 1650
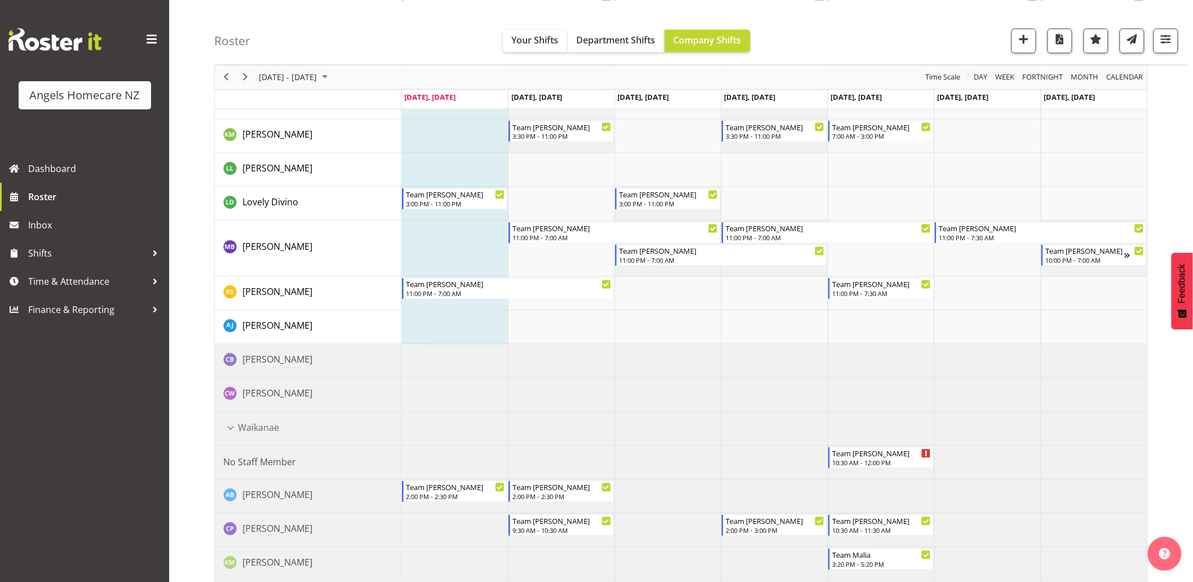
scroll to position [608, 0]
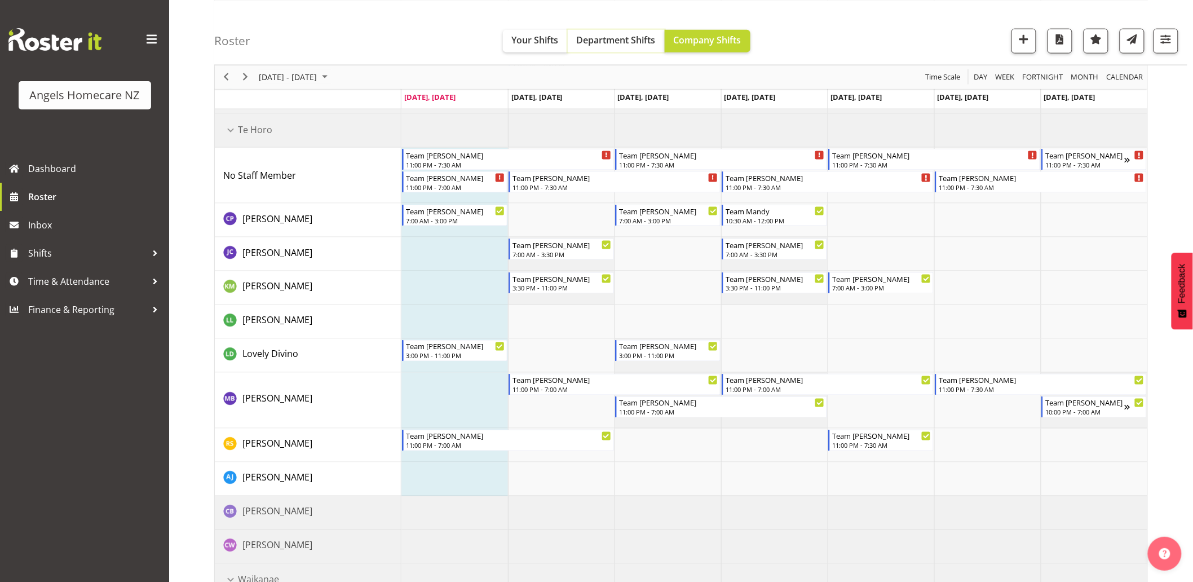
click at [589, 42] on span "Department Shifts" at bounding box center [616, 39] width 79 height 12
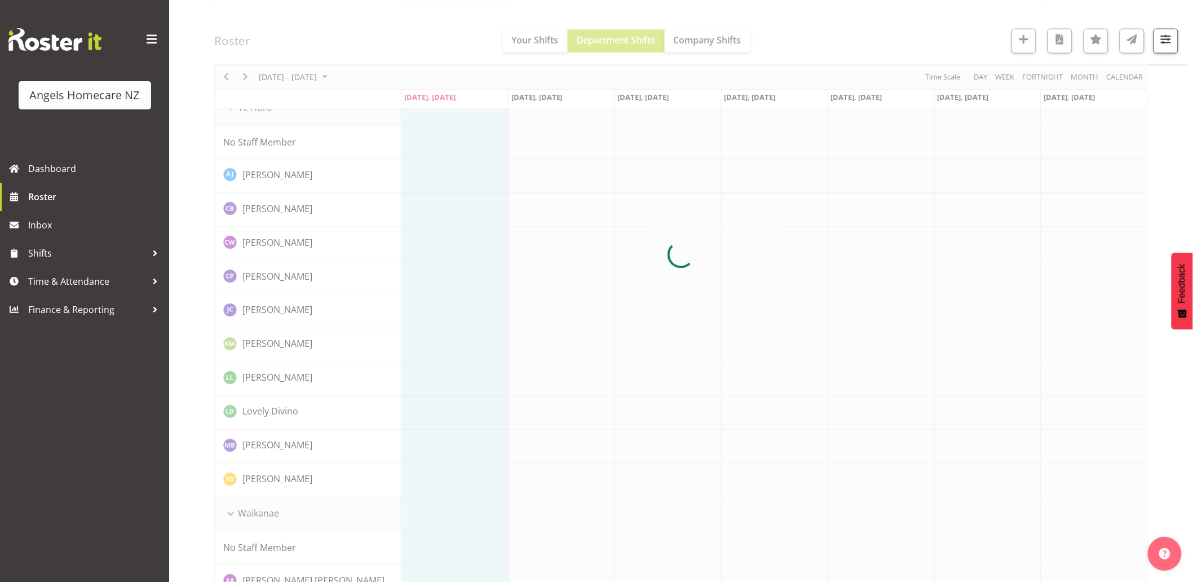
scroll to position [0, 0]
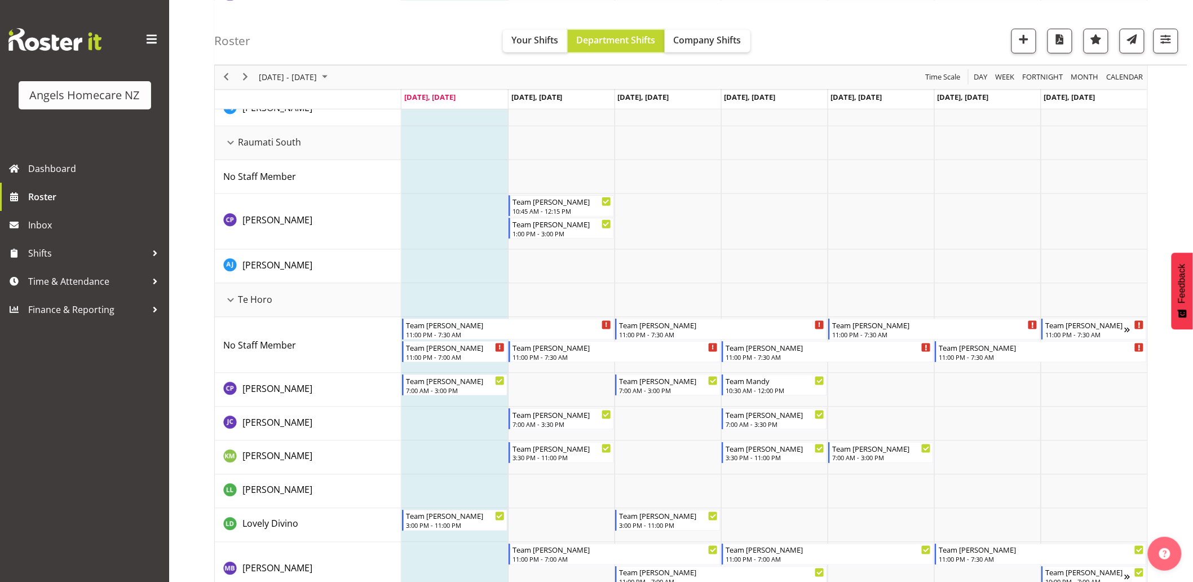
scroll to position [689, 0]
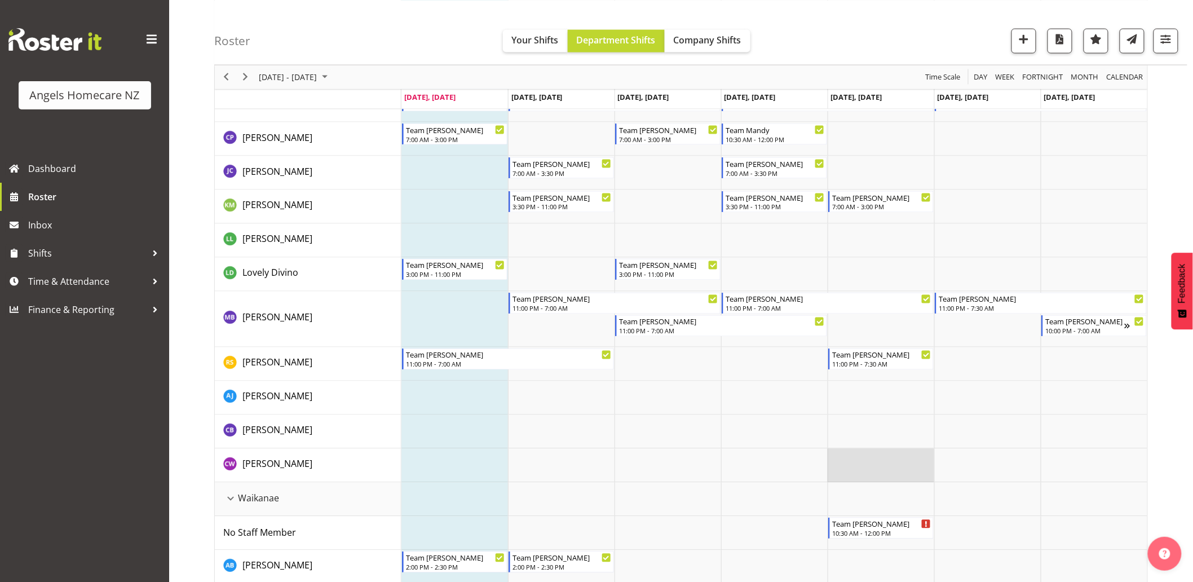
click at [874, 468] on td "Timeline Week of October 6, 2025" at bounding box center [881, 466] width 107 height 34
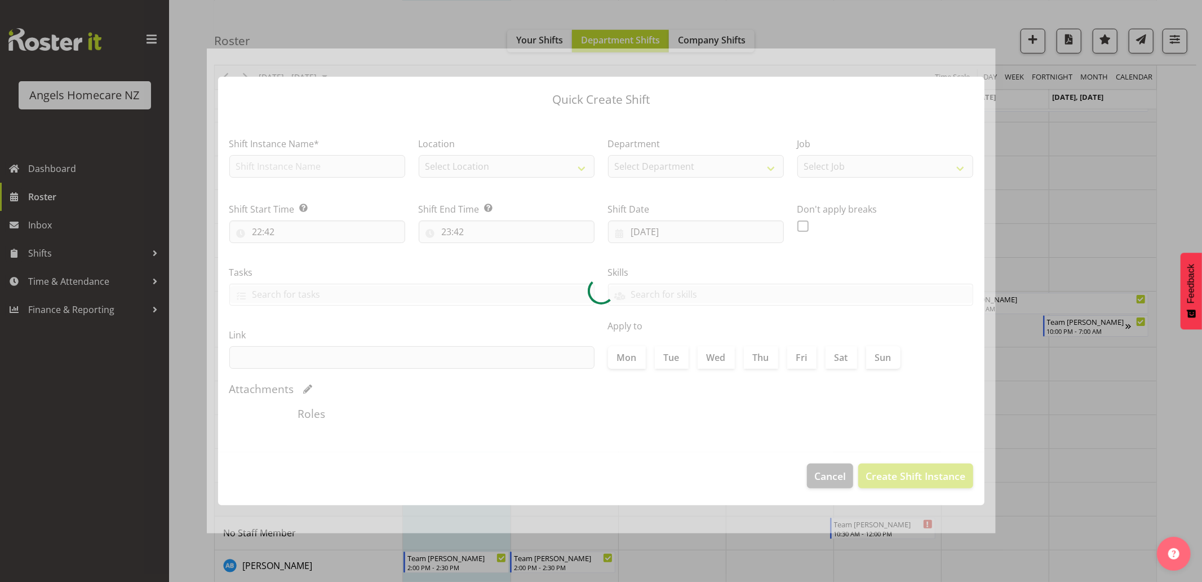
type input "10/10/2025"
checkbox input "true"
click at [1173, 435] on div at bounding box center [601, 291] width 1202 height 582
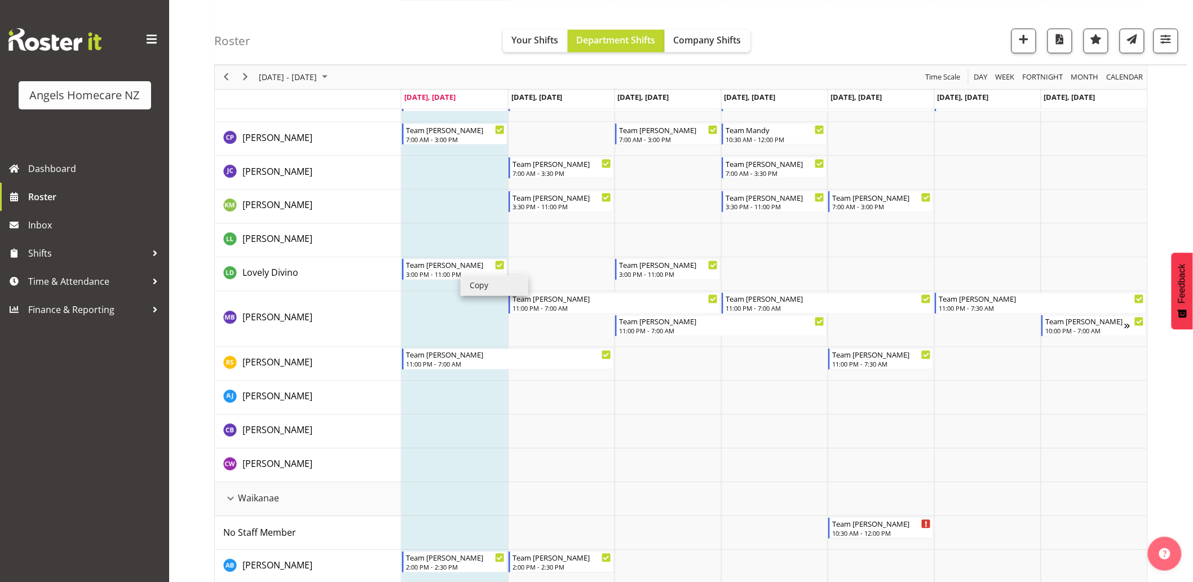
click at [463, 284] on li "Copy" at bounding box center [495, 286] width 68 height 20
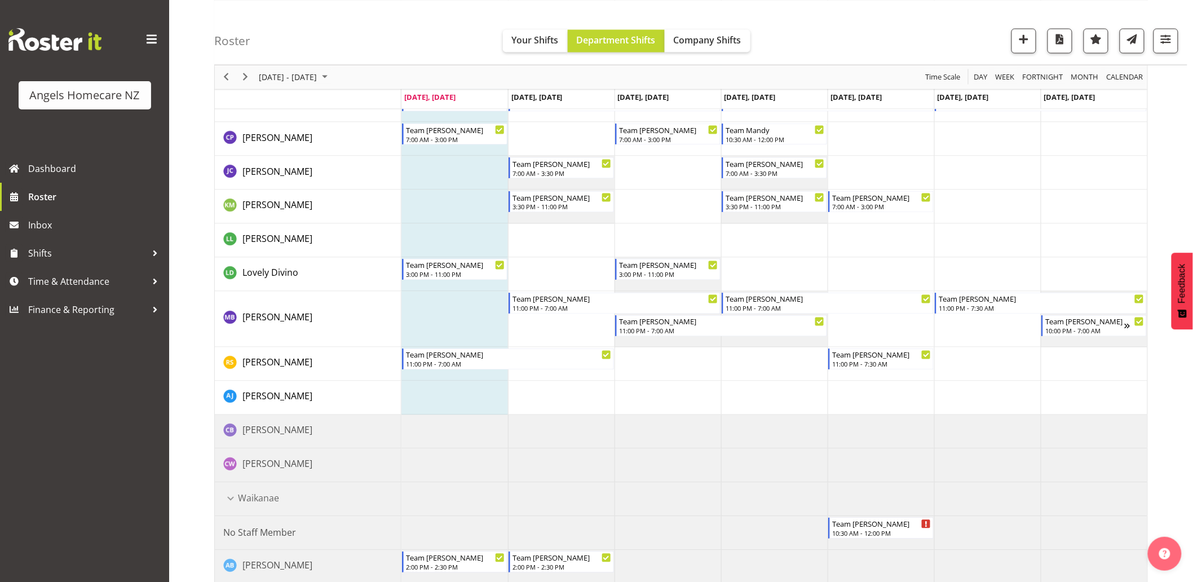
click at [842, 463] on td "Timeline Week of October 6, 2025" at bounding box center [881, 466] width 107 height 34
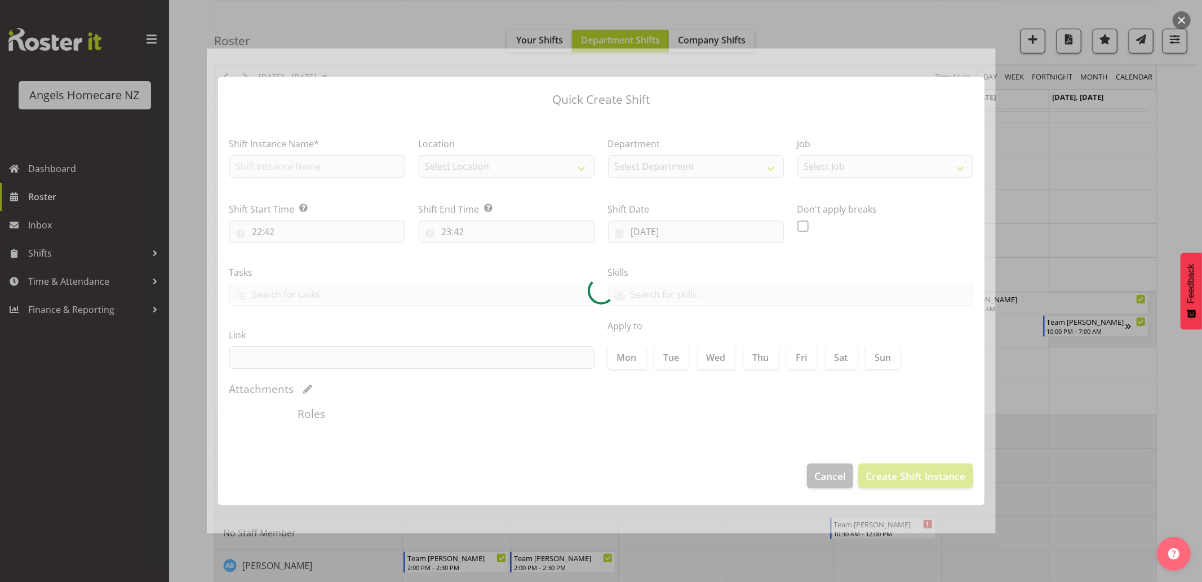
type input "10/10/2025"
checkbox input "true"
click at [1186, 436] on div at bounding box center [601, 291] width 1202 height 582
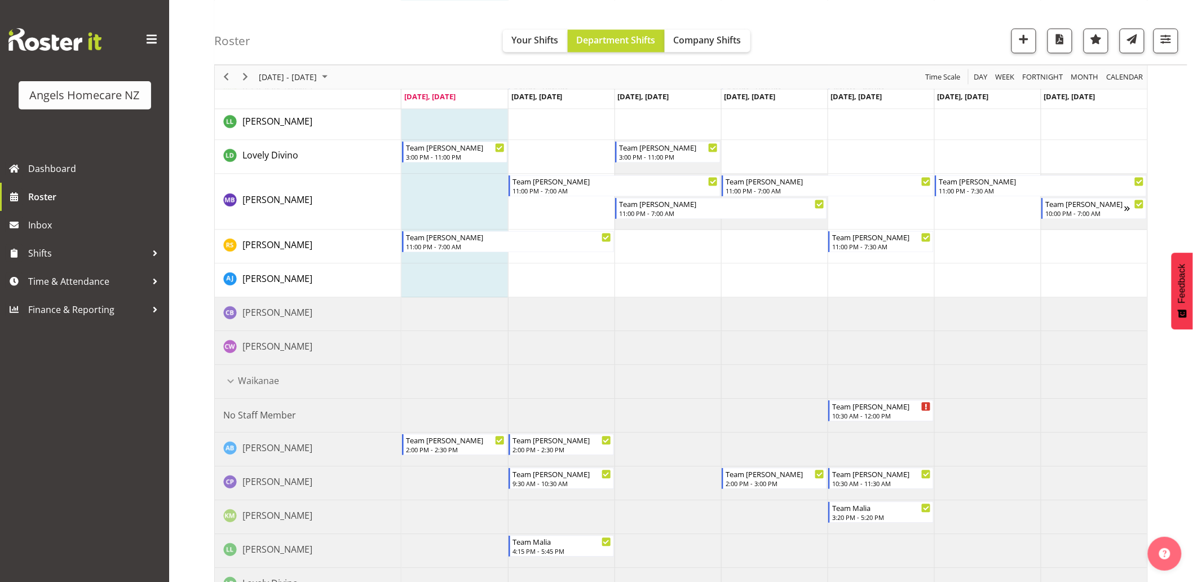
scroll to position [814, 0]
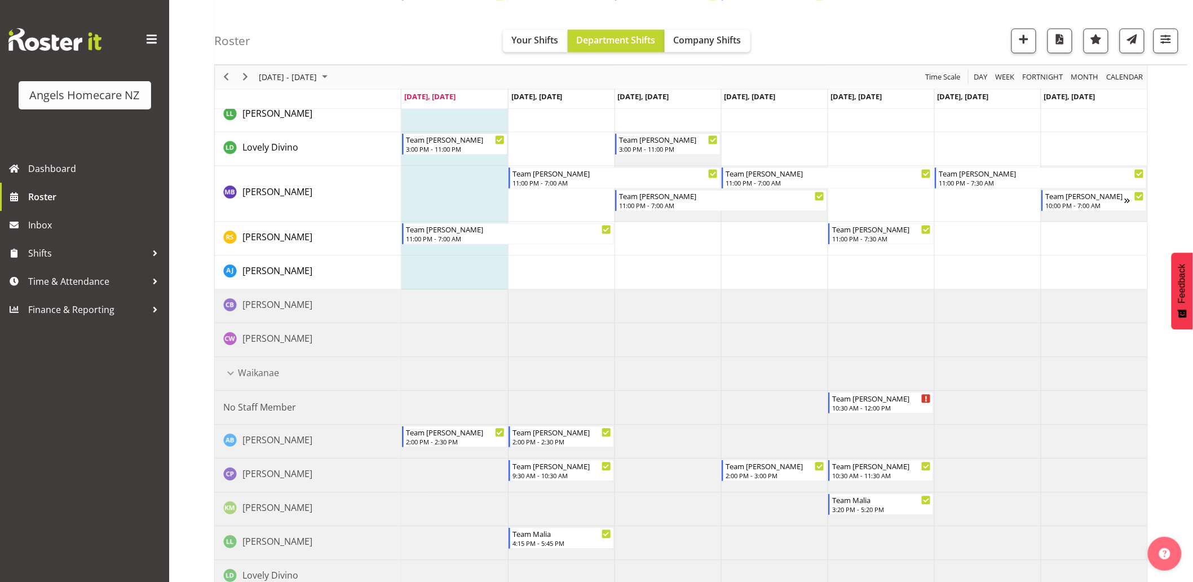
click at [1173, 420] on div "October 06 - 12, 2025 Today Day Week Fortnight Month calendar Month Agenda Time…" at bounding box center [703, 115] width 979 height 1650
click at [1001, 273] on td "Timeline Week of October 6, 2025" at bounding box center [987, 273] width 107 height 34
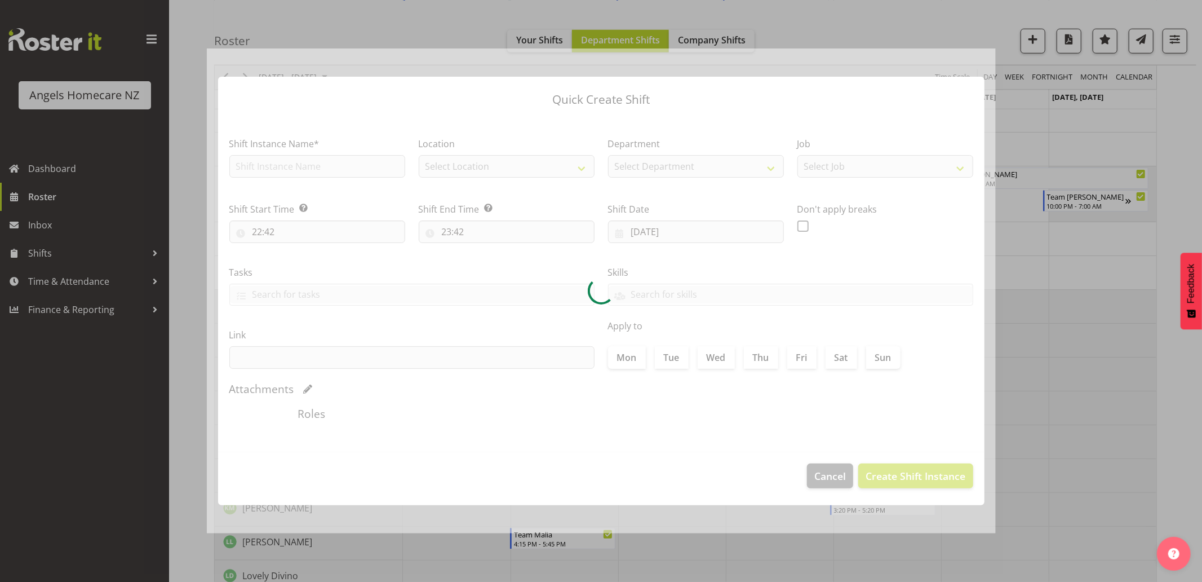
type input "11/10/2025"
checkbox input "true"
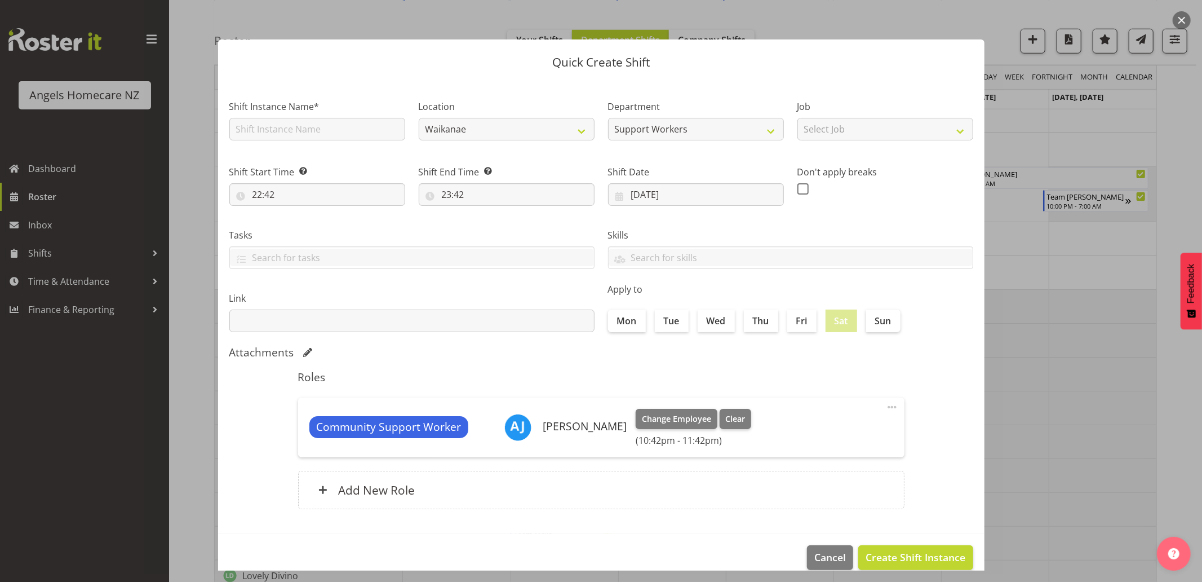
click at [1183, 417] on div at bounding box center [601, 291] width 1202 height 582
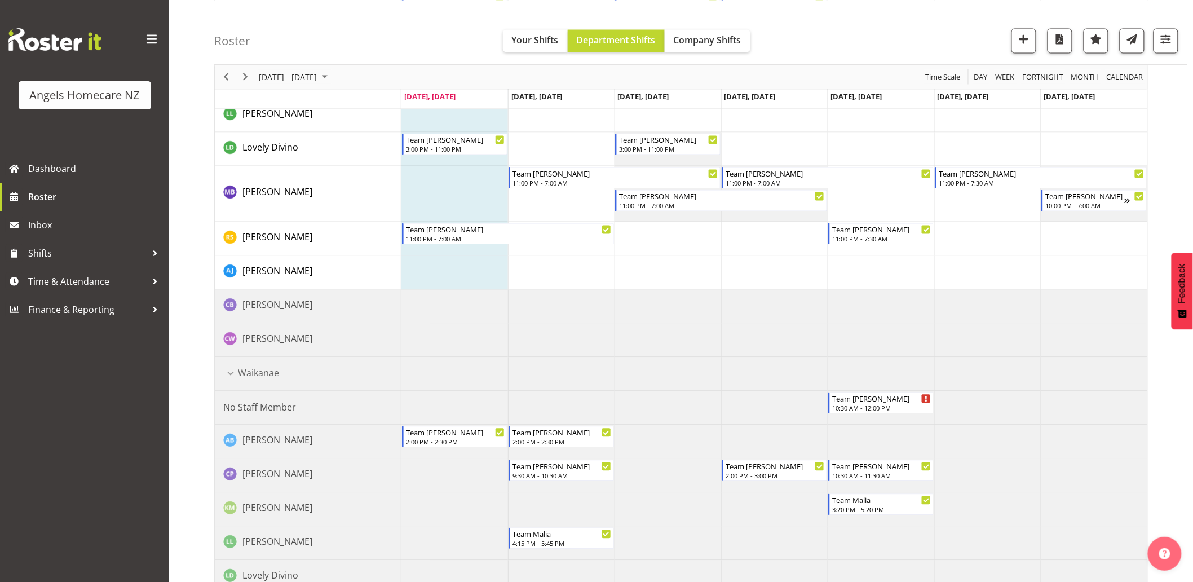
click at [872, 338] on td "Timeline Week of October 6, 2025" at bounding box center [881, 341] width 107 height 34
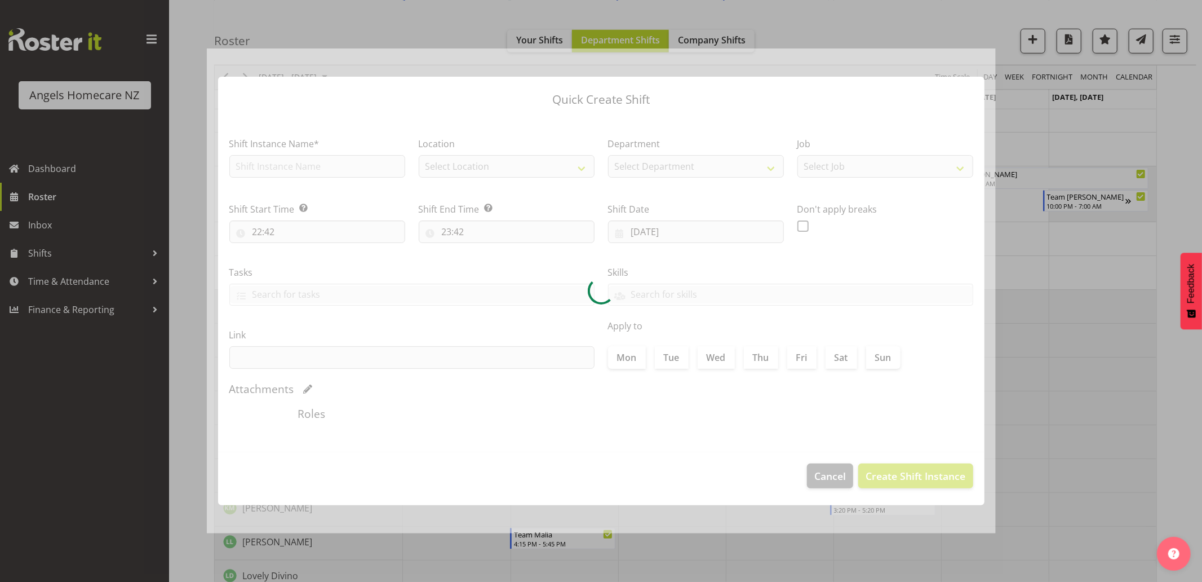
type input "10/10/2025"
checkbox input "true"
click at [1191, 391] on div at bounding box center [601, 291] width 1202 height 582
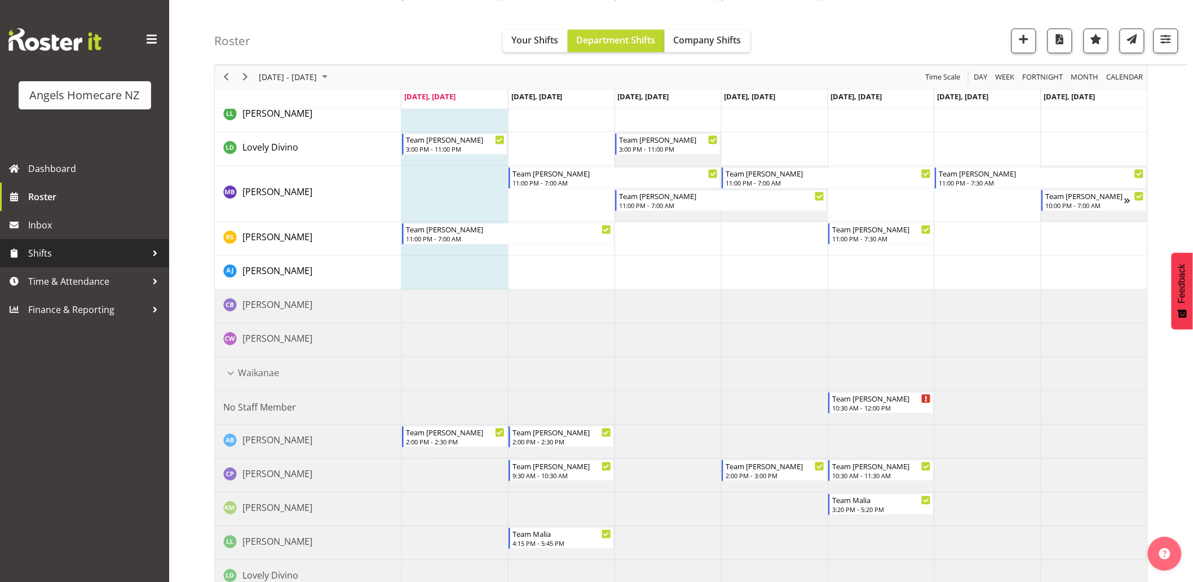
click at [43, 252] on span "Shifts" at bounding box center [87, 253] width 118 height 17
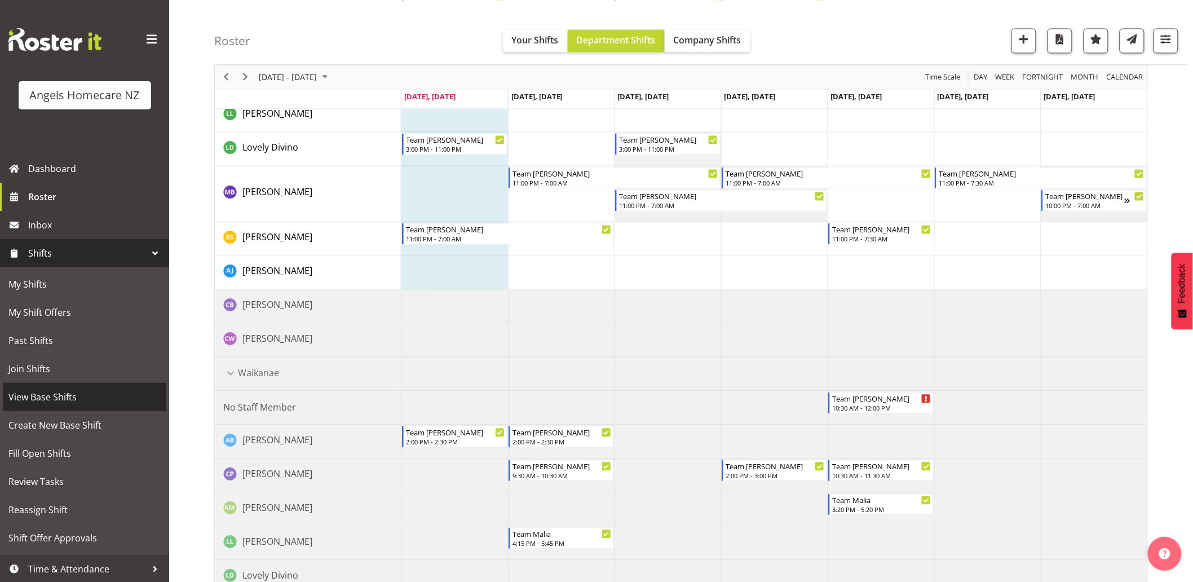
click at [50, 397] on span "View Base Shifts" at bounding box center [84, 396] width 152 height 17
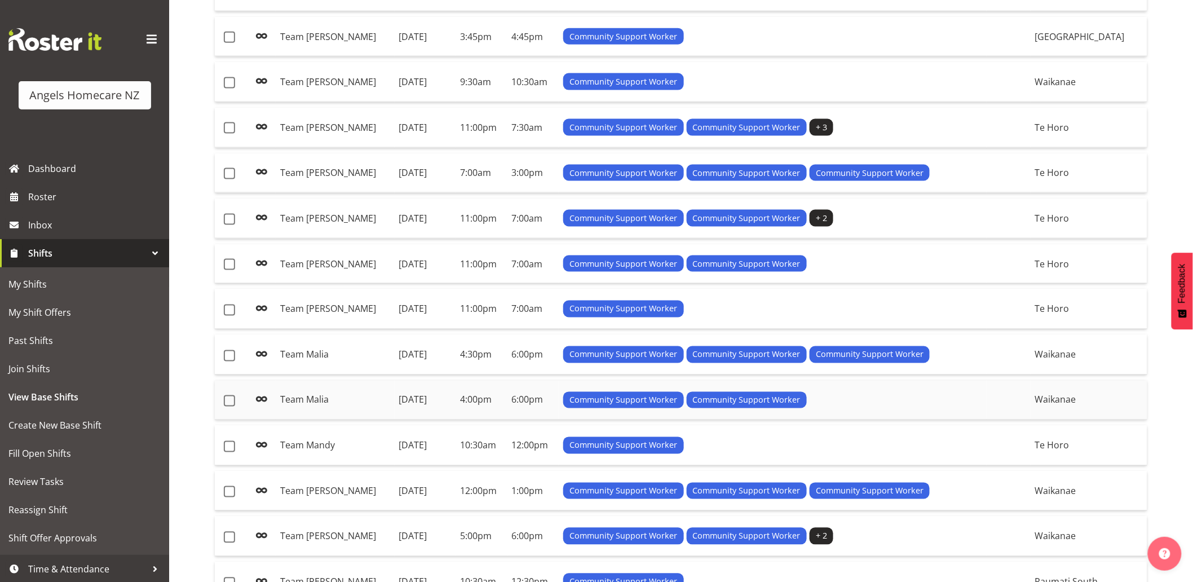
scroll to position [747, 0]
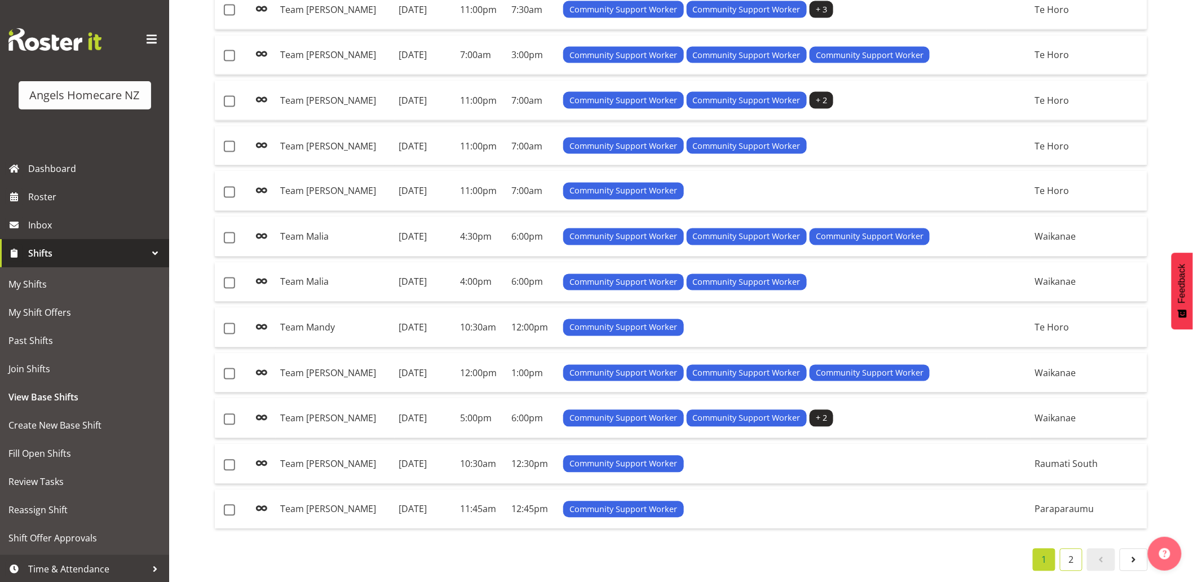
click at [1069, 551] on link "2" at bounding box center [1071, 560] width 23 height 23
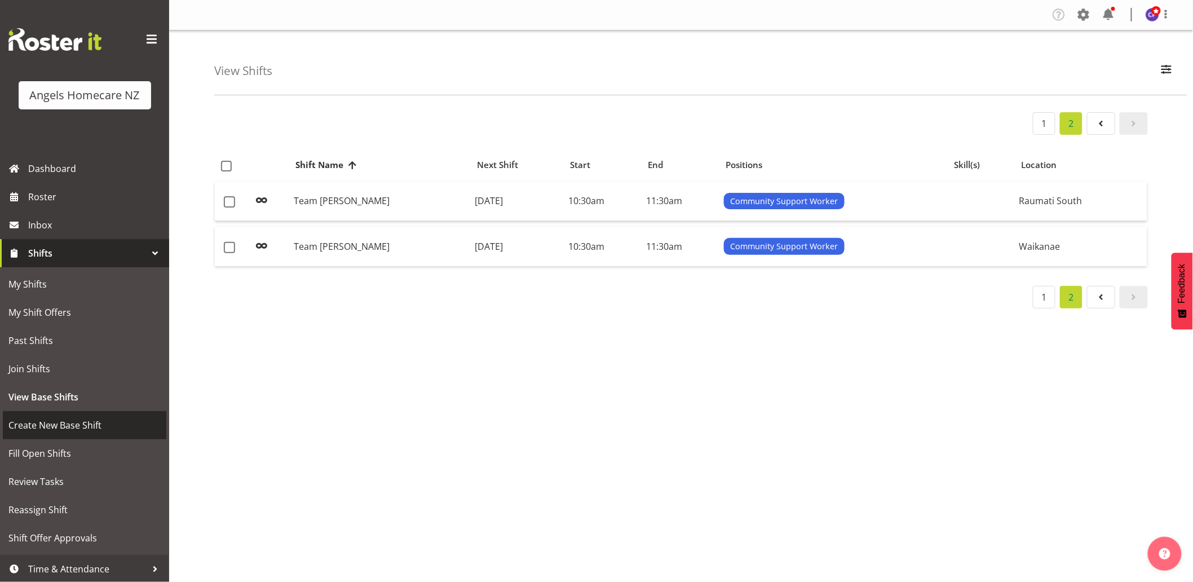
click at [74, 422] on span "Create New Base Shift" at bounding box center [84, 425] width 152 height 17
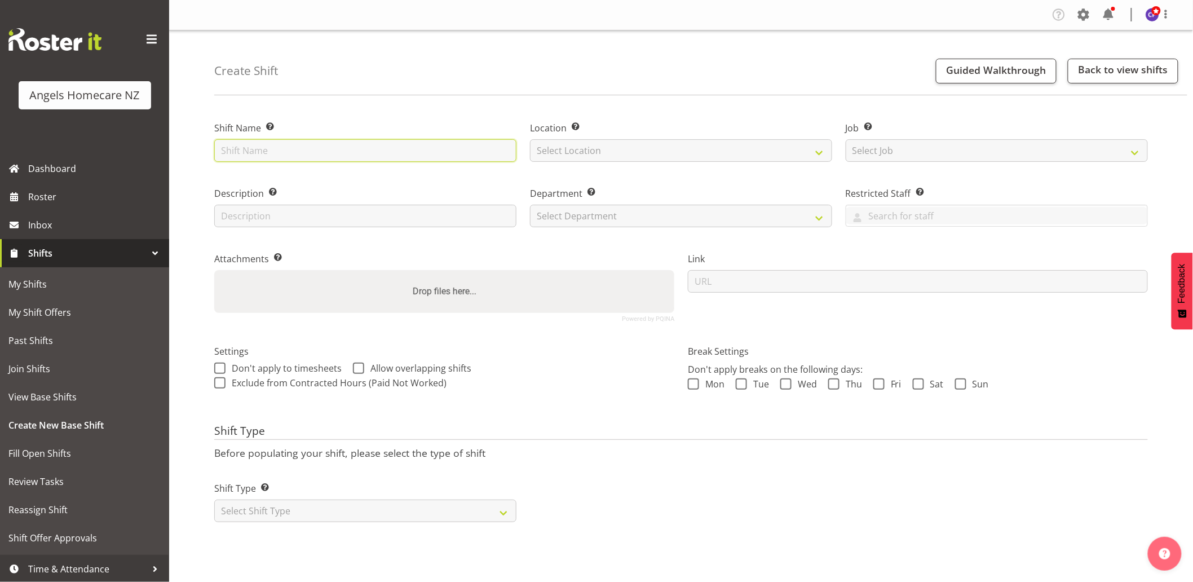
click at [387, 150] on input "text" at bounding box center [365, 150] width 302 height 23
type input "Team [PERSON_NAME]"
click at [556, 145] on select "Select Location [GEOGRAPHIC_DATA] [GEOGRAPHIC_DATA] [GEOGRAPHIC_DATA] [GEOGRAPH…" at bounding box center [681, 150] width 302 height 23
select select "1290"
click at [530, 139] on select "Select Location [GEOGRAPHIC_DATA] [GEOGRAPHIC_DATA] [GEOGRAPHIC_DATA] [GEOGRAPH…" at bounding box center [681, 150] width 302 height 23
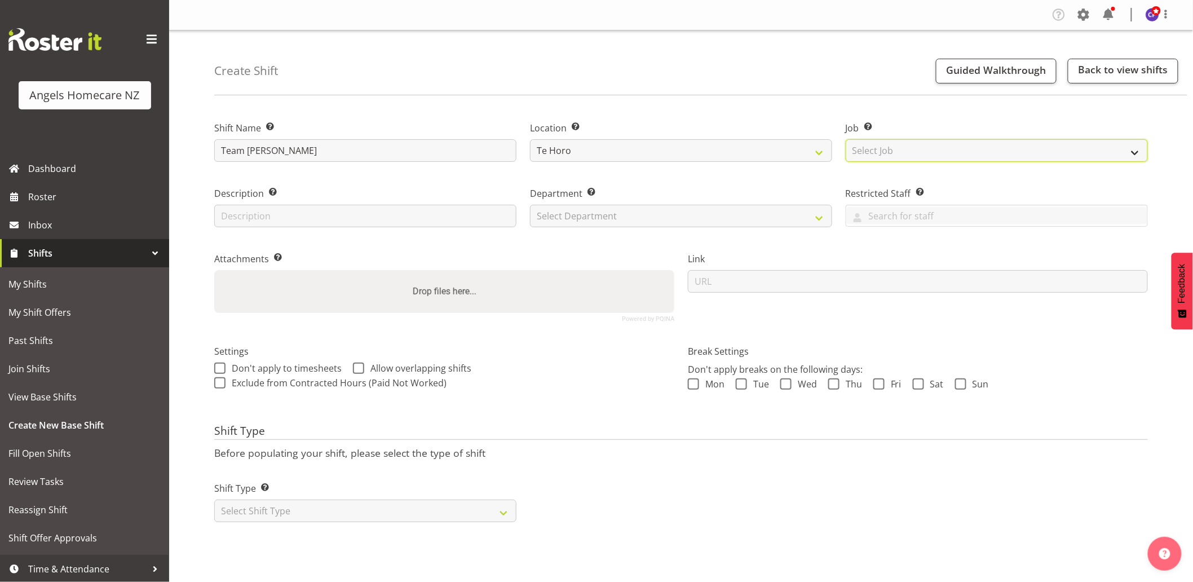
click at [865, 149] on select "Select Job Create new job Home Management Personal Cares" at bounding box center [997, 150] width 302 height 23
select select "10686"
click at [846, 139] on select "Select Job Create new job Home Management Personal Cares" at bounding box center [997, 150] width 302 height 23
click at [328, 218] on input "text" at bounding box center [365, 216] width 302 height 23
type input "24/7 cares"
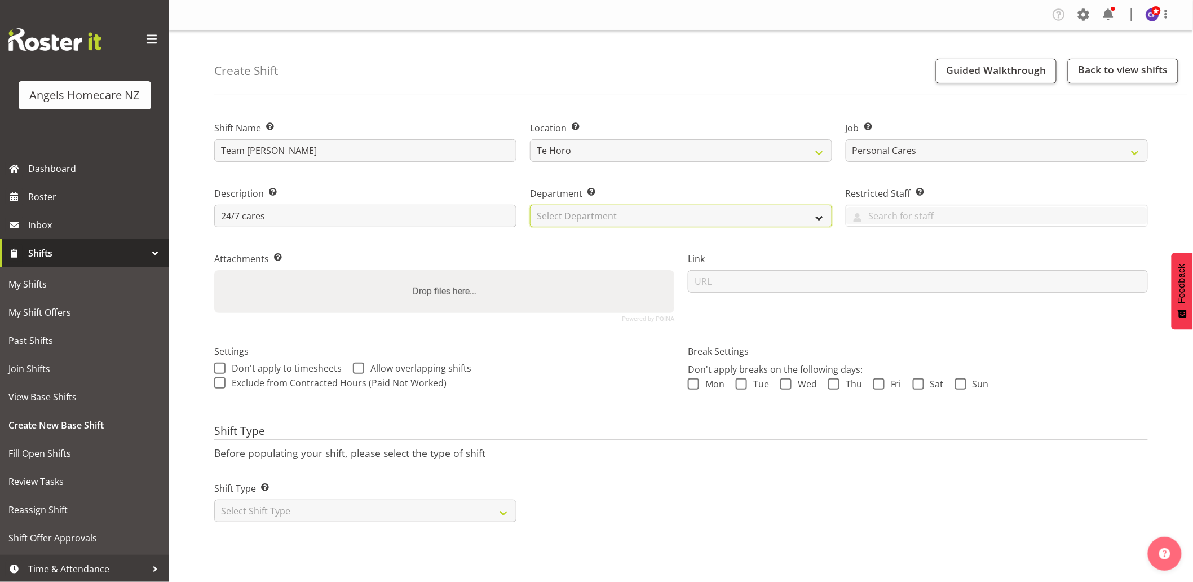
click at [609, 219] on select "Select Department Manager Support Workers" at bounding box center [681, 216] width 302 height 23
select select "928"
click at [530, 205] on select "Select Department Manager Support Workers" at bounding box center [681, 216] width 302 height 23
click at [357, 368] on span at bounding box center [358, 367] width 11 height 11
click at [357, 368] on input "Allow overlapping shifts" at bounding box center [356, 367] width 7 height 7
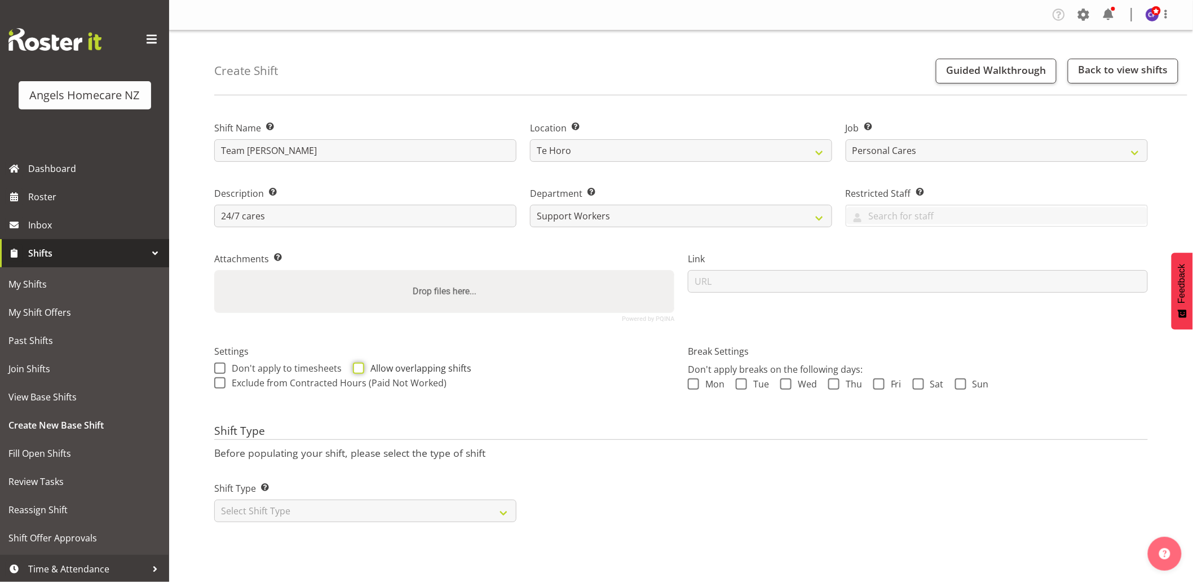
checkbox input "true"
click at [427, 514] on select "Select Shift Type One Off Shift Recurring Shift Rotating Shift" at bounding box center [365, 510] width 302 height 23
select select "recurring"
click at [214, 499] on select "Select Shift Type One Off Shift Recurring Shift Rotating Shift" at bounding box center [365, 510] width 302 height 23
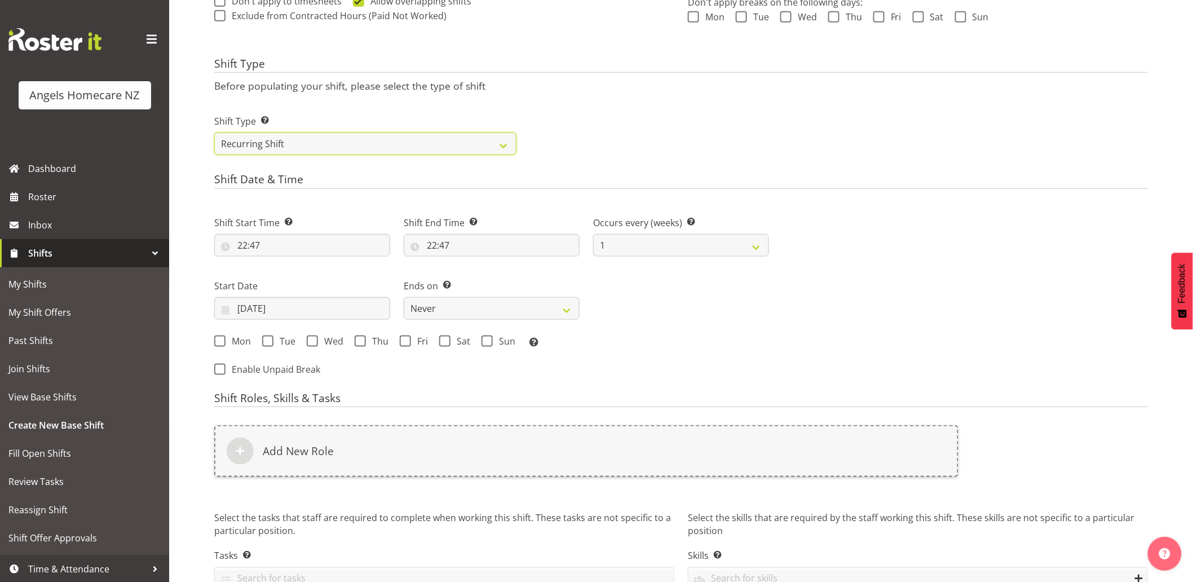
scroll to position [375, 0]
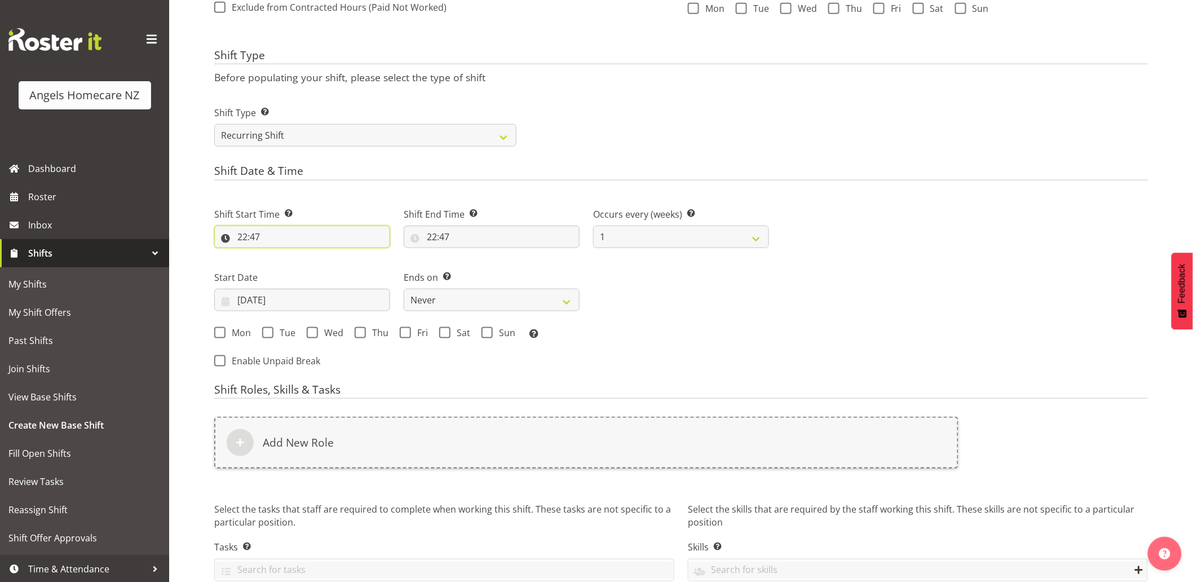
click at [247, 234] on input "22:47" at bounding box center [302, 237] width 176 height 23
click at [291, 268] on select "00 01 02 03 04 05 06 07 08 09 10 11 12 13 14 15 16 17 18 19 20 21 22 23" at bounding box center [290, 266] width 25 height 23
select select "15"
click at [278, 255] on select "00 01 02 03 04 05 06 07 08 09 10 11 12 13 14 15 16 17 18 19 20 21 22 23" at bounding box center [290, 266] width 25 height 23
type input "15:47"
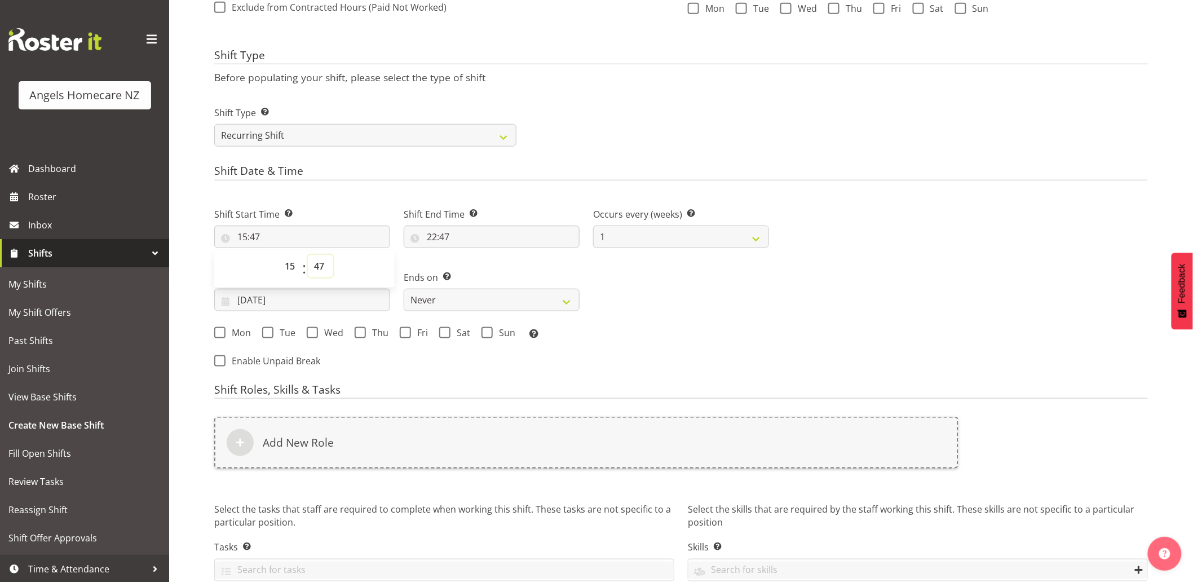
click at [320, 262] on select "00 01 02 03 04 05 06 07 08 09 10 11 12 13 14 15 16 17 18 19 20 21 22 23 24 25 2…" at bounding box center [320, 266] width 25 height 23
select select "0"
click at [308, 255] on select "00 01 02 03 04 05 06 07 08 09 10 11 12 13 14 15 16 17 18 19 20 21 22 23 24 25 2…" at bounding box center [320, 266] width 25 height 23
type input "15:00"
click at [438, 239] on input "22:47" at bounding box center [492, 237] width 176 height 23
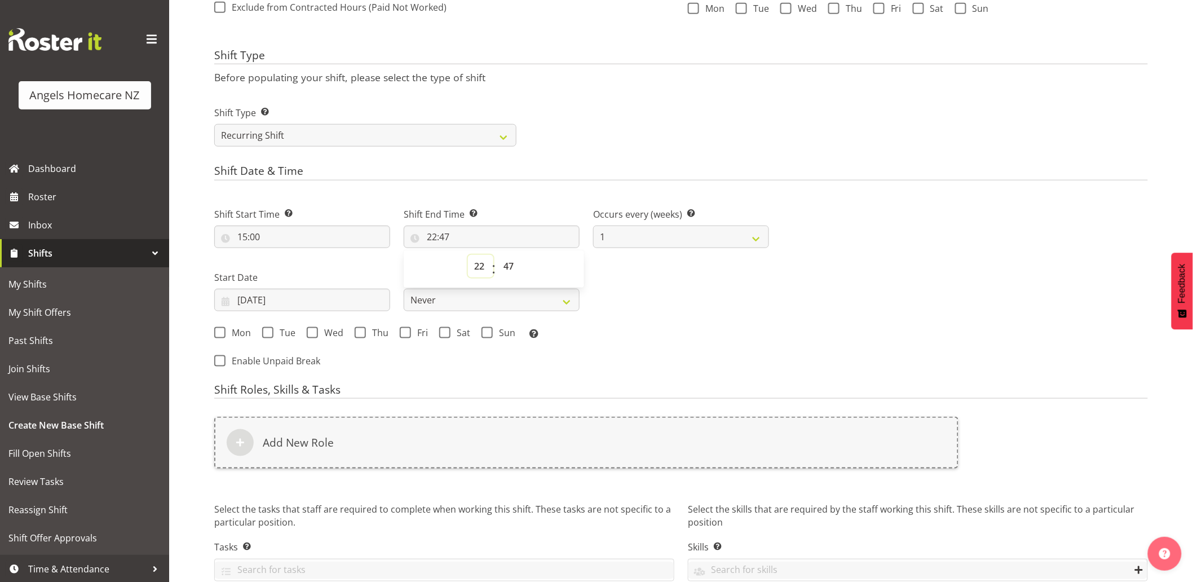
click at [484, 266] on select "00 01 02 03 04 05 06 07 08 09 10 11 12 13 14 15 16 17 18 19 20 21 22 23" at bounding box center [480, 266] width 25 height 23
select select "23"
click at [468, 255] on select "00 01 02 03 04 05 06 07 08 09 10 11 12 13 14 15 16 17 18 19 20 21 22 23" at bounding box center [480, 266] width 25 height 23
type input "23:47"
click at [509, 263] on select "00 01 02 03 04 05 06 07 08 09 10 11 12 13 14 15 16 17 18 19 20 21 22 23 24 25 2…" at bounding box center [509, 266] width 25 height 23
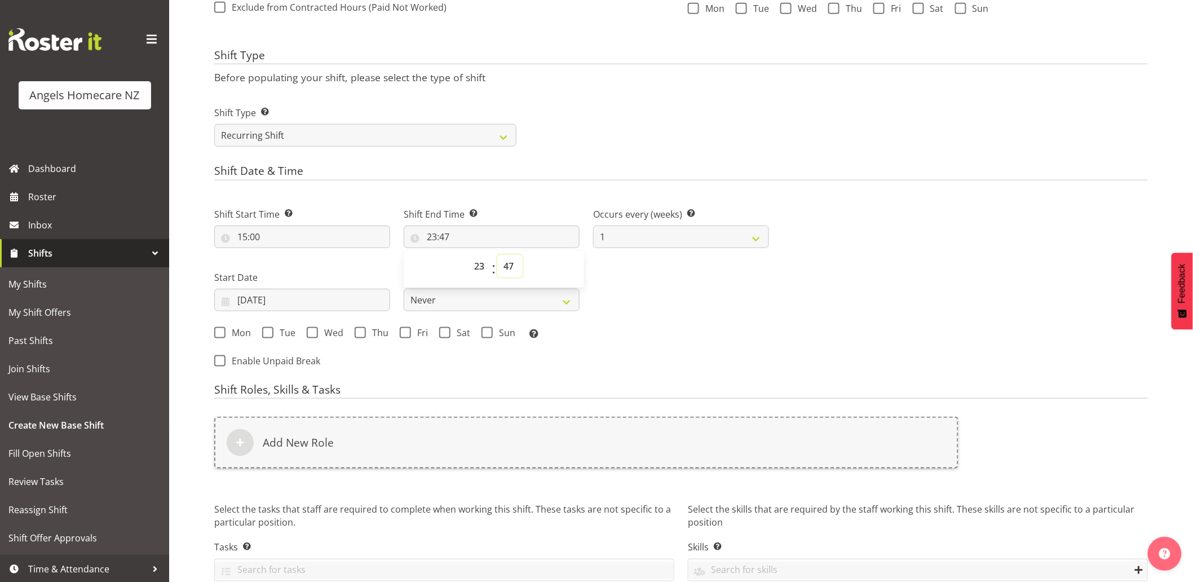
select select "0"
click at [497, 255] on select "00 01 02 03 04 05 06 07 08 09 10 11 12 13 14 15 16 17 18 19 20 21 22 23 24 25 2…" at bounding box center [509, 266] width 25 height 23
type input "23:00"
click at [692, 242] on select "1 2 3 4 5 6 7 8 9 10 11 12" at bounding box center [681, 237] width 176 height 23
select select "2"
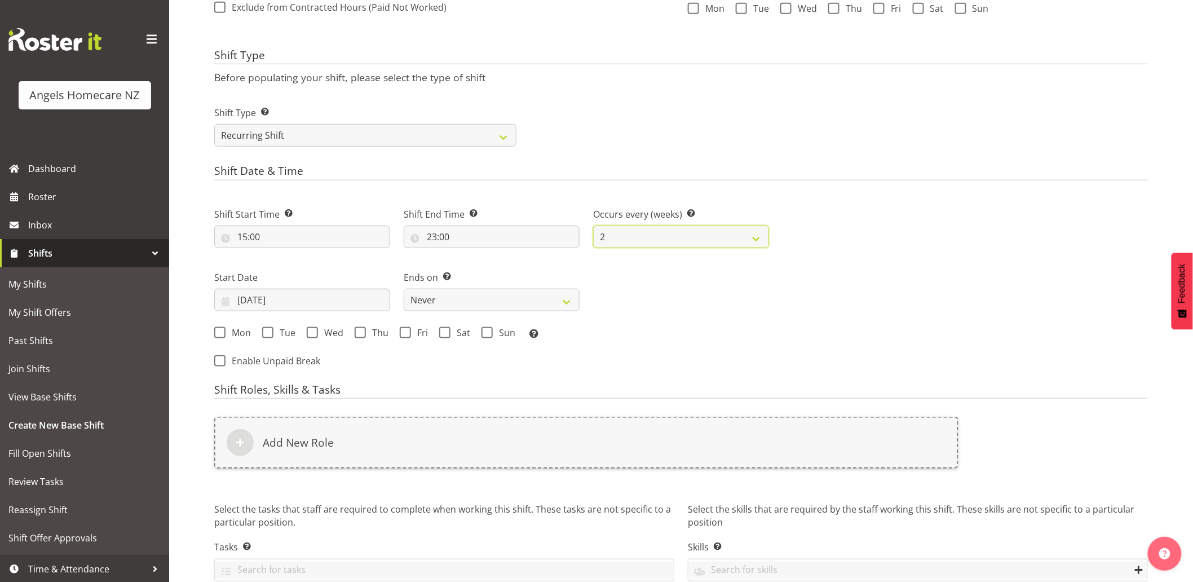
click at [593, 226] on select "1 2 3 4 5 6 7 8 9 10 11 12" at bounding box center [681, 237] width 176 height 23
click at [226, 303] on input "[DATE]" at bounding box center [302, 300] width 176 height 23
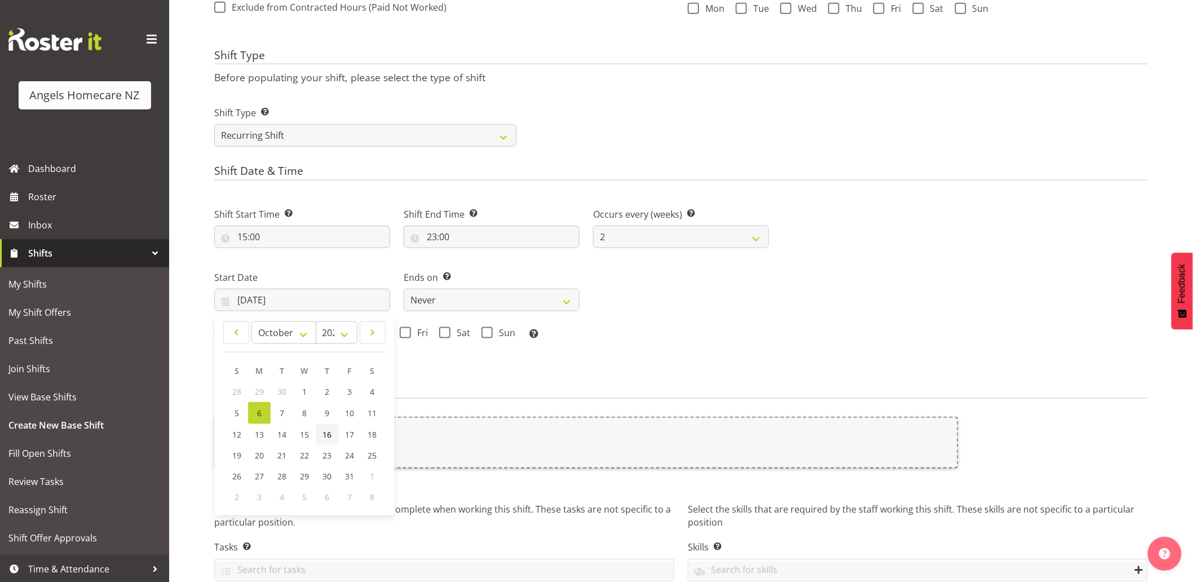
click at [325, 434] on span "16" at bounding box center [326, 434] width 9 height 11
type input "[DATE]"
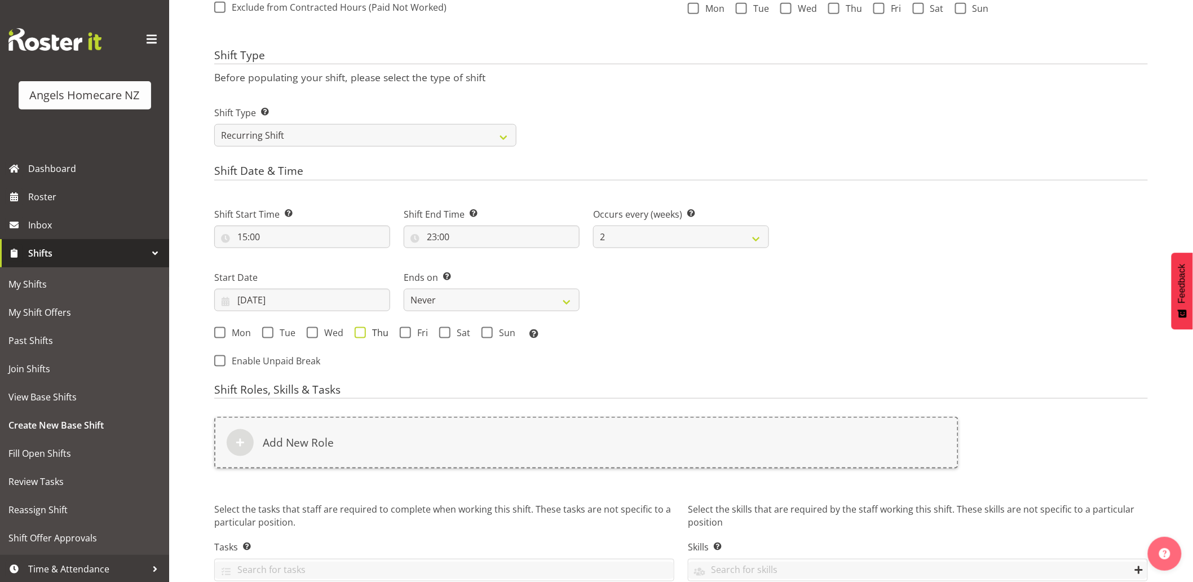
click at [359, 334] on span at bounding box center [360, 332] width 11 height 11
click at [359, 334] on input "Thu" at bounding box center [358, 332] width 7 height 7
checkbox input "true"
click at [405, 333] on span at bounding box center [405, 332] width 11 height 11
click at [405, 333] on input "Fri" at bounding box center [403, 332] width 7 height 7
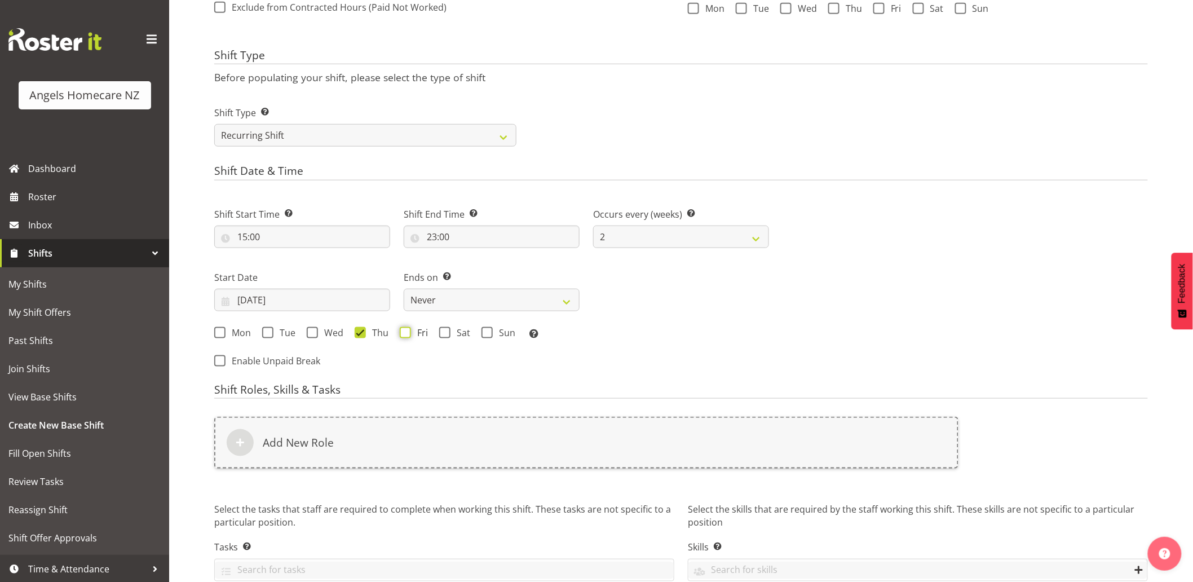
checkbox input "true"
click at [224, 361] on span at bounding box center [219, 360] width 11 height 11
click at [222, 361] on input "Enable Unpaid Break" at bounding box center [217, 360] width 7 height 7
checkbox input "true"
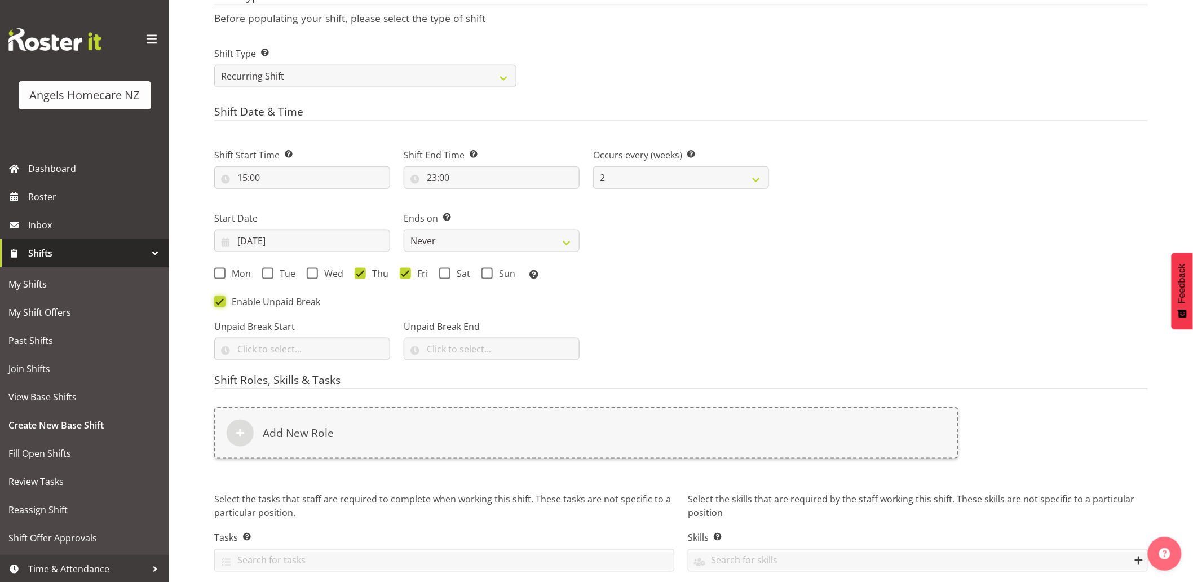
scroll to position [481, 0]
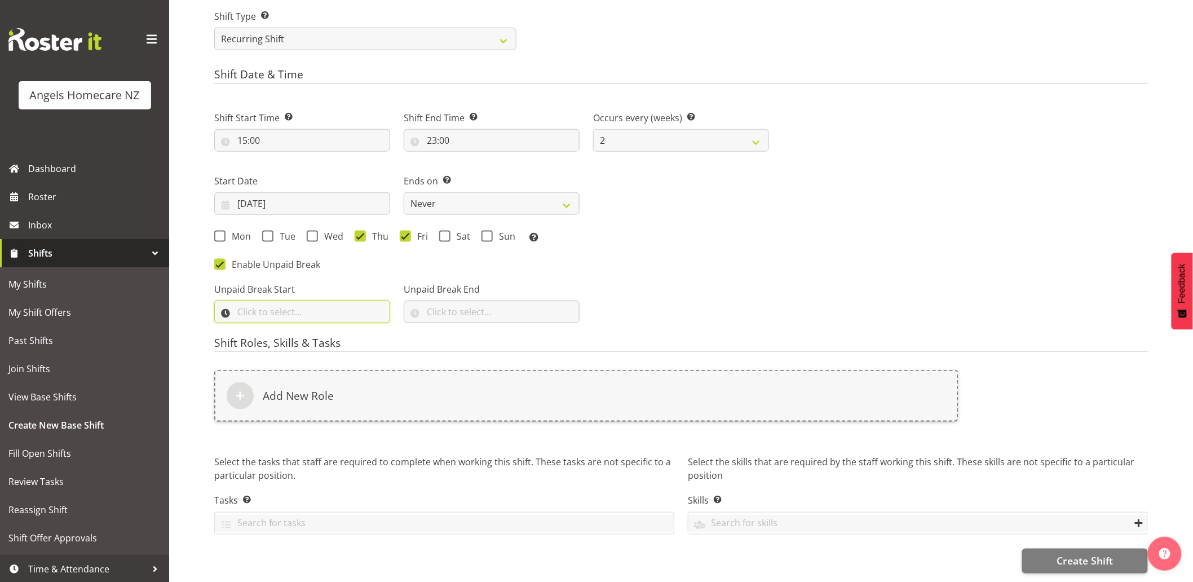
click at [312, 308] on input "text" at bounding box center [302, 311] width 176 height 23
click at [289, 337] on select "00 00 01 02 03 04 05 06 07 08 09 10 11 12 13 14 15 16 17 18 19 20 21 22 23" at bounding box center [290, 341] width 25 height 23
select select "19"
click at [278, 330] on select "00 00 01 02 03 04 05 06 07 08 09 10 11 12 13 14 15 16 17 18 19 20 21 22 23" at bounding box center [290, 341] width 25 height 23
click at [321, 333] on select "00 00 01 02 03 04 05 06 07 08 09 10 11 12 13 14 15 16 17 18 19 20 21 22 23 24 2…" at bounding box center [320, 341] width 25 height 23
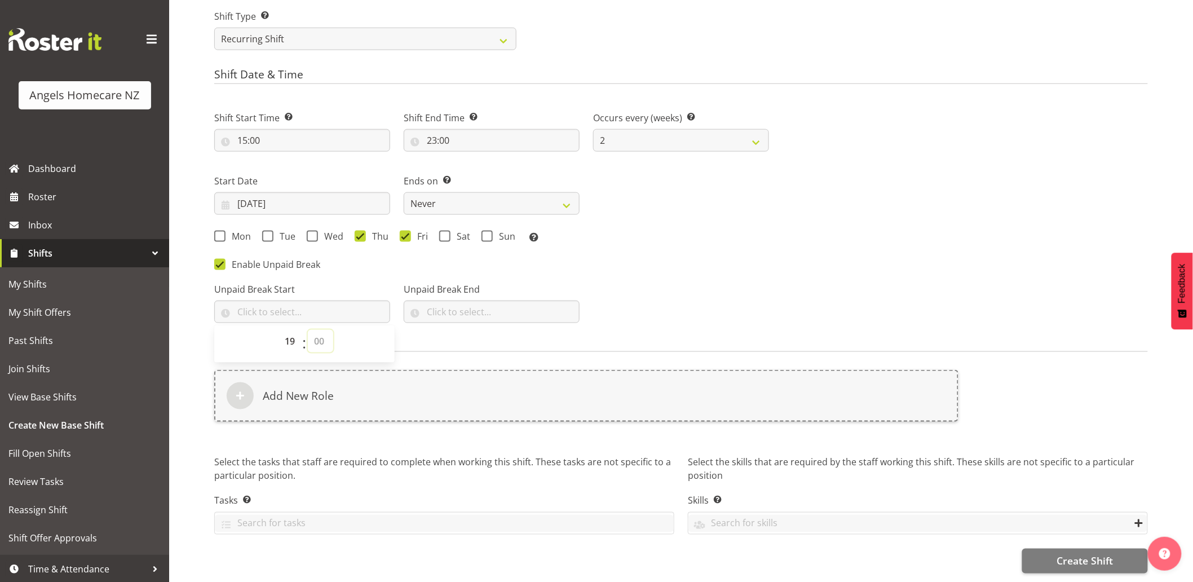
select select "0"
click at [308, 330] on select "00 00 01 02 03 04 05 06 07 08 09 10 11 12 13 14 15 16 17 18 19 20 21 22 23 24 2…" at bounding box center [320, 341] width 25 height 23
type input "19:00"
click at [451, 305] on input "text" at bounding box center [492, 311] width 176 height 23
click at [481, 331] on select "00 00 01 02 03 04 05 06 07 08 09 10 11 12 13 14 15 16 17 18 19 20 21 22 23" at bounding box center [480, 341] width 25 height 23
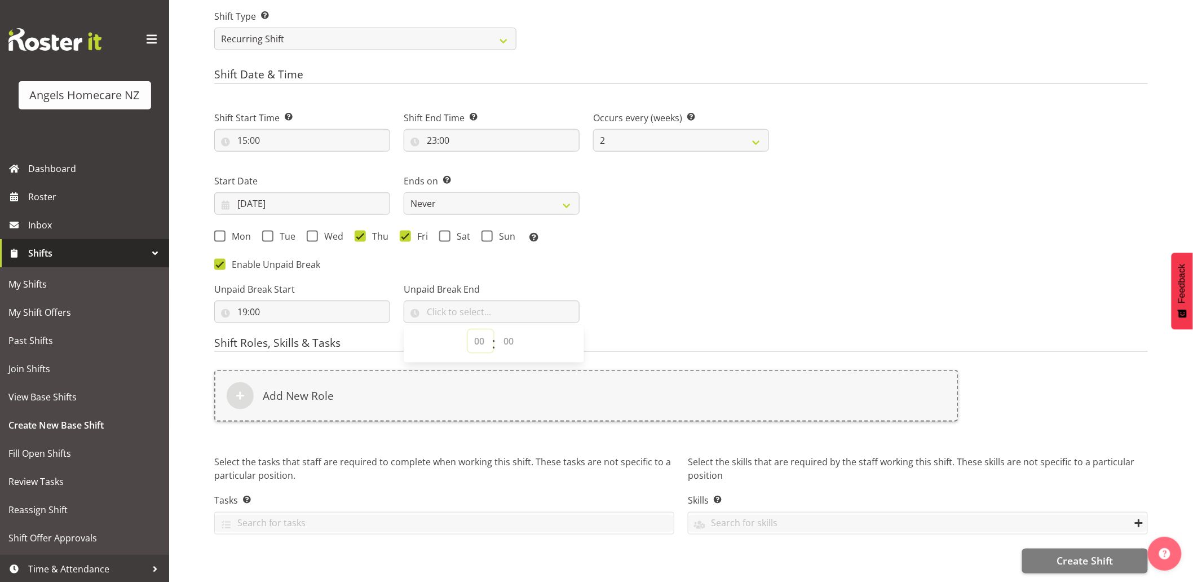
select select "19"
click at [468, 330] on select "00 00 01 02 03 04 05 06 07 08 09 10 11 12 13 14 15 16 17 18 19 20 21 22 23" at bounding box center [480, 341] width 25 height 23
click at [502, 333] on select "00 00 01 02 03 04 05 06 07 08 09 10 11 12 13 14 15 16 17 18 19 20 21 22 23 24 2…" at bounding box center [509, 341] width 25 height 23
select select "30"
click at [497, 330] on select "00 00 01 02 03 04 05 06 07 08 09 10 11 12 13 14 15 16 17 18 19 20 21 22 23 24 2…" at bounding box center [509, 341] width 25 height 23
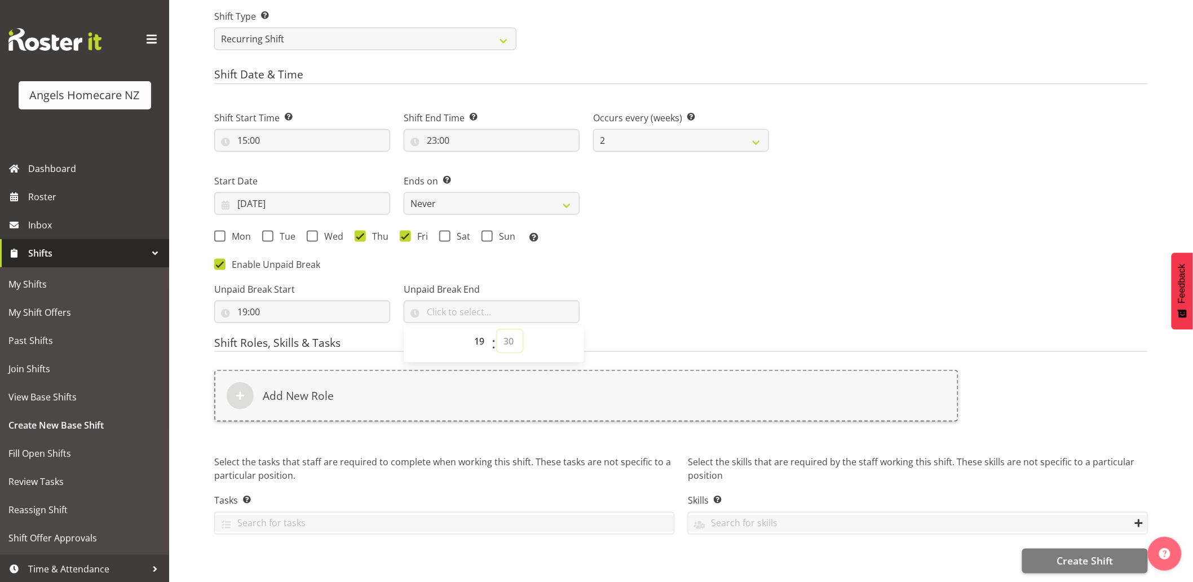
type input "19:30"
click at [686, 267] on div "Unpaid Break Start 19:00 00 01 02 03 04 05 06 07 08 09 10 11 12 13 14 15 16 17 …" at bounding box center [491, 298] width 568 height 63
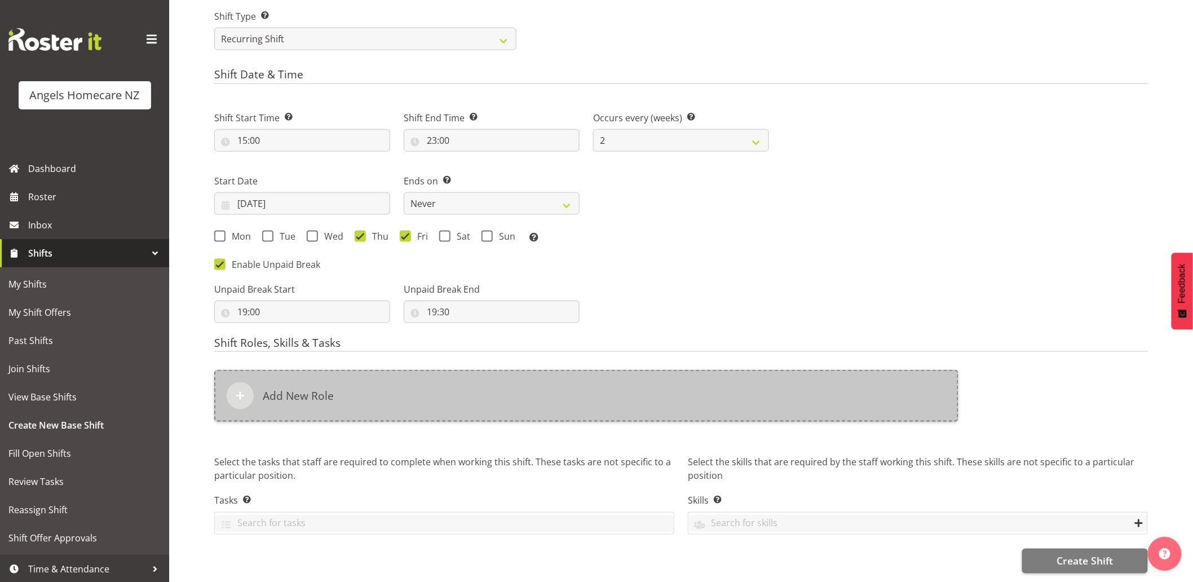
click at [292, 389] on h6 "Add New Role" at bounding box center [298, 396] width 71 height 14
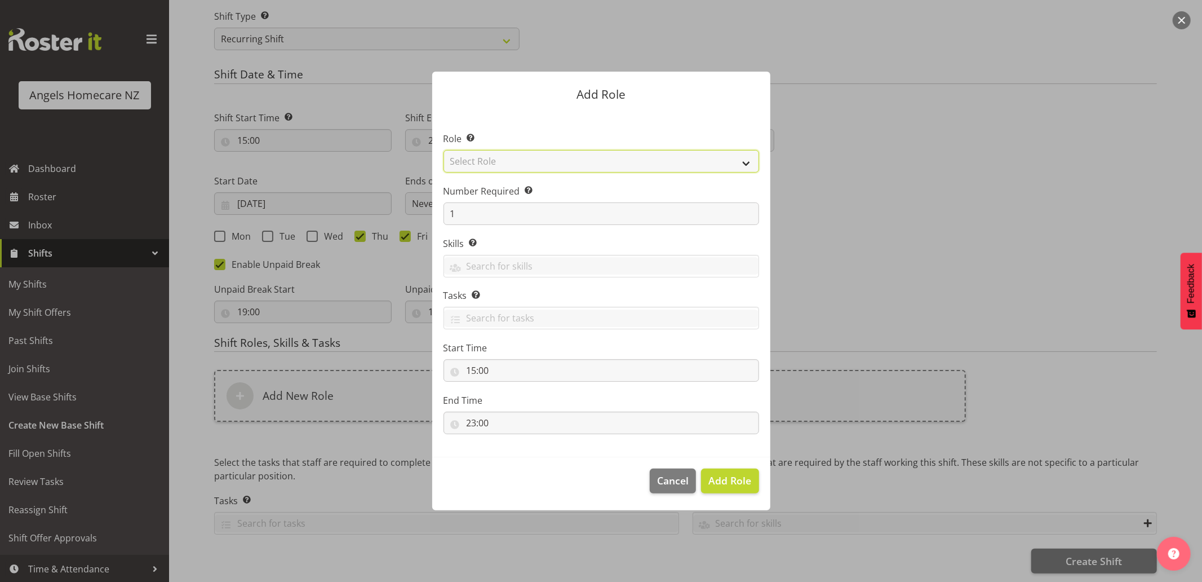
click at [509, 162] on select "Select Role Admin Coordinator Community Support Worker" at bounding box center [602, 161] width 316 height 23
select select "1572"
click at [444, 150] on select "Select Role Admin Coordinator Community Support Worker" at bounding box center [602, 161] width 316 height 23
click at [740, 480] on span "Add Role" at bounding box center [730, 481] width 43 height 14
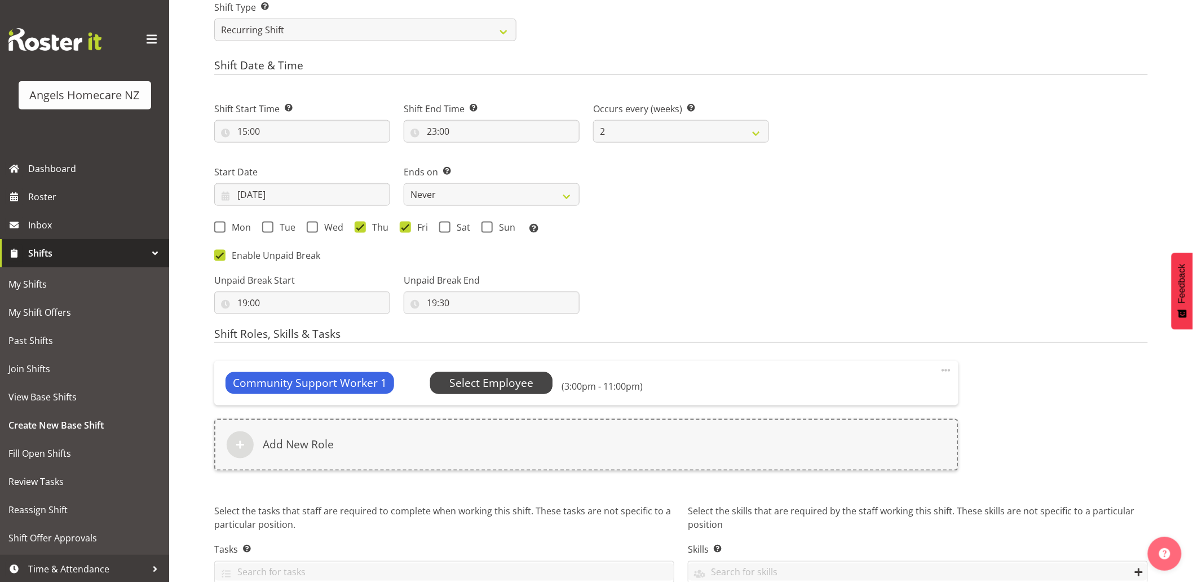
click at [509, 381] on span "Select Employee" at bounding box center [491, 383] width 84 height 16
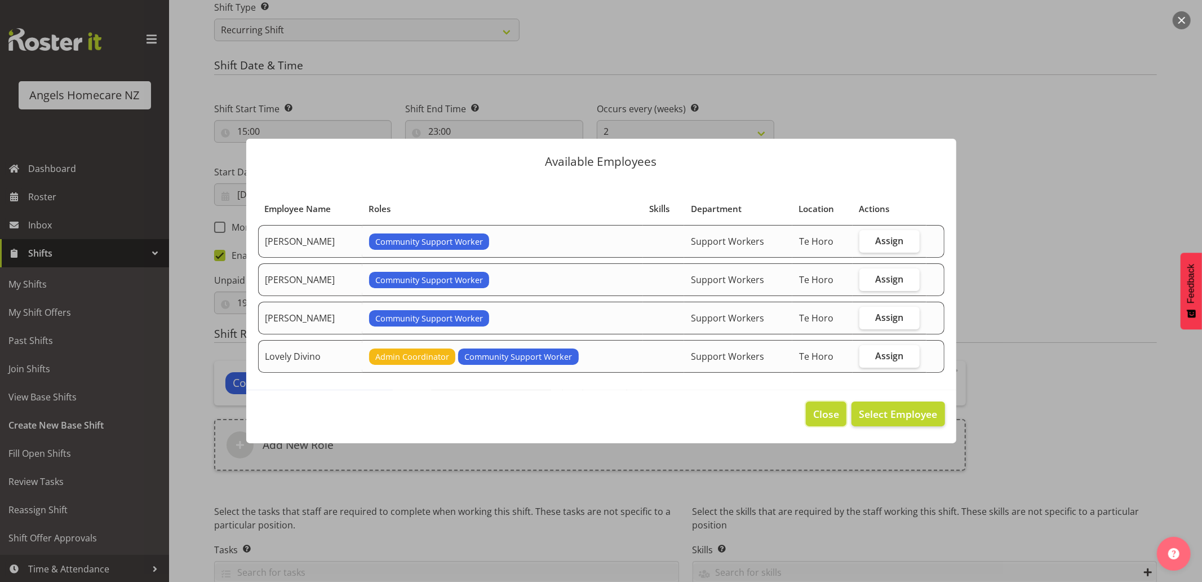
click at [830, 418] on span "Close" at bounding box center [827, 413] width 26 height 15
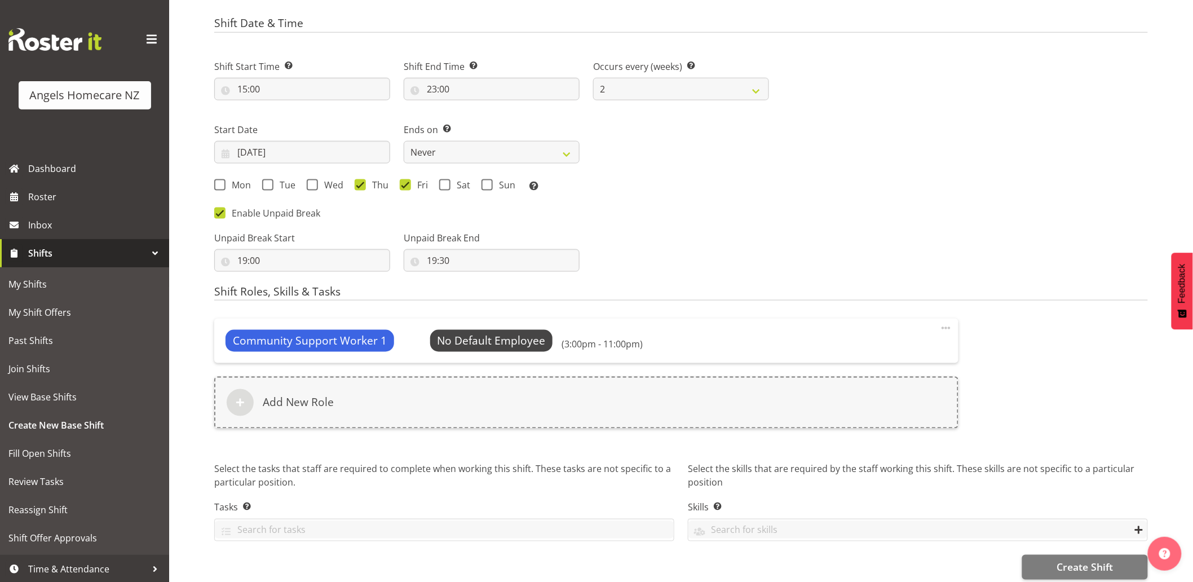
scroll to position [538, 0]
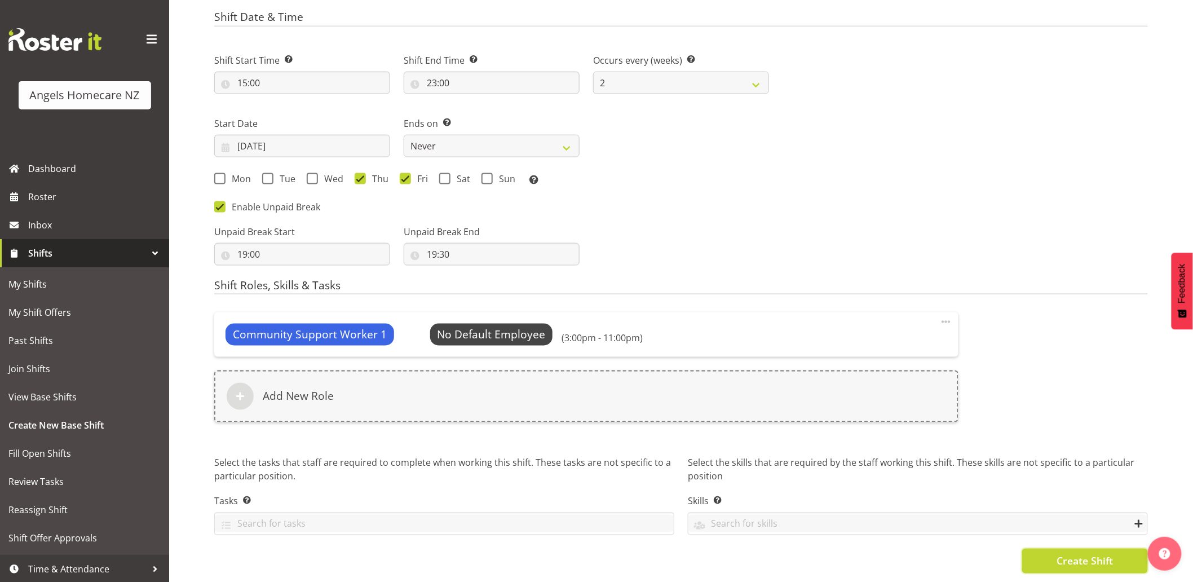
click at [1099, 554] on span "Create Shift" at bounding box center [1084, 561] width 56 height 15
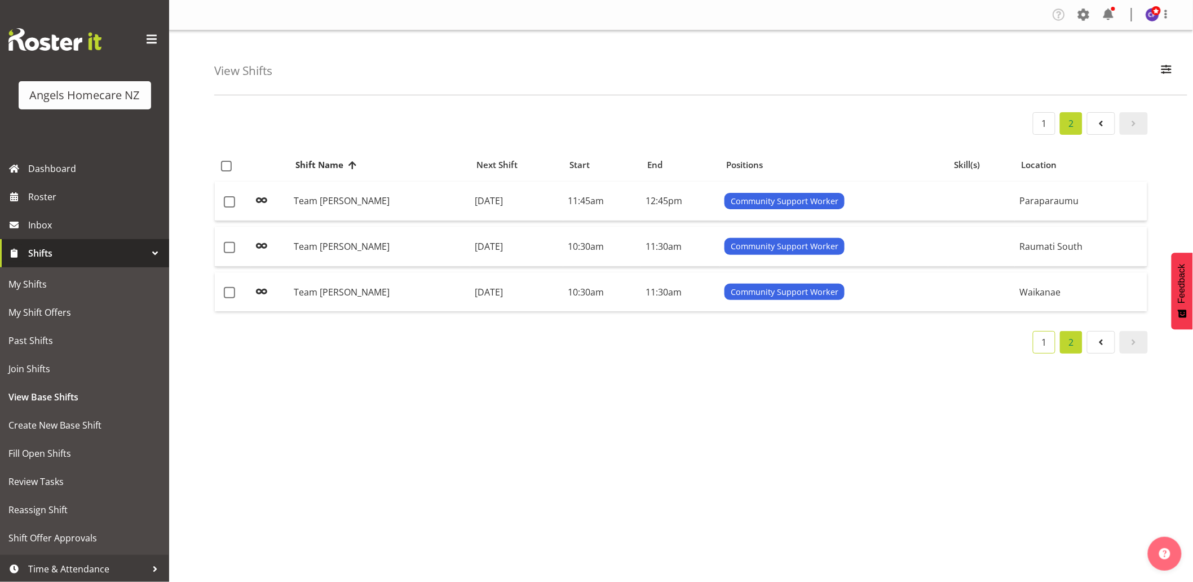
click at [1040, 344] on link "1" at bounding box center [1044, 342] width 23 height 23
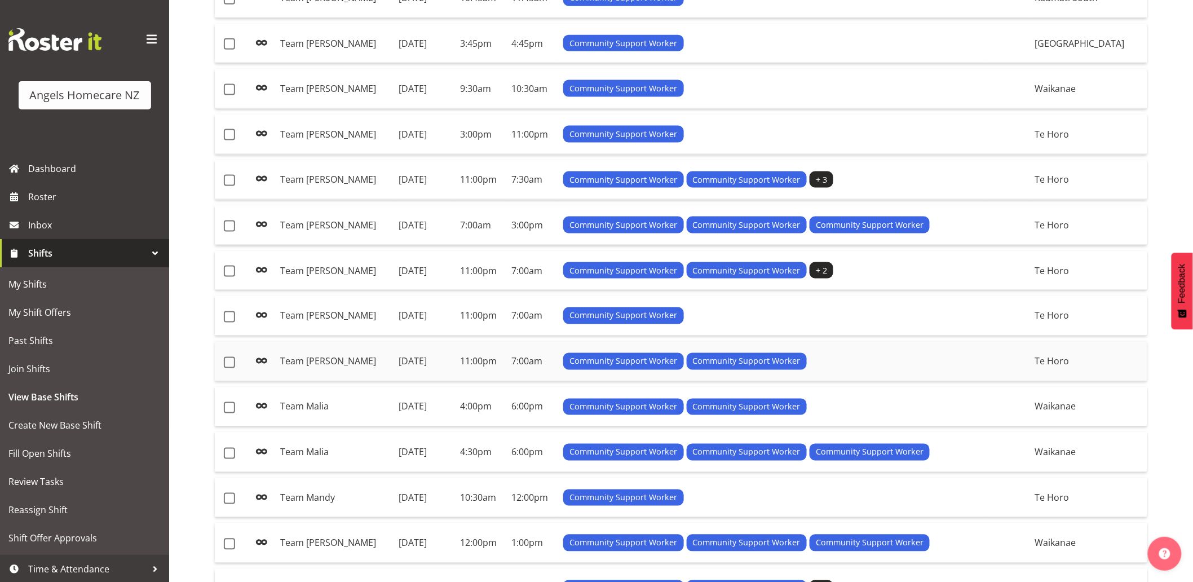
scroll to position [747, 0]
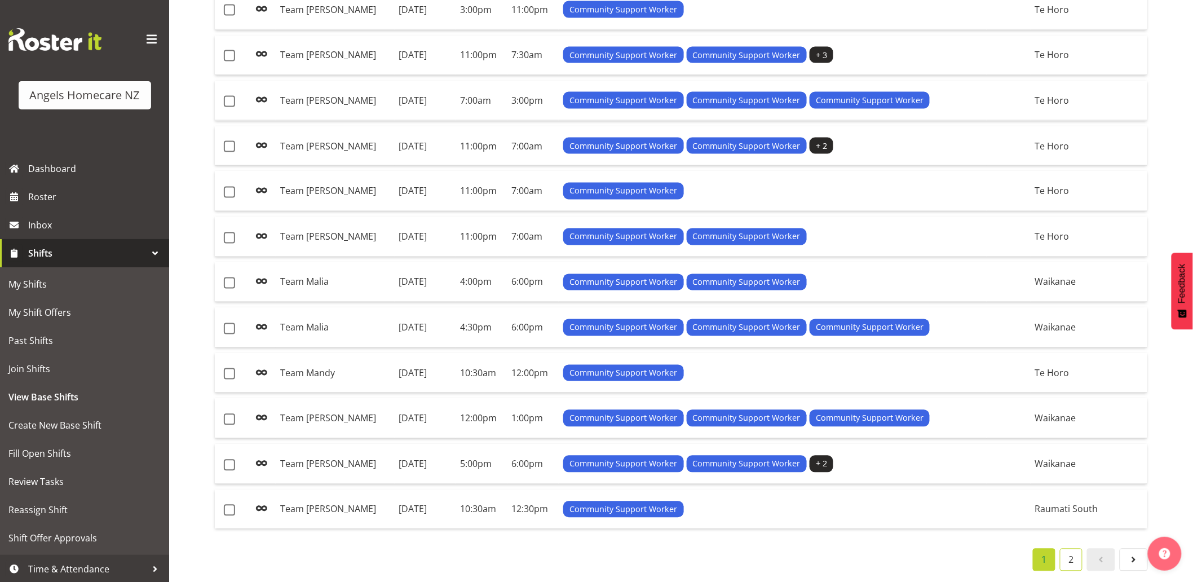
click at [1073, 551] on link "2" at bounding box center [1071, 560] width 23 height 23
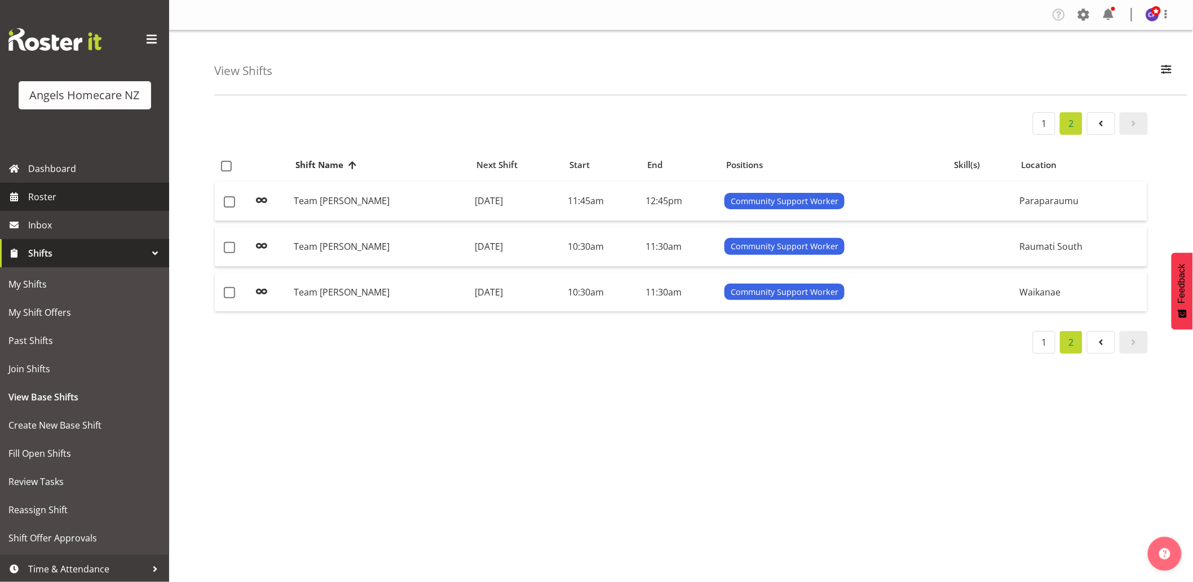
click at [47, 190] on span "Roster" at bounding box center [95, 196] width 135 height 17
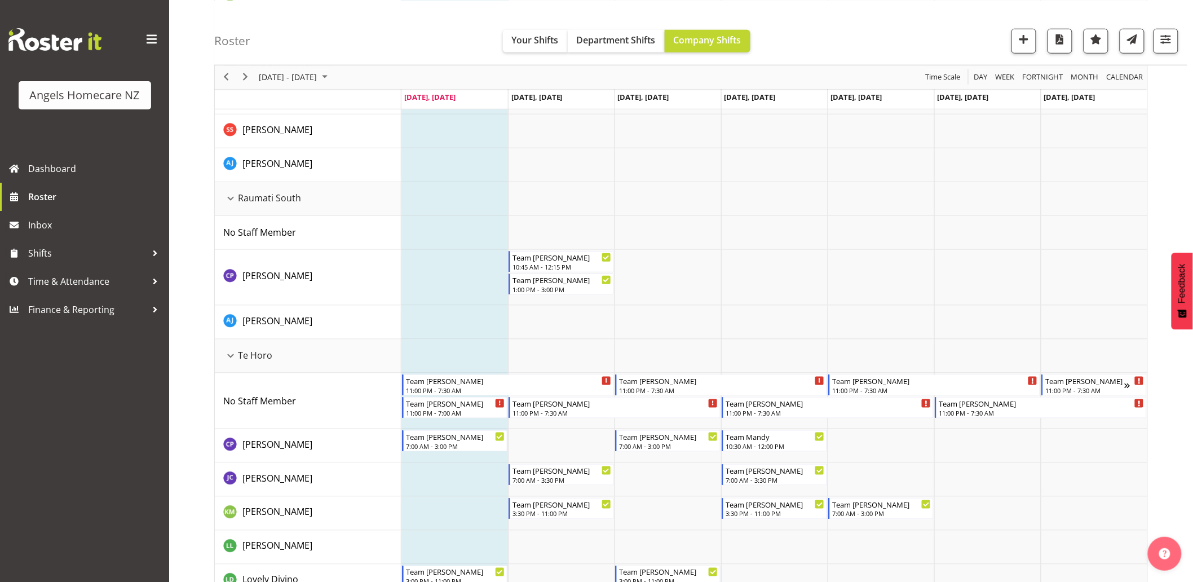
scroll to position [564, 0]
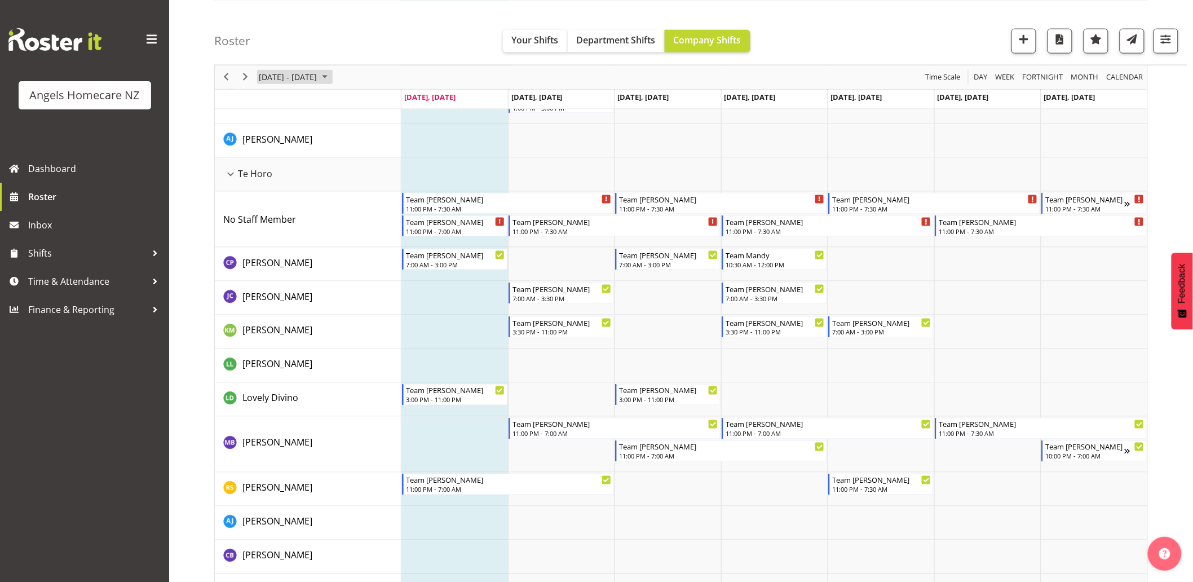
click at [331, 77] on span "October 2025" at bounding box center [325, 77] width 14 height 14
click at [269, 182] on span "13" at bounding box center [270, 182] width 17 height 17
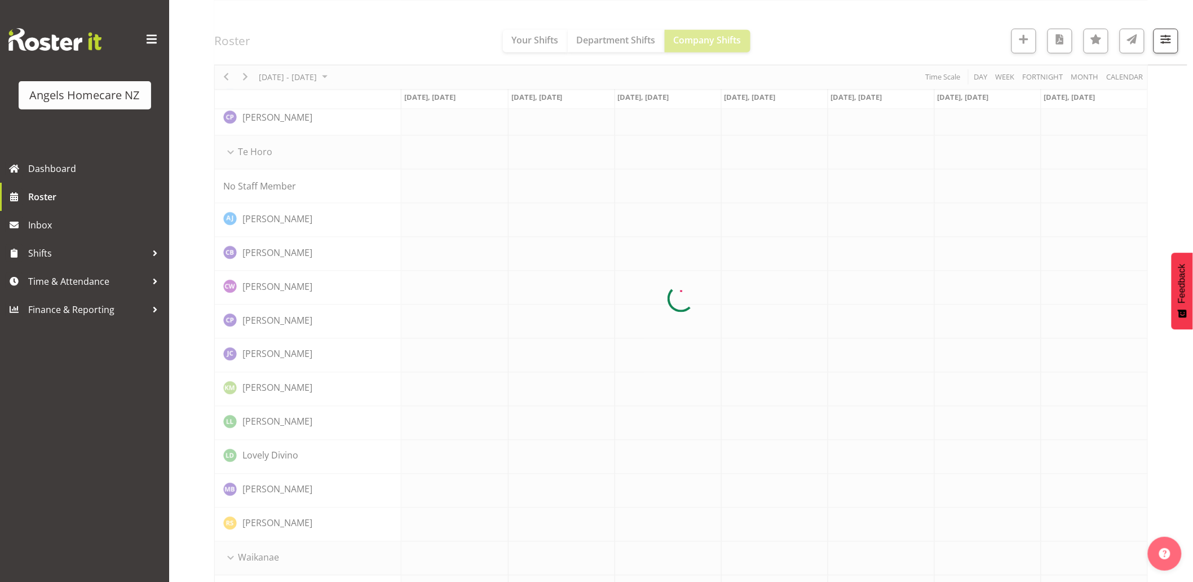
scroll to position [0, 0]
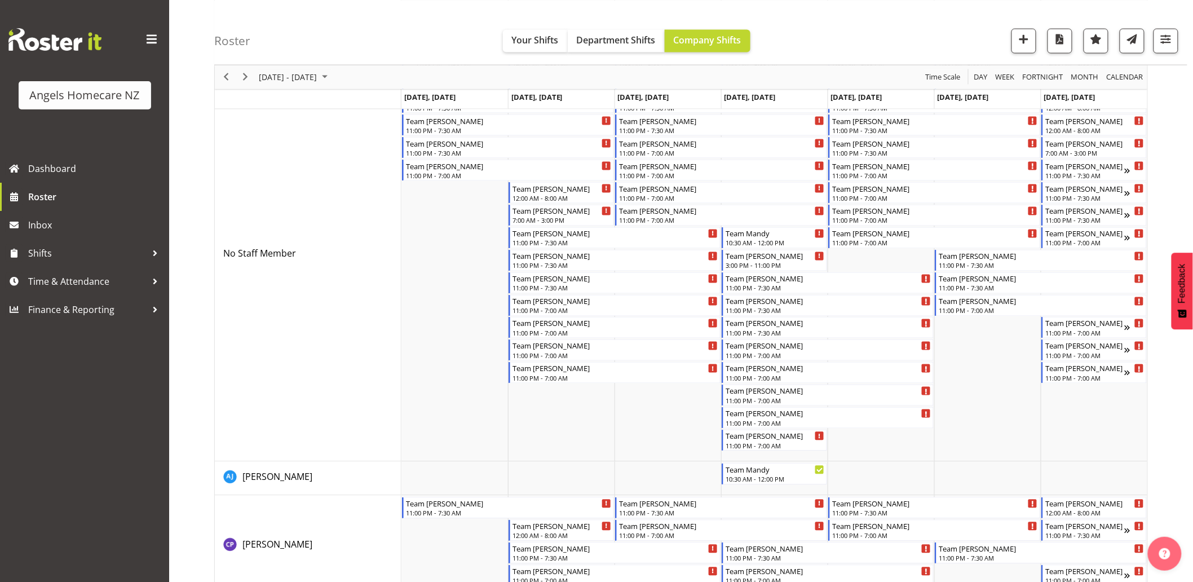
scroll to position [689, 0]
click at [770, 269] on li "Copy" at bounding box center [793, 269] width 68 height 20
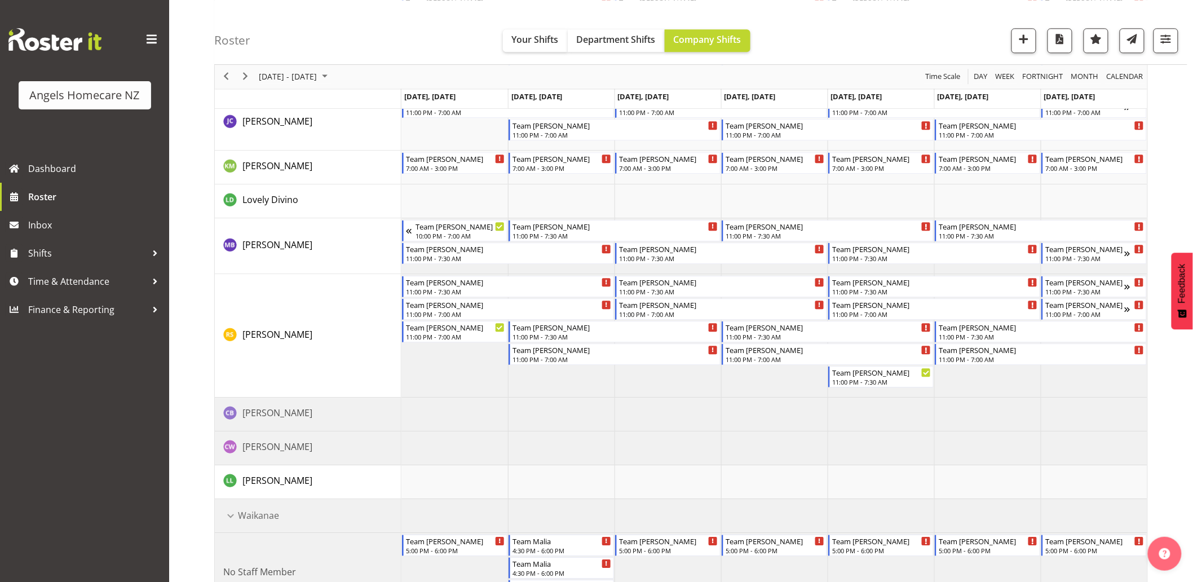
scroll to position [1190, 0]
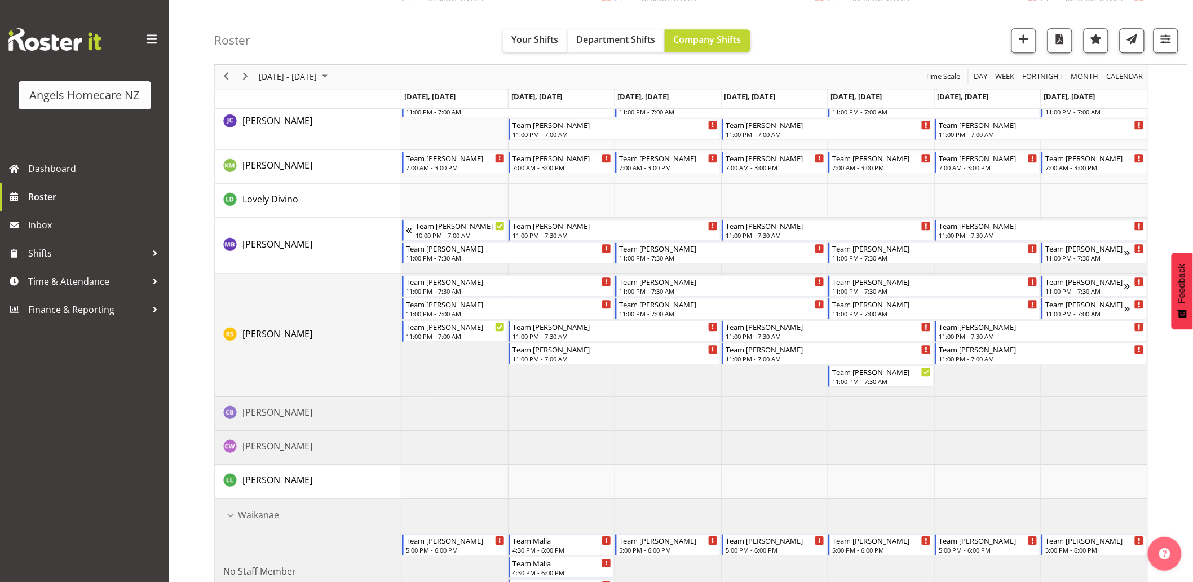
click at [337, 321] on td "[PERSON_NAME]" at bounding box center [308, 334] width 187 height 123
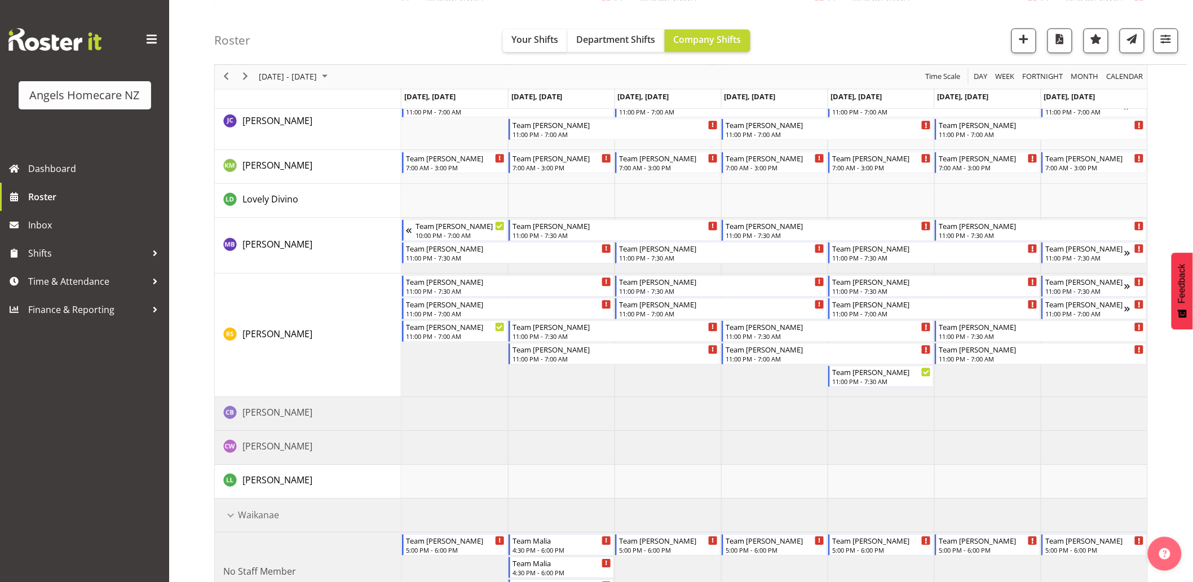
click at [494, 420] on td "Timeline Week of October 13, 2025" at bounding box center [454, 414] width 107 height 34
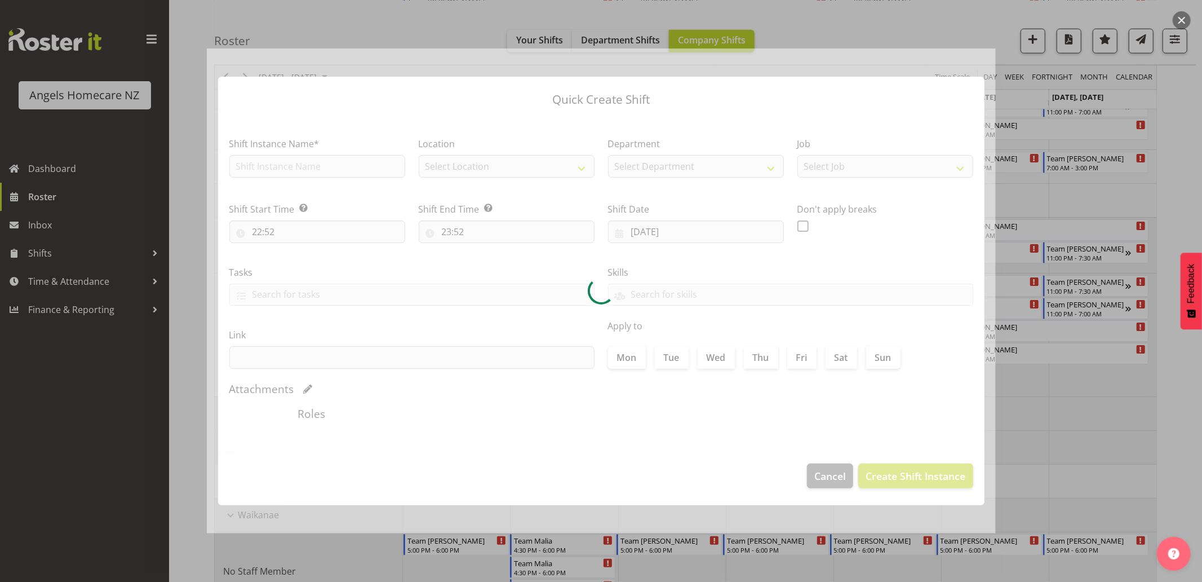
type input "[DATE]"
checkbox input "true"
click at [1175, 465] on div at bounding box center [601, 291] width 1202 height 582
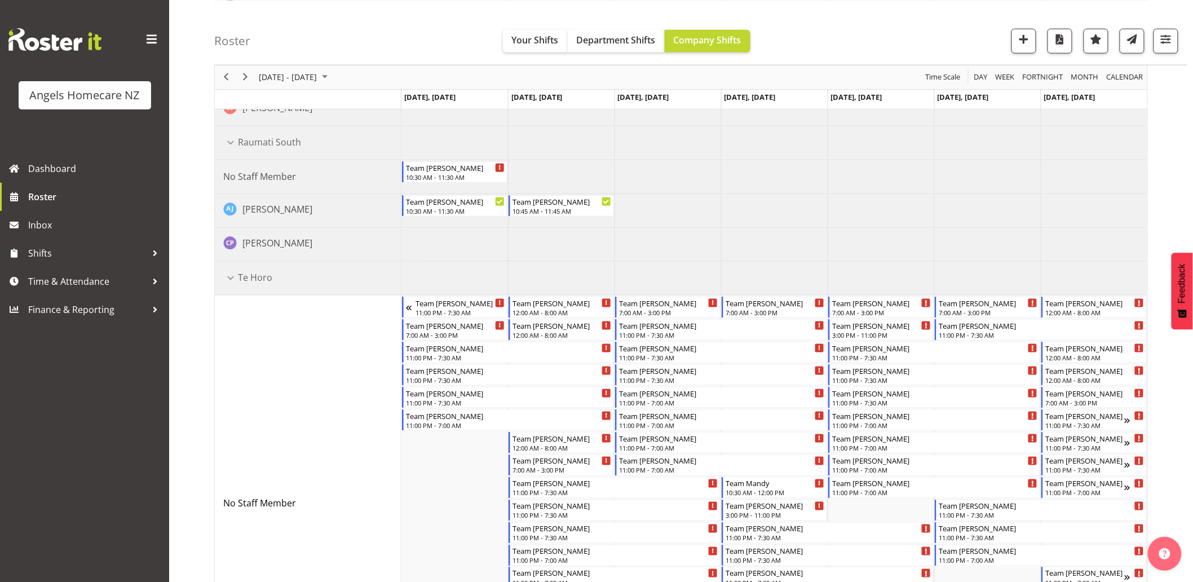
scroll to position [0, 0]
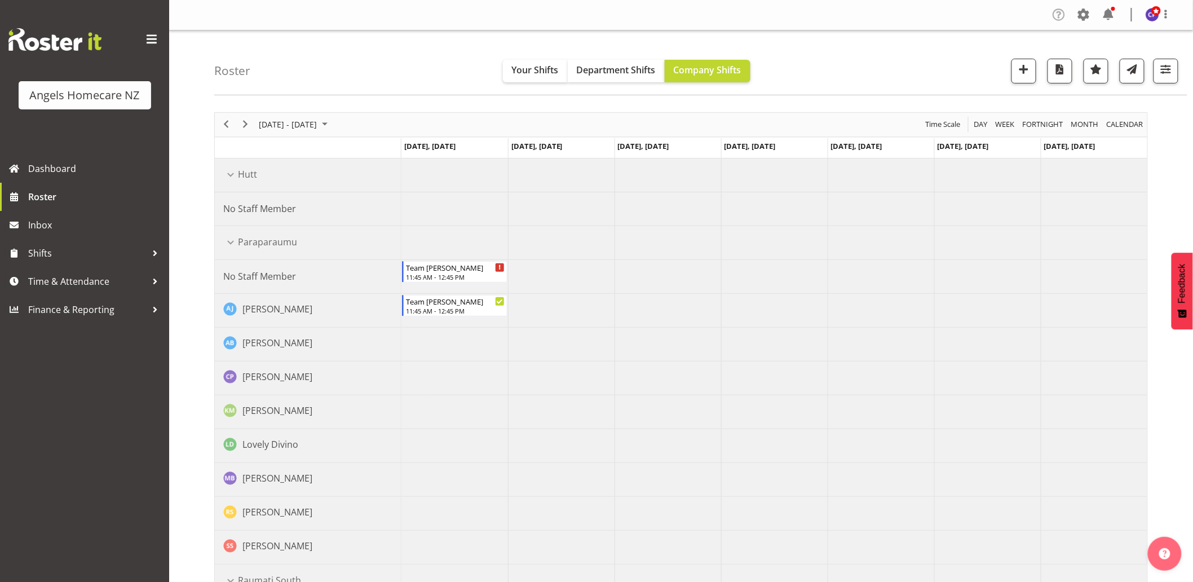
click at [1053, 14] on span at bounding box center [1059, 15] width 18 height 18
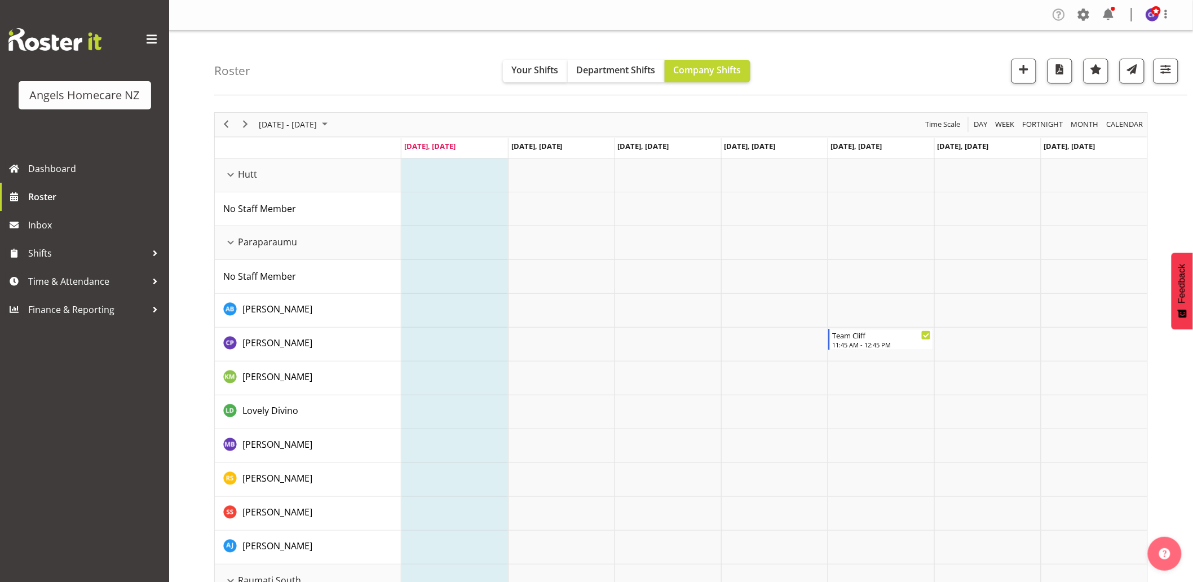
click at [1058, 14] on span at bounding box center [1059, 15] width 18 height 18
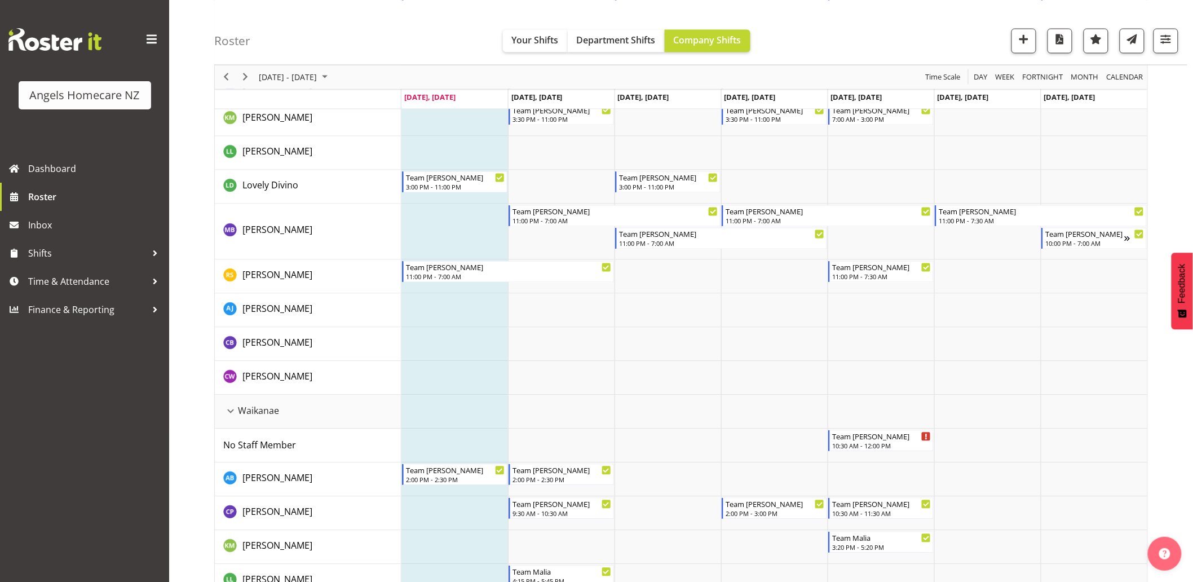
scroll to position [733, 0]
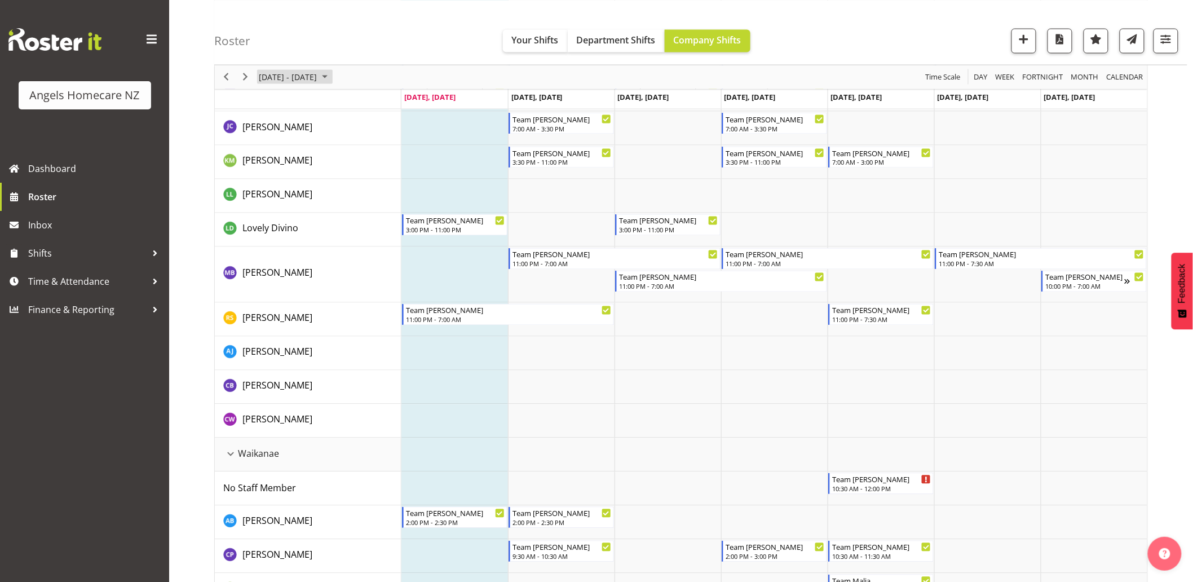
click at [331, 79] on span "October 2025" at bounding box center [325, 77] width 14 height 14
click at [271, 182] on span "13" at bounding box center [270, 182] width 17 height 17
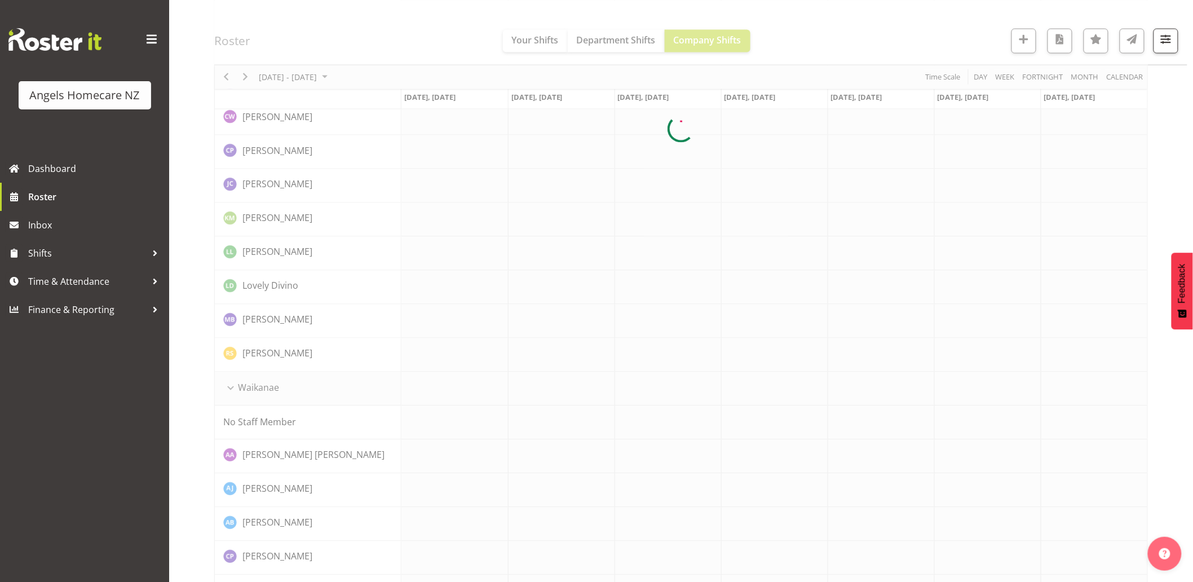
scroll to position [0, 0]
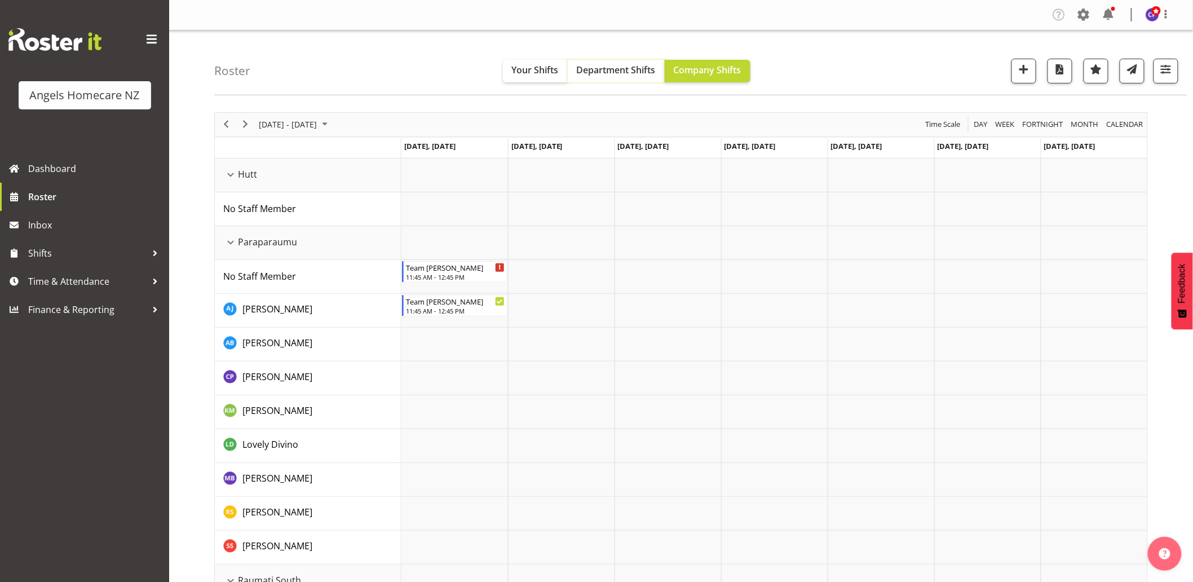
click at [604, 74] on span "Department Shifts" at bounding box center [616, 70] width 79 height 12
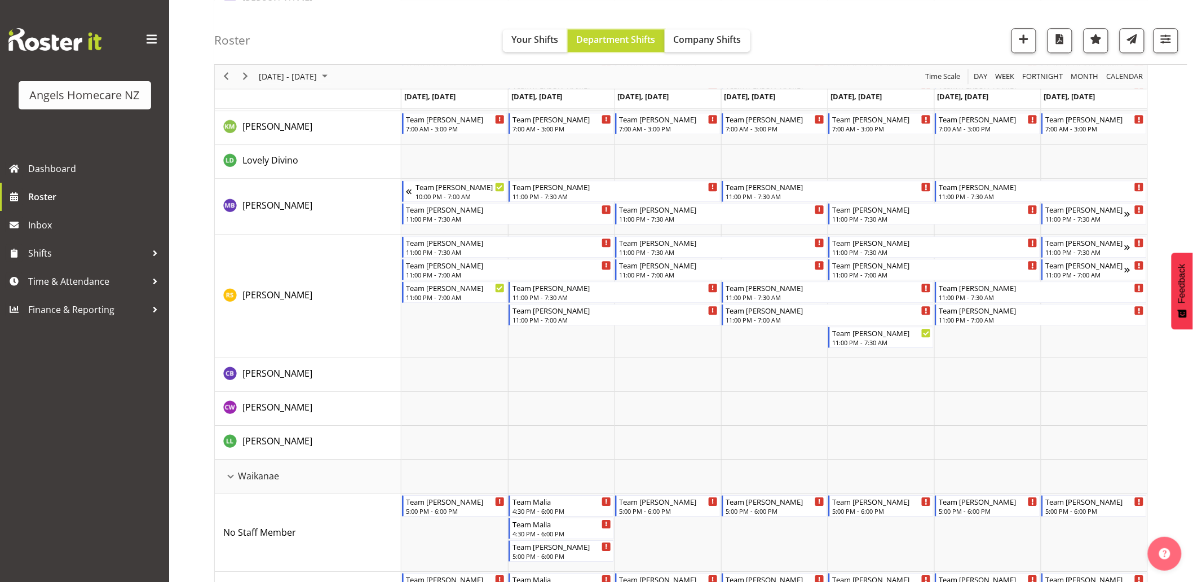
scroll to position [1253, 0]
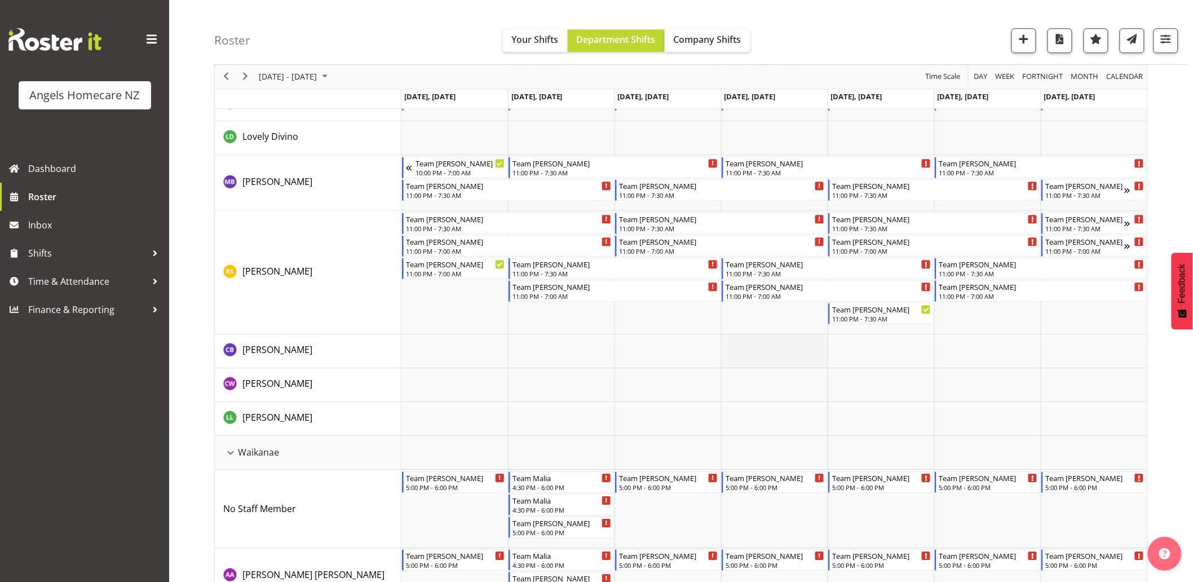
click at [785, 347] on td "Timeline Week of October 13, 2025" at bounding box center [774, 351] width 107 height 34
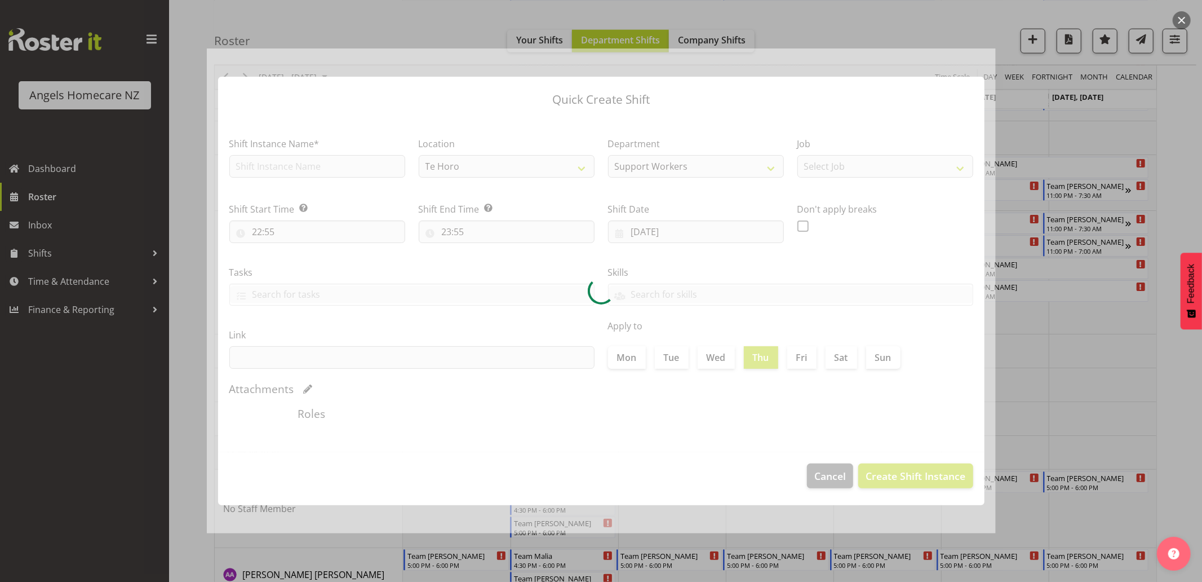
click at [1185, 382] on div at bounding box center [601, 291] width 1202 height 582
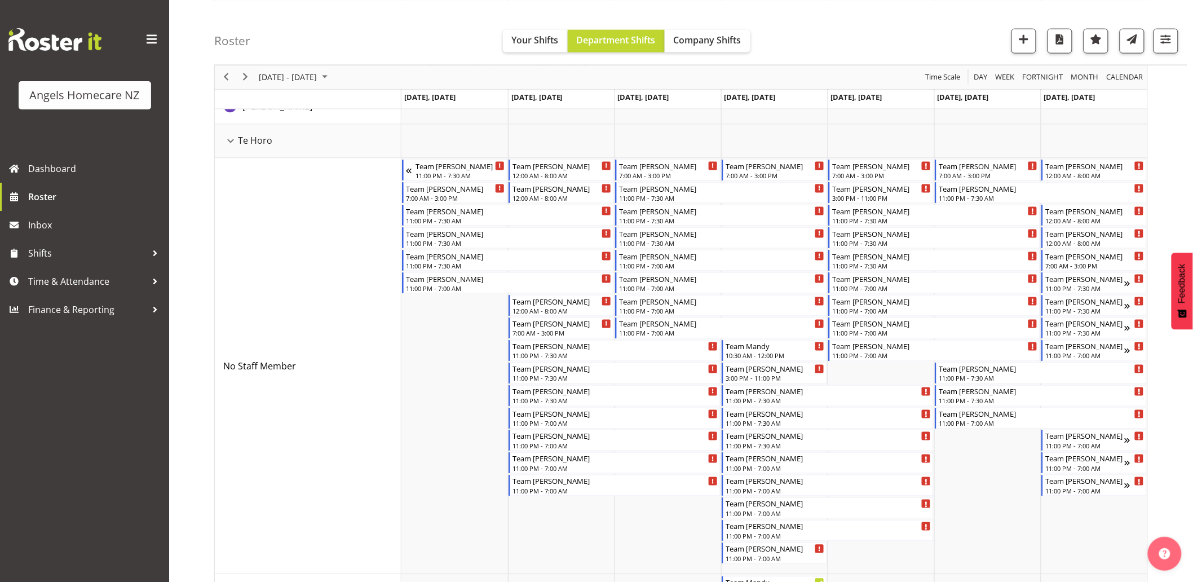
scroll to position [564, 0]
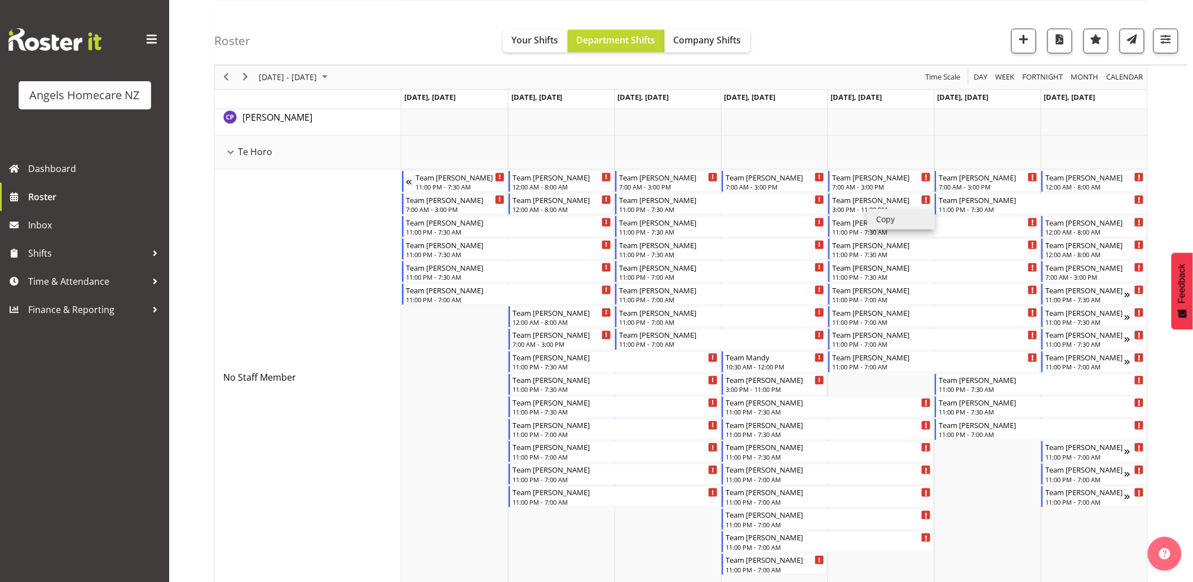
click at [877, 215] on li "Copy" at bounding box center [901, 219] width 68 height 20
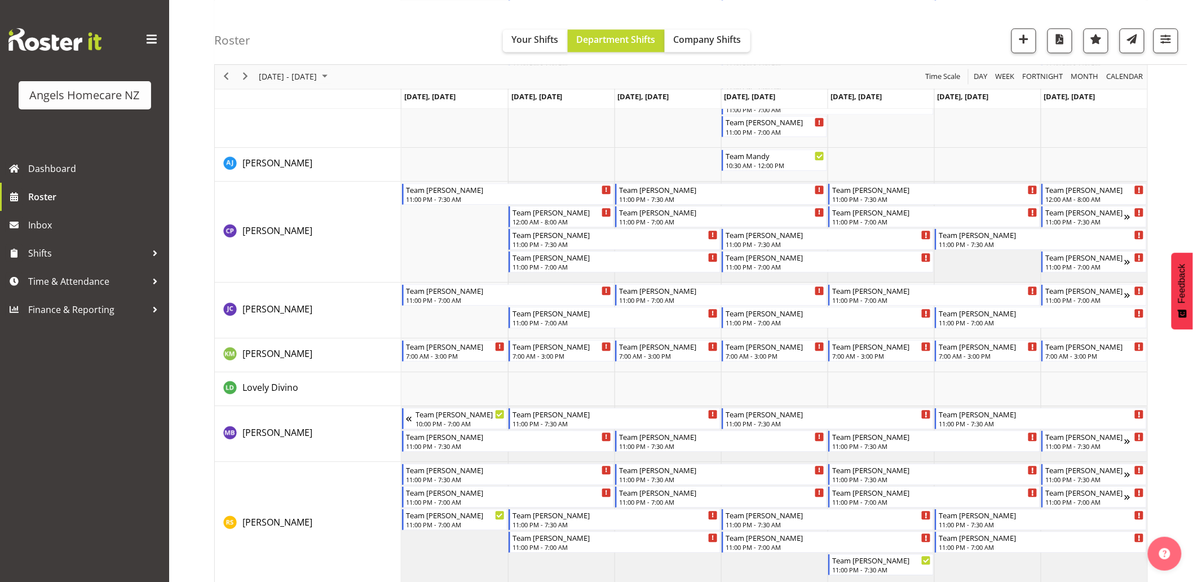
scroll to position [1315, 0]
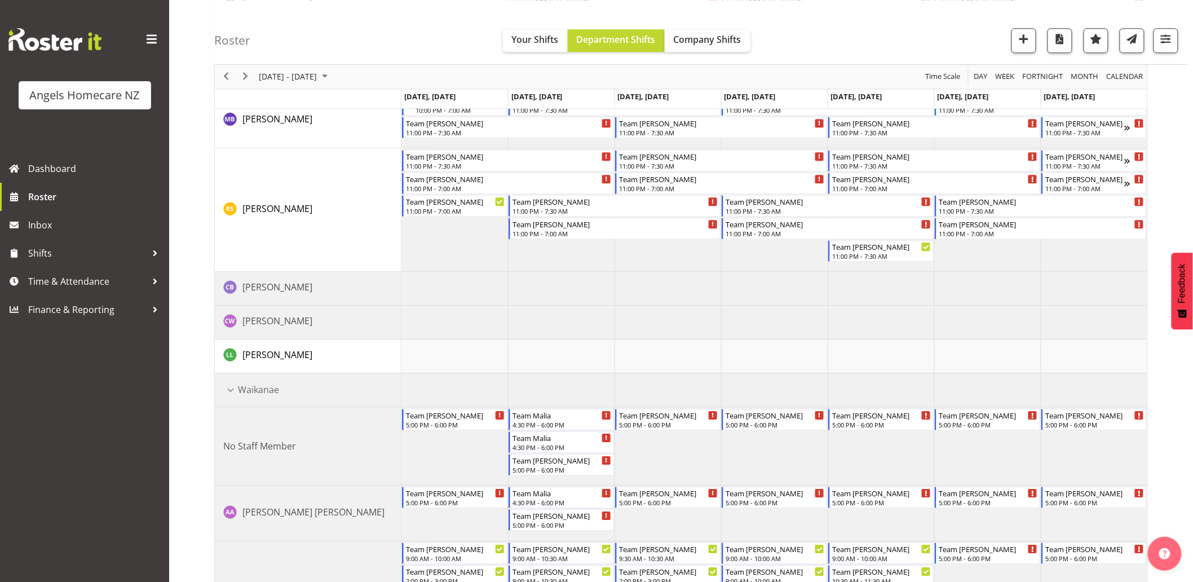
click at [786, 290] on td "Timeline Week of October 13, 2025" at bounding box center [774, 289] width 107 height 34
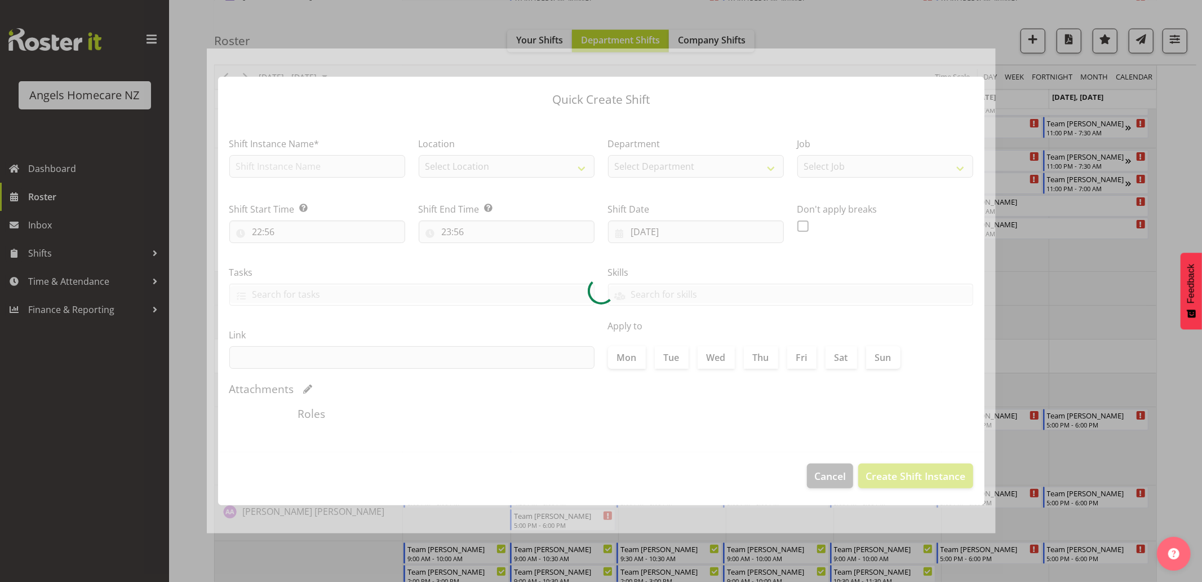
type input "[DATE]"
checkbox input "true"
click at [1183, 375] on div at bounding box center [601, 291] width 1202 height 582
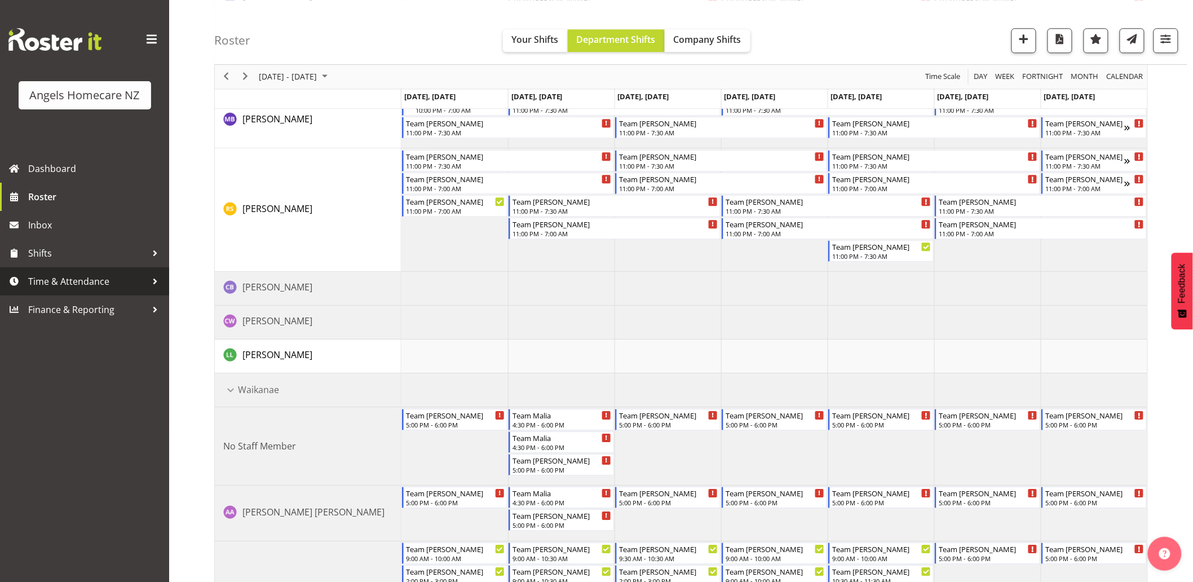
click at [92, 284] on span "Time & Attendance" at bounding box center [87, 281] width 118 height 17
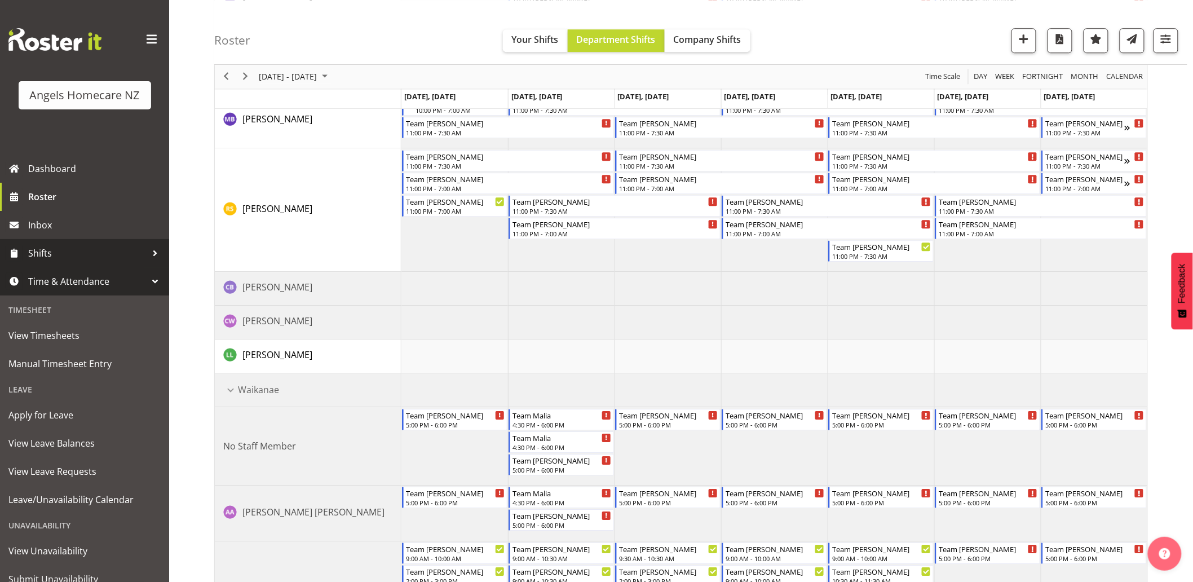
click at [99, 249] on span "Shifts" at bounding box center [87, 253] width 118 height 17
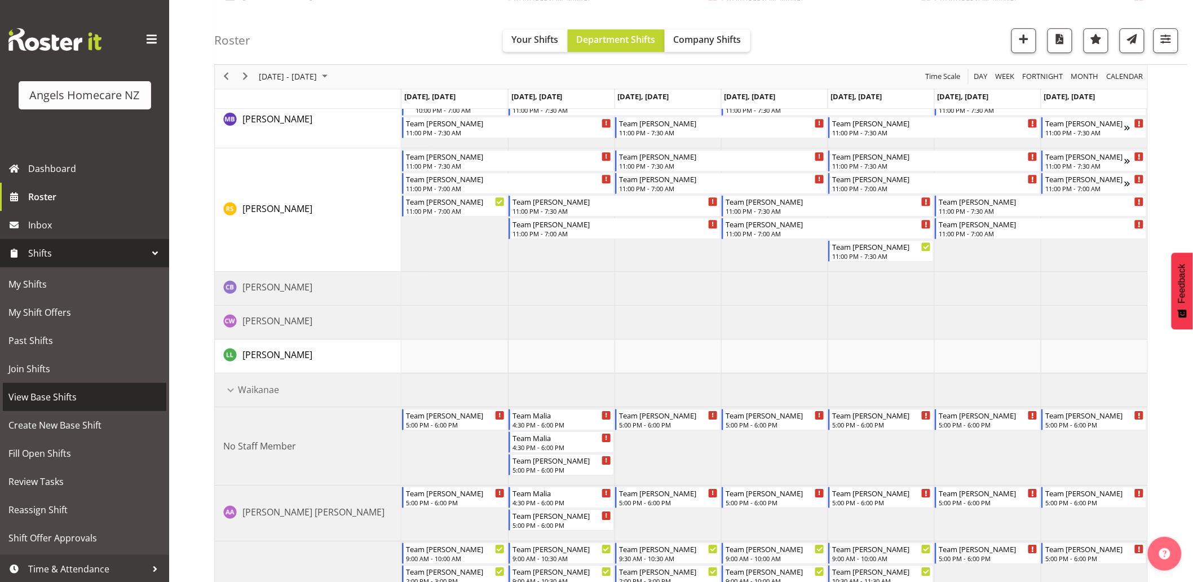
click at [103, 391] on span "View Base Shifts" at bounding box center [84, 396] width 152 height 17
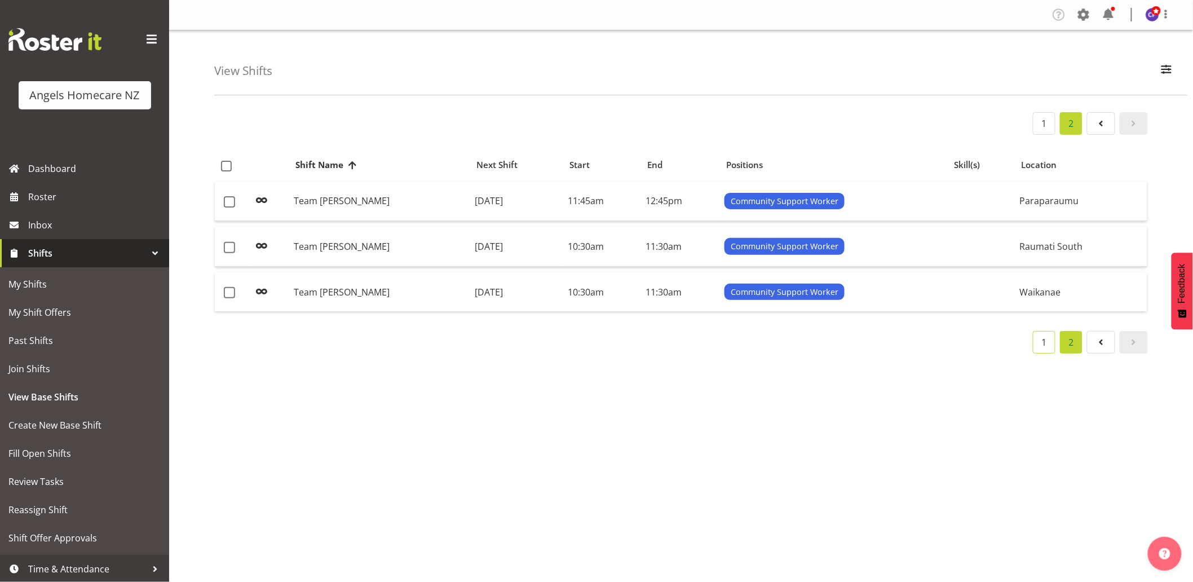
click at [1047, 346] on link "1" at bounding box center [1044, 342] width 23 height 23
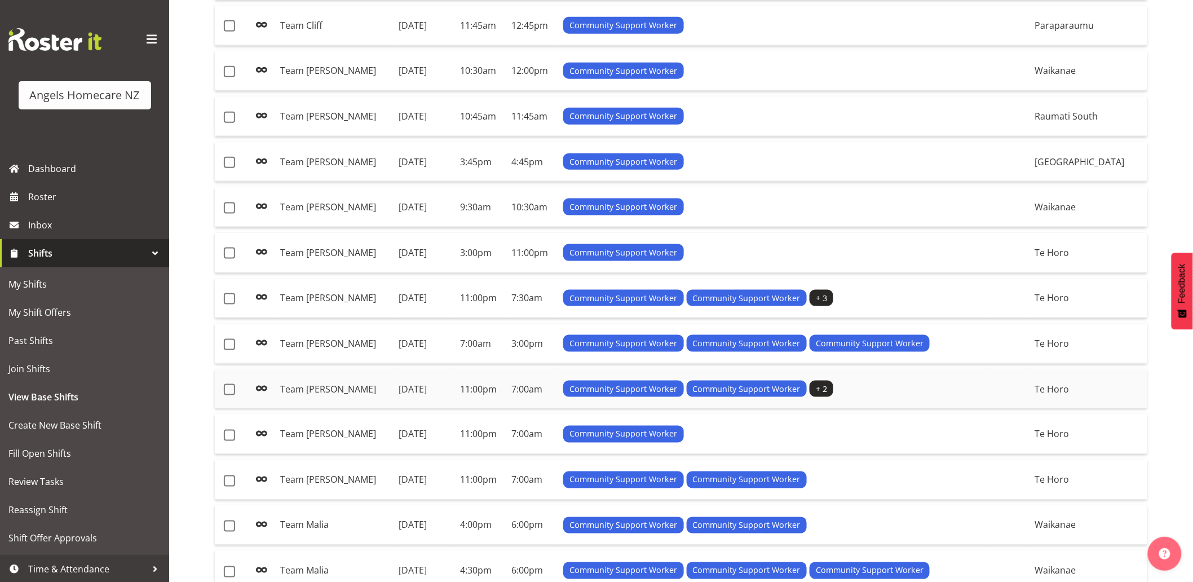
scroll to position [626, 0]
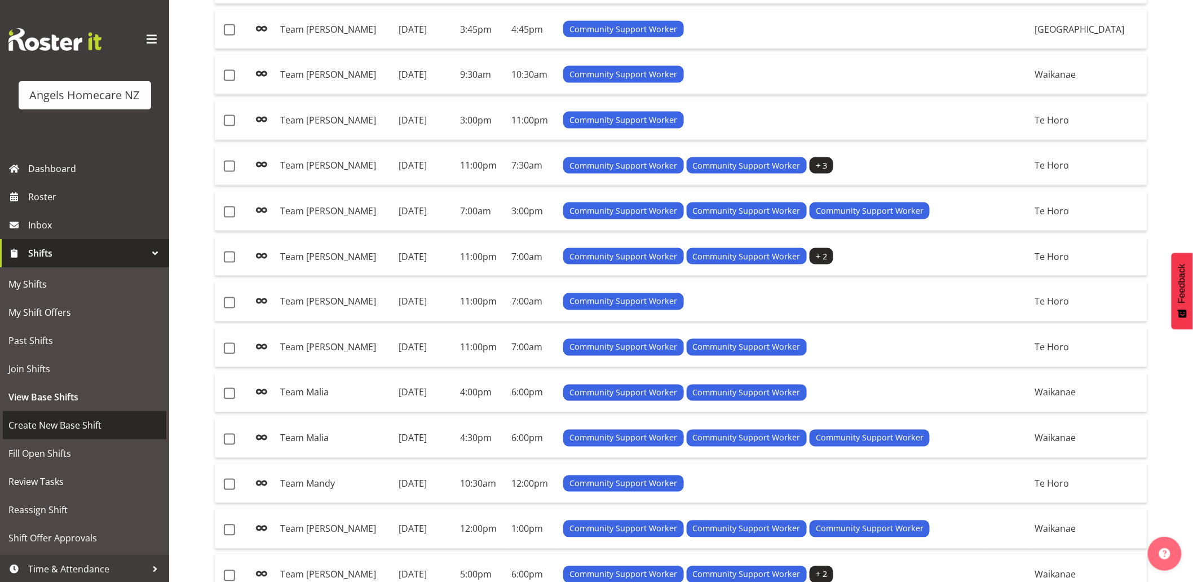
click at [87, 425] on span "Create New Base Shift" at bounding box center [84, 425] width 152 height 17
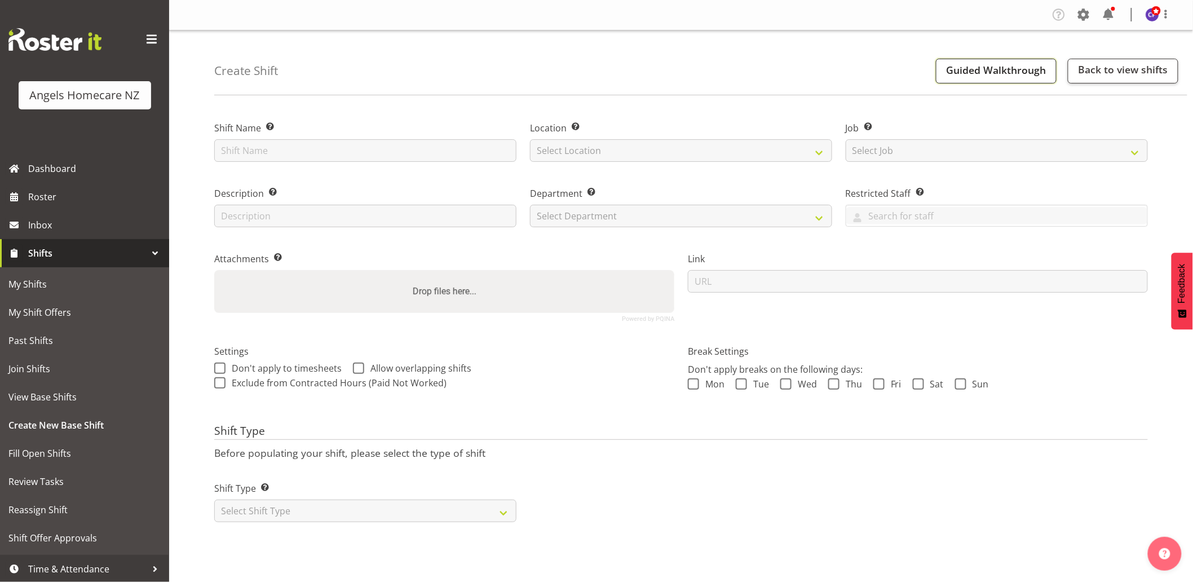
click at [969, 70] on span "Guided Walkthrough" at bounding box center [996, 70] width 100 height 14
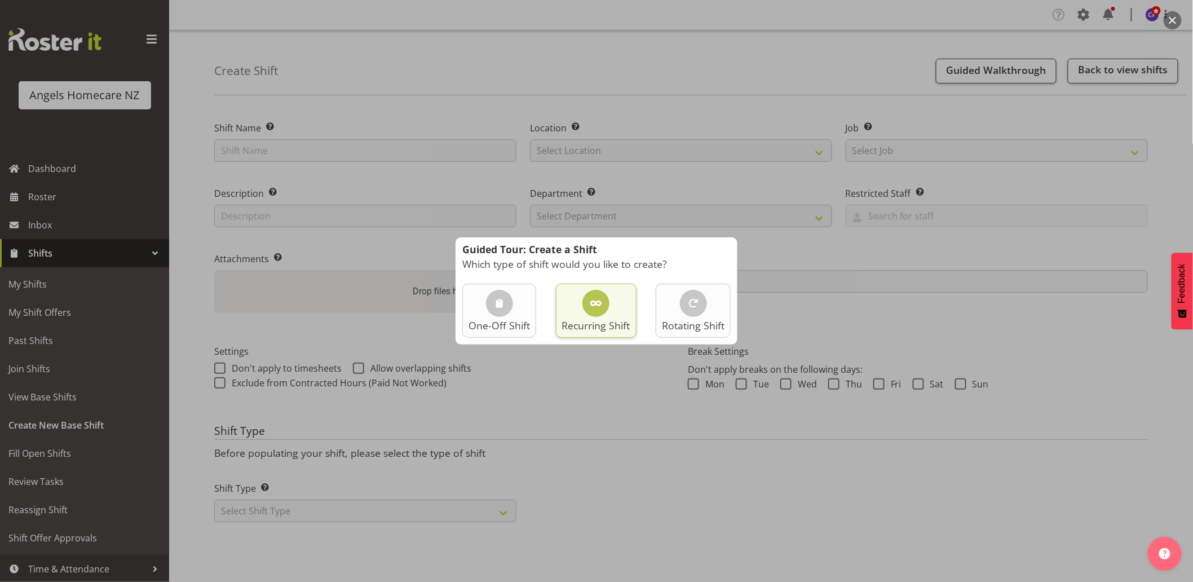
click at [599, 307] on span at bounding box center [596, 304] width 14 height 14
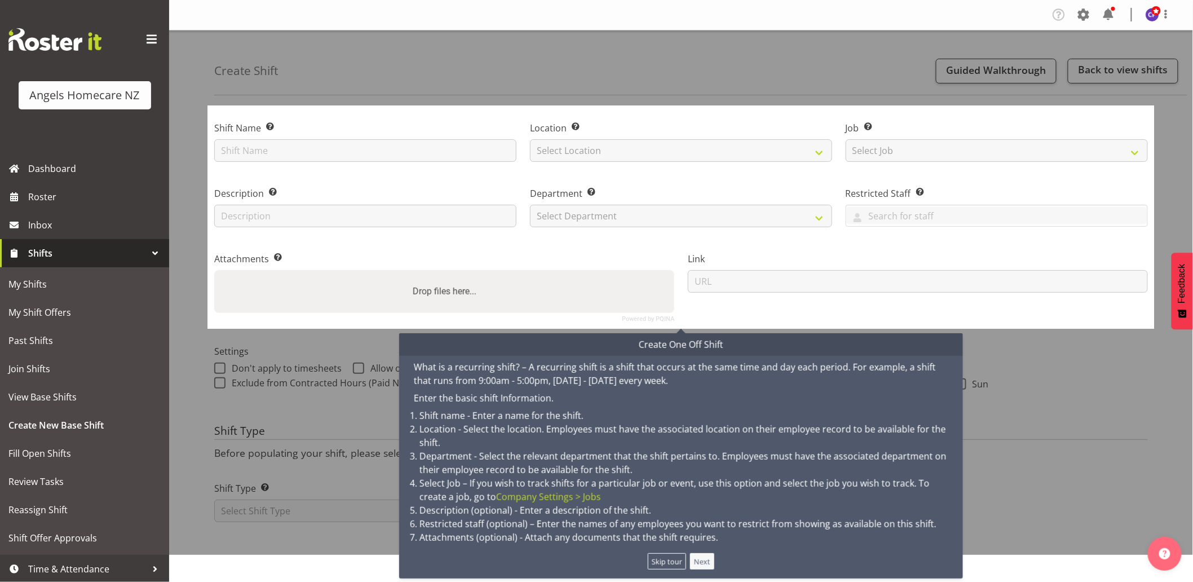
click at [708, 561] on button "Next" at bounding box center [702, 561] width 25 height 16
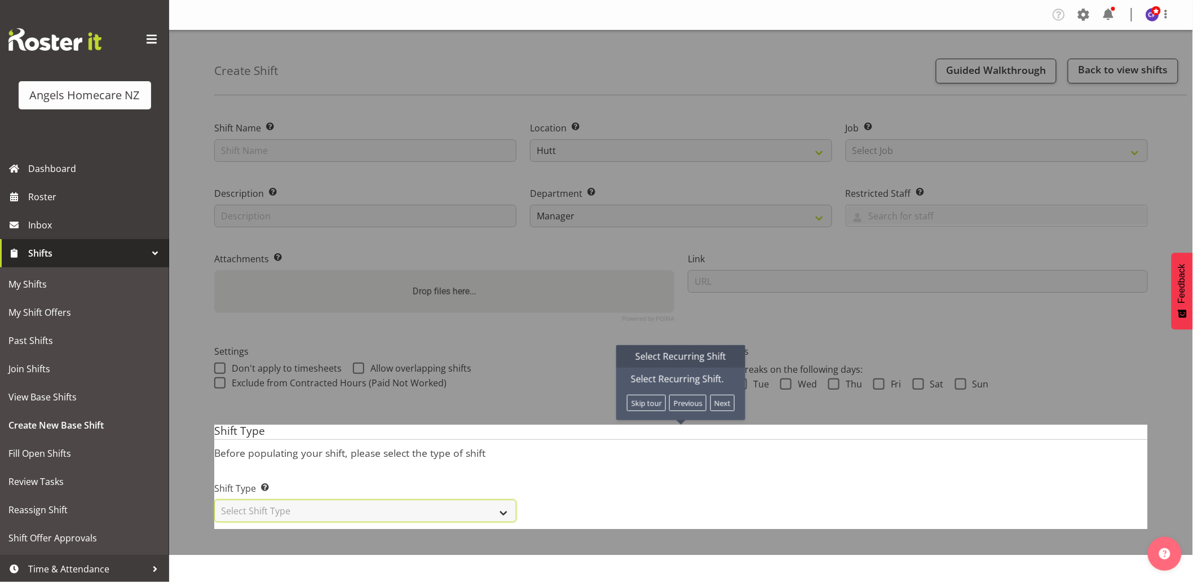
click at [494, 514] on select "Select Shift Type One Off Shift Recurring Shift Rotating Shift" at bounding box center [365, 510] width 302 height 23
select select "recurring"
click at [214, 499] on select "Select Shift Type One Off Shift Recurring Shift Rotating Shift" at bounding box center [365, 510] width 302 height 23
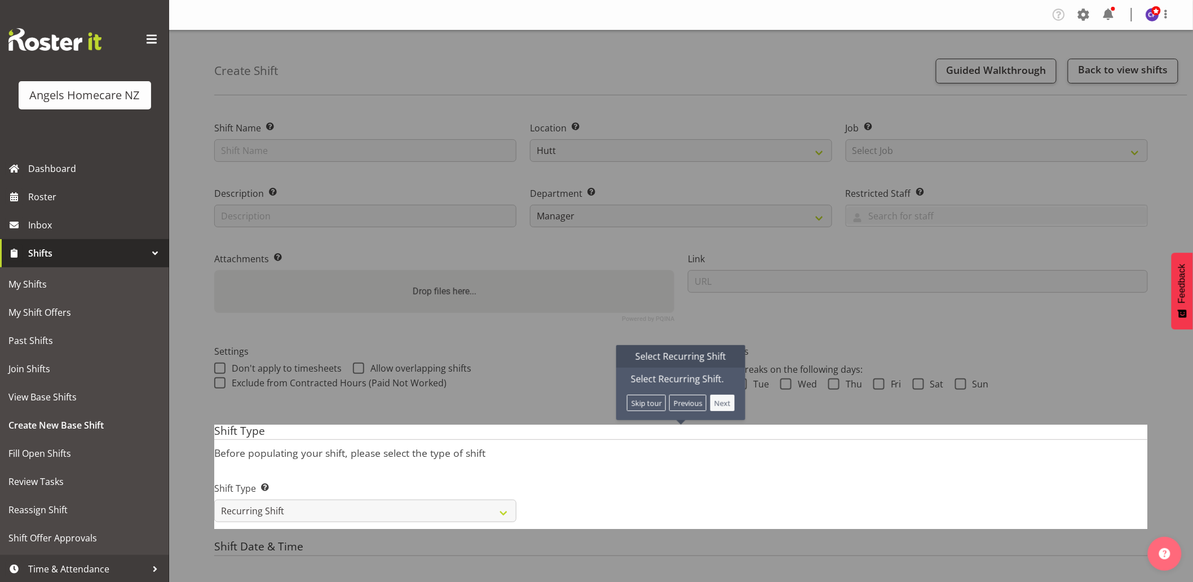
click at [726, 404] on button "Next" at bounding box center [722, 403] width 25 height 16
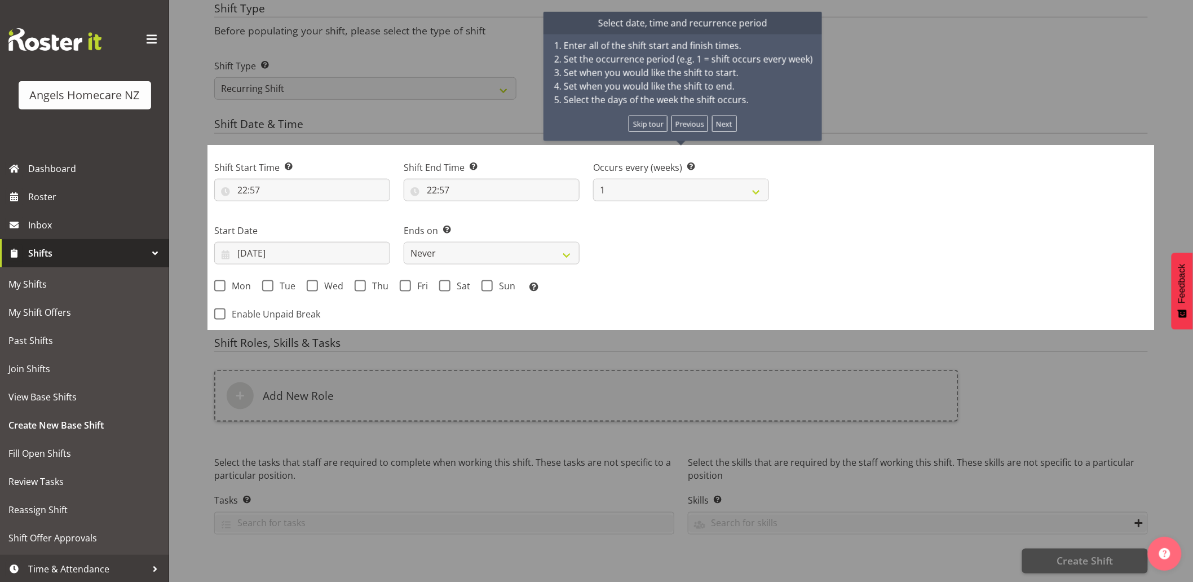
scroll to position [431, 0]
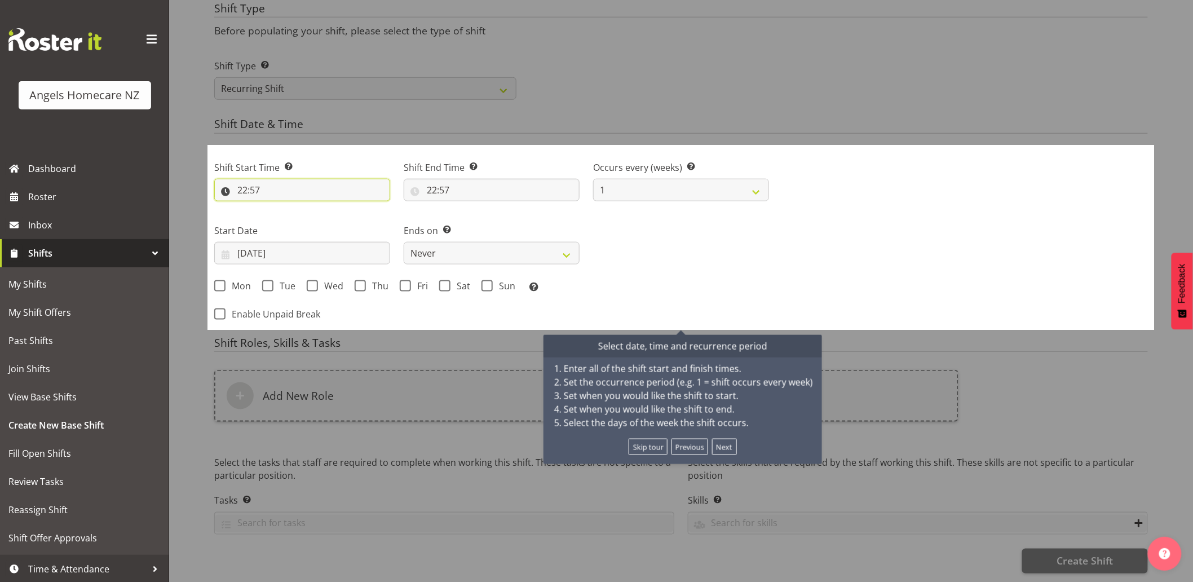
click at [236, 180] on input "22:57" at bounding box center [302, 190] width 176 height 23
click at [286, 209] on select "00 01 02 03 04 05 06 07 08 09 10 11 12 13 14 15 16 17 18 19 20 21 22 23" at bounding box center [290, 219] width 25 height 23
select select "15"
click at [278, 208] on select "00 01 02 03 04 05 06 07 08 09 10 11 12 13 14 15 16 17 18 19 20 21 22 23" at bounding box center [290, 219] width 25 height 23
type input "15:57"
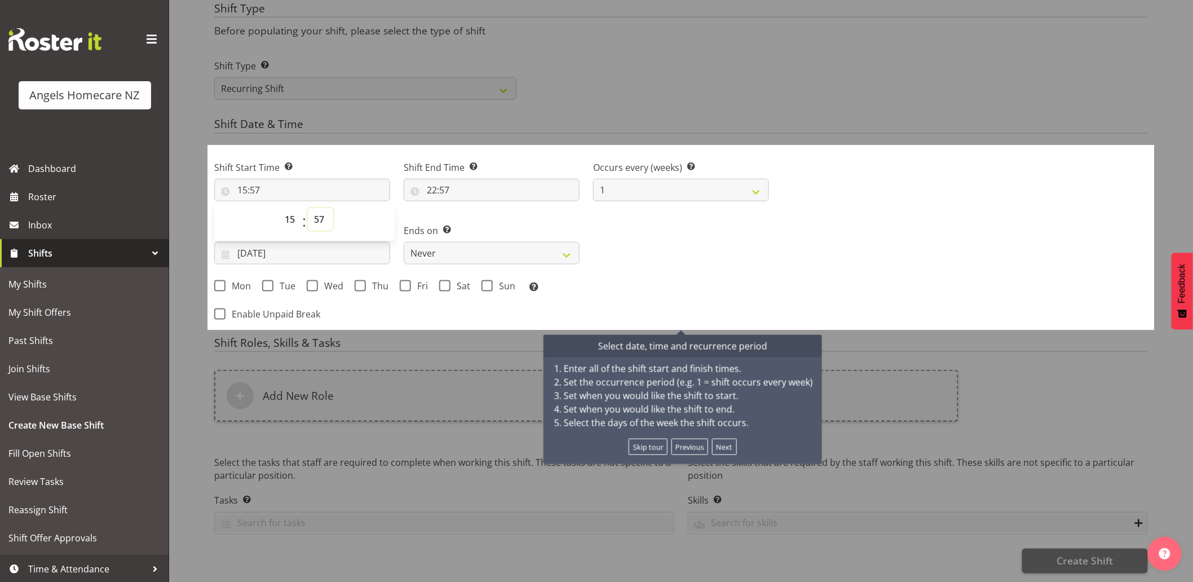
click at [320, 208] on select "00 01 02 03 04 05 06 07 08 09 10 11 12 13 14 15 16 17 18 19 20 21 22 23 24 25 2…" at bounding box center [320, 219] width 25 height 23
select select "0"
click at [308, 208] on select "00 01 02 03 04 05 06 07 08 09 10 11 12 13 14 15 16 17 18 19 20 21 22 23 24 25 2…" at bounding box center [320, 219] width 25 height 23
type input "15:00"
click at [452, 182] on input "22:57" at bounding box center [492, 190] width 176 height 23
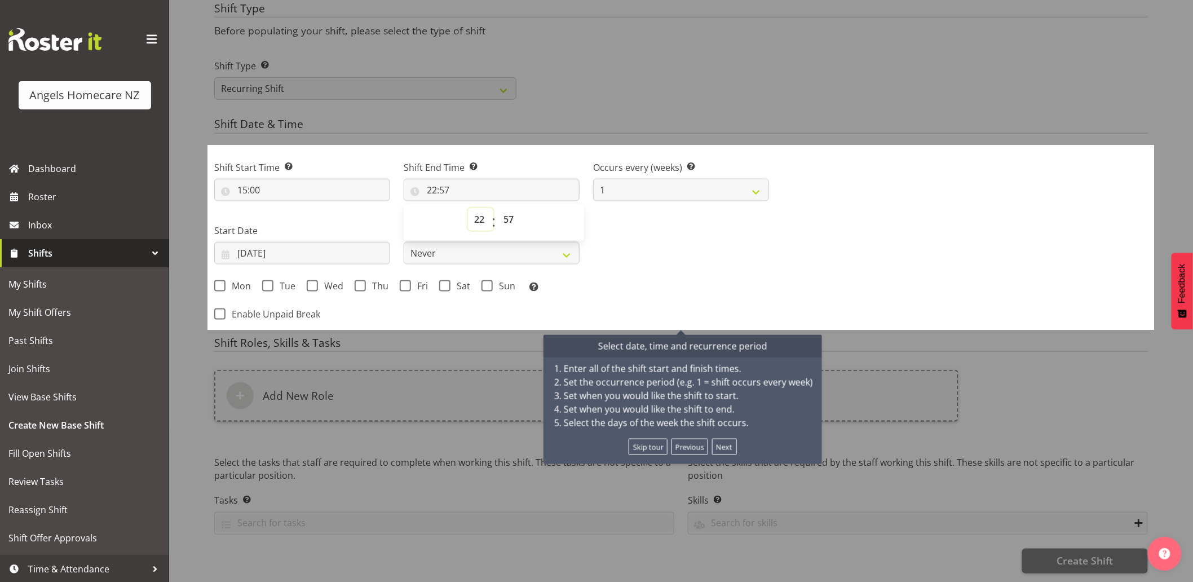
click at [476, 214] on select "00 01 02 03 04 05 06 07 08 09 10 11 12 13 14 15 16 17 18 19 20 21 22 23" at bounding box center [480, 219] width 25 height 23
select select "23"
click at [468, 208] on select "00 01 02 03 04 05 06 07 08 09 10 11 12 13 14 15 16 17 18 19 20 21 22 23" at bounding box center [480, 219] width 25 height 23
type input "23:57"
click at [506, 208] on select "00 01 02 03 04 05 06 07 08 09 10 11 12 13 14 15 16 17 18 19 20 21 22 23 24 25 2…" at bounding box center [509, 219] width 25 height 23
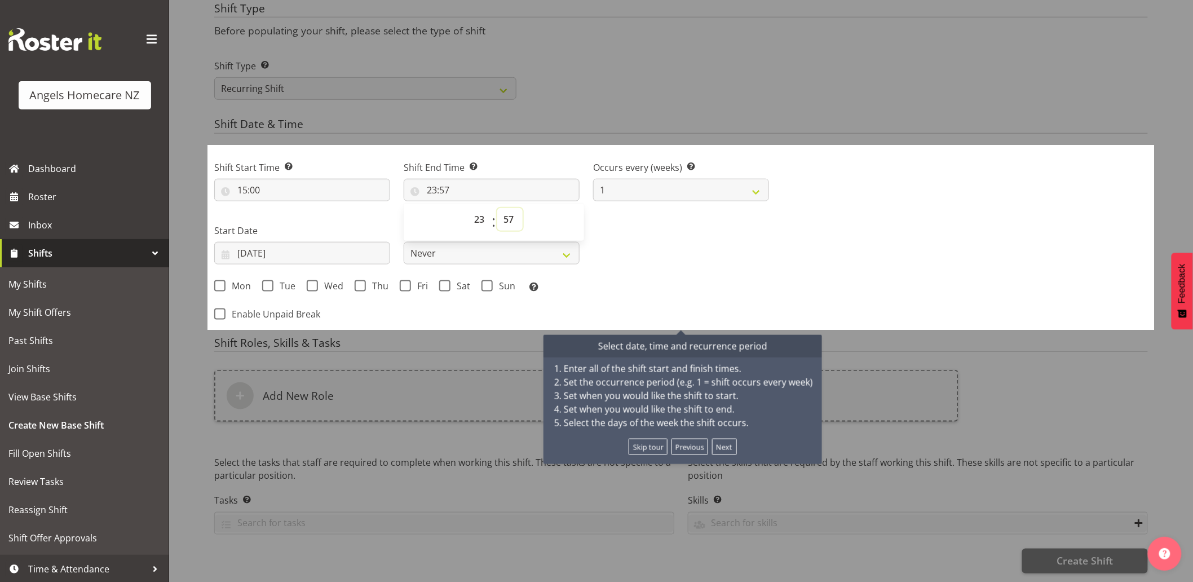
select select "0"
click at [497, 208] on select "00 01 02 03 04 05 06 07 08 09 10 11 12 13 14 15 16 17 18 19 20 21 22 23 24 25 2…" at bounding box center [509, 219] width 25 height 23
type input "23:00"
click at [219, 280] on span at bounding box center [219, 285] width 11 height 11
click at [219, 282] on input "Mon" at bounding box center [217, 285] width 7 height 7
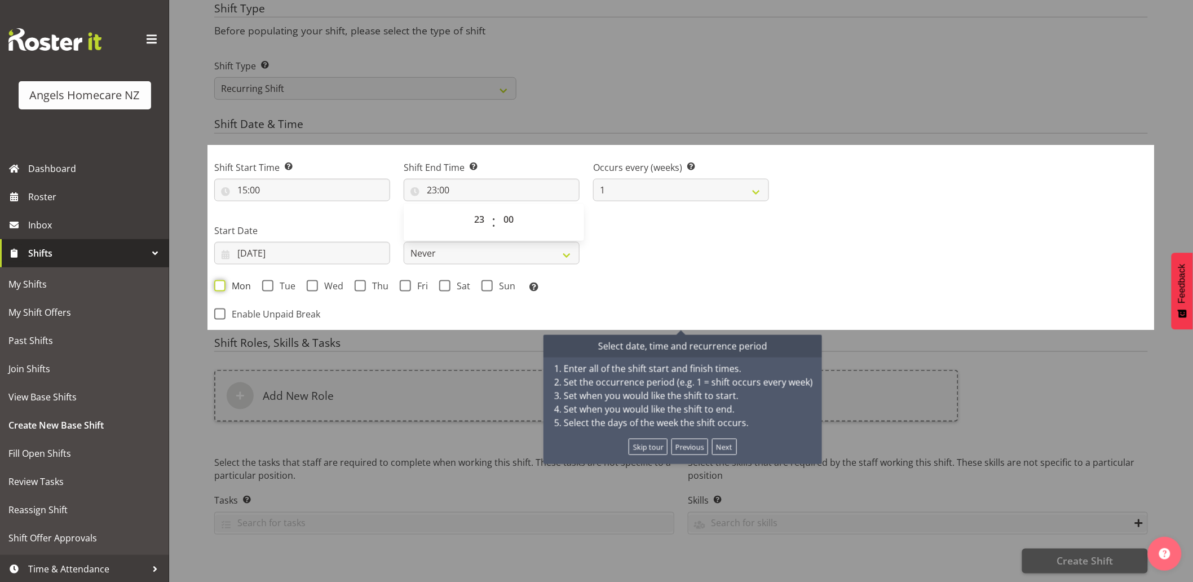
checkbox input "true"
click at [264, 280] on span at bounding box center [267, 285] width 11 height 11
click at [264, 282] on input "Tue" at bounding box center [265, 285] width 7 height 7
checkbox input "true"
click at [313, 281] on span at bounding box center [312, 285] width 11 height 11
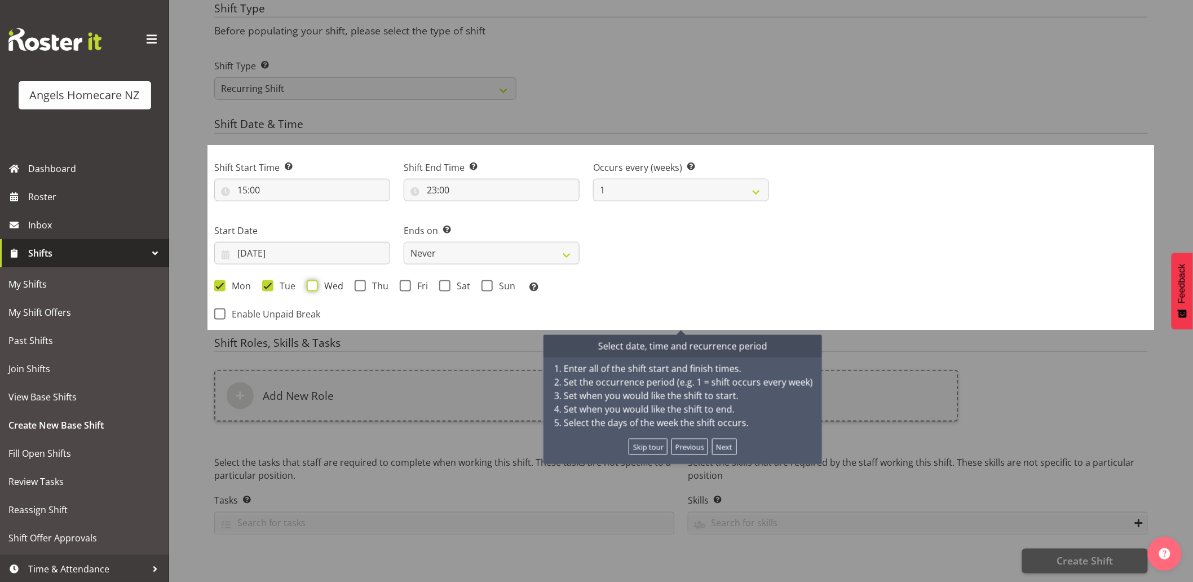
click at [313, 282] on input "Wed" at bounding box center [310, 285] width 7 height 7
checkbox input "true"
click at [356, 280] on span at bounding box center [360, 285] width 11 height 11
click at [356, 282] on input "Thu" at bounding box center [358, 285] width 7 height 7
checkbox input "true"
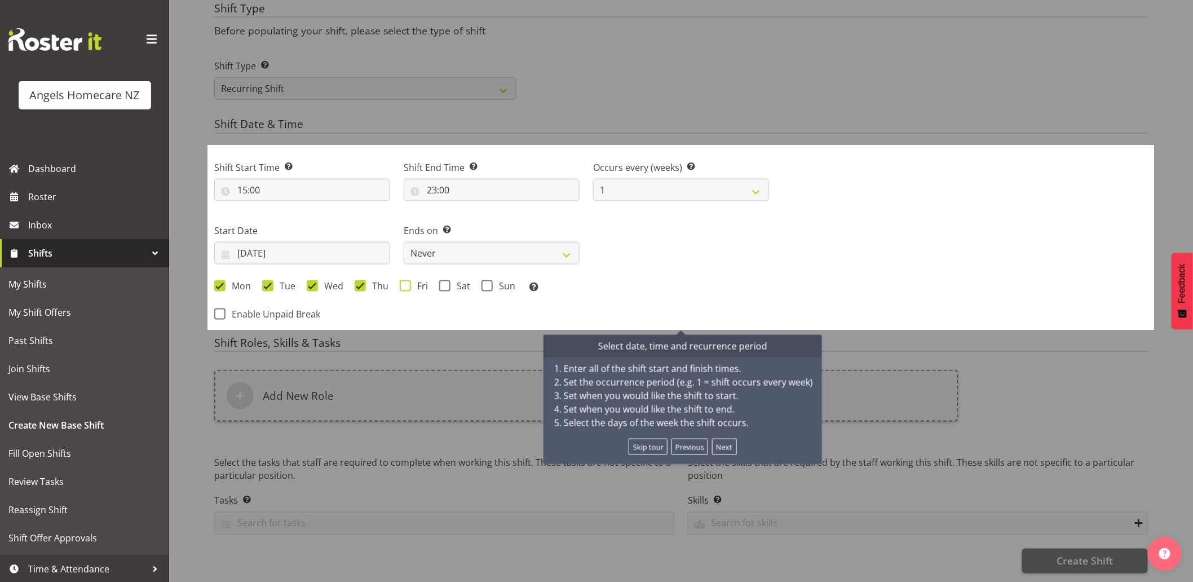
click at [400, 280] on span at bounding box center [405, 285] width 11 height 11
click at [400, 282] on input "Fri" at bounding box center [403, 285] width 7 height 7
checkbox input "true"
click at [218, 308] on span at bounding box center [219, 313] width 11 height 11
click at [218, 310] on input "Enable Unpaid Break" at bounding box center [217, 313] width 7 height 7
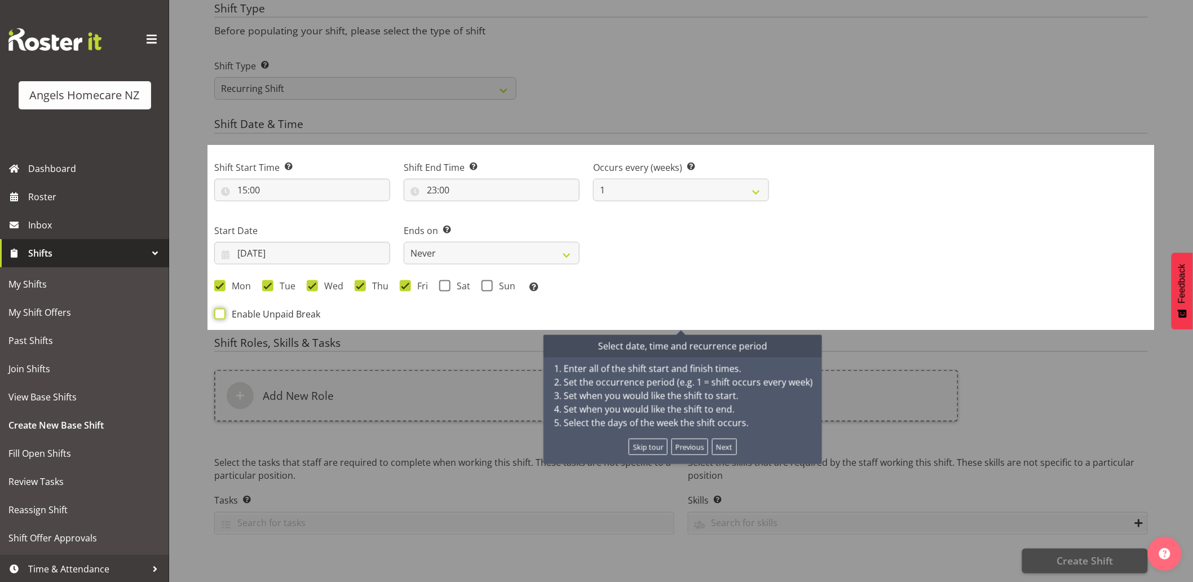
checkbox input "true"
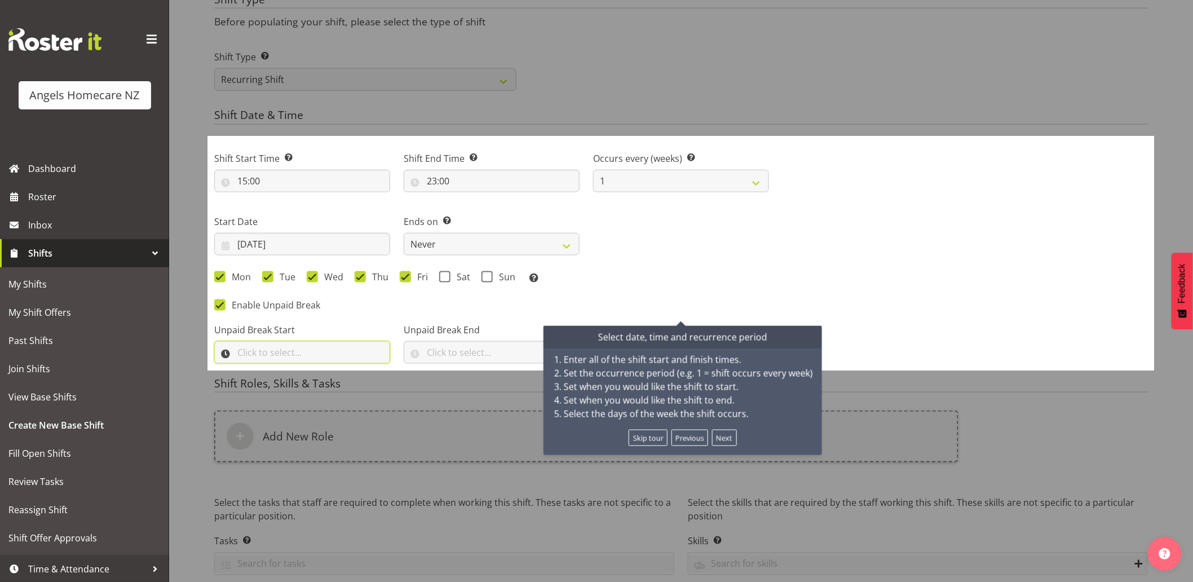
click at [350, 352] on input "text" at bounding box center [302, 352] width 176 height 23
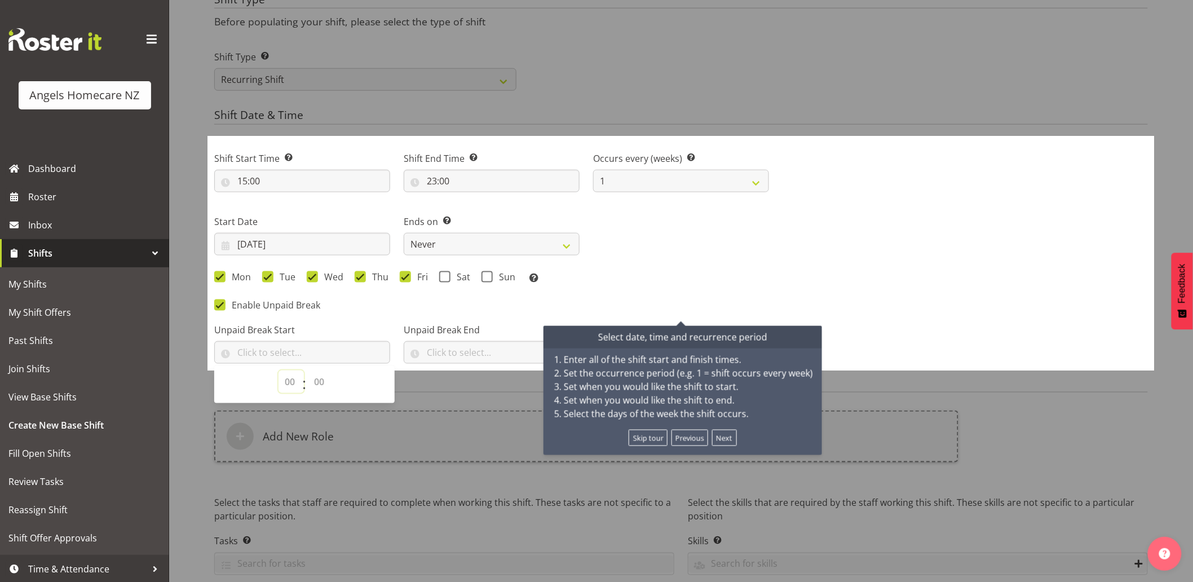
click at [295, 383] on select "00 00 01 02 03 04 05 06 07 08 09 10 11 12 13 14 15 16 17 18 19 20 21 22 23" at bounding box center [290, 381] width 25 height 23
select select "19"
click at [278, 370] on select "00 00 01 02 03 04 05 06 07 08 09 10 11 12 13 14 15 16 17 18 19 20 21 22 23" at bounding box center [290, 381] width 25 height 23
click at [319, 384] on select "00 00 01 02 03 04 05 06 07 08 09 10 11 12 13 14 15 16 17 18 19 20 21 22 23 24 2…" at bounding box center [320, 381] width 25 height 23
select select "0"
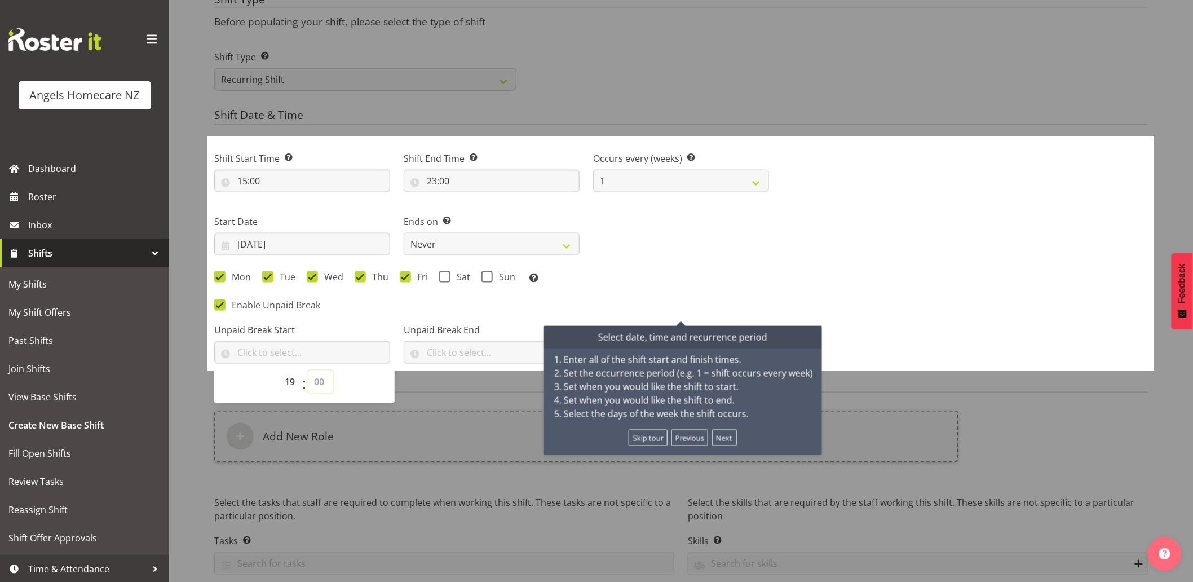
click at [308, 370] on select "00 00 01 02 03 04 05 06 07 08 09 10 11 12 13 14 15 16 17 18 19 20 21 22 23 24 2…" at bounding box center [320, 381] width 25 height 23
type input "19:00"
click at [450, 355] on input "text" at bounding box center [492, 352] width 176 height 23
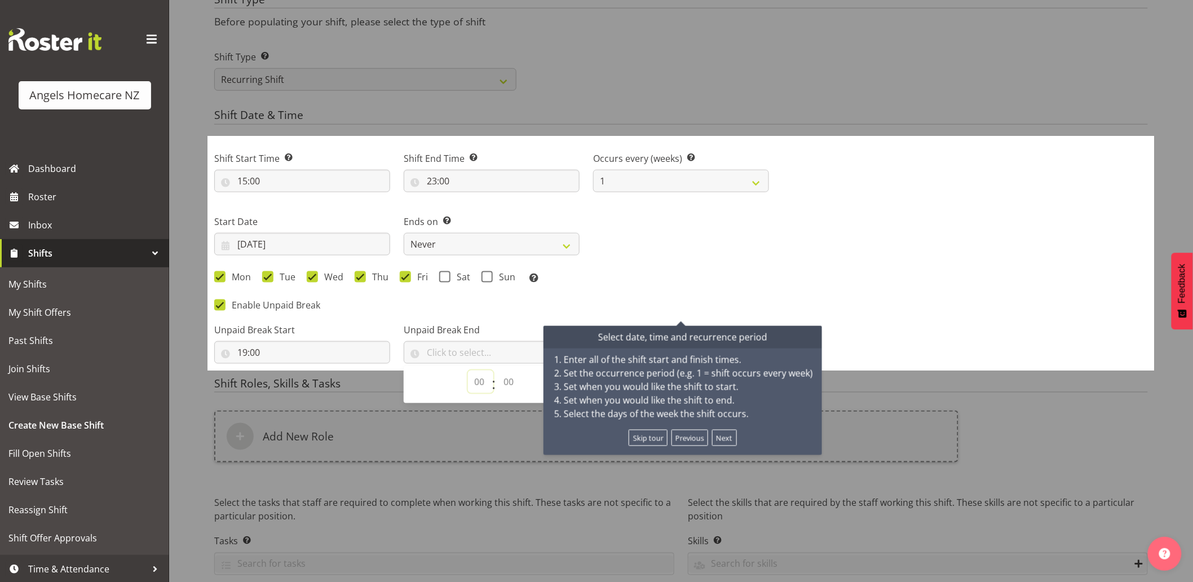
click at [475, 379] on select "00 00 01 02 03 04 05 06 07 08 09 10 11 12 13 14 15 16 17 18 19 20 21 22 23" at bounding box center [480, 381] width 25 height 23
select select "19"
click at [468, 370] on select "00 00 01 02 03 04 05 06 07 08 09 10 11 12 13 14 15 16 17 18 19 20 21 22 23" at bounding box center [480, 381] width 25 height 23
click at [507, 381] on select "00 00 01 02 03 04 05 06 07 08 09 10 11 12 13 14 15 16 17 18 19 20 21 22 23 24 2…" at bounding box center [509, 381] width 25 height 23
select select "30"
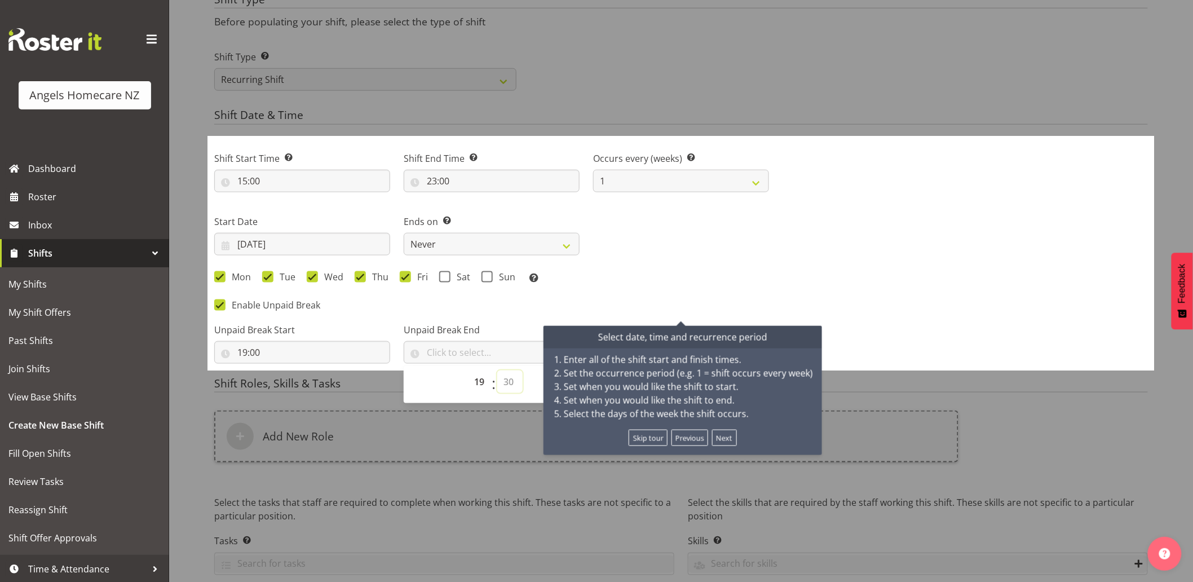
click at [497, 370] on select "00 00 01 02 03 04 05 06 07 08 09 10 11 12 13 14 15 16 17 18 19 20 21 22 23 24 2…" at bounding box center [509, 381] width 25 height 23
type input "19:30"
click at [658, 272] on div "Mon Tue Wed Thu Fri Sat Sun Select the days of the week you wish to create this…" at bounding box center [491, 278] width 555 height 15
click at [720, 438] on button "Next" at bounding box center [724, 438] width 25 height 16
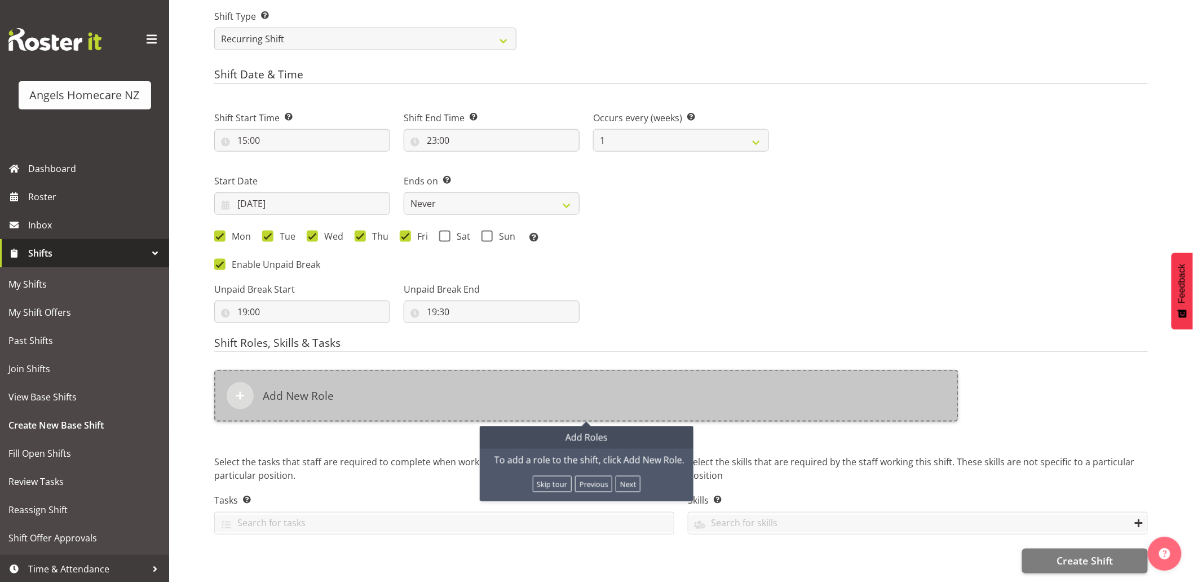
click at [391, 393] on div "Add New Role" at bounding box center [586, 396] width 744 height 52
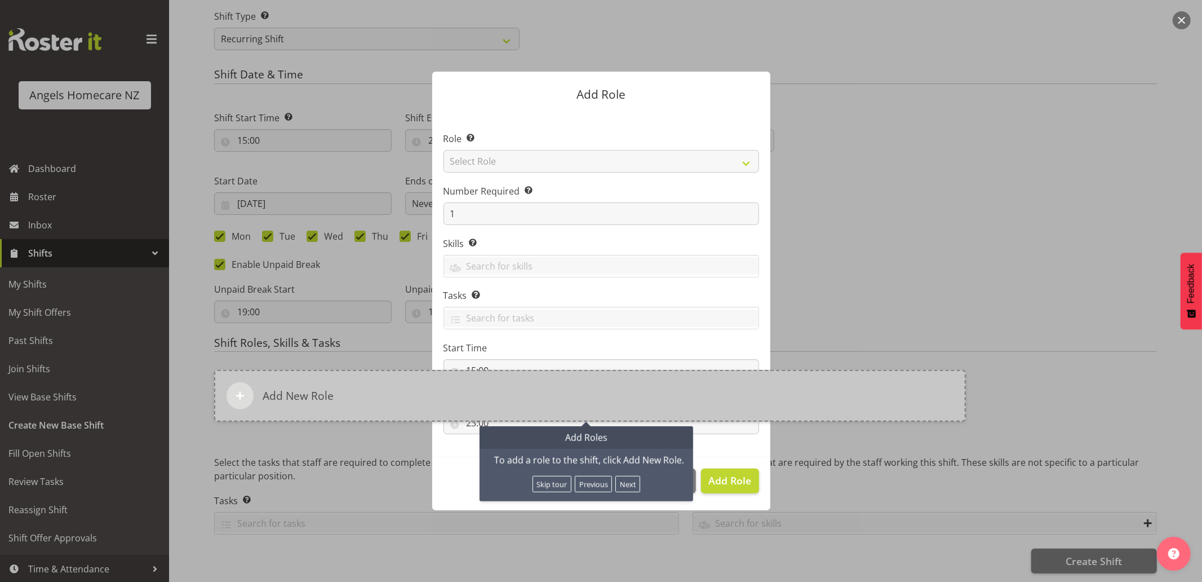
click at [353, 387] on div "Add New Role" at bounding box center [590, 396] width 752 height 52
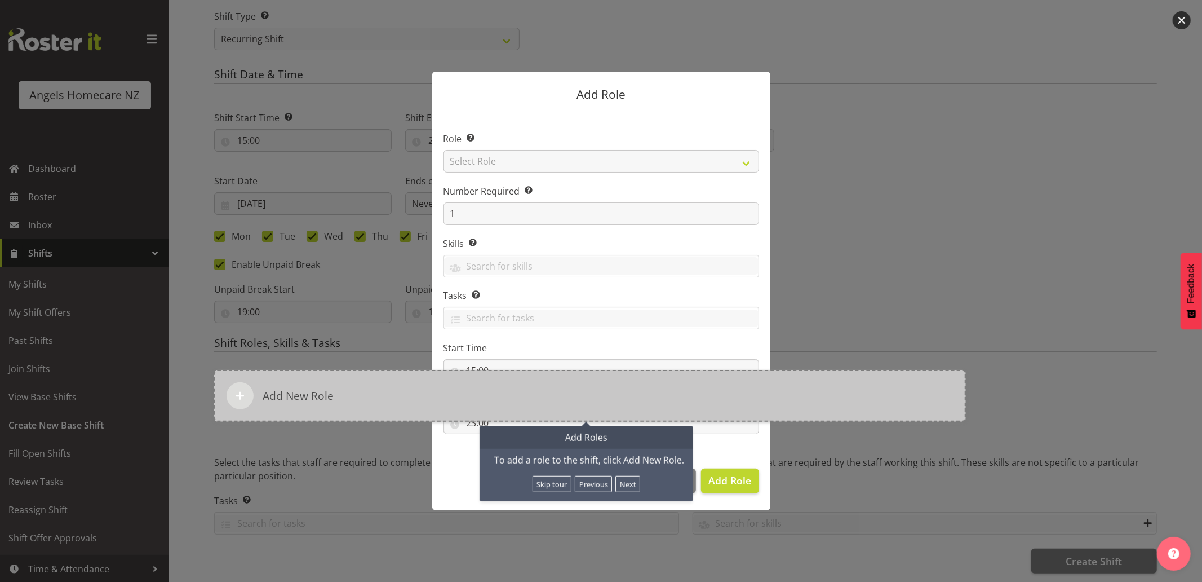
click at [316, 389] on h6 "Add New Role" at bounding box center [298, 396] width 71 height 14
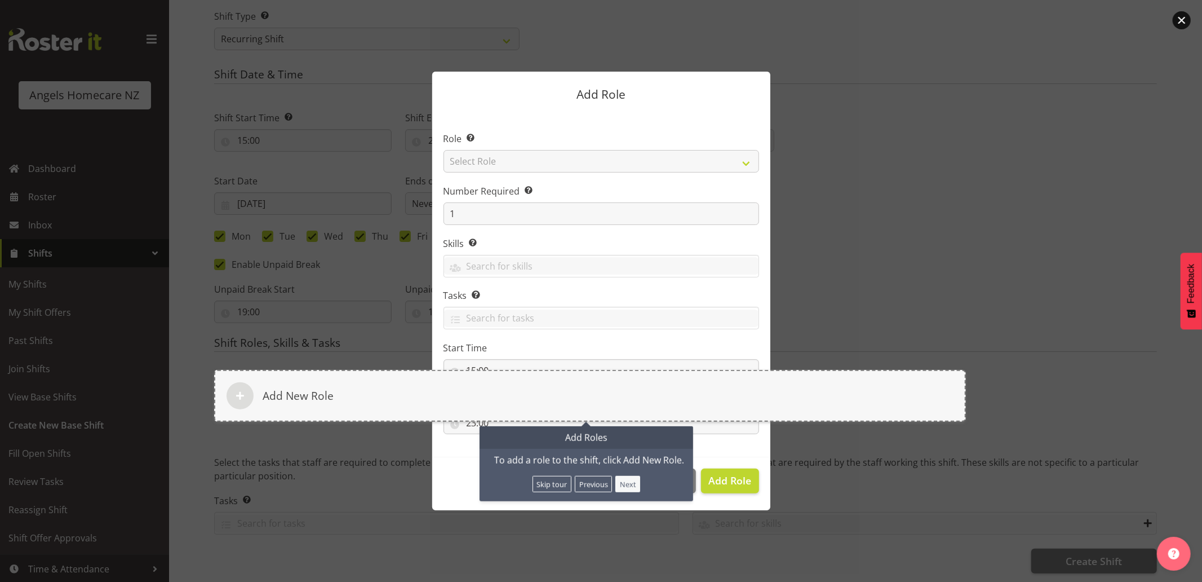
click at [627, 476] on button "Next" at bounding box center [628, 484] width 25 height 16
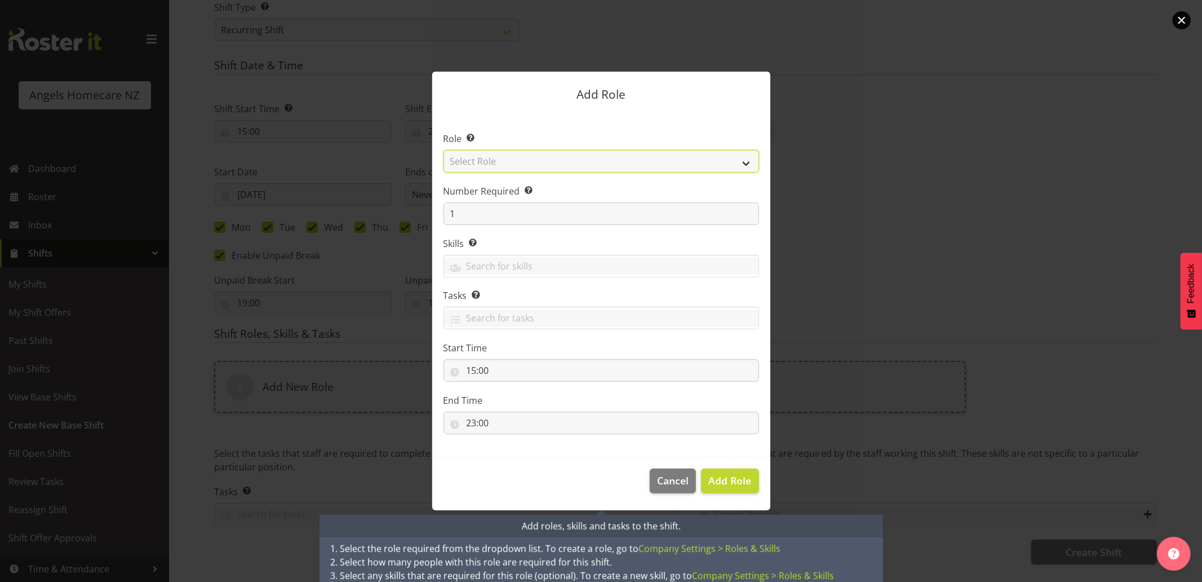
click at [487, 166] on select "Select Role Admin Coordinator Community Support Worker" at bounding box center [602, 161] width 316 height 23
select select "1572"
click at [444, 150] on select "Select Role Admin Coordinator Community Support Worker" at bounding box center [602, 161] width 316 height 23
click at [723, 476] on span "Add Role" at bounding box center [730, 481] width 43 height 14
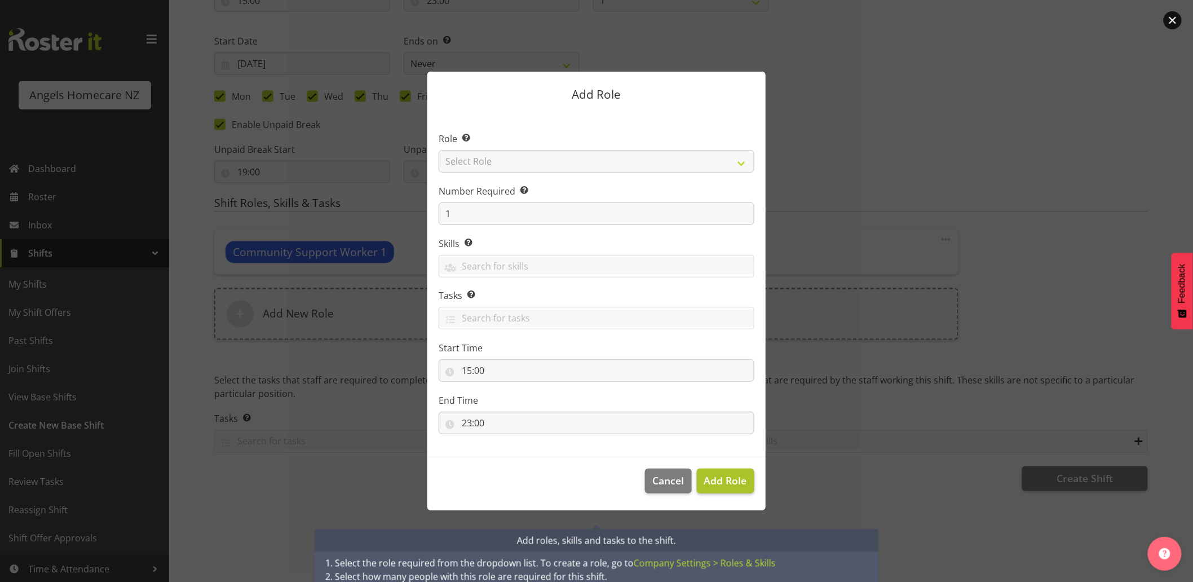
scroll to position [626, 0]
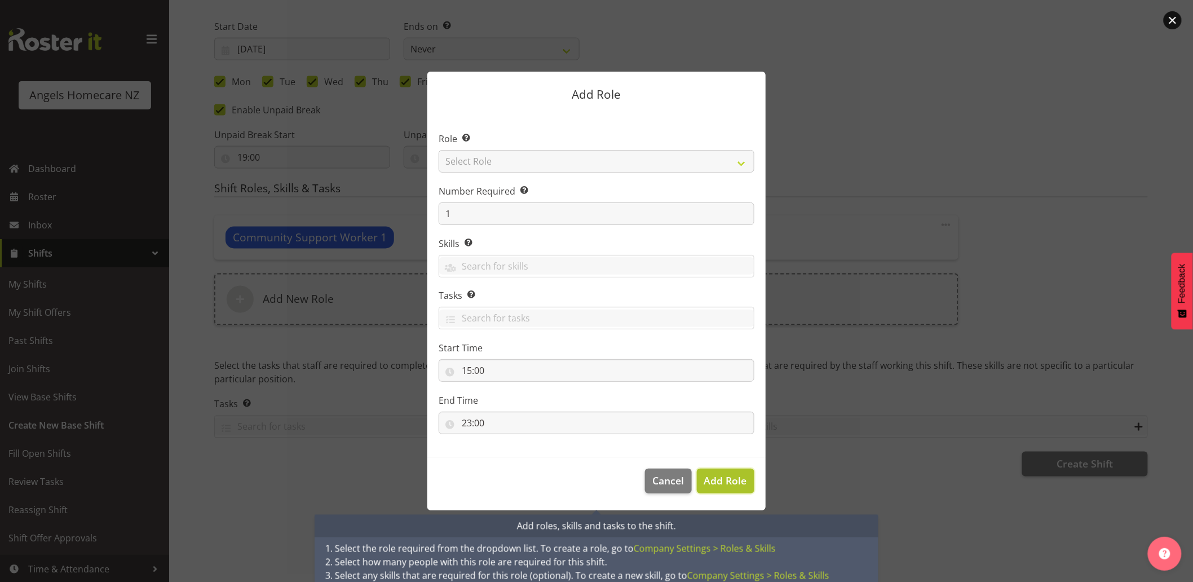
click at [726, 480] on span "Add Role" at bounding box center [725, 481] width 43 height 14
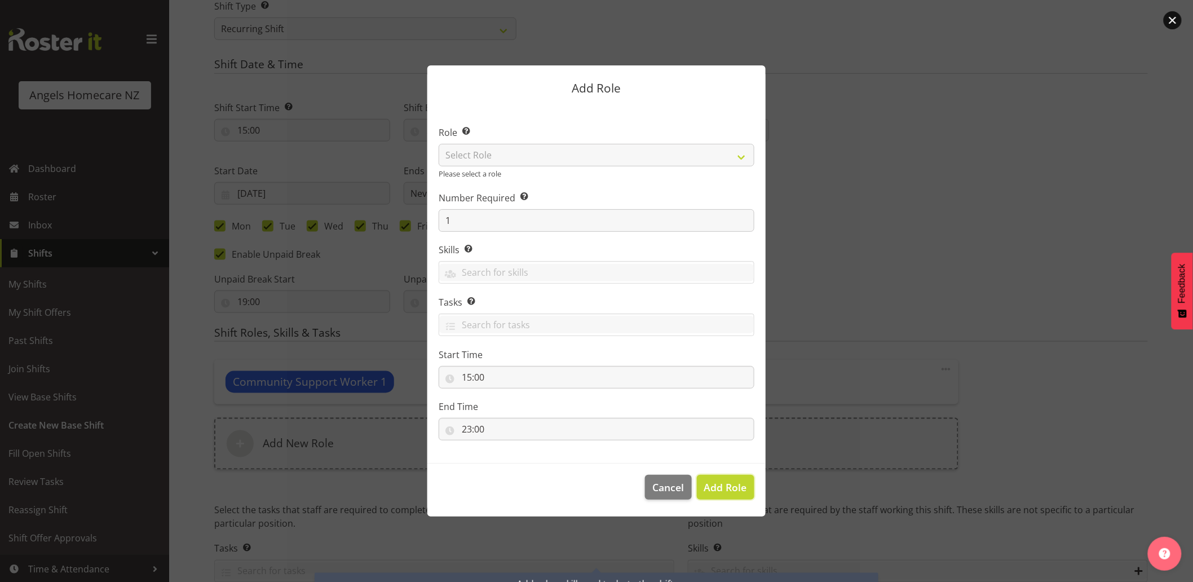
scroll to position [481, 0]
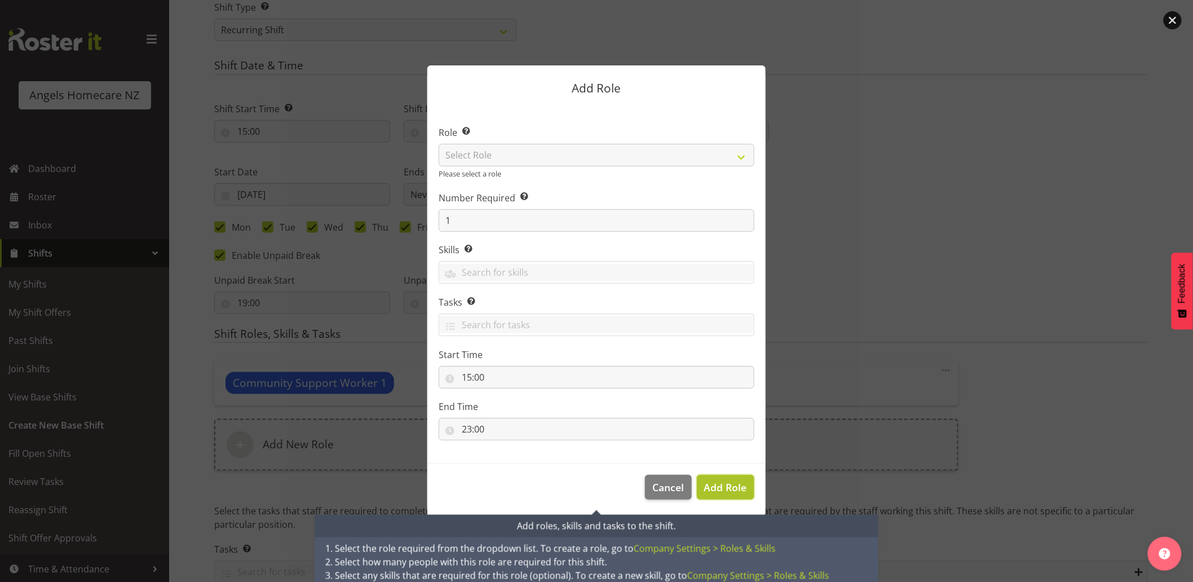
click at [732, 484] on span "Add Role" at bounding box center [725, 487] width 43 height 14
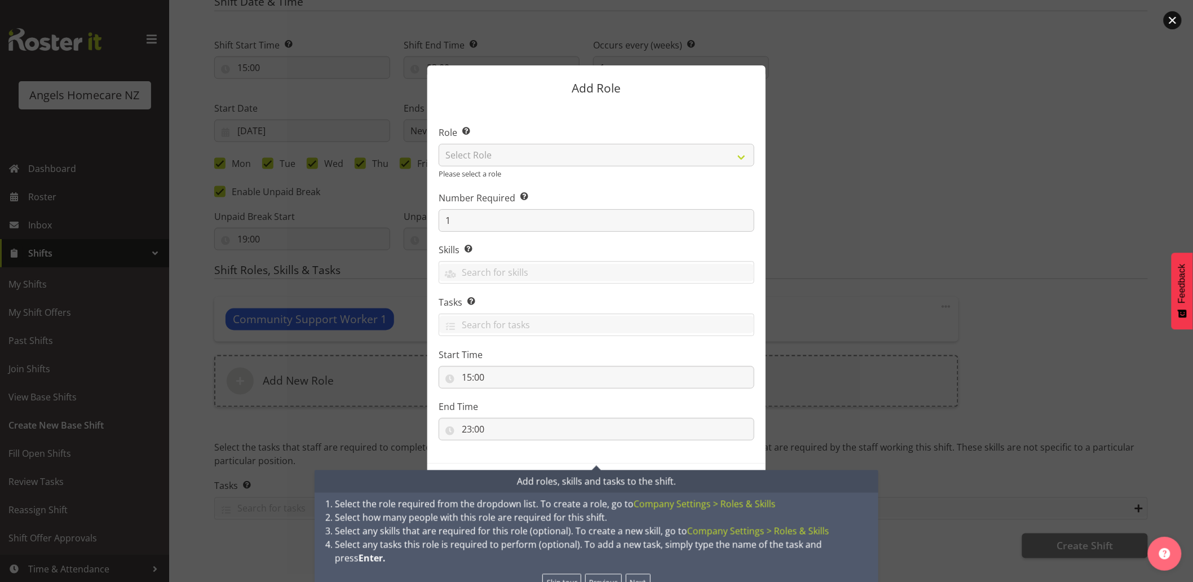
scroll to position [545, 0]
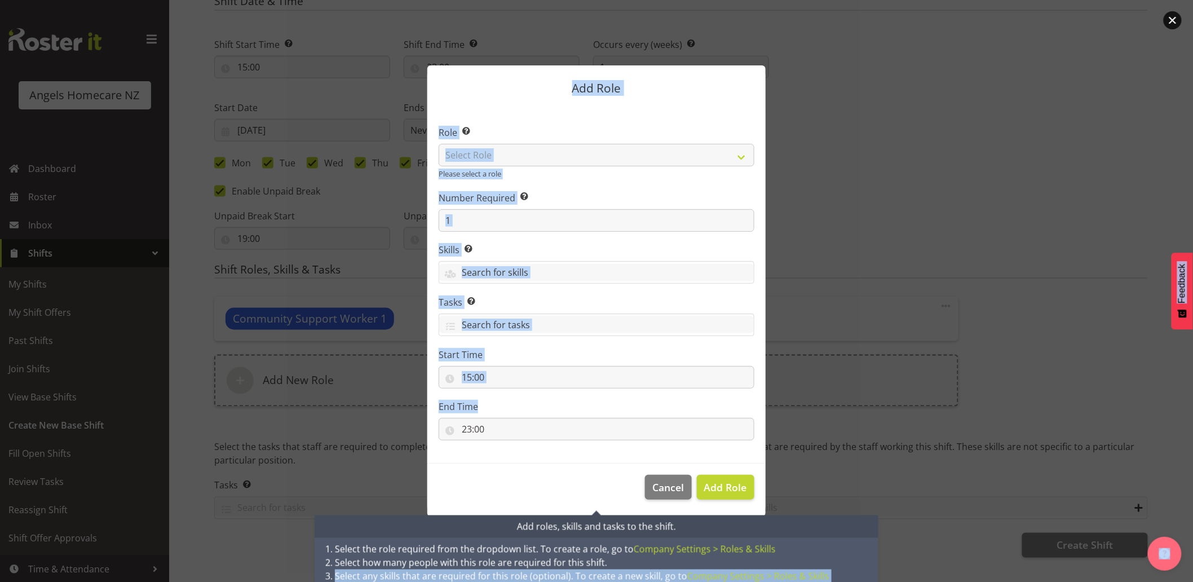
drag, startPoint x: 830, startPoint y: 556, endPoint x: 830, endPoint y: 506, distance: 49.6
drag, startPoint x: 830, startPoint y: 506, endPoint x: 928, endPoint y: 536, distance: 102.5
click at [928, 536] on div at bounding box center [596, 291] width 1193 height 582
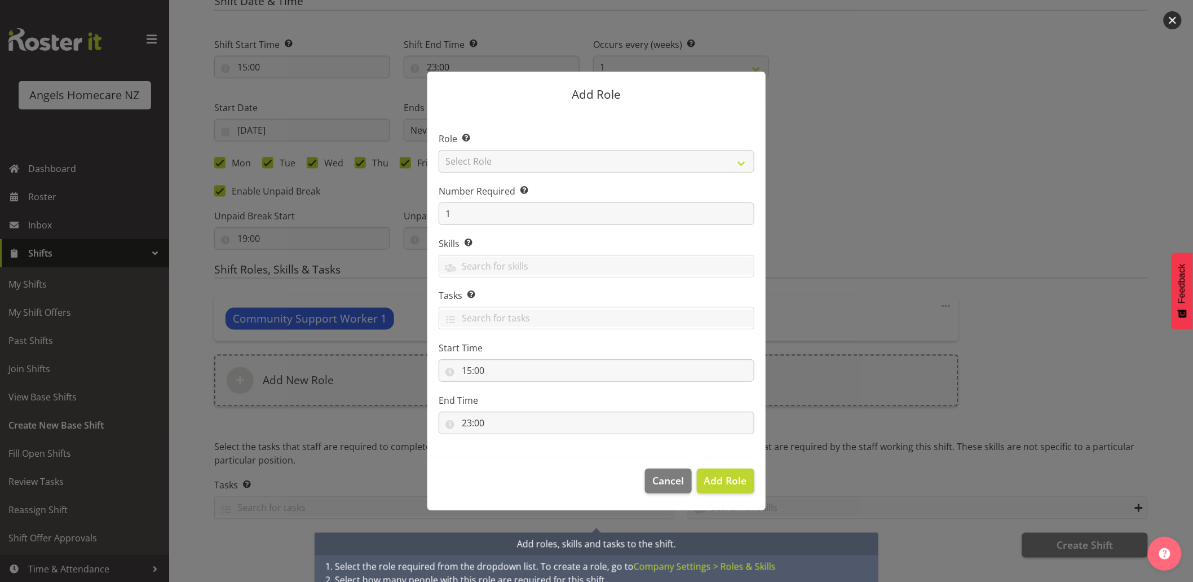
scroll to position [638, 0]
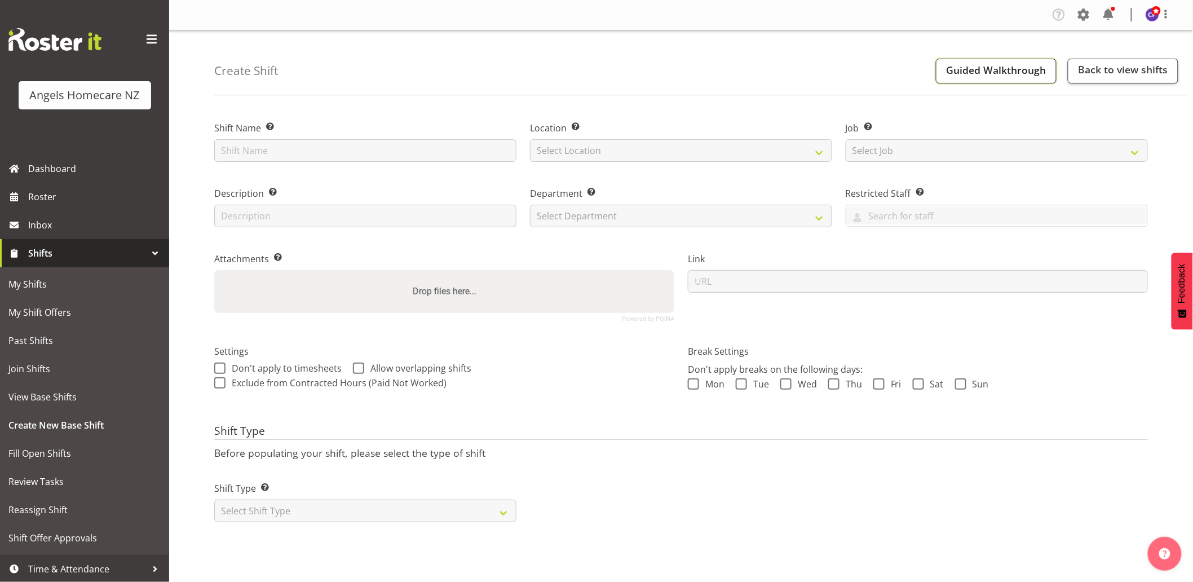
click at [994, 76] on button "Guided Walkthrough" at bounding box center [996, 71] width 121 height 25
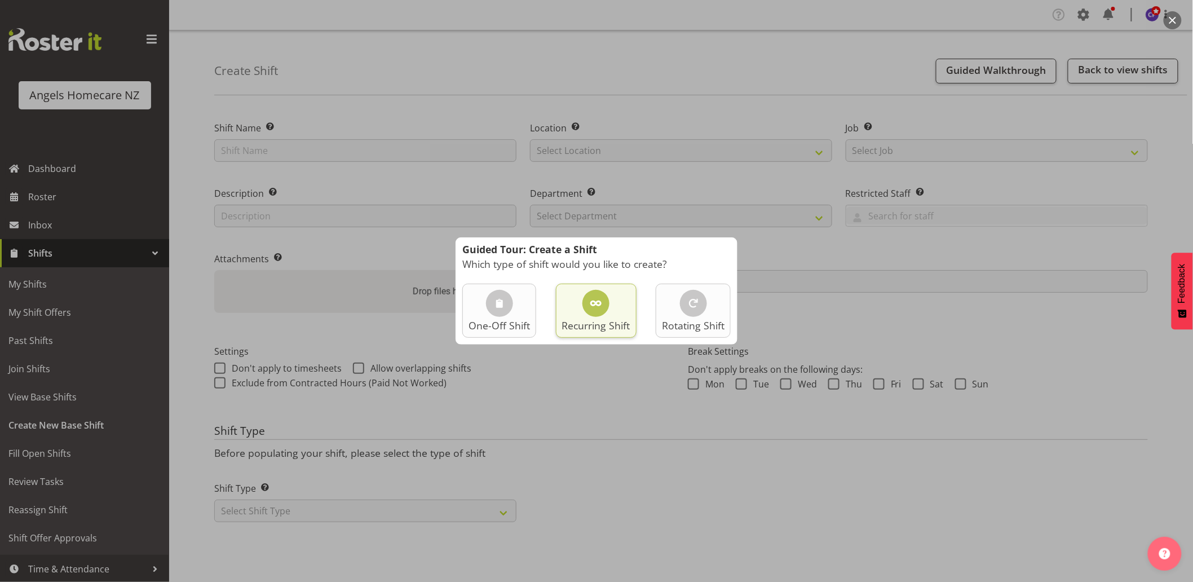
click at [596, 303] on span at bounding box center [596, 304] width 14 height 14
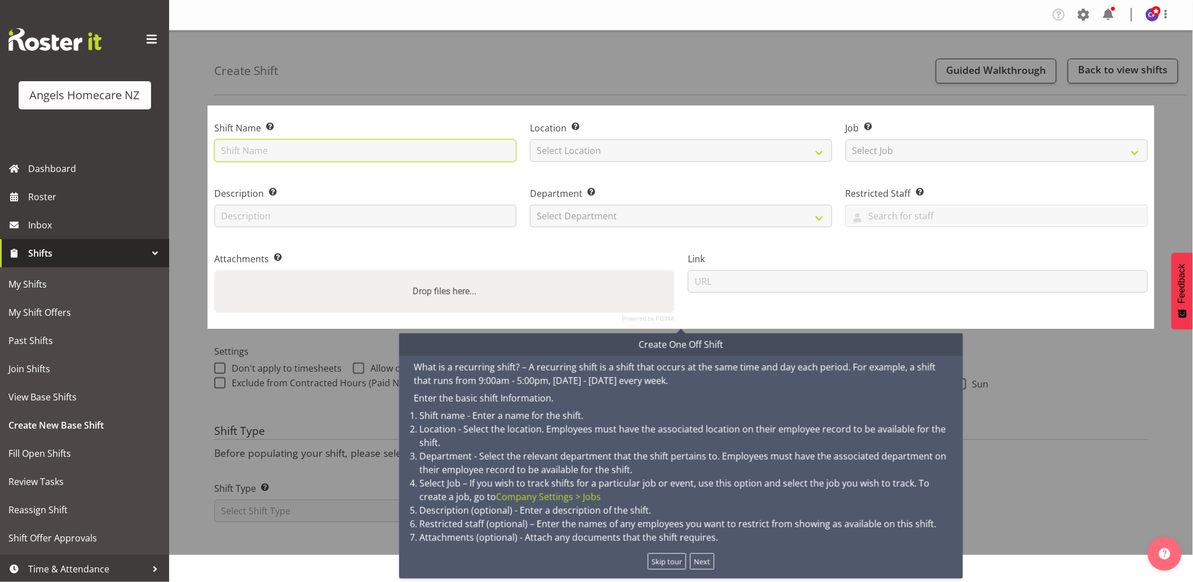
click at [432, 145] on input "text" at bounding box center [365, 150] width 302 height 23
type input "Team [PERSON_NAME]"
type input "24/7 cares"
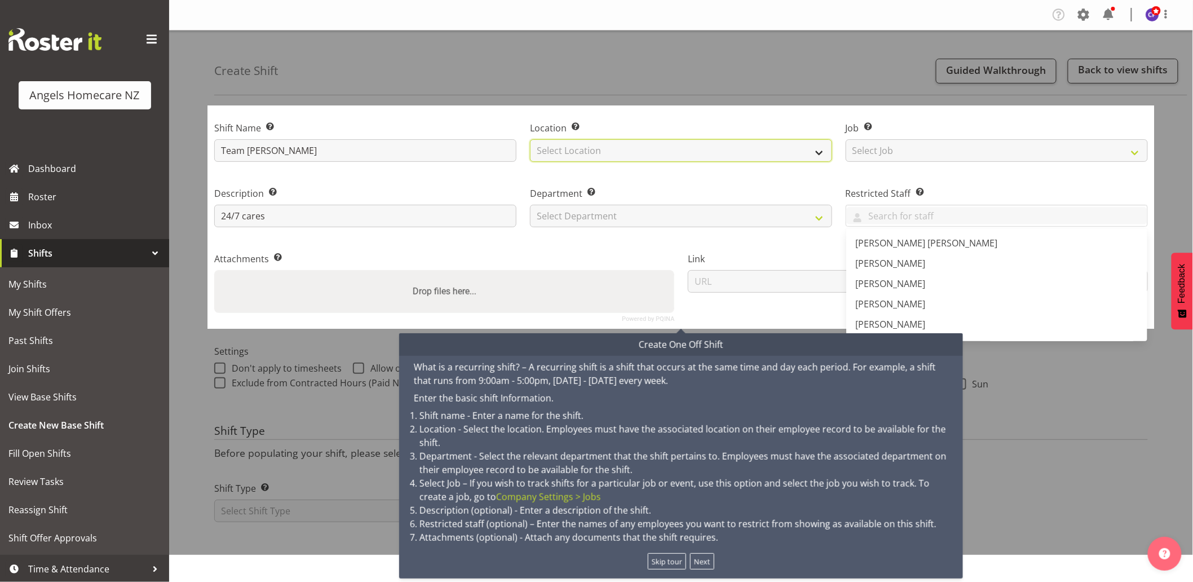
click at [615, 149] on select "Select Location [GEOGRAPHIC_DATA] [GEOGRAPHIC_DATA] [GEOGRAPHIC_DATA] [GEOGRAPH…" at bounding box center [681, 150] width 302 height 23
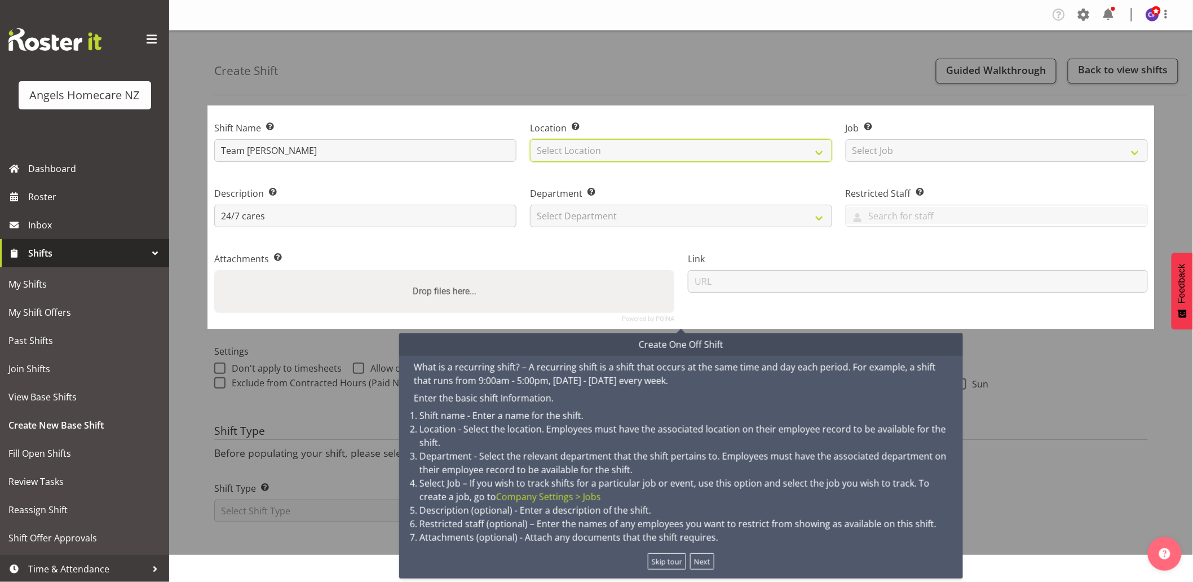
select select "1290"
click at [530, 139] on select "Select Location [GEOGRAPHIC_DATA] [GEOGRAPHIC_DATA] [GEOGRAPHIC_DATA] [GEOGRAPH…" at bounding box center [681, 150] width 302 height 23
click at [909, 156] on select "Select Job Create new job Home Management Personal Cares" at bounding box center [997, 150] width 302 height 23
select select "10686"
click at [846, 139] on select "Select Job Create new job Home Management Personal Cares" at bounding box center [997, 150] width 302 height 23
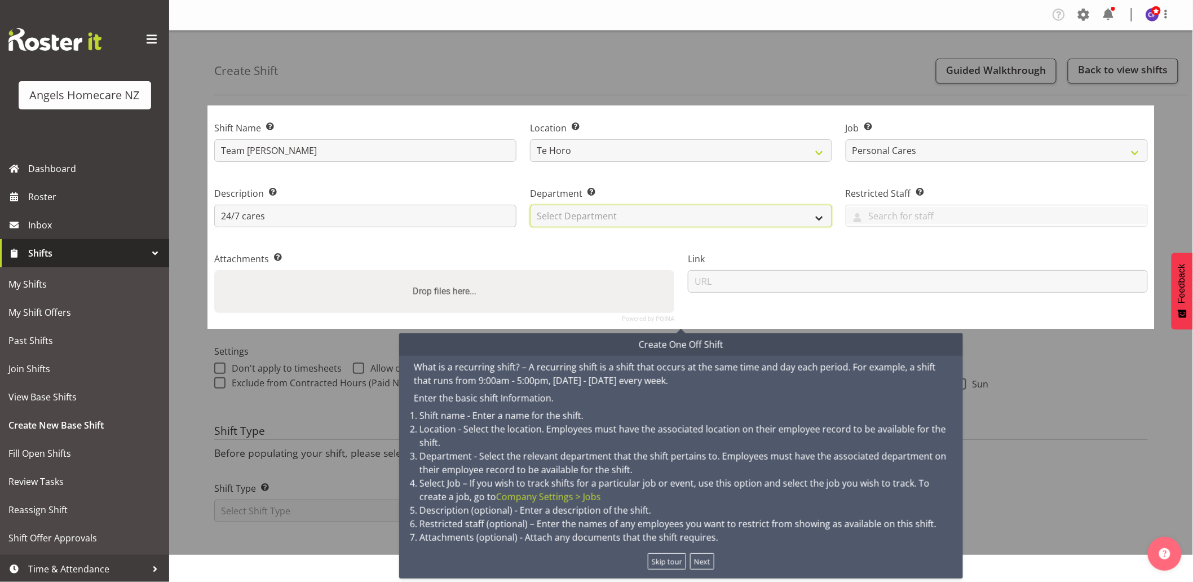
click at [547, 216] on select "Select Department Manager Support Workers" at bounding box center [681, 216] width 302 height 23
select select "928"
click at [530, 205] on select "Select Department Manager Support Workers" at bounding box center [681, 216] width 302 height 23
click at [701, 559] on button "Next" at bounding box center [702, 561] width 25 height 16
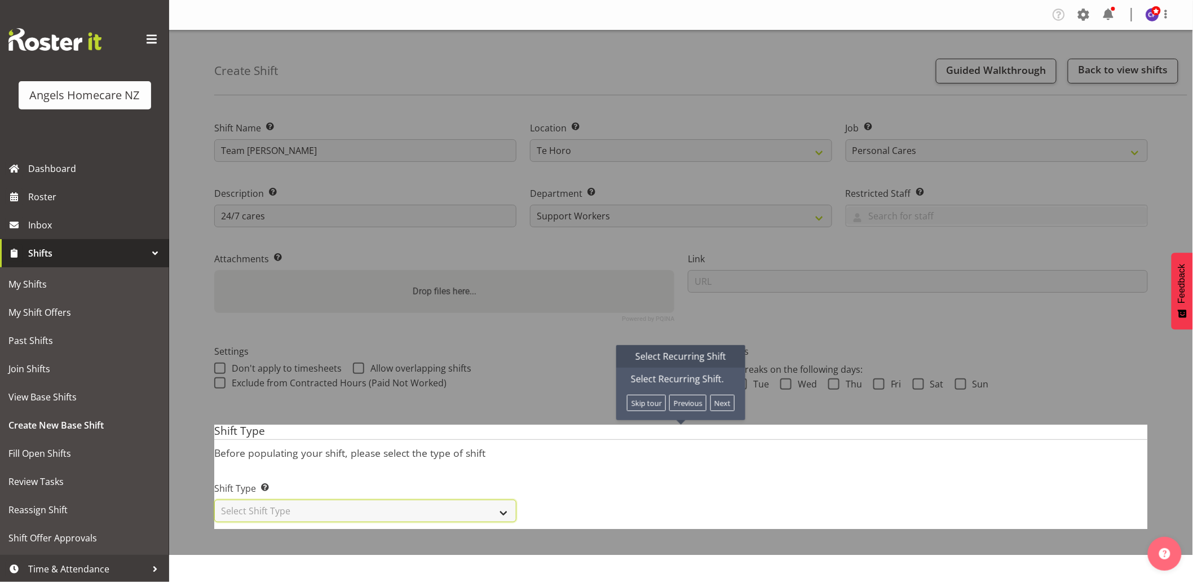
click at [489, 507] on select "Select Shift Type One Off Shift Recurring Shift Rotating Shift" at bounding box center [365, 510] width 302 height 23
select select "recurring"
click at [214, 499] on select "Select Shift Type One Off Shift Recurring Shift Rotating Shift" at bounding box center [365, 510] width 302 height 23
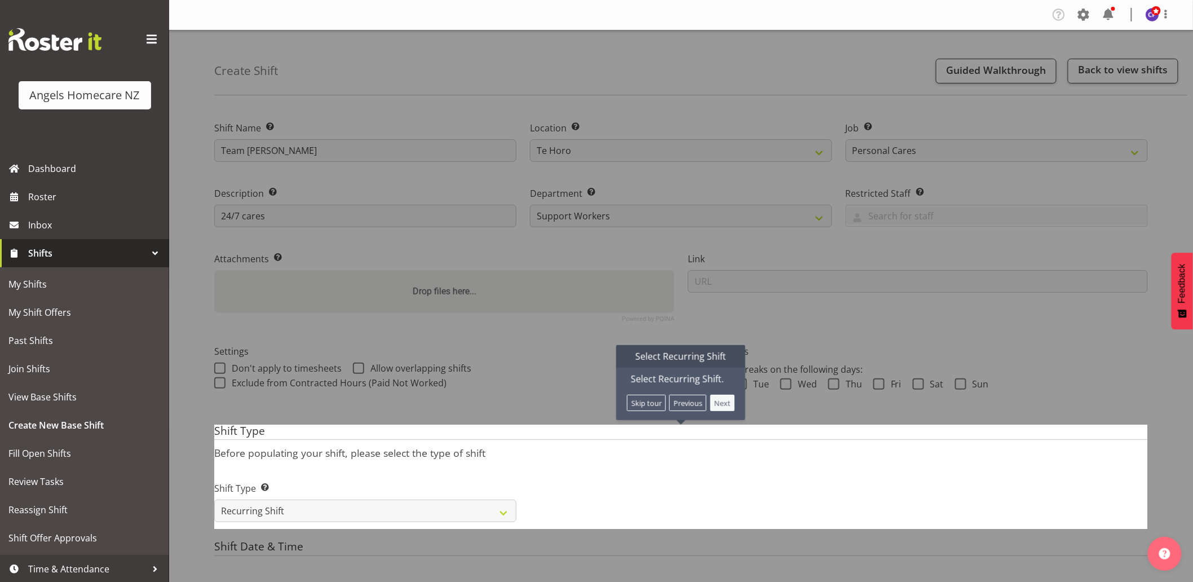
click at [720, 402] on button "Next" at bounding box center [722, 403] width 25 height 16
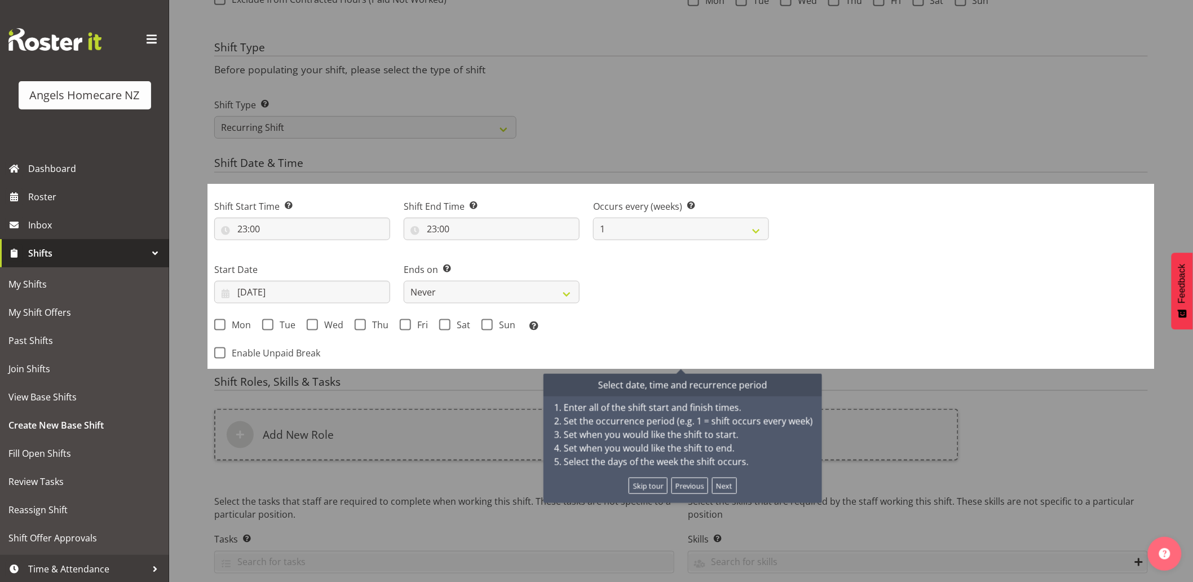
scroll to position [431, 0]
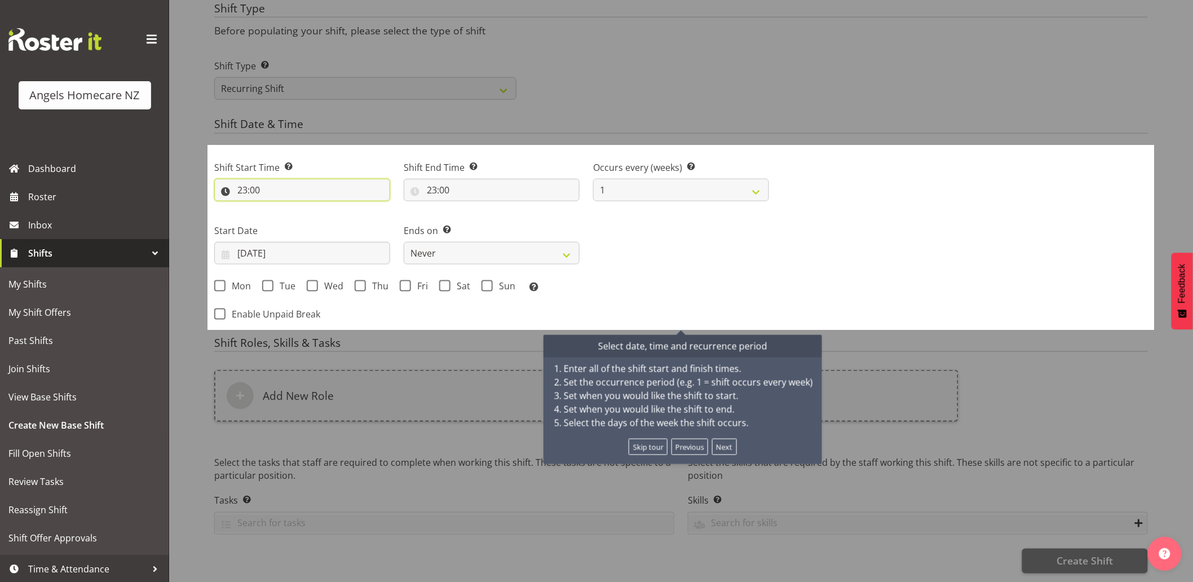
click at [294, 181] on input "23:00" at bounding box center [302, 190] width 176 height 23
click at [290, 210] on select "00 01 02 03 04 05 06 07 08 09 10 11 12 13 14 15 16 17 18 19 20 21 22 23" at bounding box center [290, 219] width 25 height 23
select select "15"
click at [278, 208] on select "00 01 02 03 04 05 06 07 08 09 10 11 12 13 14 15 16 17 18 19 20 21 22 23" at bounding box center [290, 219] width 25 height 23
type input "15:00"
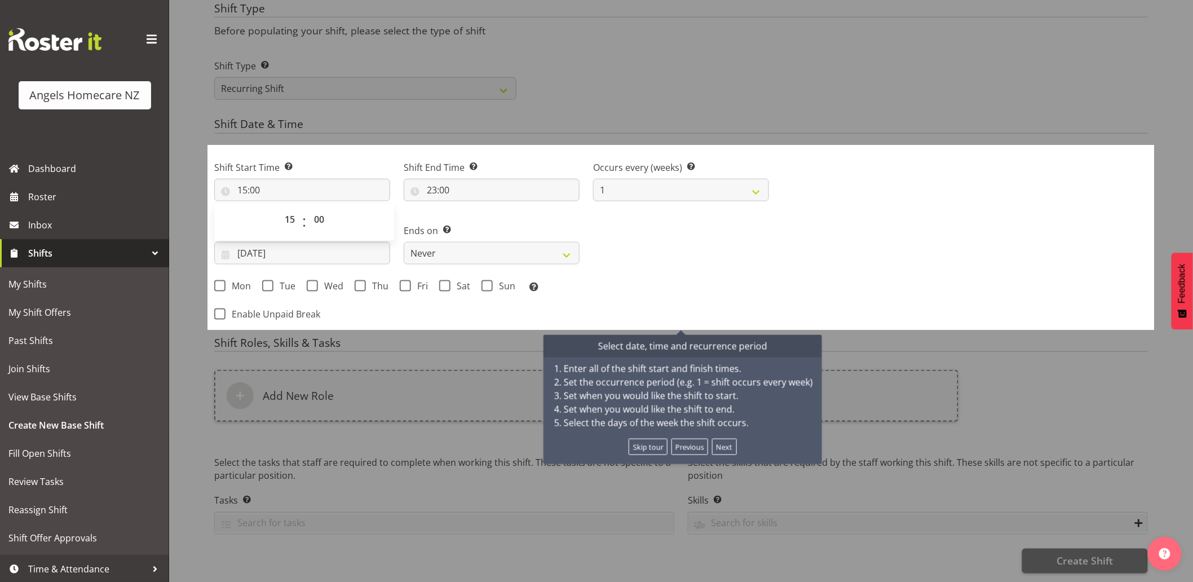
click at [611, 204] on div "Shift Start Time Set the time of the day you wish this shift to start 15:00 00 …" at bounding box center [491, 223] width 568 height 157
click at [220, 280] on span at bounding box center [219, 285] width 11 height 11
click at [220, 282] on input "Mon" at bounding box center [217, 285] width 7 height 7
checkbox input "true"
click at [267, 280] on span at bounding box center [267, 285] width 11 height 11
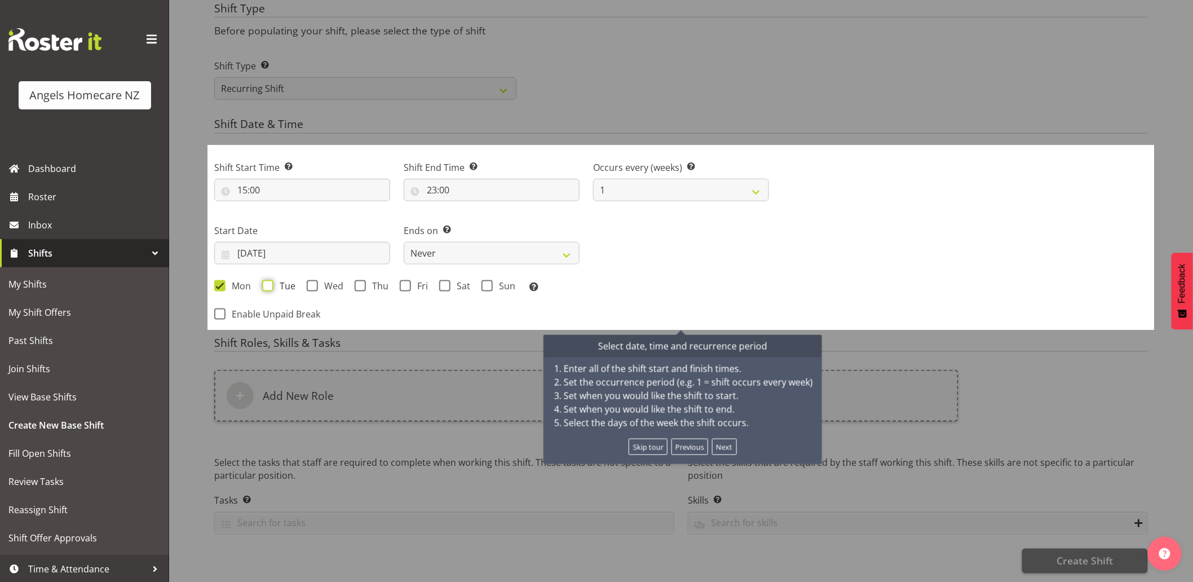
click at [267, 282] on input "Tue" at bounding box center [265, 285] width 7 height 7
checkbox input "true"
click at [308, 284] on div "Mon Tue Wed Thu Fri Sat Sun Select the days of the week you wish to create this…" at bounding box center [491, 287] width 555 height 15
click at [308, 280] on span at bounding box center [312, 285] width 11 height 11
click at [308, 282] on input "Wed" at bounding box center [310, 285] width 7 height 7
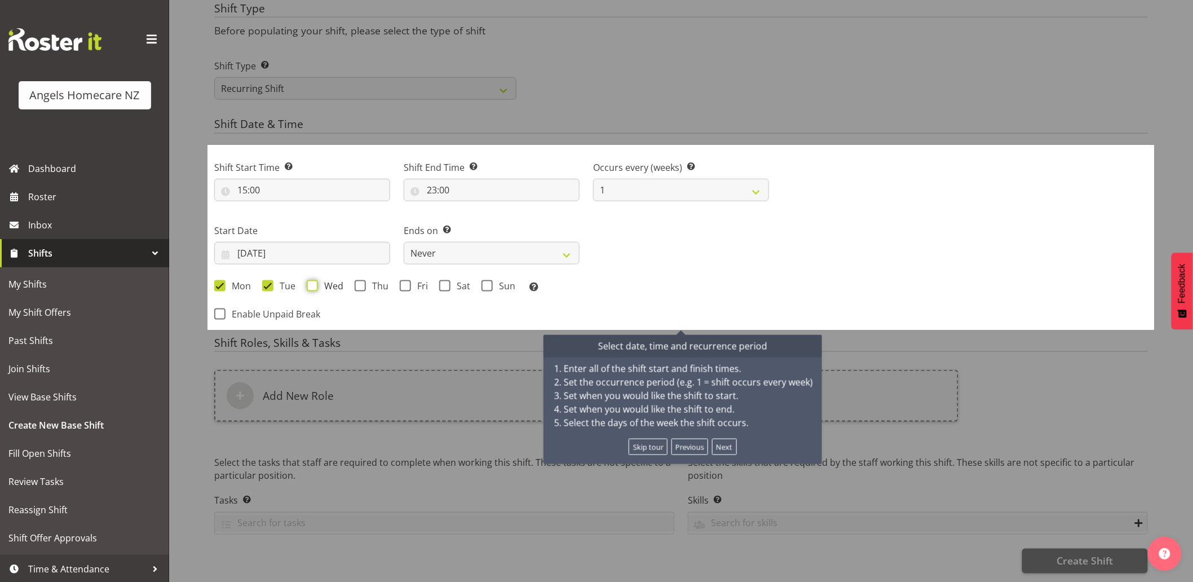
checkbox input "true"
click at [359, 280] on span at bounding box center [360, 285] width 11 height 11
click at [359, 282] on input "Thu" at bounding box center [358, 285] width 7 height 7
checkbox input "true"
click at [408, 280] on span at bounding box center [405, 285] width 11 height 11
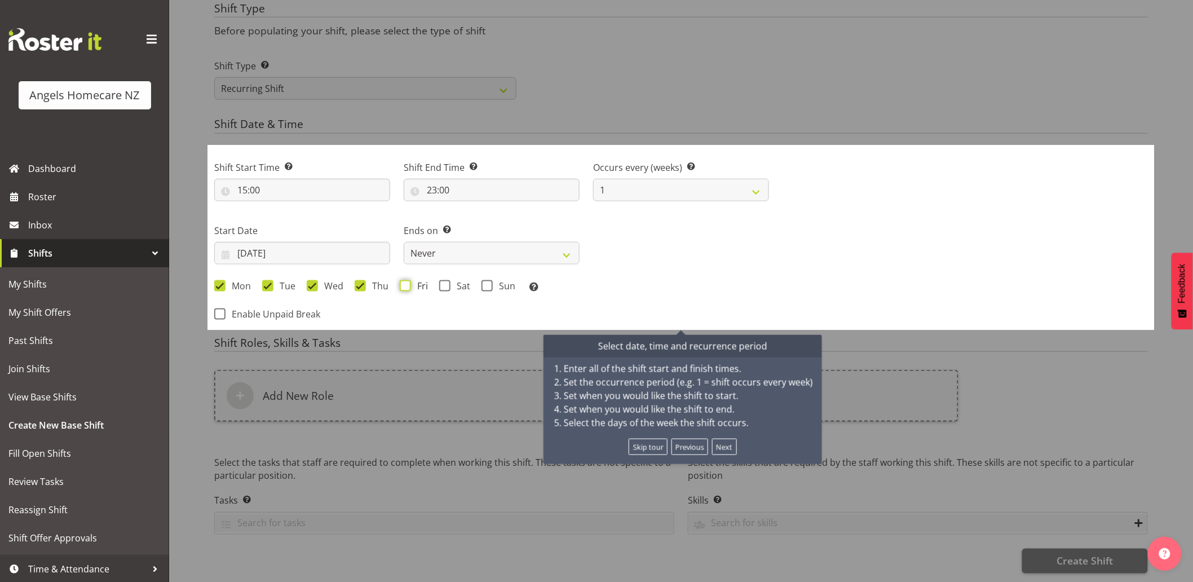
click at [407, 282] on input "Fri" at bounding box center [403, 285] width 7 height 7
checkbox input "true"
click at [223, 308] on span at bounding box center [219, 313] width 11 height 11
click at [222, 310] on input "Enable Unpaid Break" at bounding box center [217, 313] width 7 height 7
checkbox input "true"
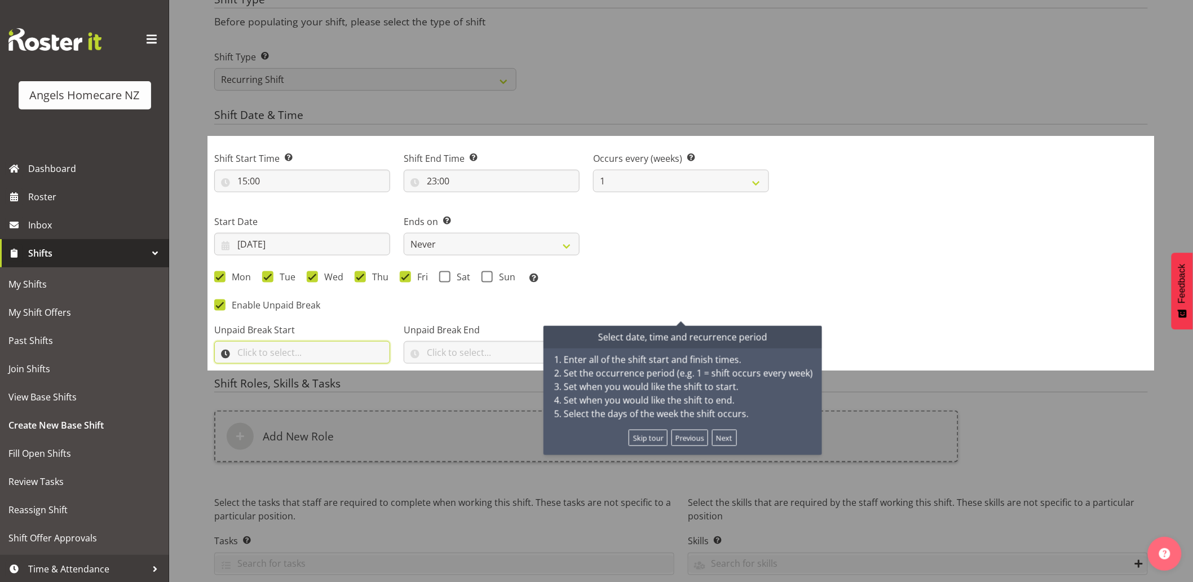
click at [325, 346] on input "text" at bounding box center [302, 352] width 176 height 23
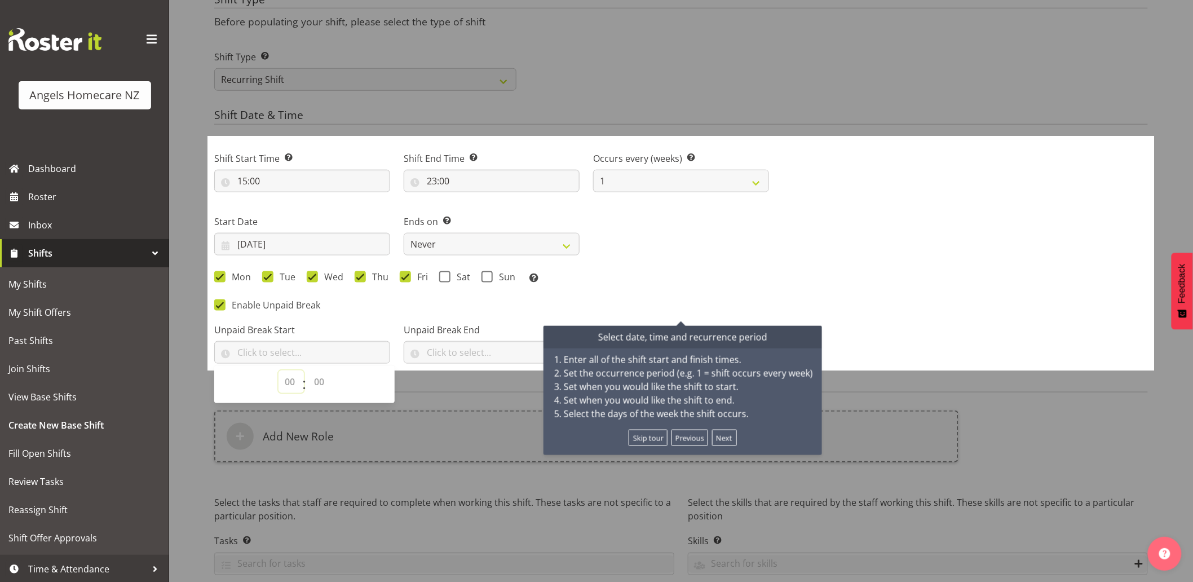
click at [290, 383] on select "00 00 01 02 03 04 05 06 07 08 09 10 11 12 13 14 15 16 17 18 19 20 21 22 23" at bounding box center [290, 381] width 25 height 23
select select "19"
click at [278, 370] on select "00 00 01 02 03 04 05 06 07 08 09 10 11 12 13 14 15 16 17 18 19 20 21 22 23" at bounding box center [290, 381] width 25 height 23
click at [317, 381] on select "00 00 01 02 03 04 05 06 07 08 09 10 11 12 13 14 15 16 17 18 19 20 21 22 23 24 2…" at bounding box center [320, 381] width 25 height 23
select select "0"
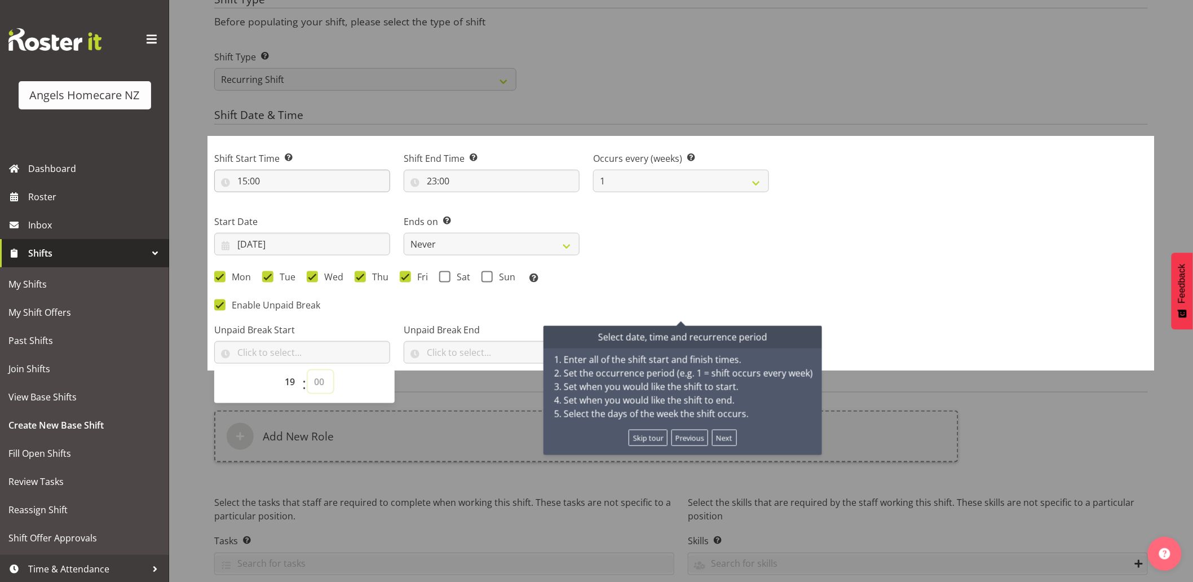
click at [308, 370] on select "00 00 01 02 03 04 05 06 07 08 09 10 11 12 13 14 15 16 17 18 19 20 21 22 23 24 2…" at bounding box center [320, 381] width 25 height 23
type input "19:00"
click at [446, 348] on input "text" at bounding box center [492, 352] width 176 height 23
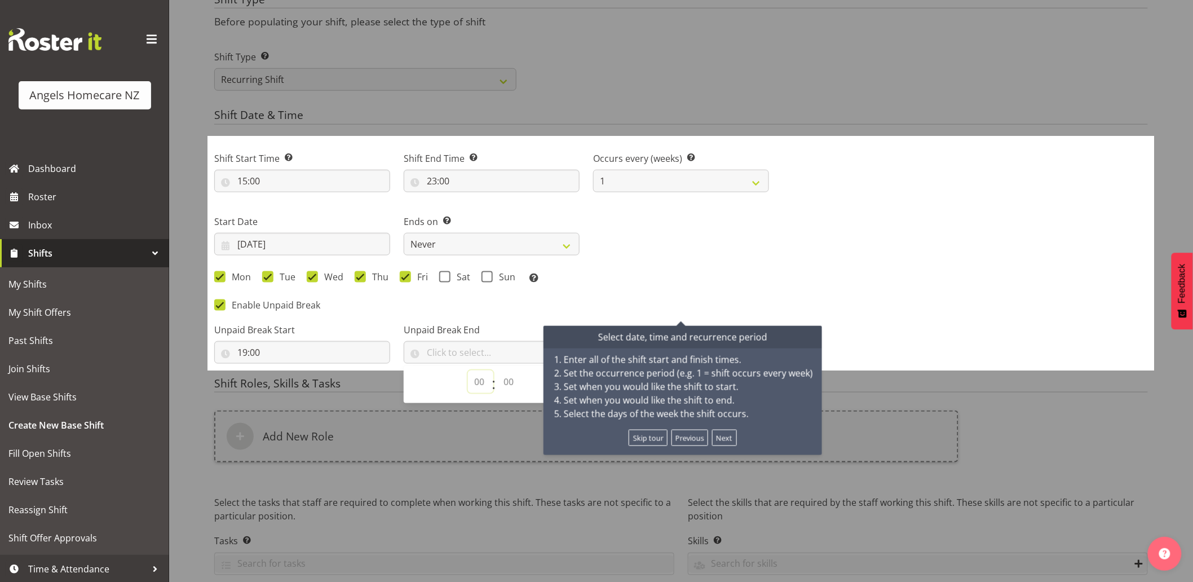
click at [485, 382] on select "00 00 01 02 03 04 05 06 07 08 09 10 11 12 13 14 15 16 17 18 19 20 21 22 23" at bounding box center [480, 381] width 25 height 23
select select "19"
click at [468, 370] on select "00 00 01 02 03 04 05 06 07 08 09 10 11 12 13 14 15 16 17 18 19 20 21 22 23" at bounding box center [480, 381] width 25 height 23
click at [505, 382] on select "00 00 01 02 03 04 05 06 07 08 09 10 11 12 13 14 15 16 17 18 19 20 21 22 23 24 2…" at bounding box center [509, 381] width 25 height 23
select select "30"
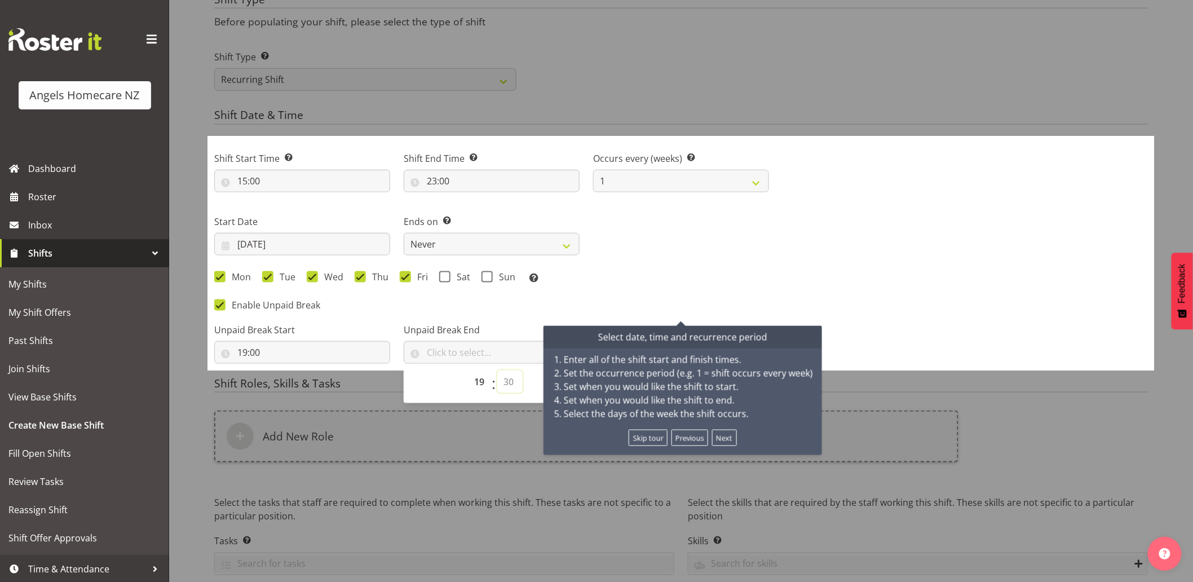
click at [497, 370] on select "00 00 01 02 03 04 05 06 07 08 09 10 11 12 13 14 15 16 17 18 19 20 21 22 23 24 2…" at bounding box center [509, 381] width 25 height 23
type input "19:30"
click at [717, 438] on button "Next" at bounding box center [724, 438] width 25 height 16
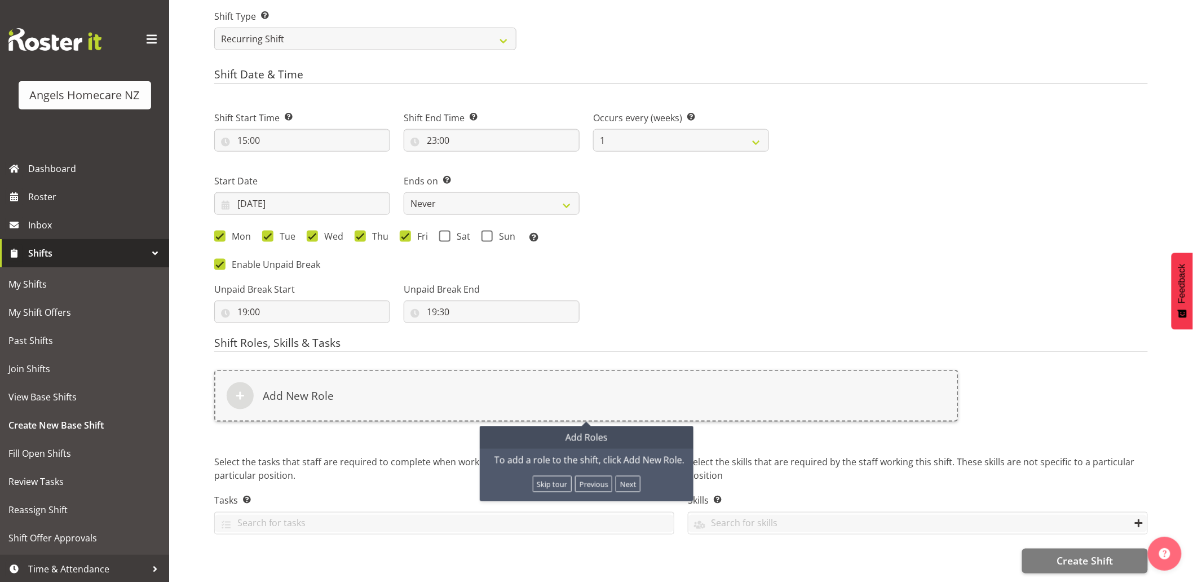
scroll to position [481, 0]
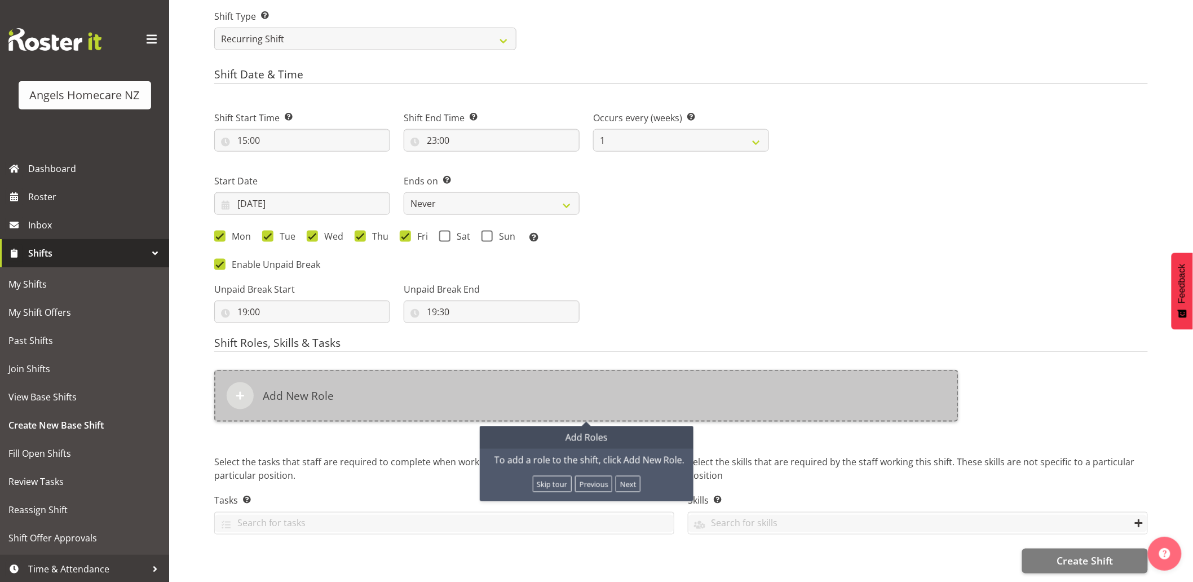
click at [241, 389] on span at bounding box center [240, 396] width 14 height 14
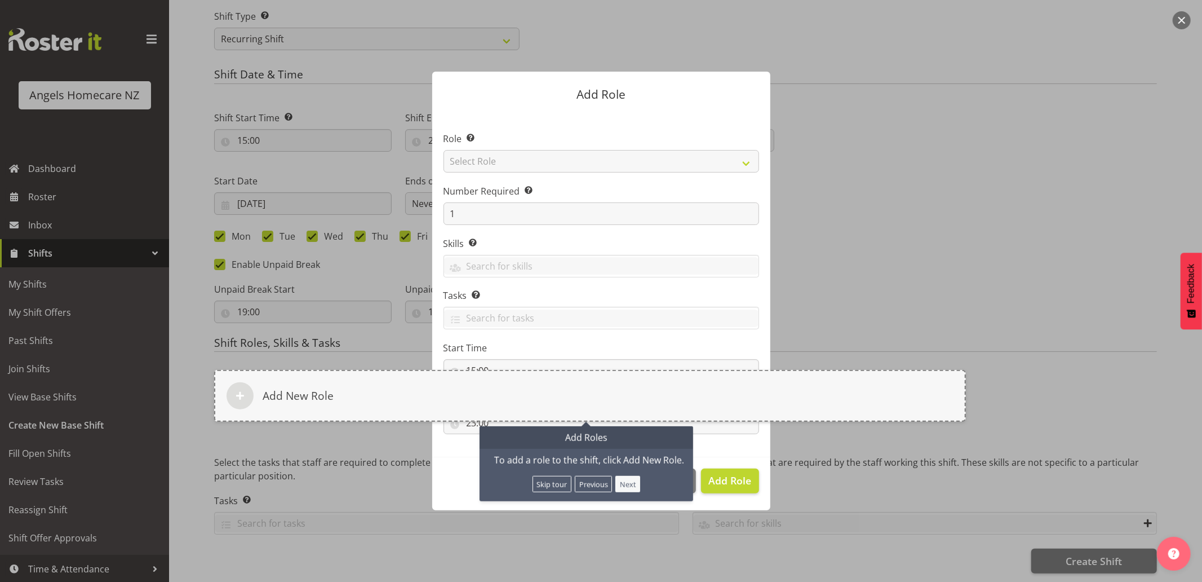
click at [621, 476] on button "Next" at bounding box center [628, 484] width 25 height 16
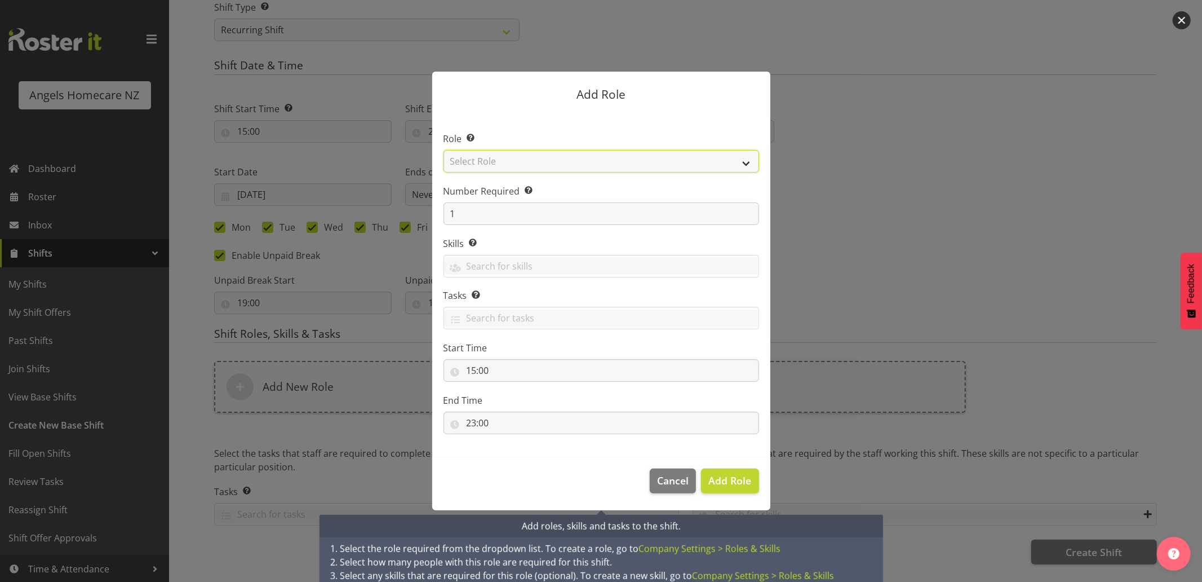
click at [485, 161] on select "Select Role Admin Coordinator Community Support Worker" at bounding box center [602, 161] width 316 height 23
select select "1572"
click at [444, 150] on select "Select Role Admin Coordinator Community Support Worker" at bounding box center [602, 161] width 316 height 23
click at [734, 478] on span "Add Role" at bounding box center [730, 481] width 43 height 14
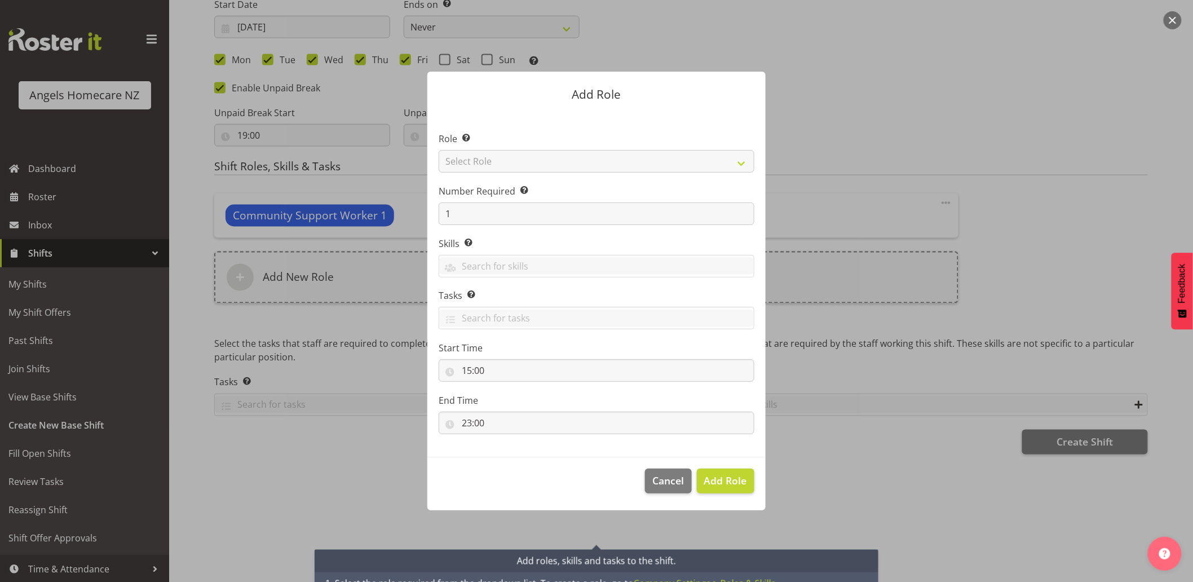
scroll to position [689, 0]
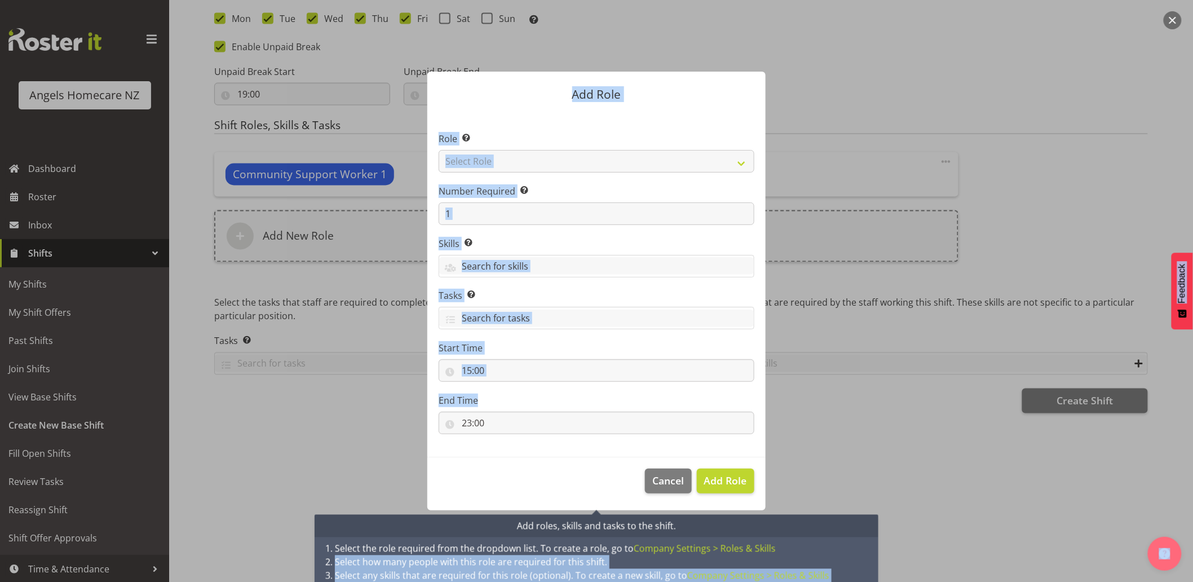
drag, startPoint x: 840, startPoint y: 552, endPoint x: 840, endPoint y: 508, distance: 44.5
drag, startPoint x: 840, startPoint y: 508, endPoint x: 930, endPoint y: 515, distance: 90.5
click at [930, 515] on div at bounding box center [596, 291] width 1193 height 582
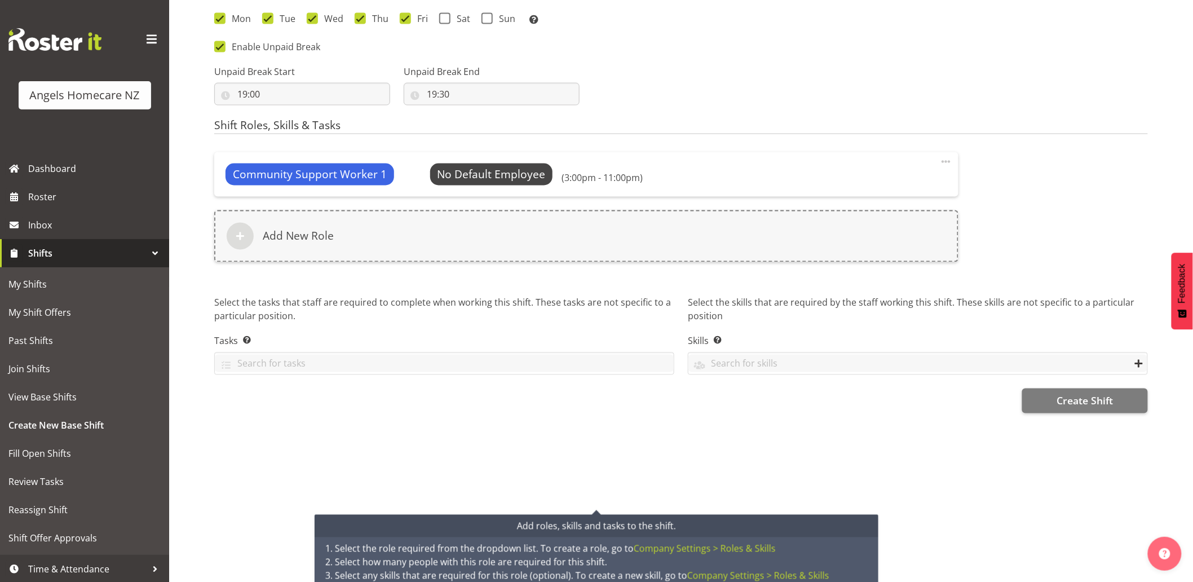
scroll to position [538, 0]
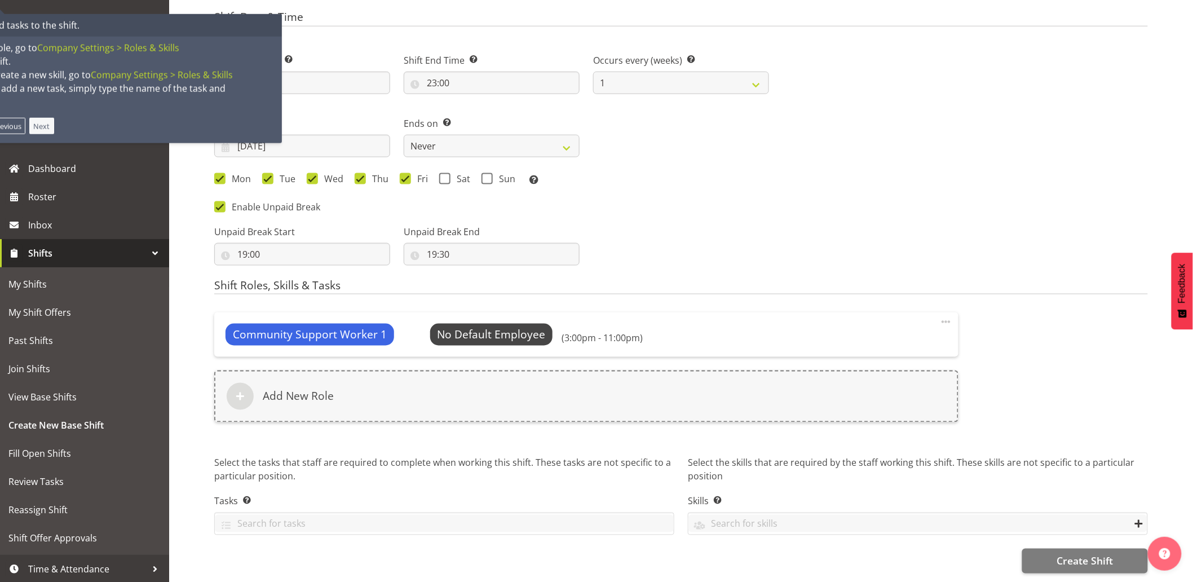
click at [40, 118] on button "Next" at bounding box center [41, 126] width 25 height 16
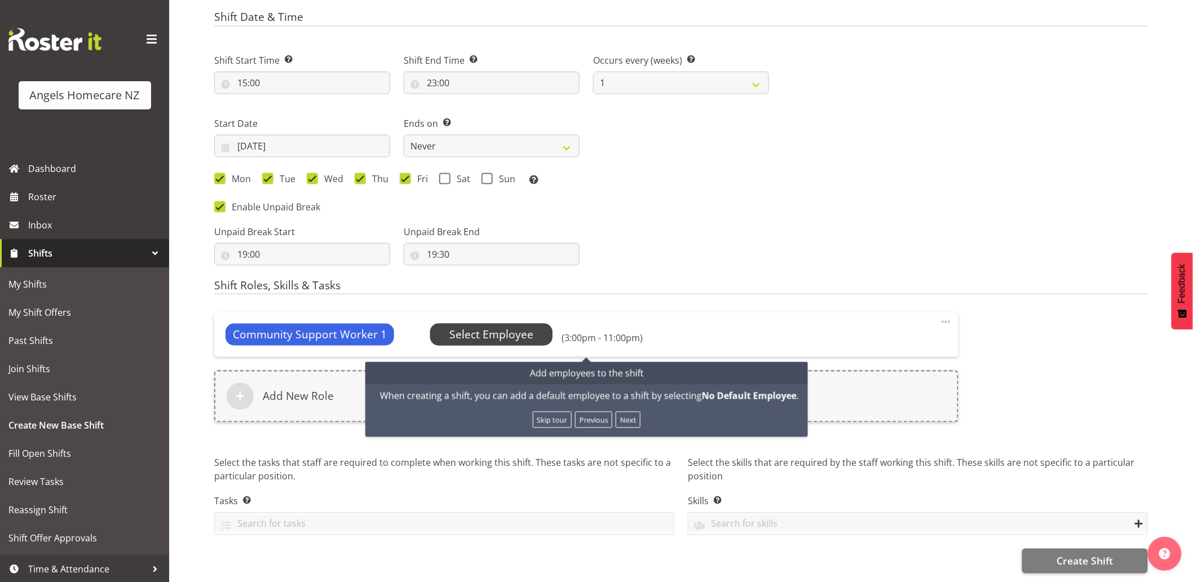
click at [505, 328] on span "Select Employee" at bounding box center [491, 334] width 84 height 16
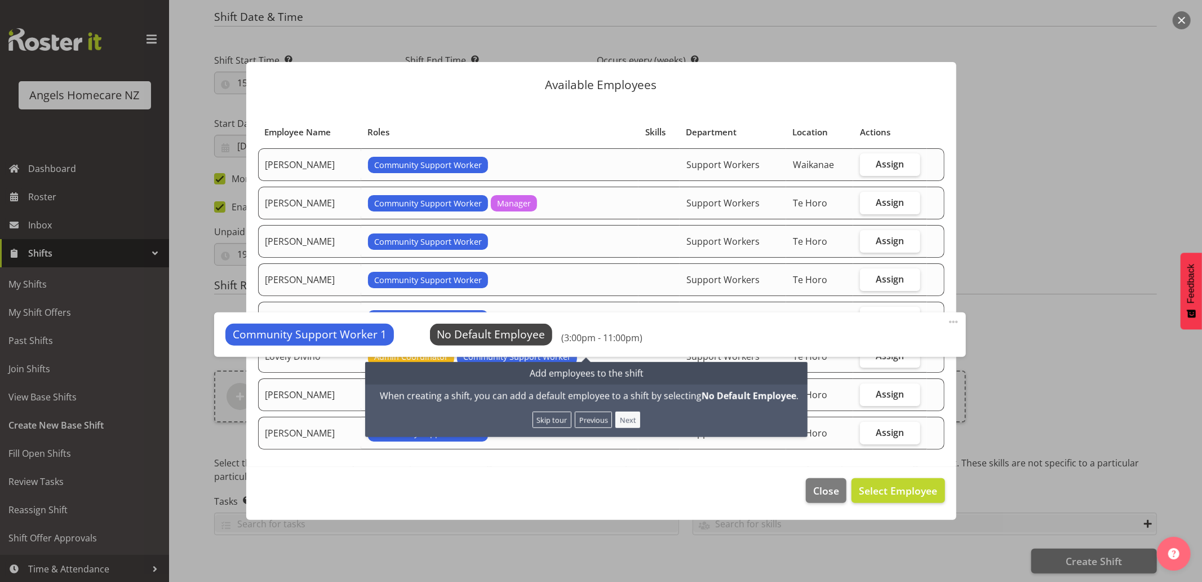
click at [629, 412] on button "Next" at bounding box center [628, 420] width 25 height 16
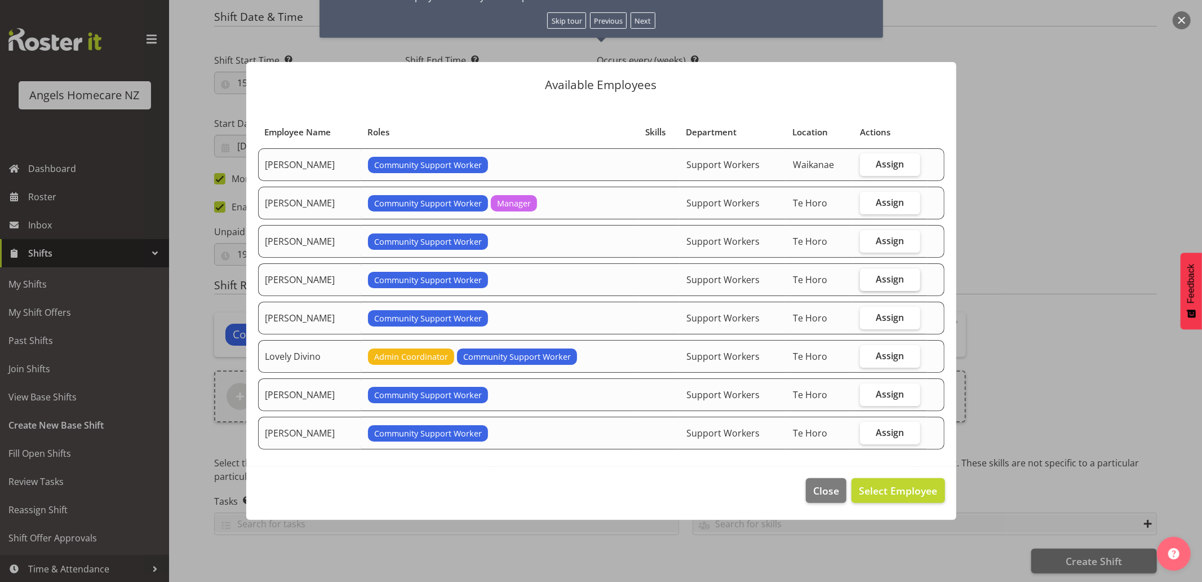
click at [881, 284] on span "Assign" at bounding box center [891, 278] width 28 height 11
click at [868, 282] on input "Assign" at bounding box center [863, 278] width 7 height 7
checkbox input "true"
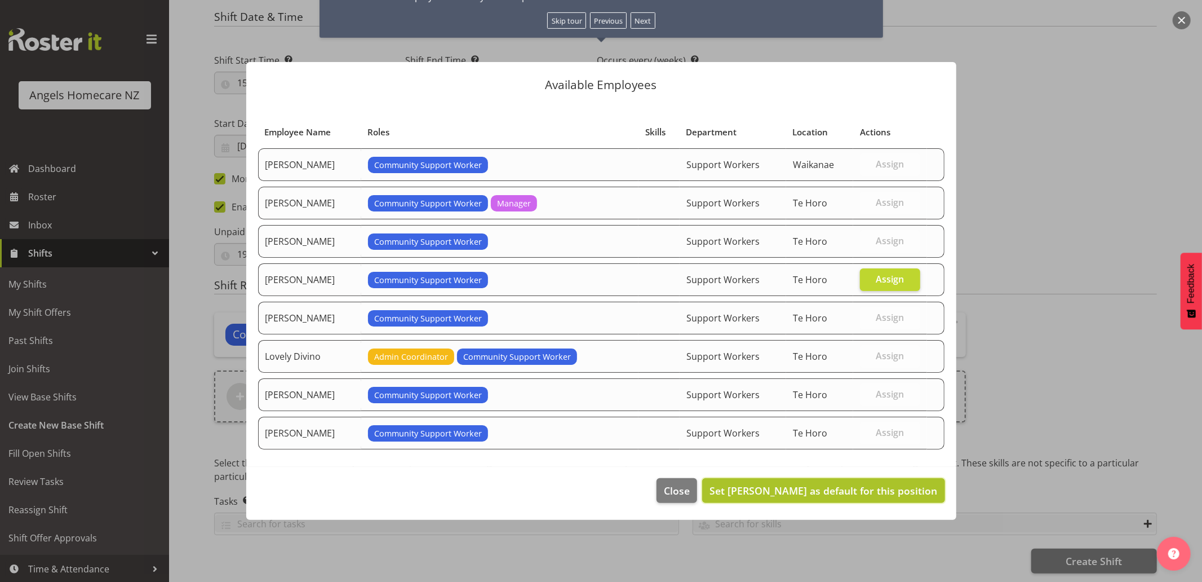
click at [748, 489] on span "Set [PERSON_NAME] as default for this position" at bounding box center [824, 491] width 228 height 14
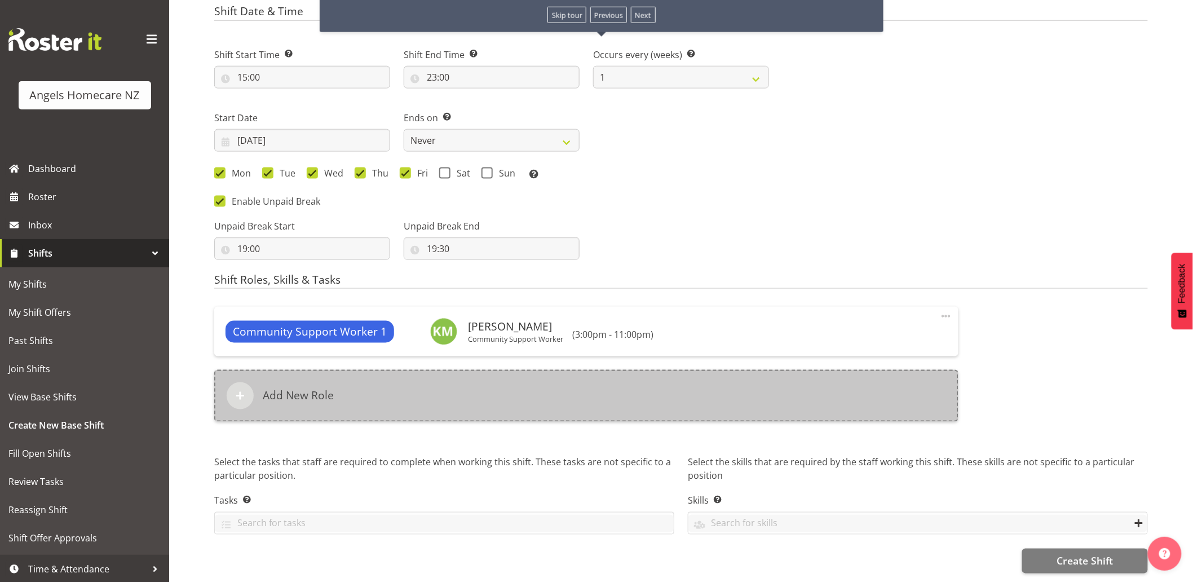
click at [292, 391] on h6 "Add New Role" at bounding box center [298, 396] width 71 height 14
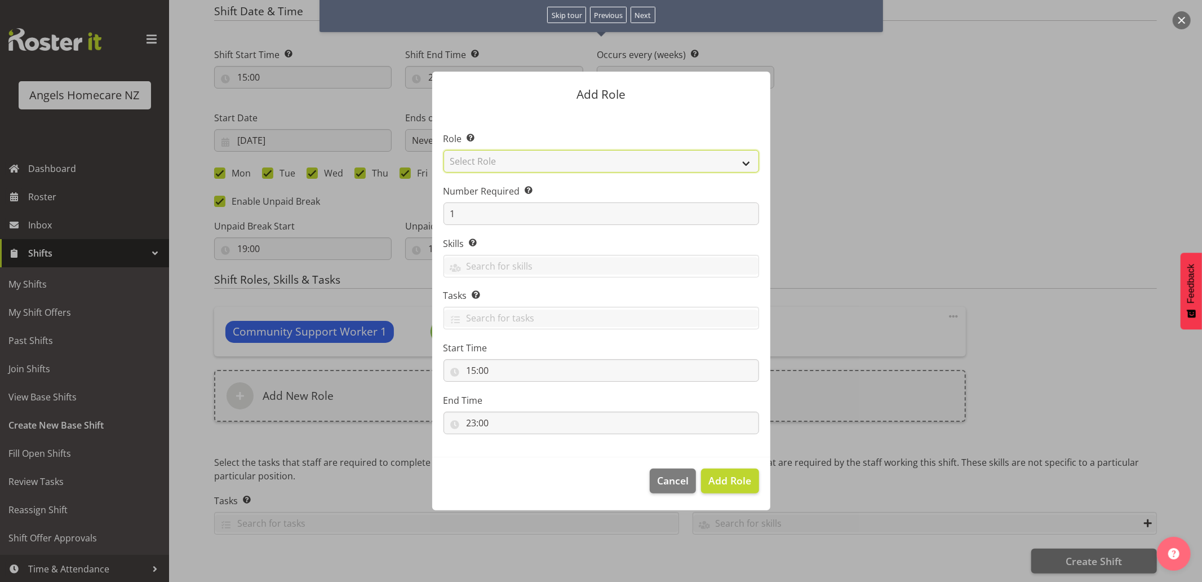
click at [549, 161] on select "Select Role Admin Coordinator Community Support Worker" at bounding box center [602, 161] width 316 height 23
select select "1572"
click at [444, 150] on select "Select Role Admin Coordinator Community Support Worker" at bounding box center [602, 161] width 316 height 23
click at [750, 483] on span "Add Role" at bounding box center [730, 481] width 43 height 14
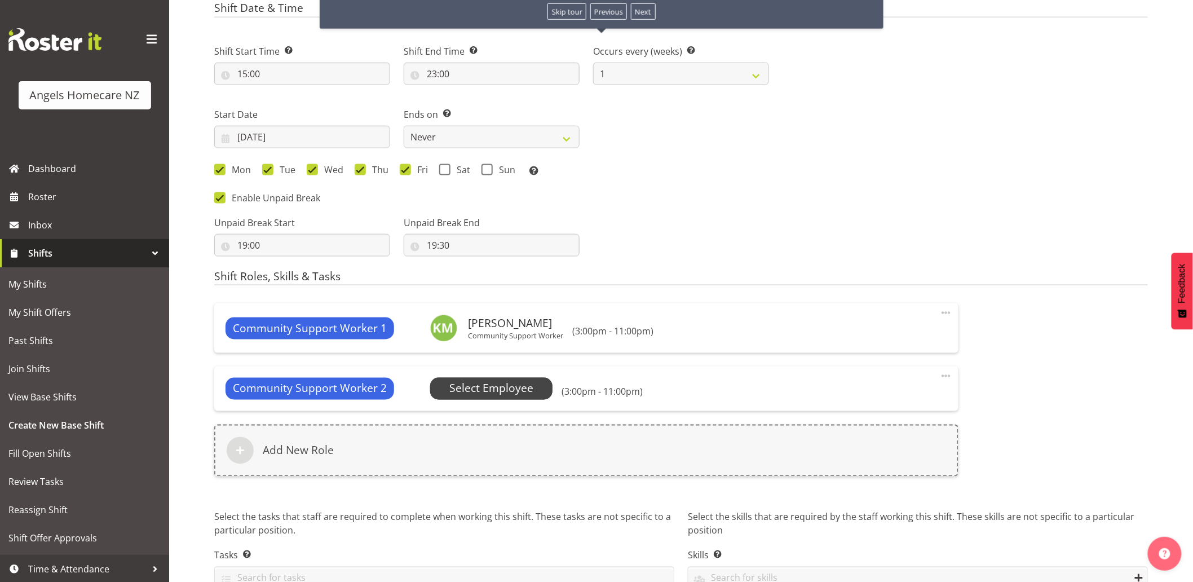
click at [515, 388] on span "Select Employee" at bounding box center [491, 389] width 84 height 16
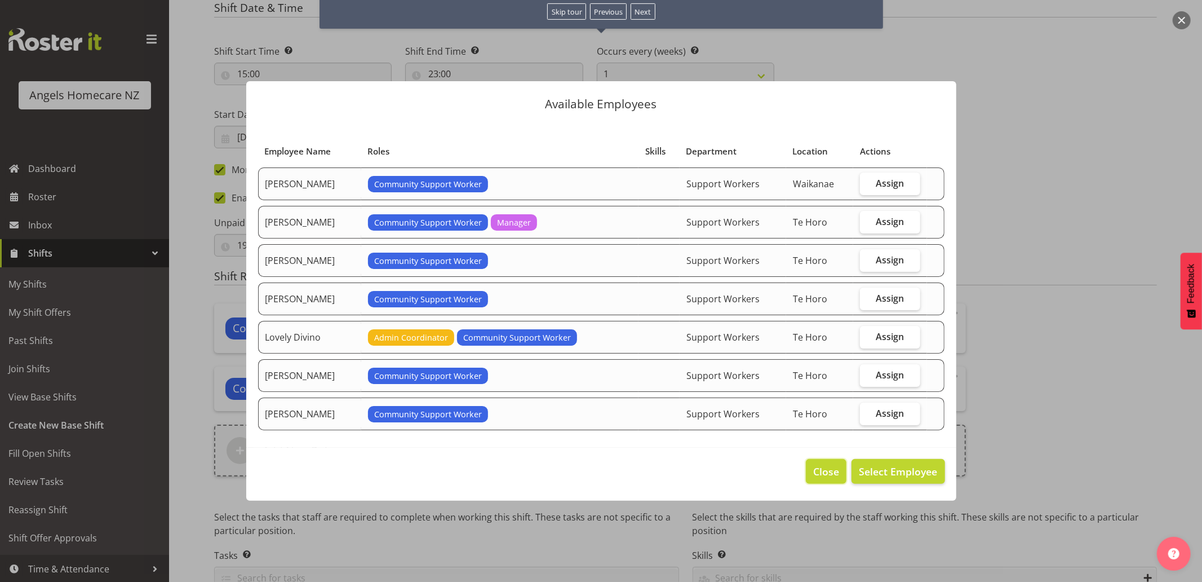
click at [825, 474] on span "Close" at bounding box center [827, 471] width 26 height 15
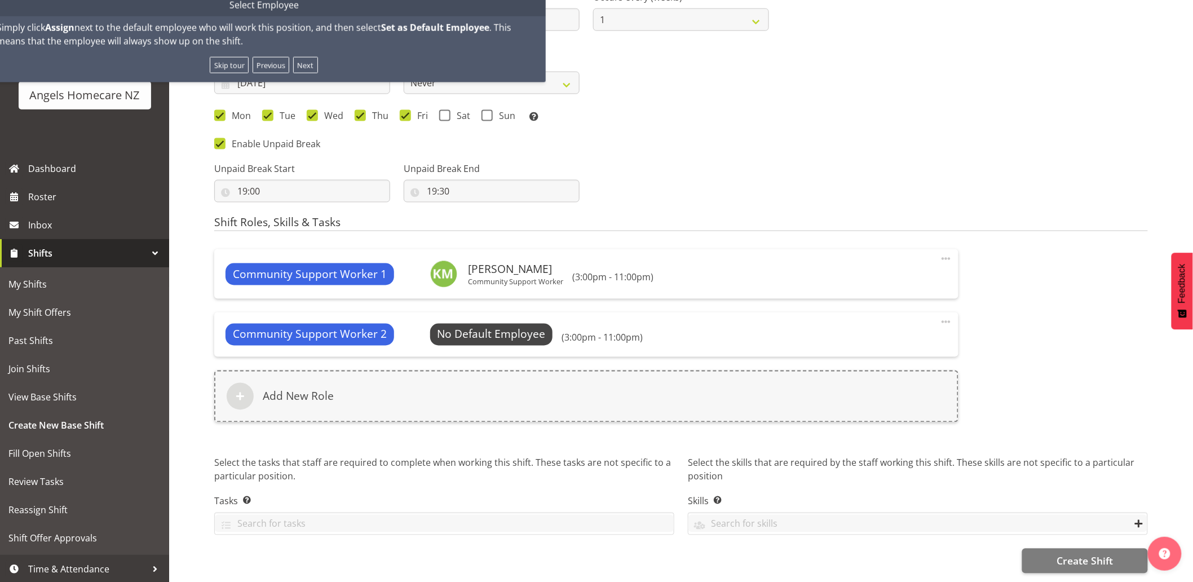
scroll to position [602, 0]
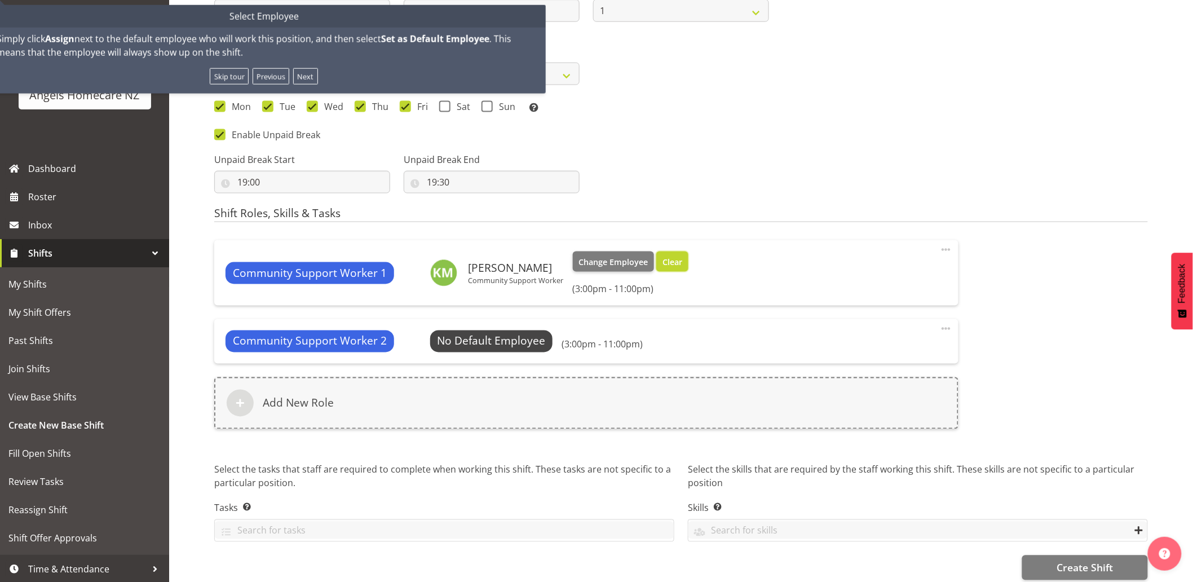
click at [671, 263] on span "Clear" at bounding box center [672, 262] width 20 height 12
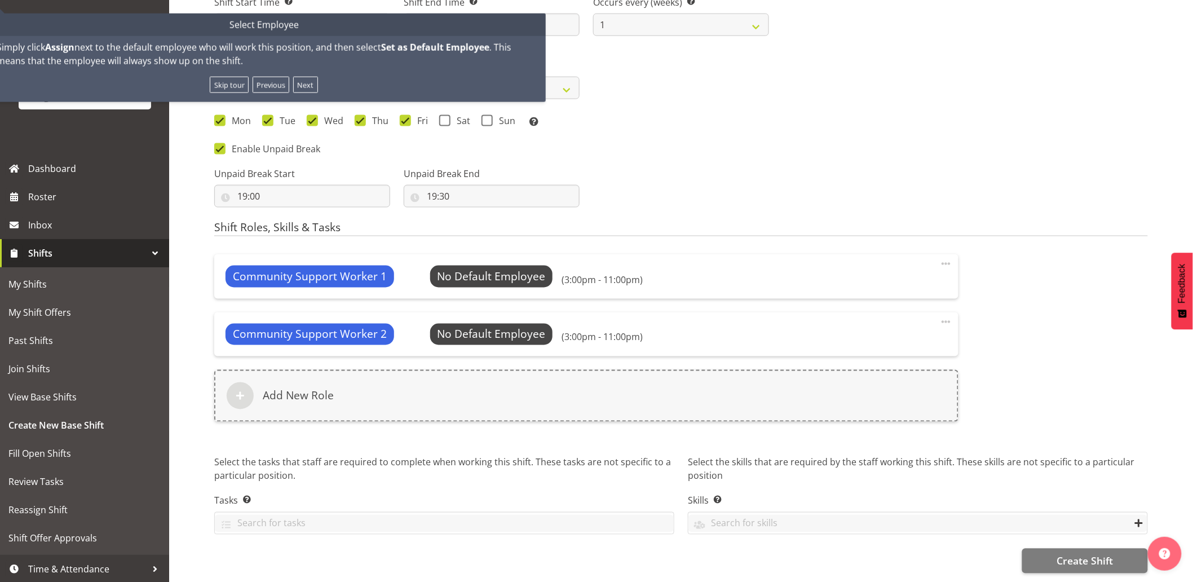
click at [944, 315] on span at bounding box center [946, 322] width 14 height 14
click at [876, 357] on link "Delete" at bounding box center [899, 367] width 108 height 20
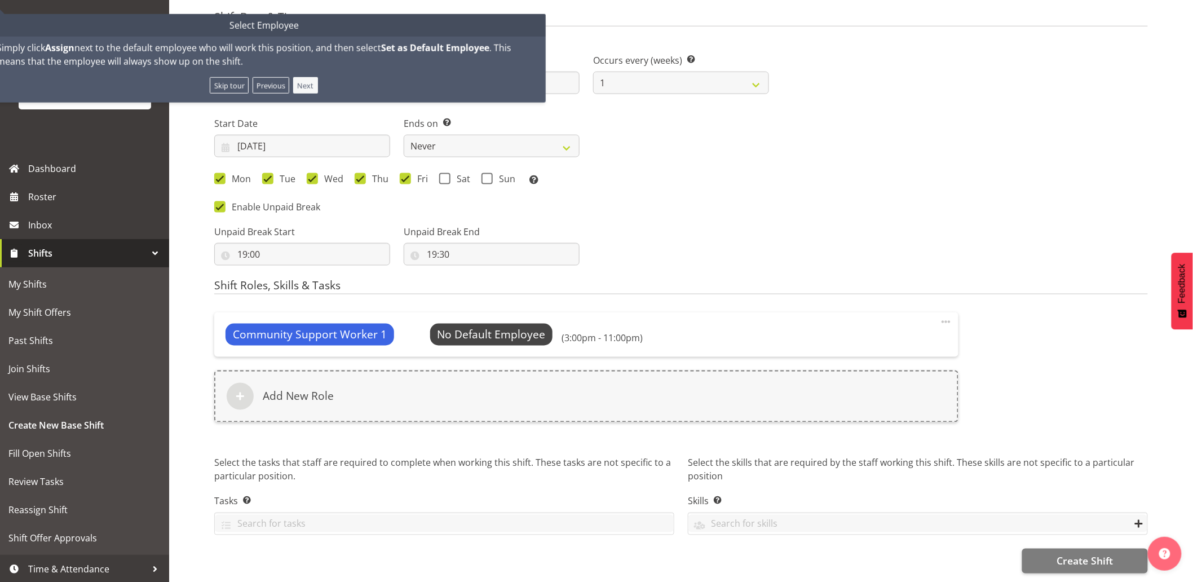
click at [303, 77] on button "Next" at bounding box center [305, 85] width 25 height 16
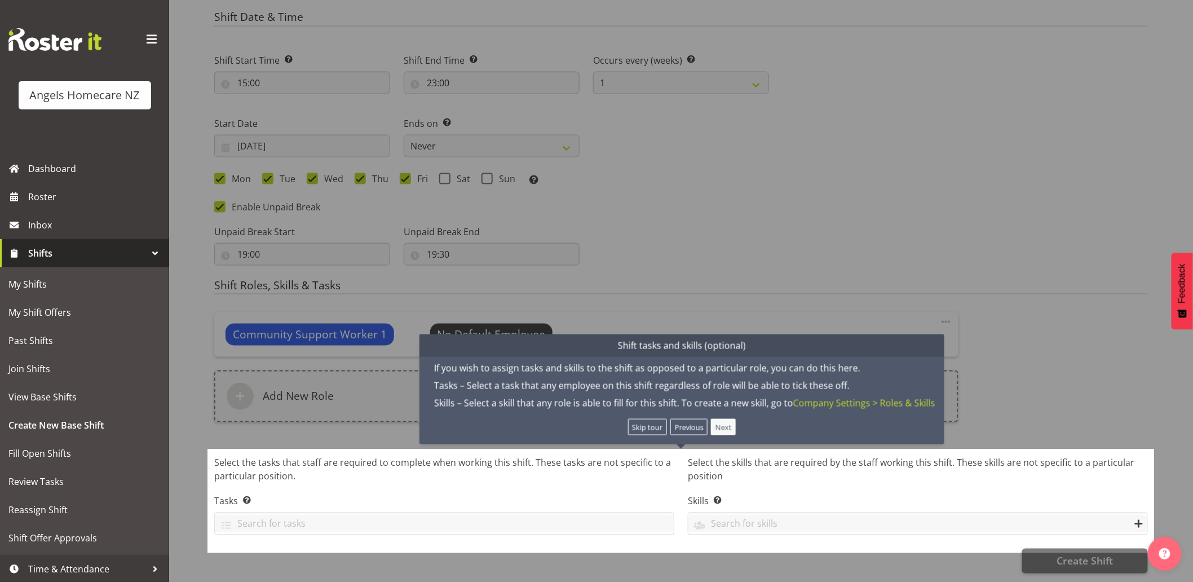
click at [717, 419] on button "Next" at bounding box center [723, 427] width 25 height 16
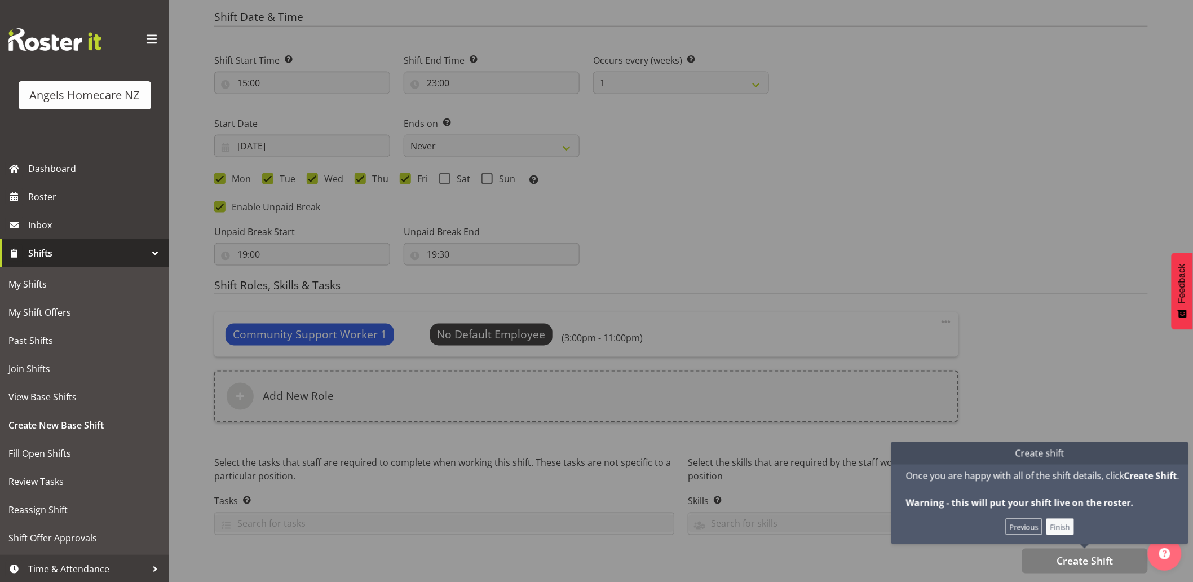
click at [1055, 519] on button "Finish" at bounding box center [1060, 527] width 28 height 16
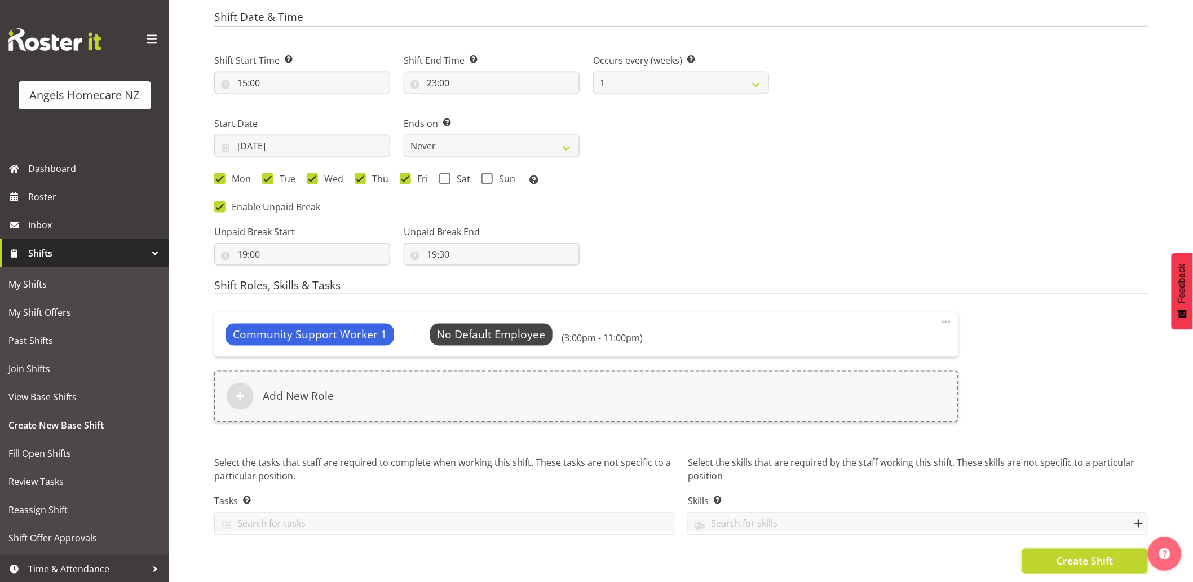
click at [1083, 554] on span "Create Shift" at bounding box center [1084, 561] width 56 height 15
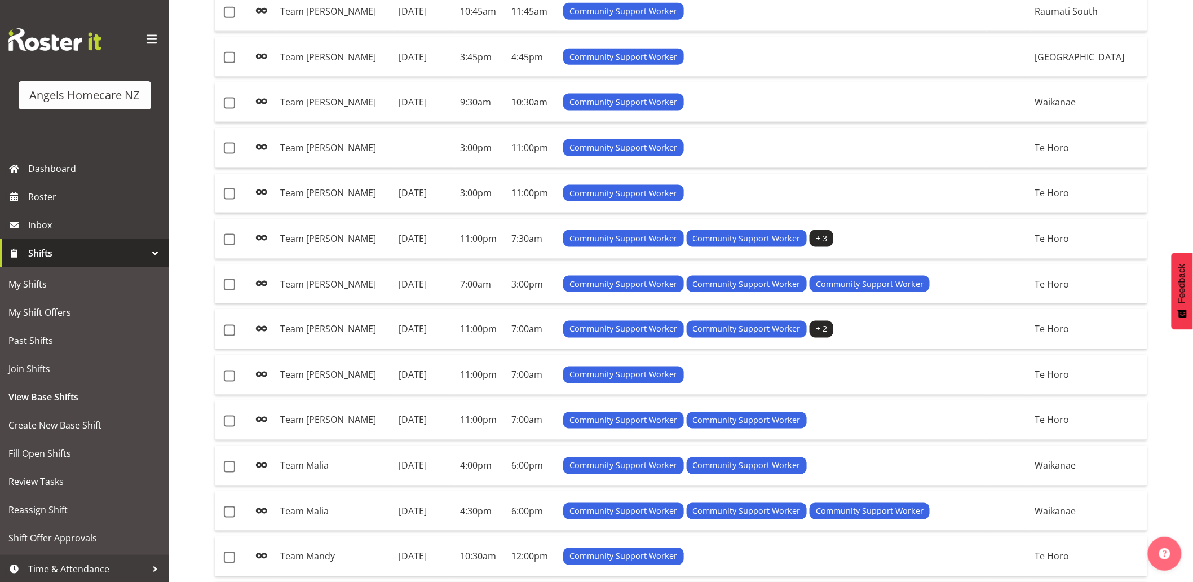
scroll to position [559, 0]
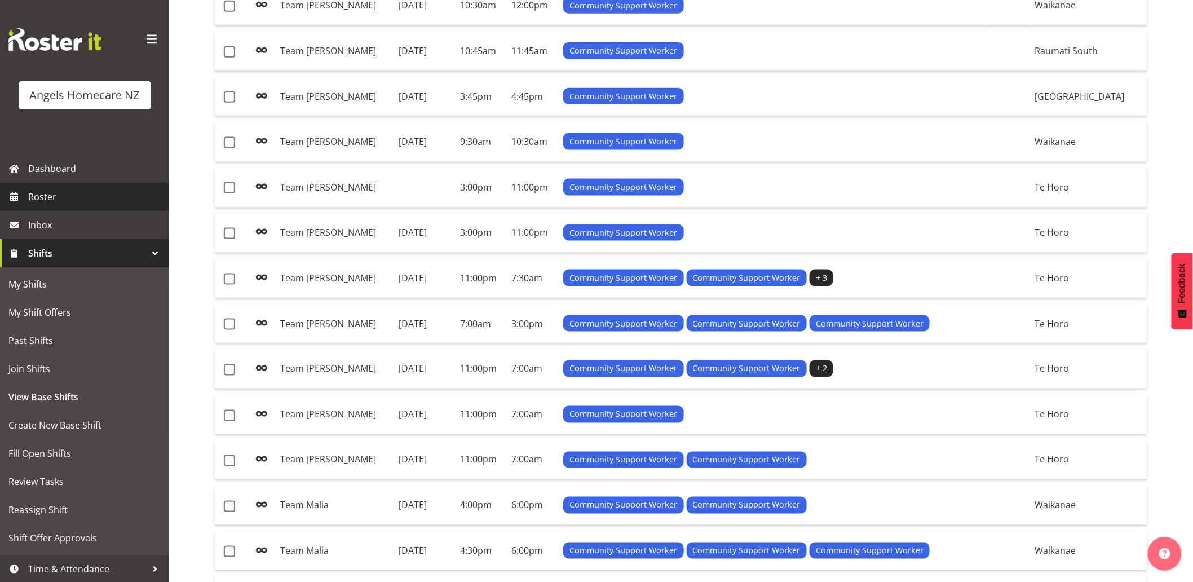
click at [66, 192] on span "Roster" at bounding box center [95, 196] width 135 height 17
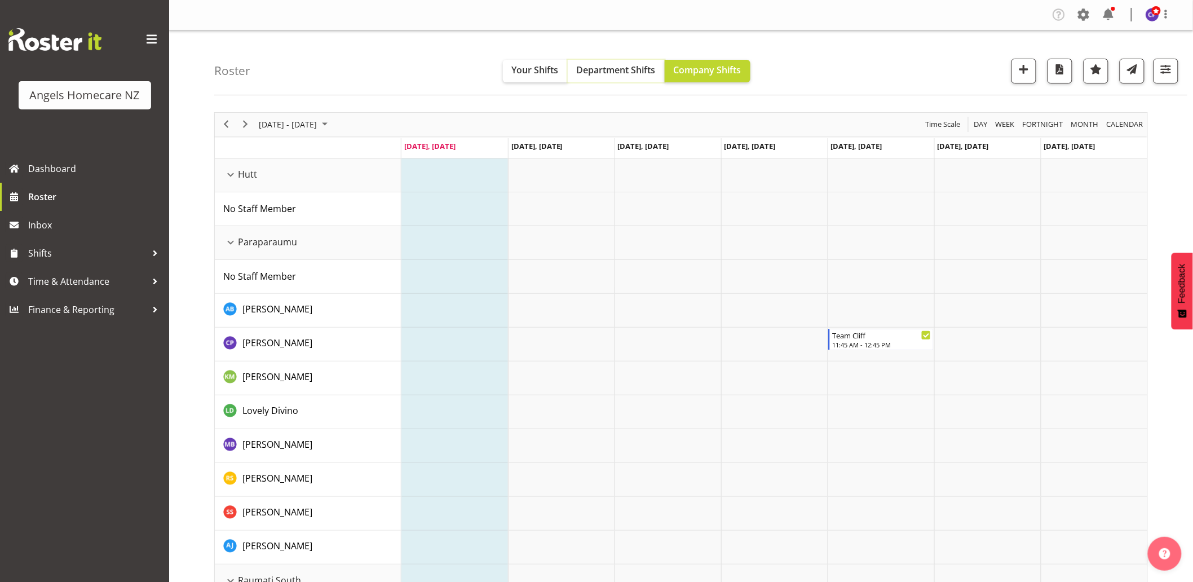
click at [626, 68] on span "Department Shifts" at bounding box center [616, 70] width 79 height 12
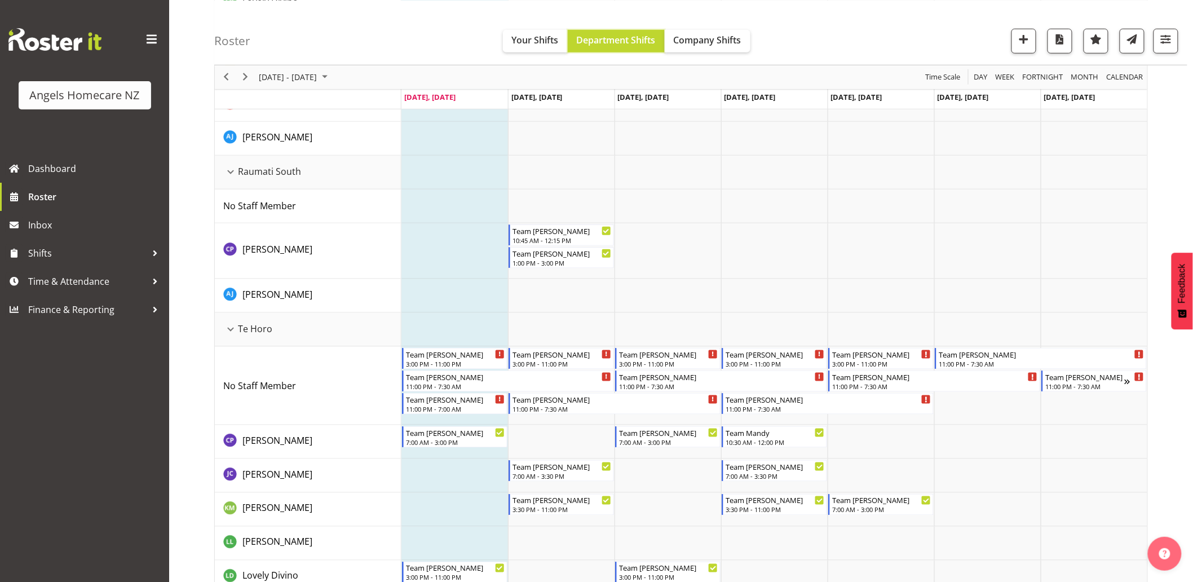
scroll to position [501, 0]
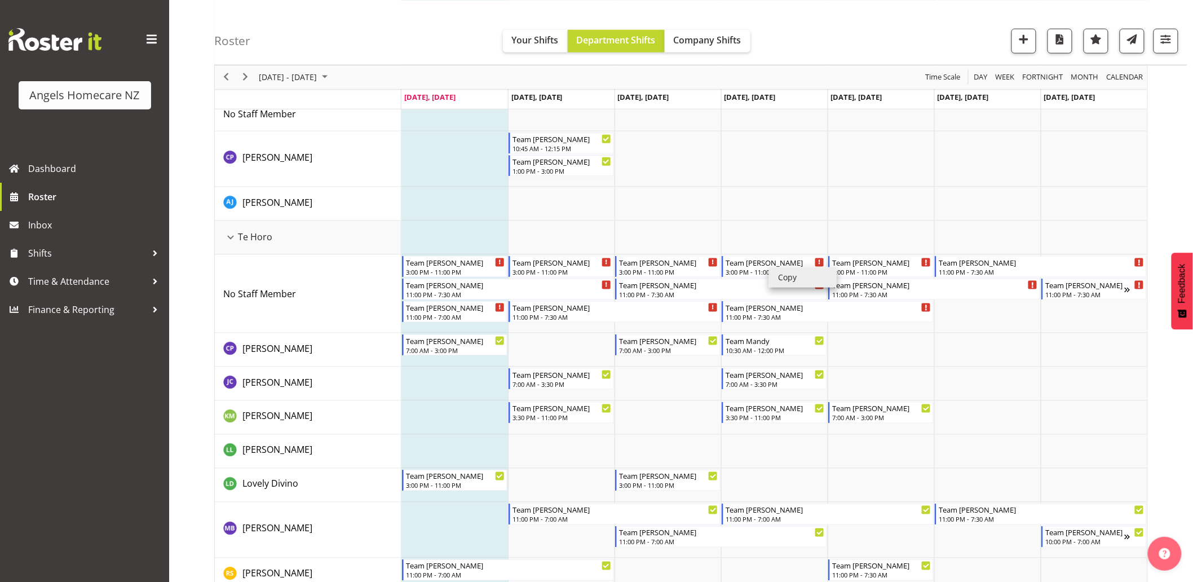
click at [782, 277] on li "Copy" at bounding box center [803, 277] width 68 height 20
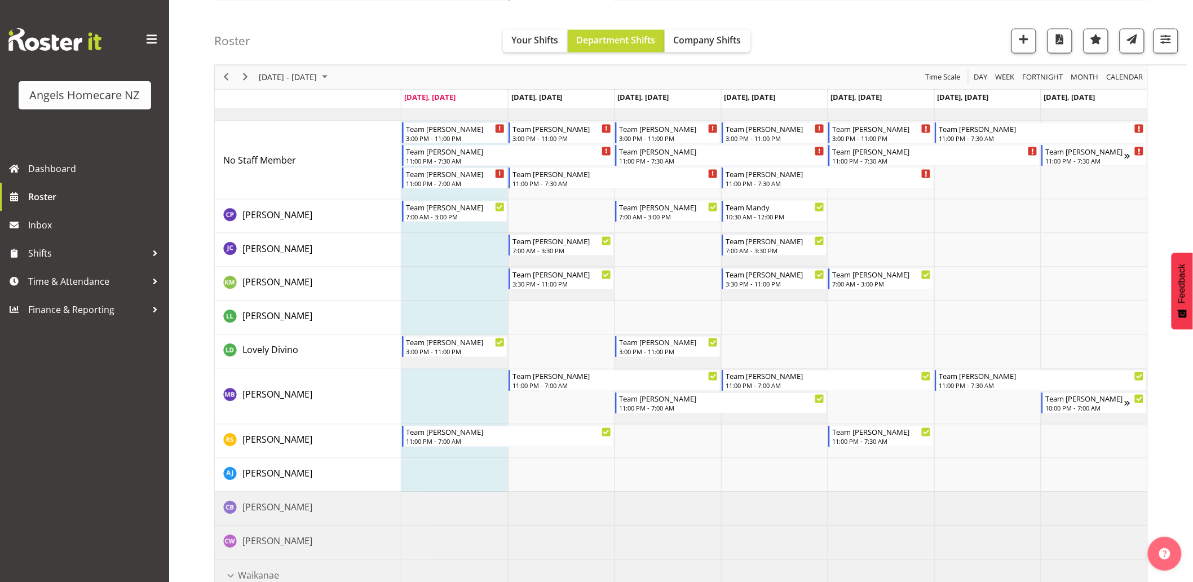
scroll to position [689, 0]
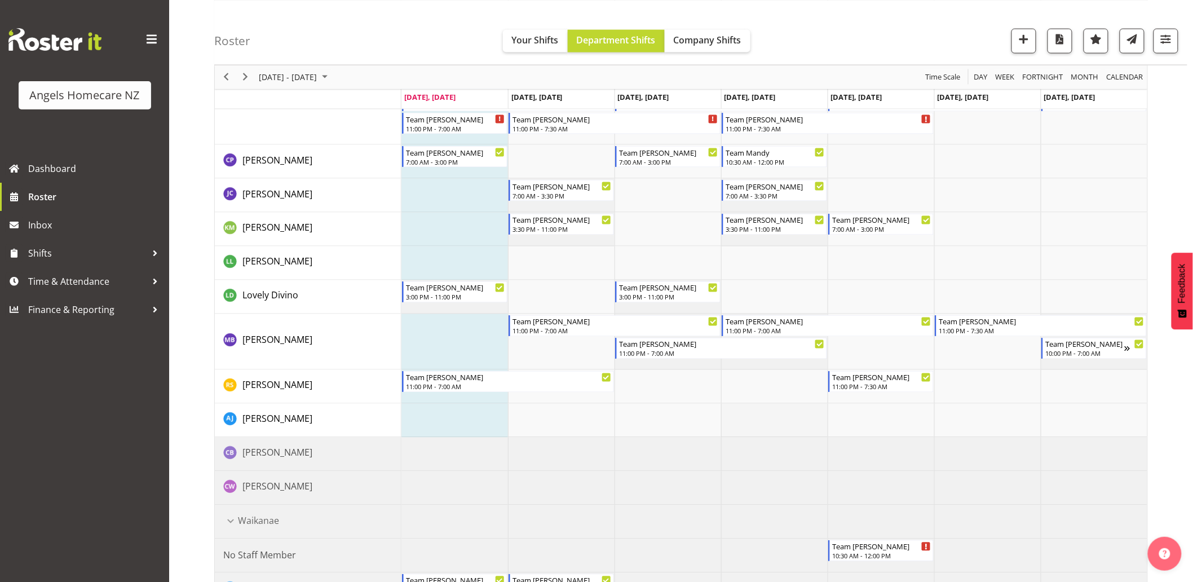
click at [775, 406] on td "Timeline Week of October 6, 2025" at bounding box center [774, 421] width 107 height 34
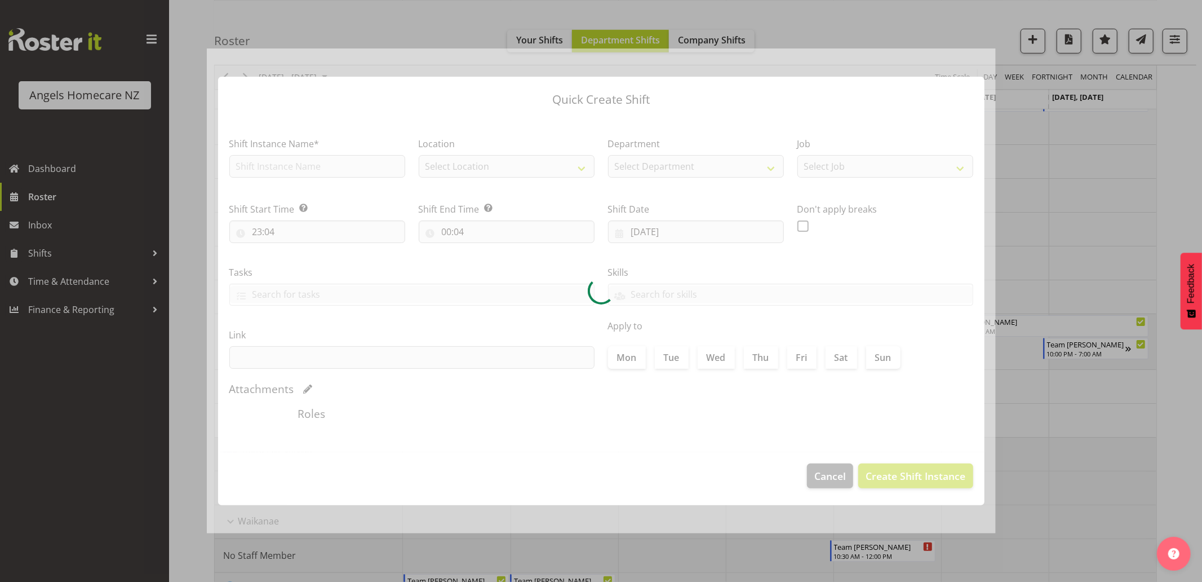
type input "[DATE]"
checkbox input "true"
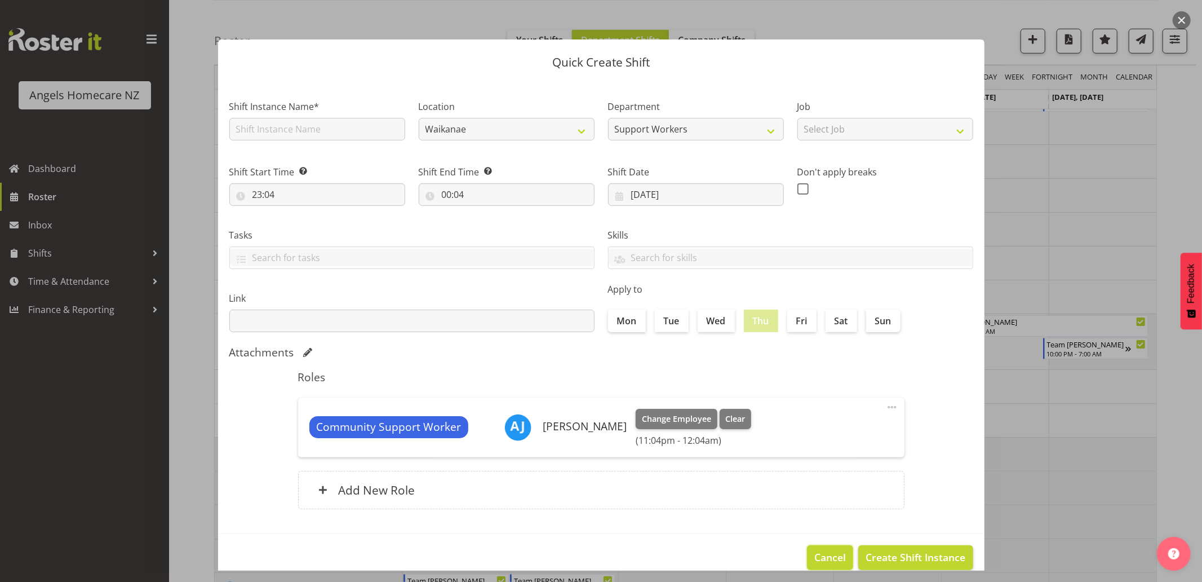
click at [825, 553] on span "Cancel" at bounding box center [831, 557] width 32 height 15
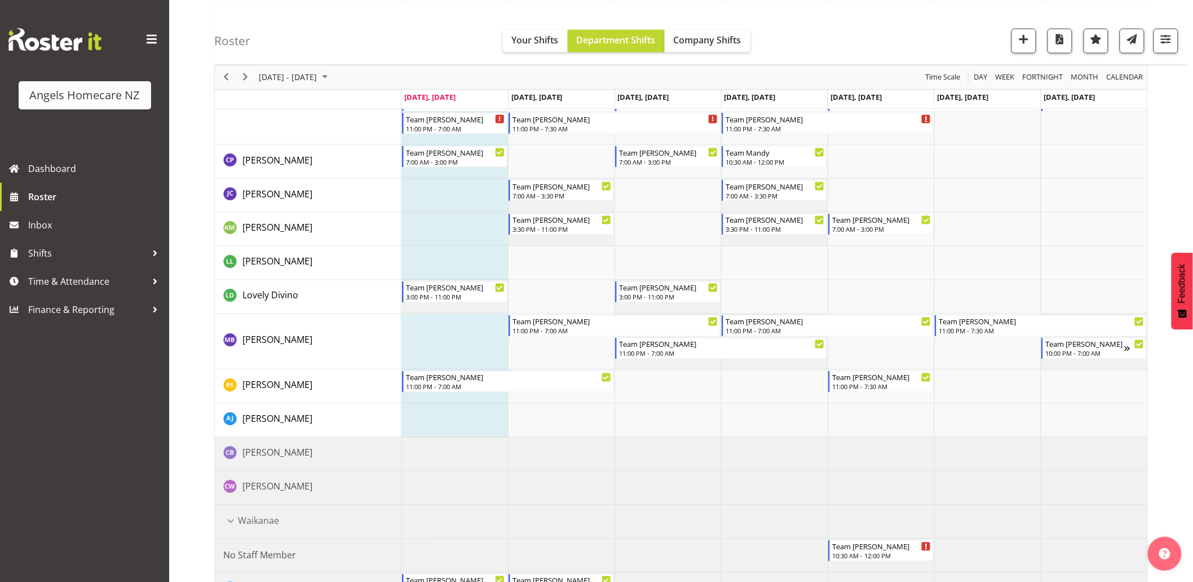
click at [1175, 406] on div "[DATE] - [DATE] [DATE] Day Week Fortnight Month calendar Month Agenda Time Scal…" at bounding box center [703, 251] width 979 height 1673
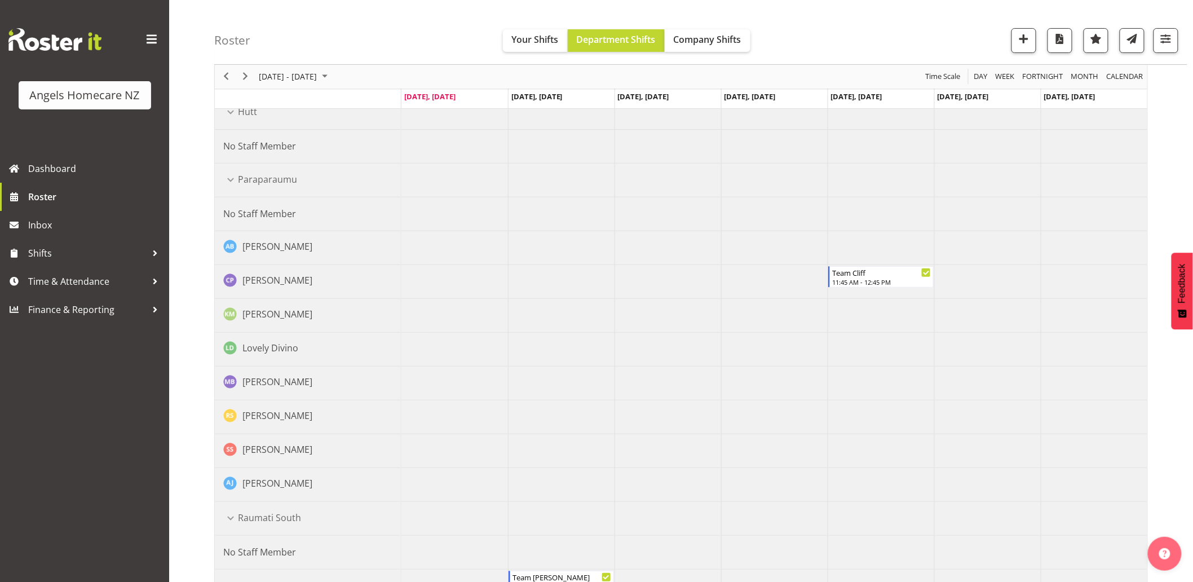
scroll to position [0, 0]
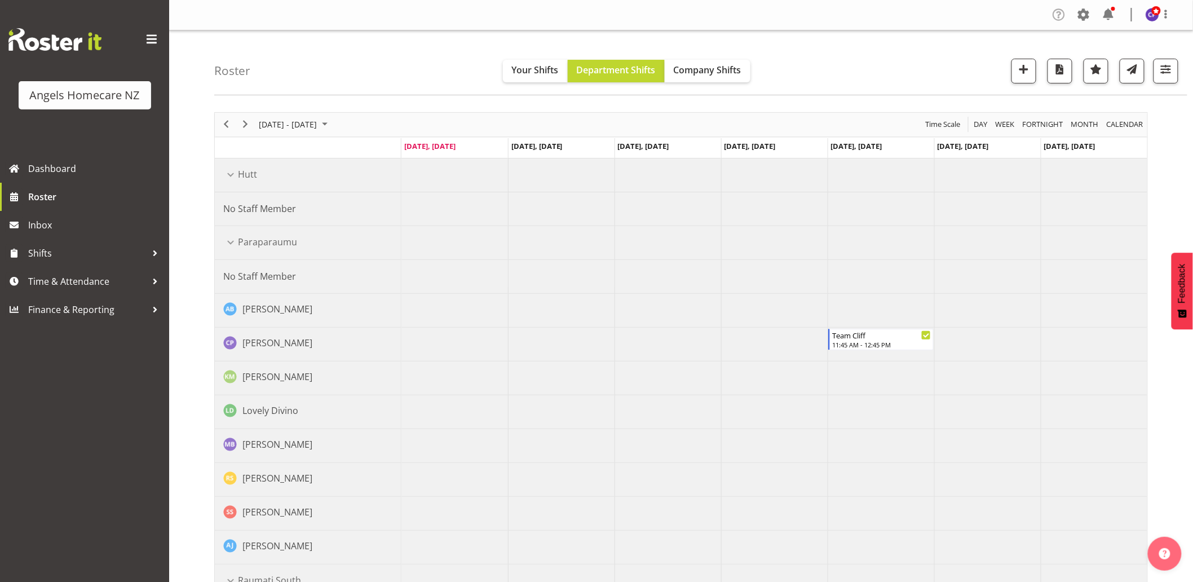
click at [1060, 14] on span at bounding box center [1059, 15] width 18 height 18
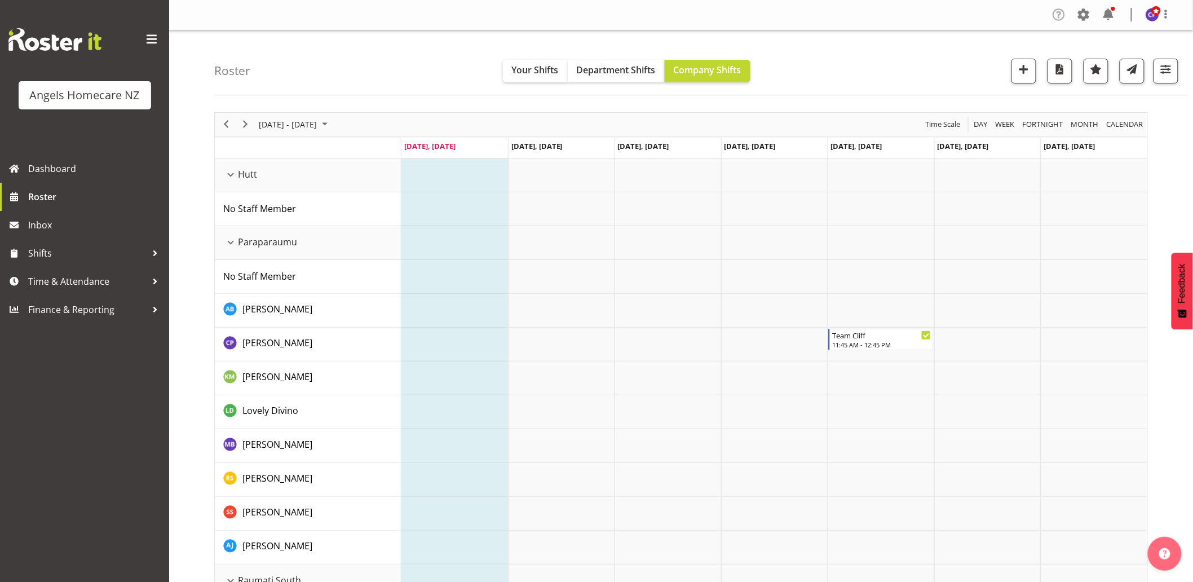
click at [1057, 17] on span at bounding box center [1059, 15] width 18 height 18
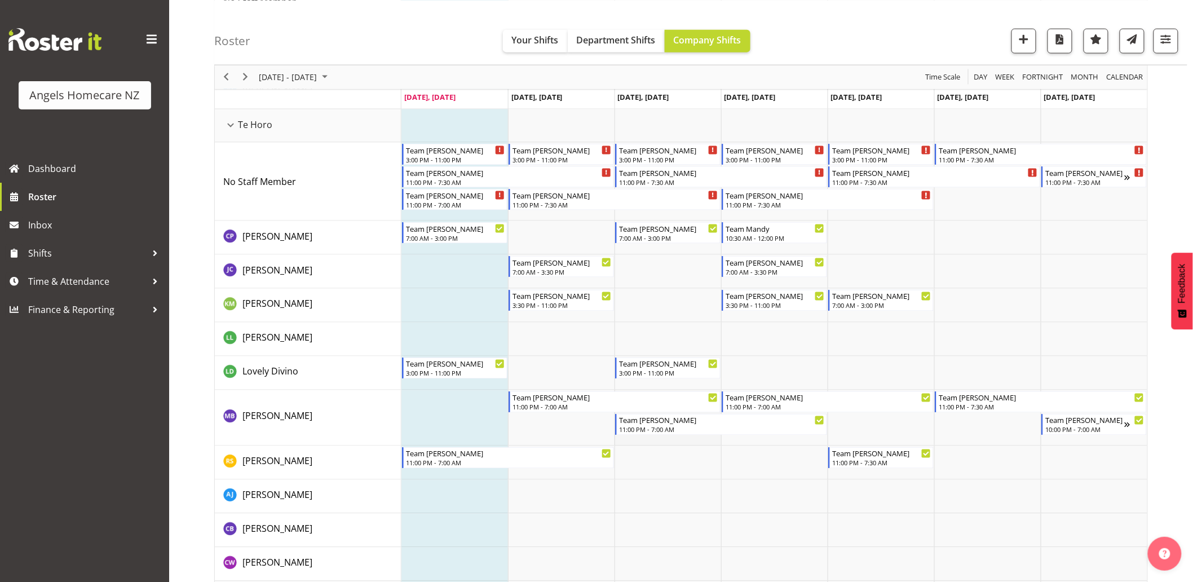
scroll to position [438, 0]
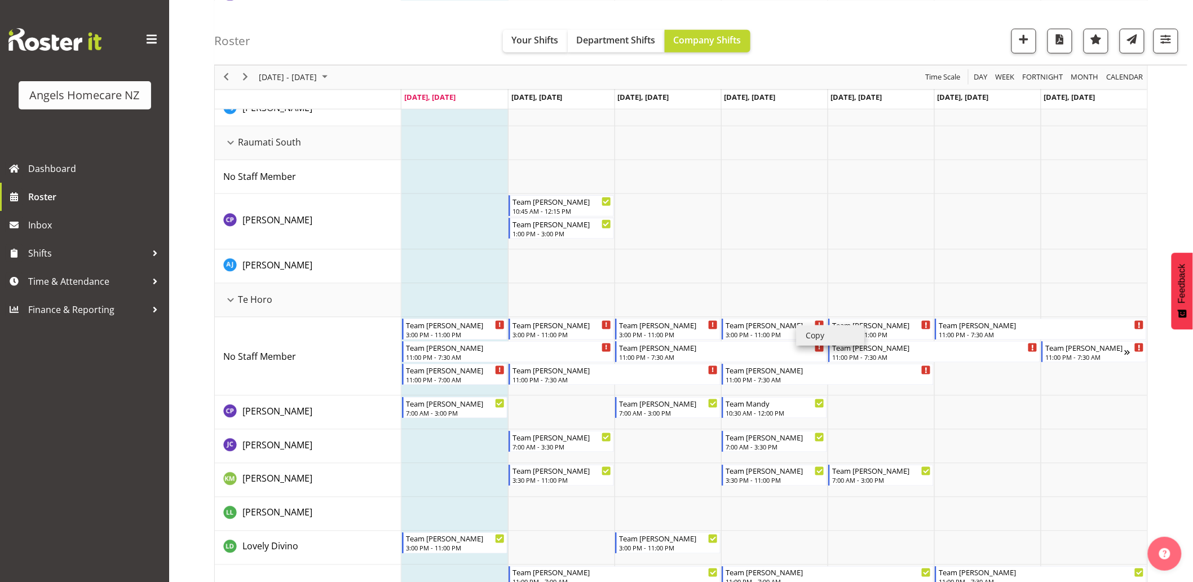
click at [803, 331] on li "Copy" at bounding box center [831, 335] width 68 height 20
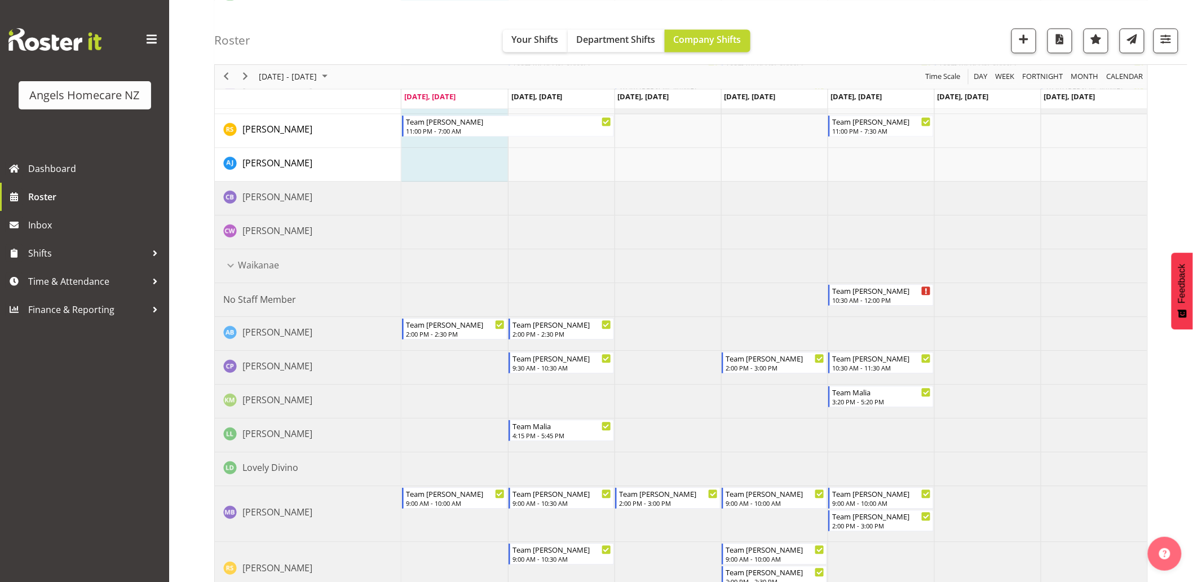
scroll to position [944, 0]
click at [773, 201] on td "Timeline Week of October 6, 2025" at bounding box center [774, 200] width 107 height 34
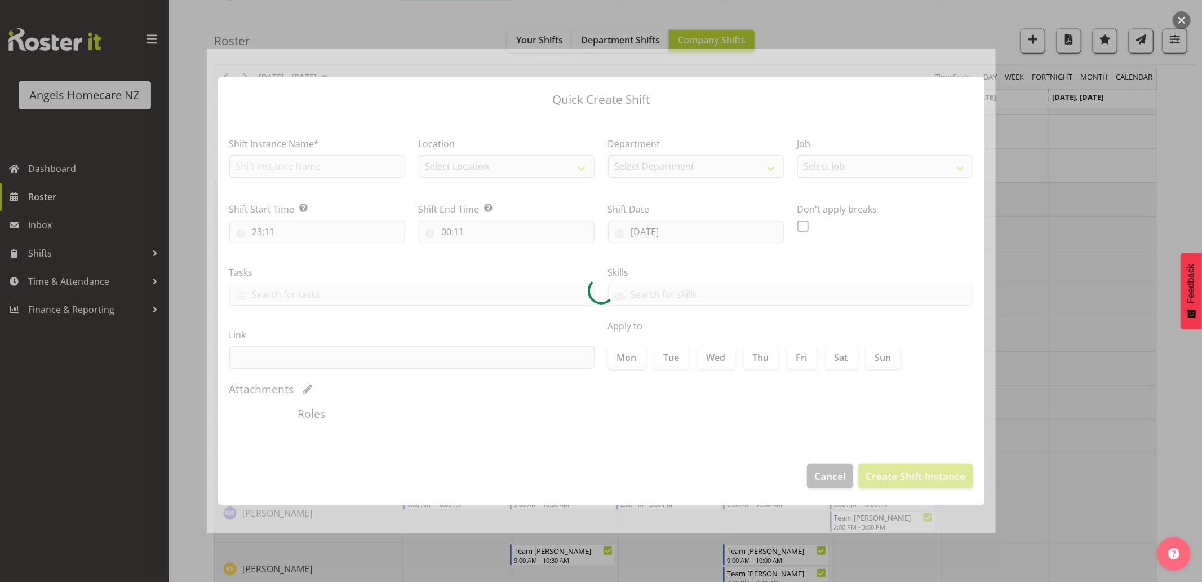
type input "[DATE]"
checkbox input "true"
click at [1178, 414] on div at bounding box center [601, 291] width 1202 height 582
